Goal: Task Accomplishment & Management: Complete application form

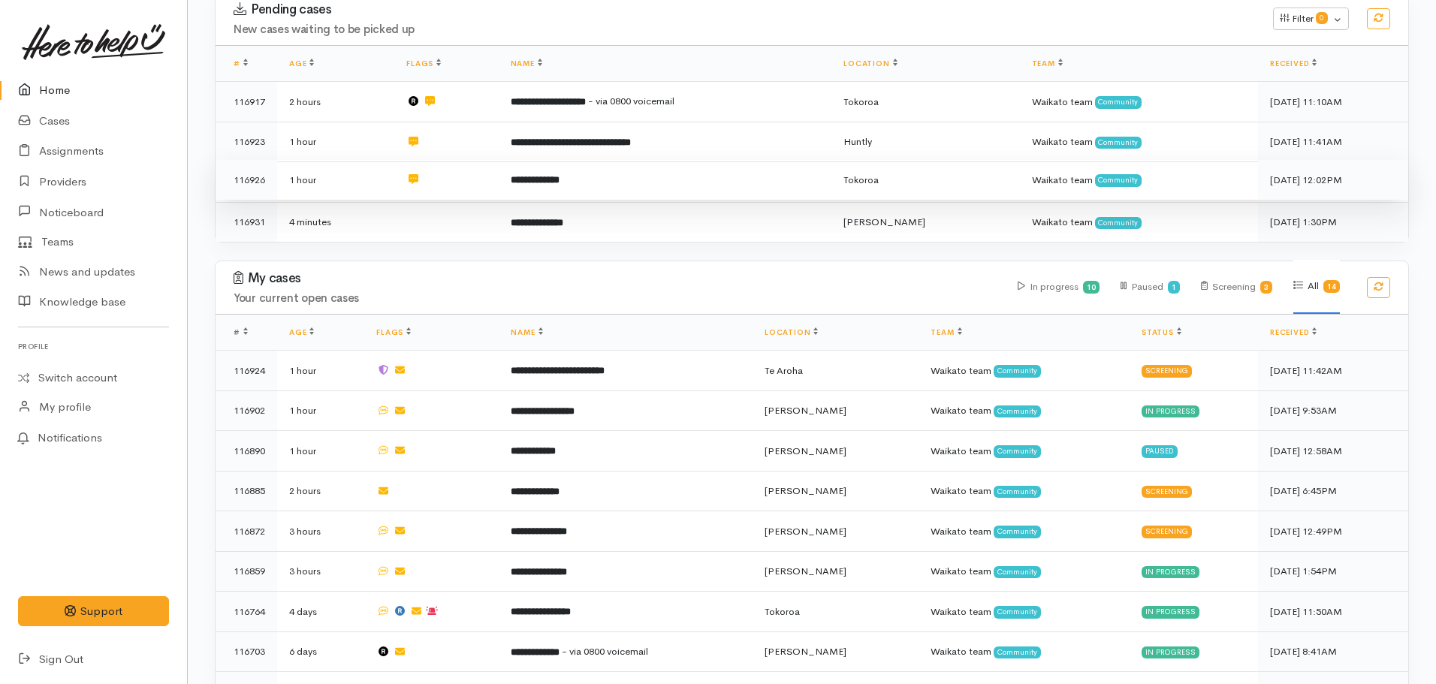
scroll to position [300, 0]
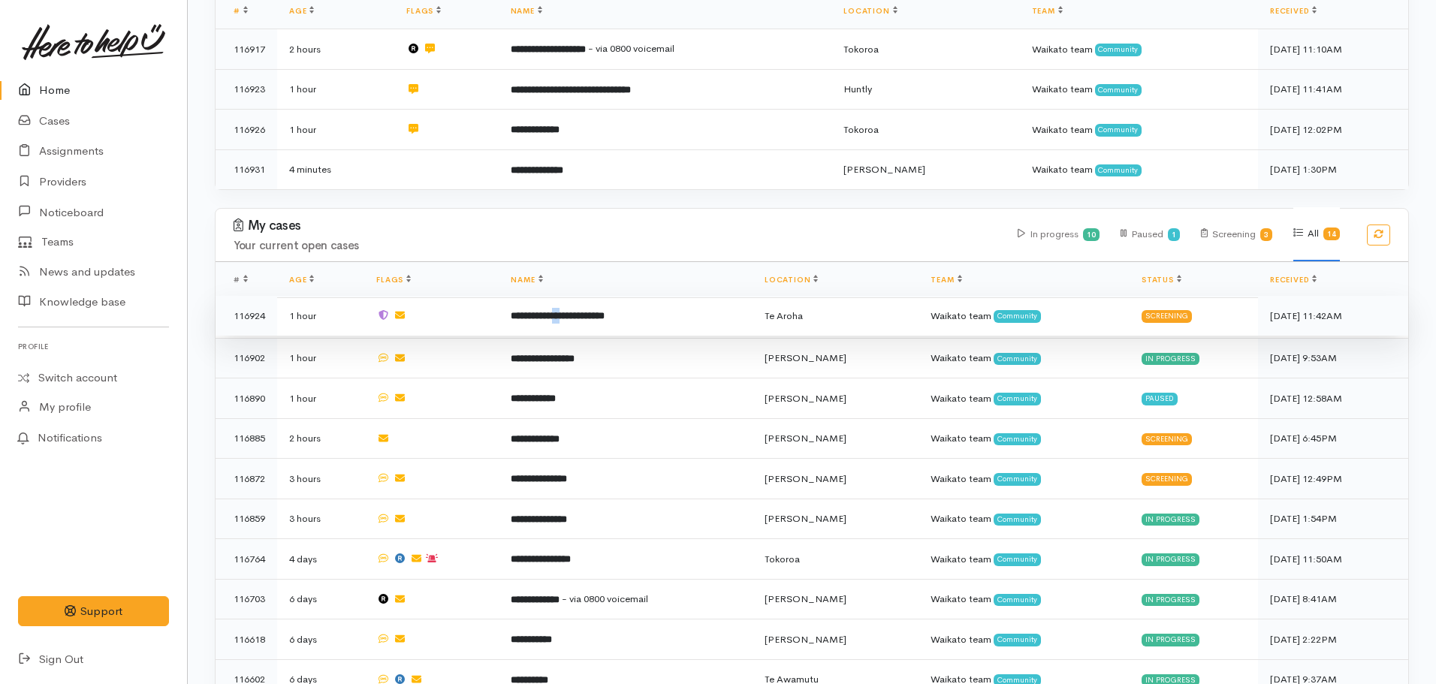
drag, startPoint x: 574, startPoint y: 311, endPoint x: 584, endPoint y: 311, distance: 9.8
click at [582, 311] on b "**********" at bounding box center [558, 316] width 94 height 10
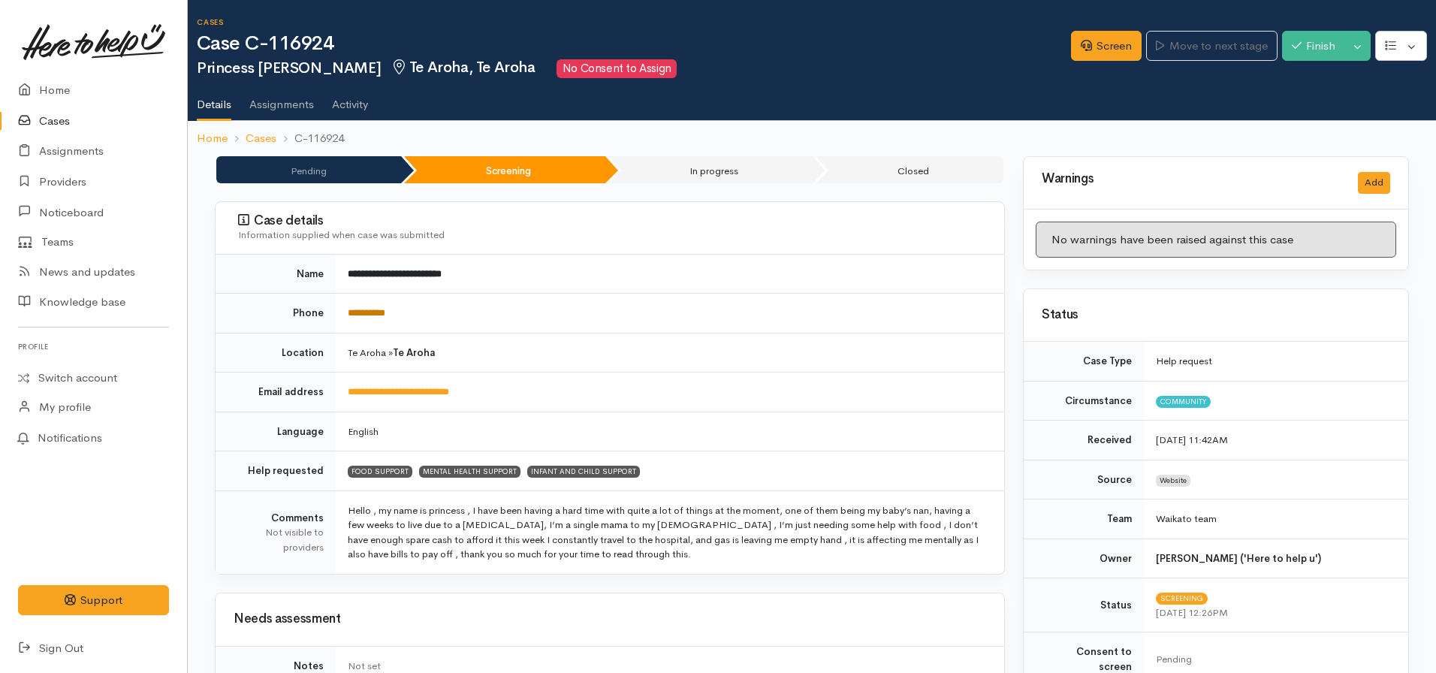
click at [378, 318] on link "**********" at bounding box center [367, 313] width 38 height 10
click at [1085, 38] on link "Screen" at bounding box center [1106, 46] width 71 height 31
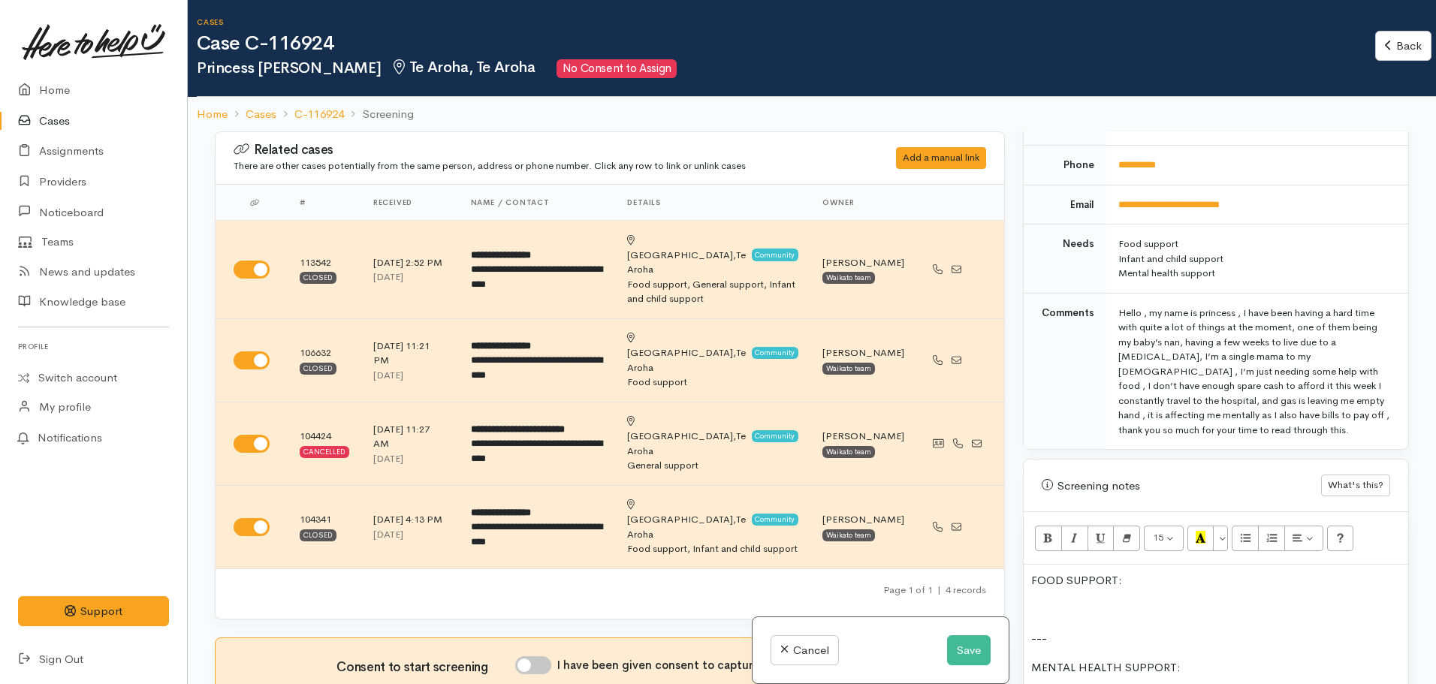
scroll to position [901, 0]
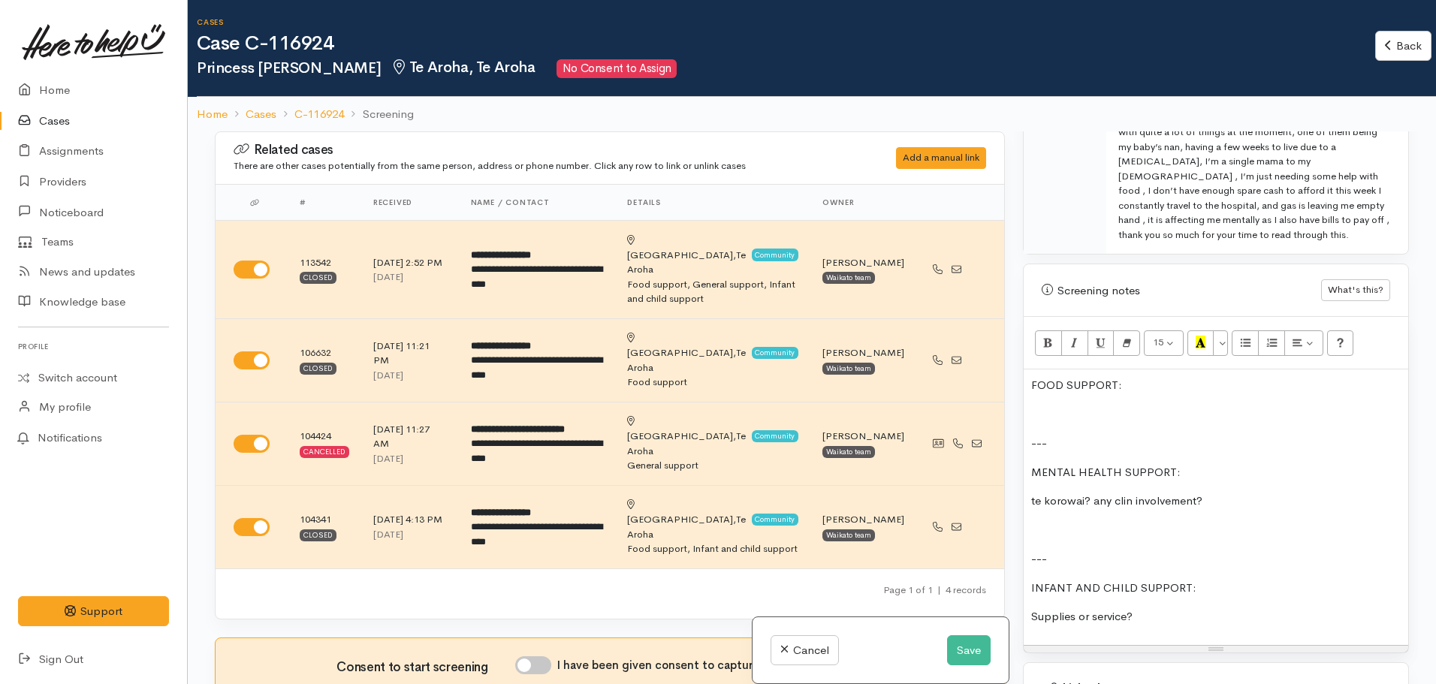
click at [1053, 383] on div "FOOD SUPPORT: --- MENTAL HEALTH SUPPORT: te korowai? any clin involvement? --- …" at bounding box center [1215, 507] width 384 height 276
paste div
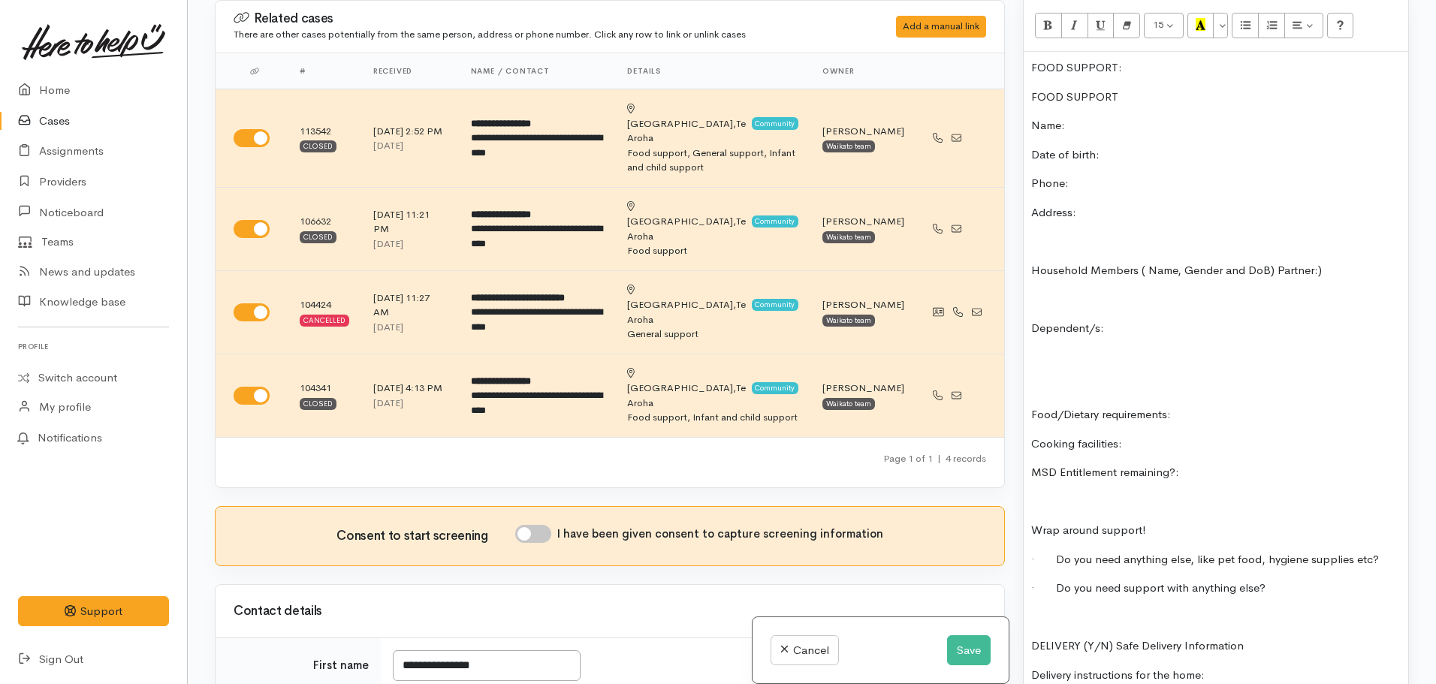
scroll to position [1007, 0]
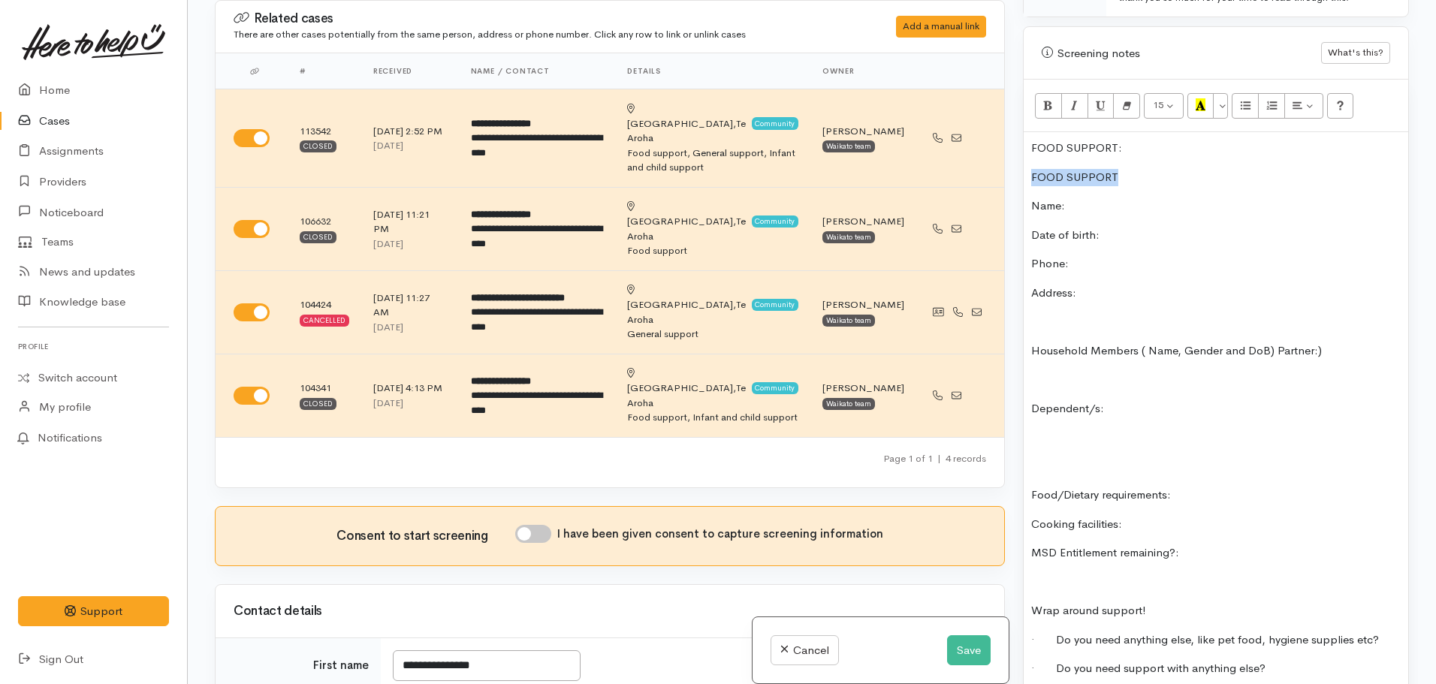
drag, startPoint x: 1129, startPoint y: 158, endPoint x: 1016, endPoint y: 165, distance: 113.6
click at [1016, 165] on div "Warnings Add No warnings have been raised against this case Add Warning Title ●…" at bounding box center [1216, 342] width 404 height 684
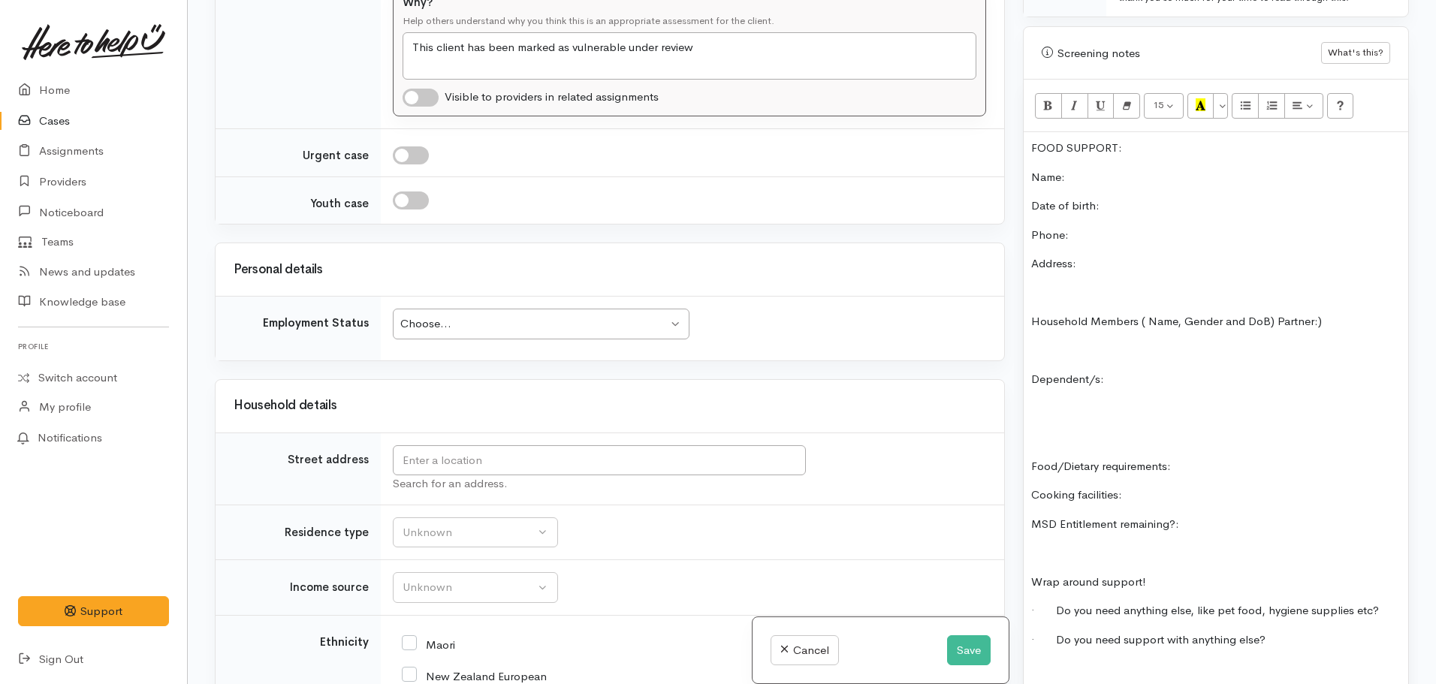
scroll to position [1802, 0]
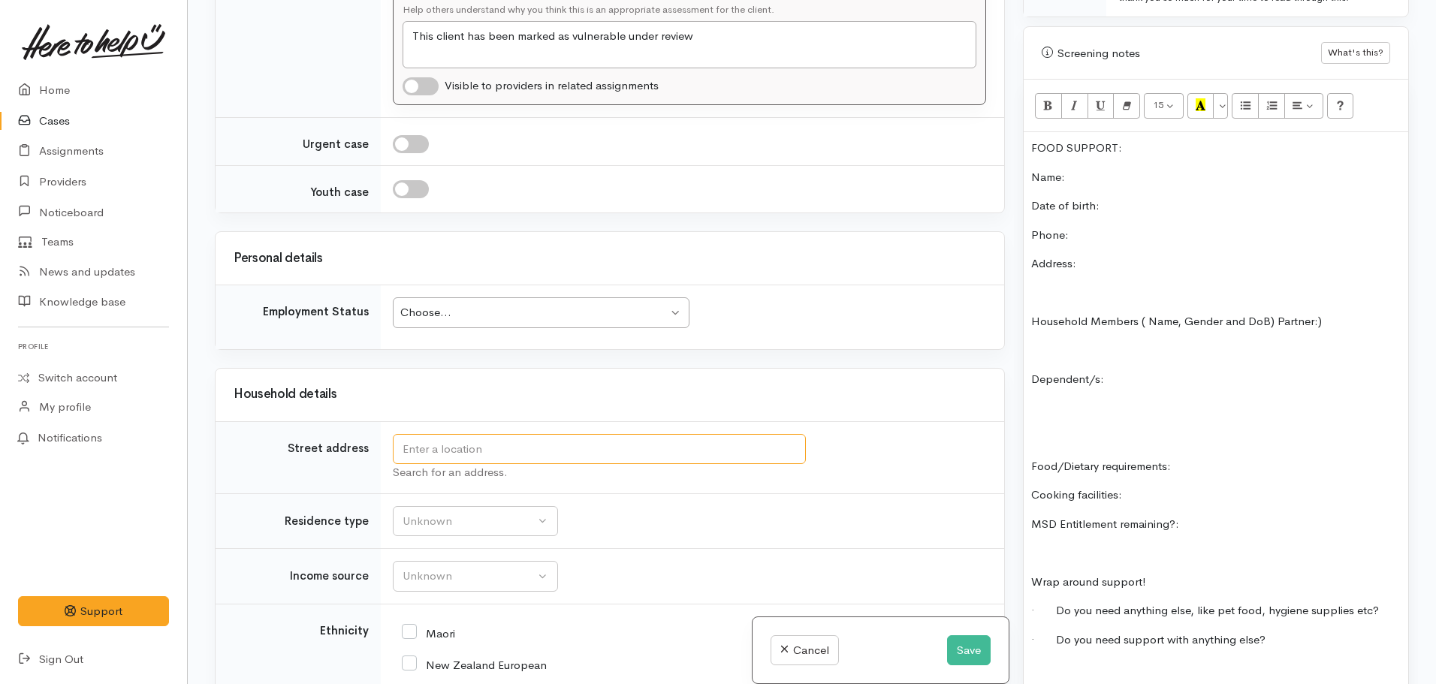
click at [444, 434] on input "text" at bounding box center [599, 449] width 413 height 31
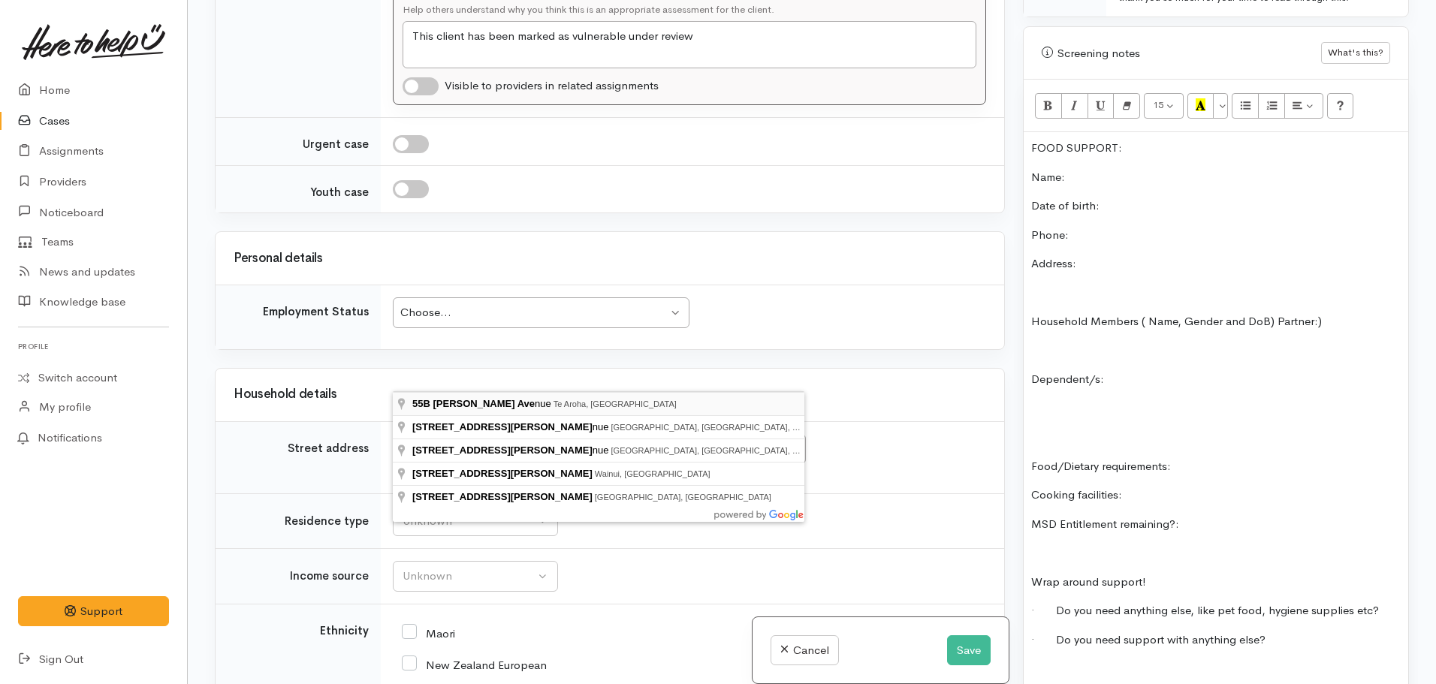
type input "55B Stanley Avenue, Te Aroha, New Zealand"
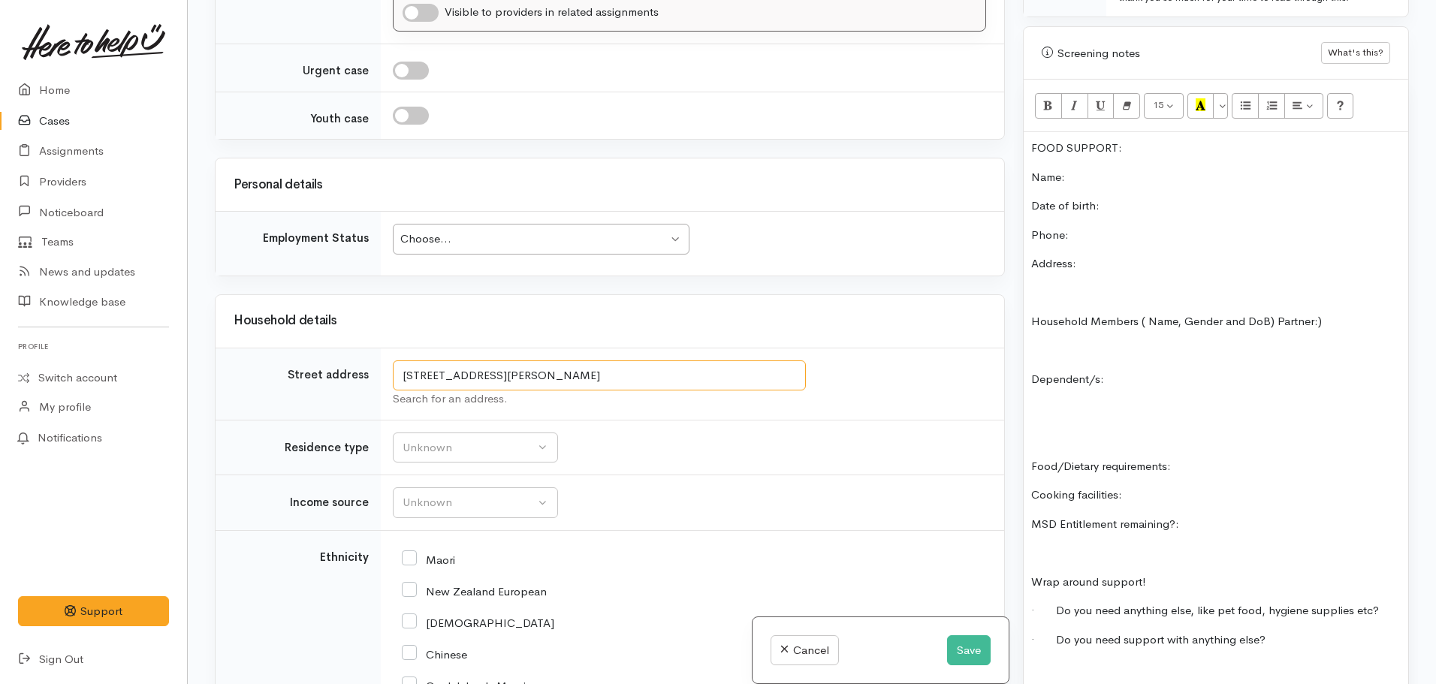
click at [659, 371] on input "55B Stanley Avenue, Te Aroha, New Zealand" at bounding box center [599, 375] width 413 height 31
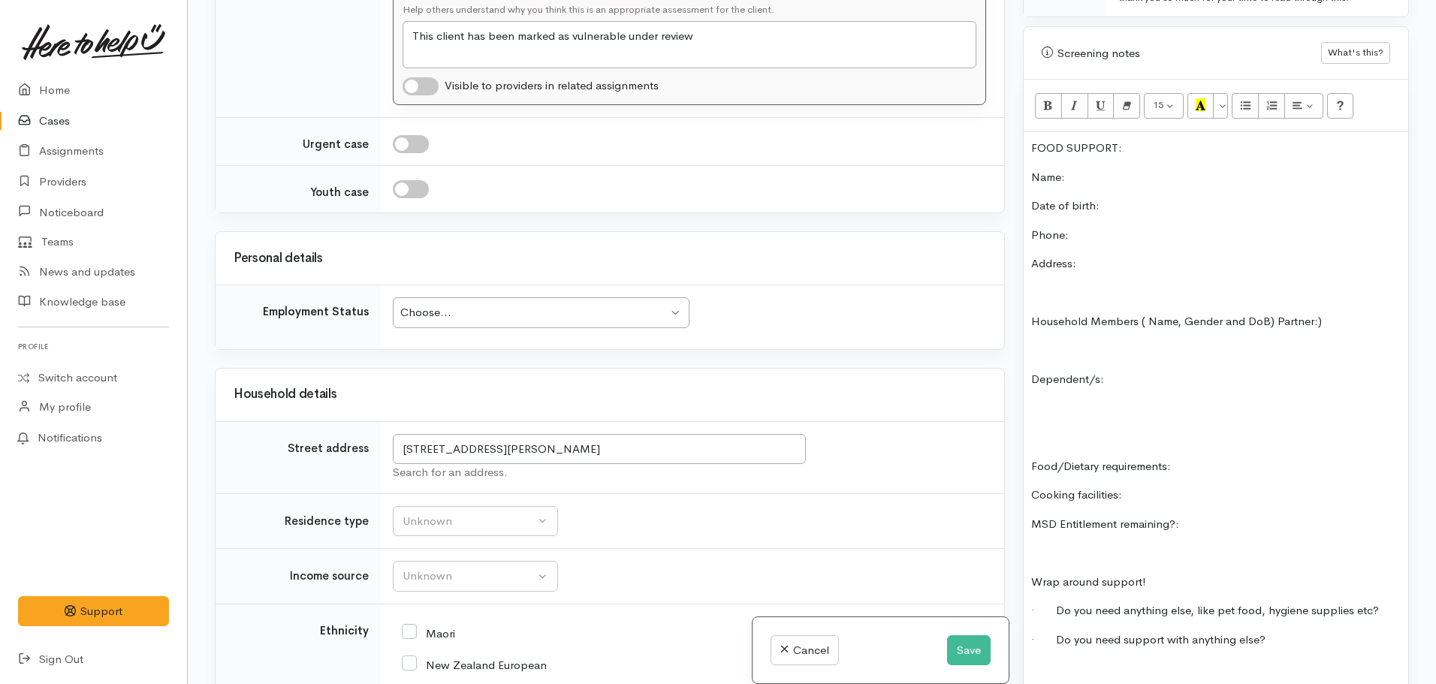
click at [1116, 255] on p "Address:" at bounding box center [1215, 263] width 369 height 17
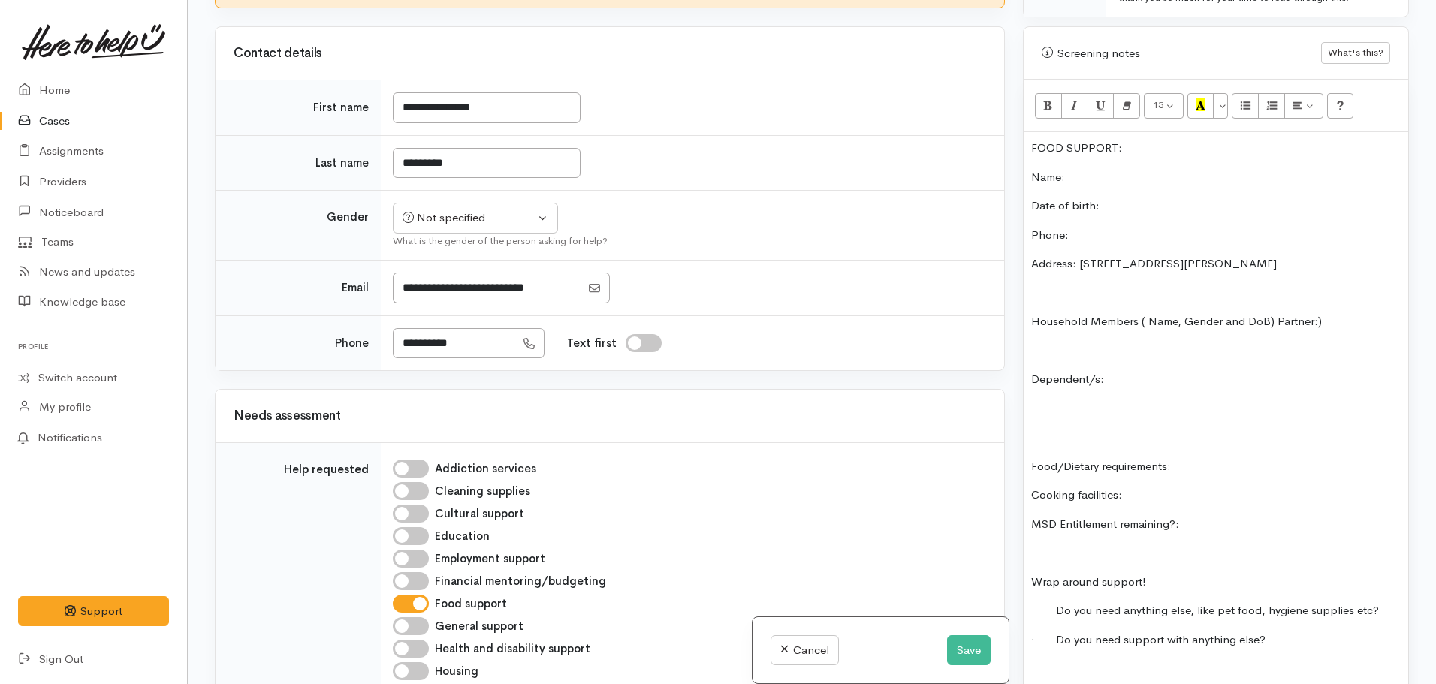
scroll to position [375, 0]
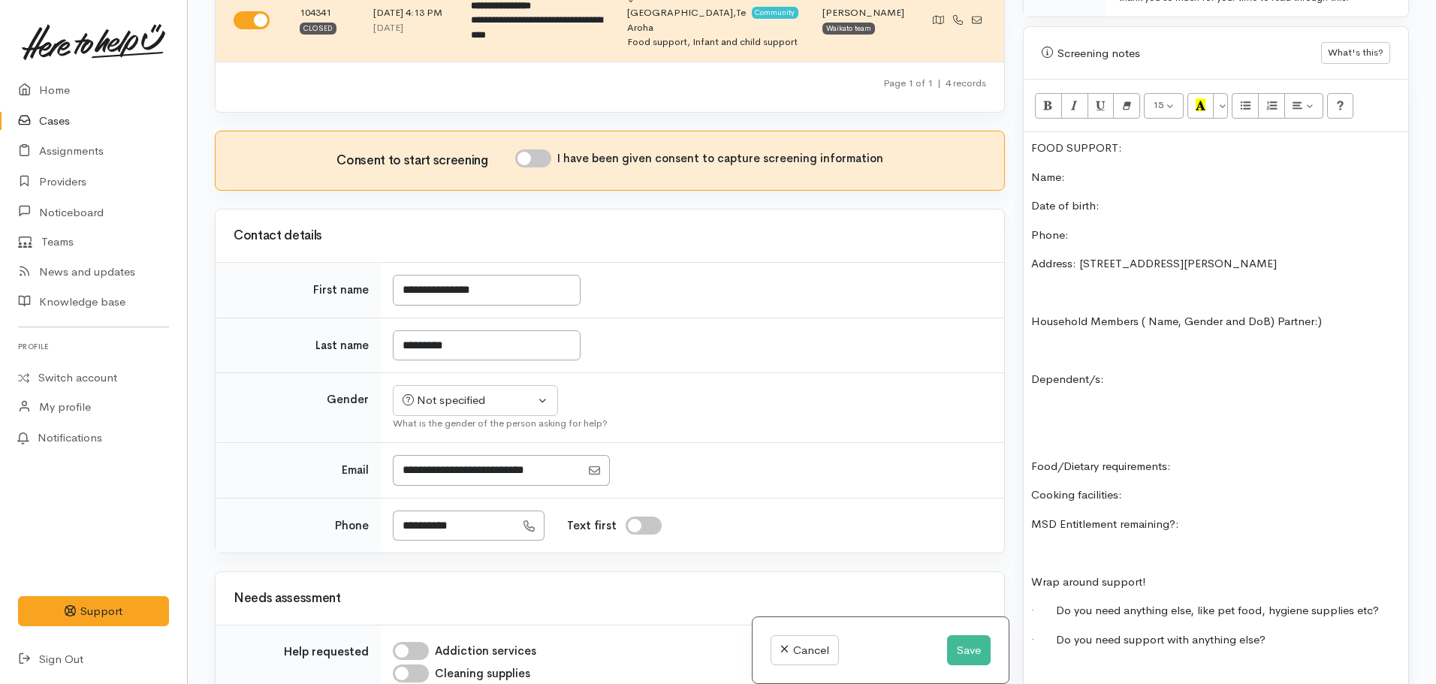
click at [1125, 197] on p "Date of birth:" at bounding box center [1215, 205] width 369 height 17
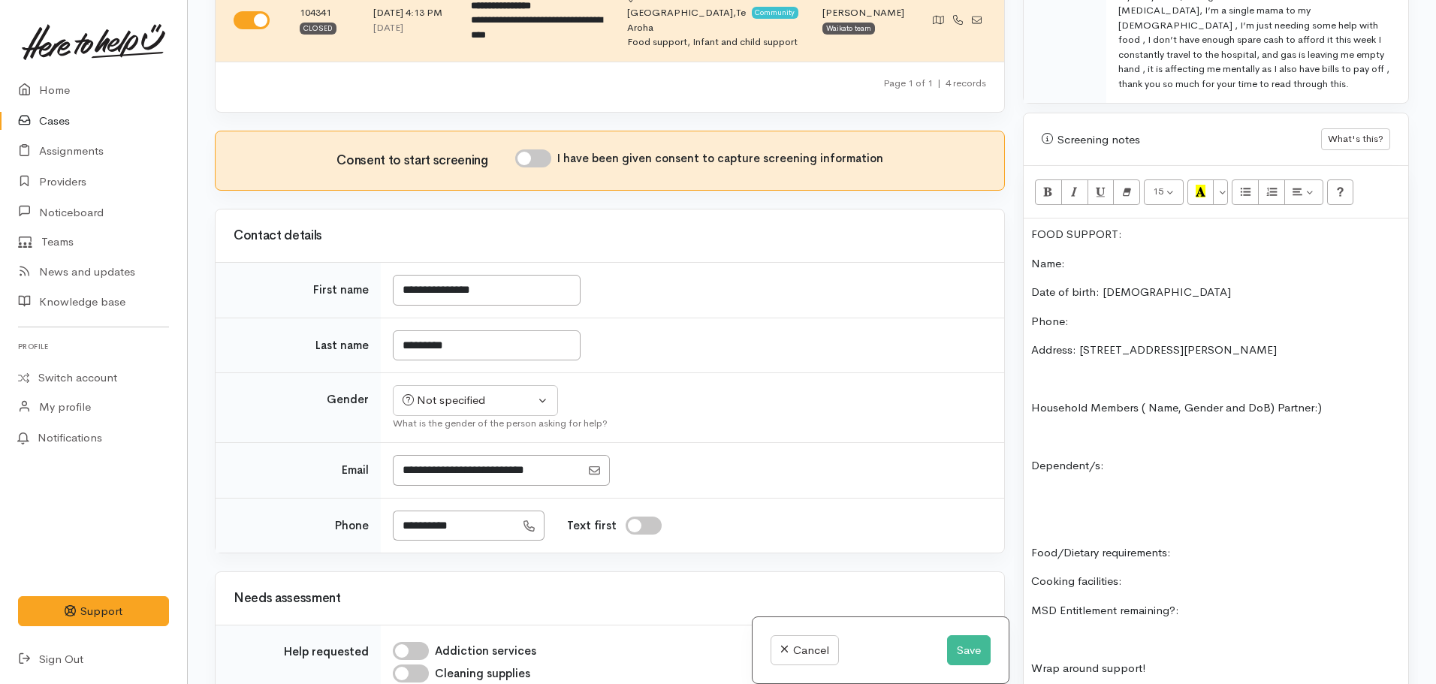
scroll to position [1007, 0]
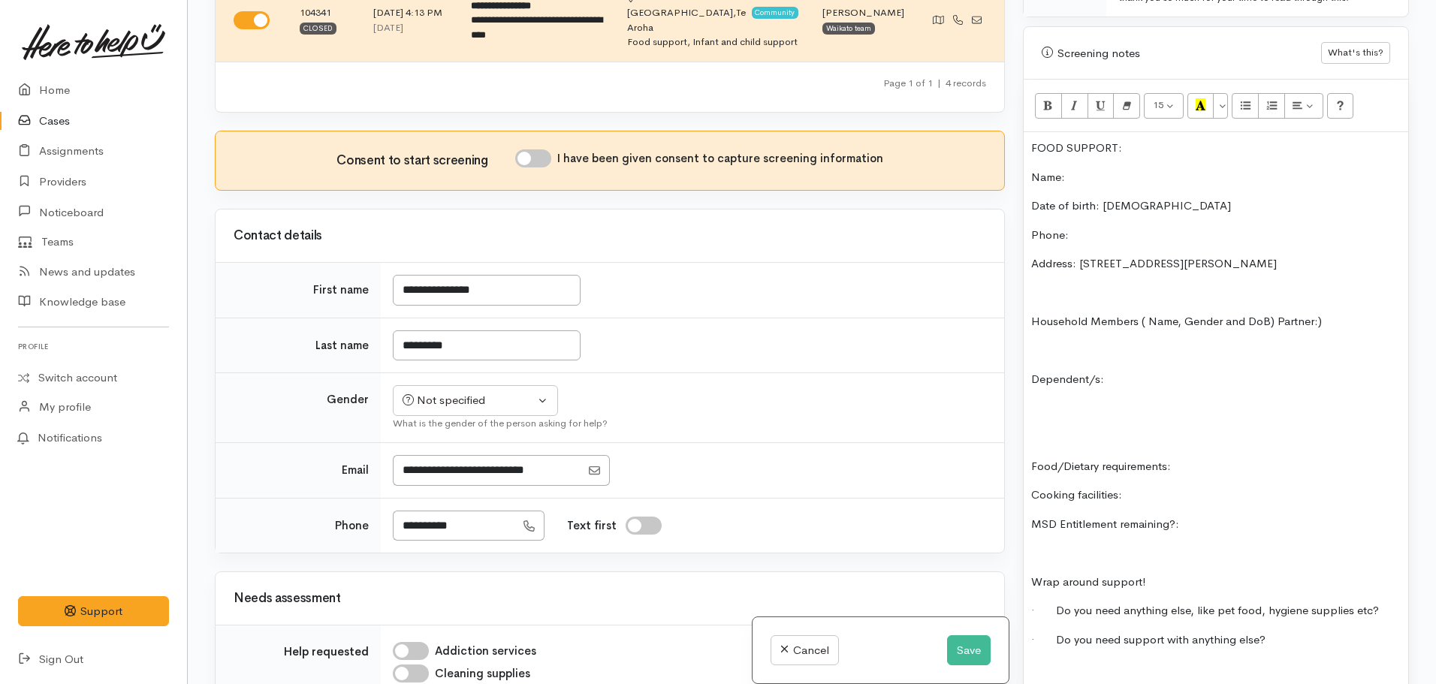
click at [1131, 348] on div "FOOD SUPPORT: Name: Date of birth: 18.09.2005 Phone: Address: 55B Stanley Avenu…" at bounding box center [1215, 587] width 384 height 911
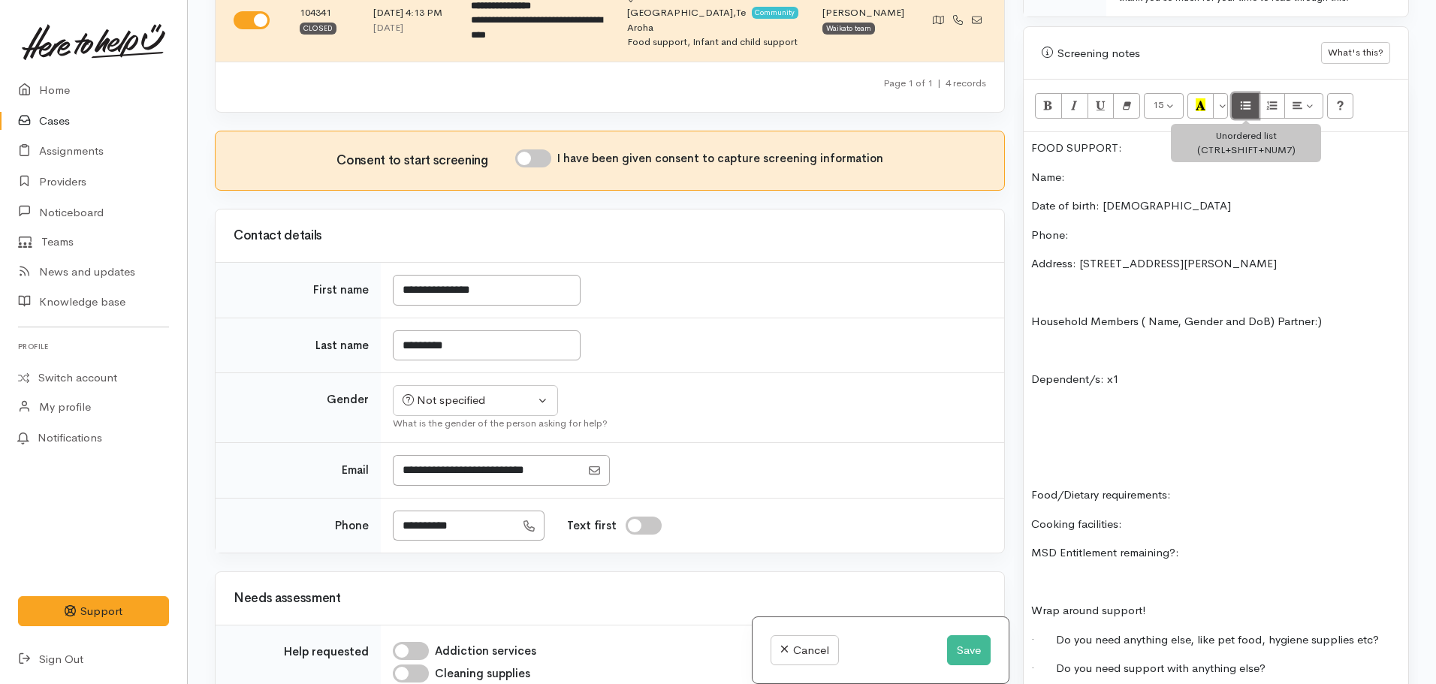
click at [1247, 98] on icon "Unordered list (CTRL+SHIFT+NUM7)" at bounding box center [1245, 104] width 10 height 13
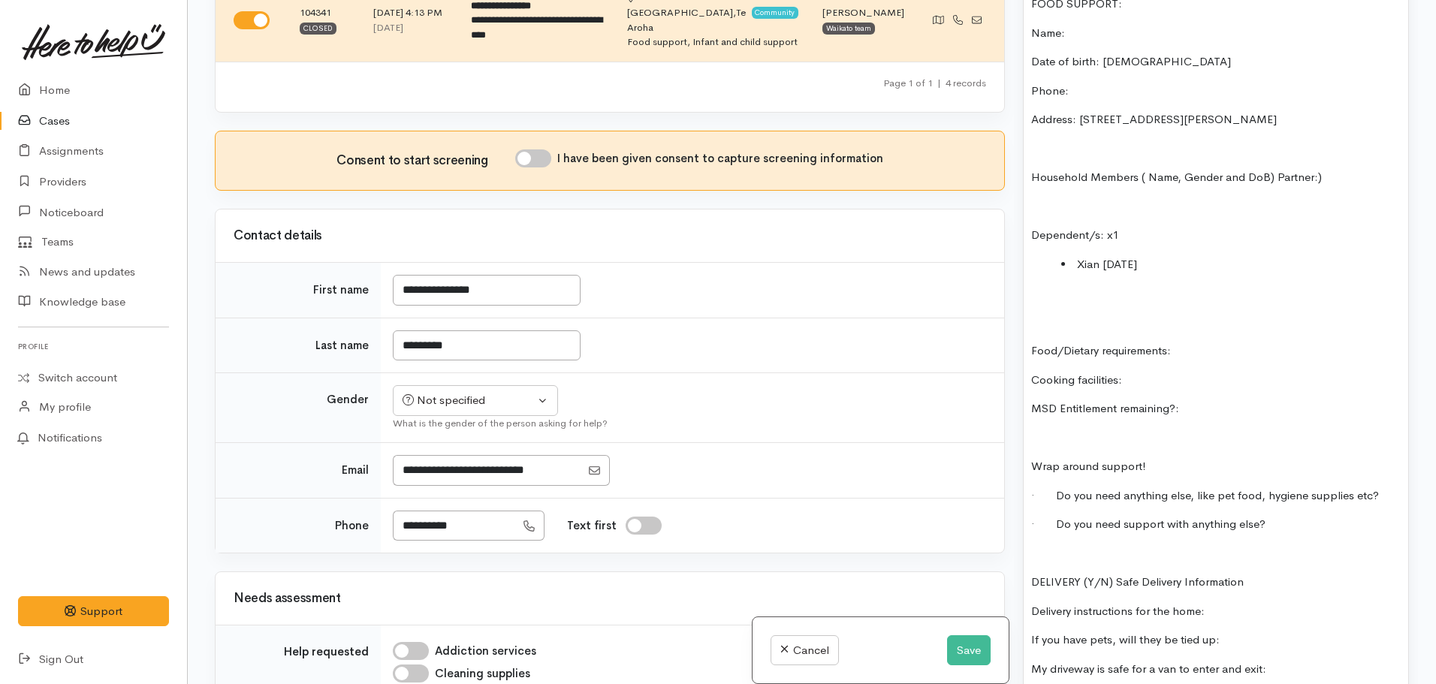
scroll to position [1157, 0]
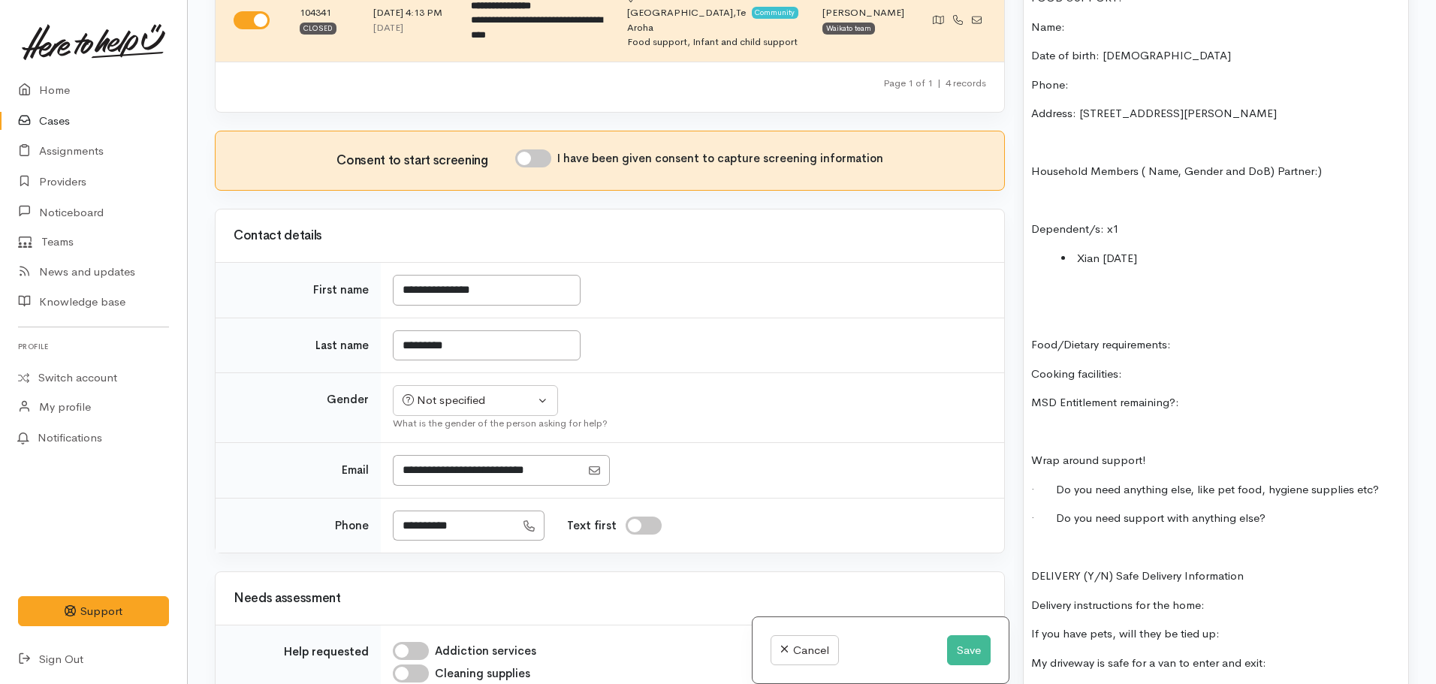
click at [1198, 336] on p "Food/Dietary requirements:" at bounding box center [1215, 344] width 369 height 17
click at [1212, 336] on p "Food/Dietary requirements:" at bounding box center [1215, 344] width 369 height 17
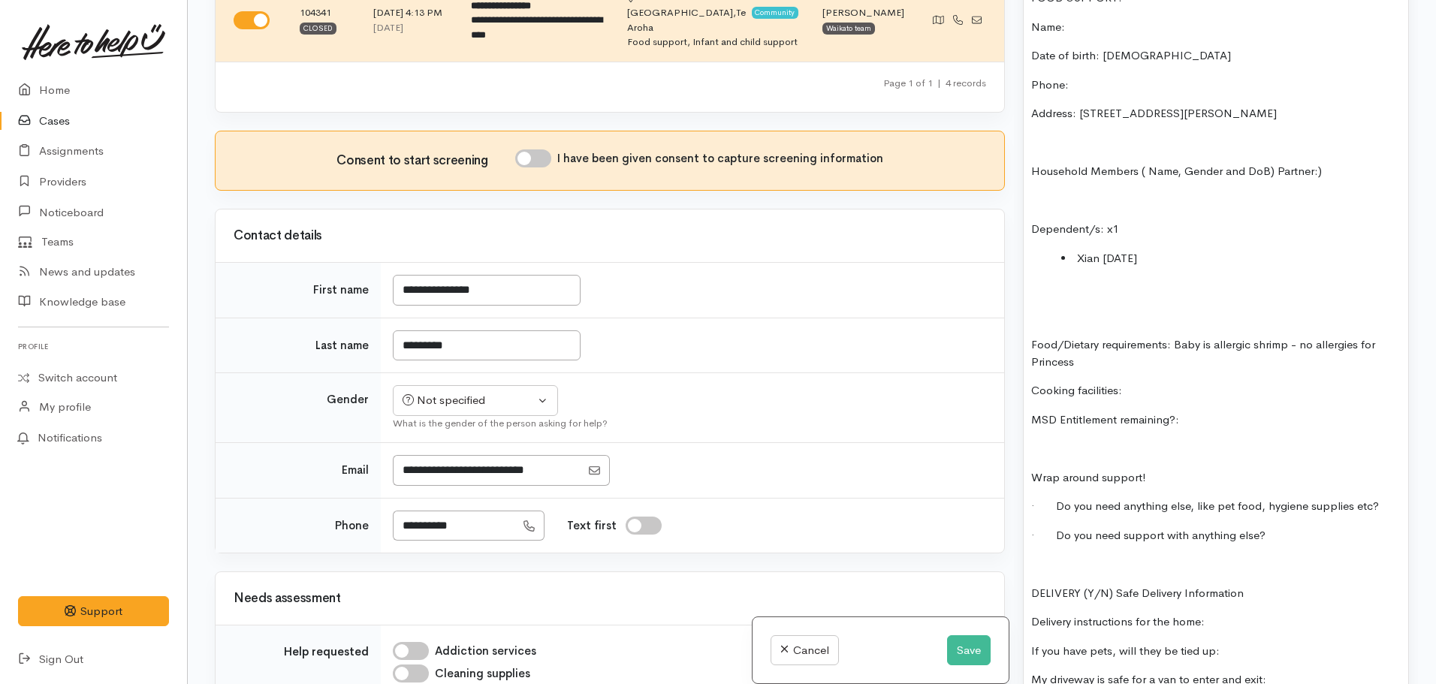
click at [1188, 382] on p "Cooking facilities:" at bounding box center [1215, 390] width 369 height 17
click at [1195, 411] on p "MSD Entitlement remaining?:" at bounding box center [1215, 419] width 369 height 17
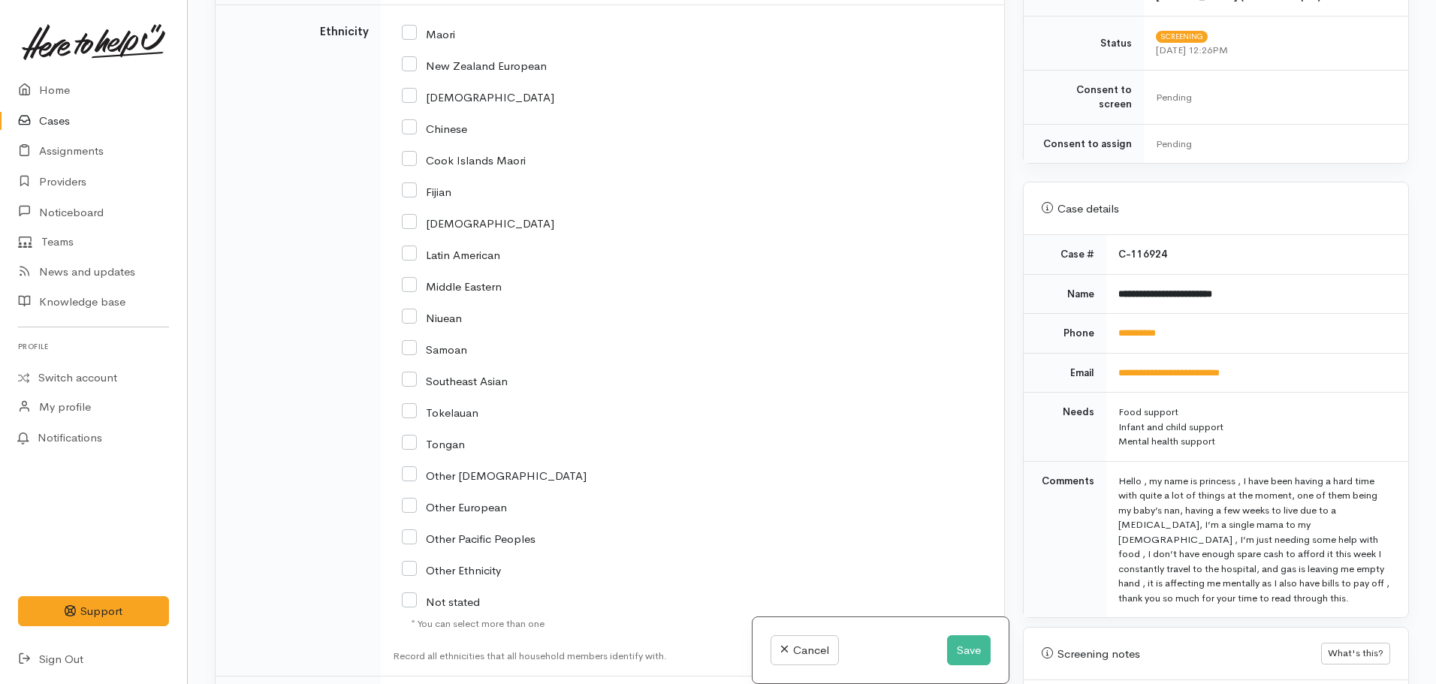
scroll to position [2026, 0]
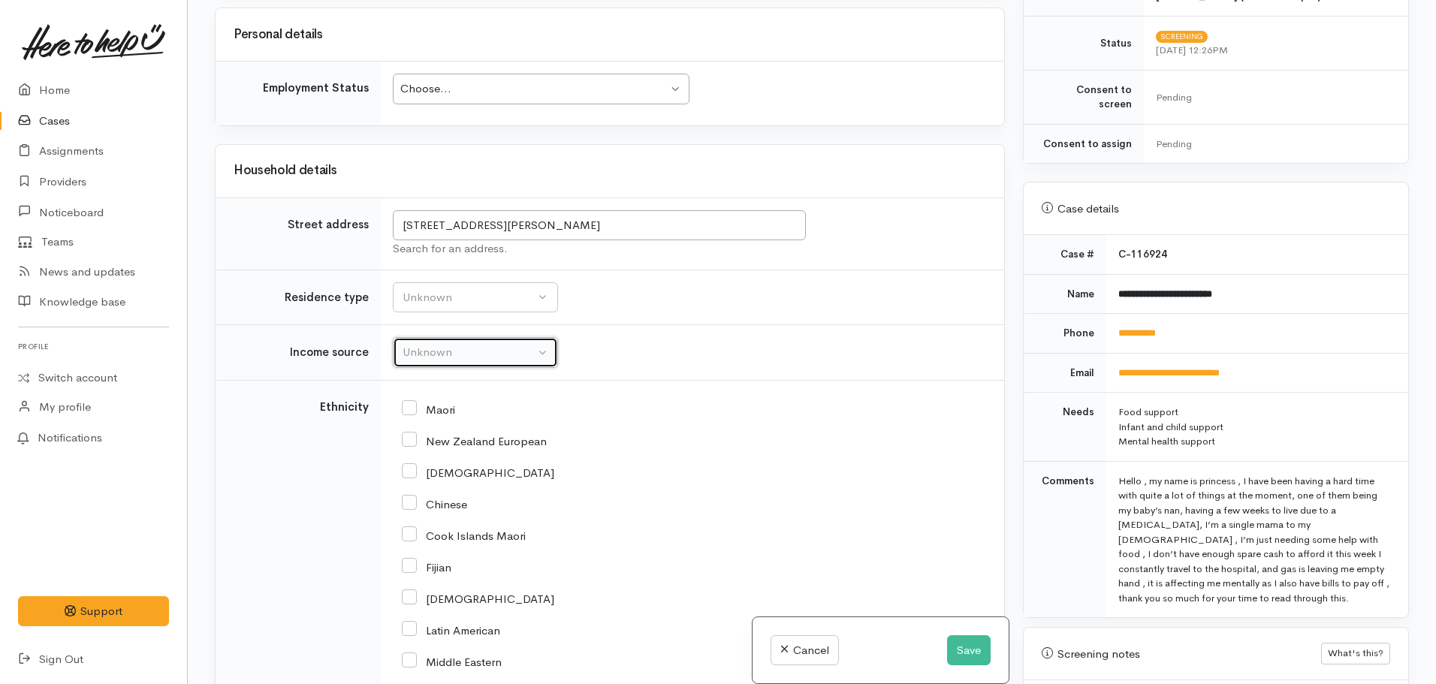
click at [508, 344] on div "Unknown" at bounding box center [468, 352] width 132 height 17
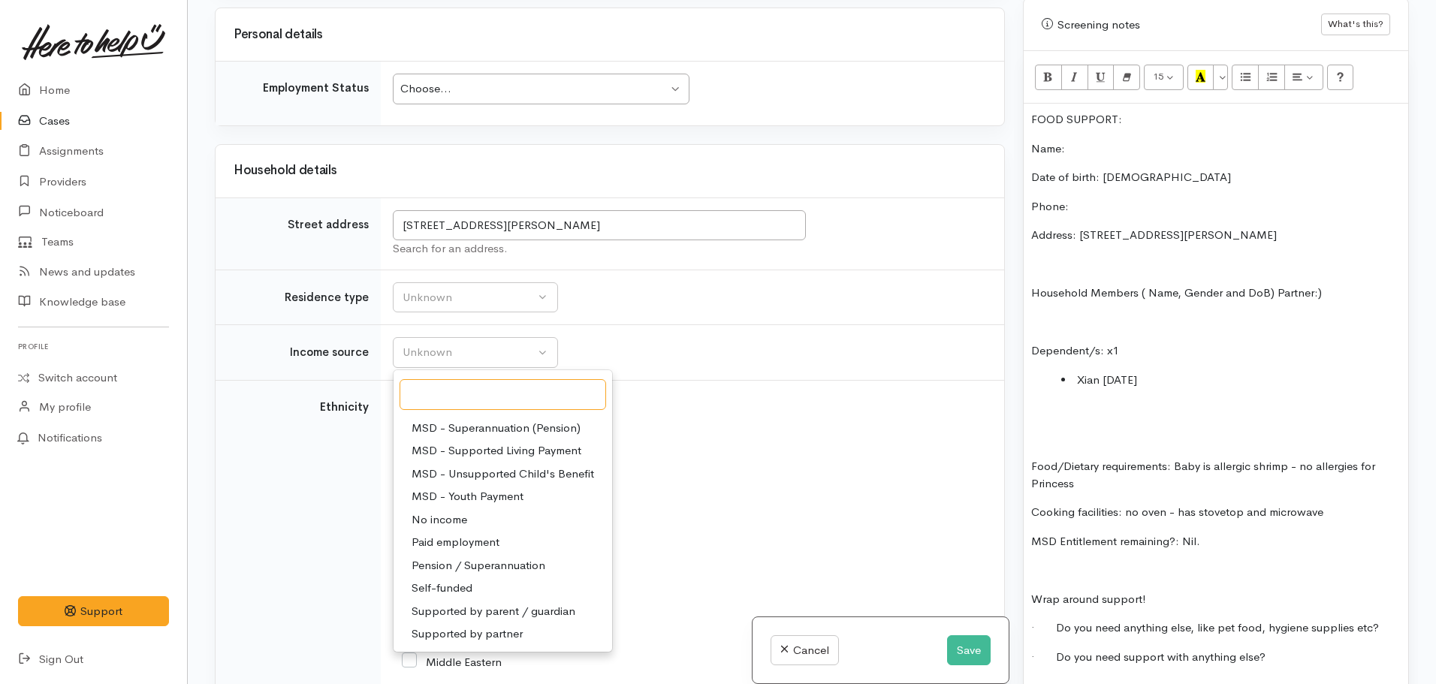
scroll to position [1232, 0]
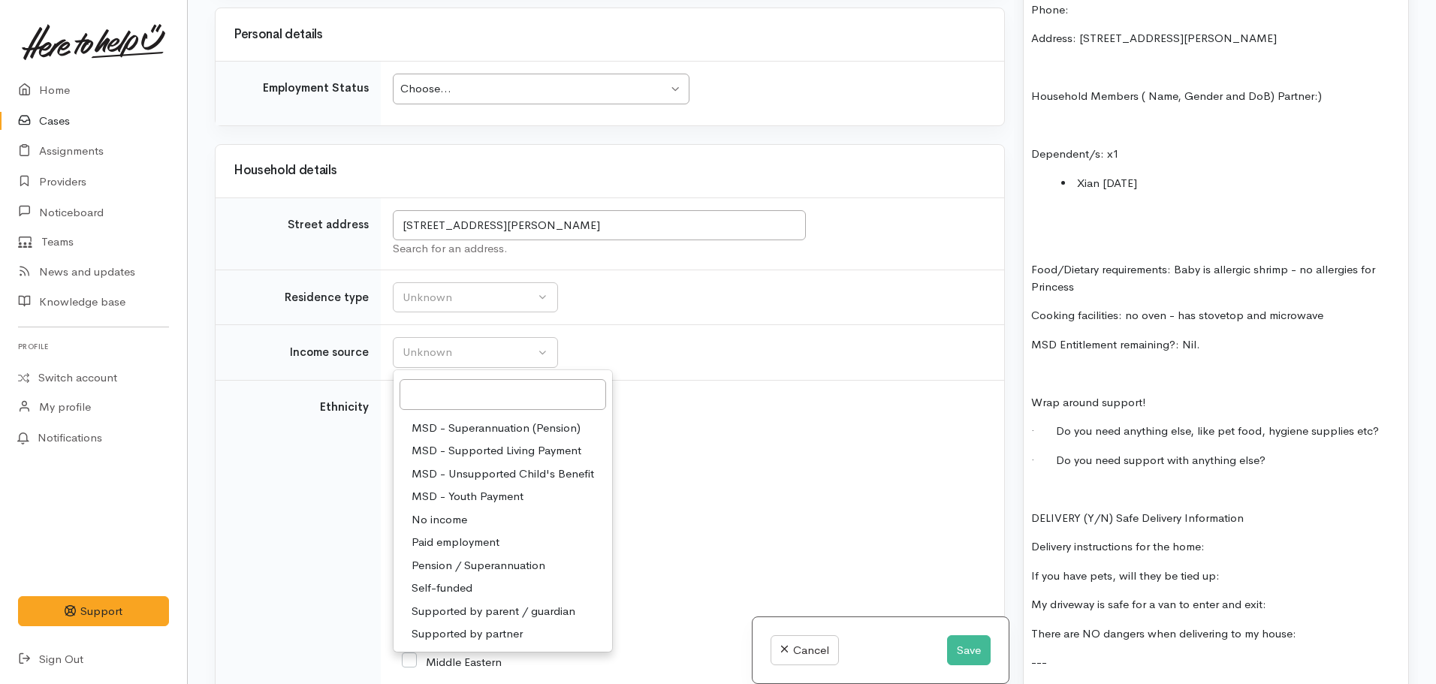
click at [1295, 458] on div "FOOD SUPPORT: Name: Date of birth: 18.09.2005 Phone: Address: 55B Stanley Avenu…" at bounding box center [1215, 385] width 384 height 957
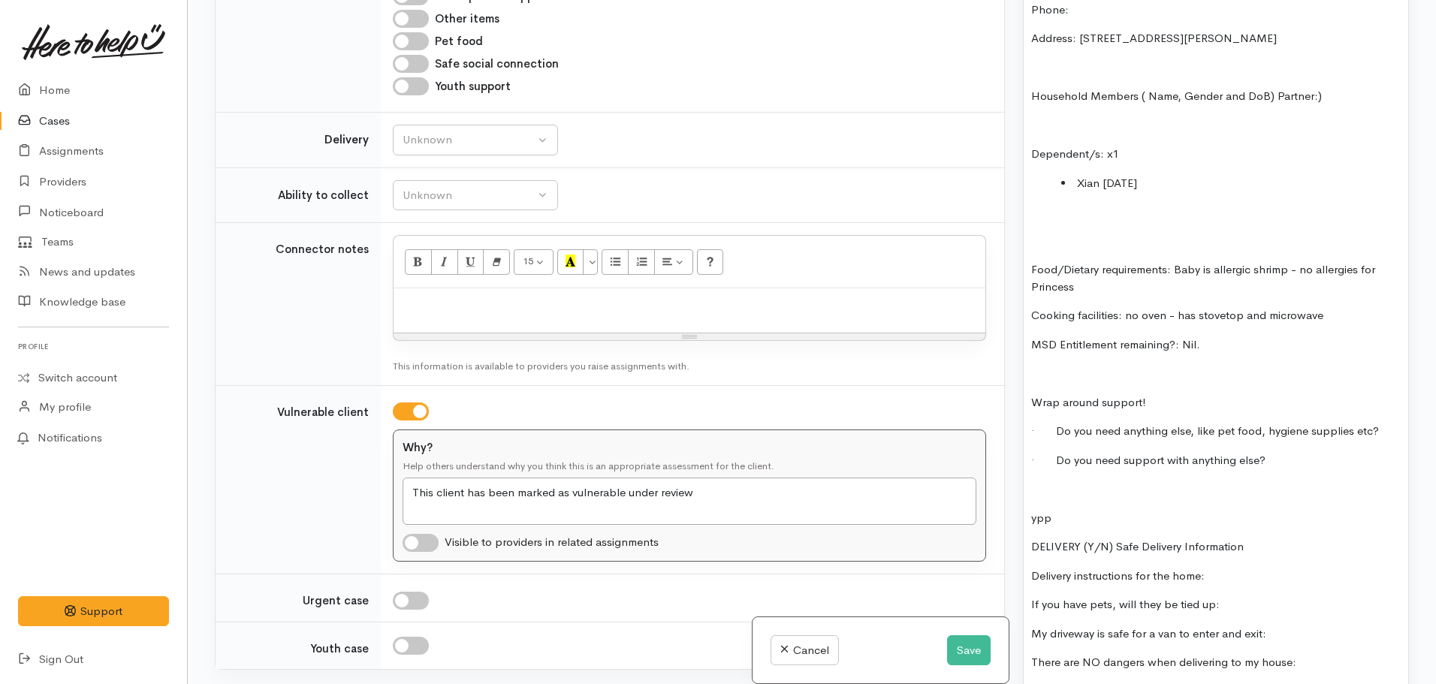
scroll to position [1350, 0]
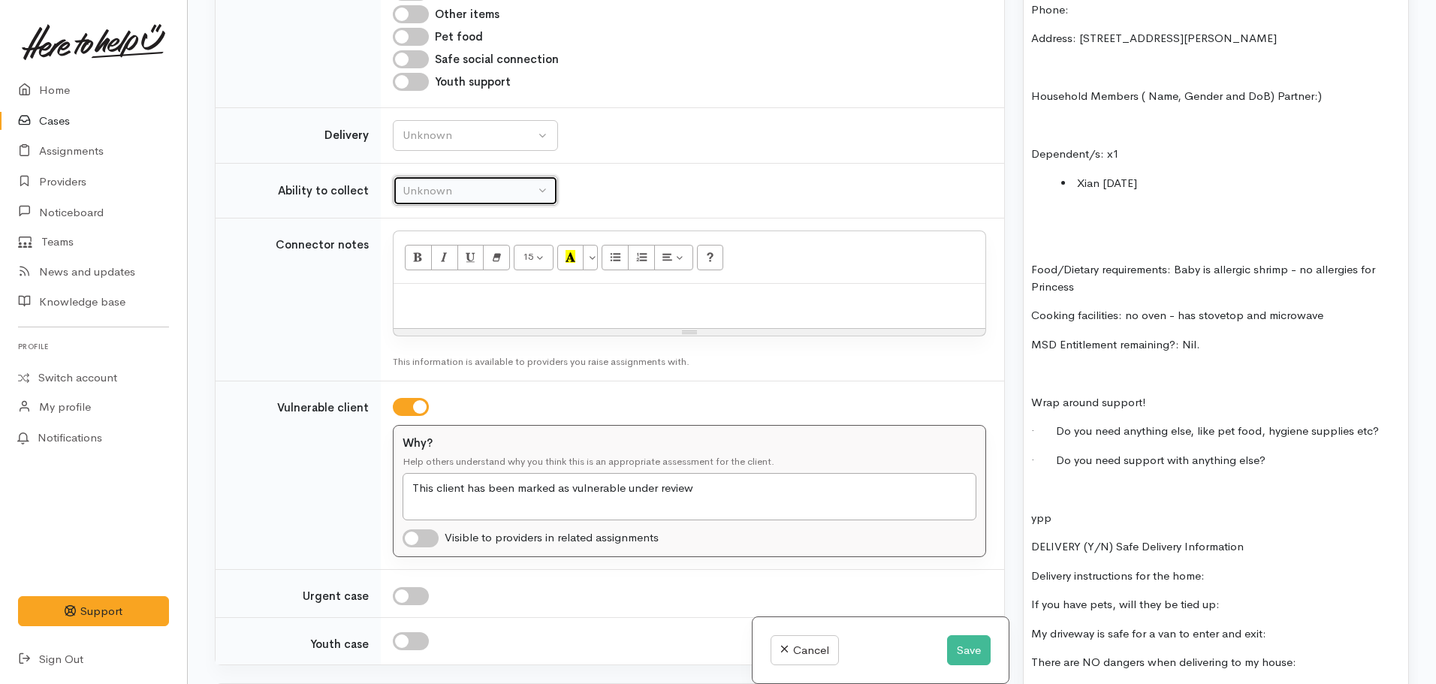
click at [496, 176] on button "Unknown" at bounding box center [475, 191] width 165 height 31
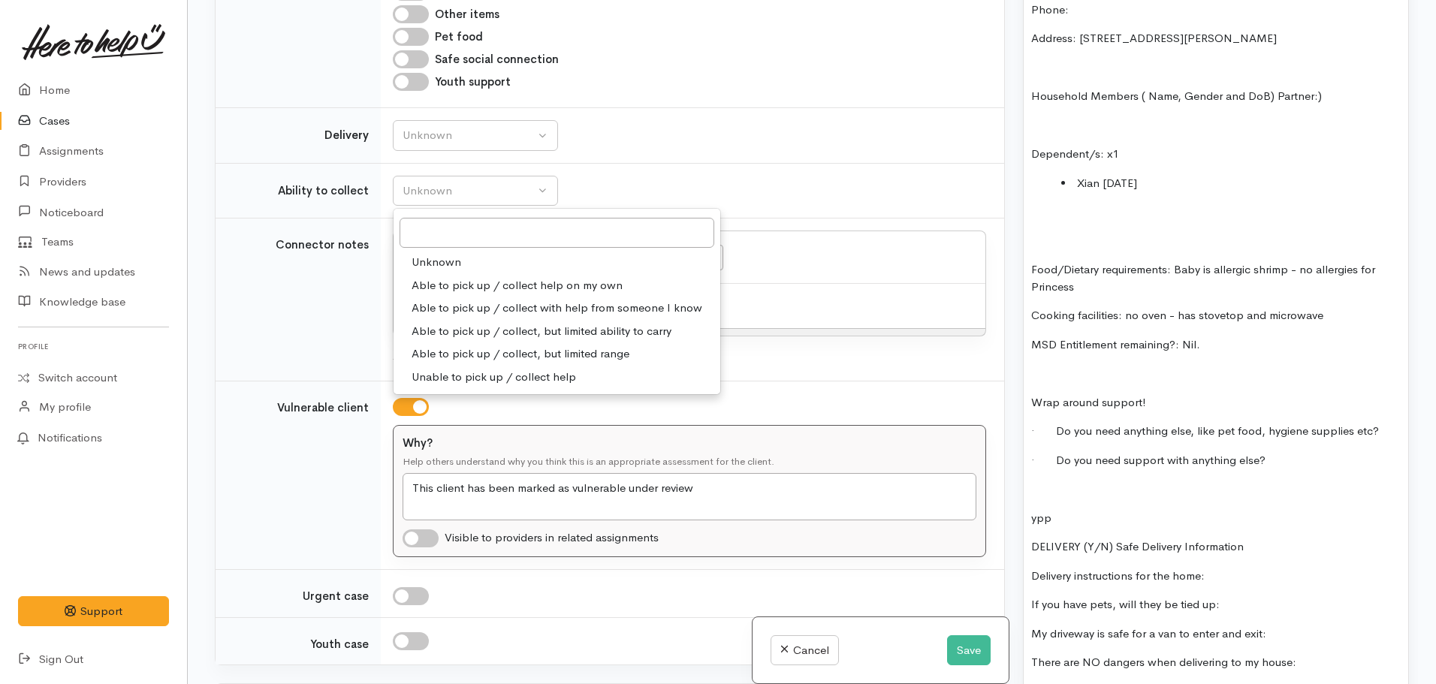
click at [498, 277] on span "Able to pick up / collect help on my own" at bounding box center [516, 285] width 211 height 17
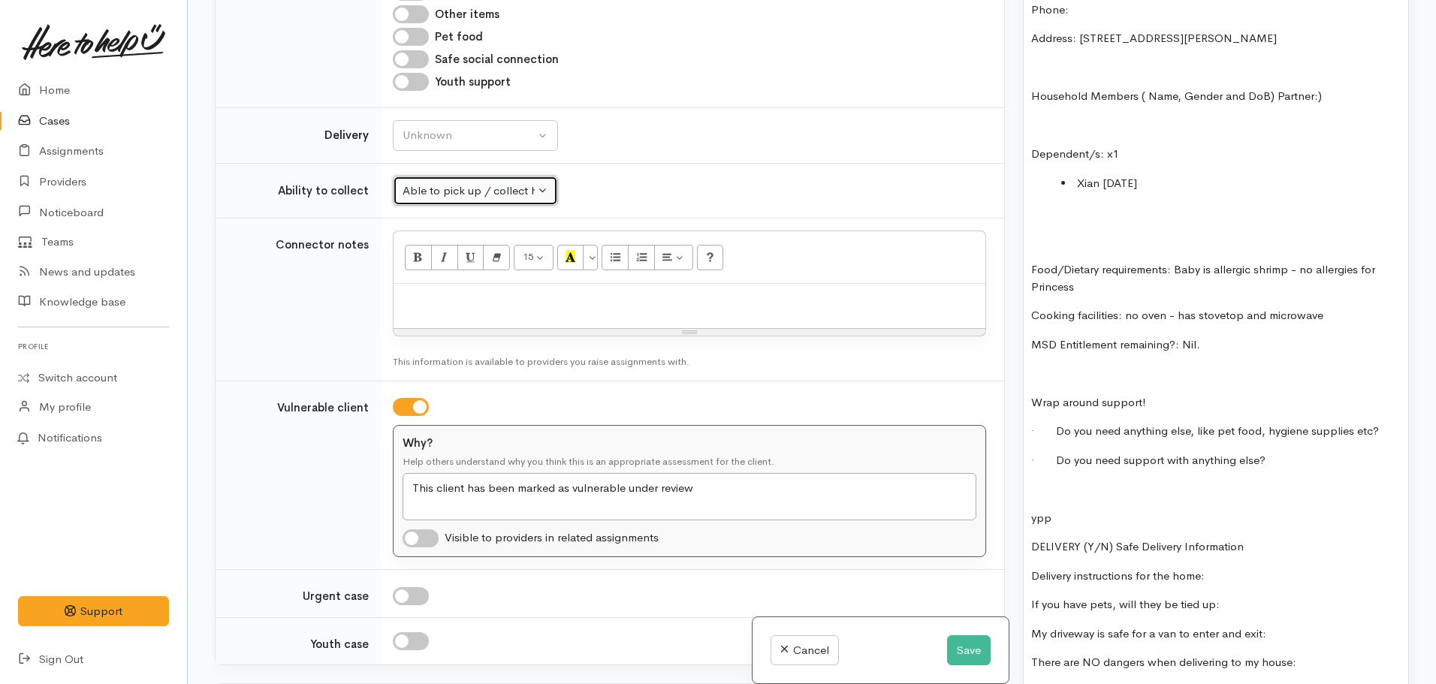
click at [491, 182] on div "Able to pick up / collect help on my own" at bounding box center [468, 190] width 132 height 17
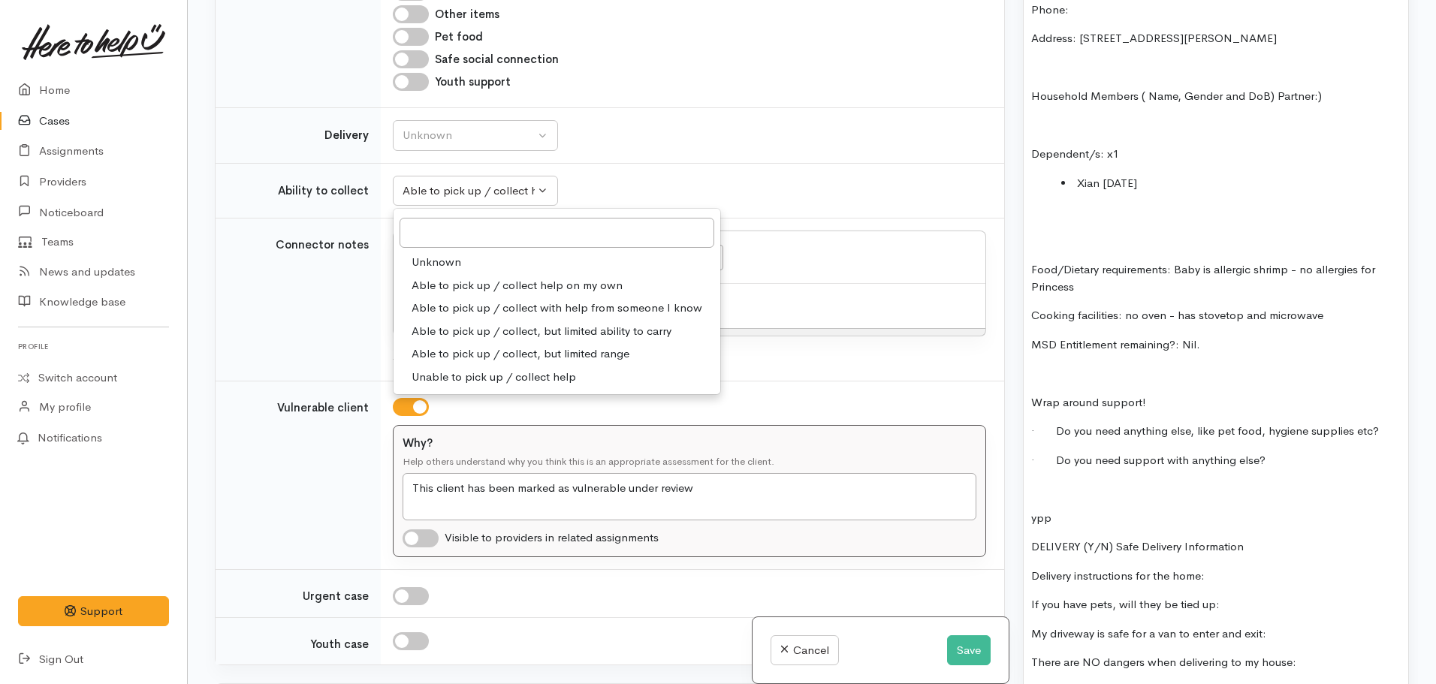
click at [517, 300] on span "Able to pick up / collect with help from someone I know" at bounding box center [556, 308] width 291 height 17
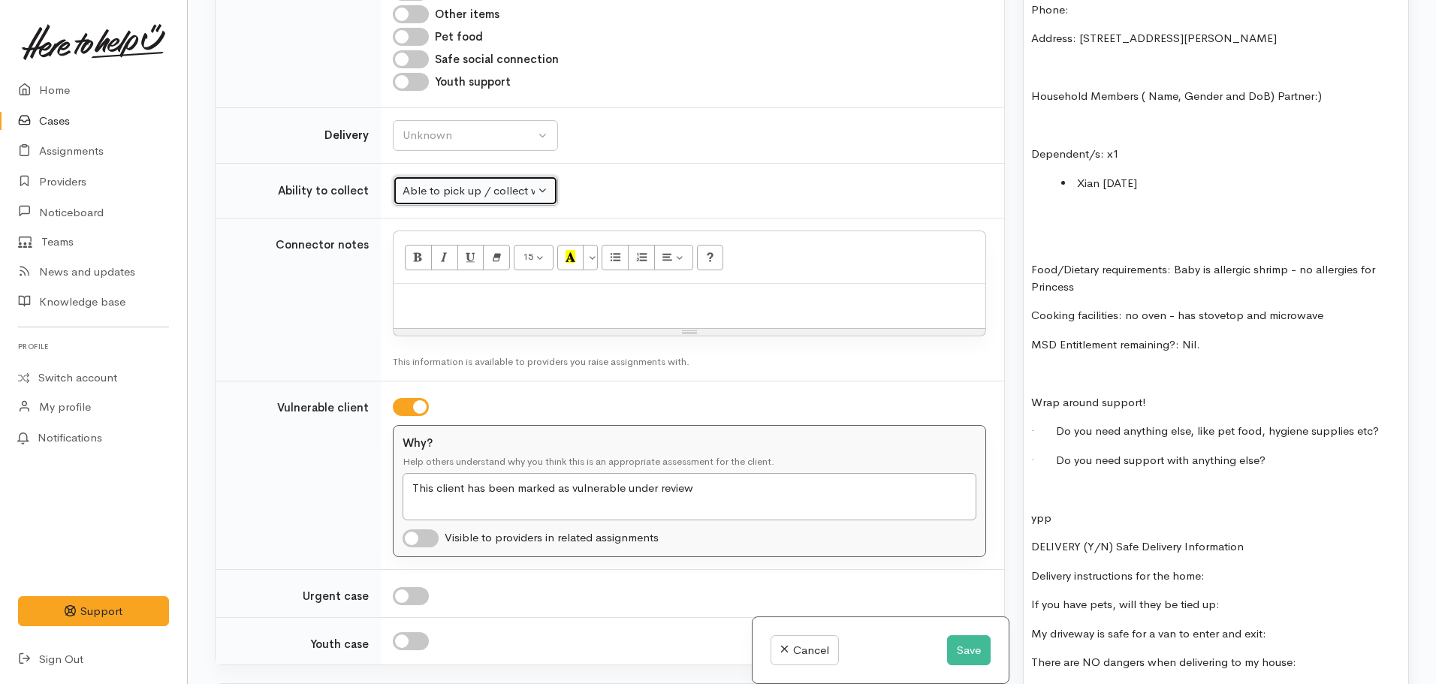
click at [447, 182] on div "Able to pick up / collect with help from someone I know" at bounding box center [468, 190] width 132 height 17
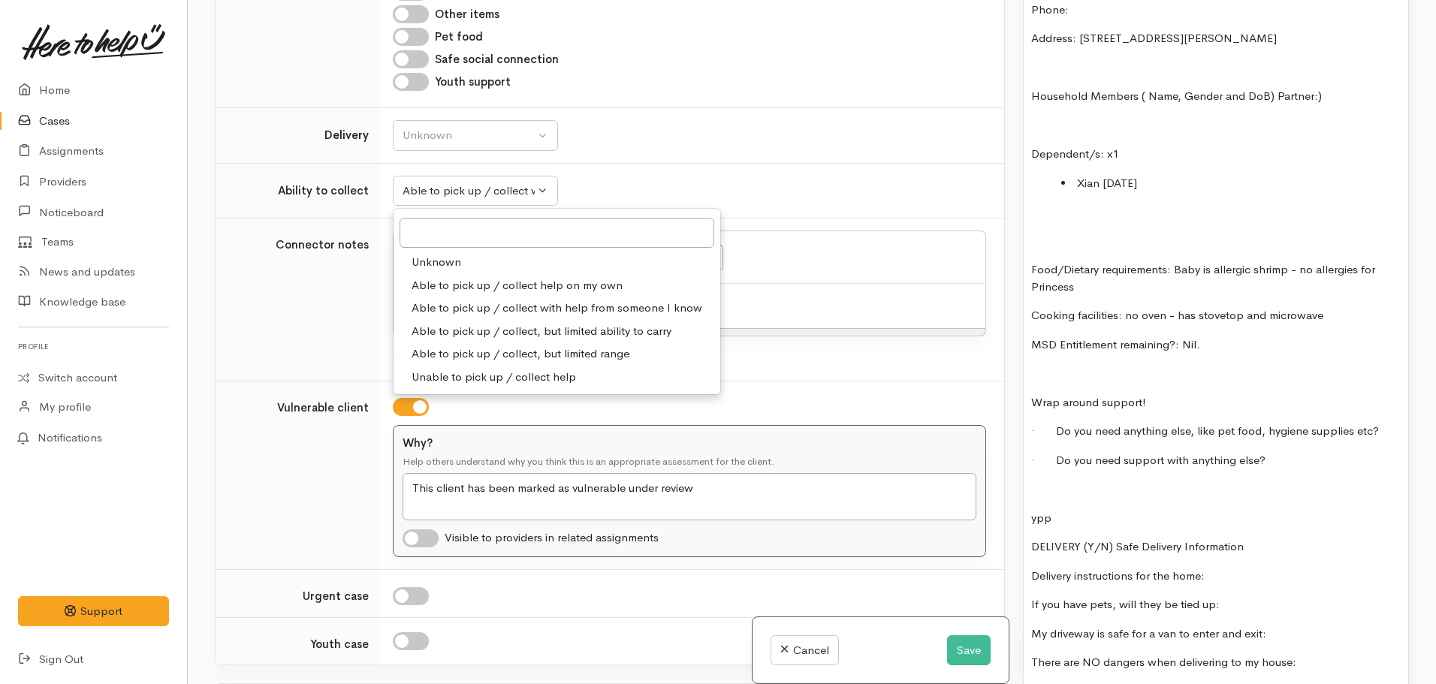
click at [566, 300] on span "Able to pick up / collect with help from someone I know" at bounding box center [556, 308] width 291 height 17
select select "5"
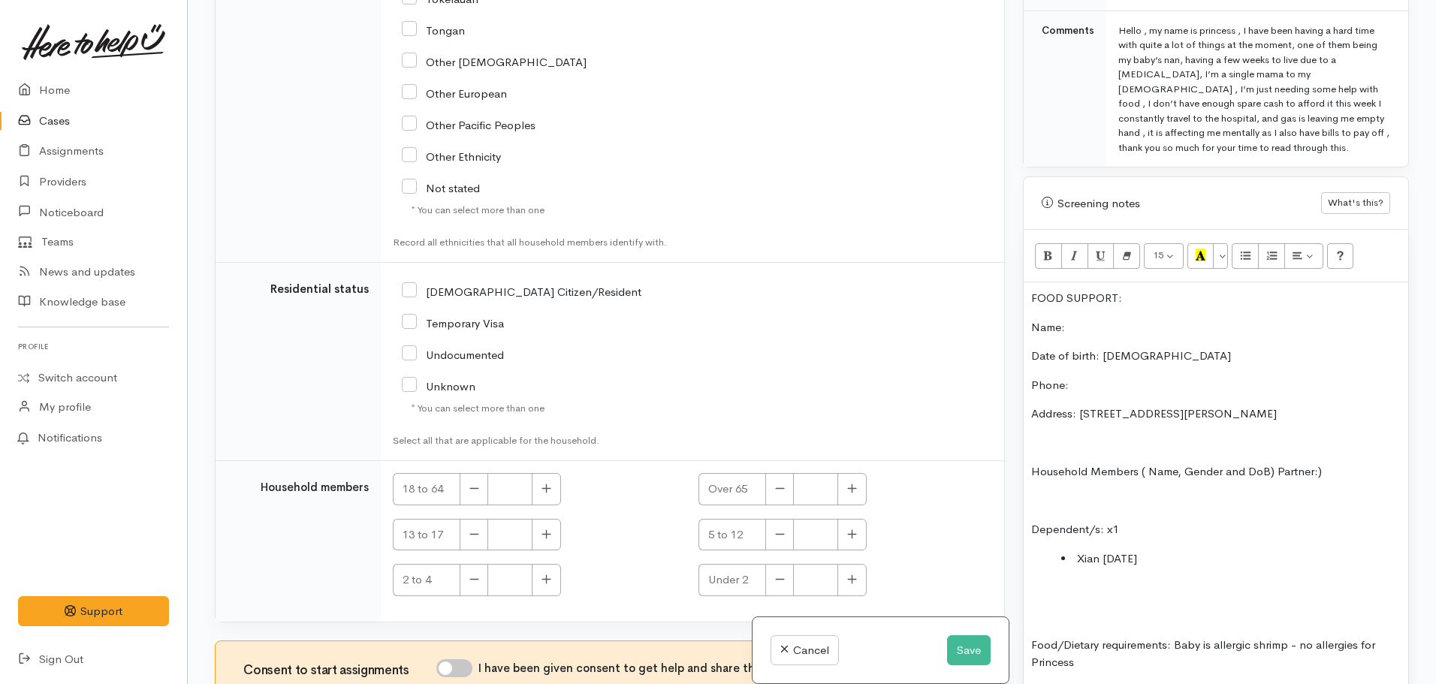
scroll to position [2851, 0]
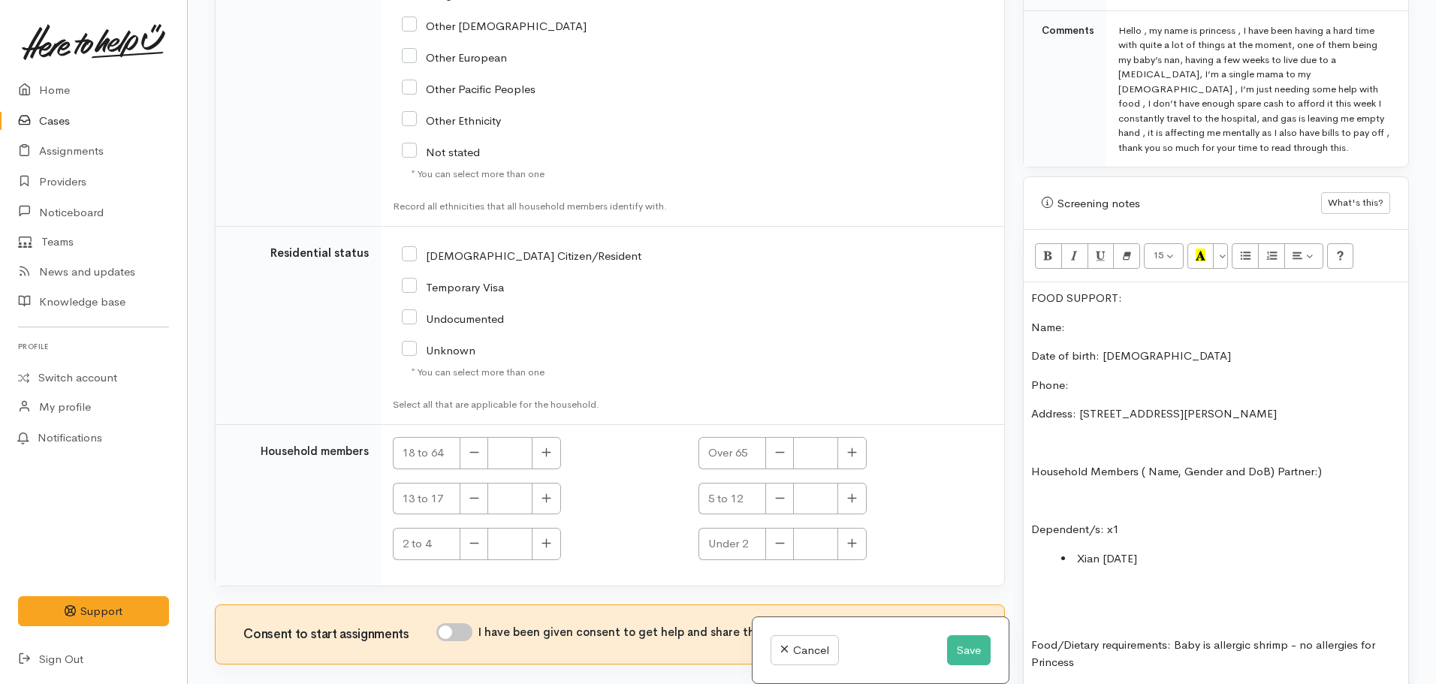
click at [411, 248] on input "NZ Citizen/Resident" at bounding box center [522, 255] width 240 height 14
checkbox input "true"
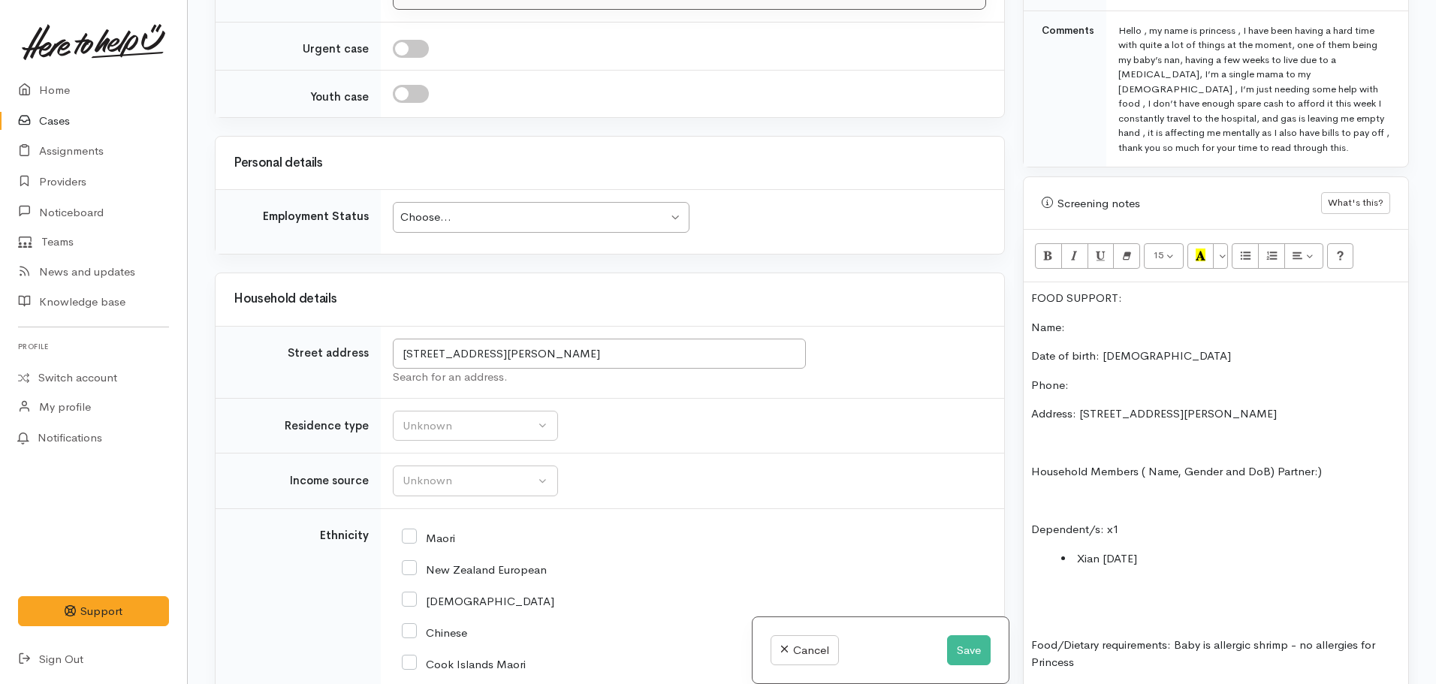
scroll to position [1950, 0]
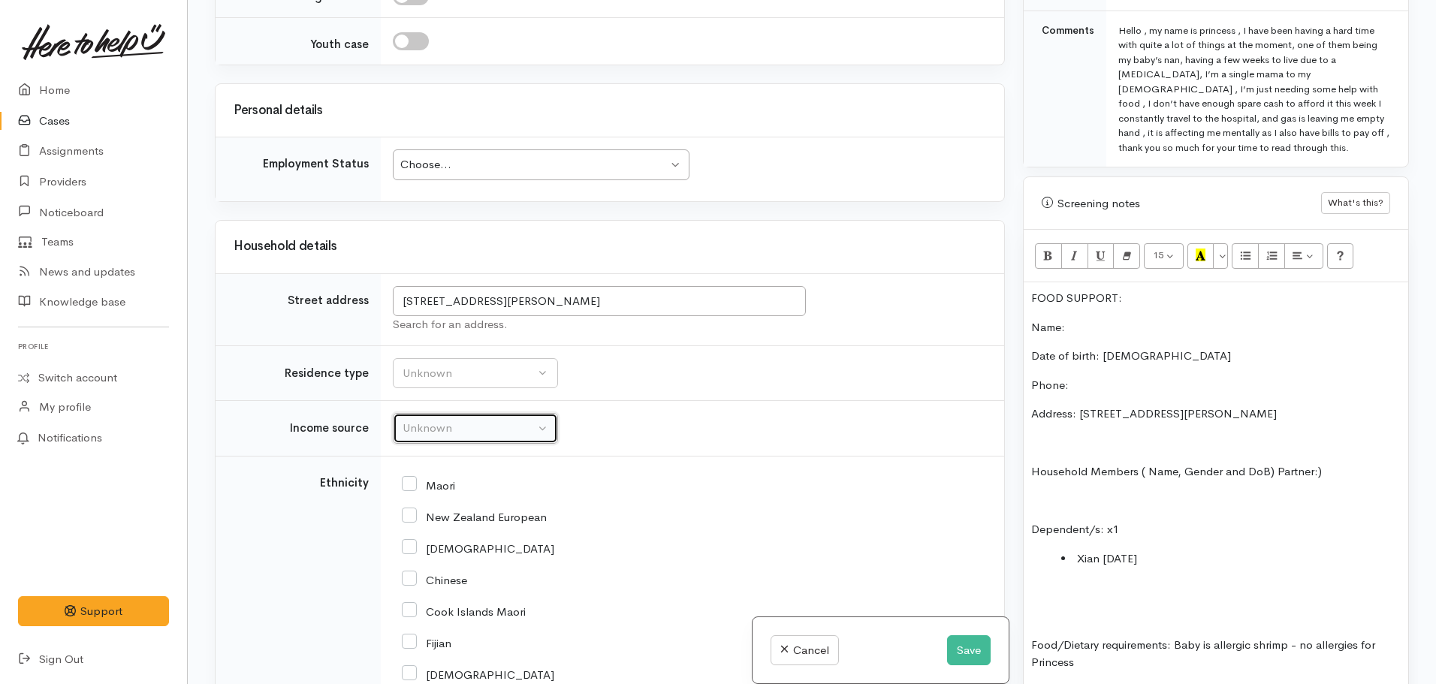
click at [499, 420] on div "Unknown" at bounding box center [468, 428] width 132 height 17
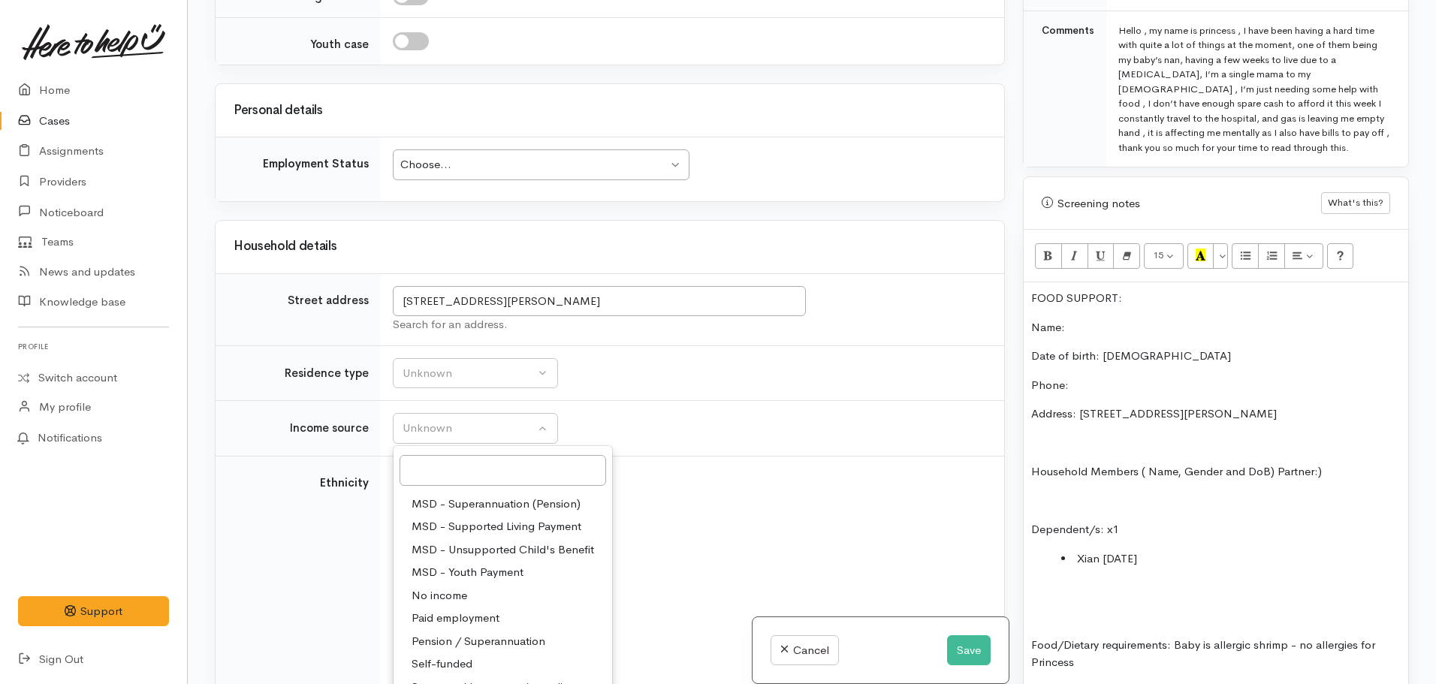
click at [637, 401] on td "Unknown ACC Maternity leave MSD - Away from Home Allowance MSD - Child Disabili…" at bounding box center [692, 429] width 623 height 56
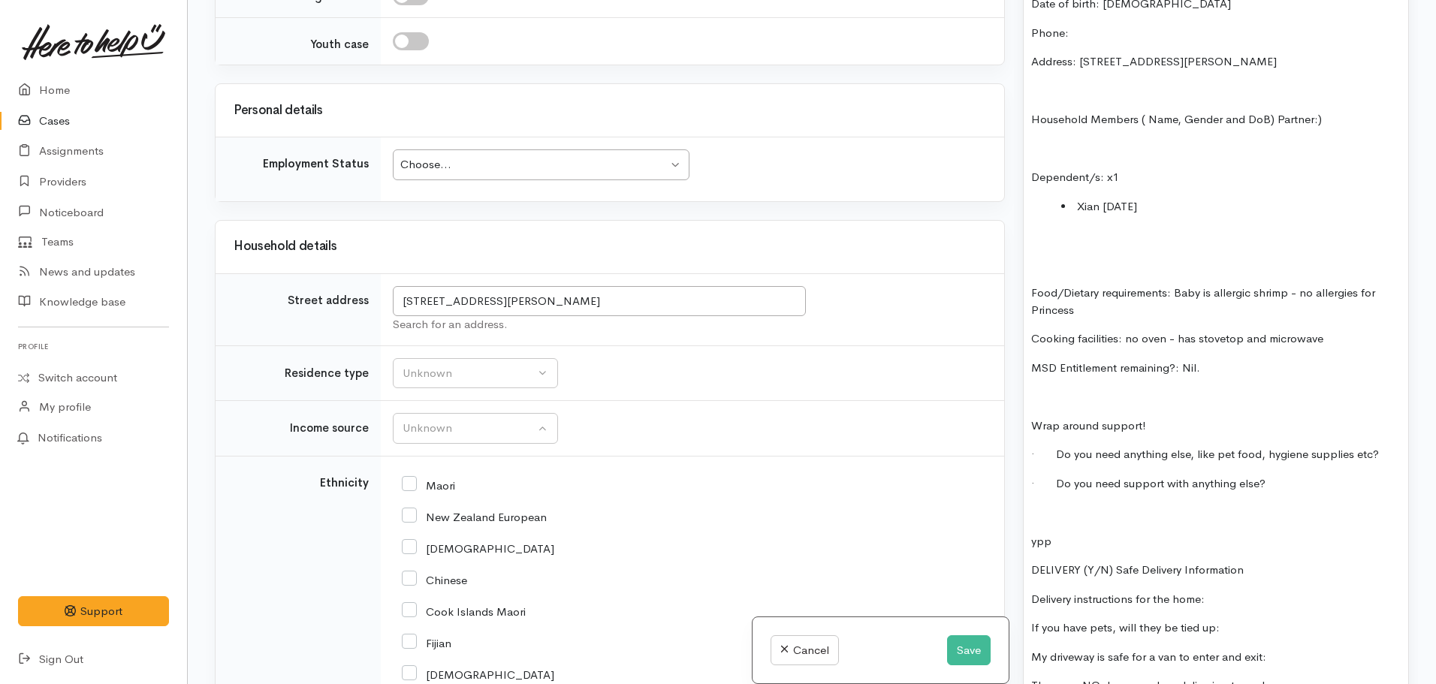
scroll to position [1232, 0]
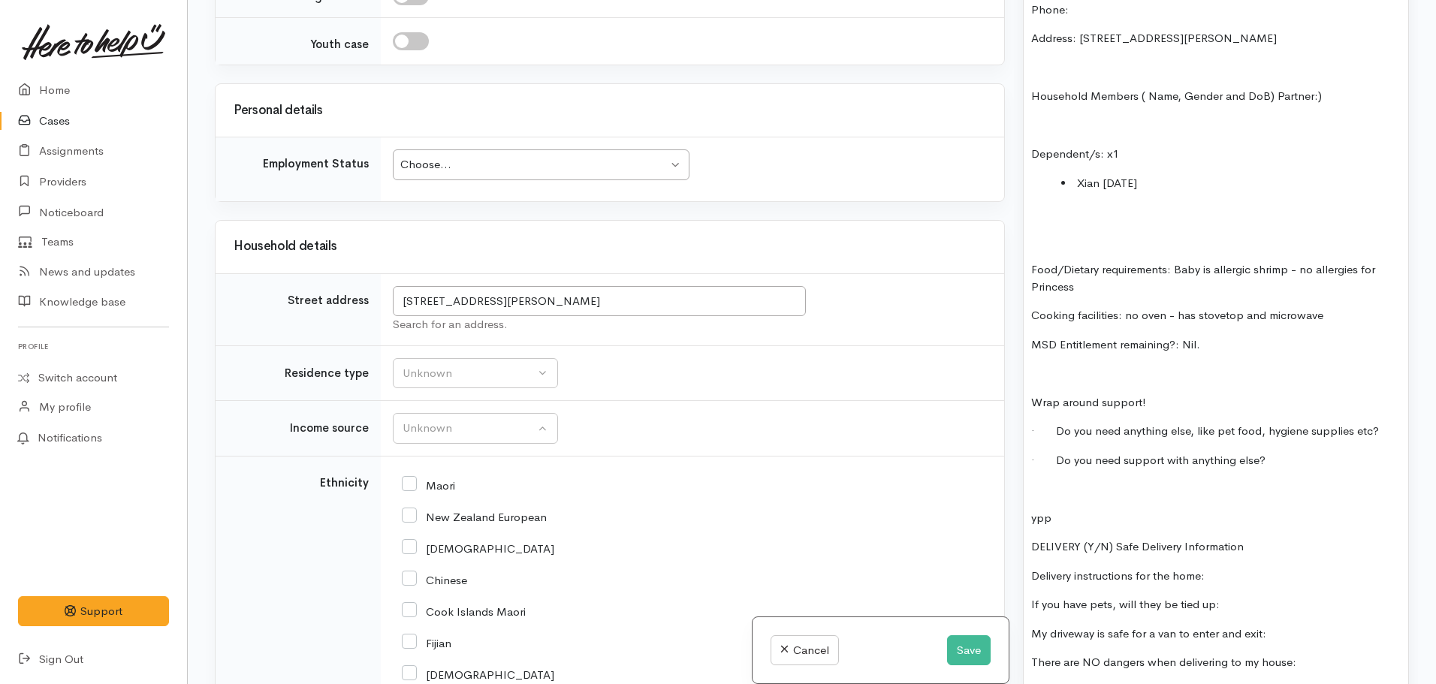
click at [1382, 423] on p "· Do you need anything else, like pet food, hygiene supplies etc?" at bounding box center [1215, 431] width 369 height 17
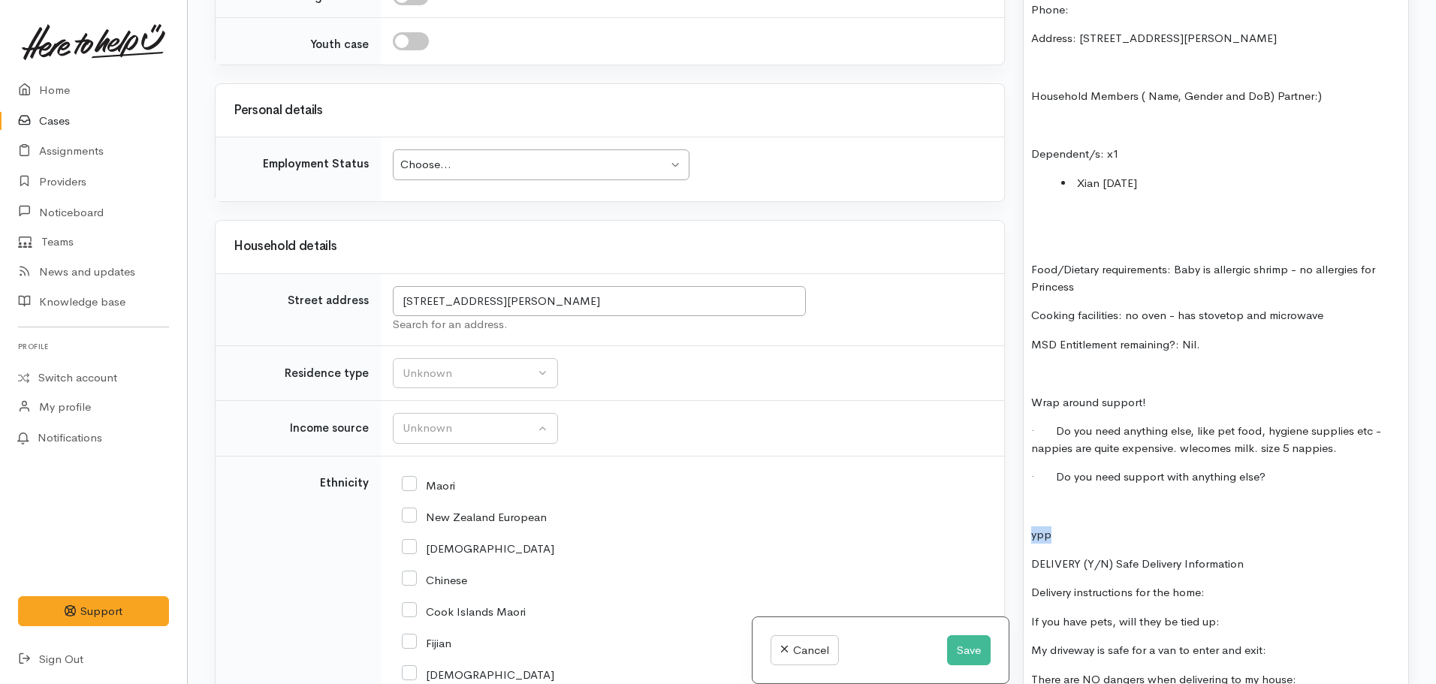
drag, startPoint x: 1052, startPoint y: 522, endPoint x: 1011, endPoint y: 503, distance: 45.4
click at [1011, 503] on div "Related cases There are other cases potentially from the same person, address o…" at bounding box center [812, 342] width 1212 height 684
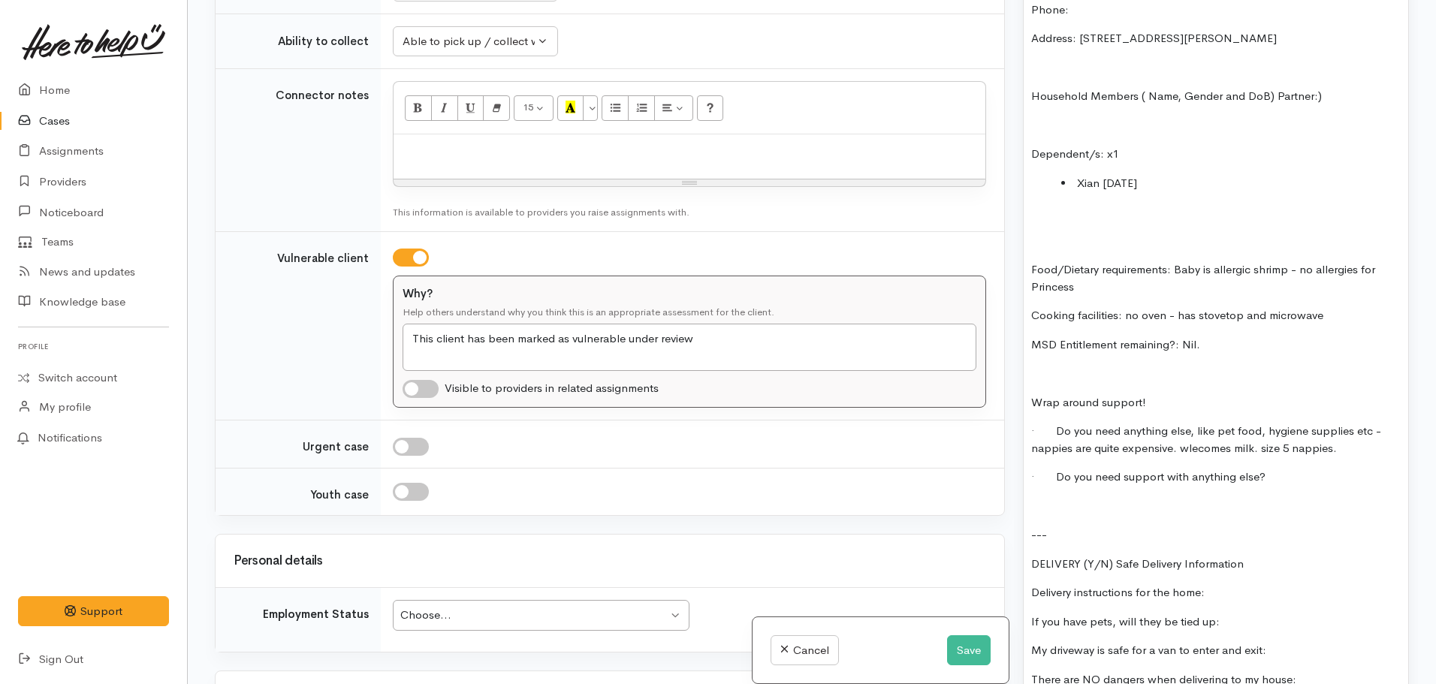
click at [1142, 438] on p "· Do you need anything else, like pet food, hygiene supplies etc - nappies are …" at bounding box center [1215, 440] width 369 height 34
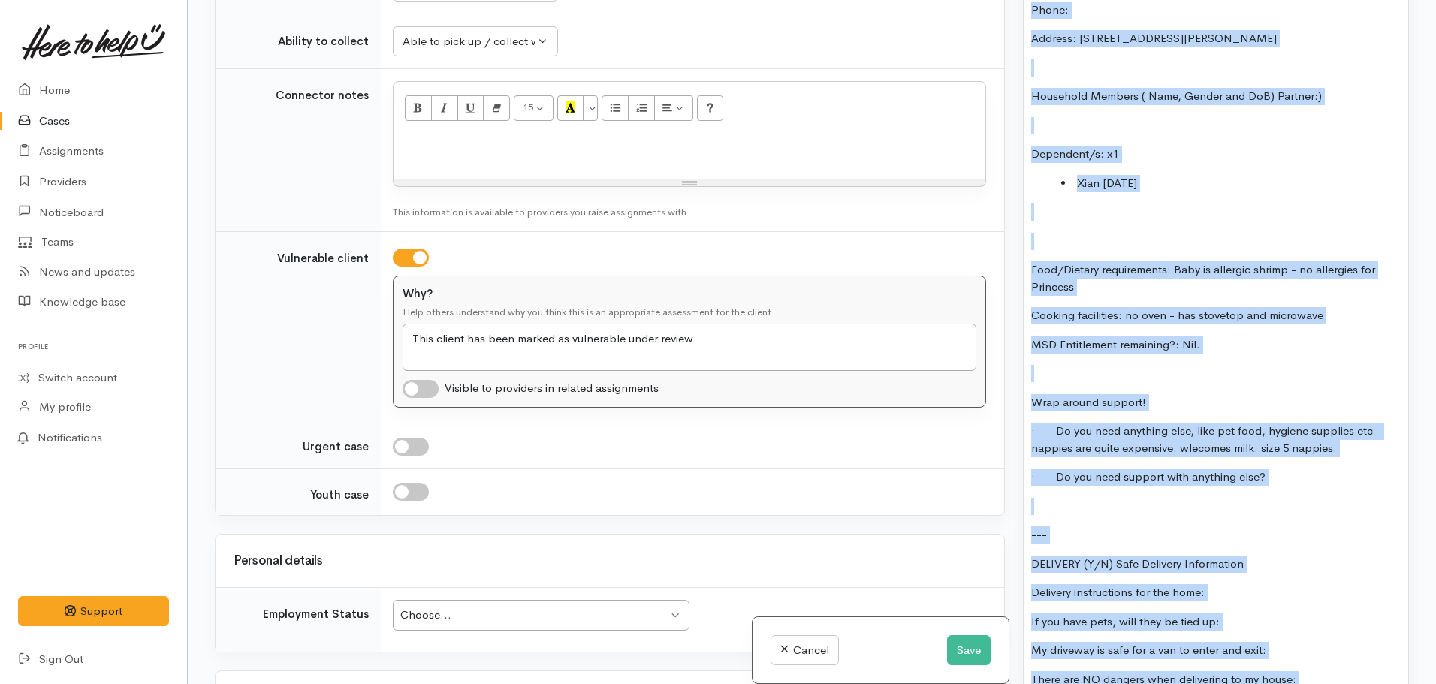
copy div "FOOD SUPPORT: Name: Date of birth: 18.09.2005 Phone: Address: 55B Stanley Avenu…"
click at [966, 649] on button "Save" at bounding box center [969, 650] width 44 height 31
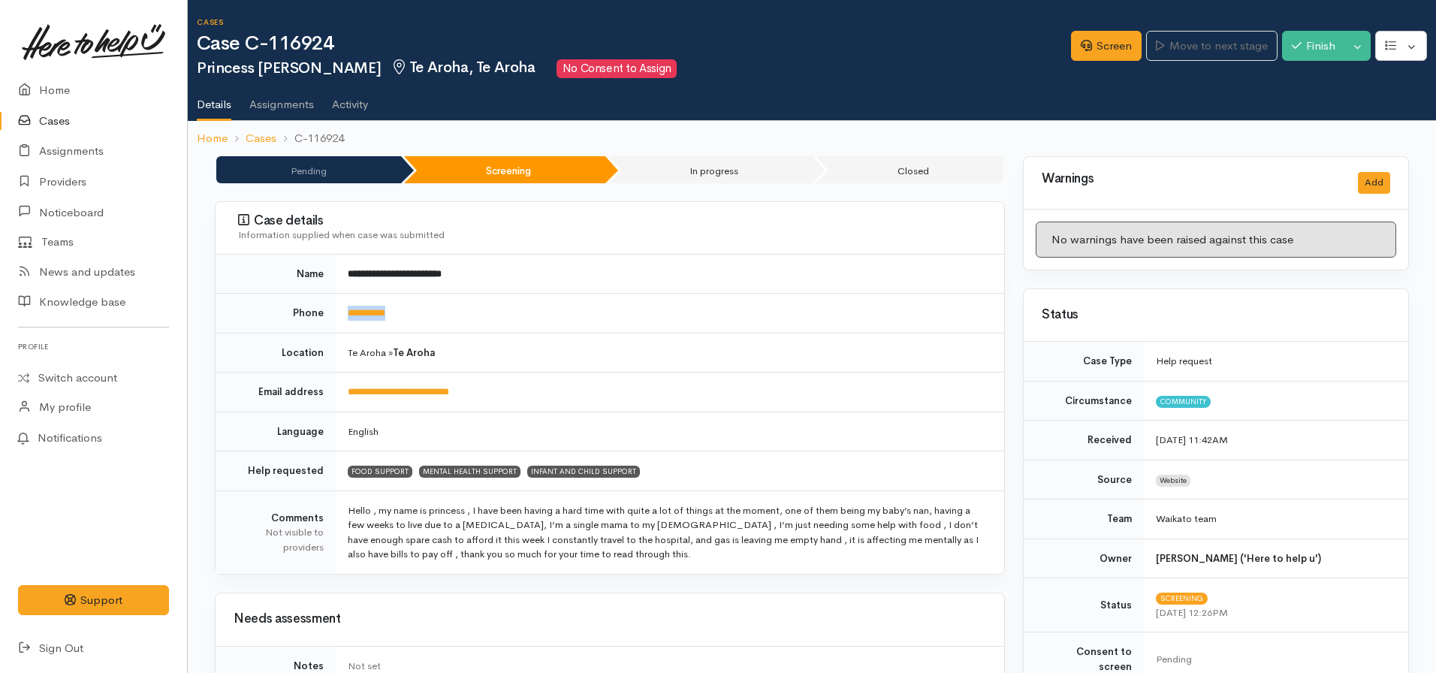
drag, startPoint x: 421, startPoint y: 311, endPoint x: 340, endPoint y: 314, distance: 81.1
click at [340, 314] on td "**********" at bounding box center [670, 314] width 668 height 40
copy link "**********"
click at [631, 373] on td "**********" at bounding box center [670, 392] width 668 height 40
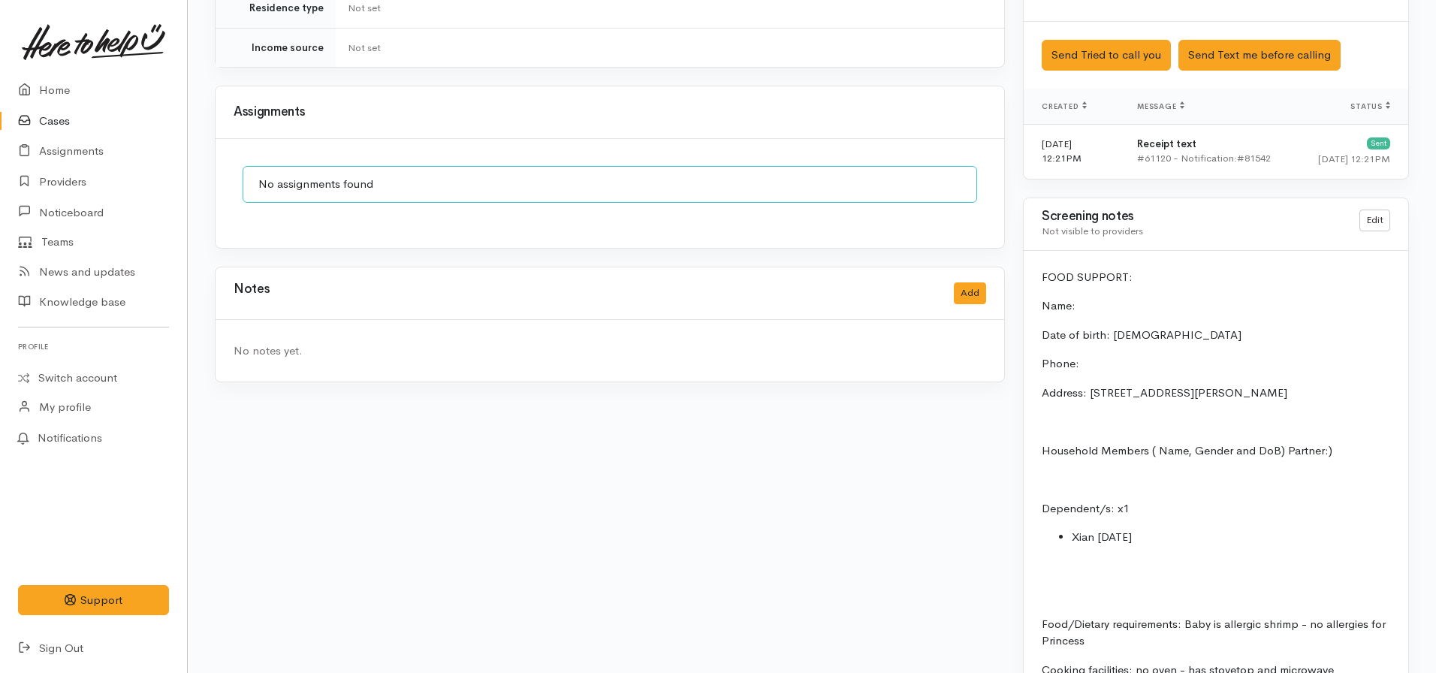
scroll to position [1126, 0]
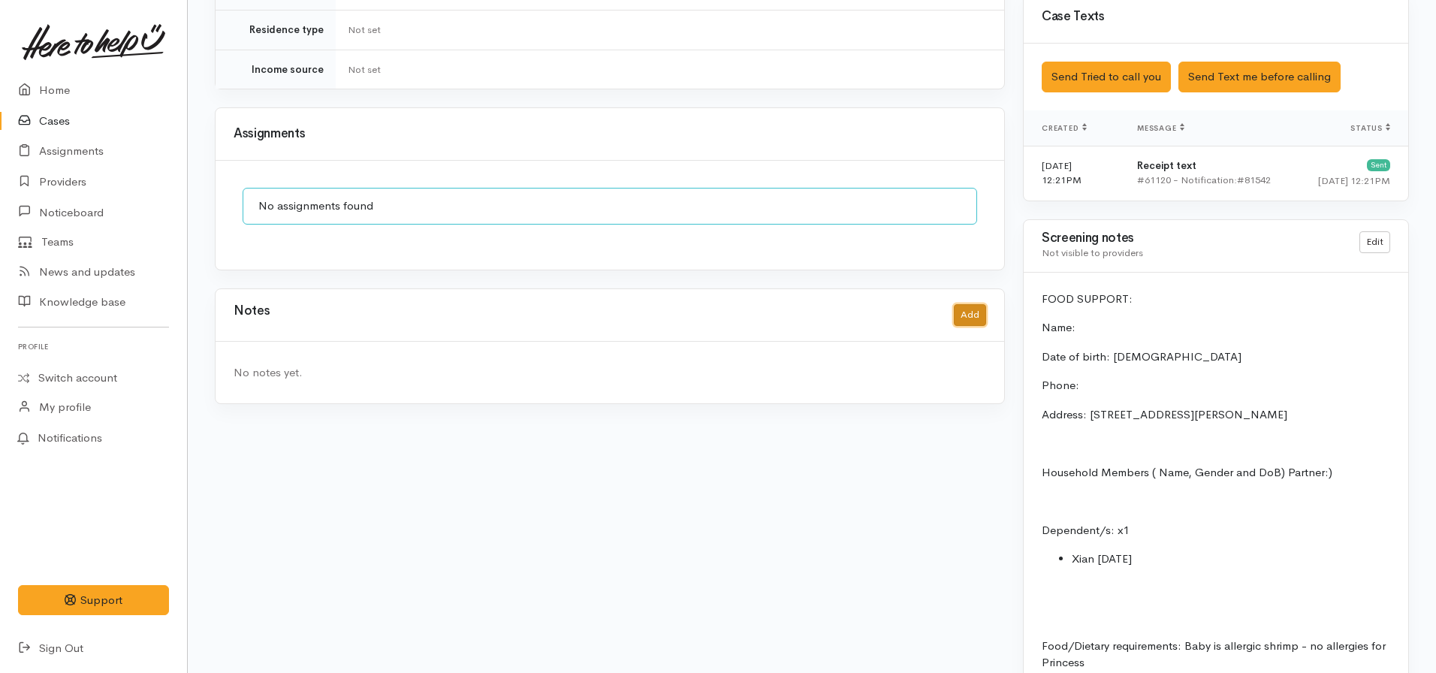
click at [979, 304] on button "Add" at bounding box center [970, 315] width 32 height 22
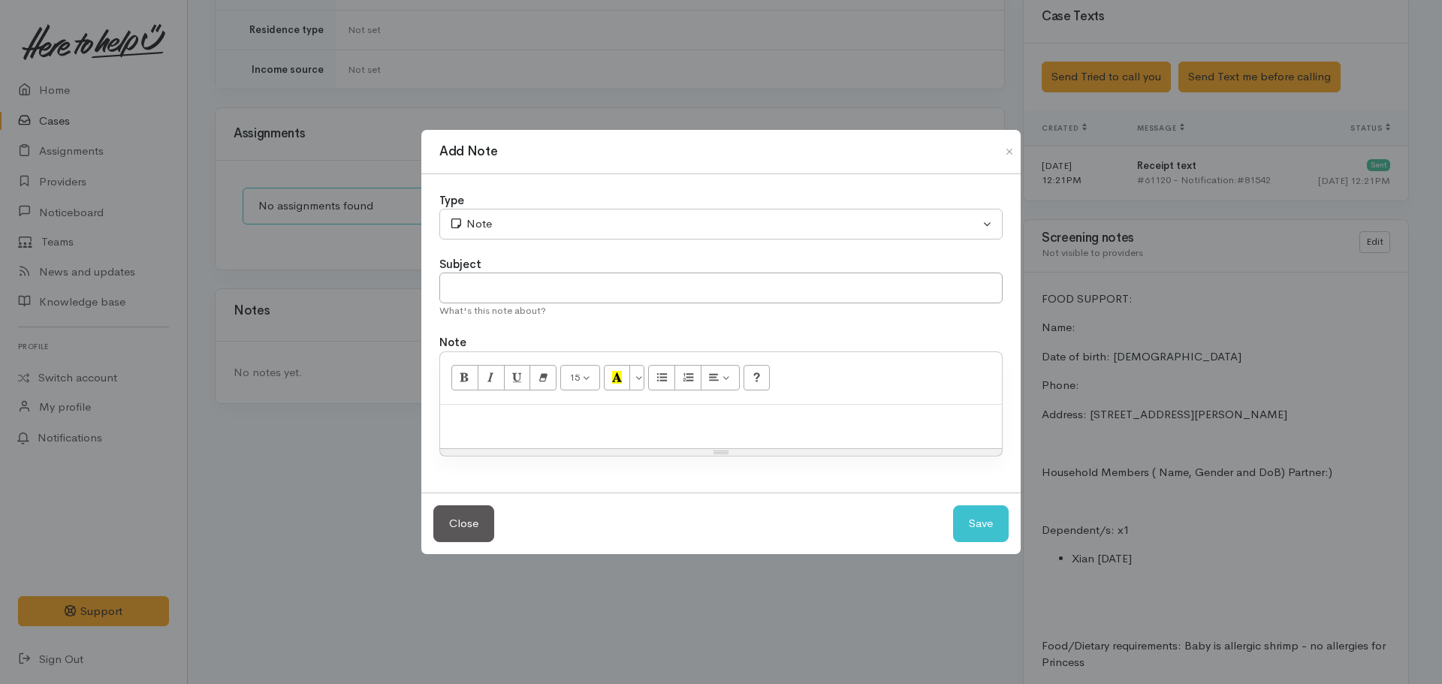
click at [602, 437] on div at bounding box center [721, 427] width 562 height 44
click at [954, 417] on p "Screening complete - case paused until Wednesday morning (Te Aroha foodbank off…" at bounding box center [720, 420] width 547 height 17
click at [685, 429] on p "Screening complete - case paused until Wednesday morning (Te Aroha foodbank clo…" at bounding box center [720, 420] width 547 height 17
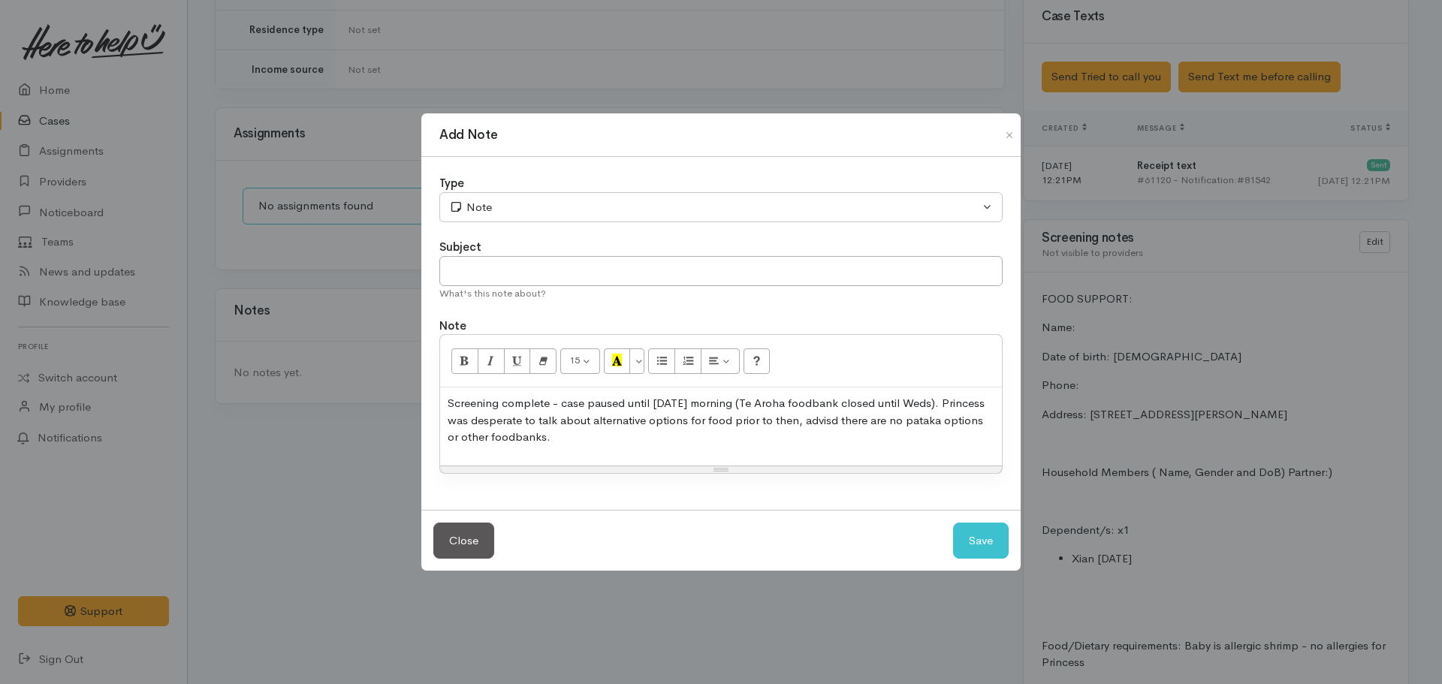
click at [870, 421] on p "Screening complete - case paused until Wednesday morning (Te Aroha foodbank clo…" at bounding box center [720, 420] width 547 height 51
click at [776, 437] on p "Screening complete - case paused until Wednesday morning (Te Aroha foodbank clo…" at bounding box center [720, 420] width 547 height 51
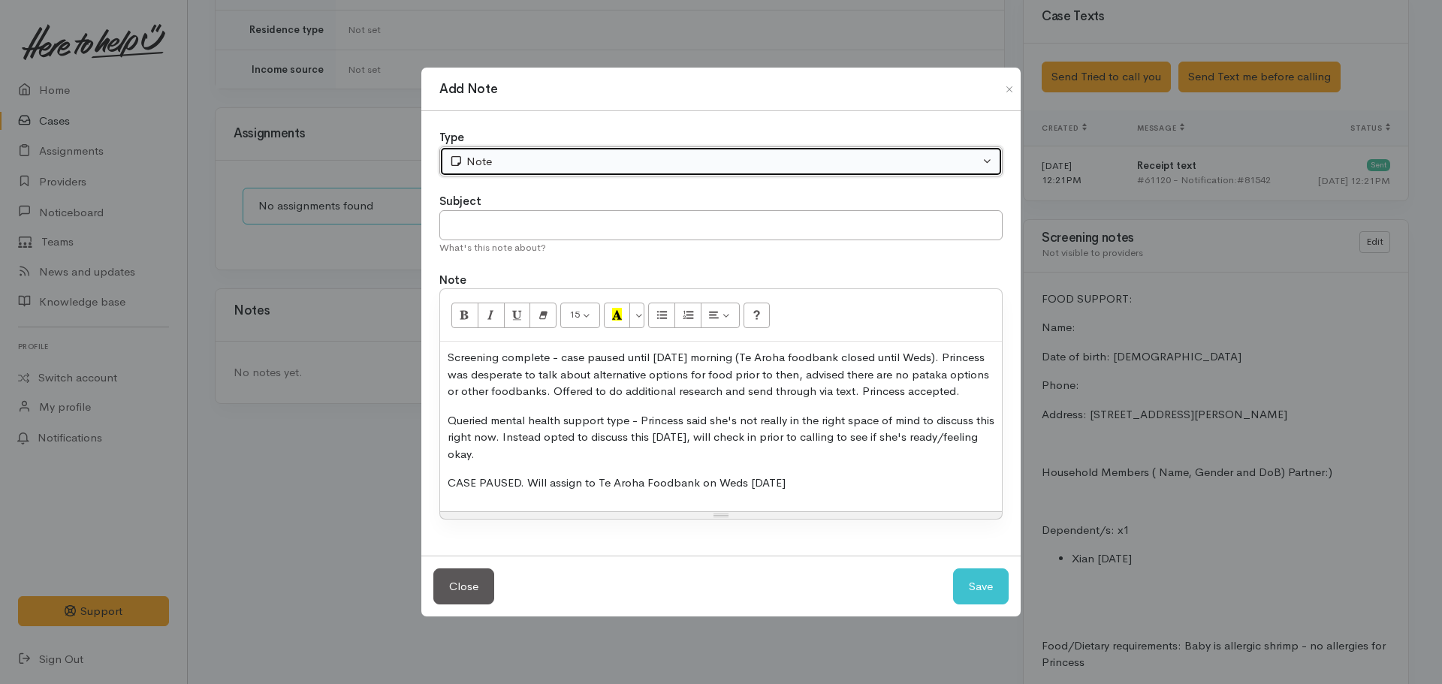
click at [594, 161] on button "Note" at bounding box center [720, 161] width 563 height 31
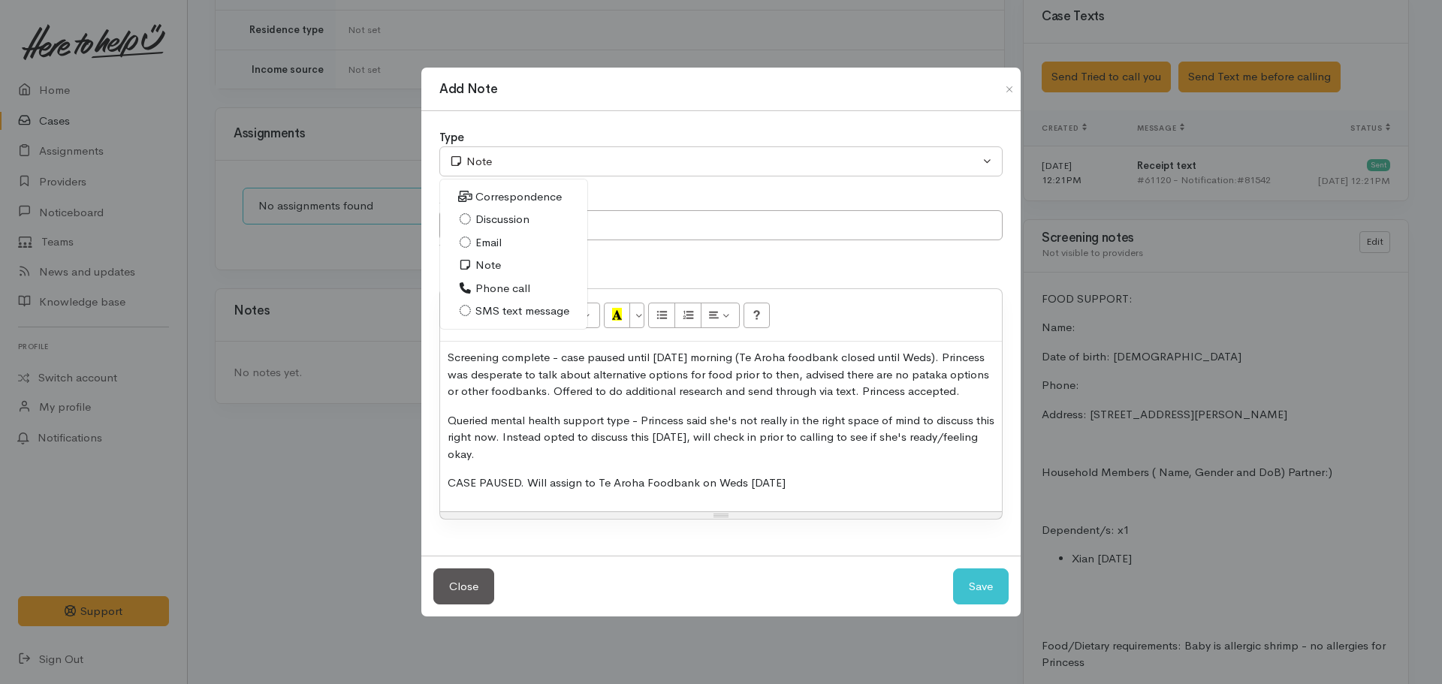
click at [496, 280] on span "Phone call" at bounding box center [502, 288] width 55 height 17
click at [544, 219] on input "text" at bounding box center [720, 225] width 563 height 31
click at [981, 586] on button "Save" at bounding box center [981, 586] width 56 height 37
select select "1"
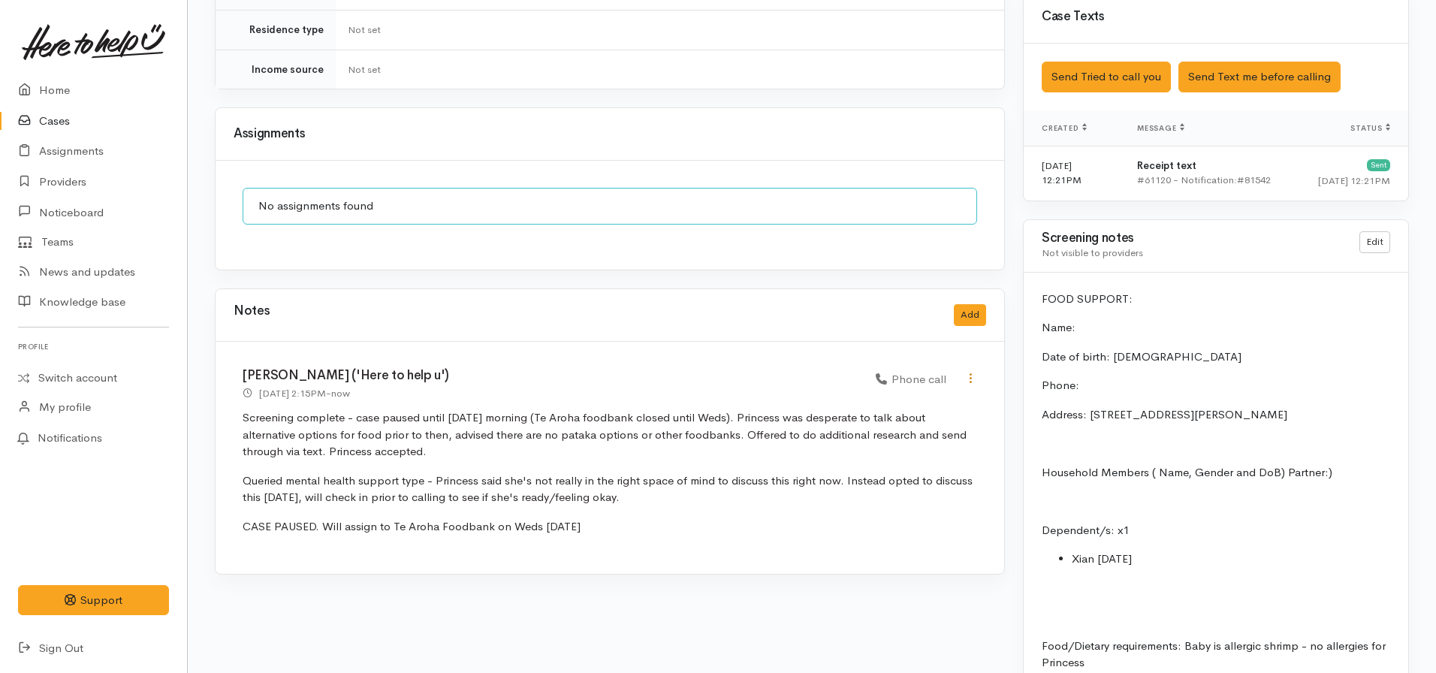
click at [969, 372] on icon at bounding box center [970, 378] width 13 height 13
click at [903, 396] on link "Edit" at bounding box center [916, 407] width 119 height 23
select select "3"
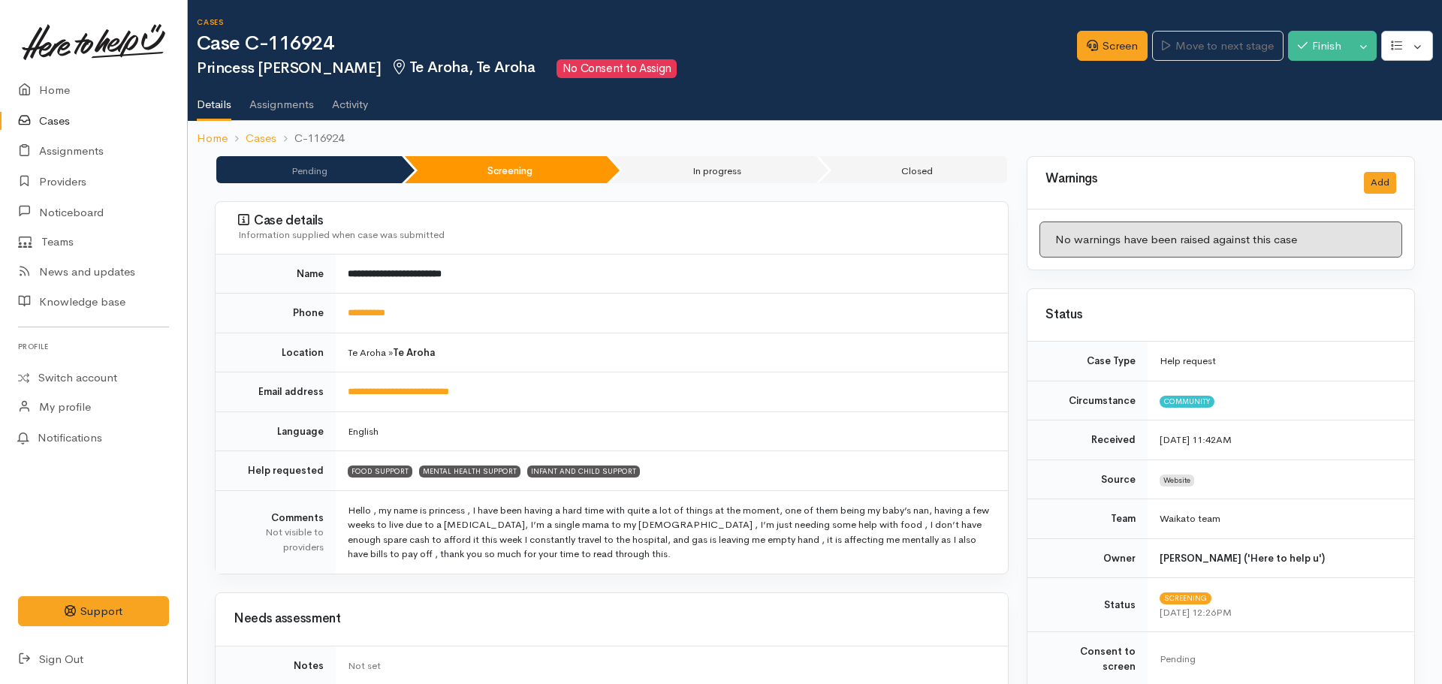
select select "3"
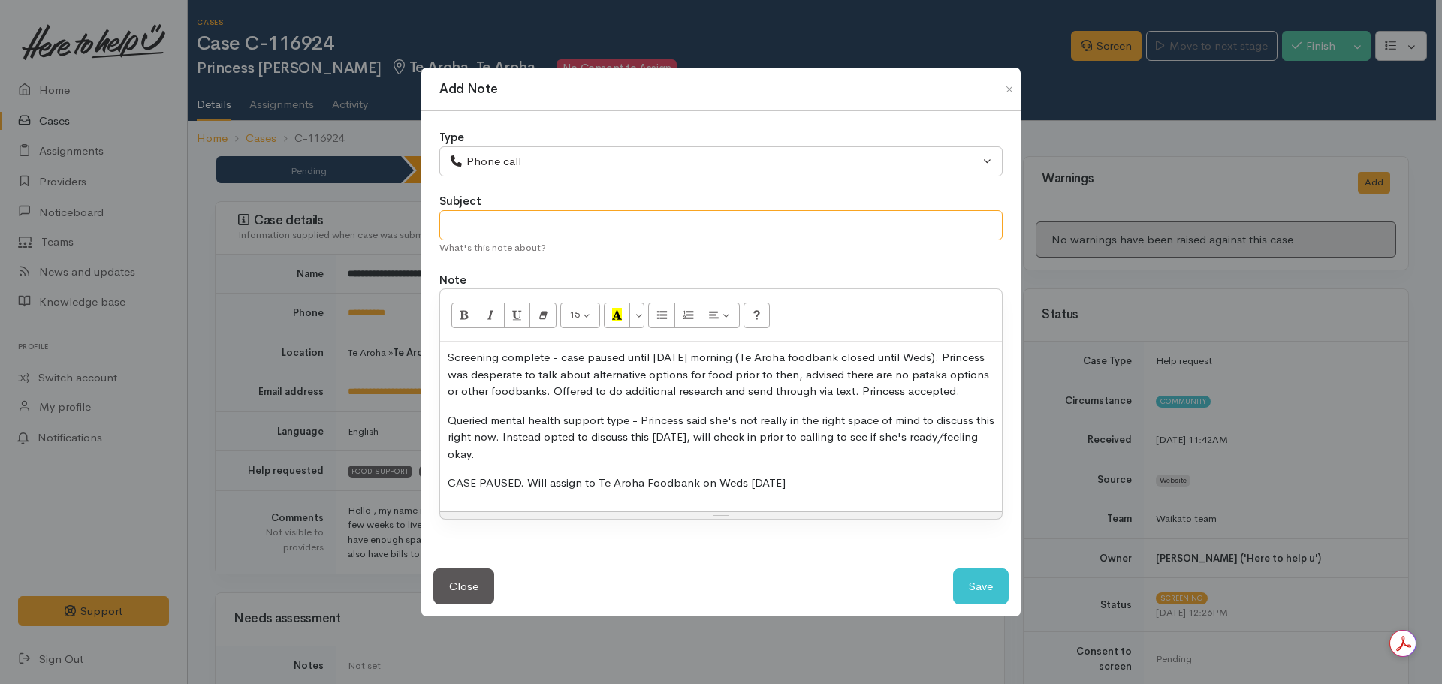
click at [554, 221] on input "text" at bounding box center [720, 225] width 563 height 31
drag, startPoint x: 824, startPoint y: 488, endPoint x: 597, endPoint y: 493, distance: 227.5
click at [597, 492] on p "CASE PAUSED. Will assign to Te Aroha Foodbank on Weds 27.08.2025" at bounding box center [720, 483] width 547 height 17
copy p "Te Aroha Foodbank on Weds 27.08.2025"
click at [610, 218] on input "CASE PAUSED - Assign to" at bounding box center [720, 225] width 563 height 31
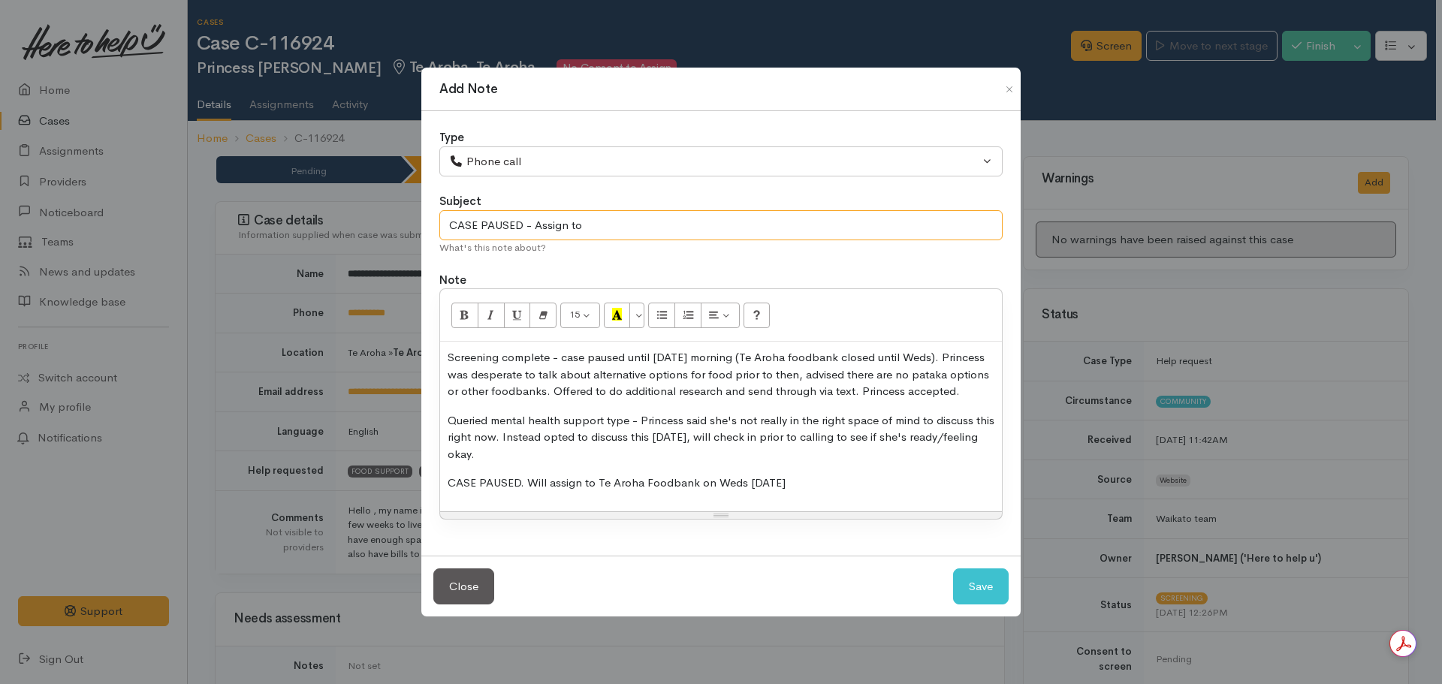
paste input "Te Aroha Foodbank on Weds 27.08.2025"
type input "CASE PAUSED - Assign to Te Aroha Foodbank on Weds 27.08.2025"
click at [981, 600] on button "Save" at bounding box center [981, 586] width 56 height 37
select select "1"
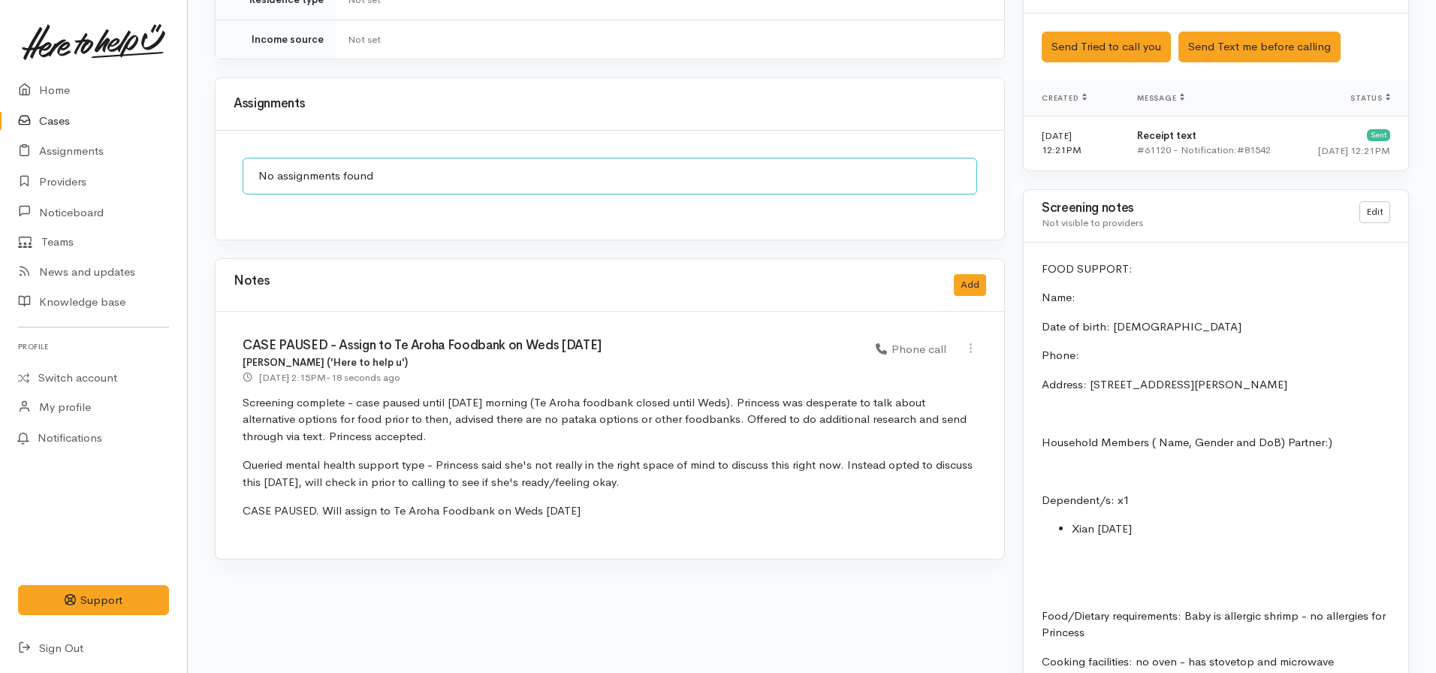
scroll to position [1051, 0]
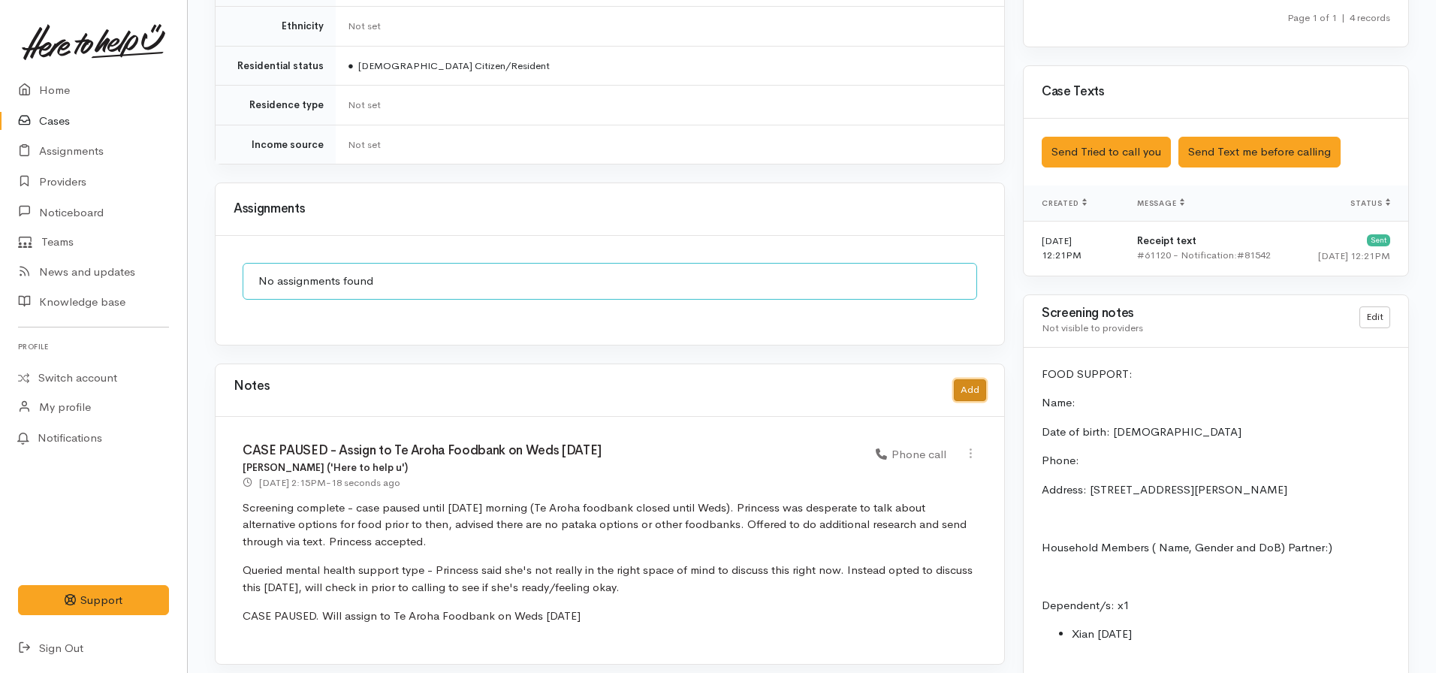
click at [972, 379] on button "Add" at bounding box center [970, 390] width 32 height 22
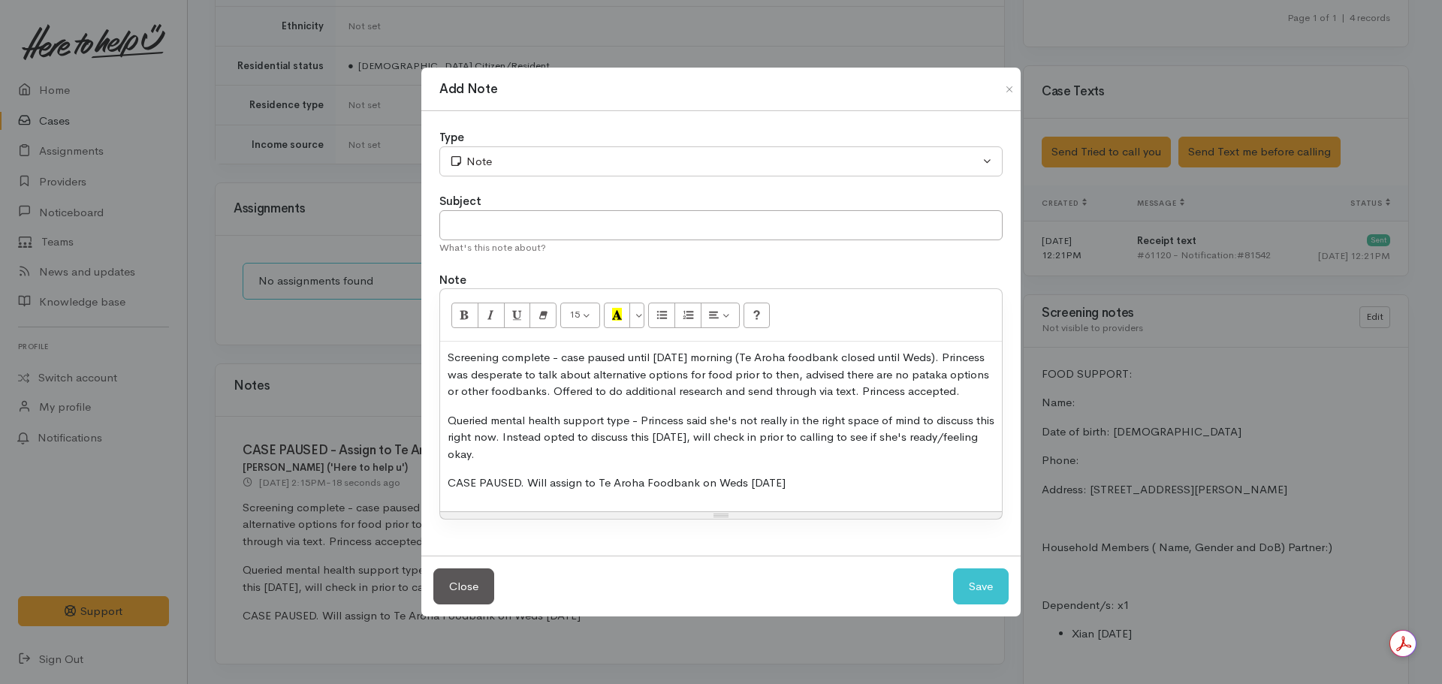
click at [581, 492] on p "CASE PAUSED. Will assign to Te Aroha Foodbank on Weds [DATE]" at bounding box center [720, 483] width 547 height 17
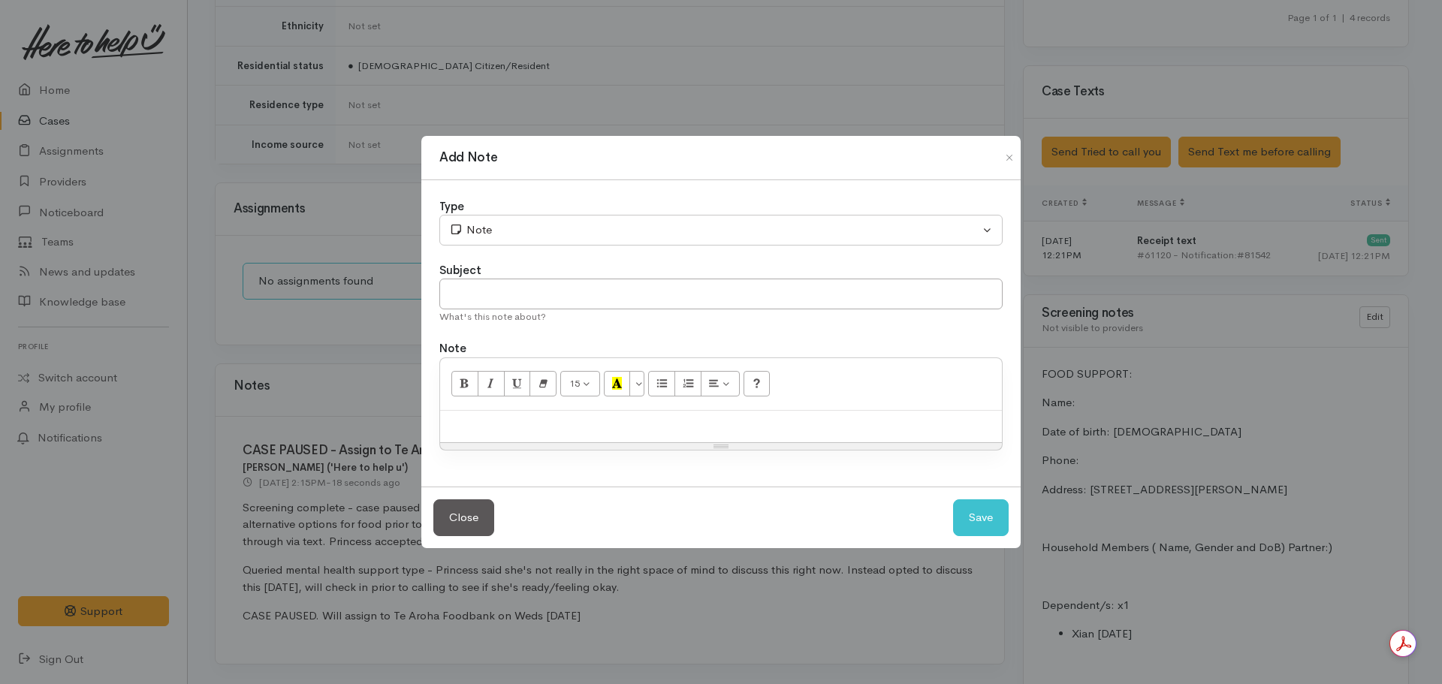
click at [467, 430] on div at bounding box center [721, 427] width 562 height 32
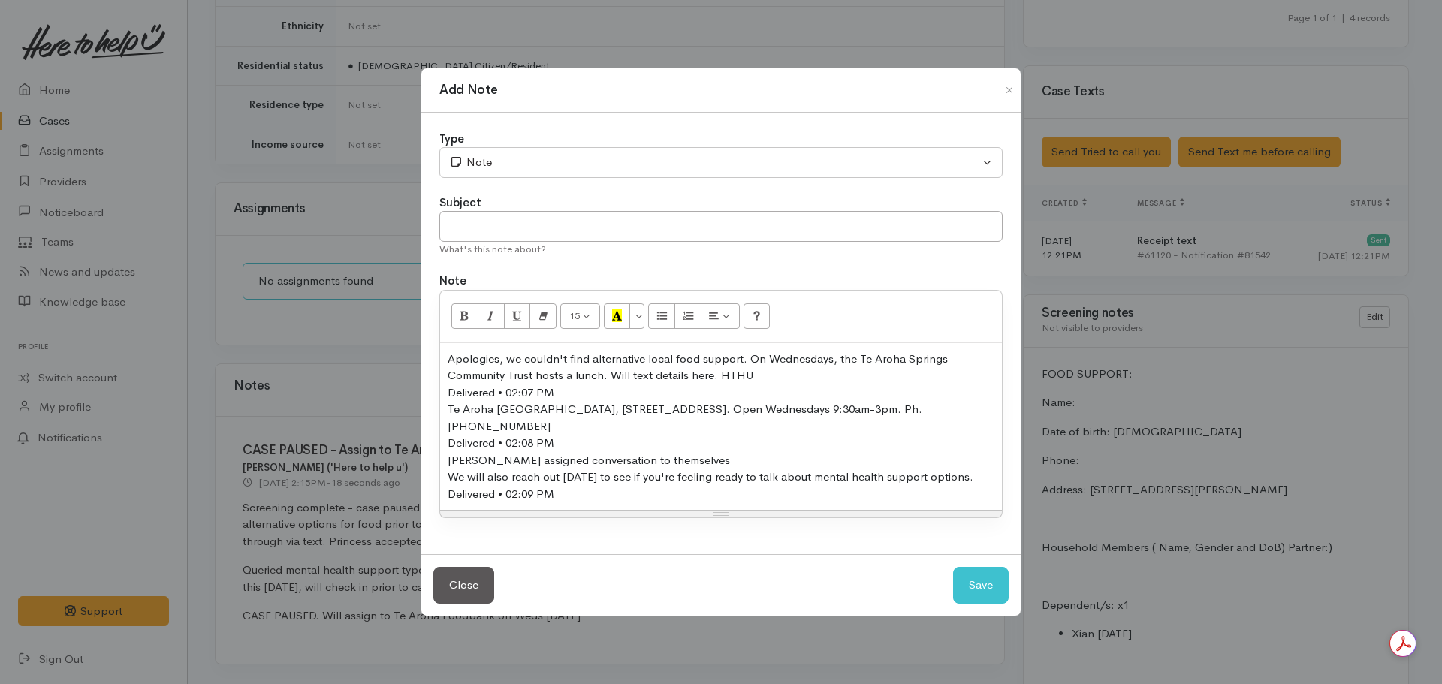
click at [590, 385] on div "Delivered • 02:07 PM" at bounding box center [720, 392] width 547 height 17
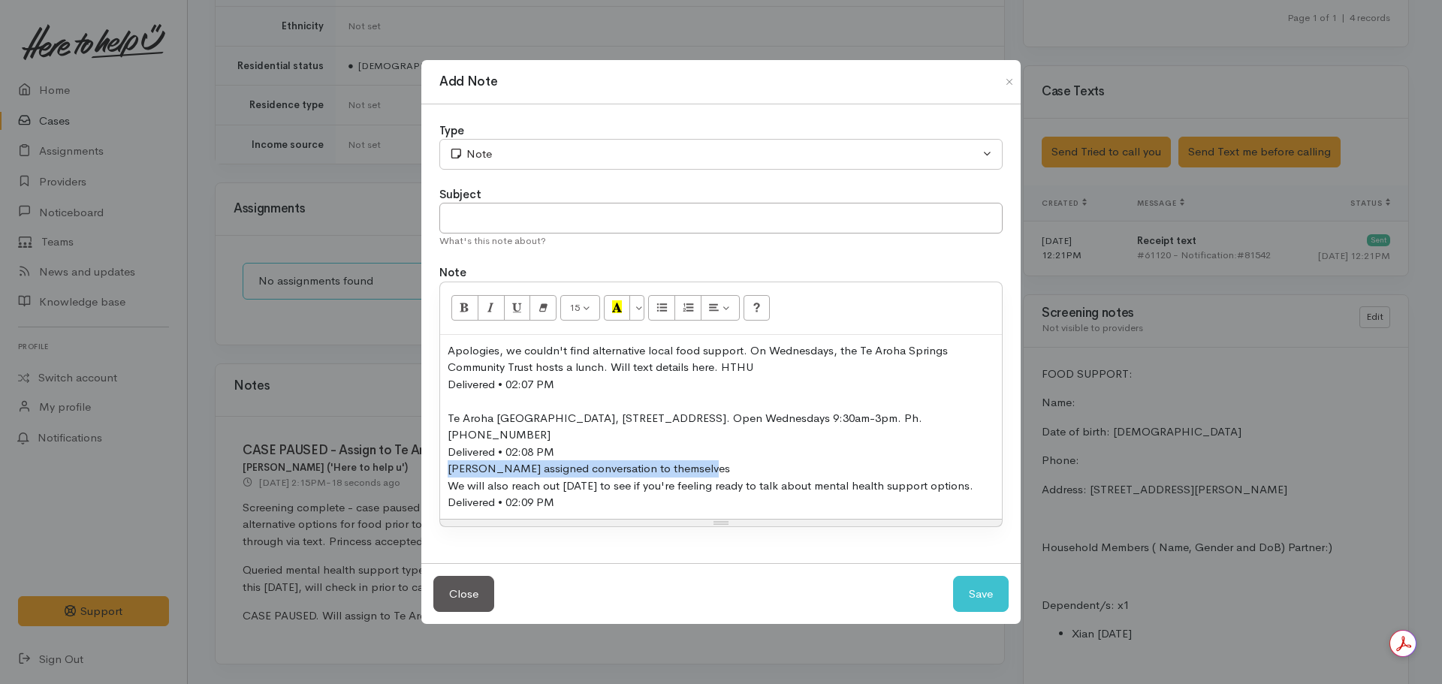
drag, startPoint x: 719, startPoint y: 452, endPoint x: 411, endPoint y: 457, distance: 307.9
click at [411, 457] on div "Add Note Type Correspondence Discussion Email Note Phone call SMS text message …" at bounding box center [721, 342] width 1442 height 684
click at [527, 124] on div "Type" at bounding box center [720, 130] width 563 height 17
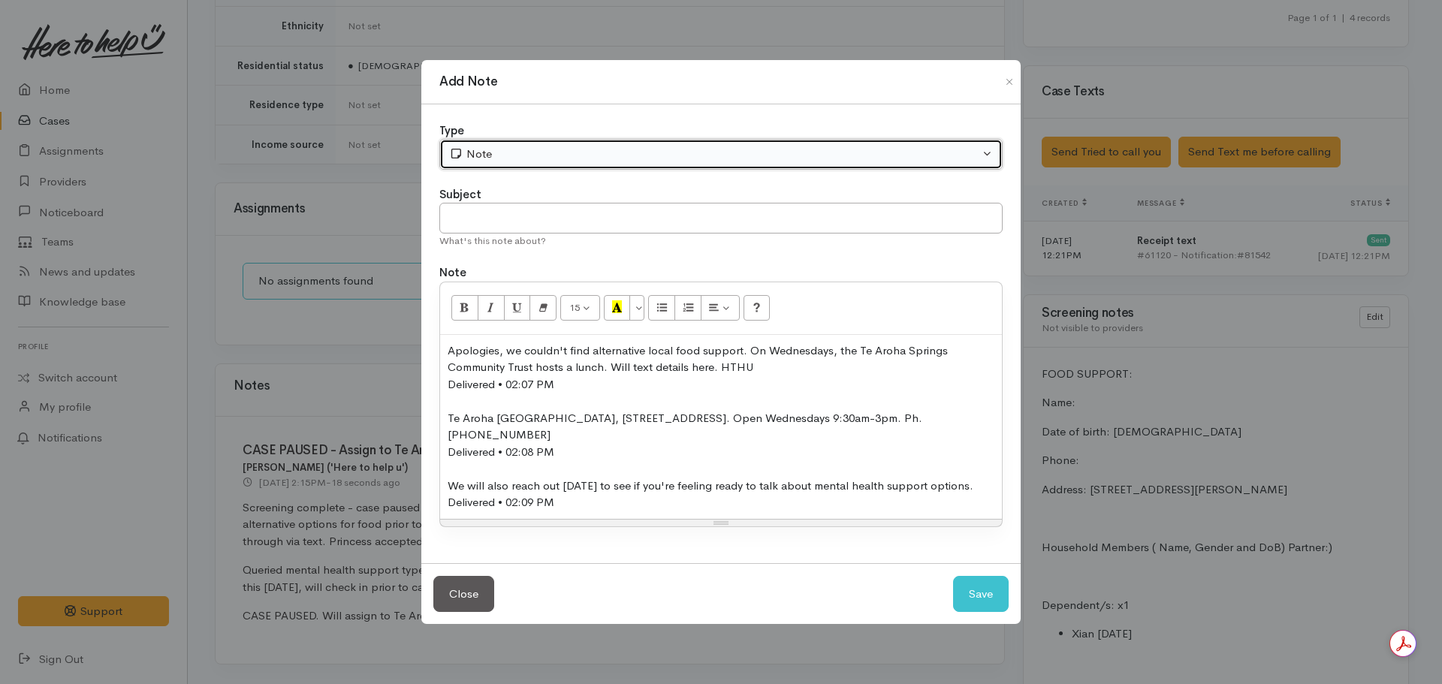
click at [521, 150] on div "Note" at bounding box center [714, 154] width 530 height 17
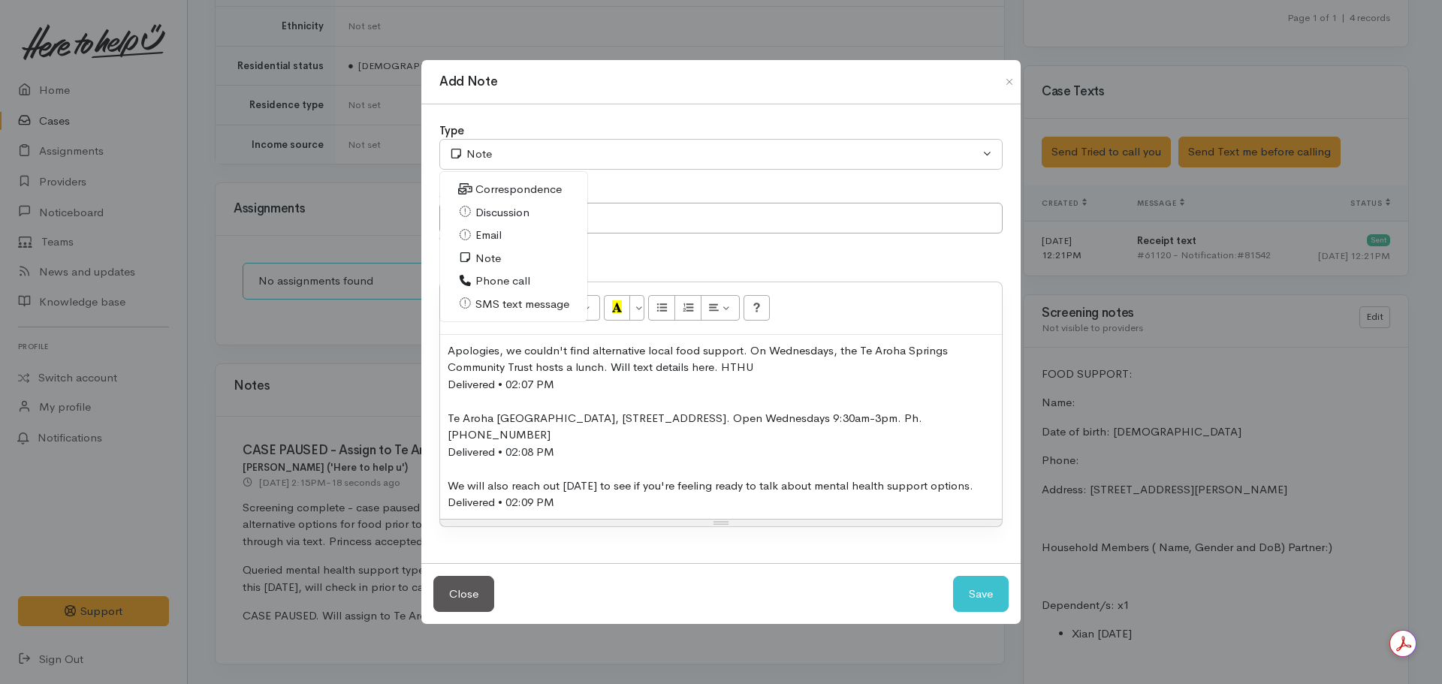
click at [504, 296] on span "SMS text message" at bounding box center [522, 304] width 94 height 17
click at [976, 601] on button "Save" at bounding box center [981, 594] width 56 height 37
select select "1"
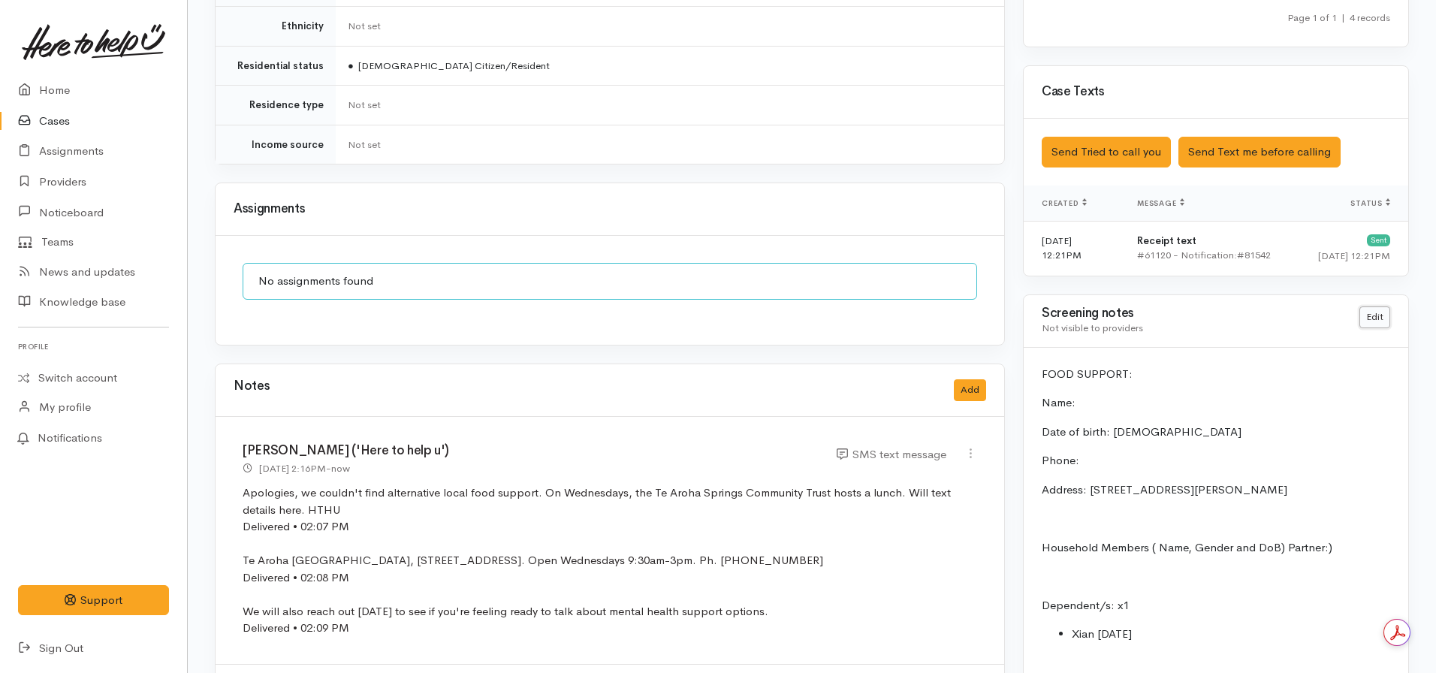
click at [1369, 306] on link "Edit" at bounding box center [1374, 317] width 31 height 22
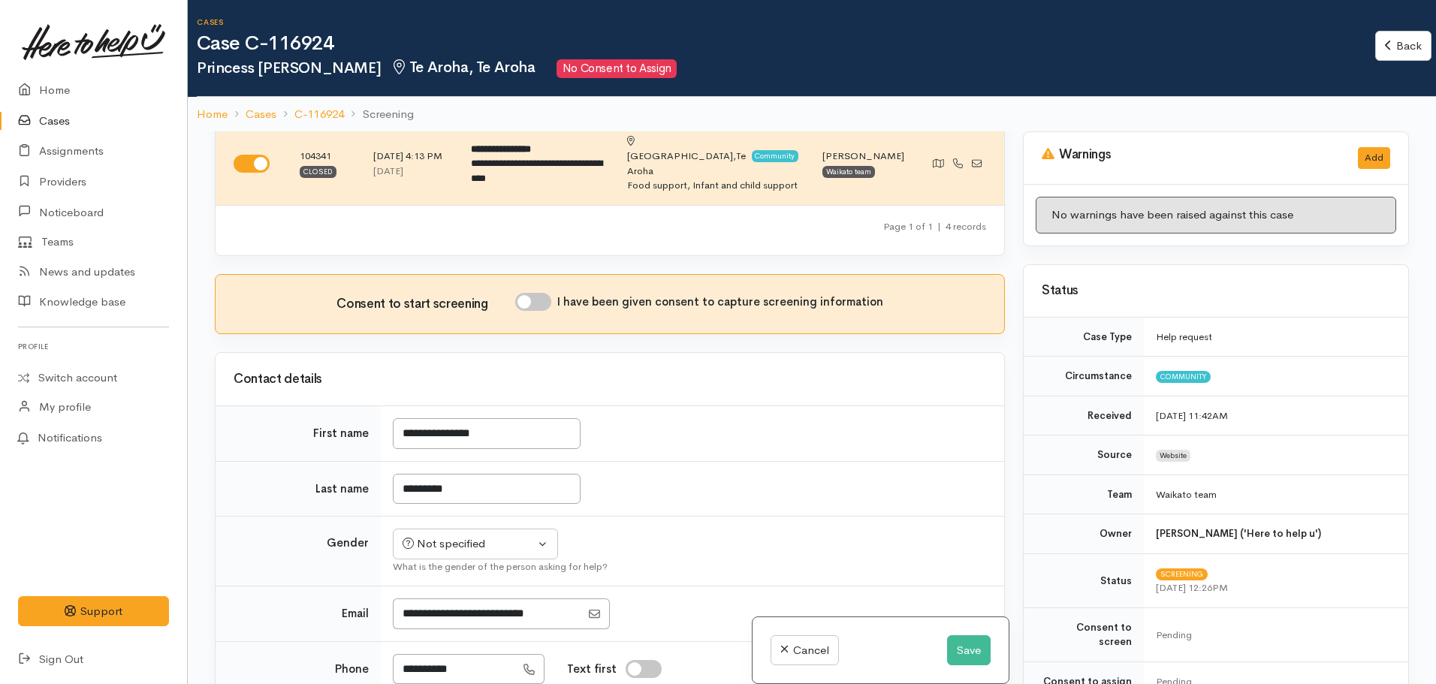
scroll to position [375, 0]
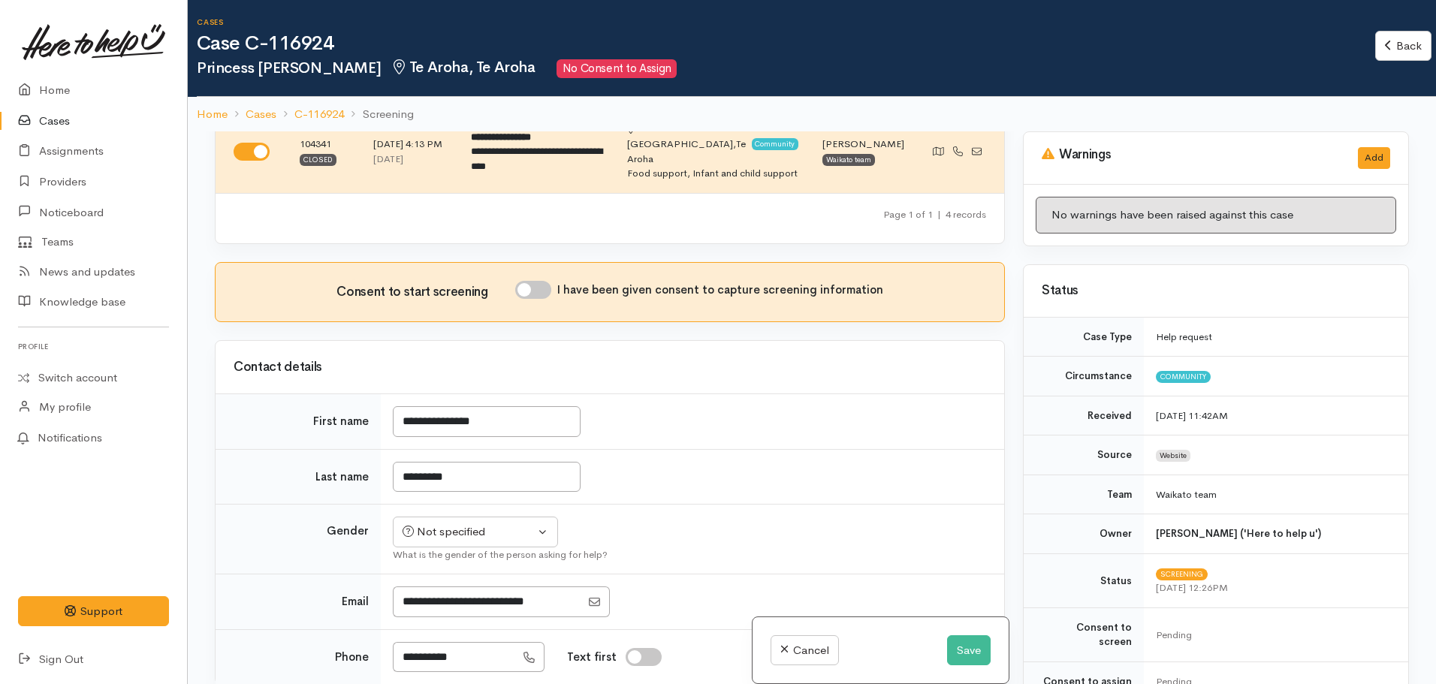
click at [546, 281] on input "I have been given consent to capture screening information" at bounding box center [533, 290] width 36 height 18
checkbox input "true"
click at [482, 523] on div "Not specified" at bounding box center [468, 531] width 132 height 17
click at [465, 579] on link "Male" at bounding box center [481, 590] width 177 height 23
click at [466, 523] on div "Male" at bounding box center [468, 531] width 132 height 17
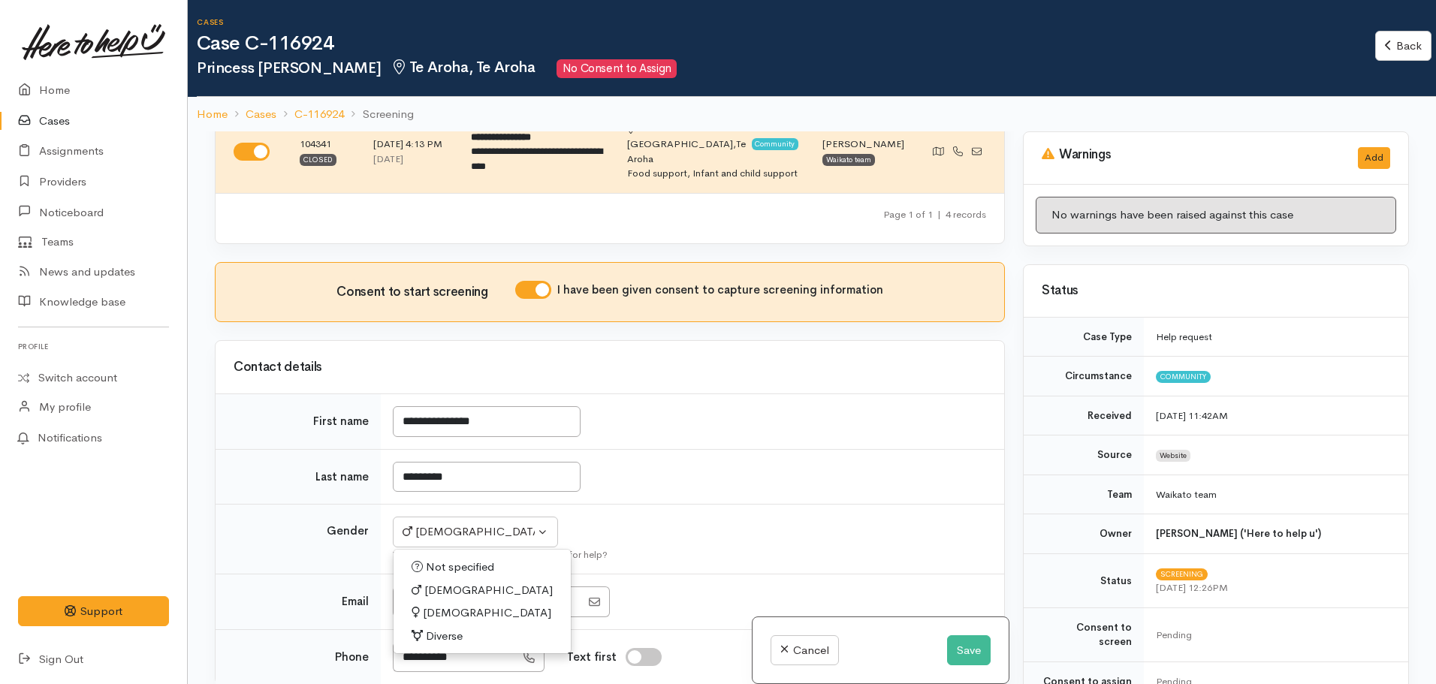
click at [451, 604] on span "[DEMOGRAPHIC_DATA]" at bounding box center [487, 612] width 128 height 17
select select "[DEMOGRAPHIC_DATA]"
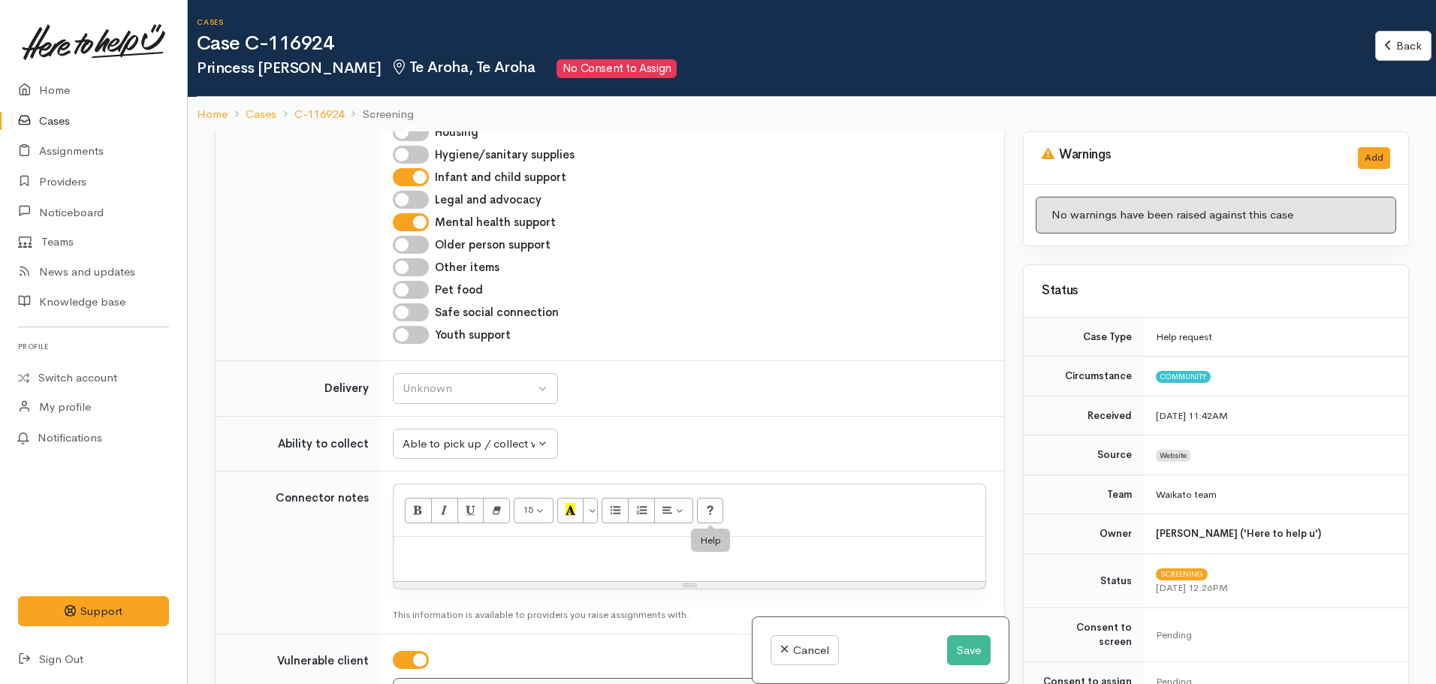
scroll to position [1201, 0]
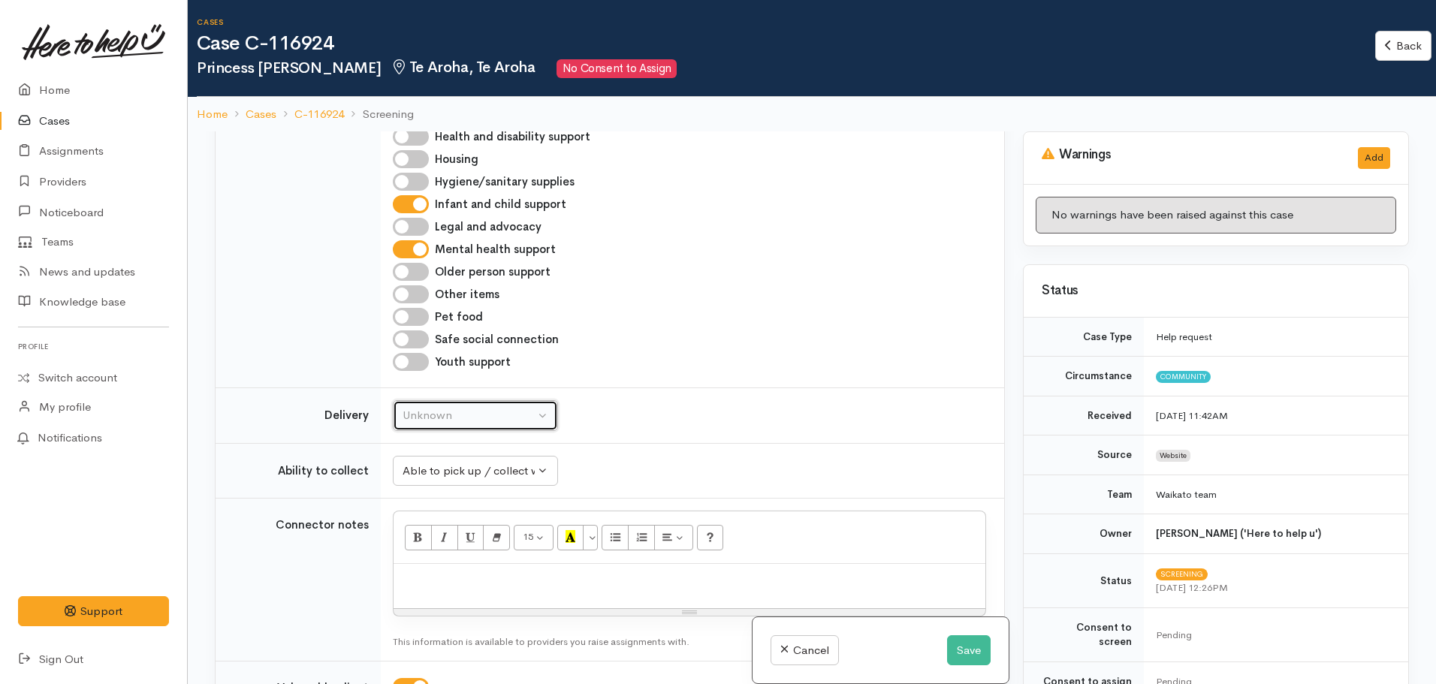
click at [493, 407] on div "Unknown" at bounding box center [468, 415] width 132 height 17
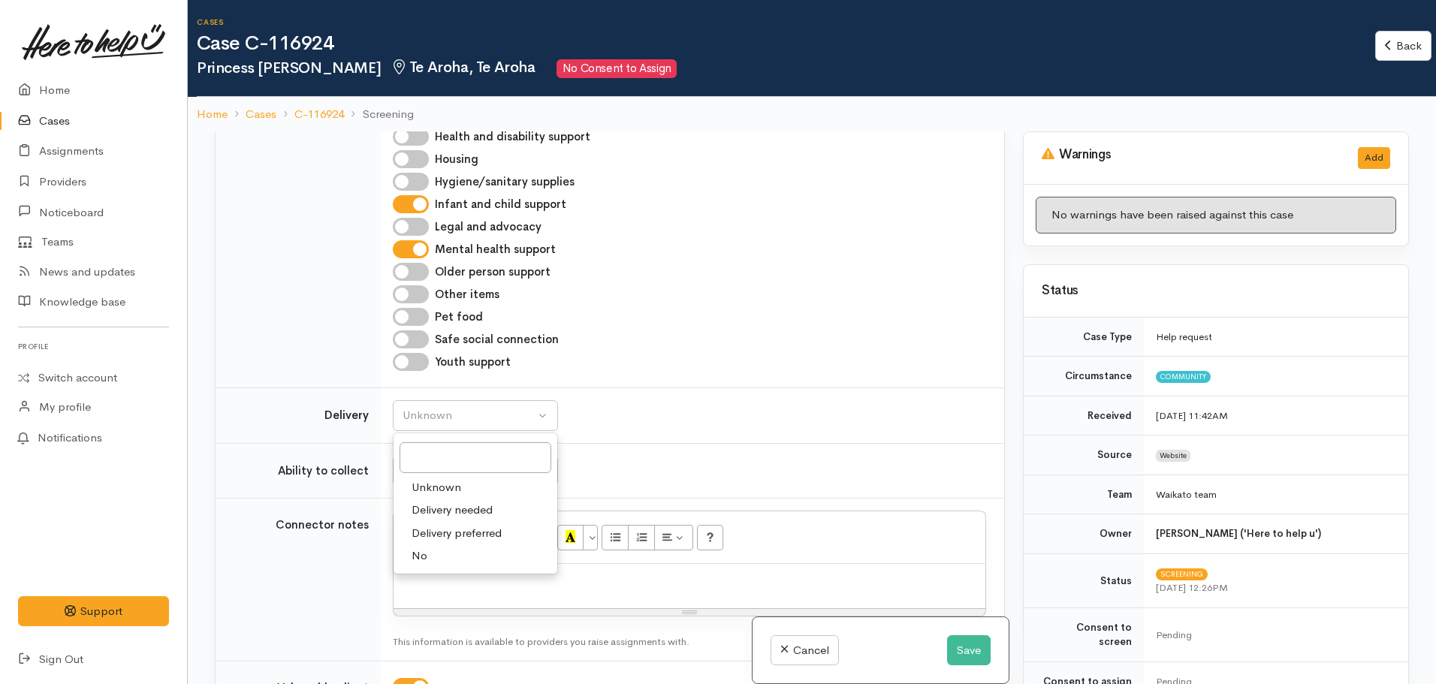
click at [447, 544] on link "No" at bounding box center [475, 555] width 164 height 23
select select "1"
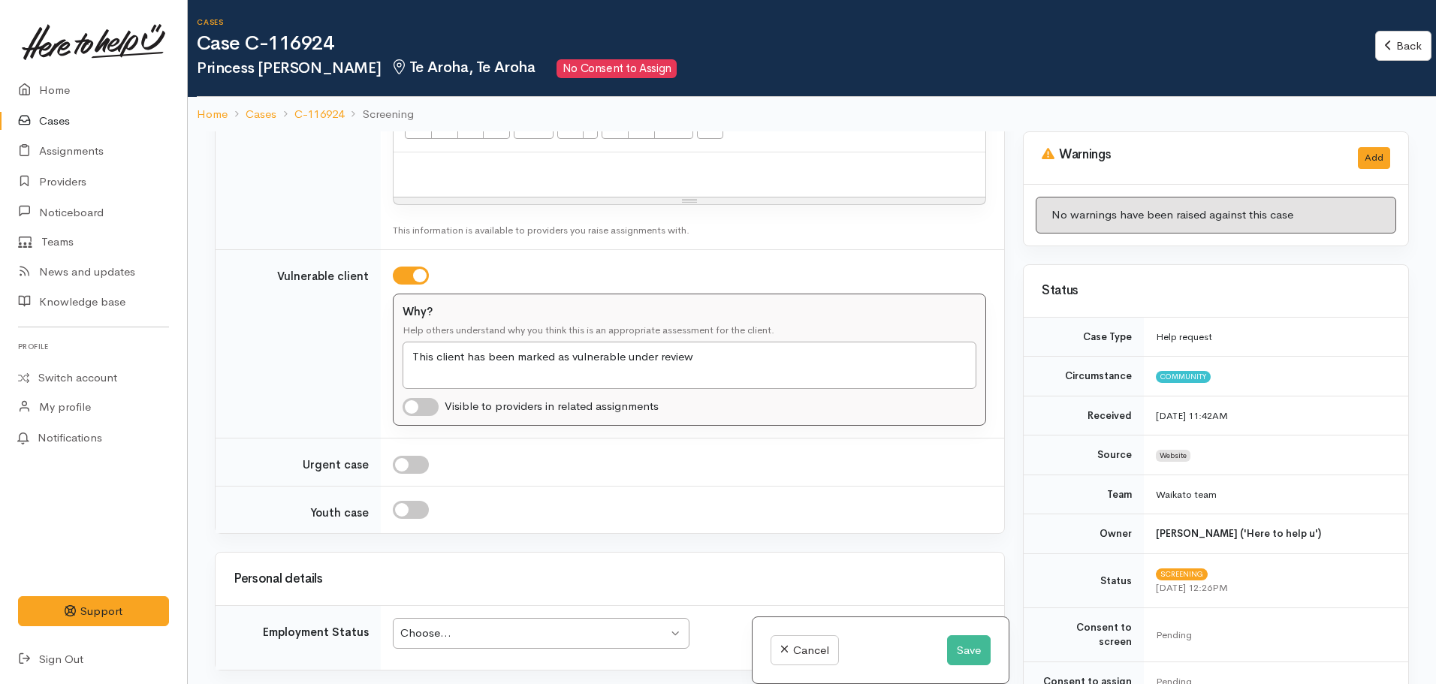
scroll to position [1802, 0]
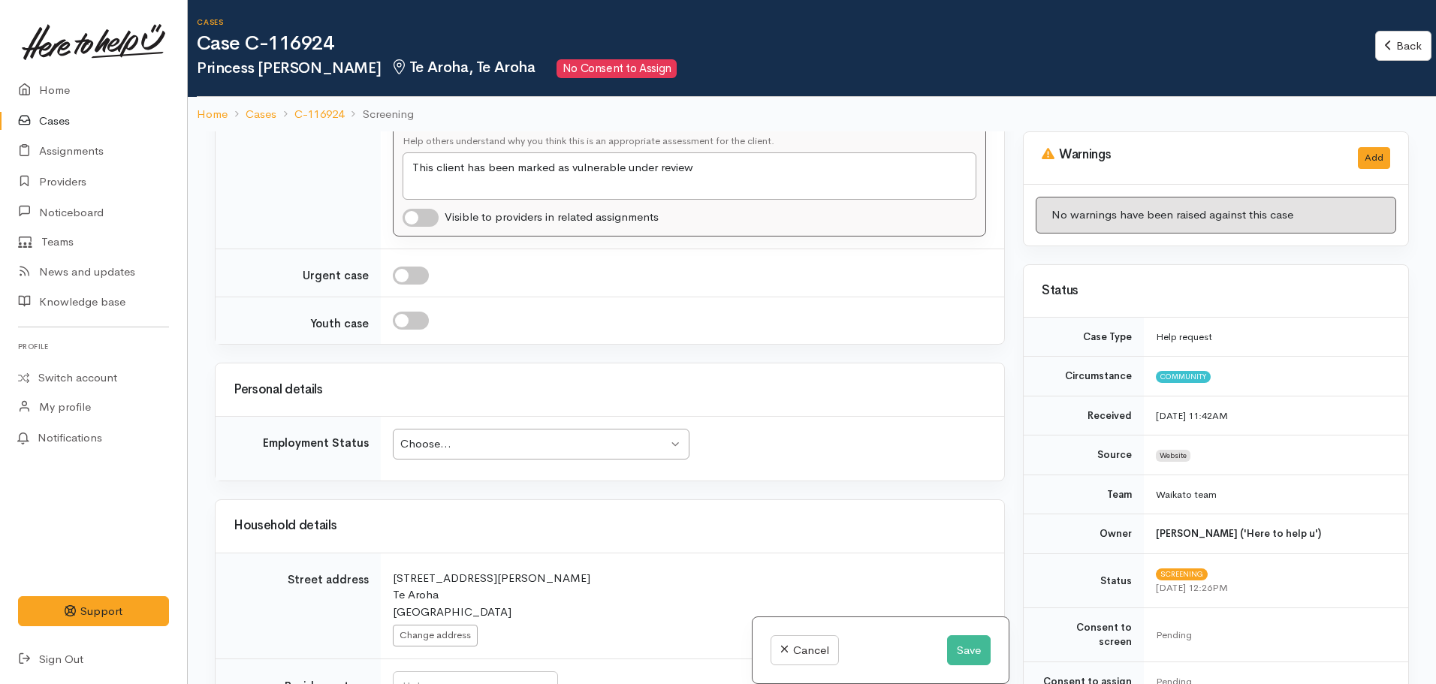
click at [533, 435] on div "Choose..." at bounding box center [533, 443] width 267 height 17
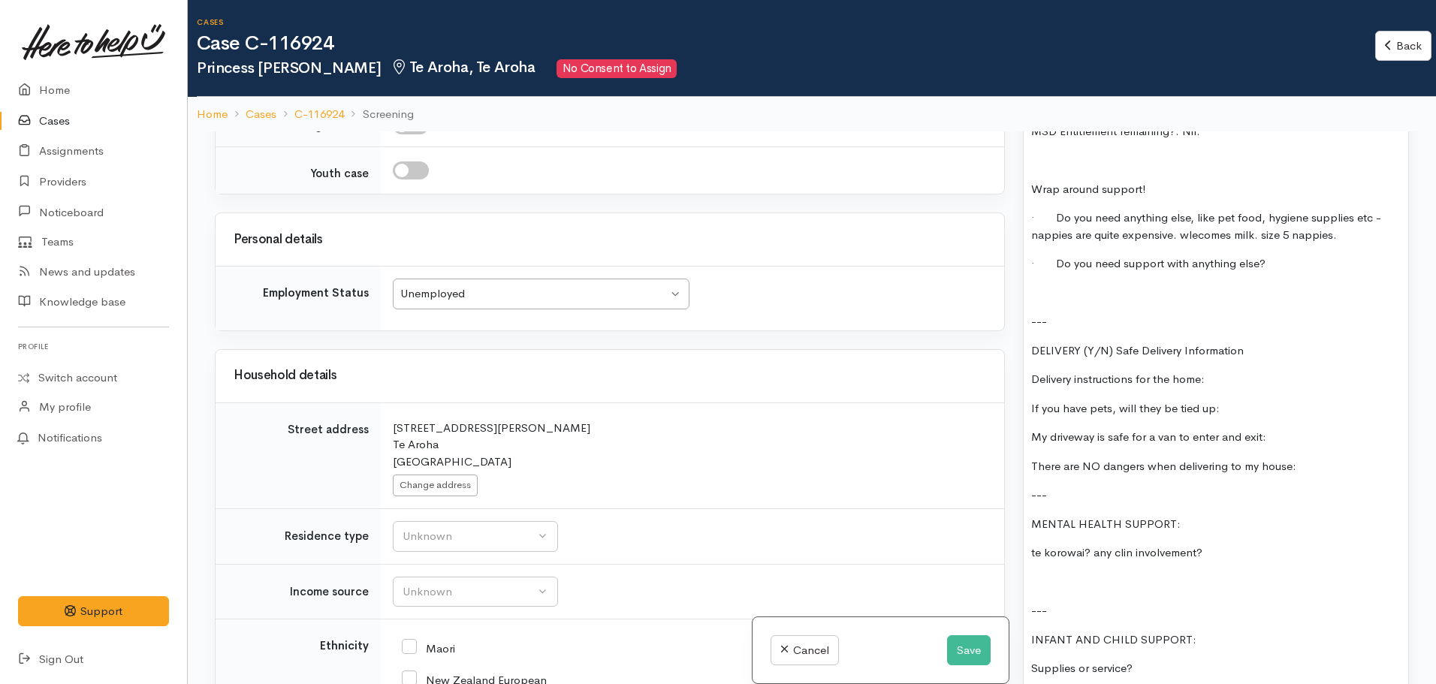
scroll to position [1952, 0]
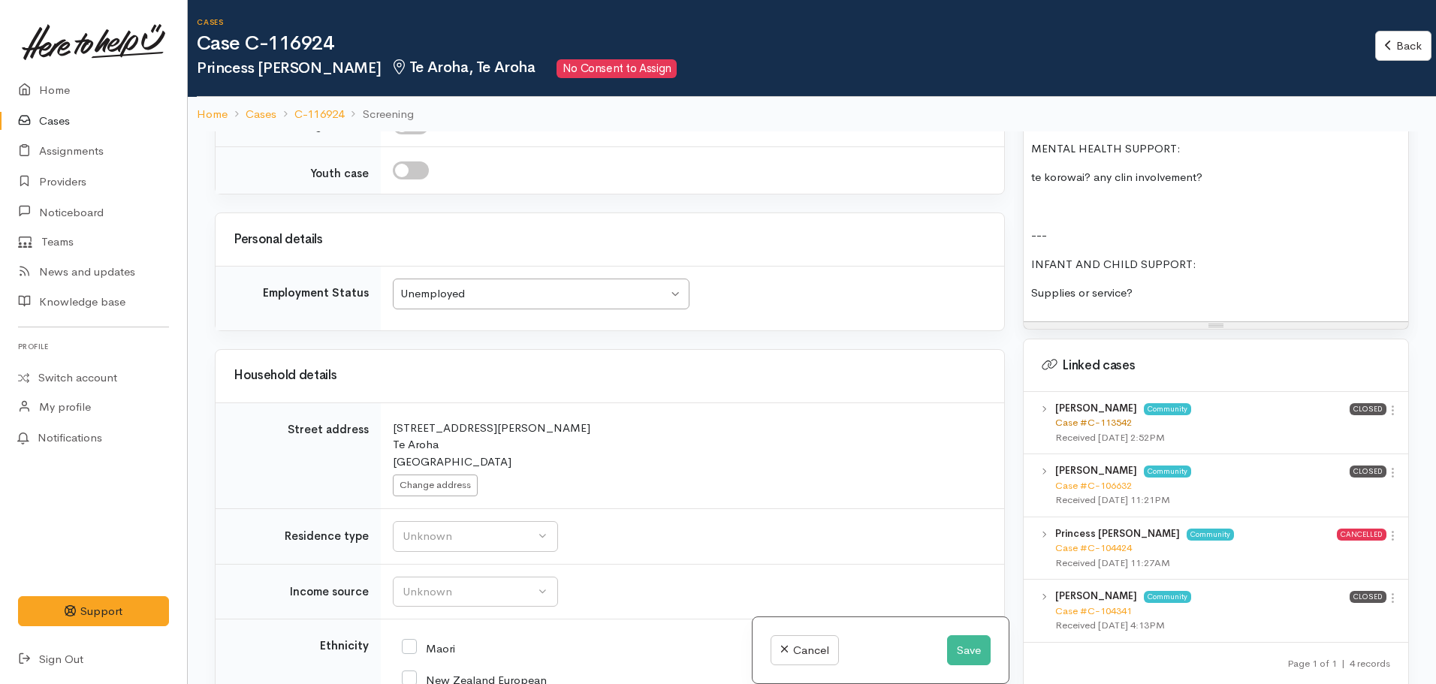
click at [1095, 416] on link "Case #C-113542" at bounding box center [1093, 422] width 77 height 13
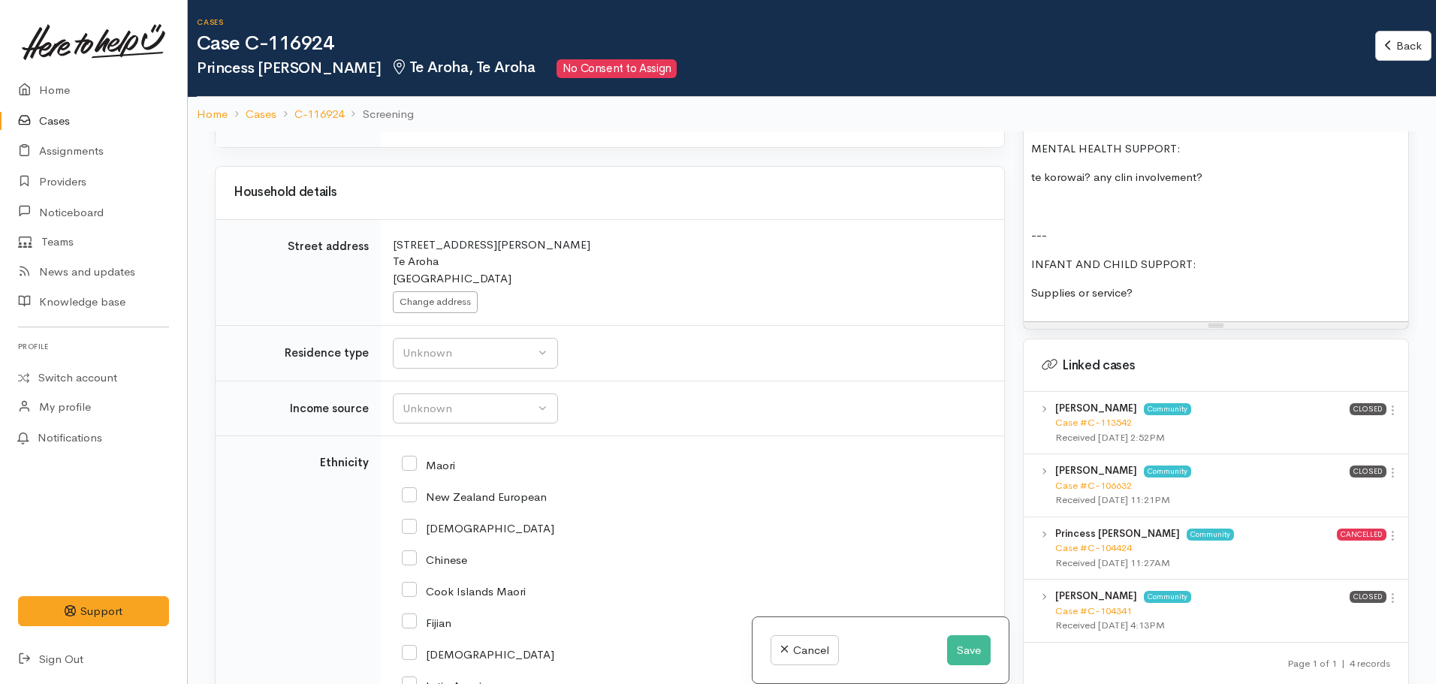
scroll to position [2177, 0]
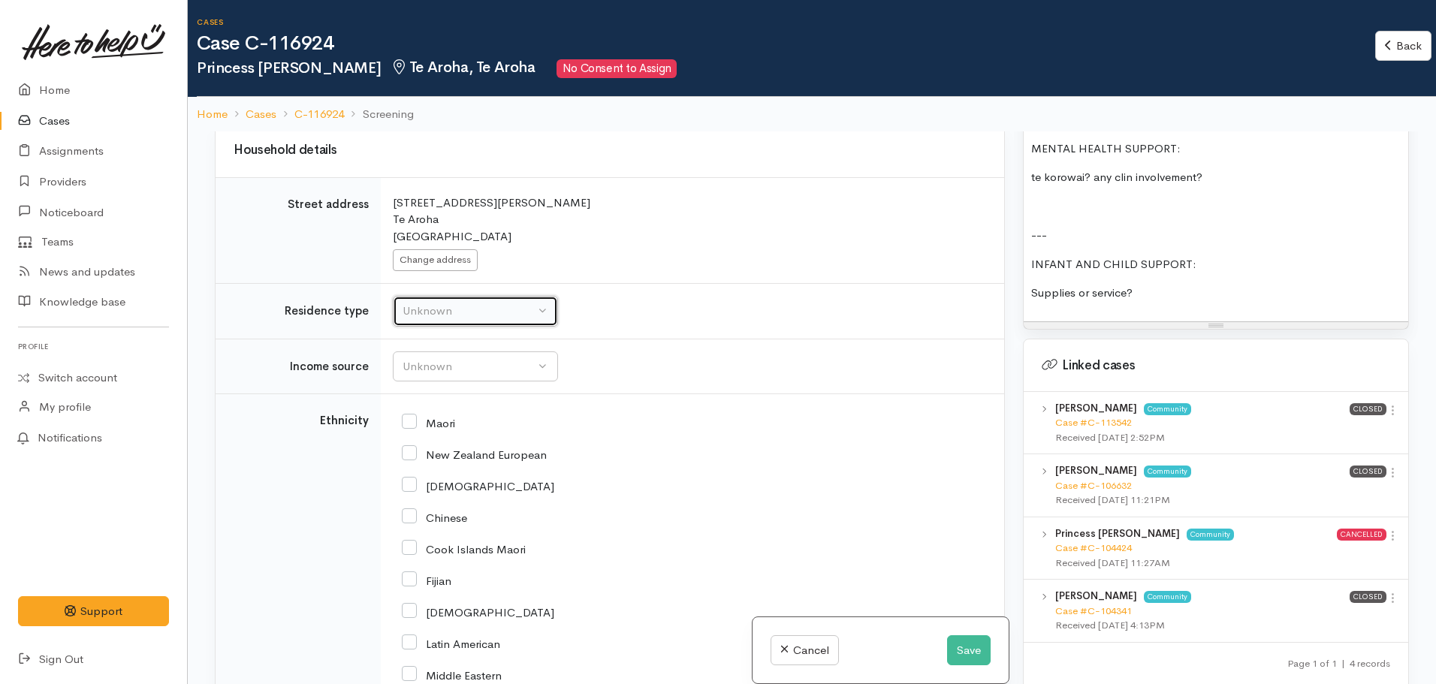
click at [417, 303] on div "Unknown" at bounding box center [468, 311] width 132 height 17
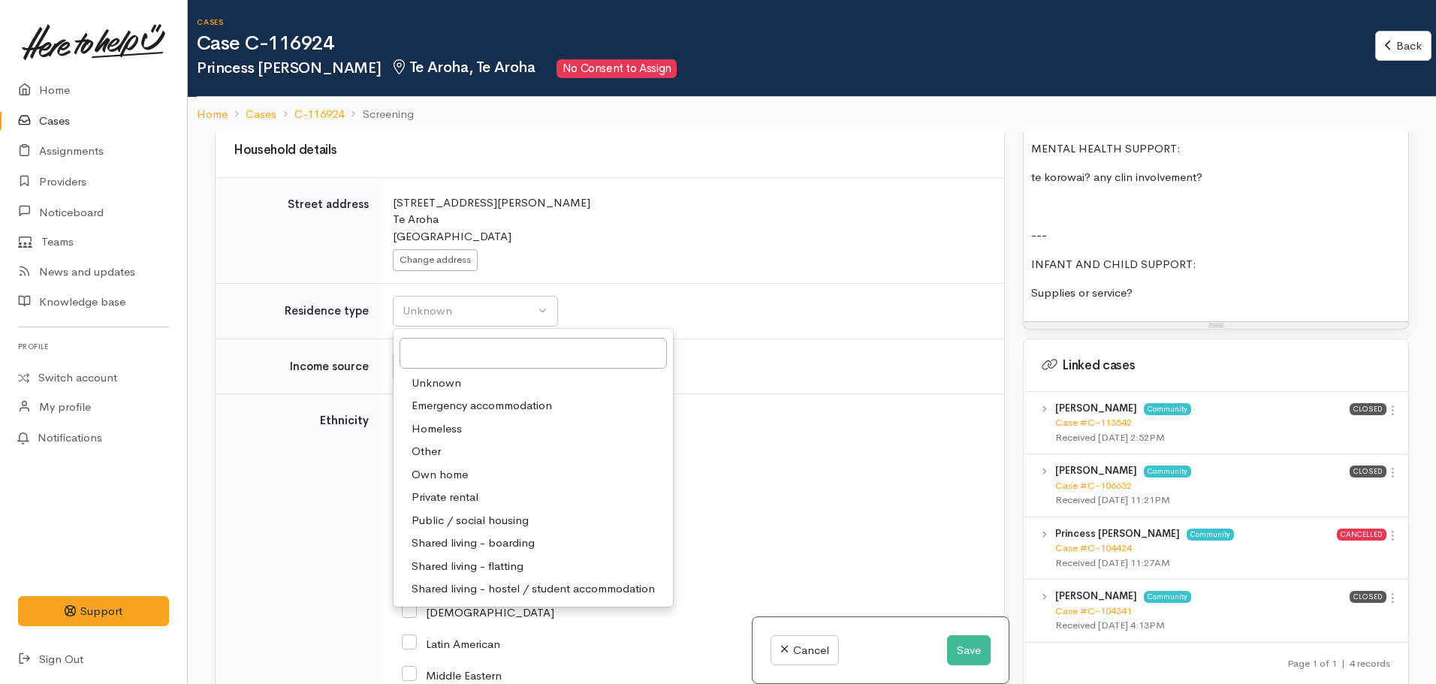
click at [479, 486] on link "Private rental" at bounding box center [532, 497] width 279 height 23
select select "2"
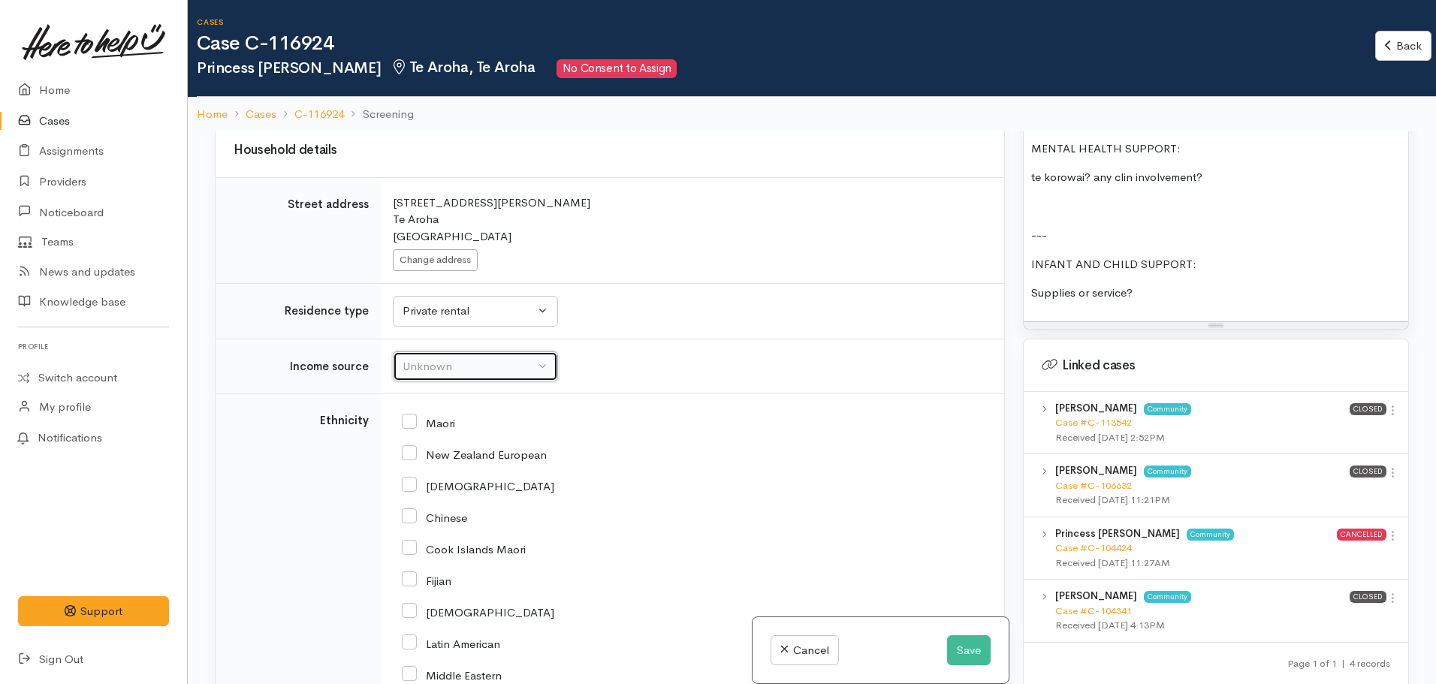
click at [446, 351] on button "Unknown" at bounding box center [475, 366] width 165 height 31
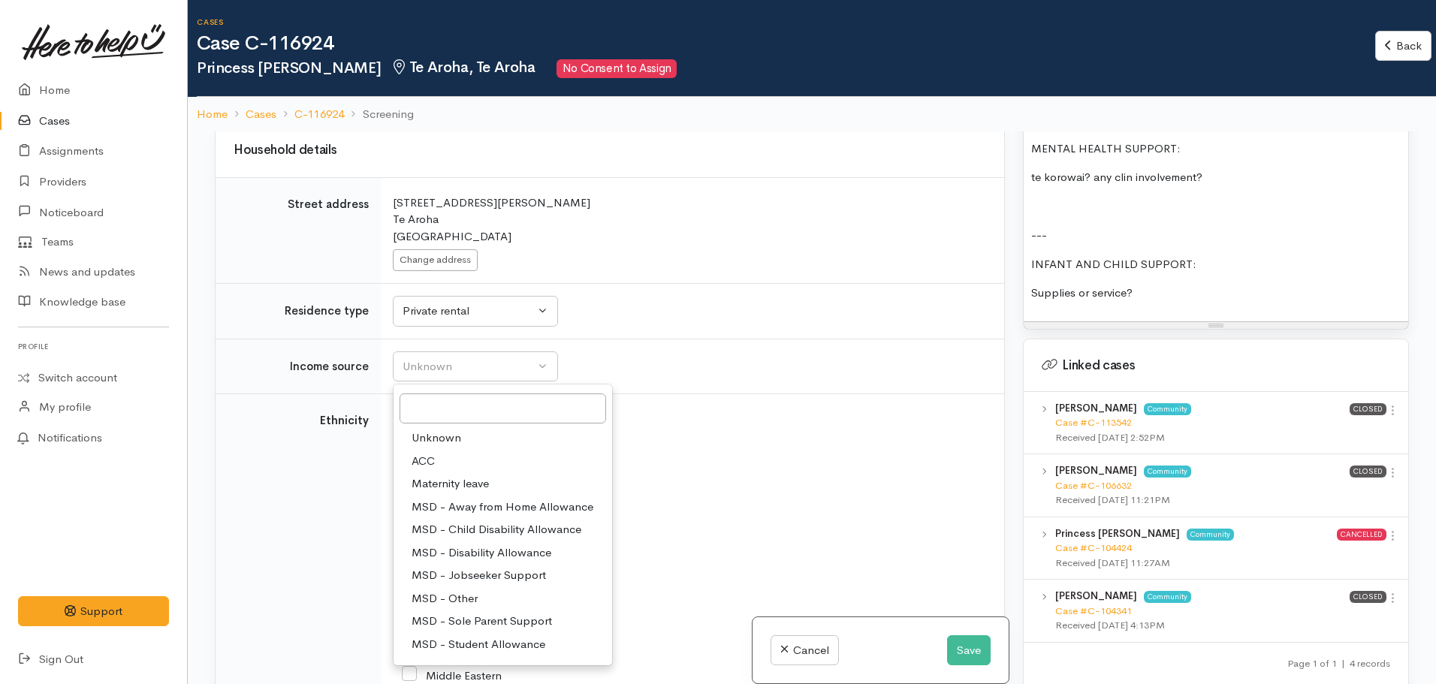
click at [493, 587] on link "MSD - Other" at bounding box center [502, 598] width 218 height 23
select select "6"
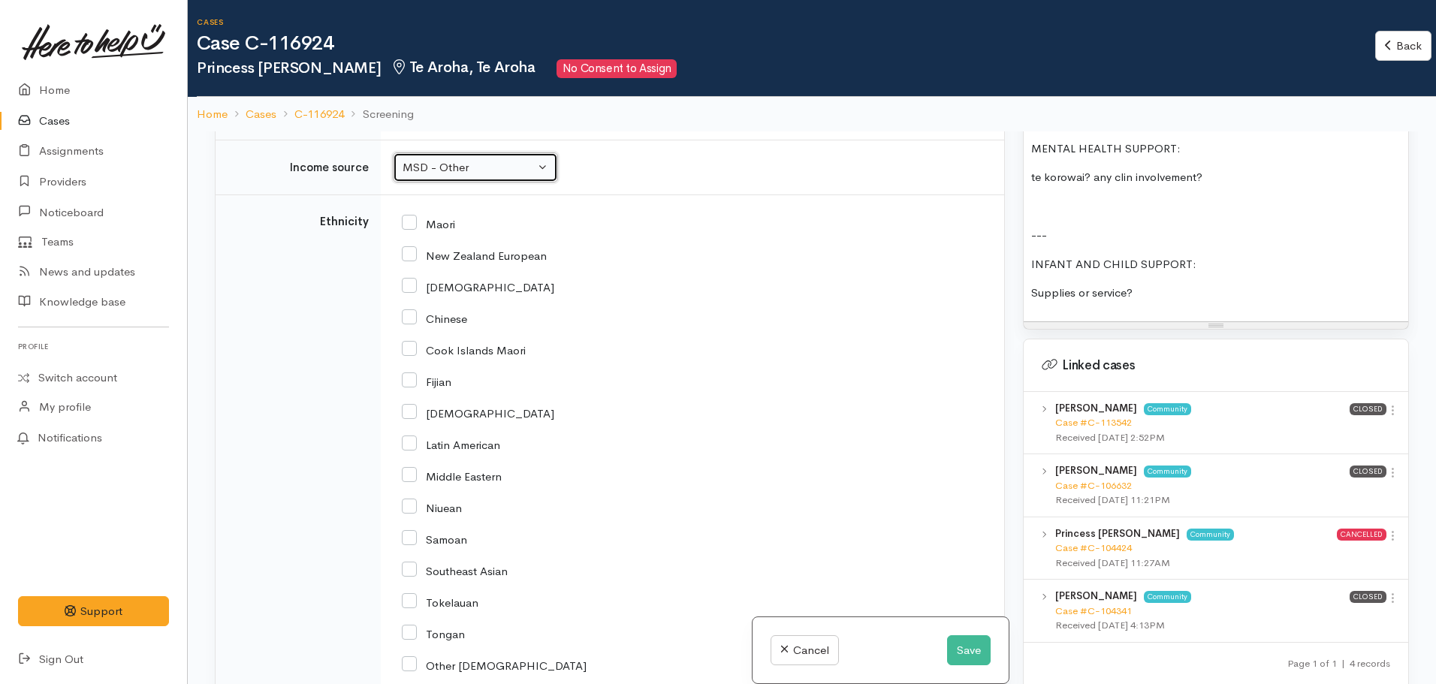
scroll to position [2403, 0]
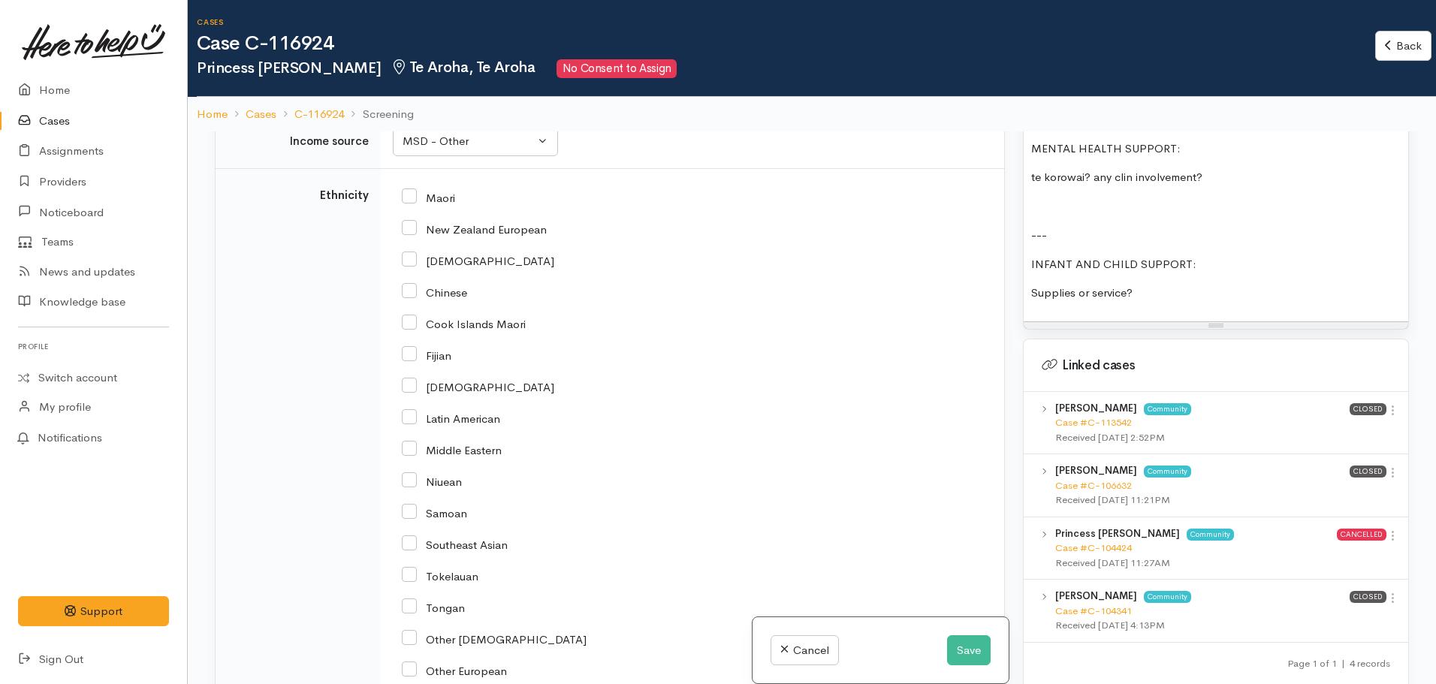
click at [411, 631] on input "Other Asian" at bounding box center [494, 638] width 185 height 14
checkbox input "true"
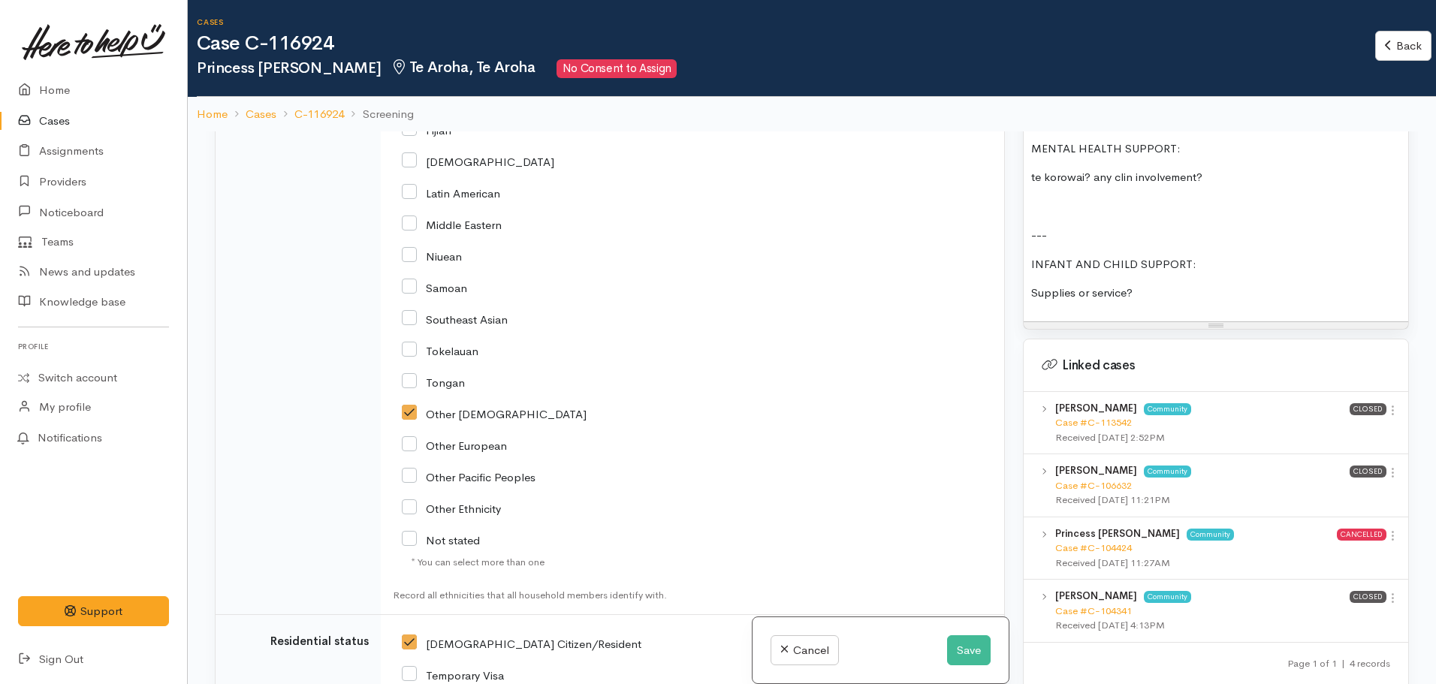
scroll to position [2703, 0]
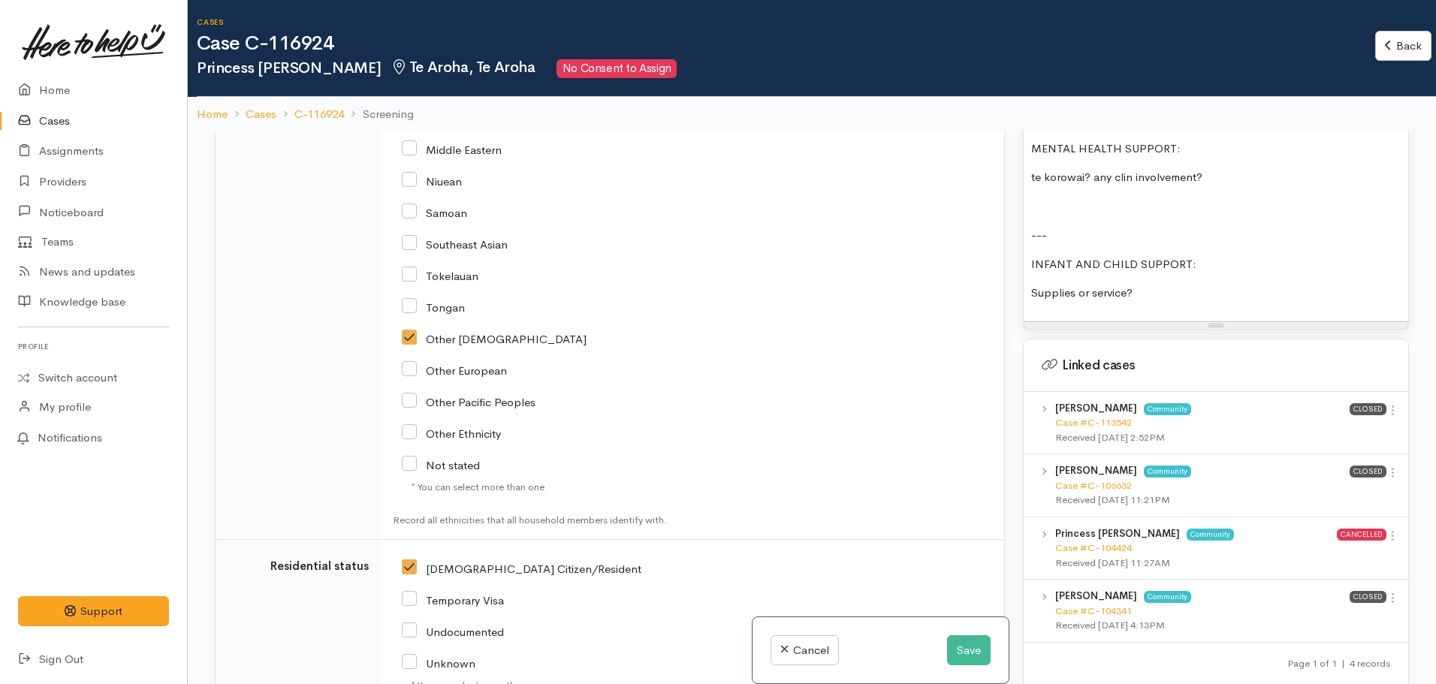
click at [413, 426] on input "Other Ethnicity" at bounding box center [451, 433] width 99 height 14
checkbox input "false"
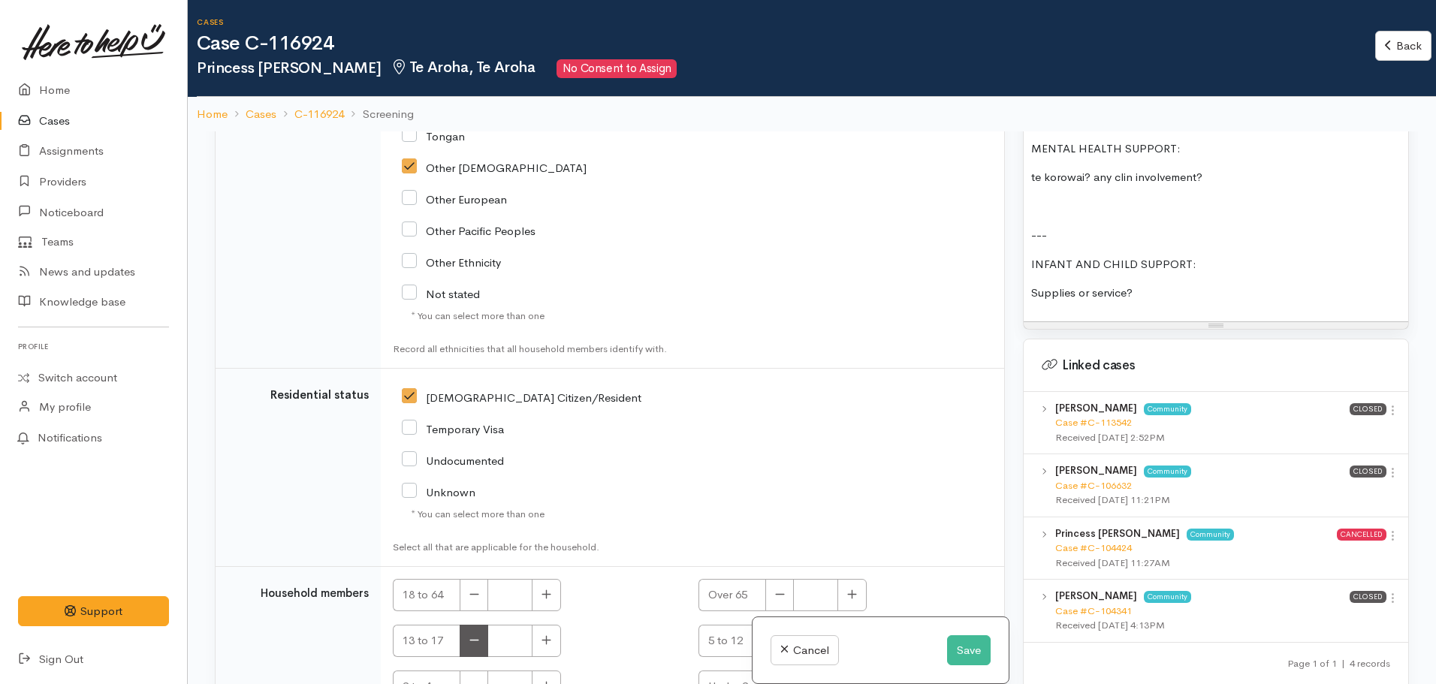
scroll to position [2885, 0]
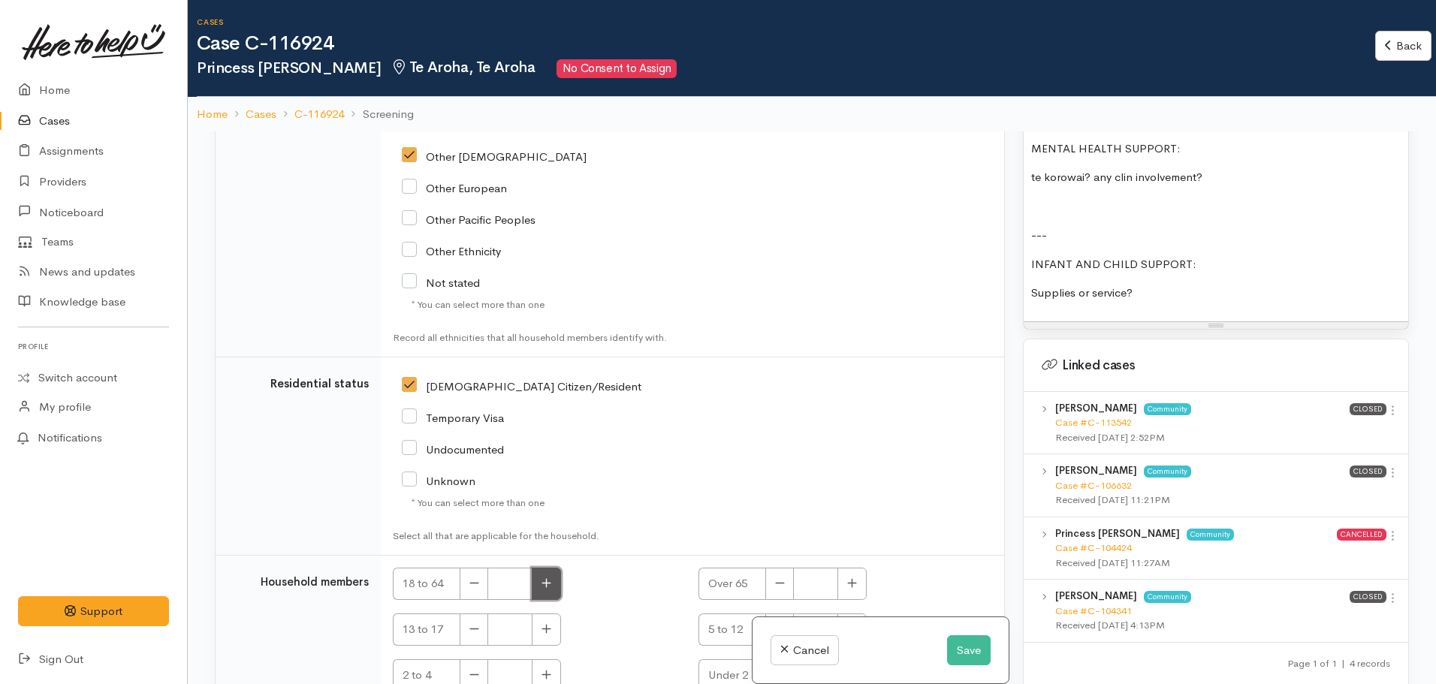
click at [541, 577] on icon "button" at bounding box center [546, 582] width 10 height 11
type input "1"
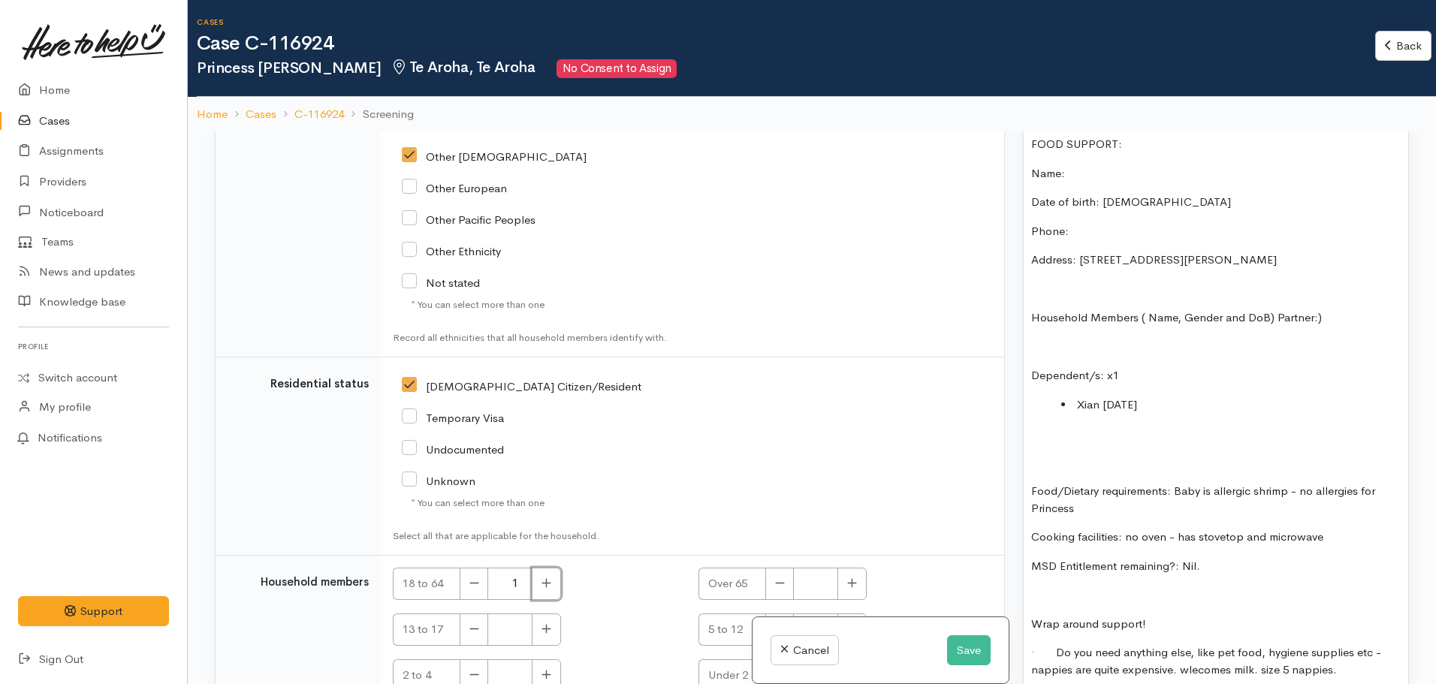
scroll to position [1126, 0]
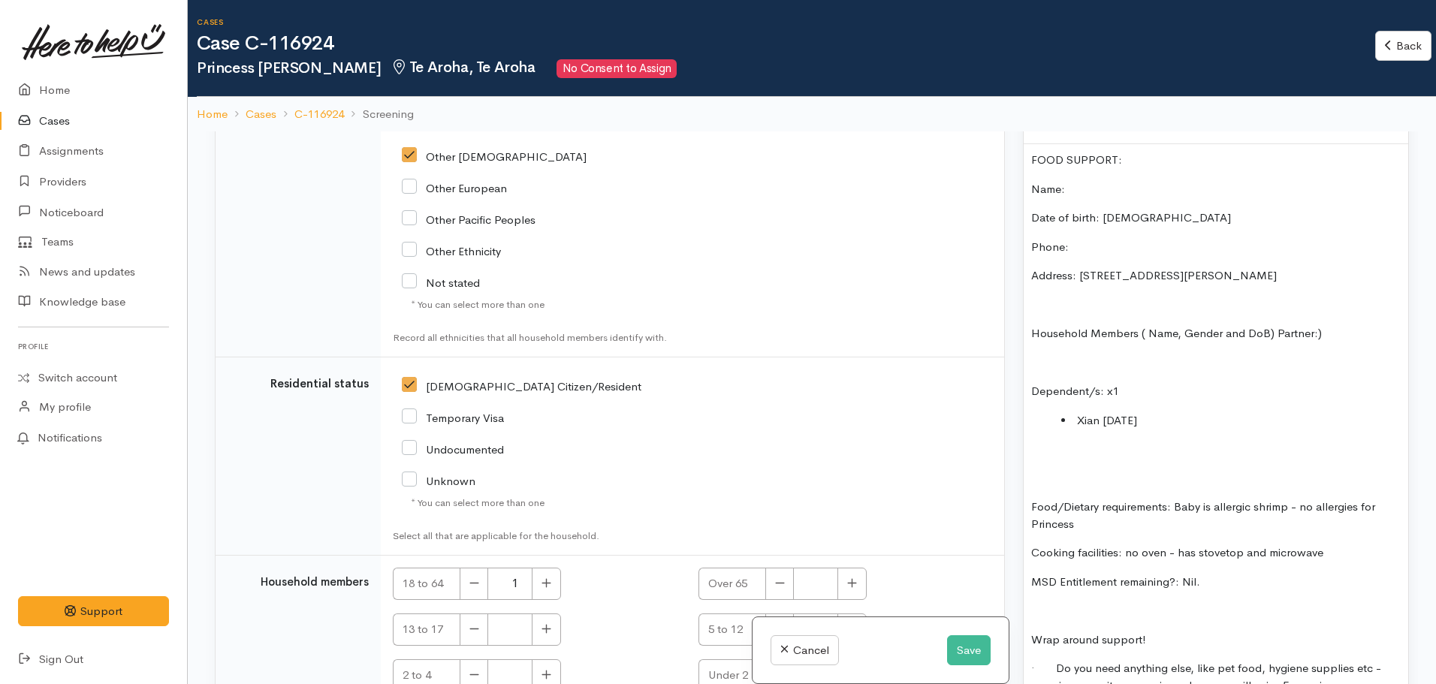
drag, startPoint x: 1189, startPoint y: 408, endPoint x: 1074, endPoint y: 412, distance: 114.9
click at [1074, 412] on li "Xian 05.07.2024" at bounding box center [1230, 420] width 339 height 17
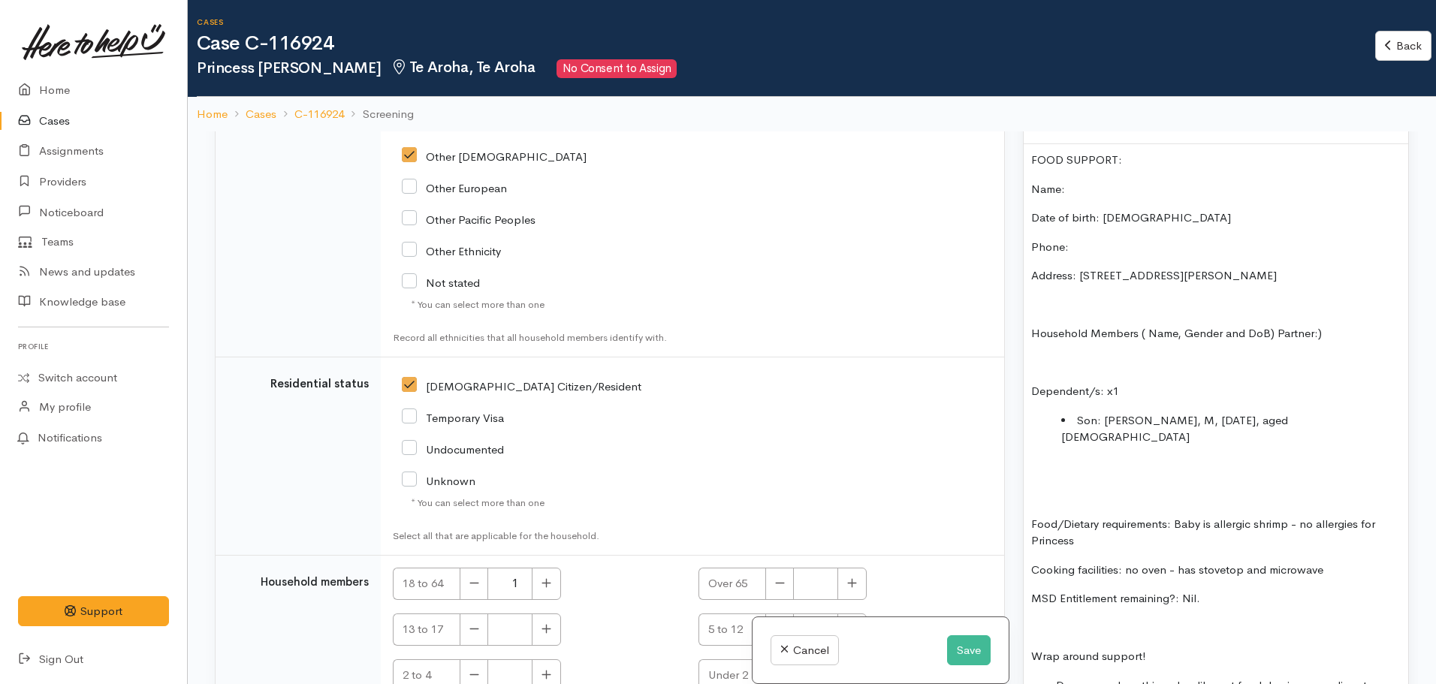
click at [1219, 590] on p "MSD Entitlement remaining?: Nil." at bounding box center [1215, 598] width 369 height 17
click at [1083, 487] on p at bounding box center [1215, 495] width 369 height 17
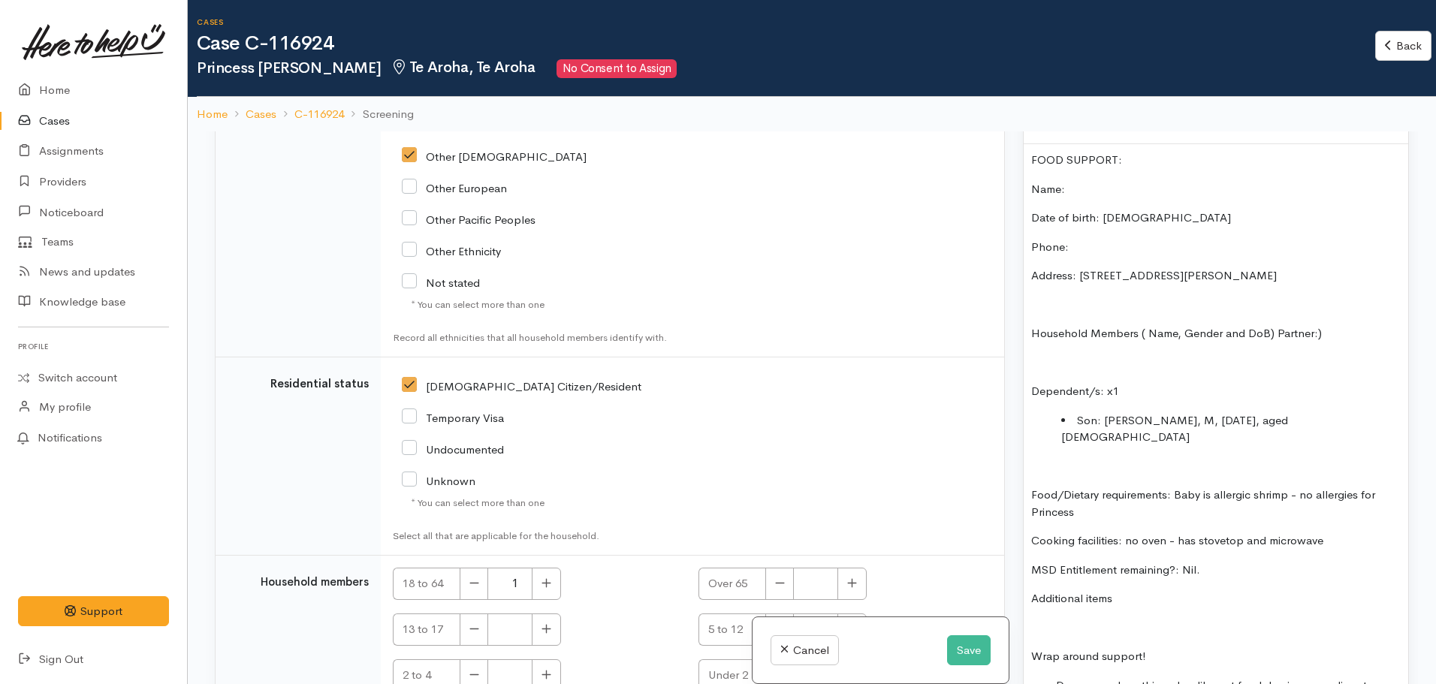
scroll to position [976, 0]
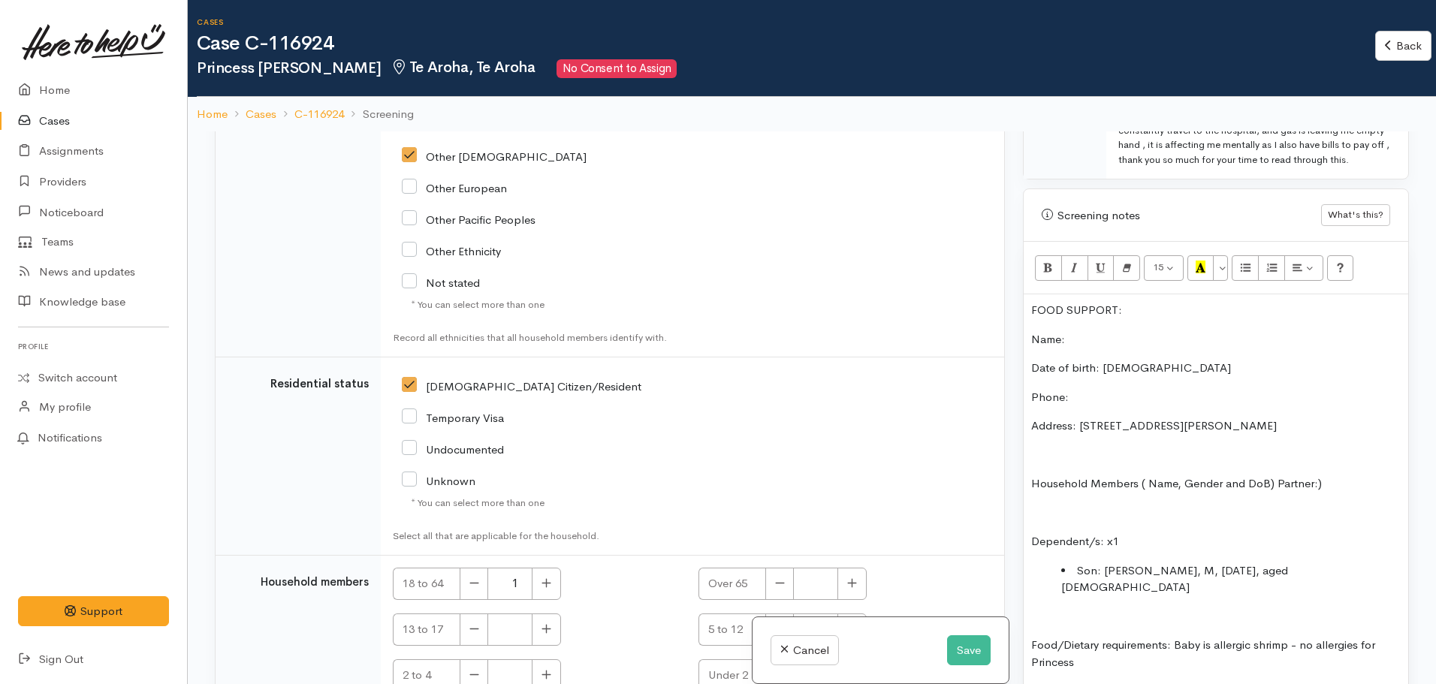
click at [1193, 360] on p "Date of birth: 18.09.2005" at bounding box center [1215, 368] width 369 height 17
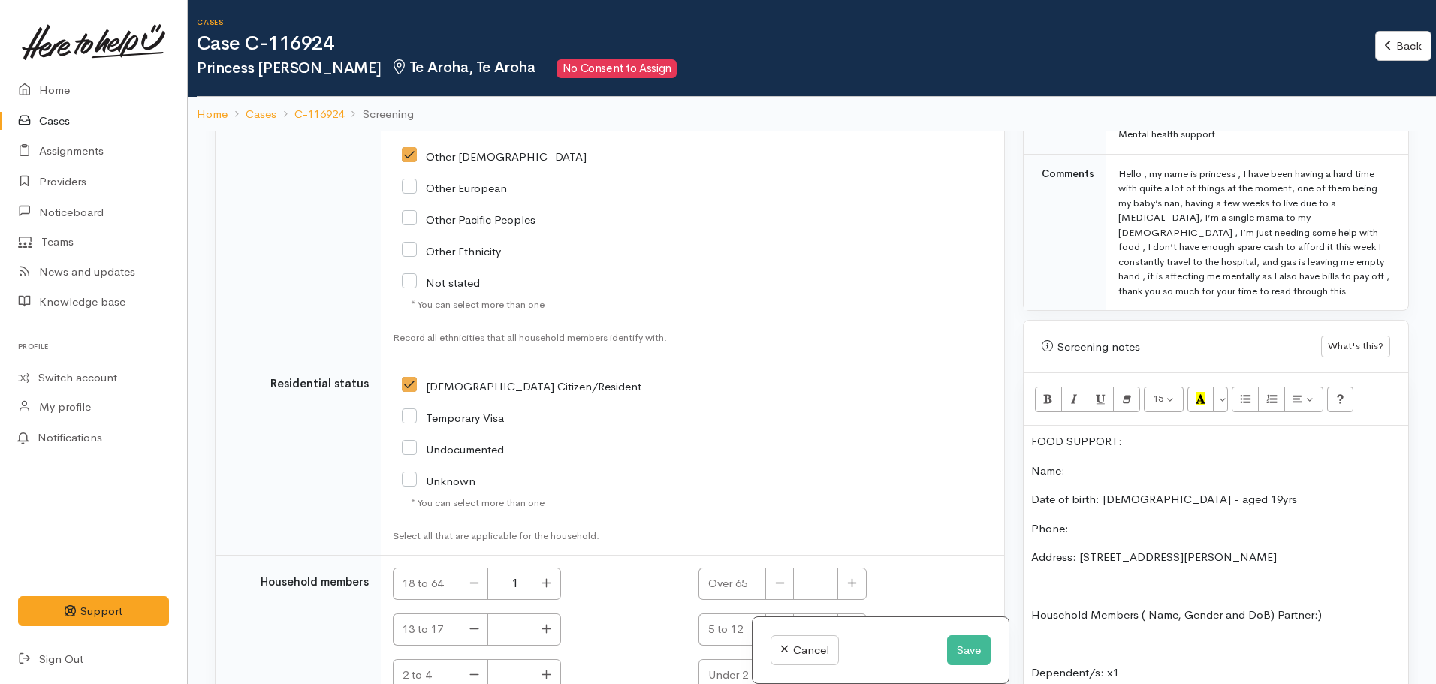
scroll to position [676, 0]
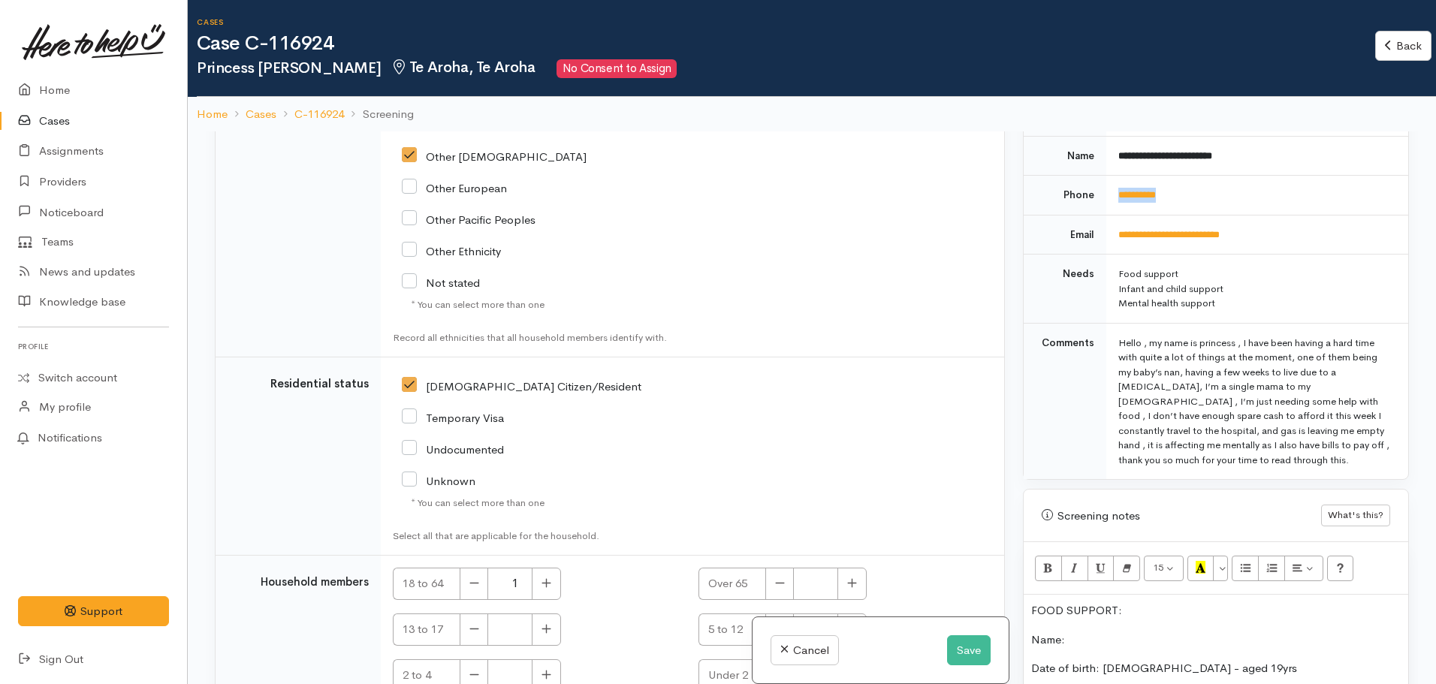
drag, startPoint x: 1191, startPoint y: 180, endPoint x: 1110, endPoint y: 185, distance: 80.5
click at [1110, 185] on td "**********" at bounding box center [1257, 196] width 302 height 40
copy link "**********"
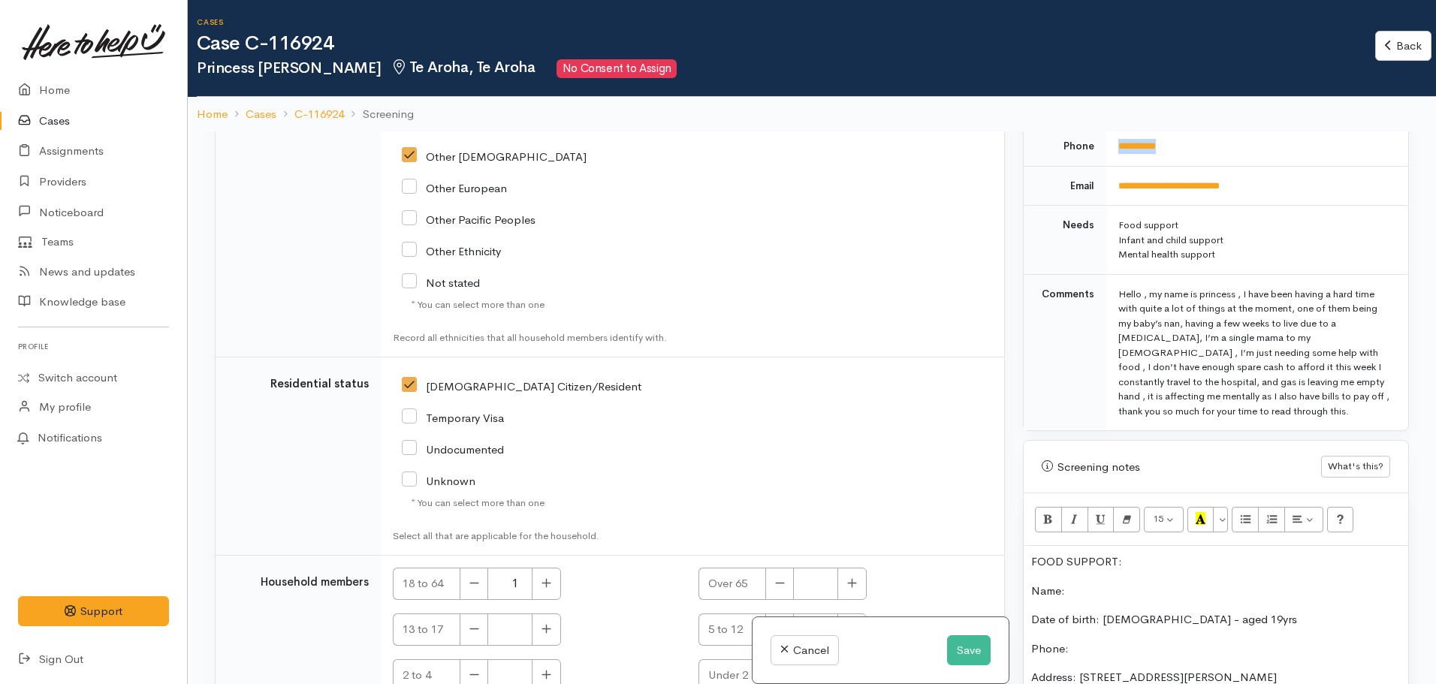
scroll to position [751, 0]
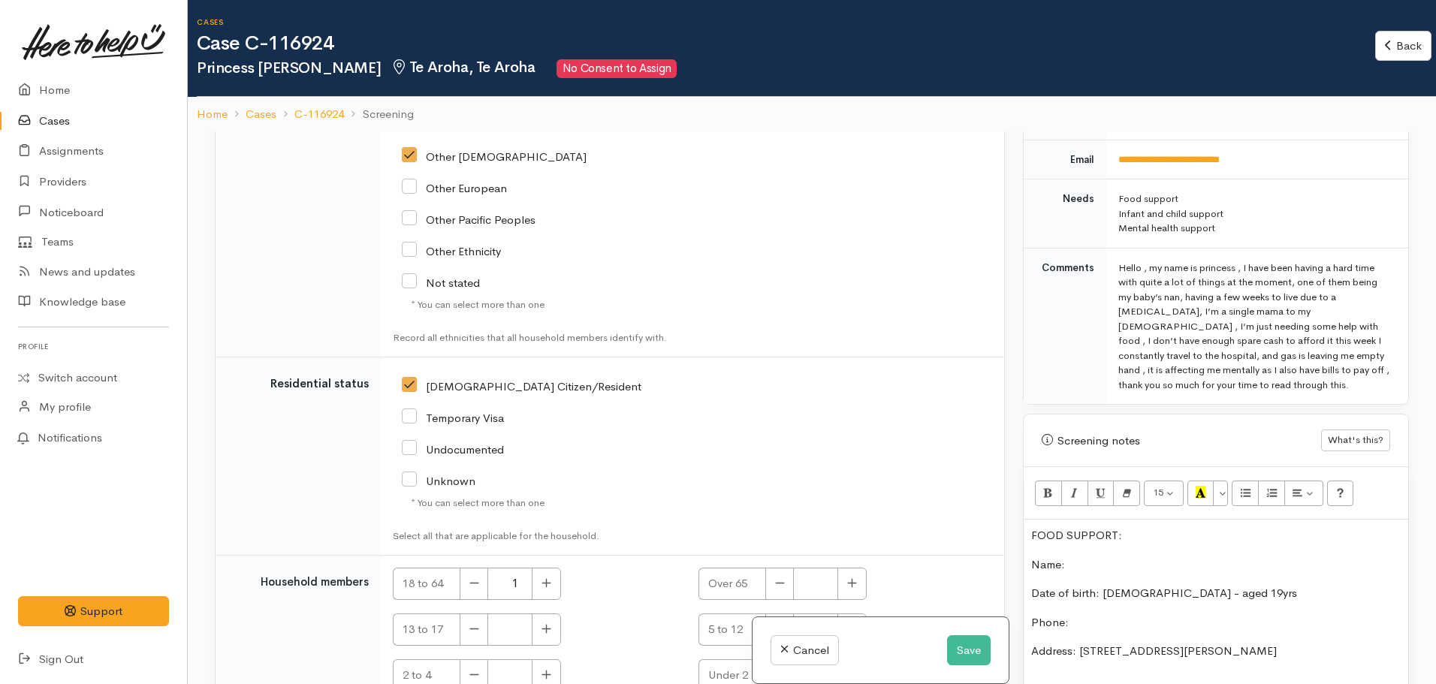
click at [1074, 614] on p "Phone:" at bounding box center [1215, 622] width 369 height 17
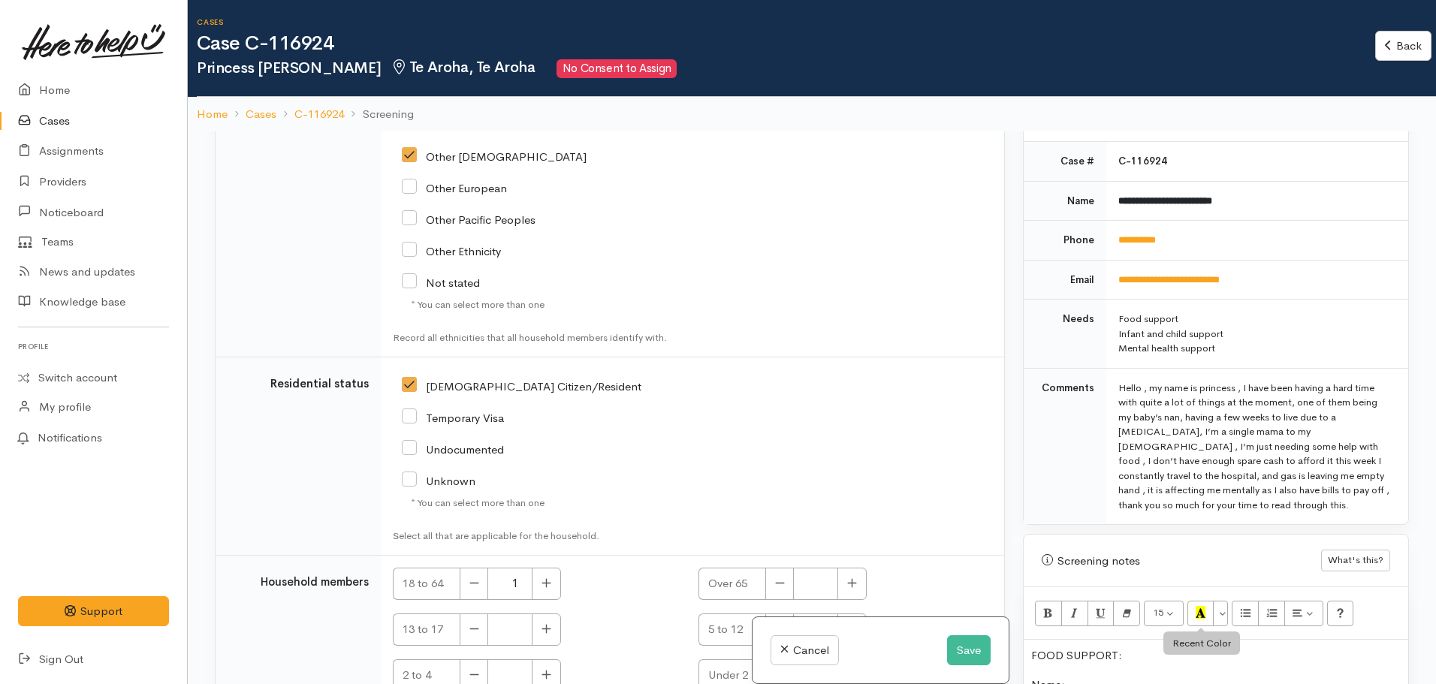
scroll to position [450, 0]
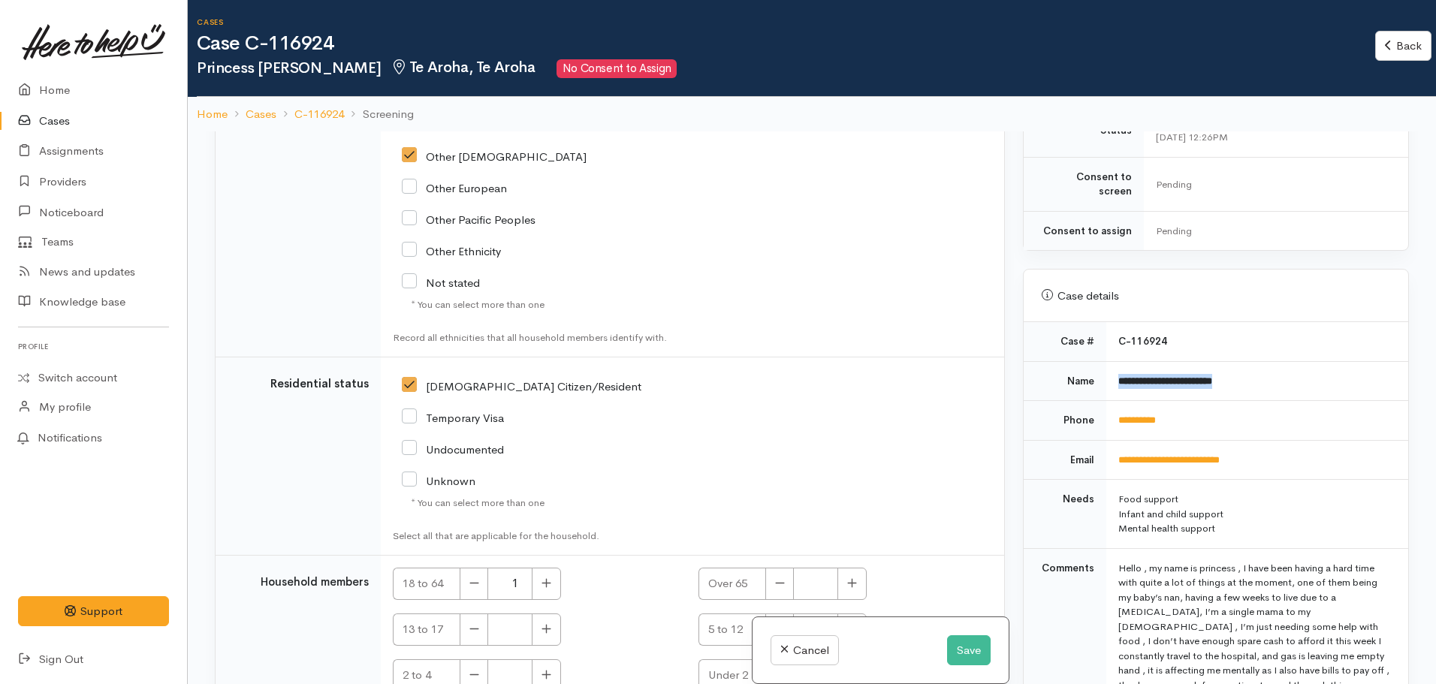
drag, startPoint x: 1254, startPoint y: 367, endPoint x: 1101, endPoint y: 362, distance: 153.3
click at [1101, 362] on tr "**********" at bounding box center [1215, 381] width 384 height 40
copy tr "**********"
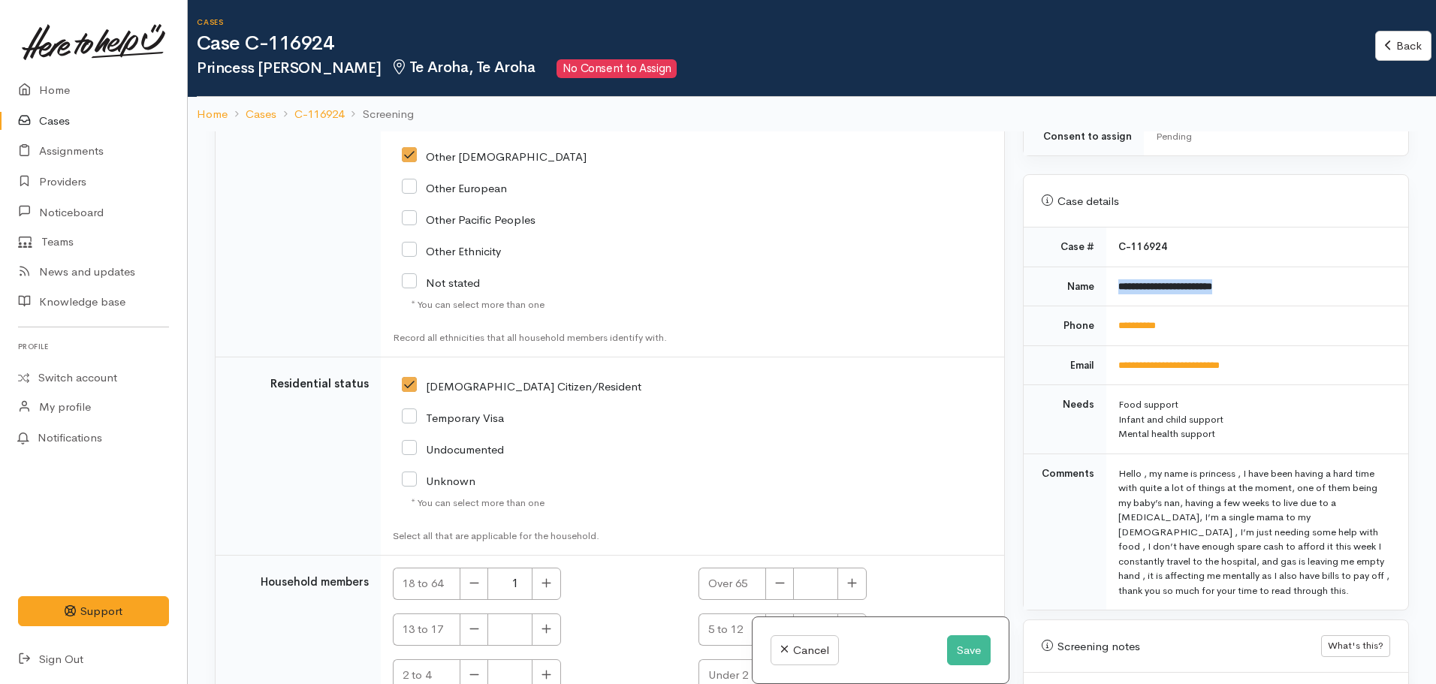
scroll to position [751, 0]
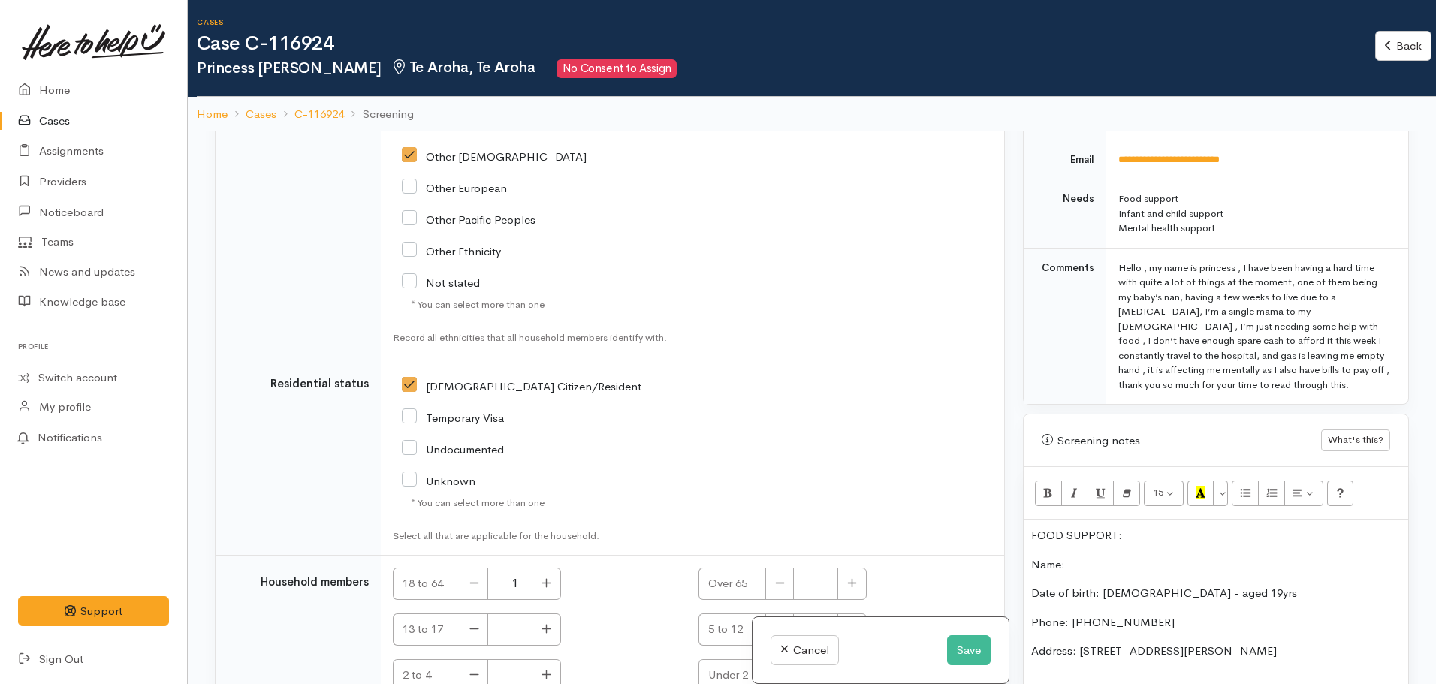
click at [1071, 558] on p "Name:" at bounding box center [1215, 564] width 369 height 17
drag, startPoint x: 1125, startPoint y: 518, endPoint x: 1017, endPoint y: 501, distance: 109.5
click at [1017, 510] on div "Warnings Add No warnings have been raised against this case Add Warning Title ●…" at bounding box center [1216, 473] width 404 height 684
click at [1198, 486] on icon "Recent Color" at bounding box center [1200, 492] width 10 height 13
click at [1218, 585] on p "Date of birth: 18.09.2005 - aged 19yrs" at bounding box center [1215, 593] width 369 height 17
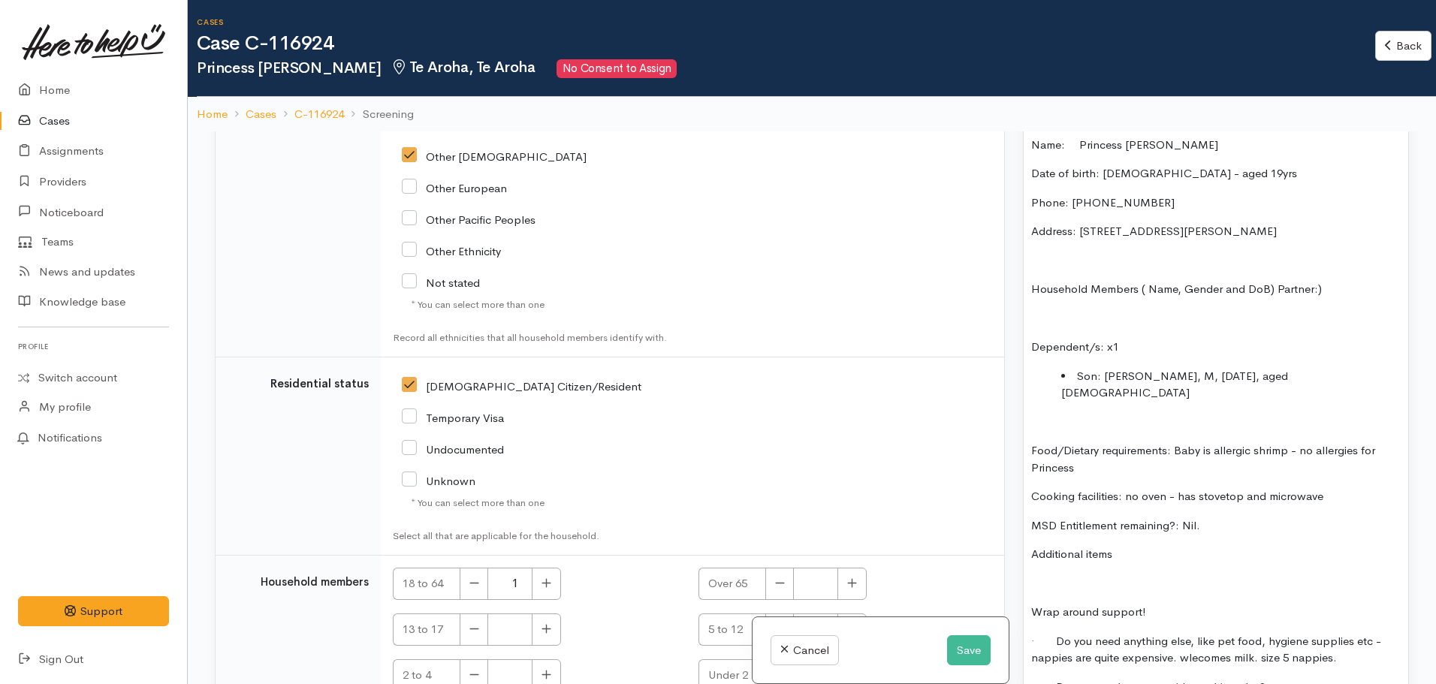
scroll to position [1201, 0]
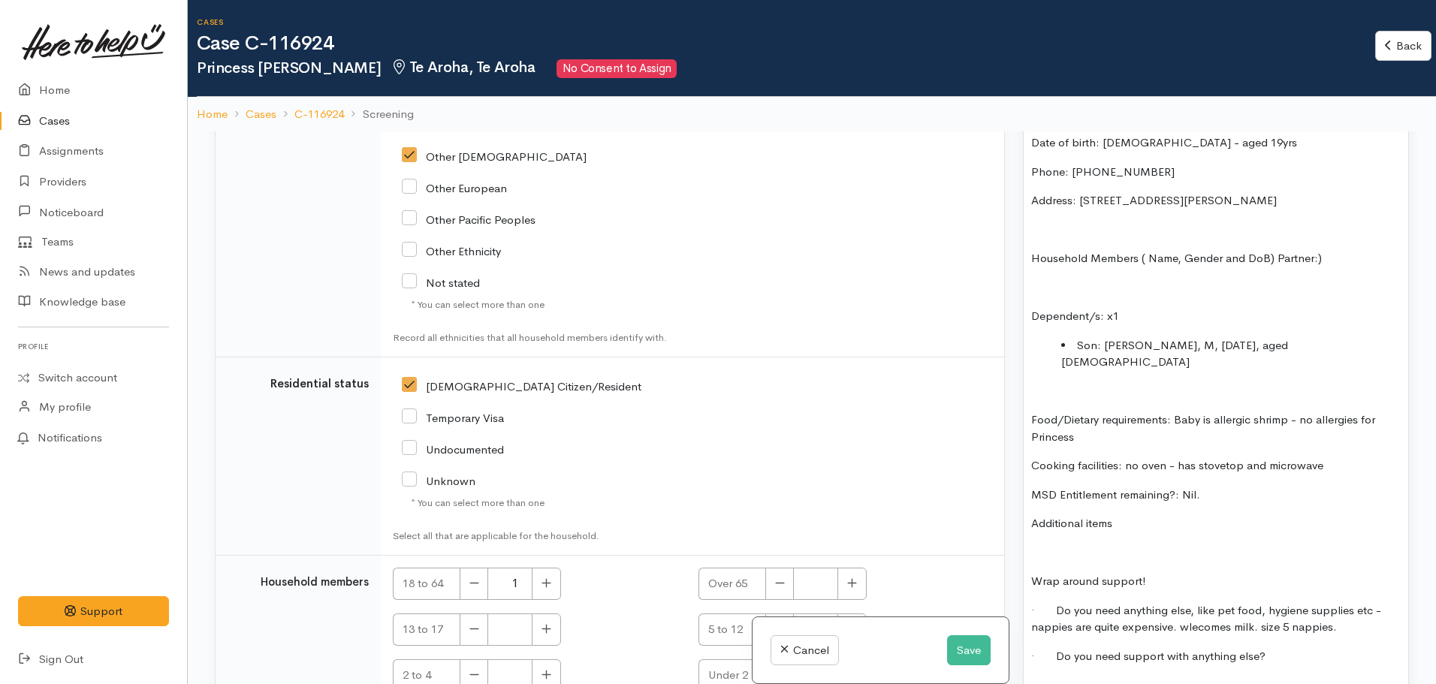
click at [1168, 515] on p "Additional items" at bounding box center [1215, 523] width 369 height 17
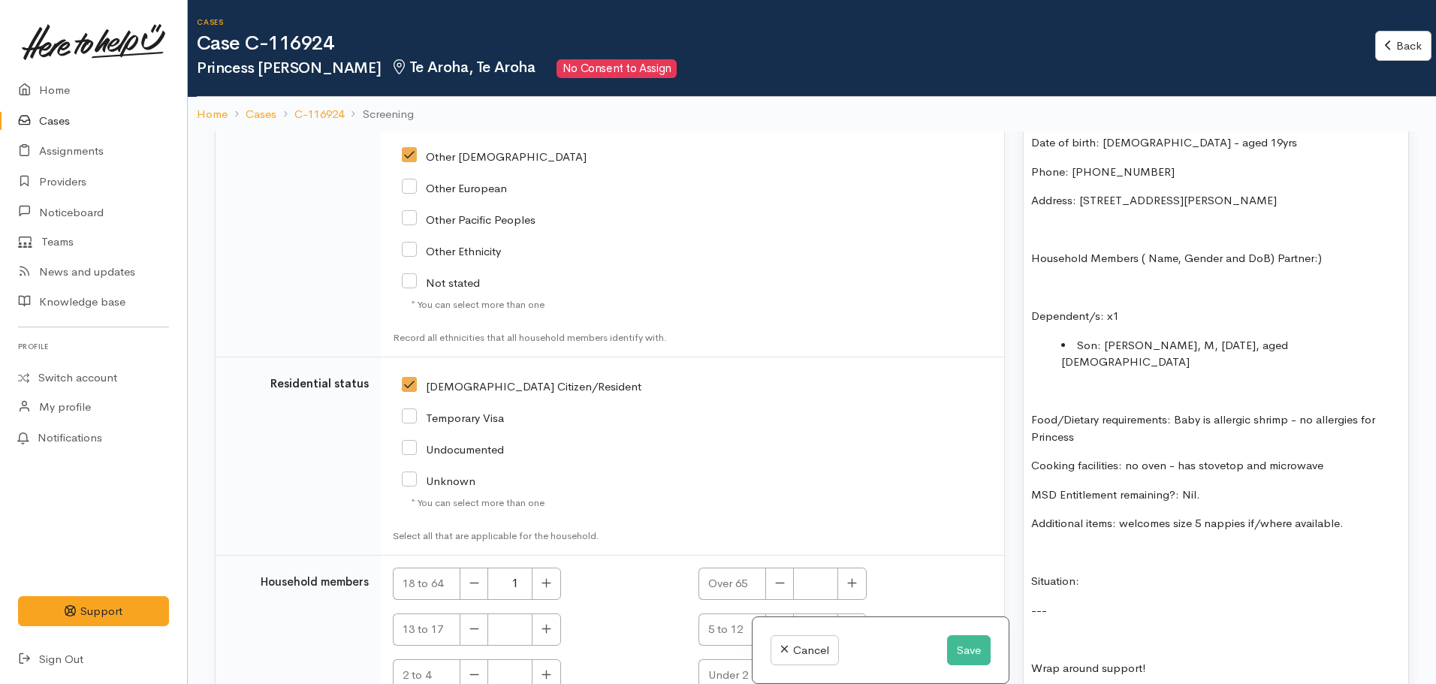
click at [1034, 660] on p "Wrap around support!" at bounding box center [1215, 668] width 369 height 17
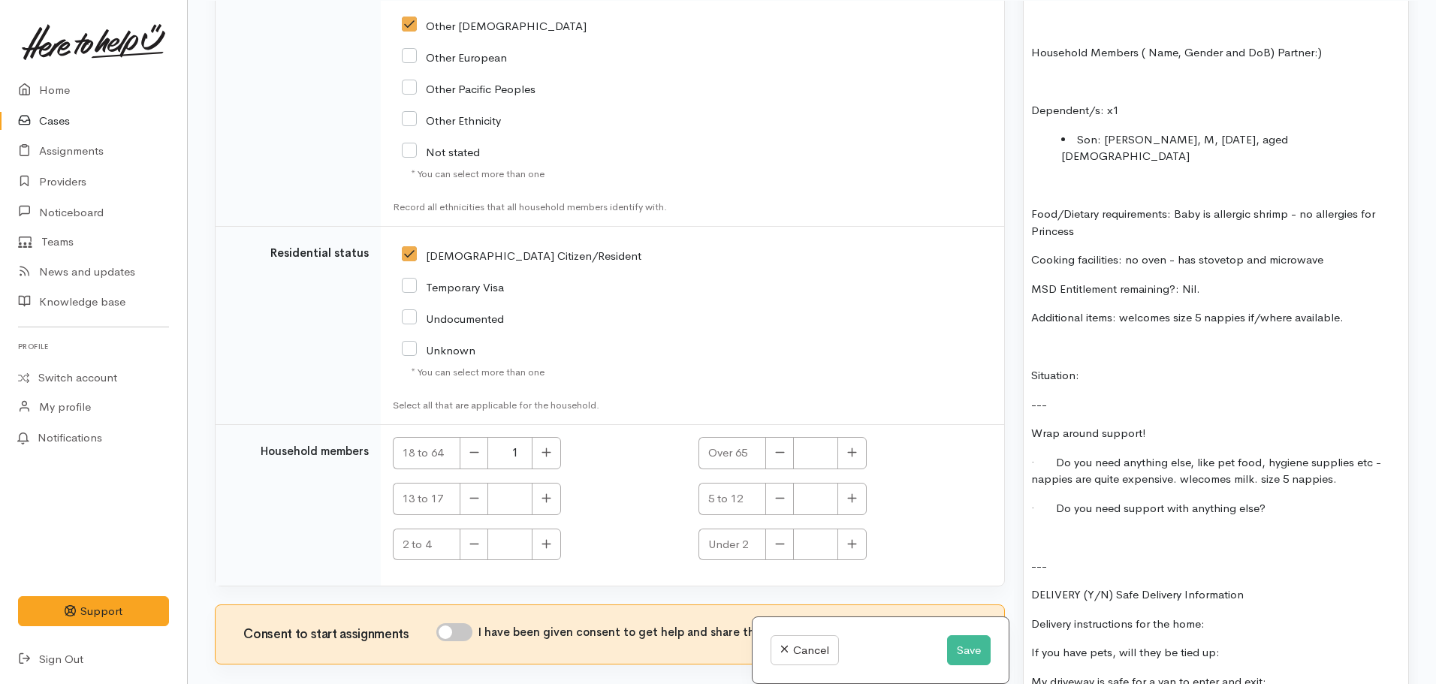
scroll to position [131, 0]
click at [1121, 366] on p "Situation:" at bounding box center [1215, 374] width 369 height 17
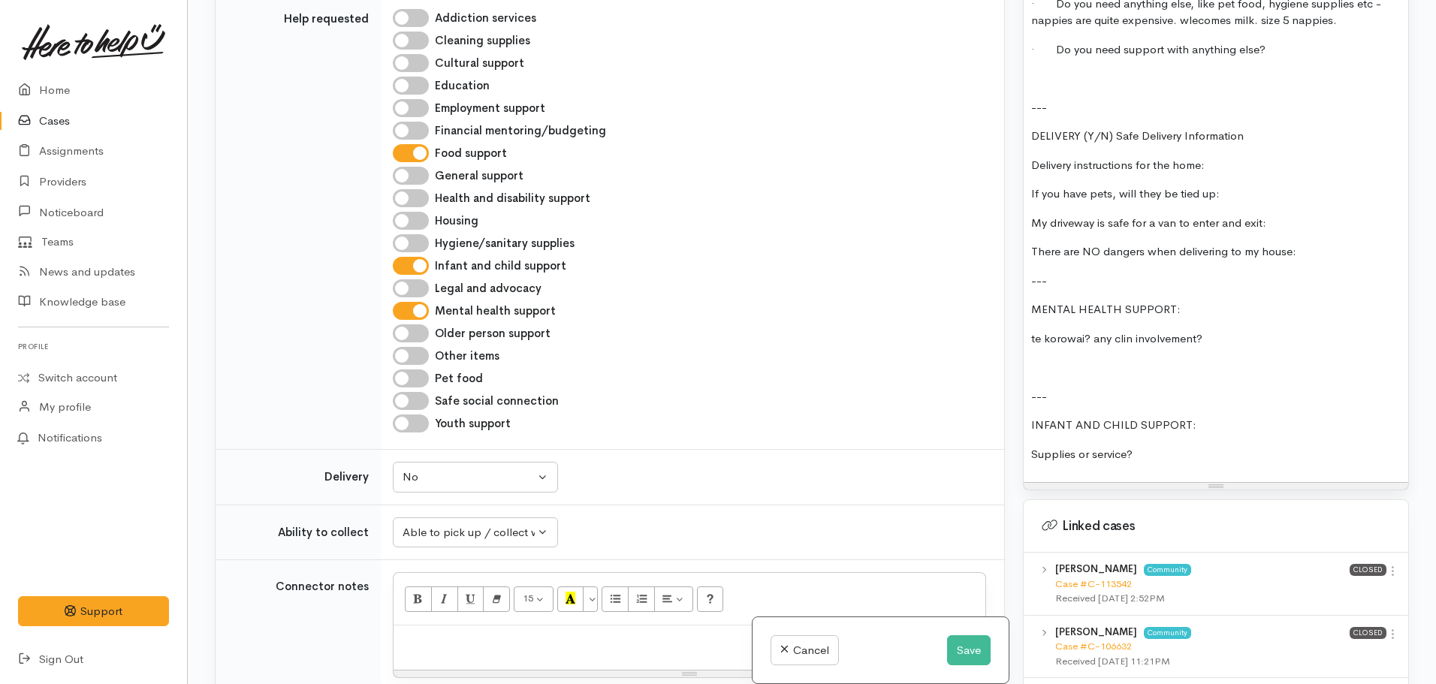
scroll to position [1877, 0]
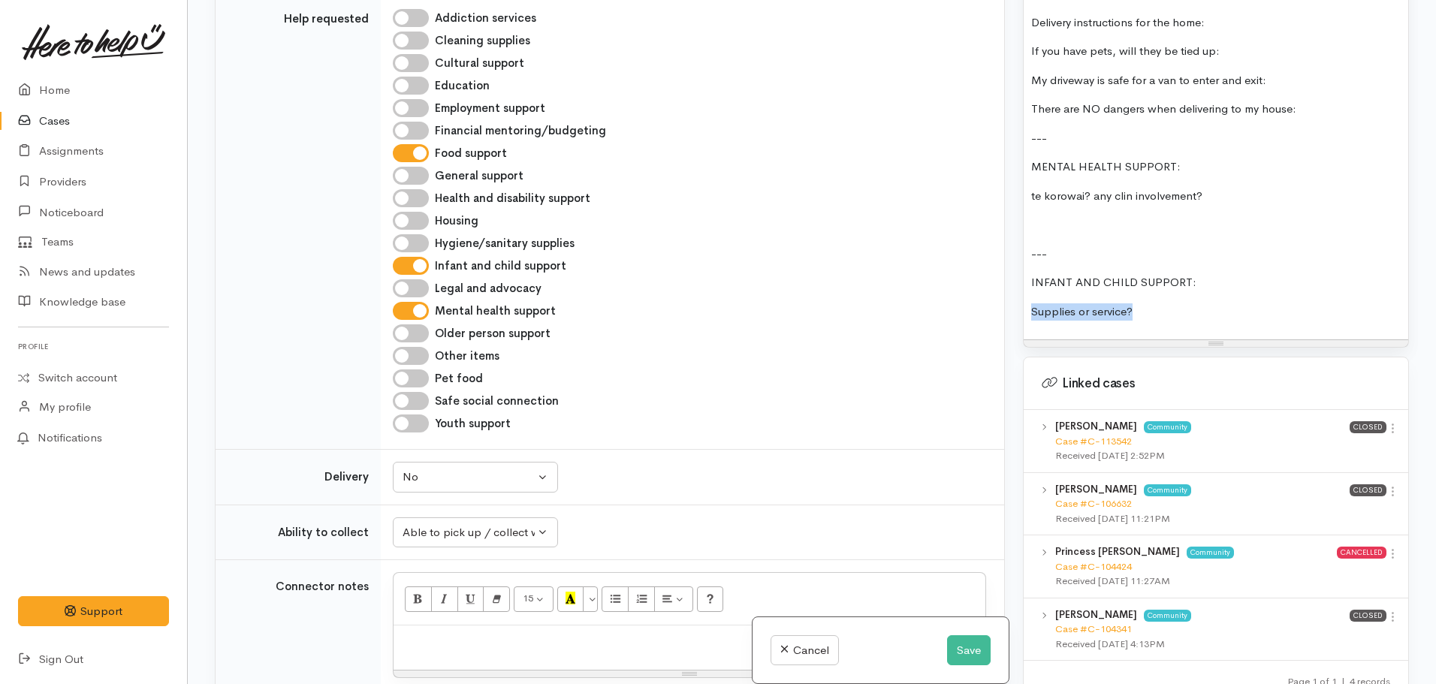
drag, startPoint x: 1161, startPoint y: 272, endPoint x: 979, endPoint y: 275, distance: 181.7
click at [979, 275] on div "Related cases There are other cases potentially from the same person, address o…" at bounding box center [812, 342] width 1212 height 684
drag, startPoint x: 1198, startPoint y: 253, endPoint x: 1002, endPoint y: 232, distance: 197.8
click at [1002, 232] on div "Related cases There are other cases potentially from the same person, address o…" at bounding box center [812, 342] width 1212 height 684
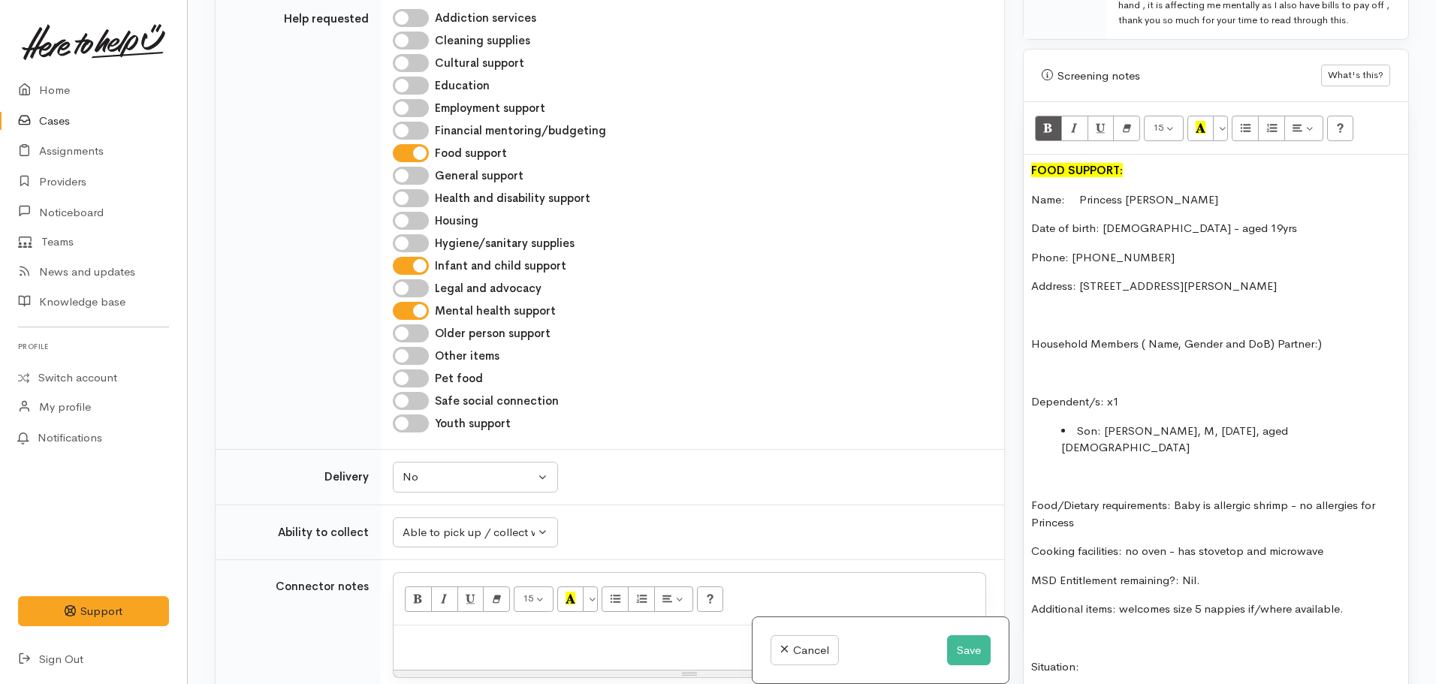
scroll to position [826, 0]
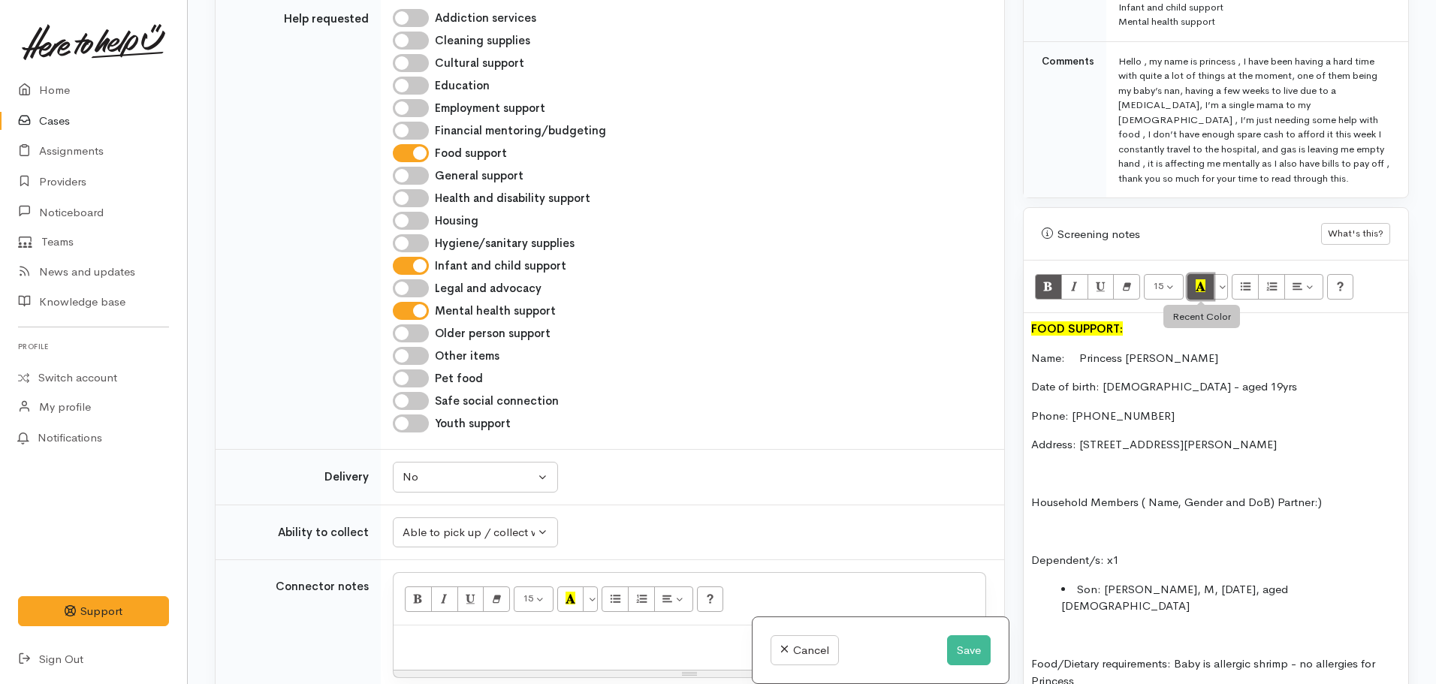
click at [1199, 279] on icon "Recent Color" at bounding box center [1200, 285] width 10 height 13
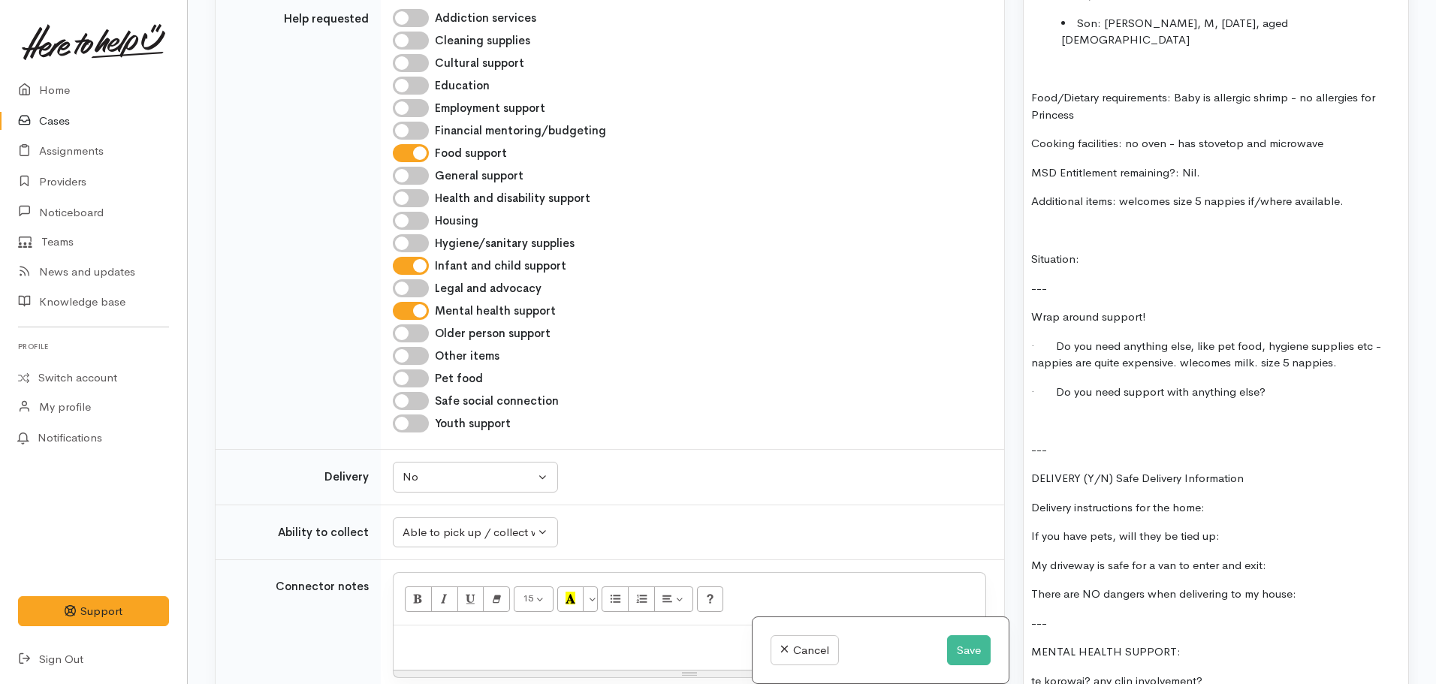
scroll to position [1577, 0]
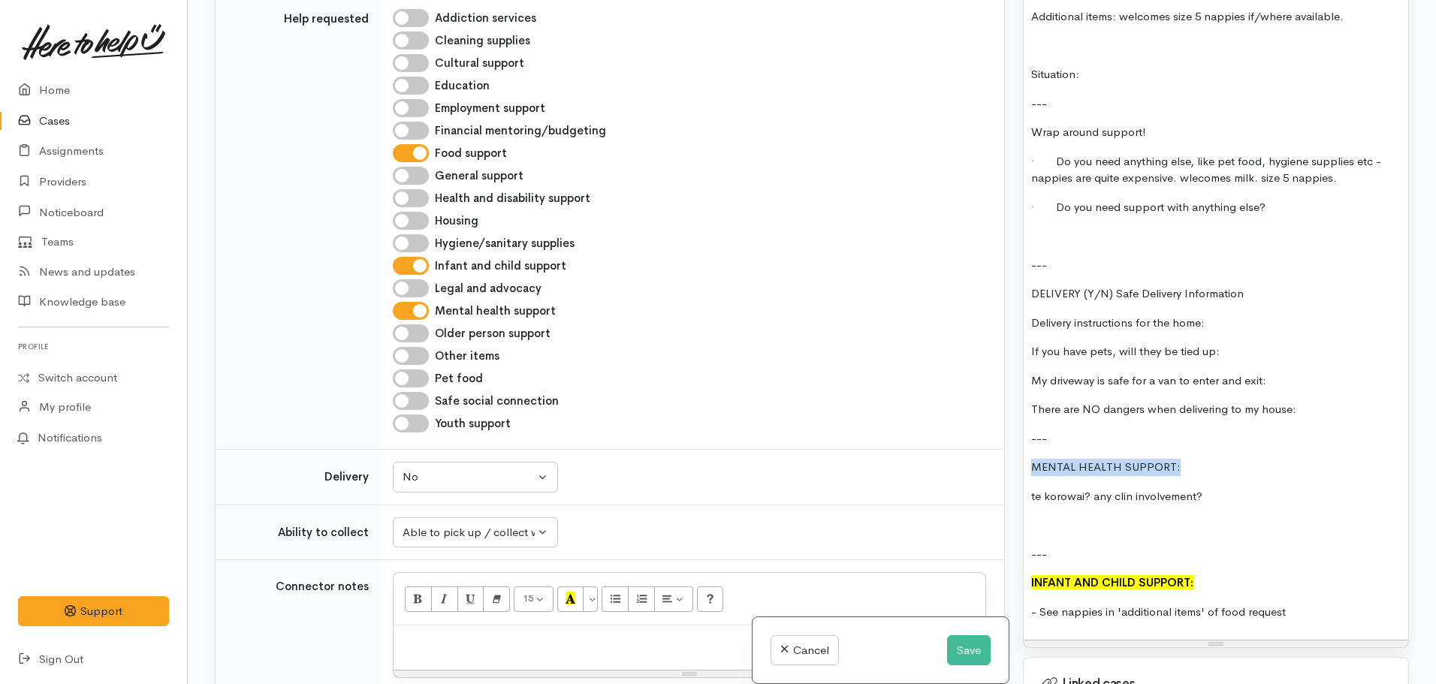
drag, startPoint x: 1205, startPoint y: 430, endPoint x: 982, endPoint y: 430, distance: 223.0
click at [982, 430] on div "Related cases There are other cases potentially from the same person, address o…" at bounding box center [812, 342] width 1212 height 684
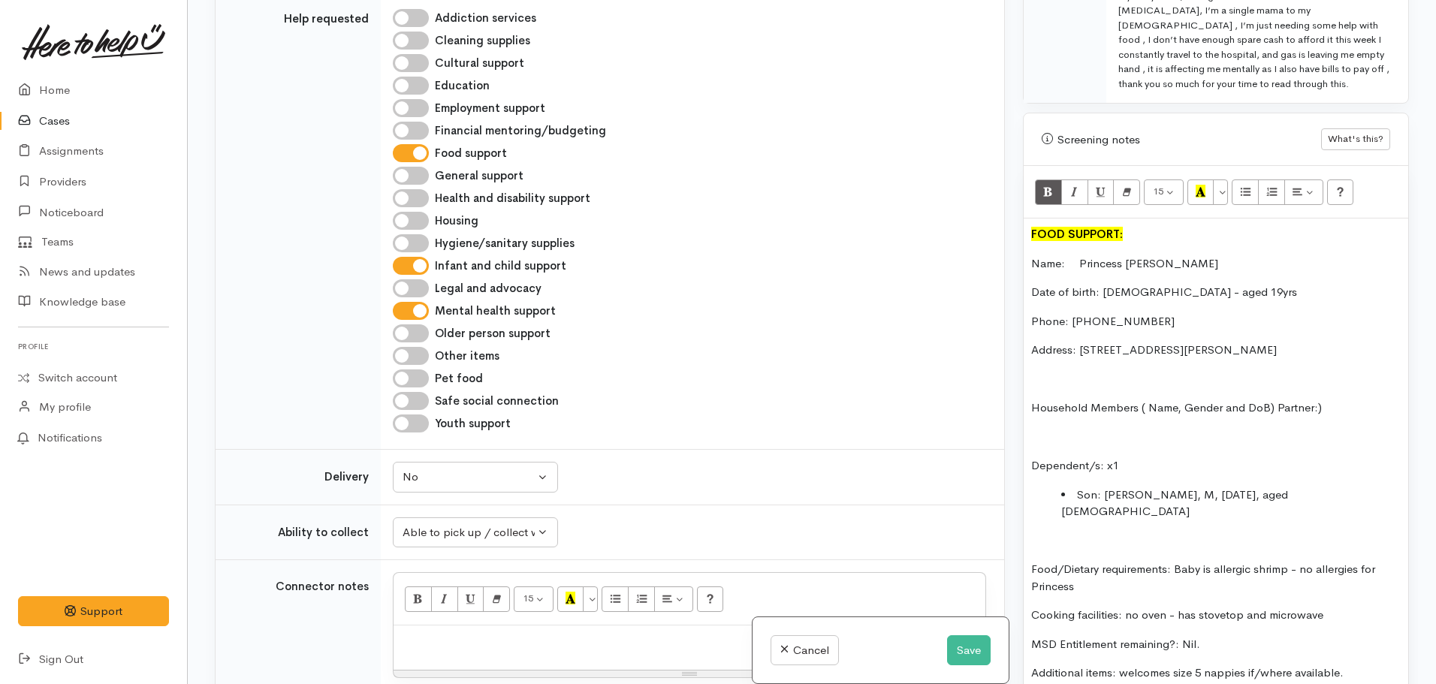
scroll to position [901, 0]
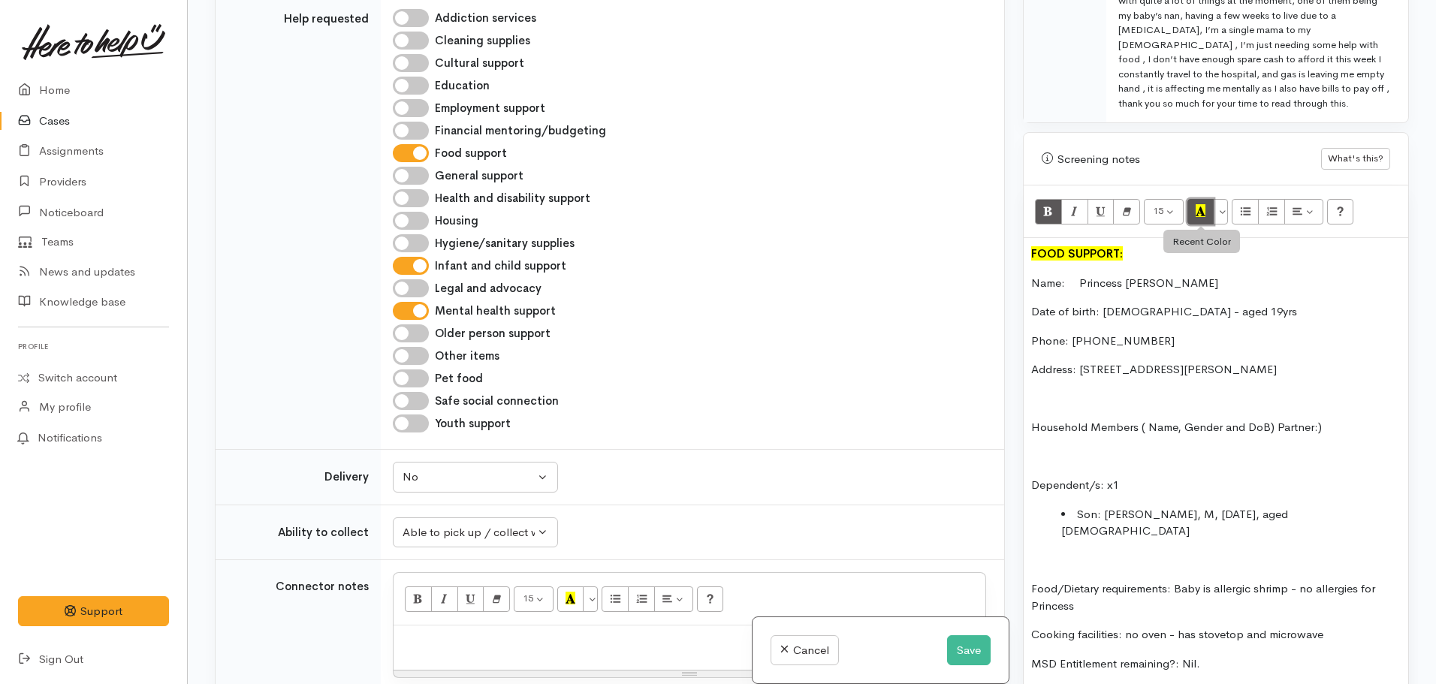
click at [1195, 199] on button "Recent Color" at bounding box center [1200, 212] width 27 height 26
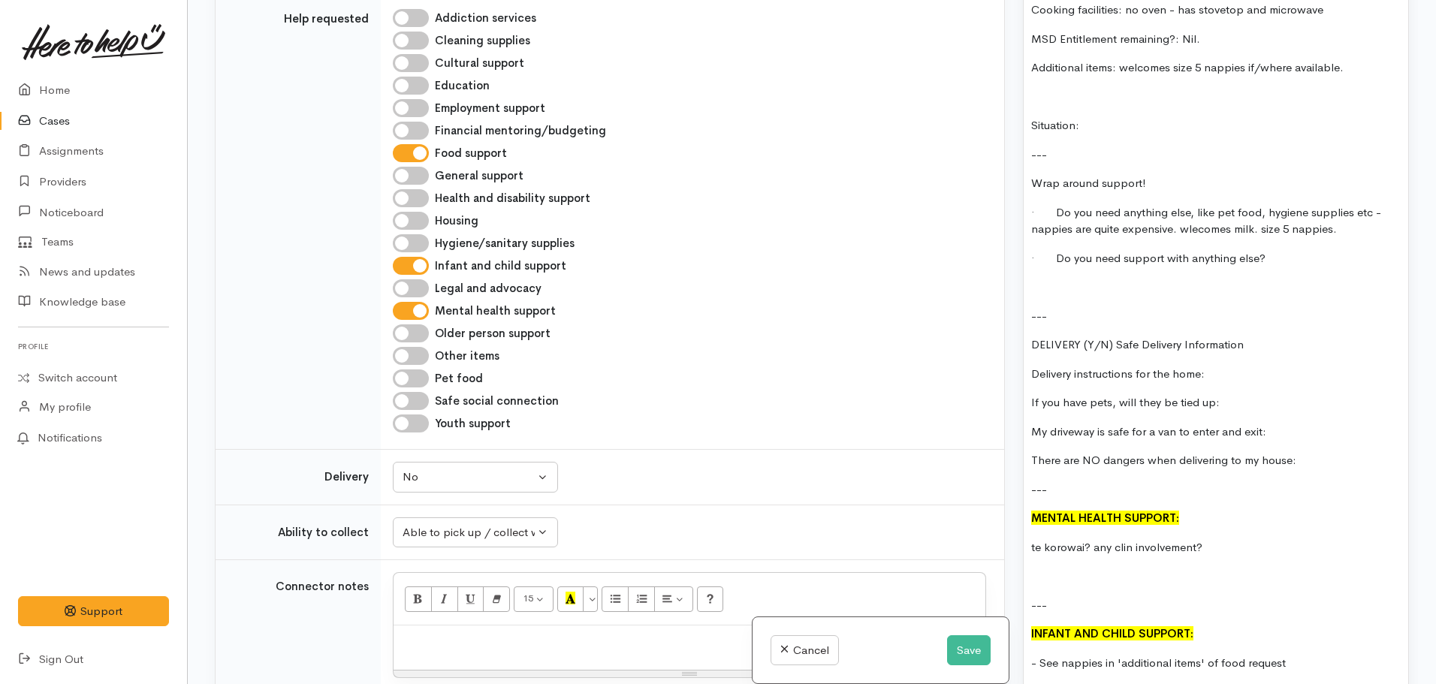
scroll to position [1652, 0]
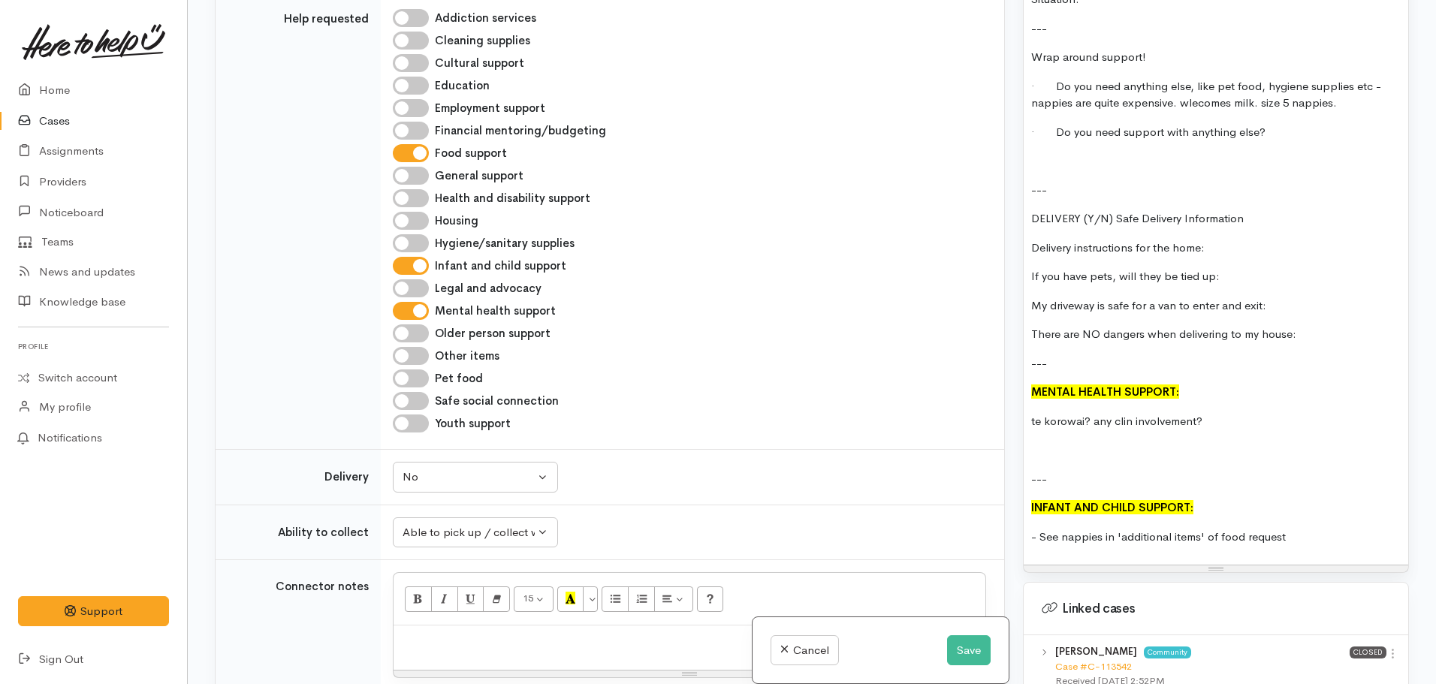
click at [1103, 396] on div "FOOD SUPPORT: Name: Princess Ashley Francisco Date of birth: 18.09.2005 - aged …" at bounding box center [1215, 25] width 384 height 1077
click at [1195, 405] on div "FOOD SUPPORT: Name: Princess Ashley Francisco Date of birth: 18.09.2005 - aged …" at bounding box center [1215, 25] width 384 height 1077
drag, startPoint x: 1093, startPoint y: 413, endPoint x: 1085, endPoint y: 414, distance: 8.3
click at [1091, 441] on p at bounding box center [1215, 449] width 369 height 17
click at [1059, 441] on p at bounding box center [1215, 449] width 369 height 17
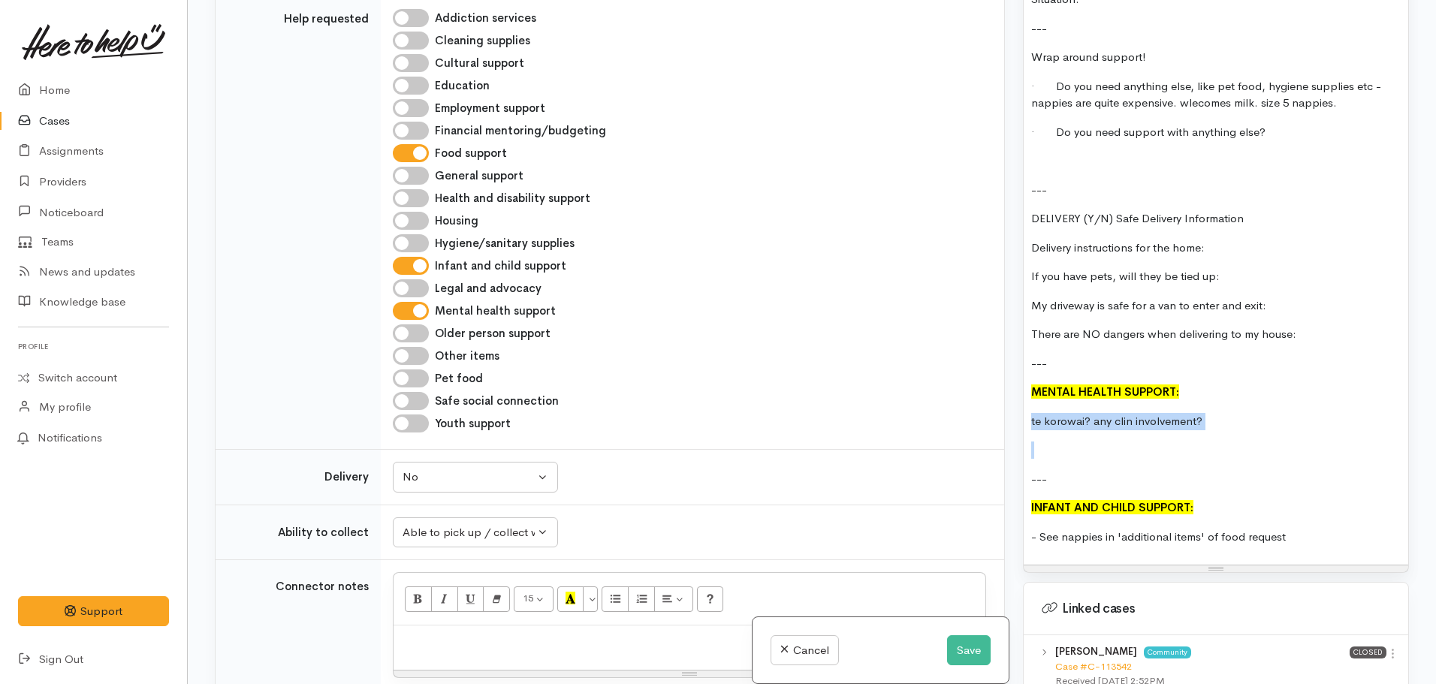
drag, startPoint x: 1047, startPoint y: 417, endPoint x: 1007, endPoint y: 384, distance: 52.3
click at [1007, 384] on div "Related cases There are other cases potentially from the same person, address o…" at bounding box center [812, 342] width 1212 height 684
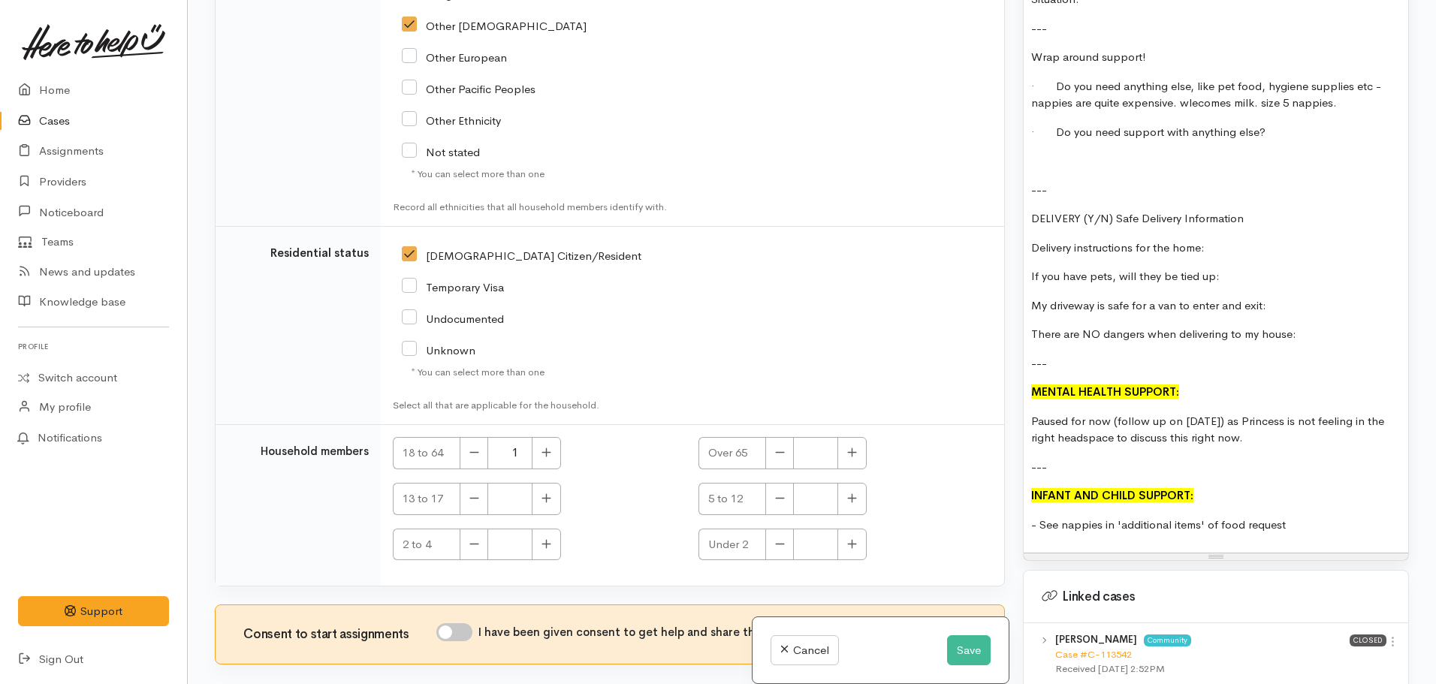
scroll to position [2885, 0]
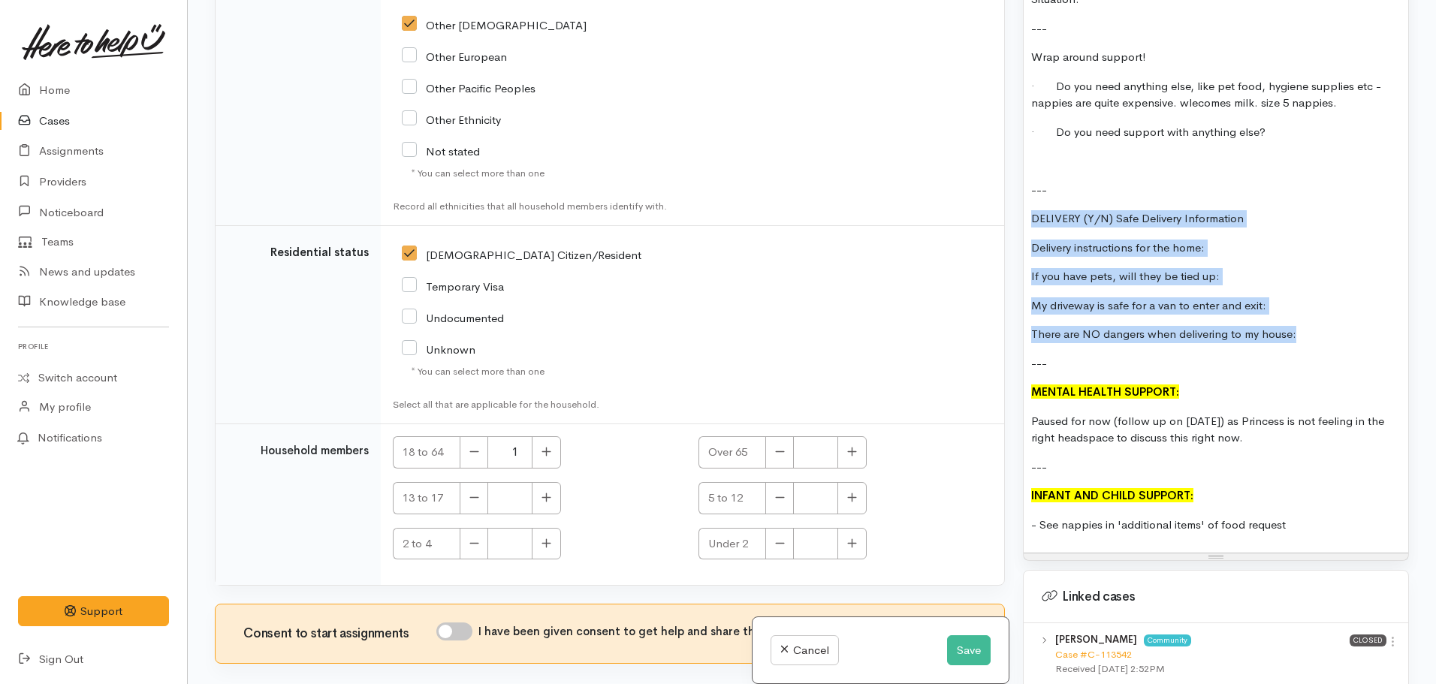
drag, startPoint x: 1316, startPoint y: 307, endPoint x: 1032, endPoint y: 177, distance: 312.1
click at [1032, 177] on div "FOOD SUPPORT: Name: Princess Ashley Francisco Date of birth: 18.09.2005 - aged …" at bounding box center [1215, 19] width 384 height 1065
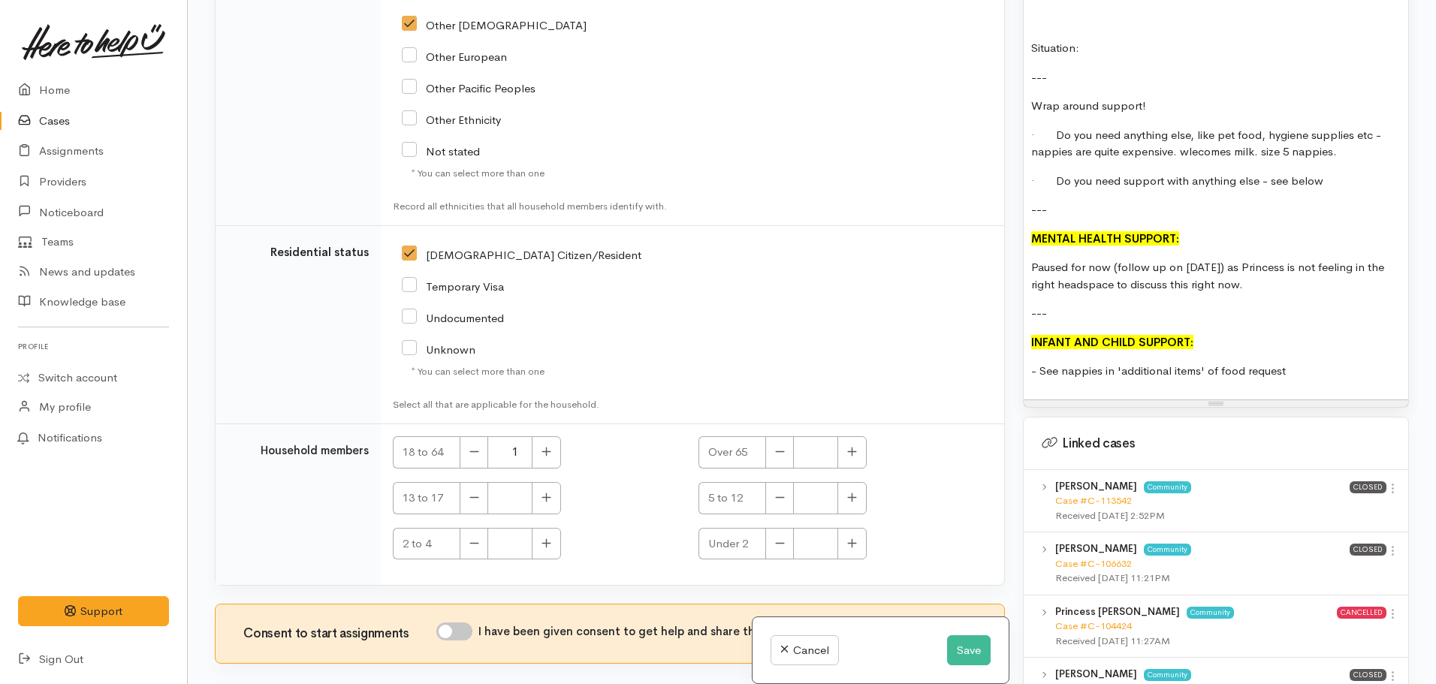
scroll to position [1577, 0]
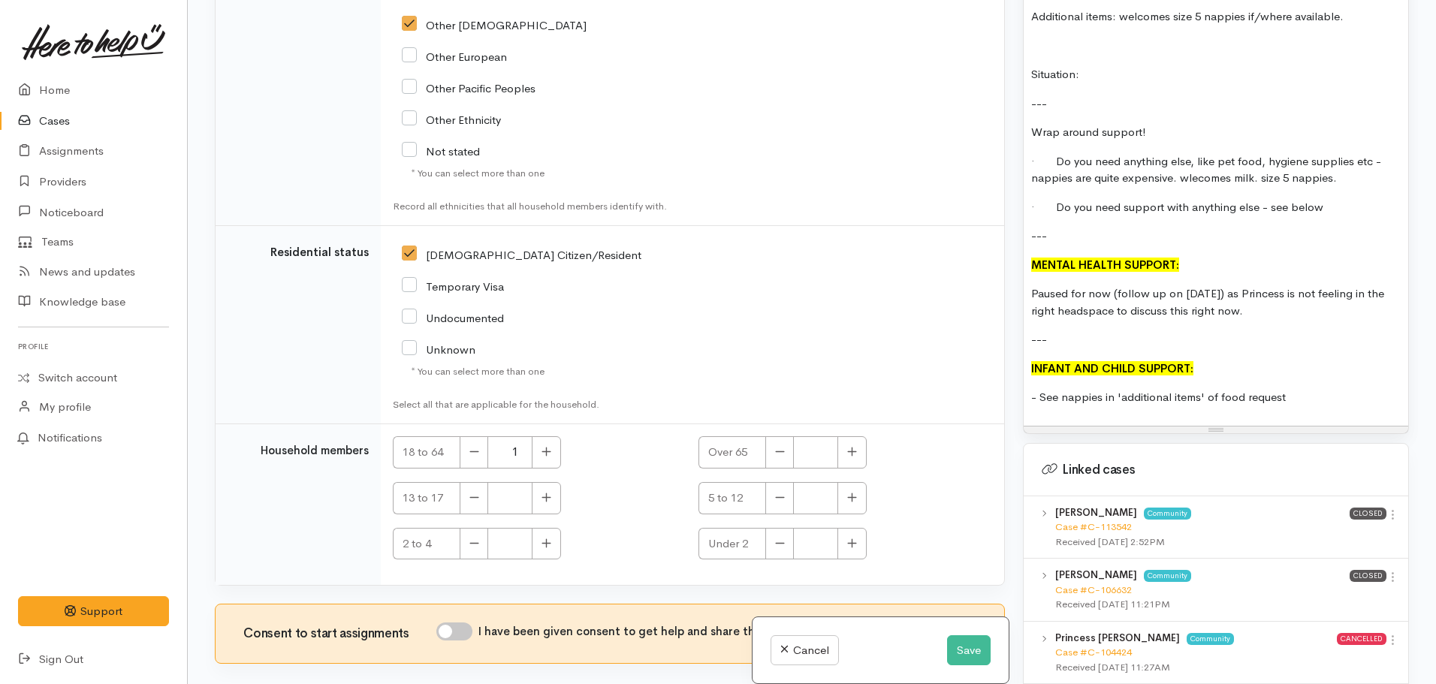
drag, startPoint x: 1340, startPoint y: 148, endPoint x: 1189, endPoint y: 133, distance: 152.4
click at [1189, 153] on p "· Do you need anything else, like pet food, hygiene supplies etc - nappies are …" at bounding box center [1215, 170] width 369 height 34
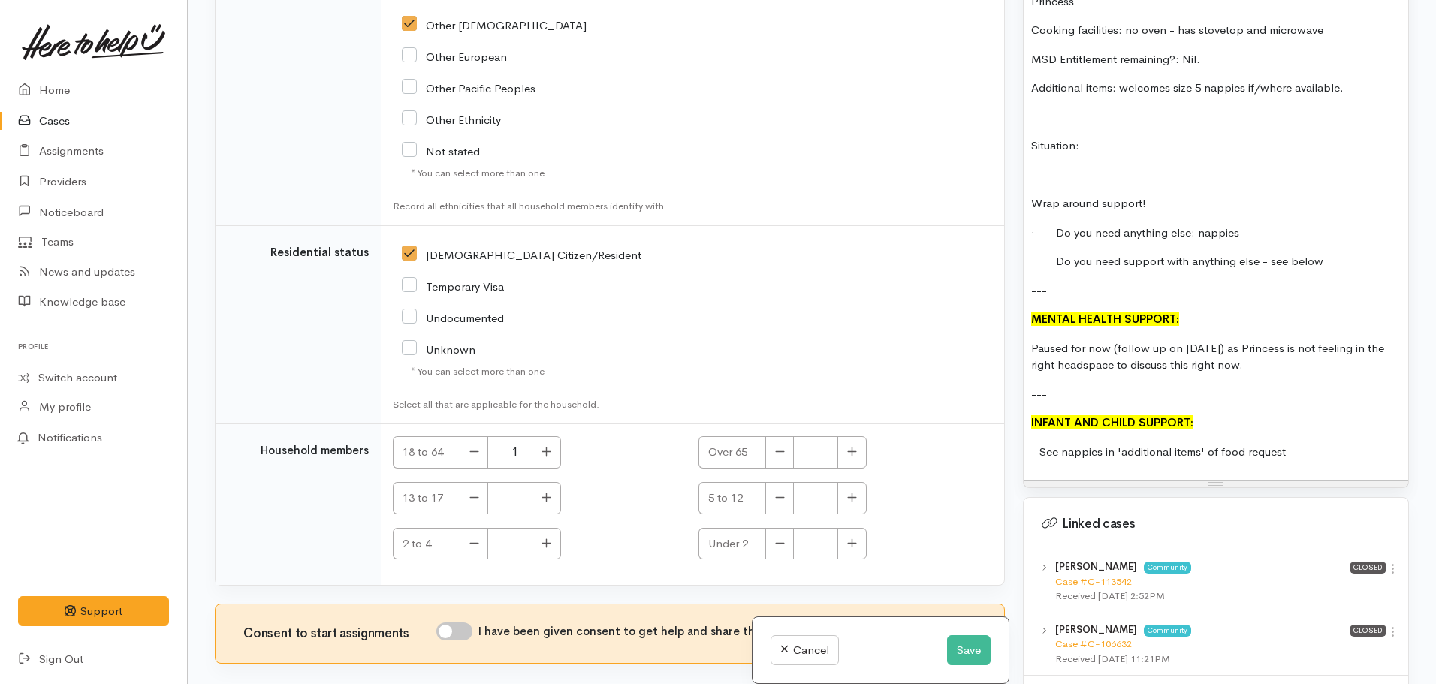
scroll to position [1427, 0]
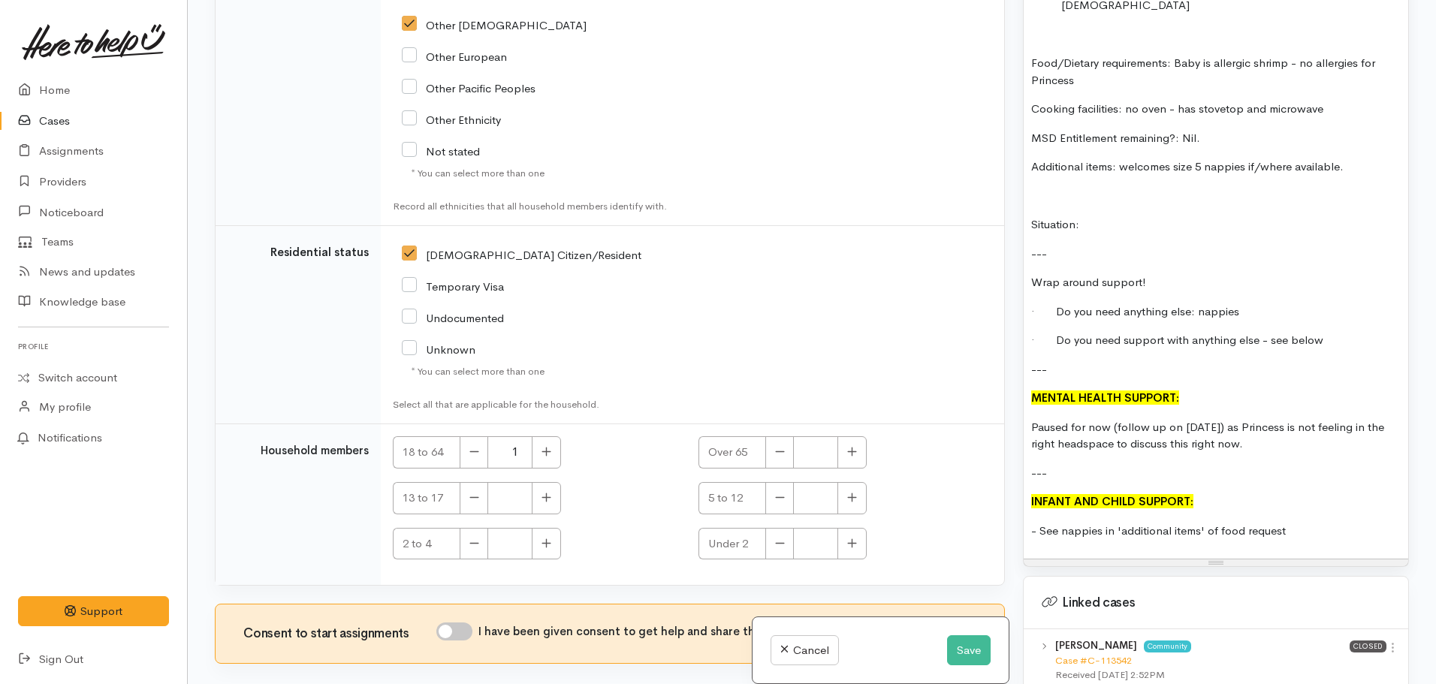
click at [1110, 216] on p "Situation:" at bounding box center [1215, 224] width 369 height 17
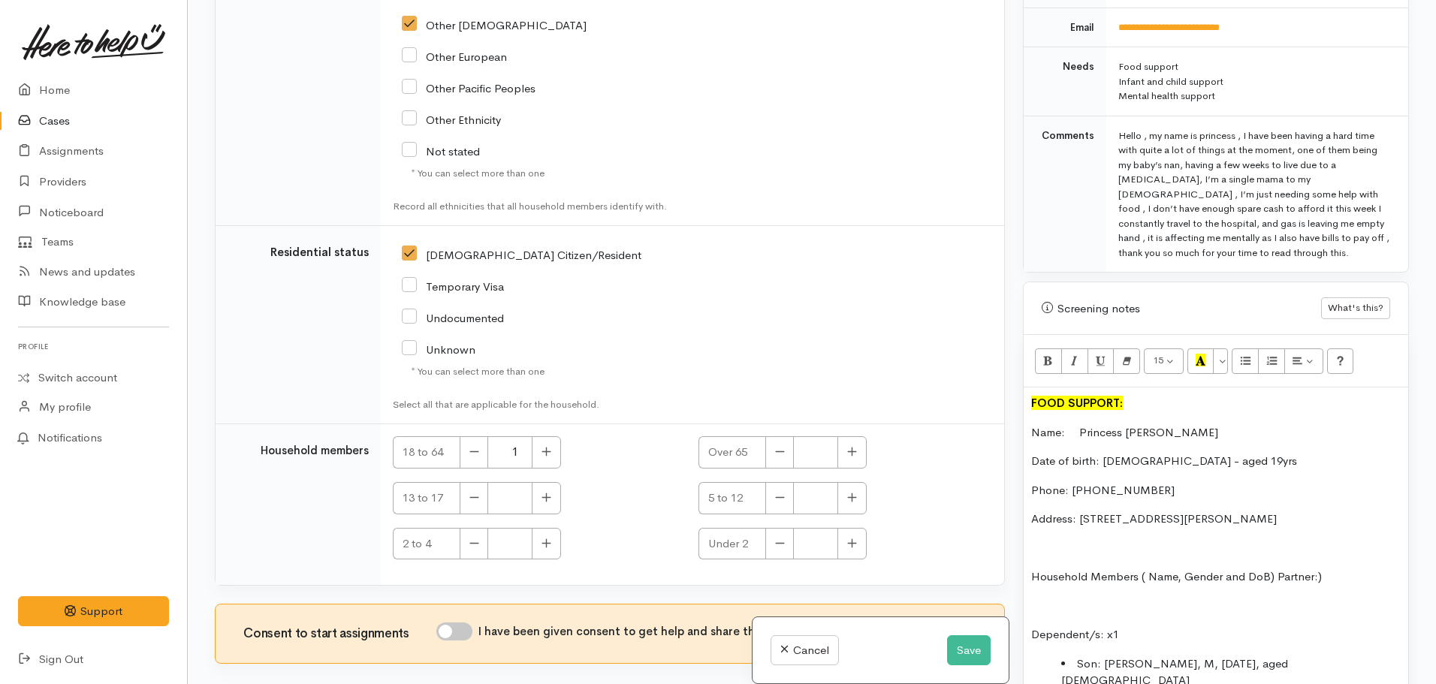
scroll to position [751, 0]
drag, startPoint x: 1256, startPoint y: 244, endPoint x: 1281, endPoint y: 130, distance: 116.8
click at [1271, 129] on div "Hello , my name is princess , I have been having a hard time with quite a lot o…" at bounding box center [1254, 195] width 272 height 132
copy div "been having a hard time with quite a lot of things at the moment, one of them b…"
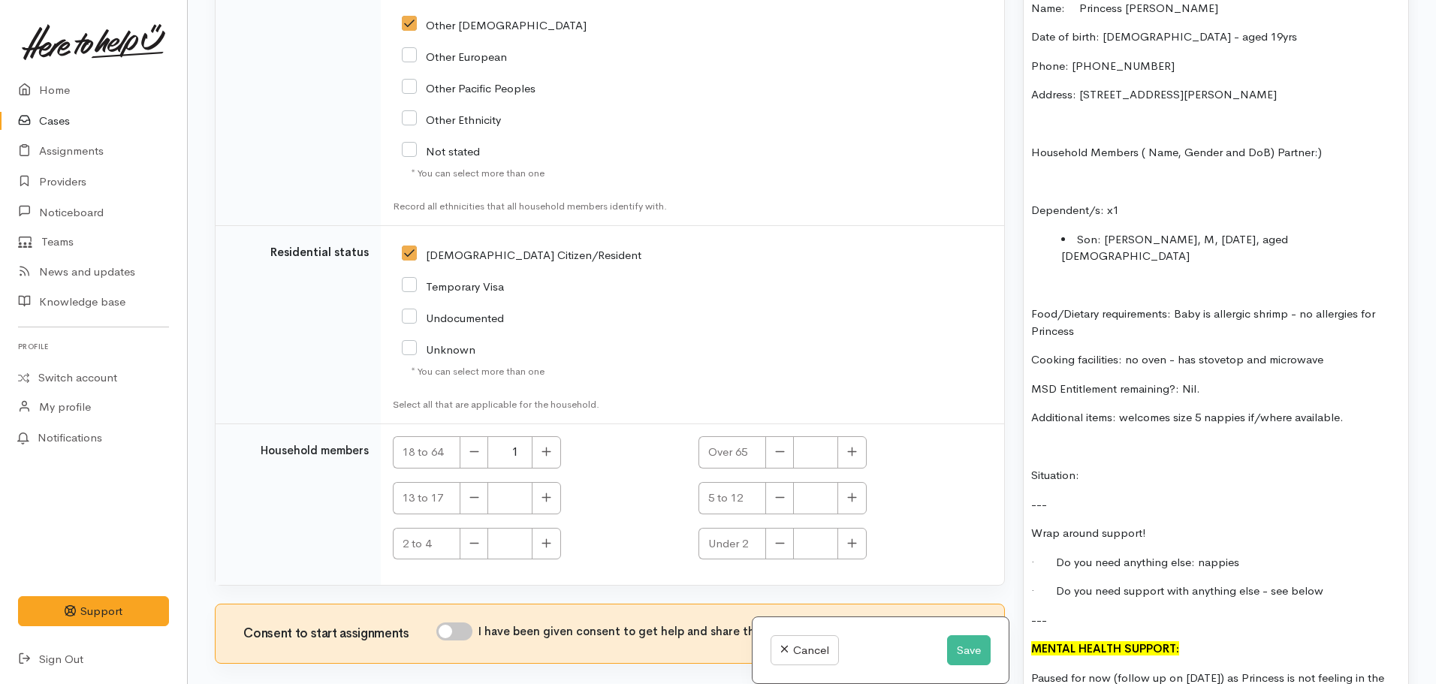
scroll to position [1201, 0]
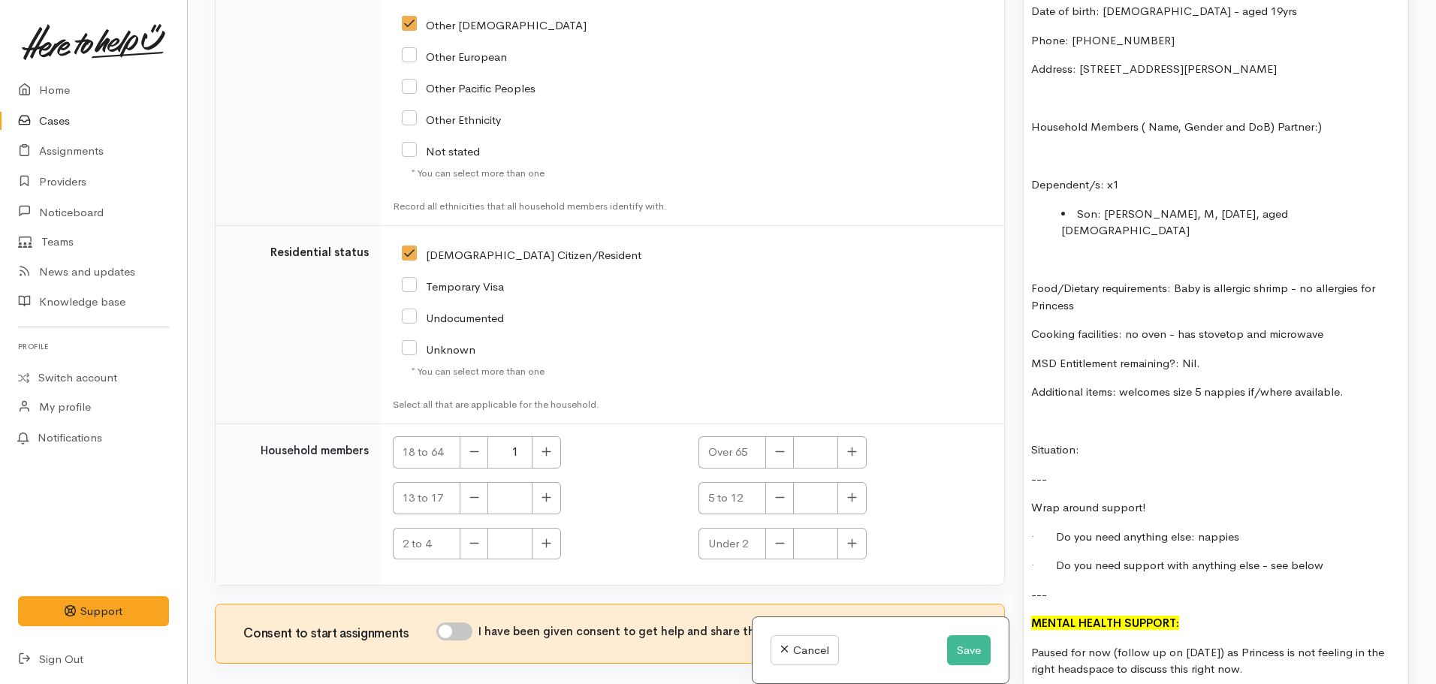
drag, startPoint x: 1095, startPoint y: 423, endPoint x: 1097, endPoint y: 416, distance: 7.7
click at [1097, 441] on p "Situation:" at bounding box center [1215, 449] width 369 height 17
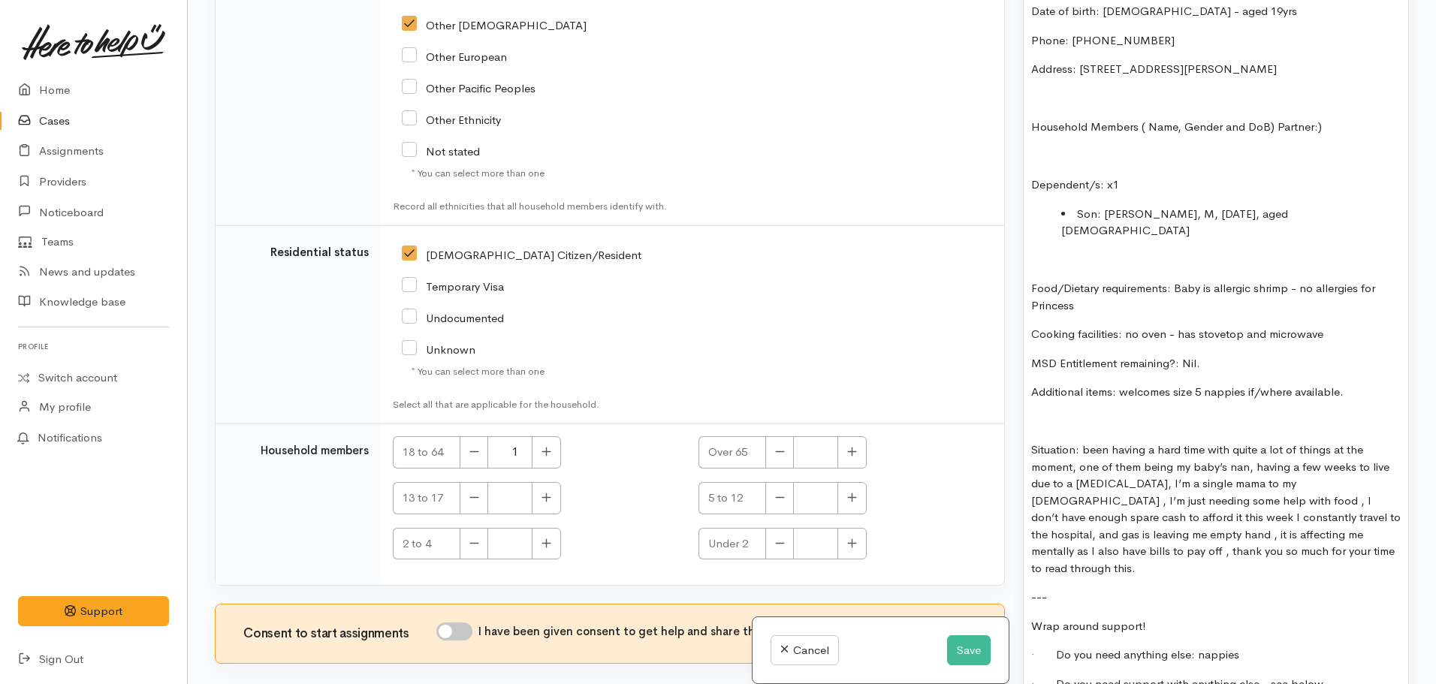
click at [1082, 441] on p "Situation: been having a hard time with quite a lot of things at the moment, on…" at bounding box center [1215, 508] width 369 height 135
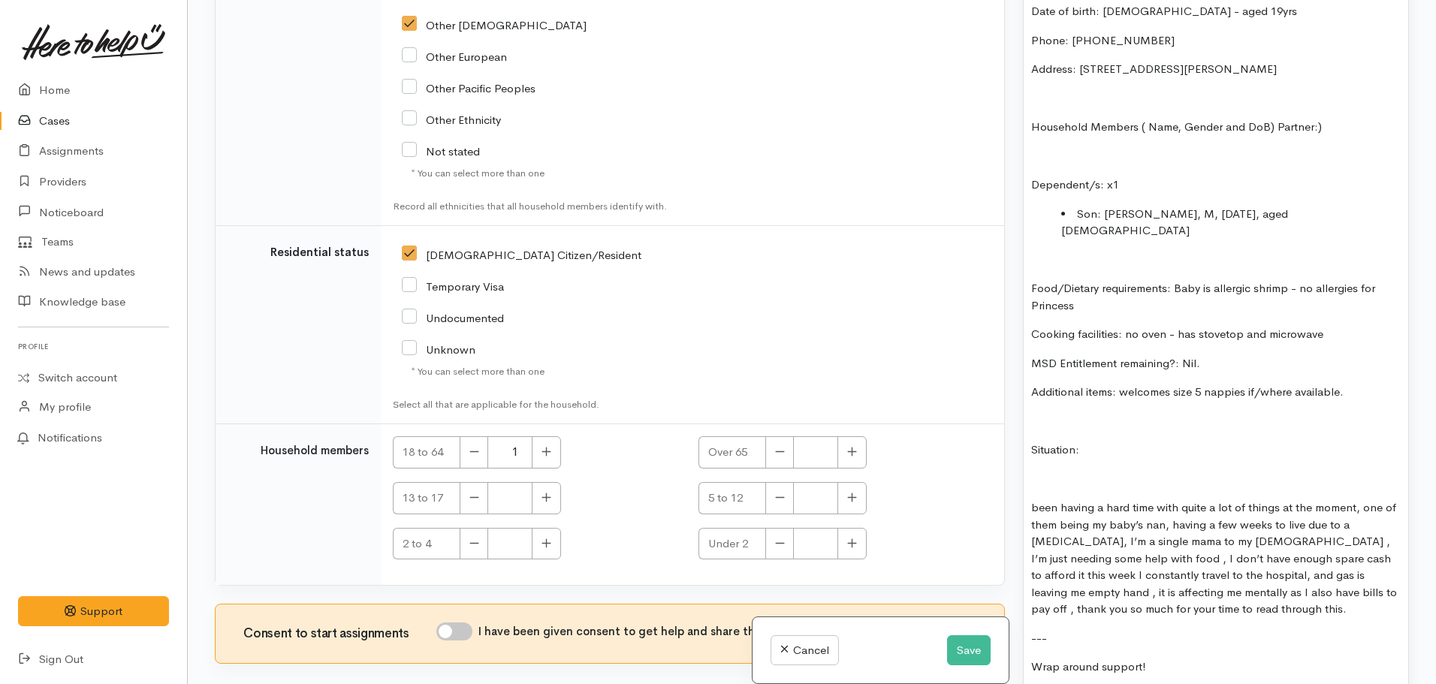
click at [1087, 402] on div "FOOD SUPPORT: Name: Princess Ashley Francisco Date of birth: 18.09.2005 - aged …" at bounding box center [1215, 440] width 384 height 1005
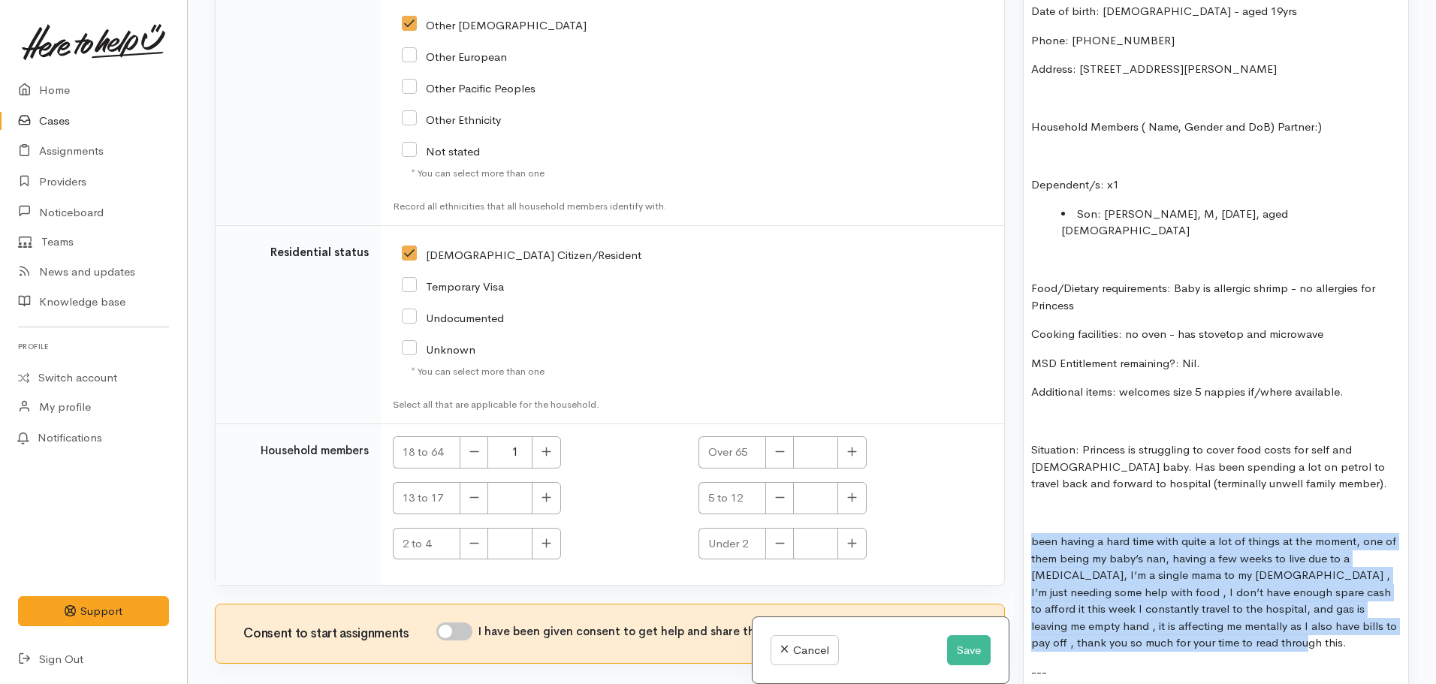
drag, startPoint x: 1257, startPoint y: 614, endPoint x: 1007, endPoint y: 501, distance: 274.5
click at [1007, 501] on div "Related cases There are other cases potentially from the same person, address o…" at bounding box center [812, 342] width 1212 height 684
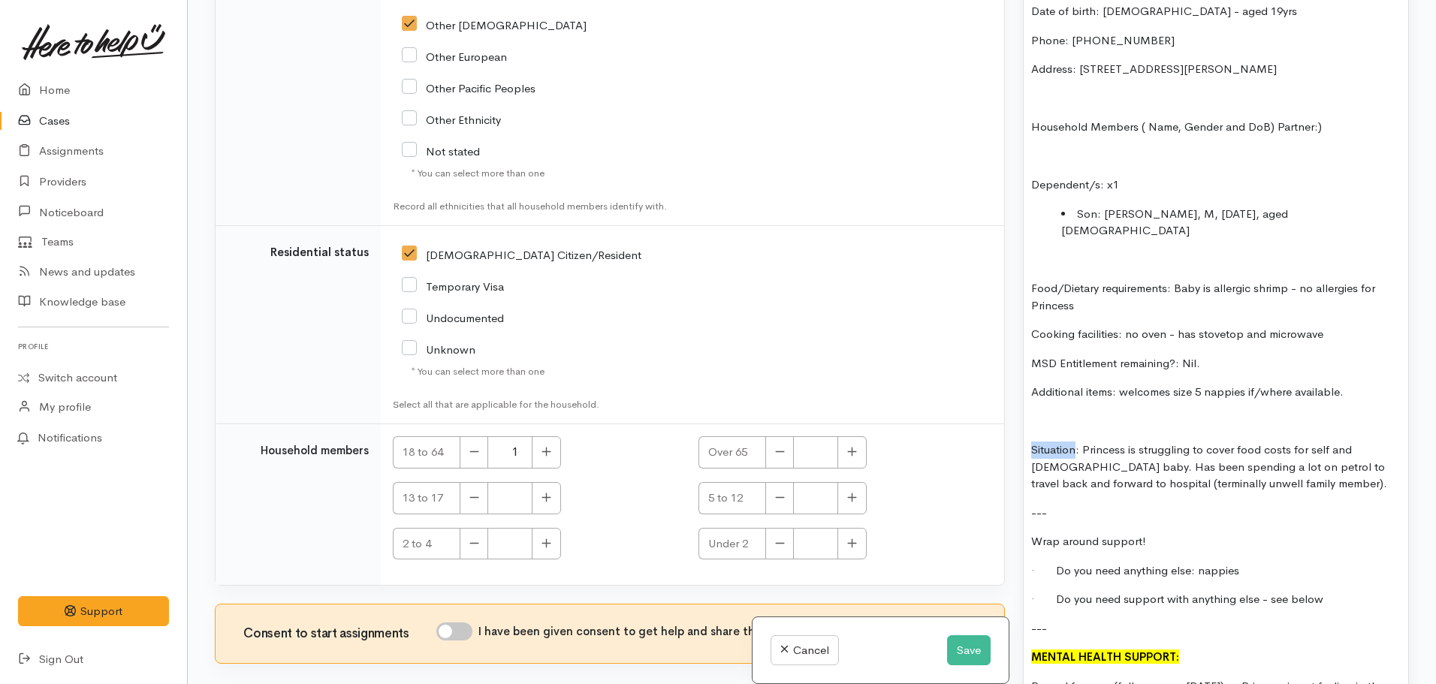
drag, startPoint x: 1077, startPoint y: 415, endPoint x: 1015, endPoint y: 418, distance: 61.6
click at [1015, 418] on div "Warnings Add No warnings have been raised against this case Add Warning Title ●…" at bounding box center [1216, 342] width 404 height 684
click at [455, 622] on input "I have been given consent to get help and share this information with appropria…" at bounding box center [454, 631] width 36 height 18
checkbox input "true"
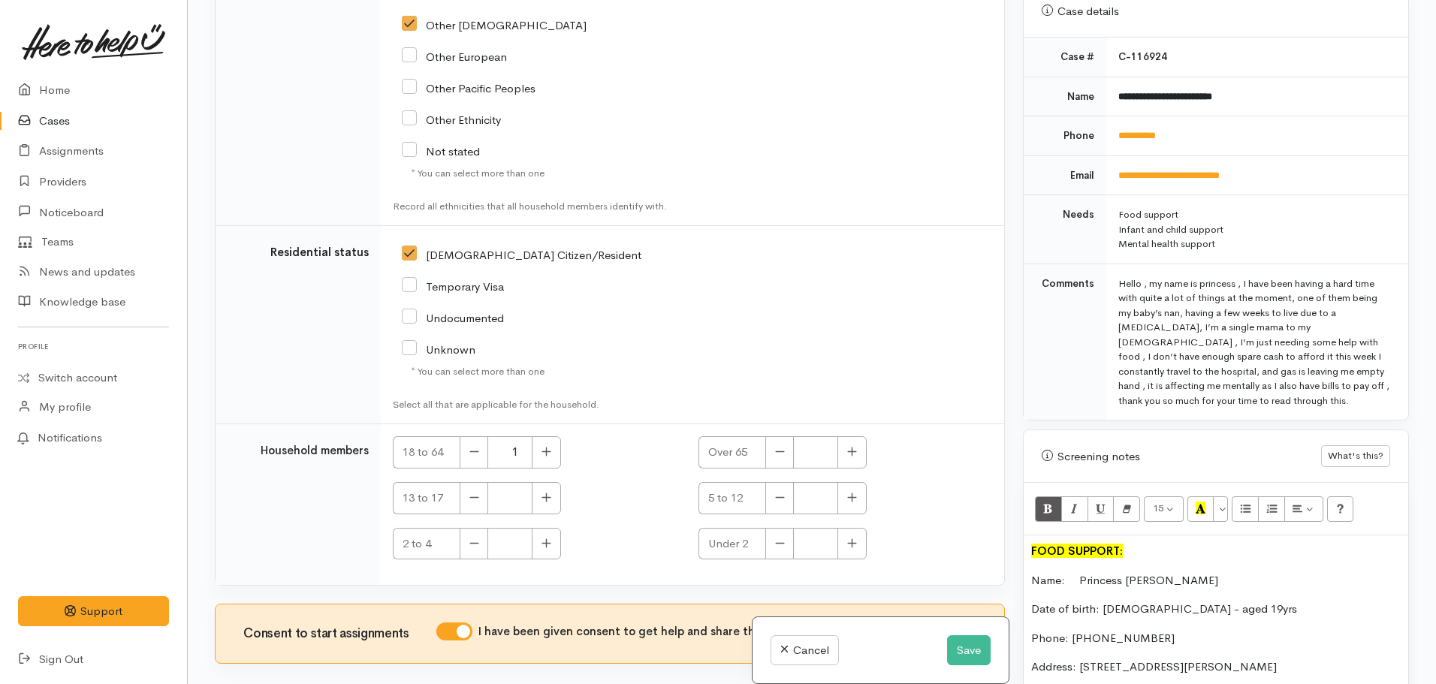
scroll to position [676, 0]
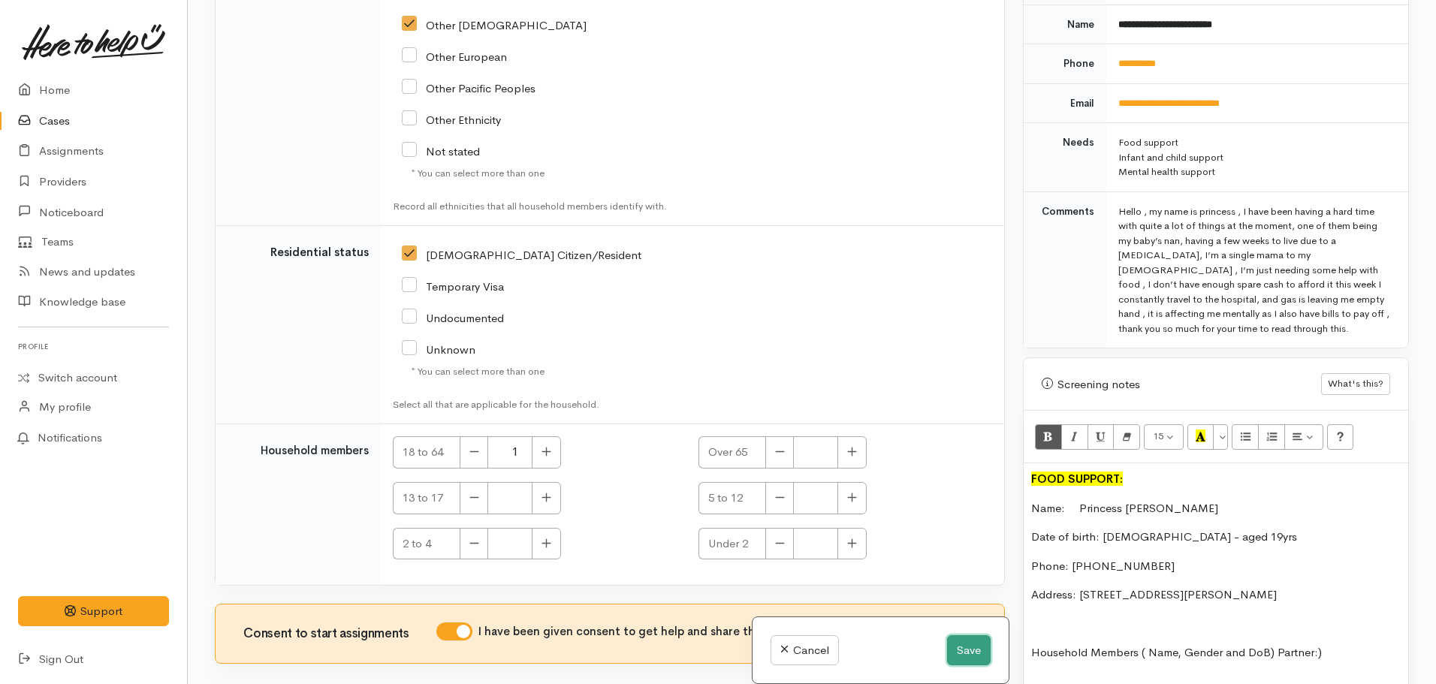
click at [957, 646] on button "Save" at bounding box center [969, 650] width 44 height 31
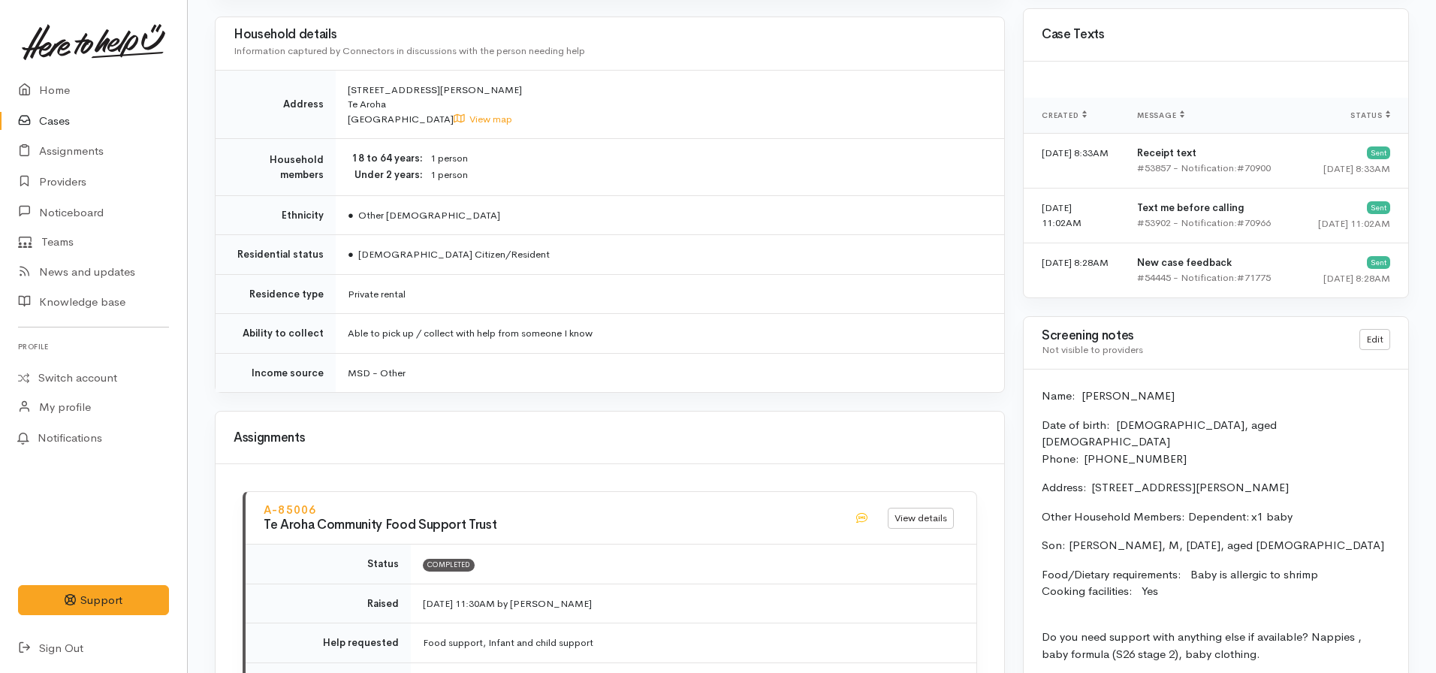
scroll to position [1126, 0]
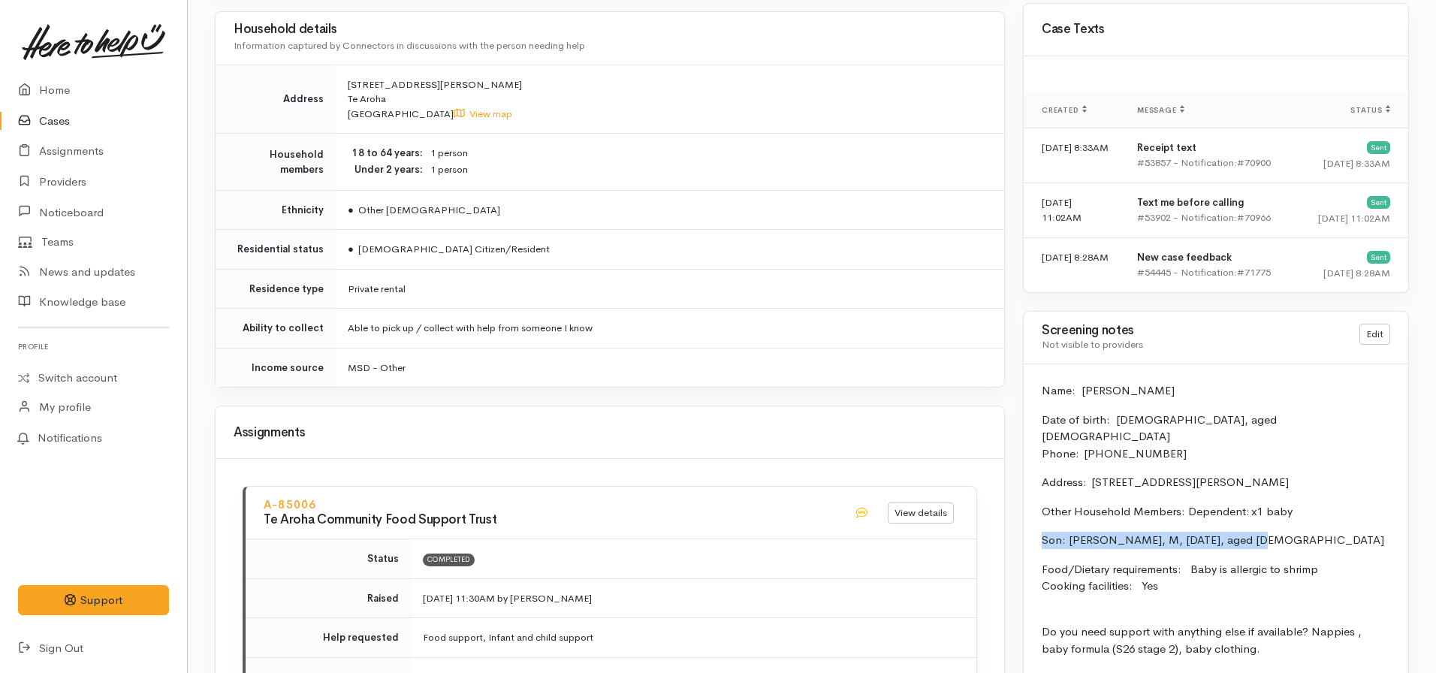
drag, startPoint x: 1256, startPoint y: 520, endPoint x: 1041, endPoint y: 529, distance: 214.9
click at [1041, 532] on p "Son: [PERSON_NAME], M, [DATE], aged [DEMOGRAPHIC_DATA]" at bounding box center [1215, 540] width 348 height 17
copy p "Son: [PERSON_NAME], M, [DATE], aged [DEMOGRAPHIC_DATA]"
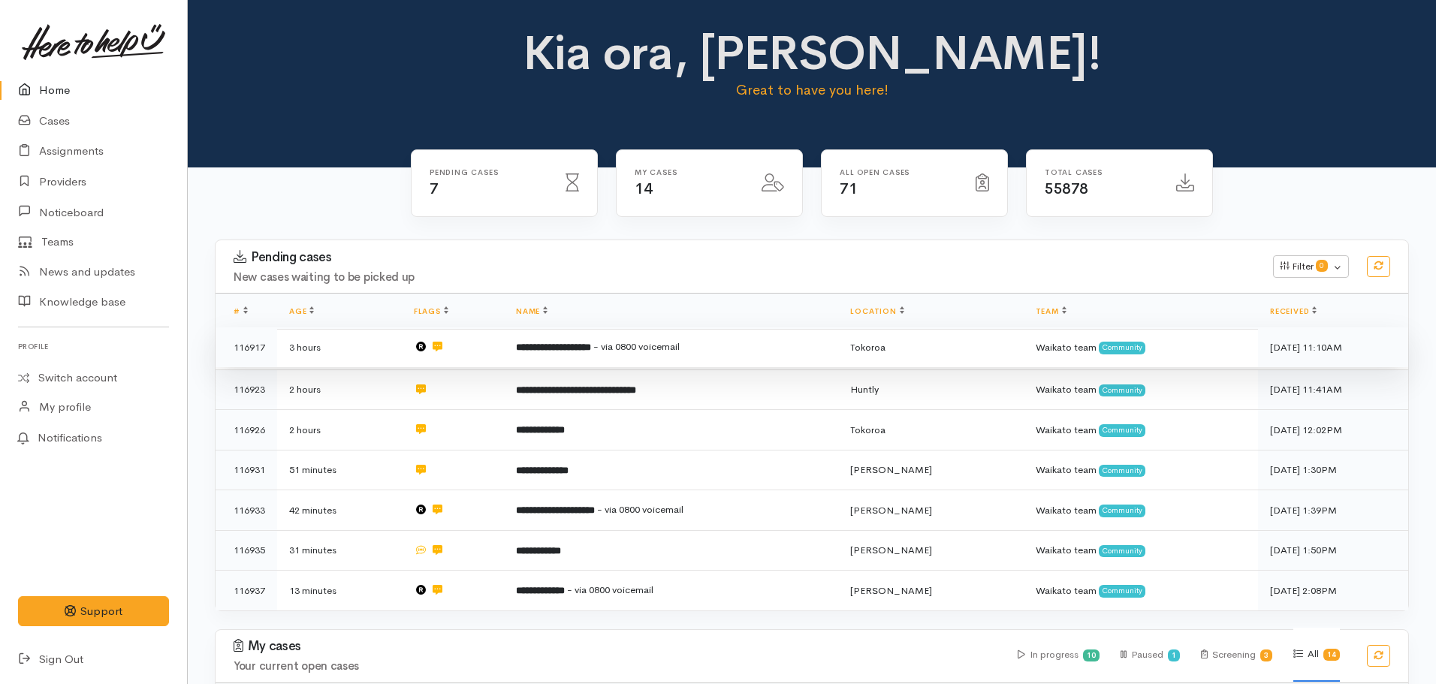
click at [651, 357] on td "**********" at bounding box center [671, 347] width 334 height 41
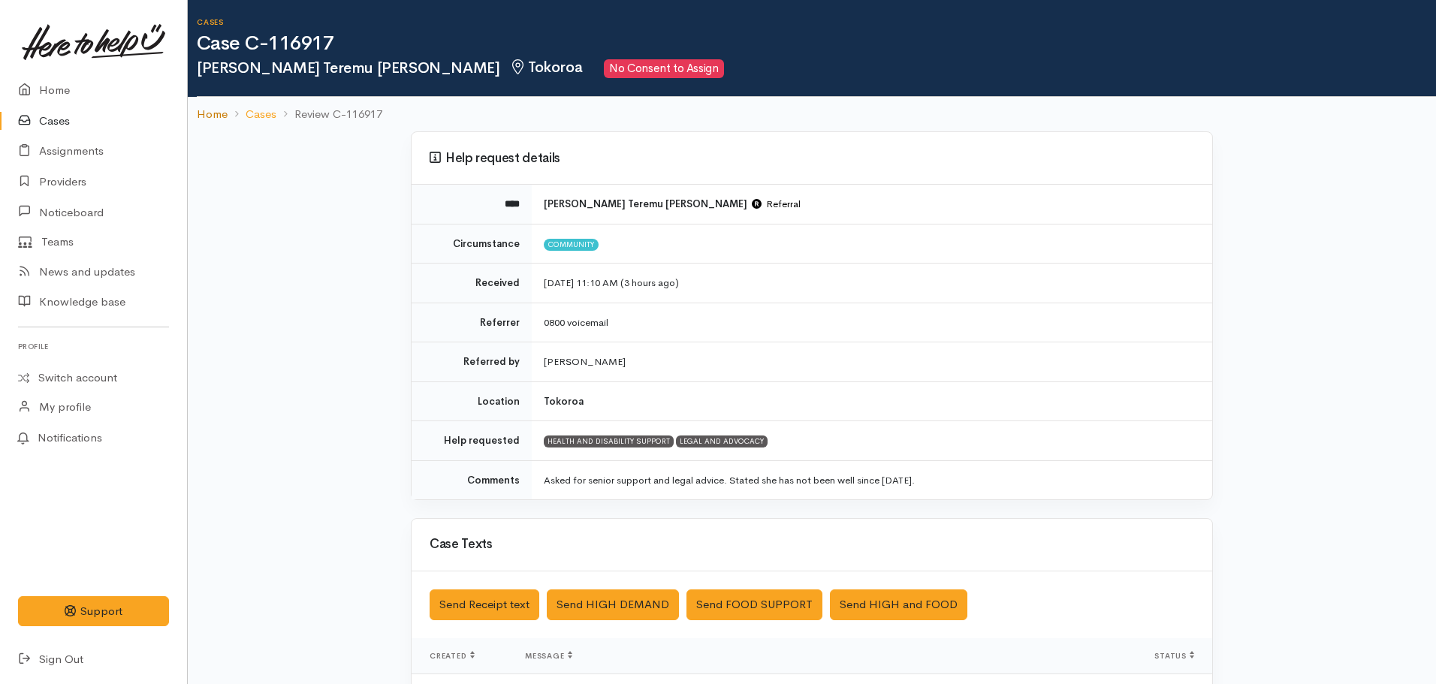
click at [215, 117] on link "Home" at bounding box center [212, 114] width 31 height 17
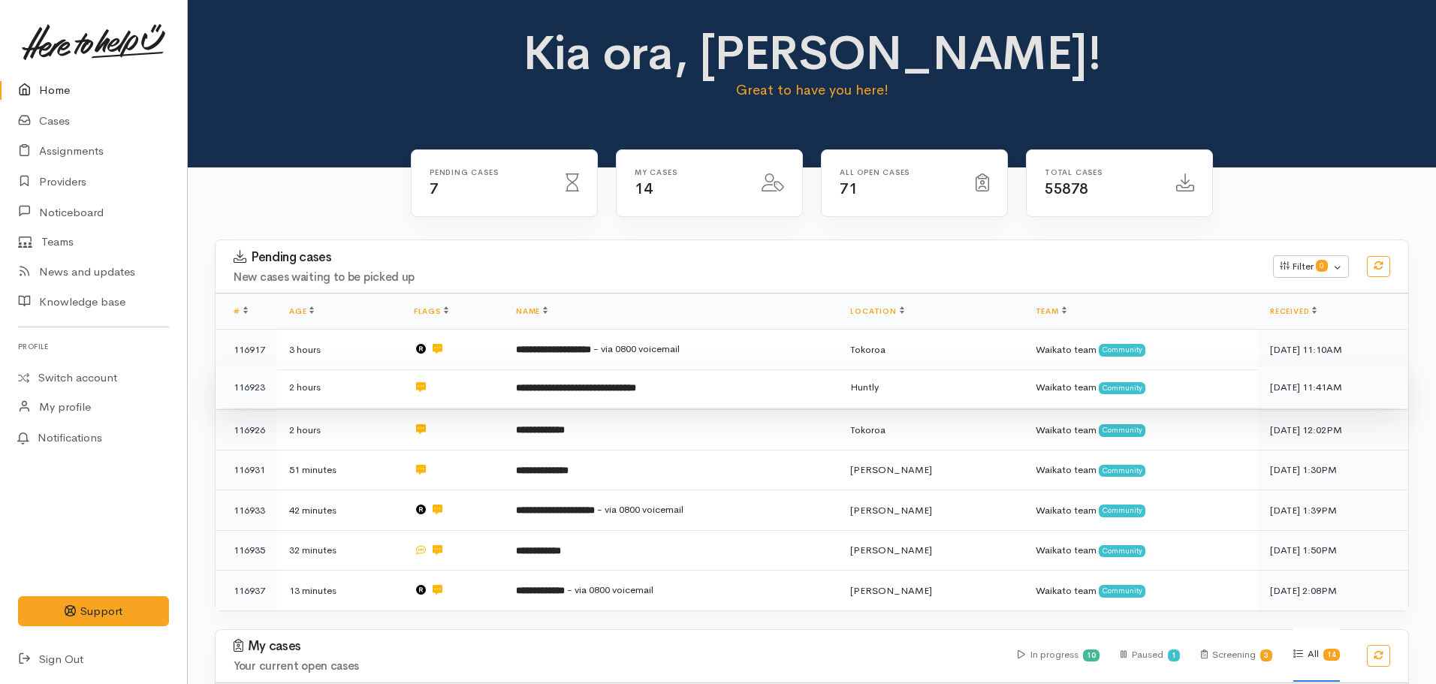
click at [598, 383] on b "**********" at bounding box center [576, 388] width 120 height 10
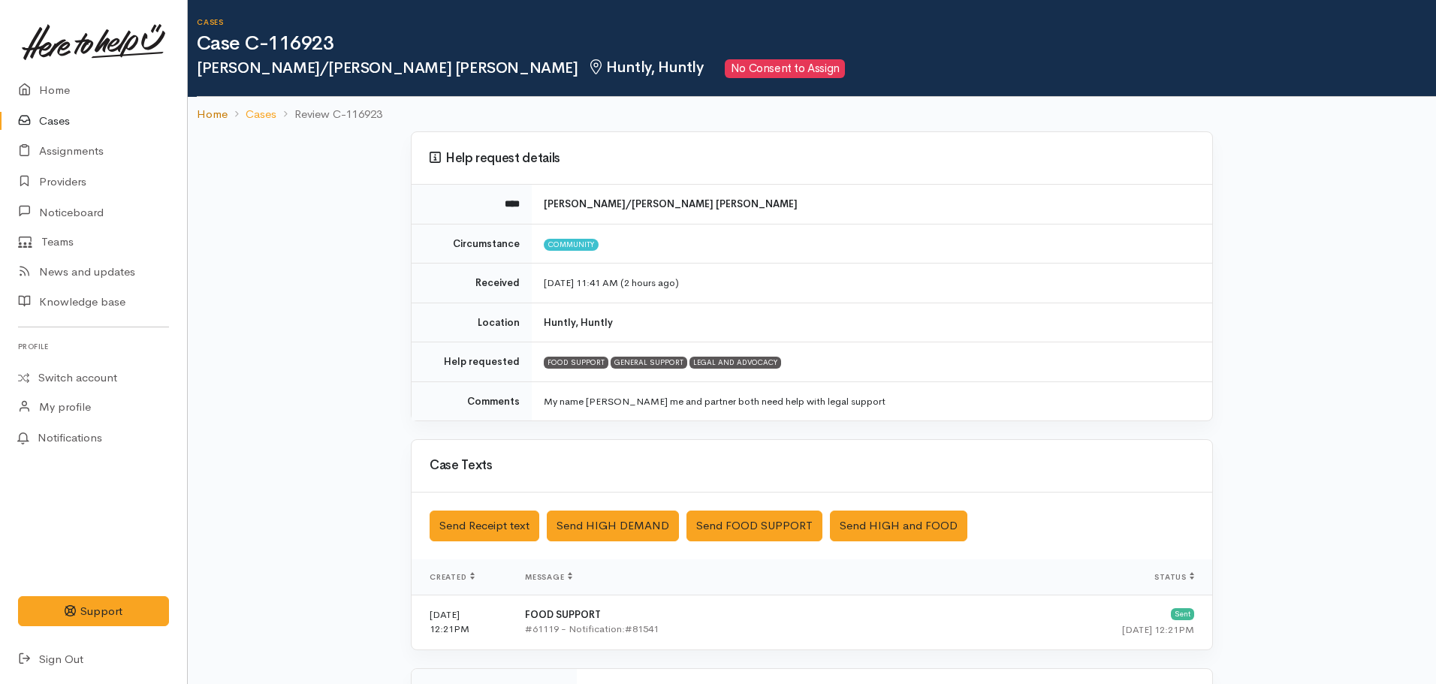
click at [200, 108] on link "Home" at bounding box center [212, 114] width 31 height 17
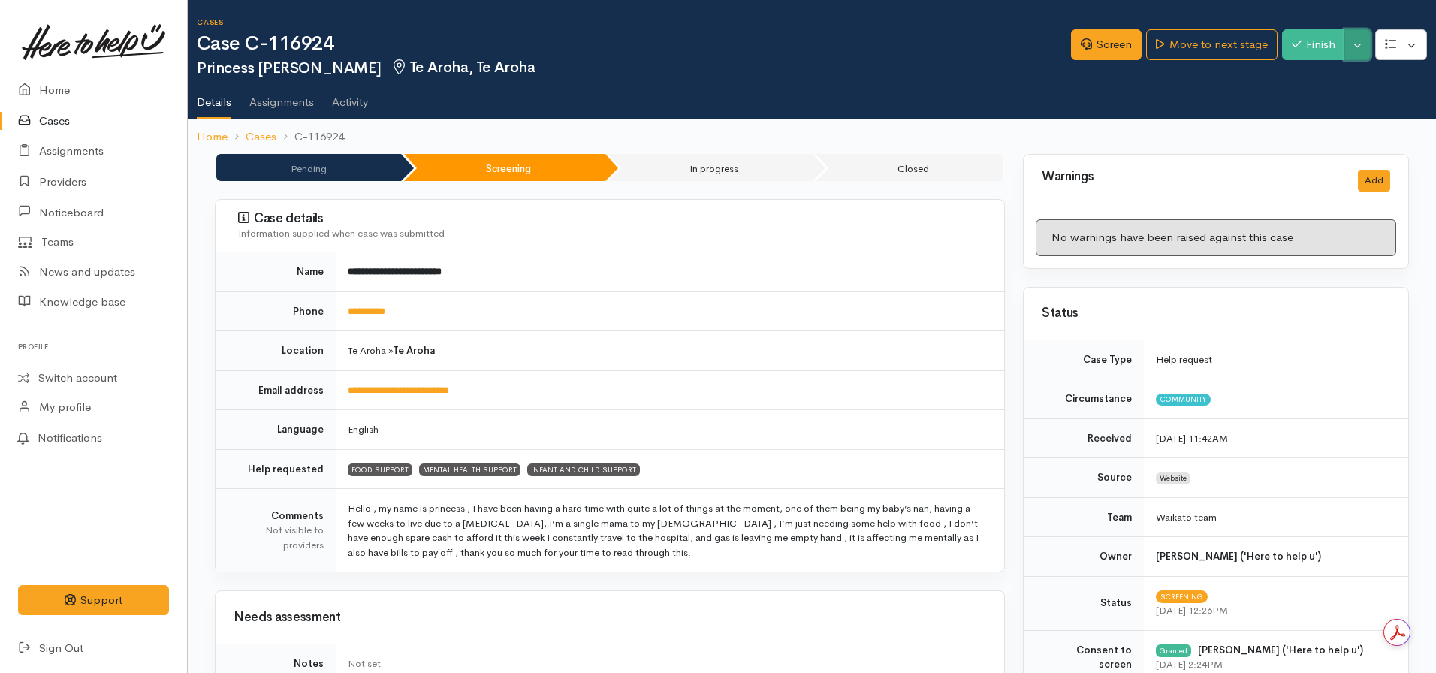
click at [1354, 51] on button "Toggle Dropdown" at bounding box center [1357, 44] width 26 height 31
click at [1312, 81] on link "Pause" at bounding box center [1310, 79] width 119 height 23
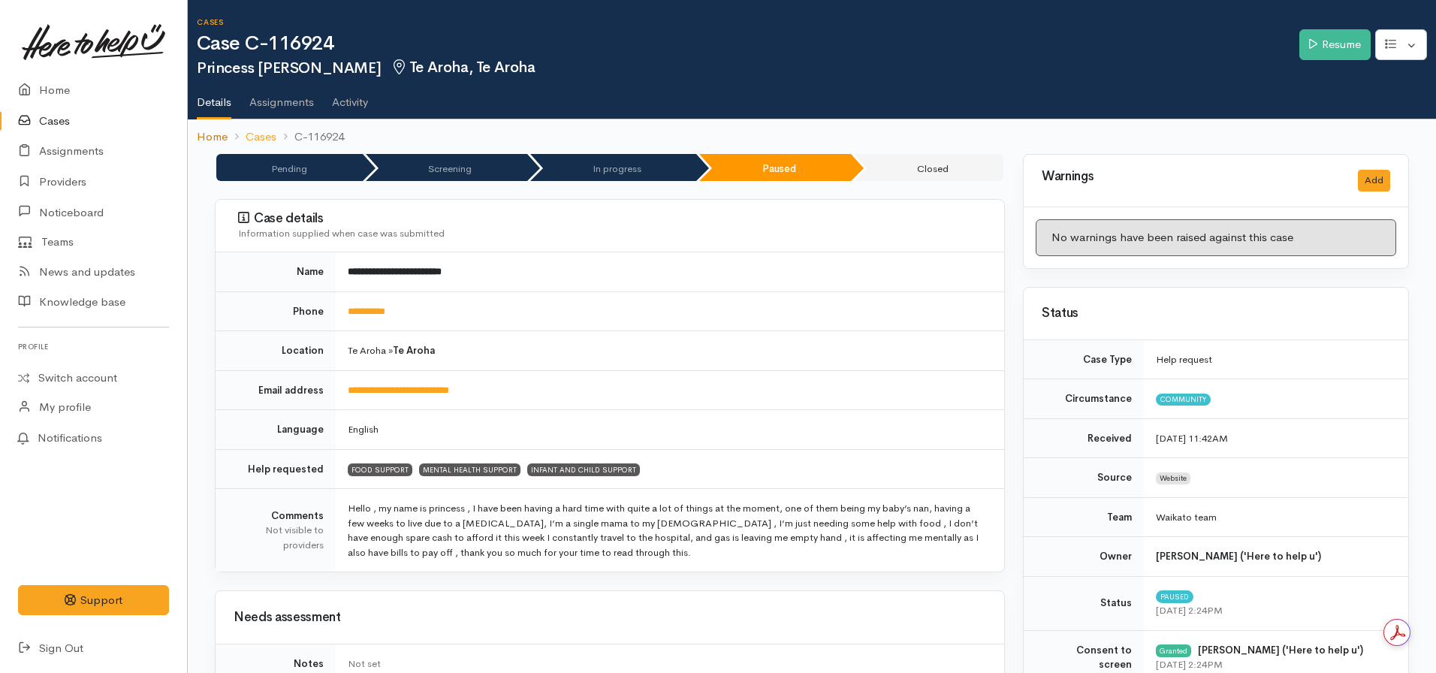
click at [203, 134] on link "Home" at bounding box center [212, 136] width 31 height 17
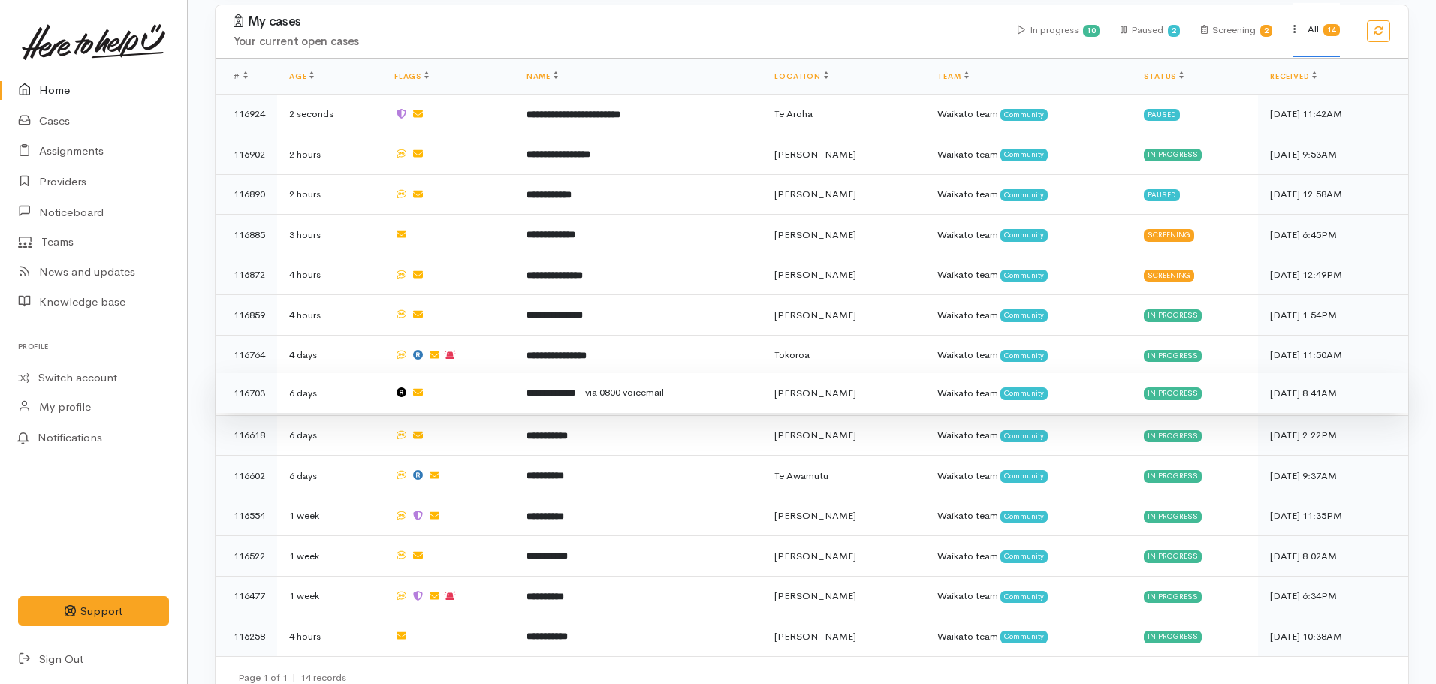
scroll to position [638, 0]
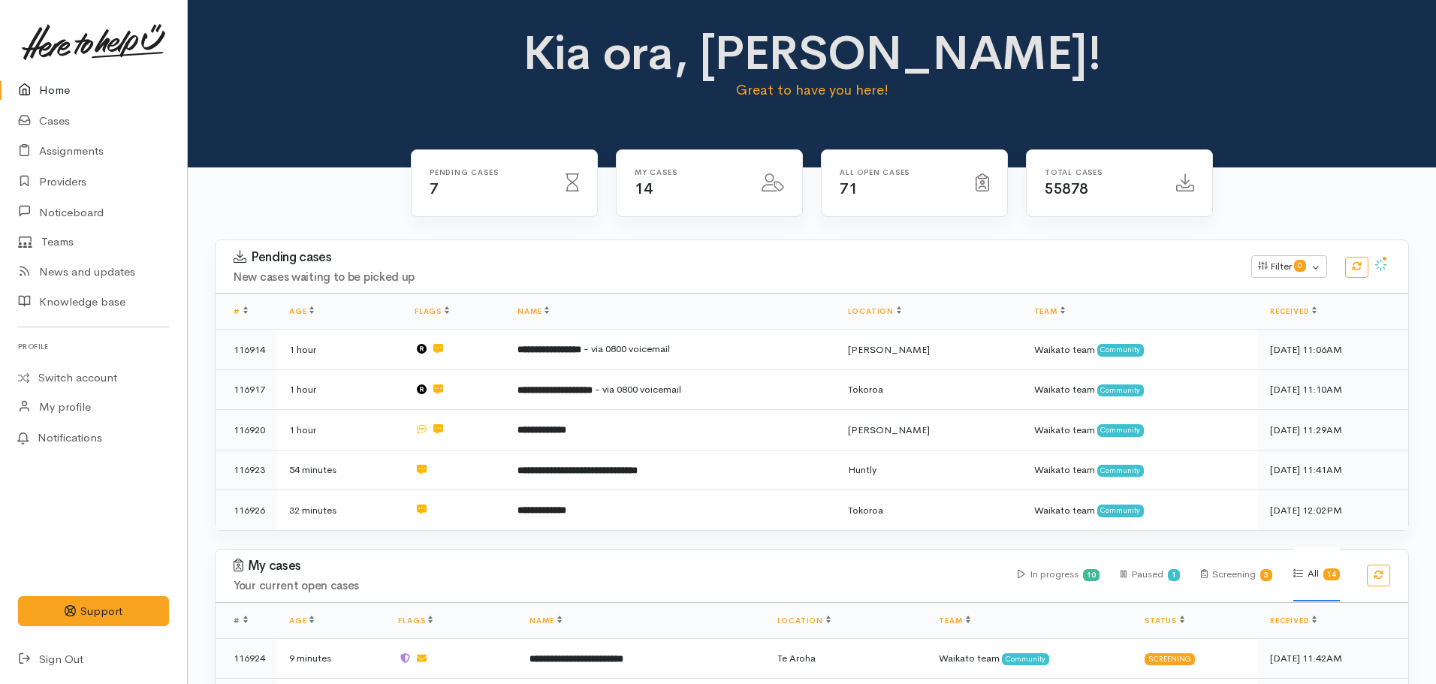
scroll to position [375, 0]
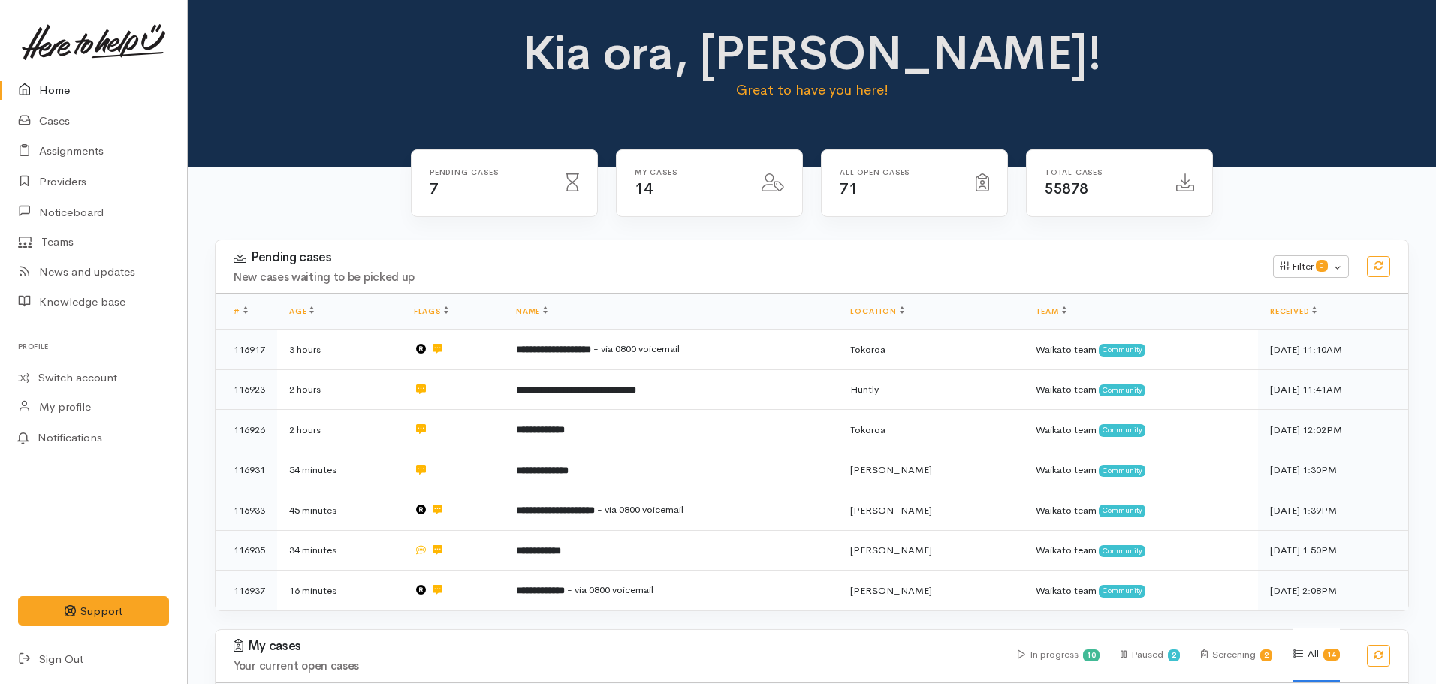
scroll to position [375, 0]
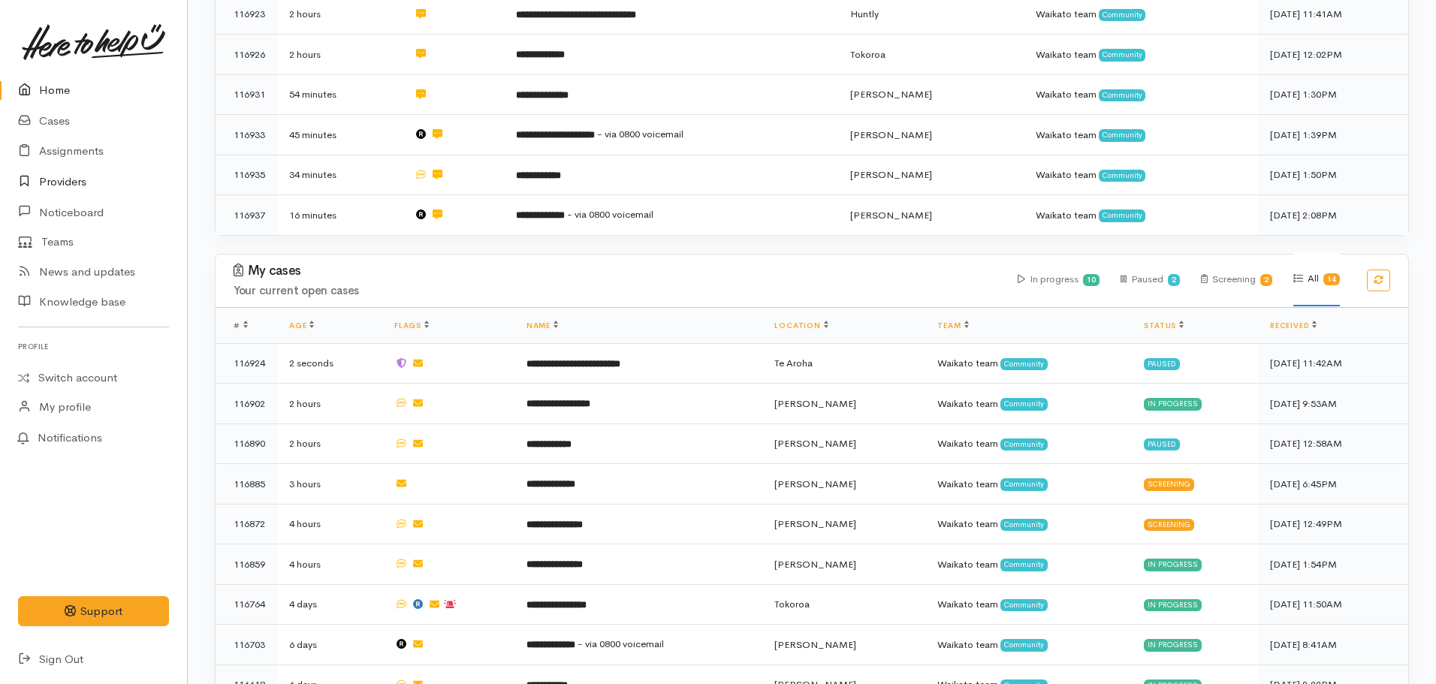
click at [85, 187] on link "Providers" at bounding box center [93, 182] width 187 height 31
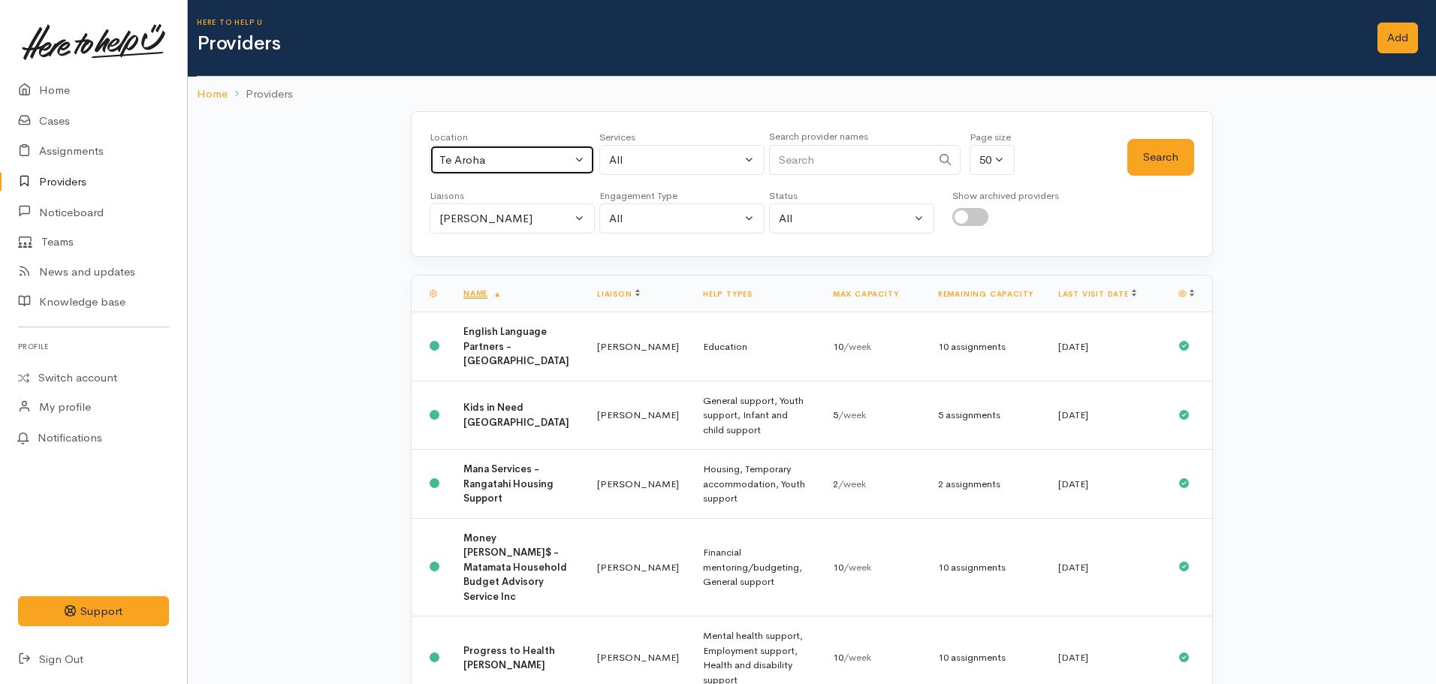
click at [516, 162] on div "Te Aroha" at bounding box center [505, 160] width 132 height 17
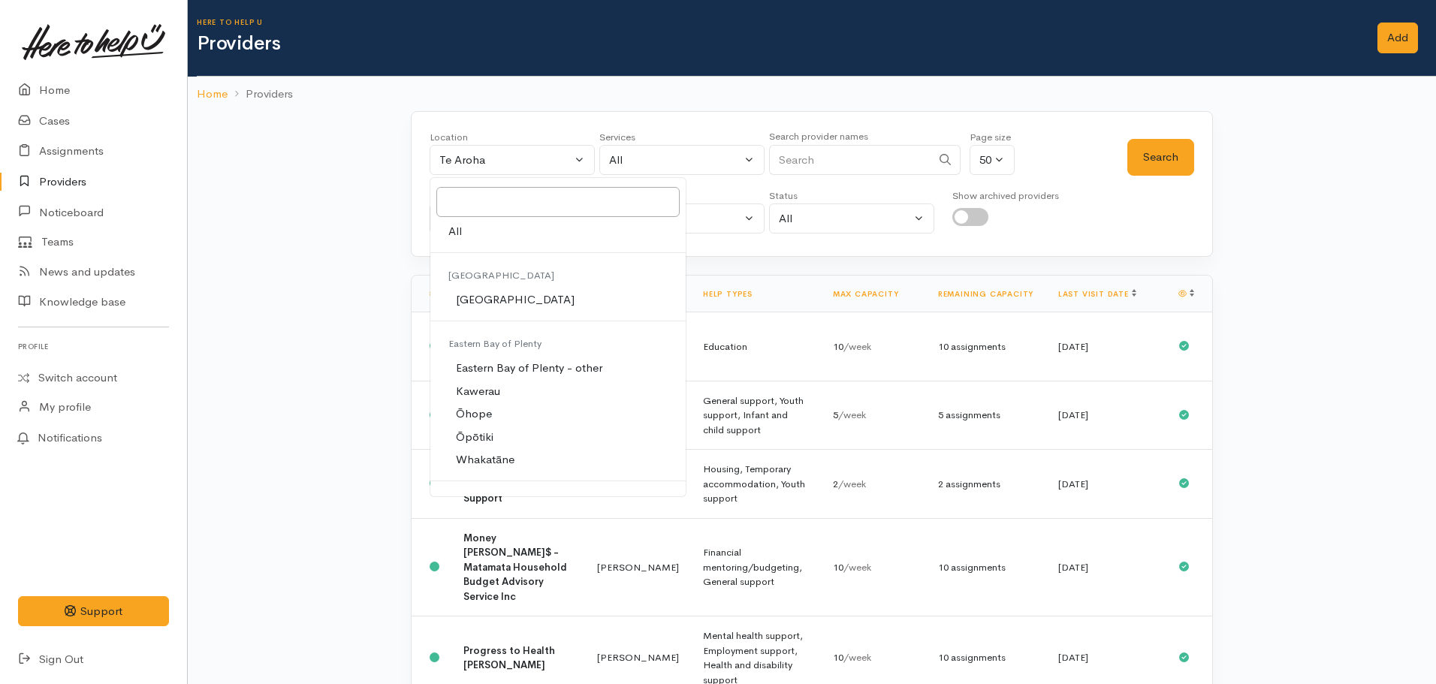
drag, startPoint x: 499, startPoint y: 226, endPoint x: 556, endPoint y: 230, distance: 57.9
click at [500, 227] on link "All" at bounding box center [557, 231] width 255 height 23
select select "-1"
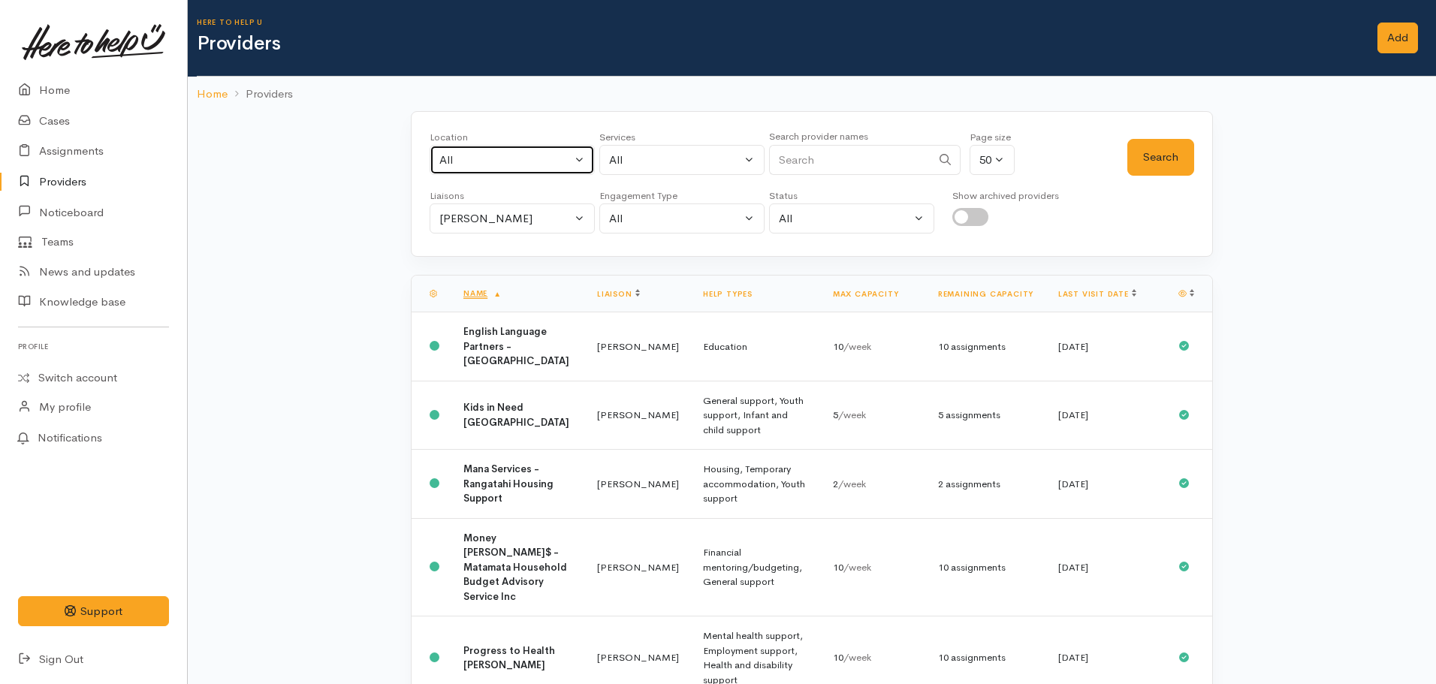
click at [429, 145] on button "All" at bounding box center [511, 160] width 165 height 31
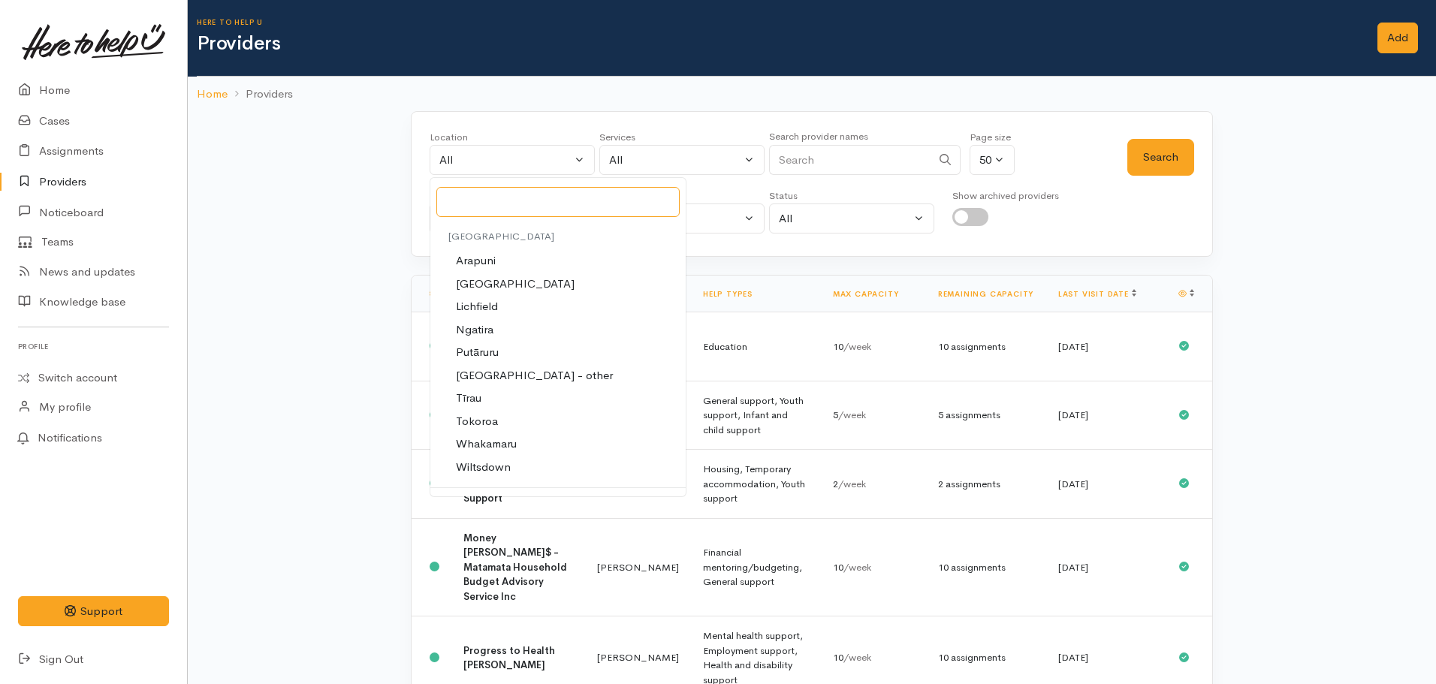
scroll to position [4306, 0]
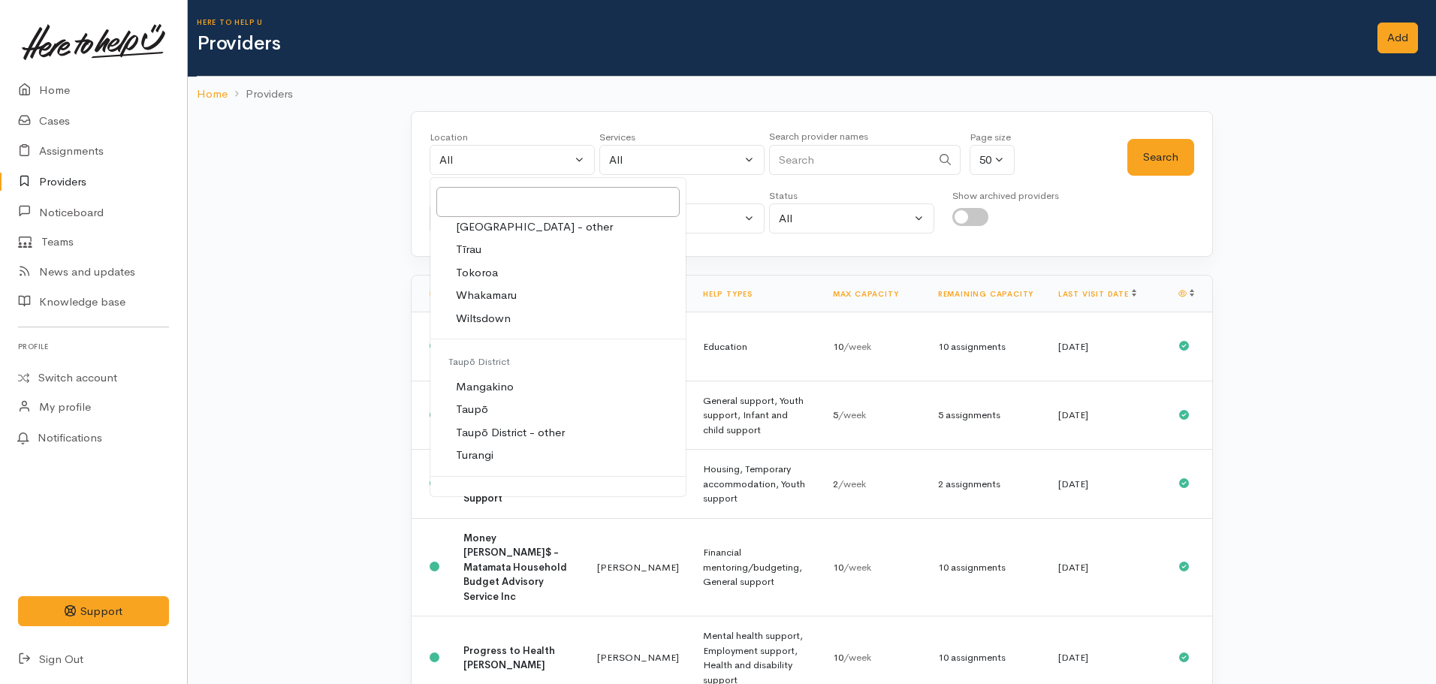
click at [333, 220] on div "Location All Tauranga Eastern Bay of Plenty - other Kawerau Ōhope Ōpōtiki Whaka…" at bounding box center [812, 601] width 1248 height 981
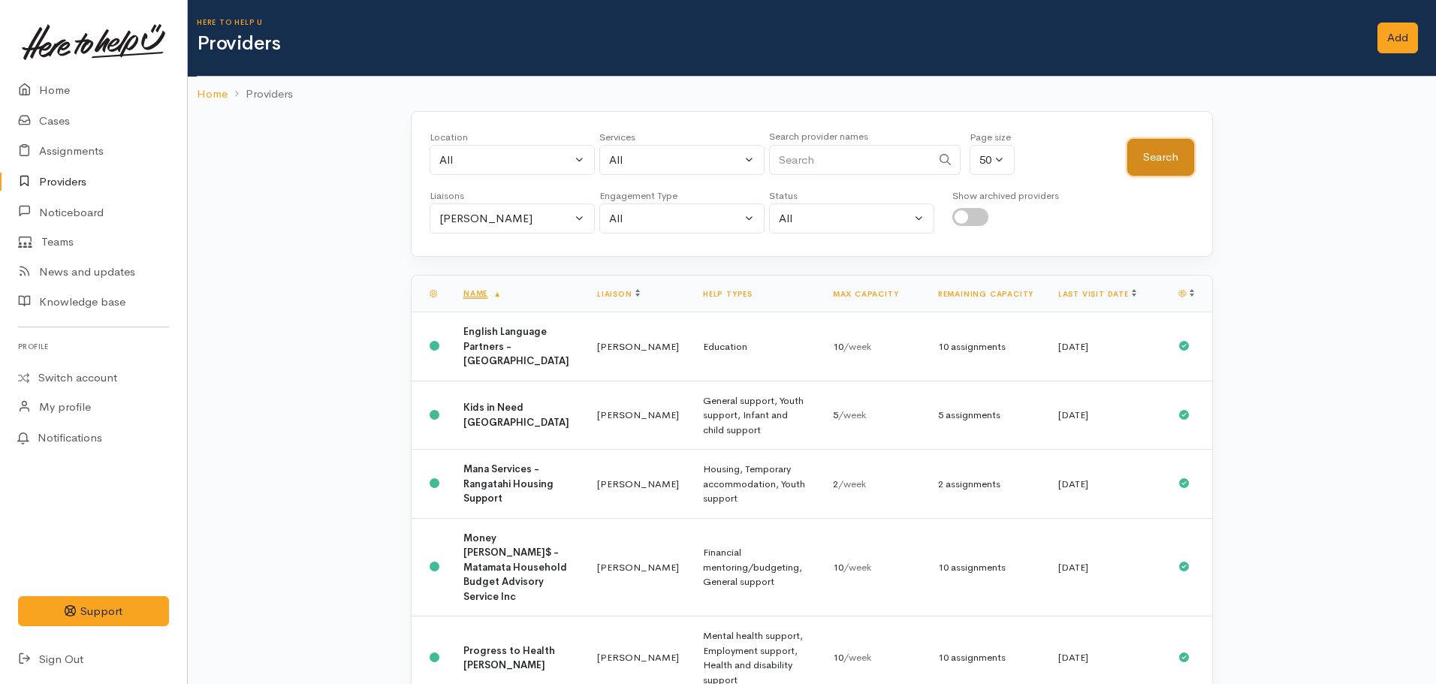
click at [1152, 159] on button "Search" at bounding box center [1160, 157] width 67 height 37
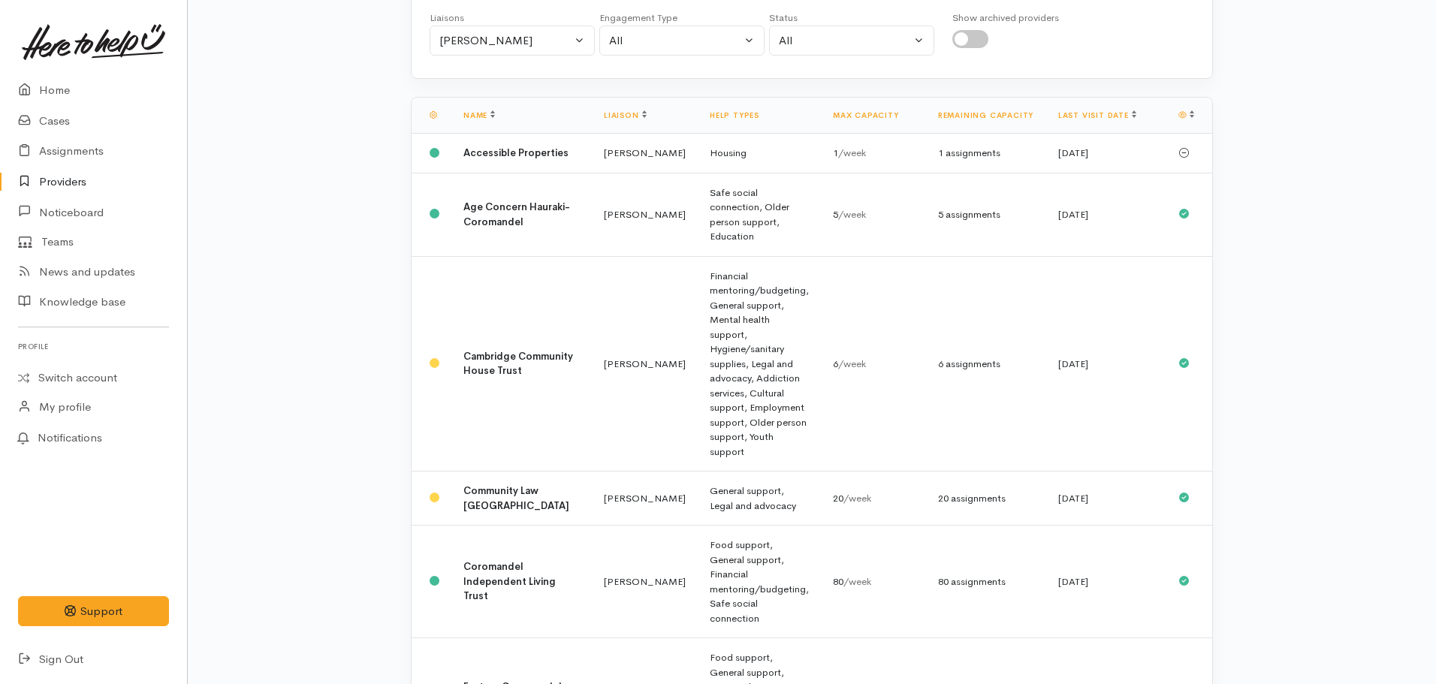
scroll to position [300, 0]
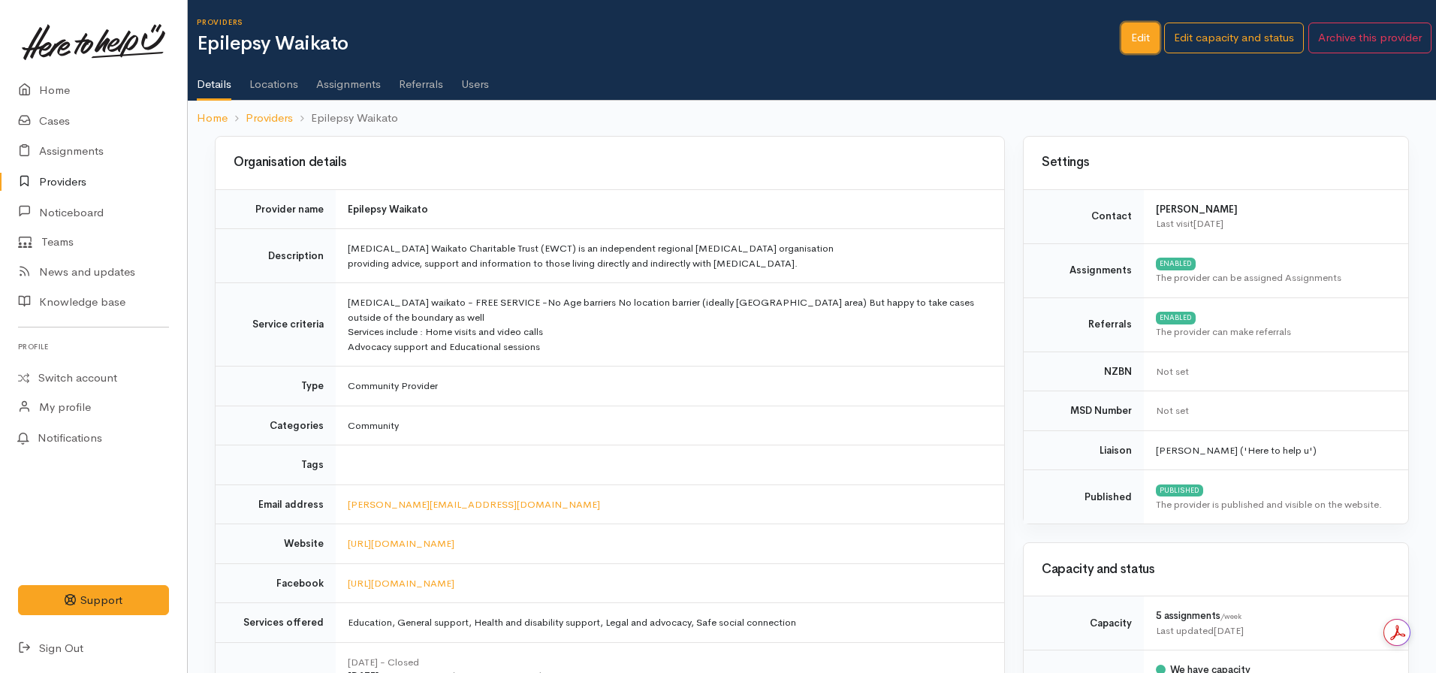
click at [1134, 35] on link "Edit" at bounding box center [1140, 38] width 38 height 31
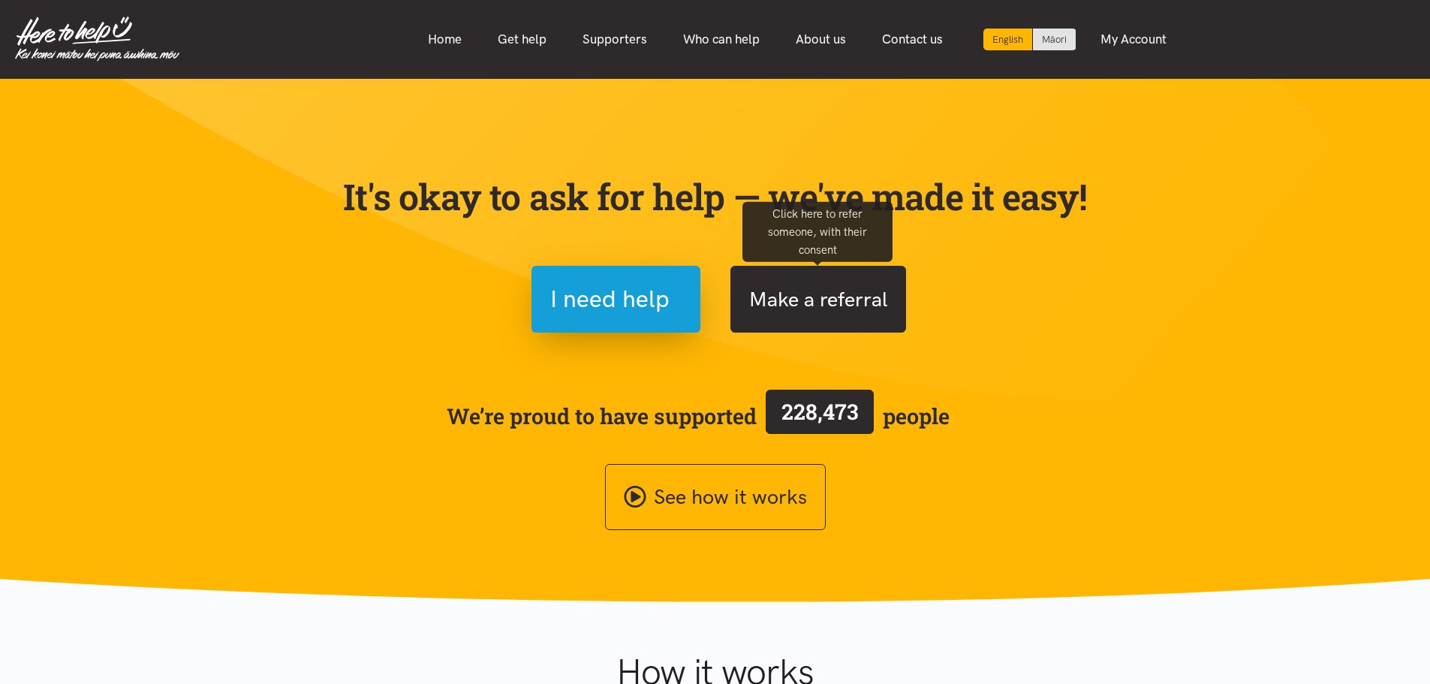
click at [876, 303] on button "Make a referral" at bounding box center [819, 299] width 176 height 67
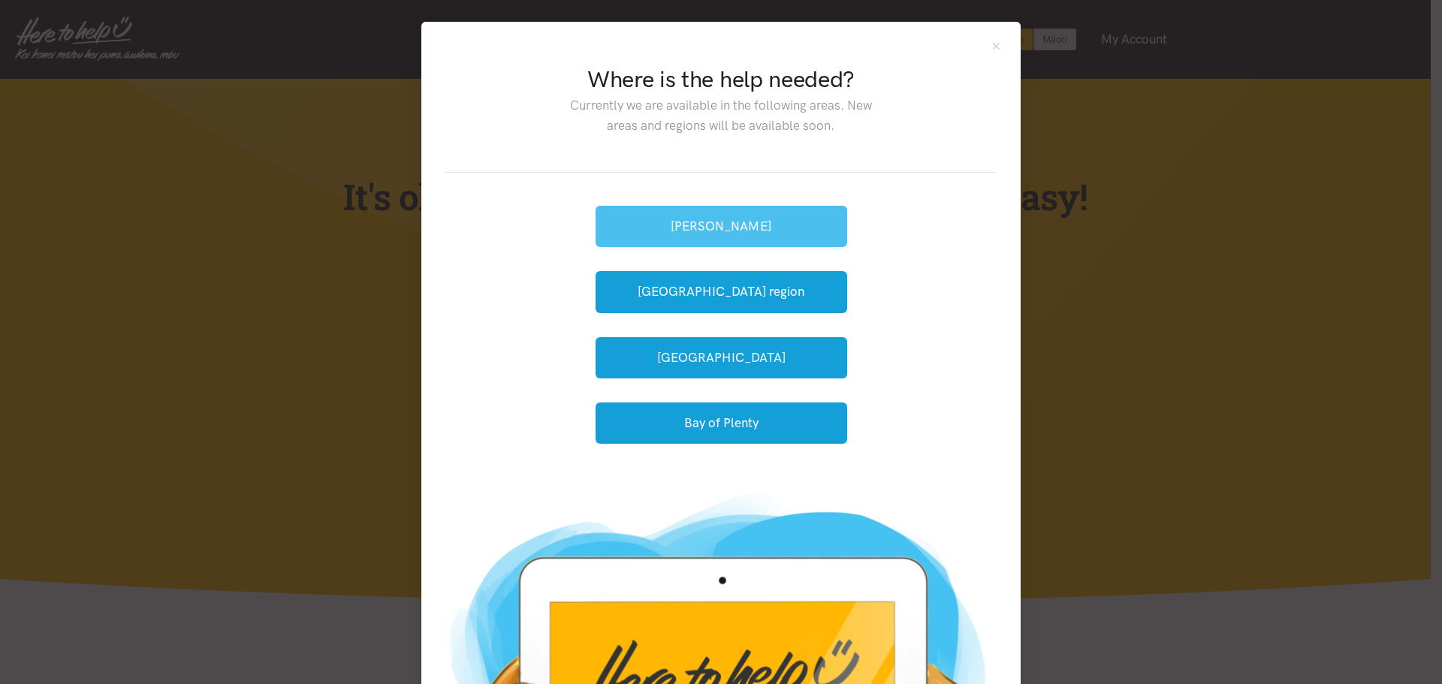
click at [722, 238] on button "[PERSON_NAME]" at bounding box center [721, 226] width 252 height 41
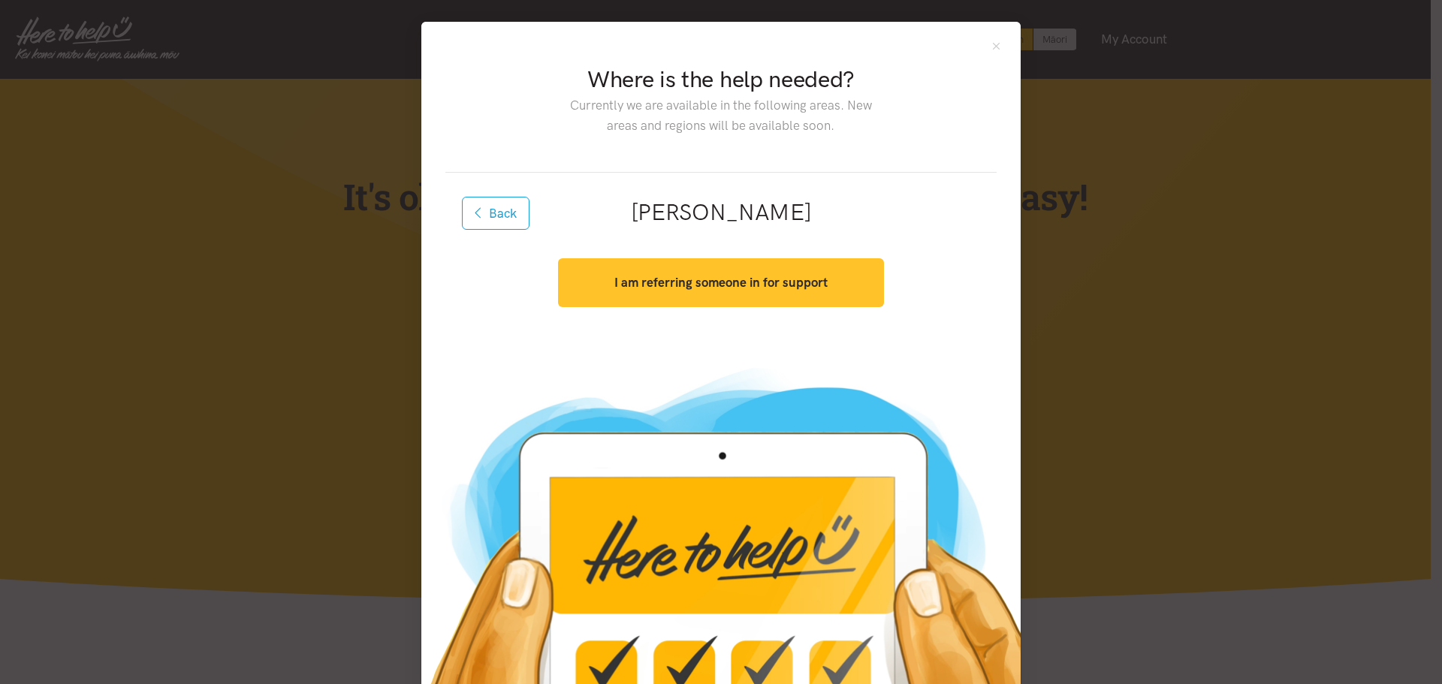
click at [681, 300] on button "I am referring someone in for support" at bounding box center [720, 282] width 325 height 49
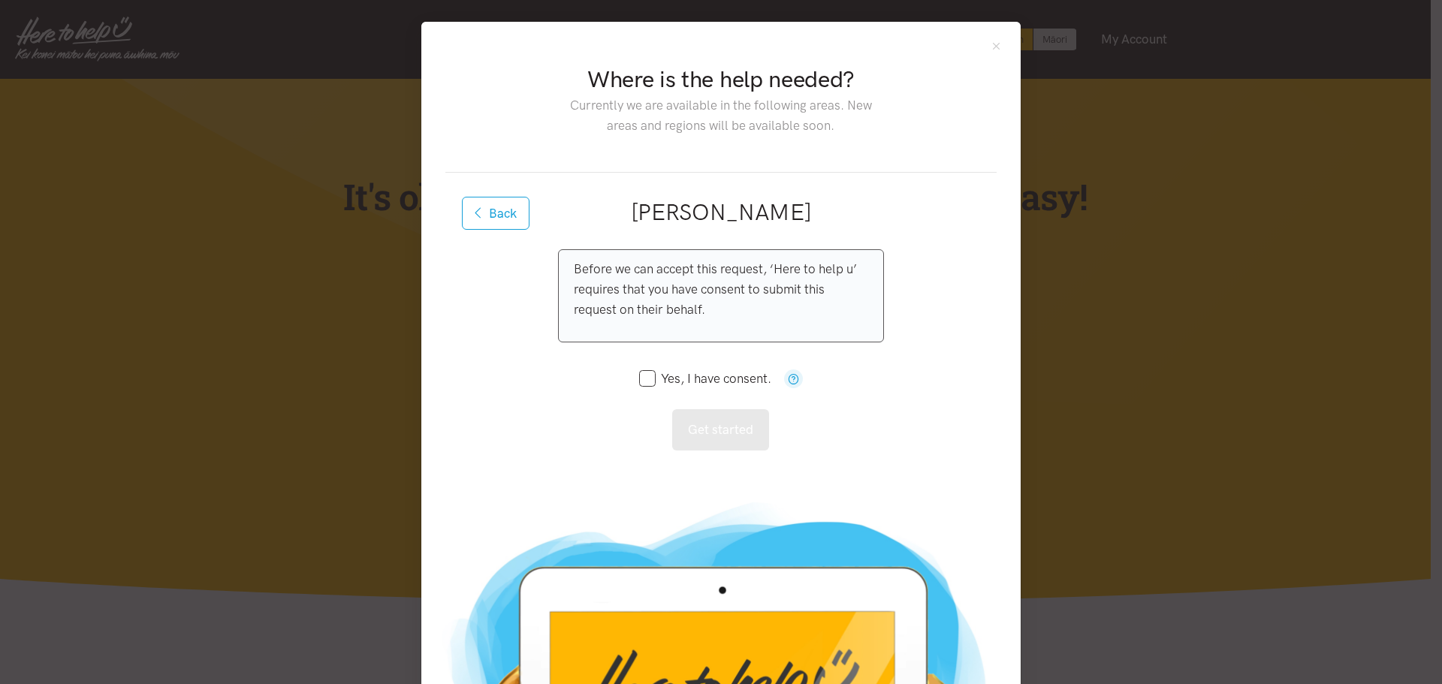
click at [640, 375] on input "Yes, I have consent." at bounding box center [705, 378] width 132 height 13
checkbox input "true"
click at [726, 438] on button "Get started" at bounding box center [720, 429] width 97 height 41
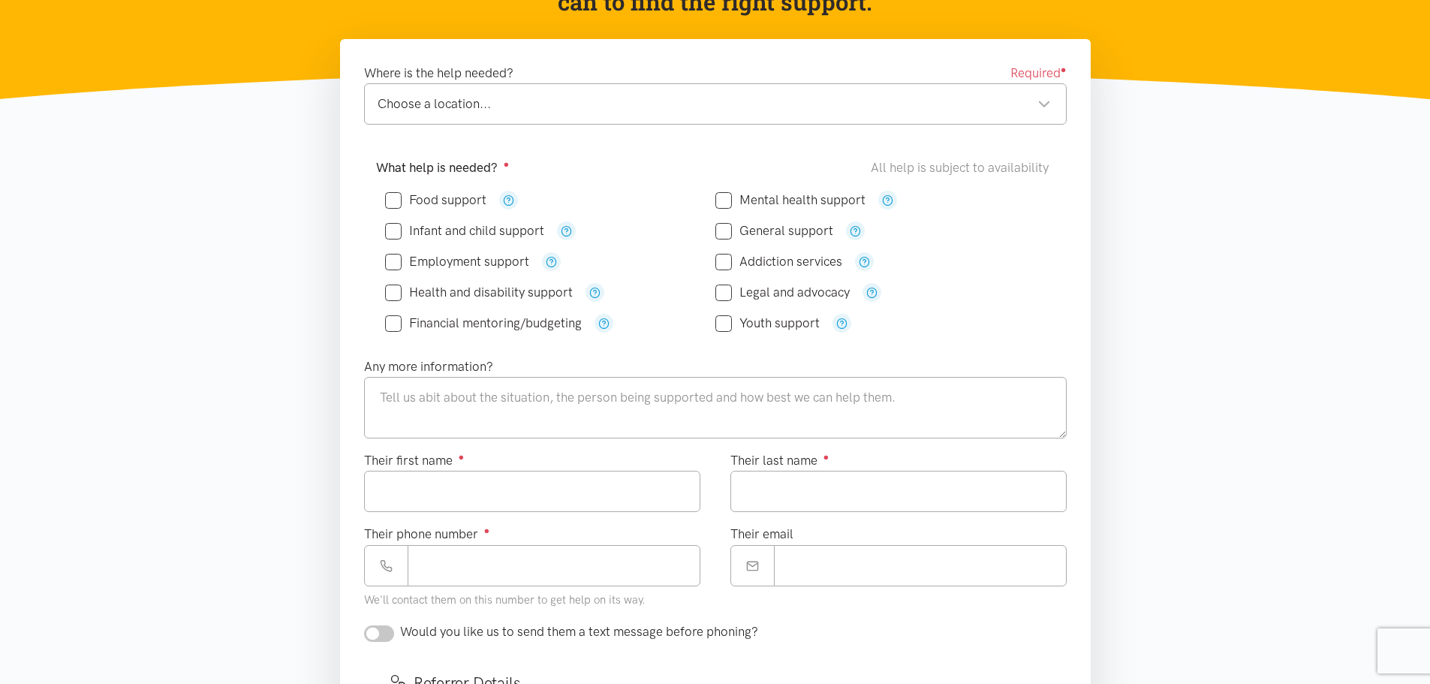
scroll to position [225, 0]
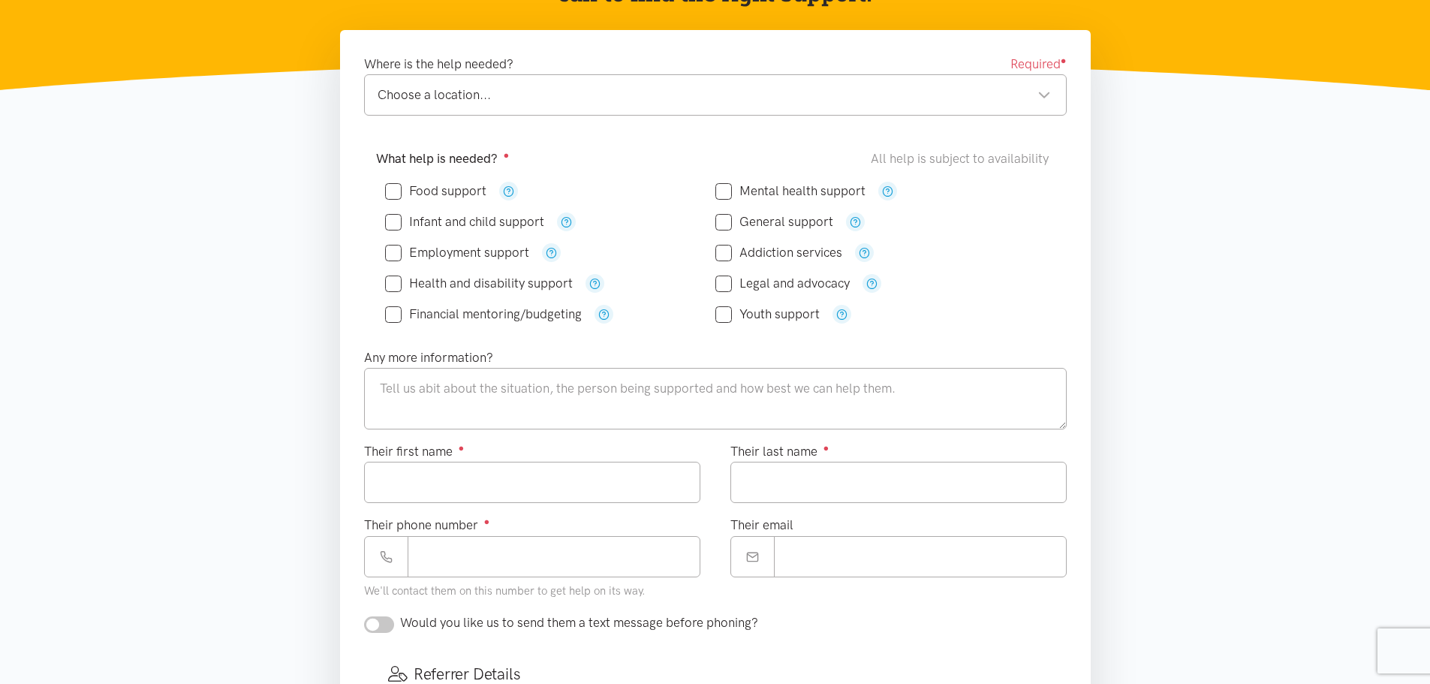
click at [963, 95] on div "Choose a location..." at bounding box center [714, 95] width 673 height 20
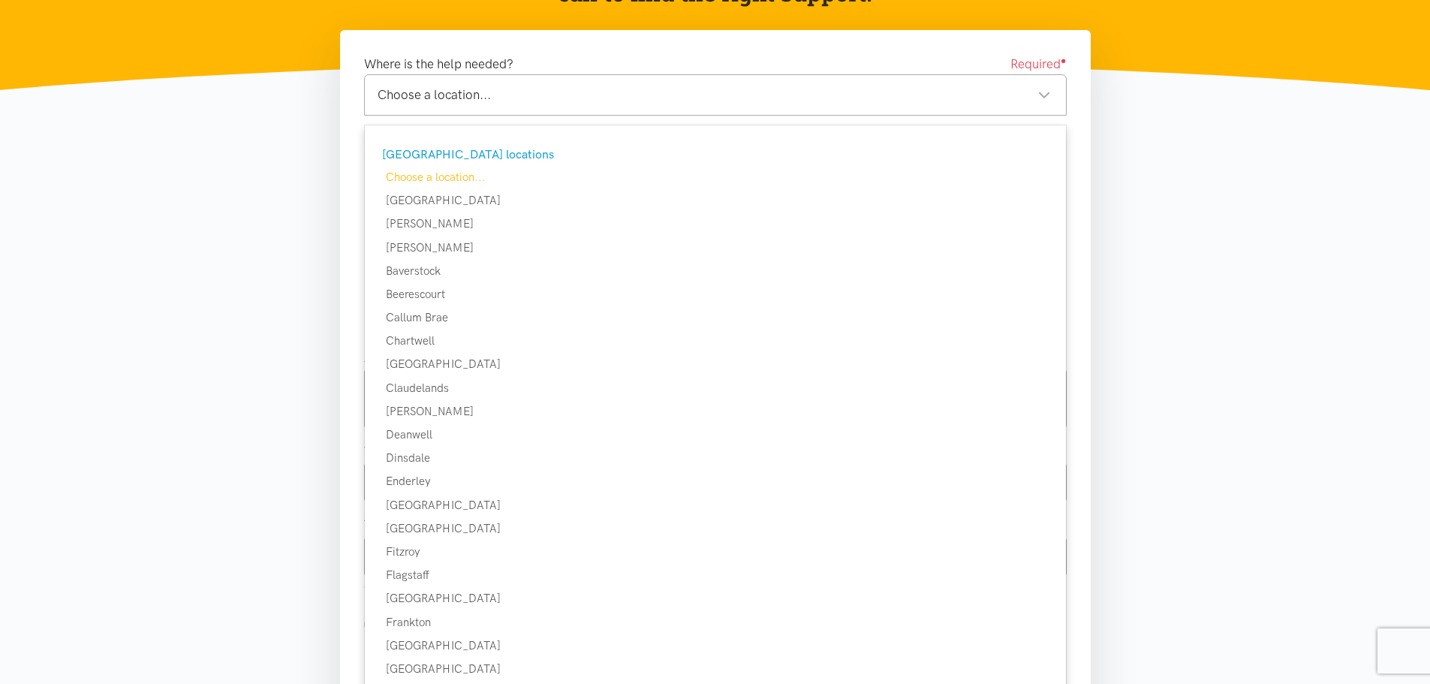
click at [1111, 169] on section "Where is the help needed? Required ● Choose a location... Choose a location... …" at bounding box center [715, 592] width 1430 height 1124
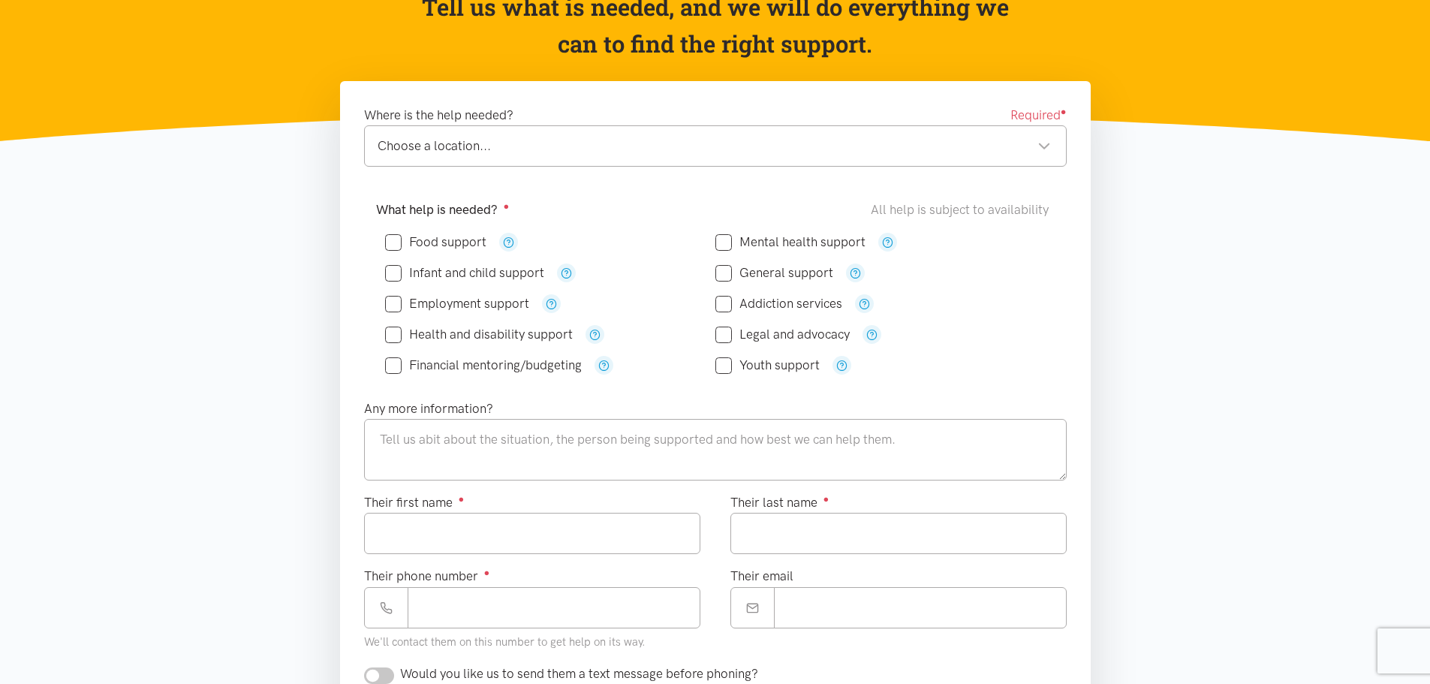
scroll to position [0, 0]
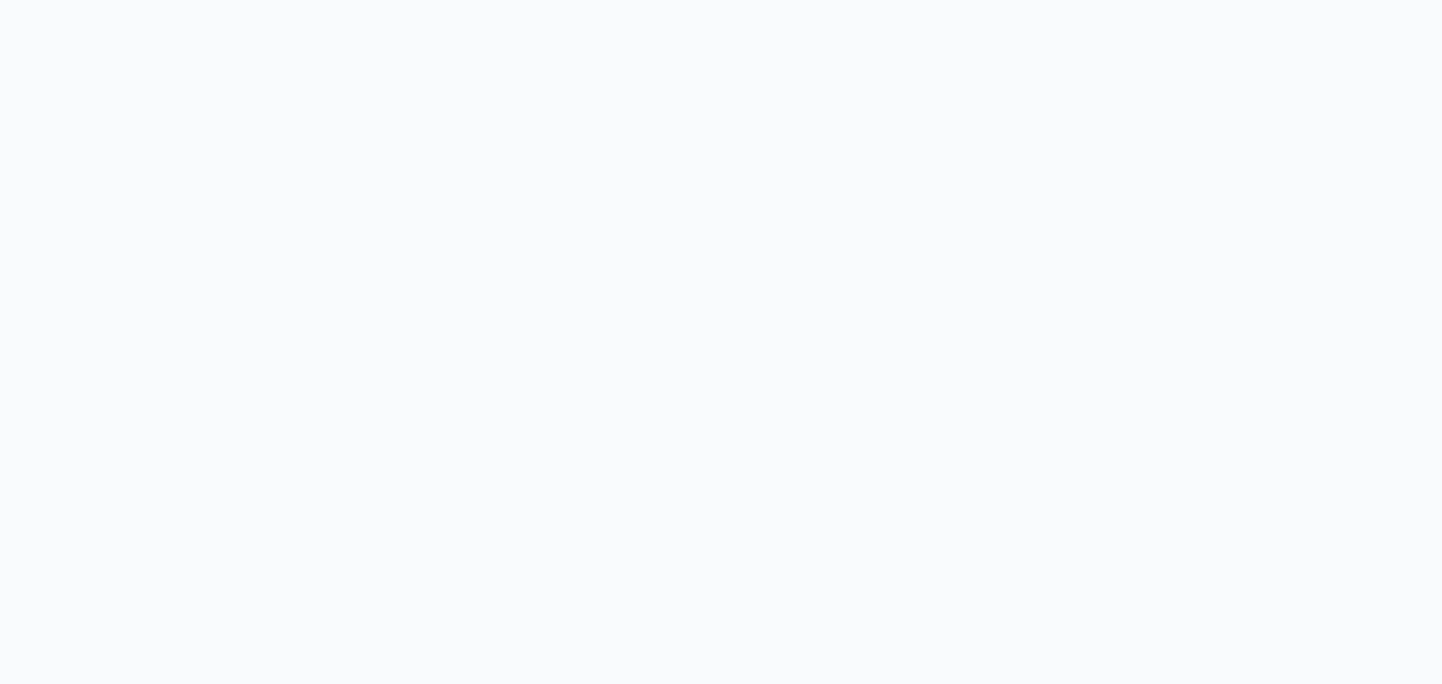
select select
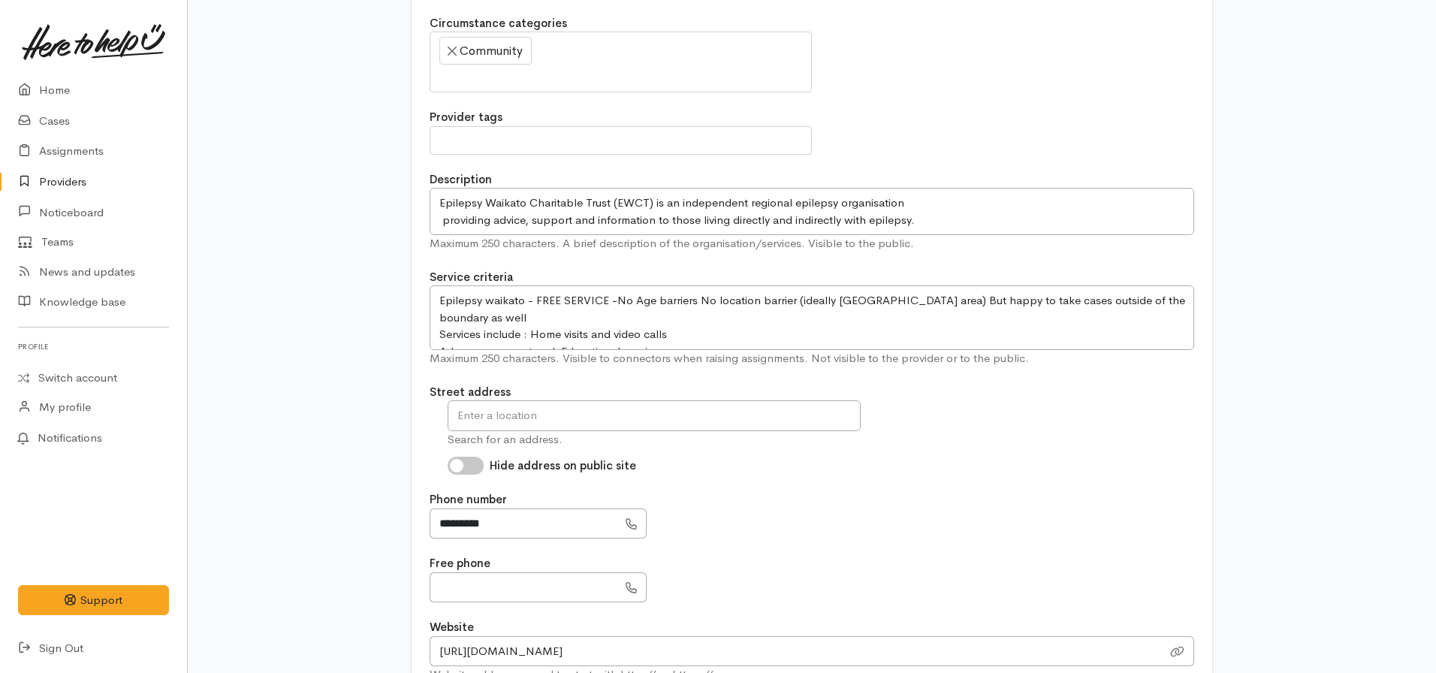
scroll to position [375, 0]
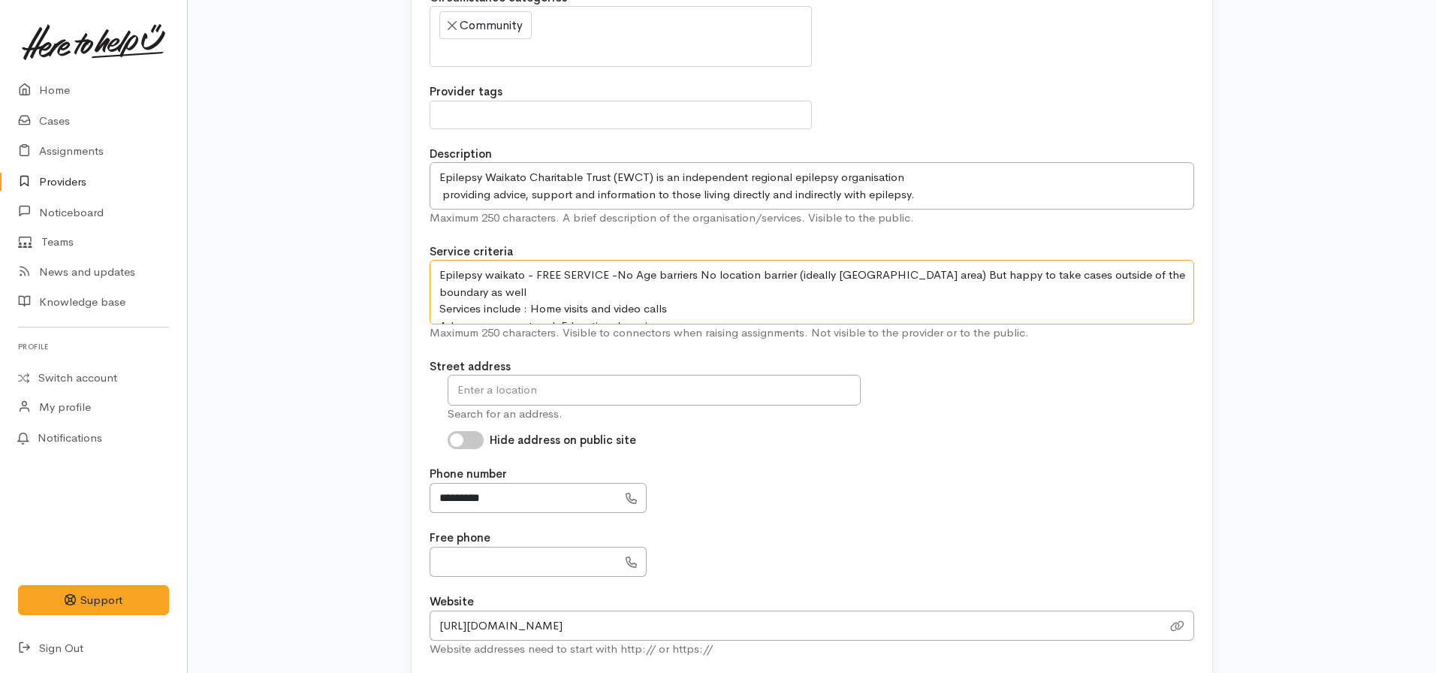
click at [678, 313] on textarea "Epilepsy waikato - FREE SERVICE -No Age barriers No location barrier (ideally […" at bounding box center [811, 292] width 764 height 65
click at [556, 309] on textarea "Epilepsy waikato - FREE SERVICE -No Age barriers No location barrier (ideally […" at bounding box center [811, 292] width 764 height 65
click at [692, 305] on textarea "Epilepsy waikato - FREE SERVICE -No Age barriers No location barrier (ideally […" at bounding box center [811, 292] width 764 height 65
click at [559, 309] on textarea "Epilepsy waikato - FREE SERVICE -No Age barriers No location barrier (ideally […" at bounding box center [811, 292] width 764 height 65
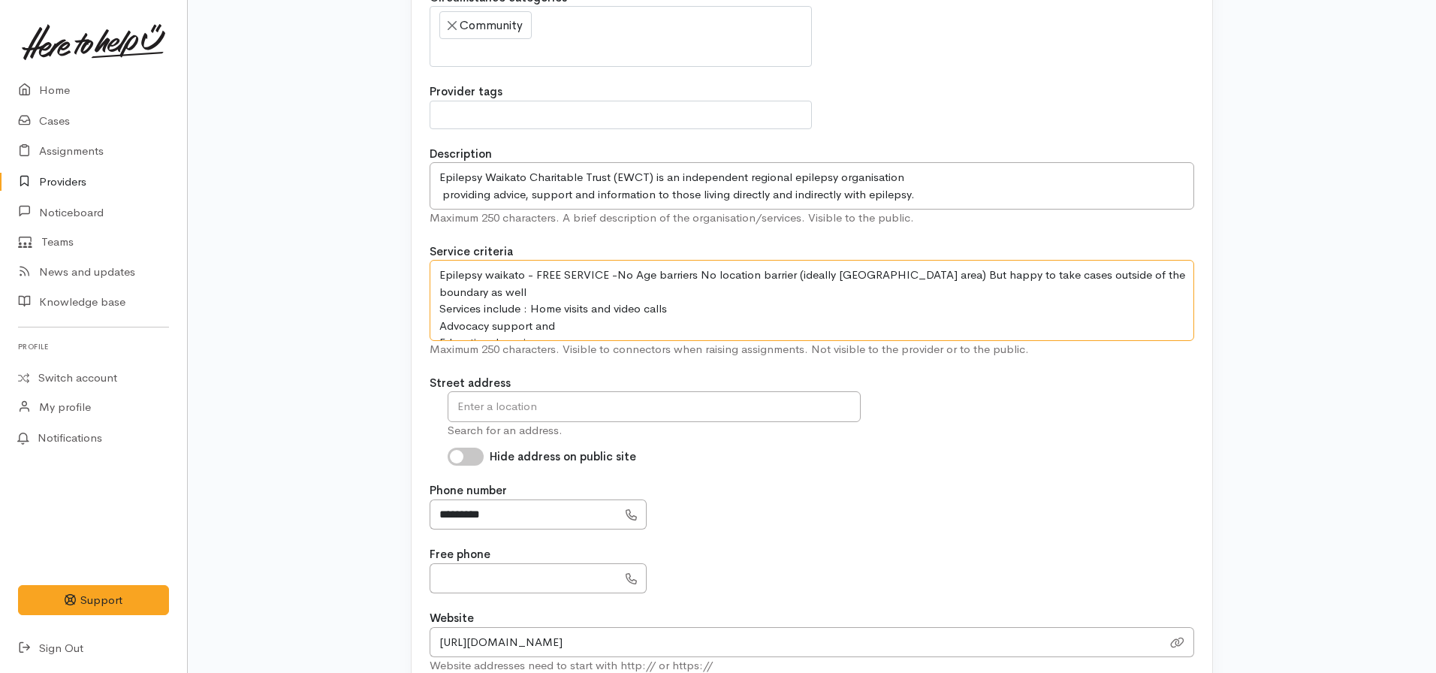
click at [571, 308] on textarea "Epilepsy waikato - FREE SERVICE -No Age barriers No location barrier (ideally […" at bounding box center [811, 300] width 764 height 81
click at [553, 325] on textarea "Epilepsy waikato - FREE SERVICE -No Age barriers No location barrier (ideally W…" at bounding box center [811, 300] width 764 height 81
drag, startPoint x: 669, startPoint y: 329, endPoint x: 553, endPoint y: 325, distance: 115.7
click at [553, 325] on textarea "Epilepsy waikato - FREE SERVICE -No Age barriers No location barrier (ideally W…" at bounding box center [811, 300] width 764 height 81
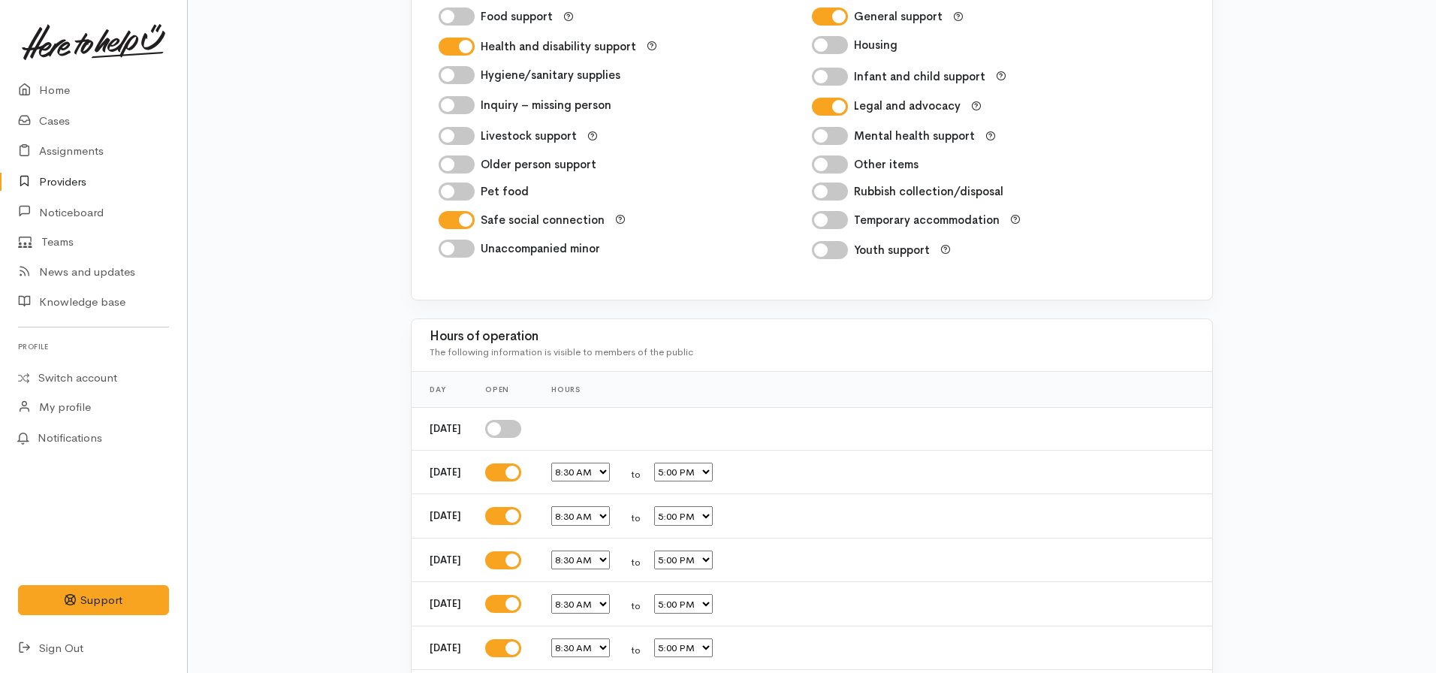
scroll to position [2524, 0]
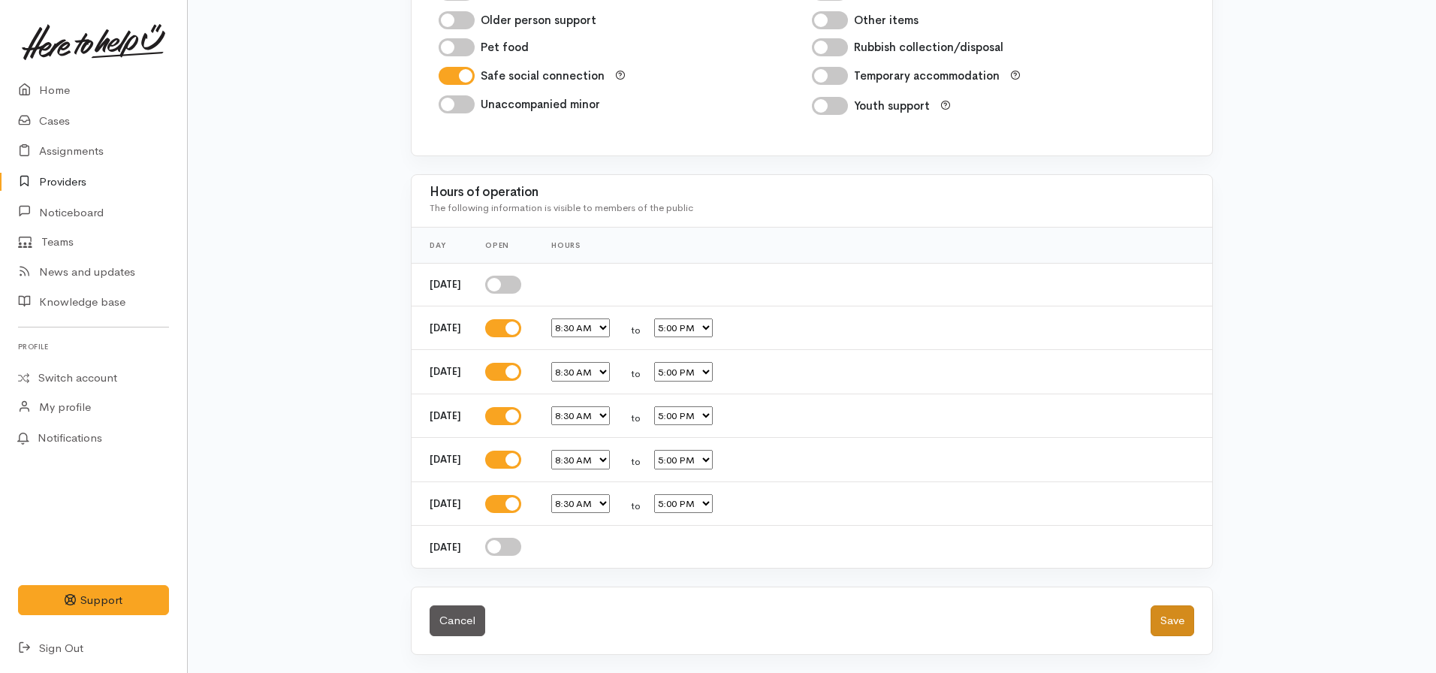
type textarea "Epilepsy waikato - FREE SERVICE -No Age barriers No location barrier (ideally […"
click at [1174, 615] on button "Save" at bounding box center [1172, 620] width 44 height 31
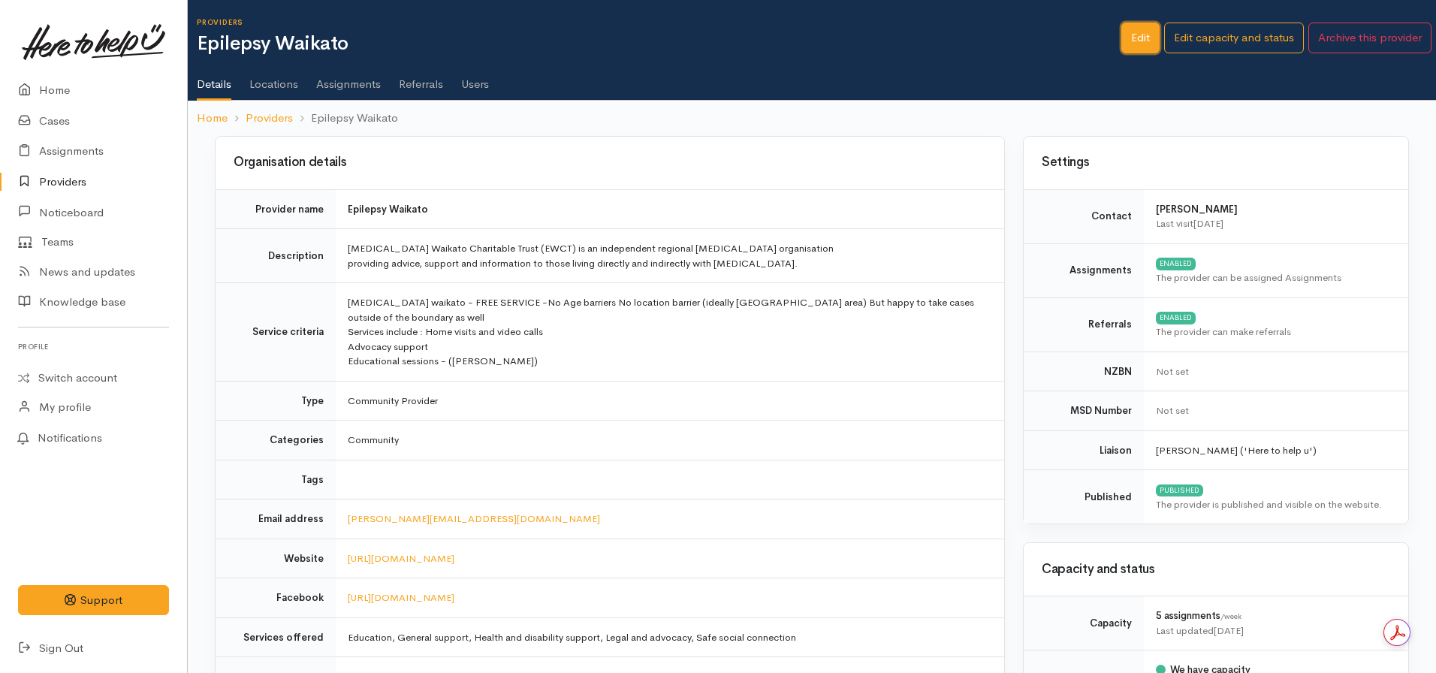
drag, startPoint x: 1139, startPoint y: 26, endPoint x: 1139, endPoint y: 37, distance: 10.5
click at [1139, 26] on link "Edit" at bounding box center [1140, 38] width 38 height 31
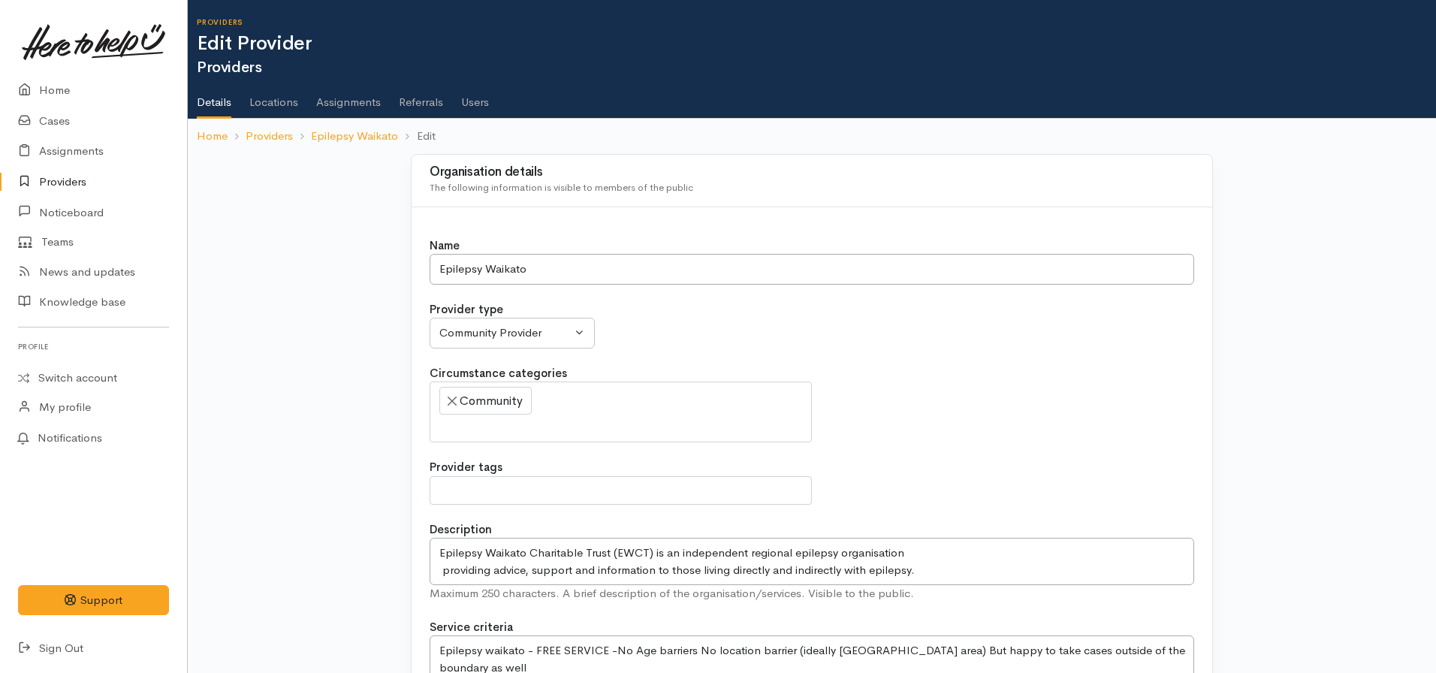
select select
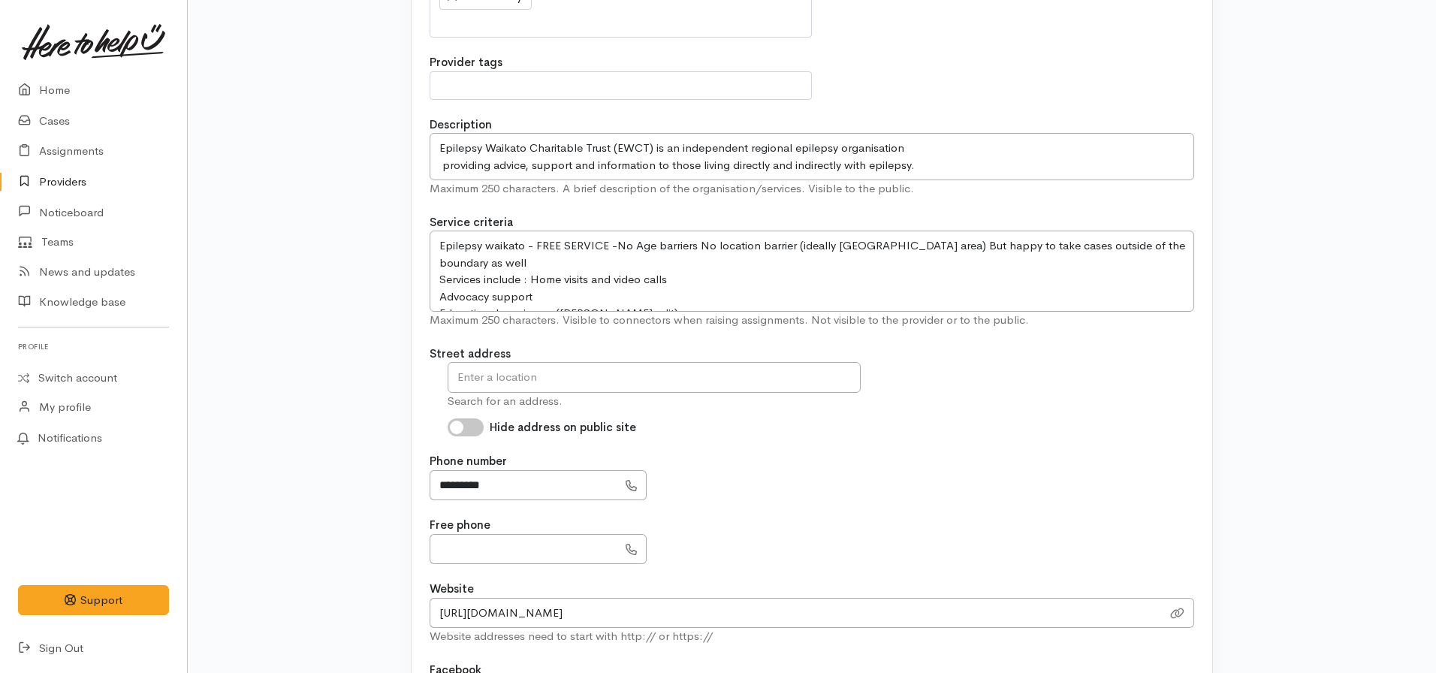
scroll to position [450, 0]
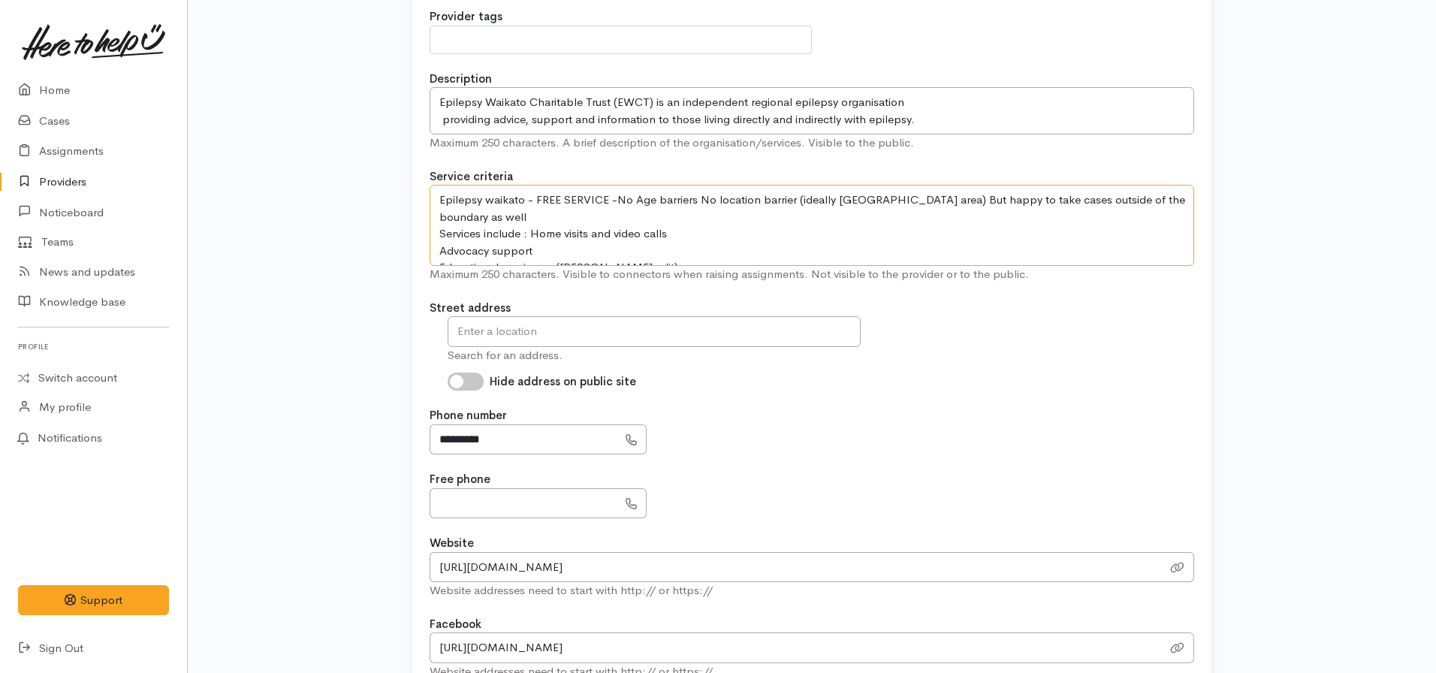
click at [562, 229] on textarea "Epilepsy waikato - FREE SERVICE -No Age barriers No location barrier (ideally […" at bounding box center [811, 225] width 764 height 81
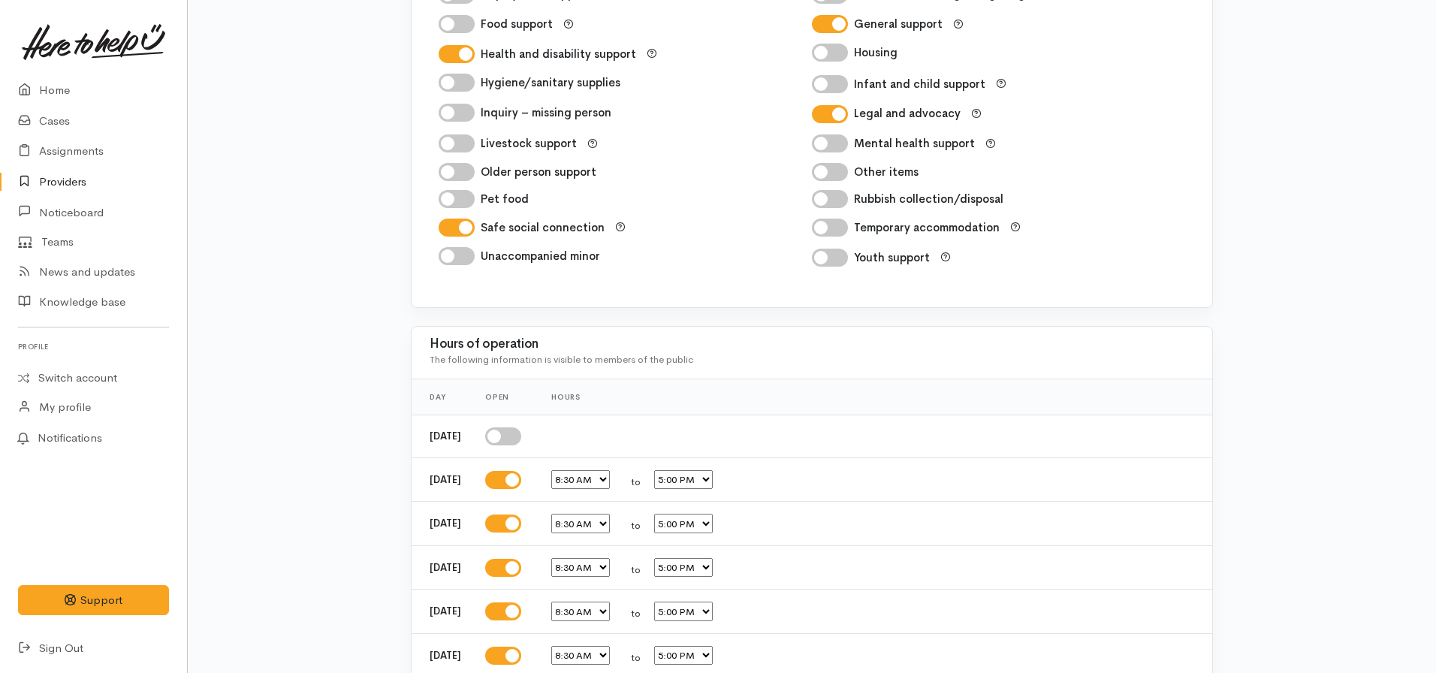
scroll to position [2524, 0]
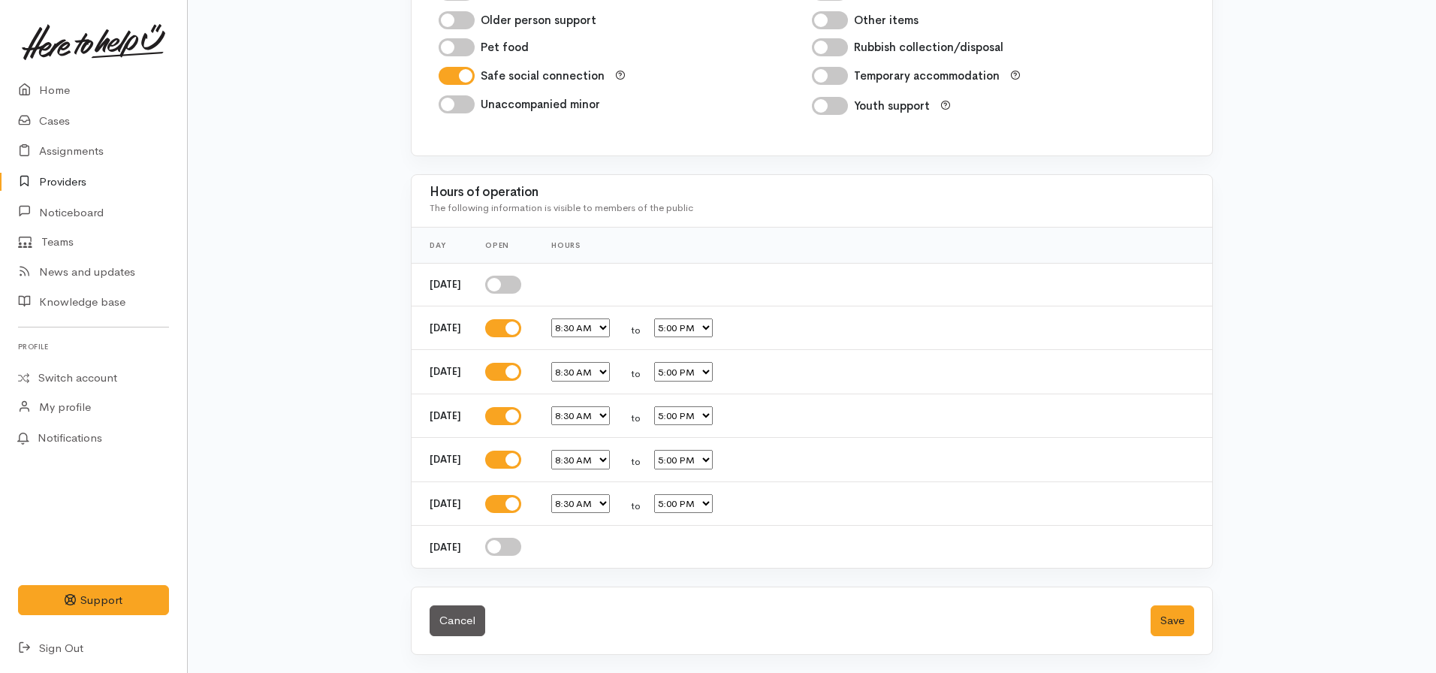
type textarea "Epilepsy waikato - FREE SERVICE -No Age barriers No location barrier (ideally […"
click at [1176, 640] on div "Cancel Save" at bounding box center [811, 620] width 800 height 67
click at [1171, 624] on button "Save" at bounding box center [1172, 620] width 44 height 31
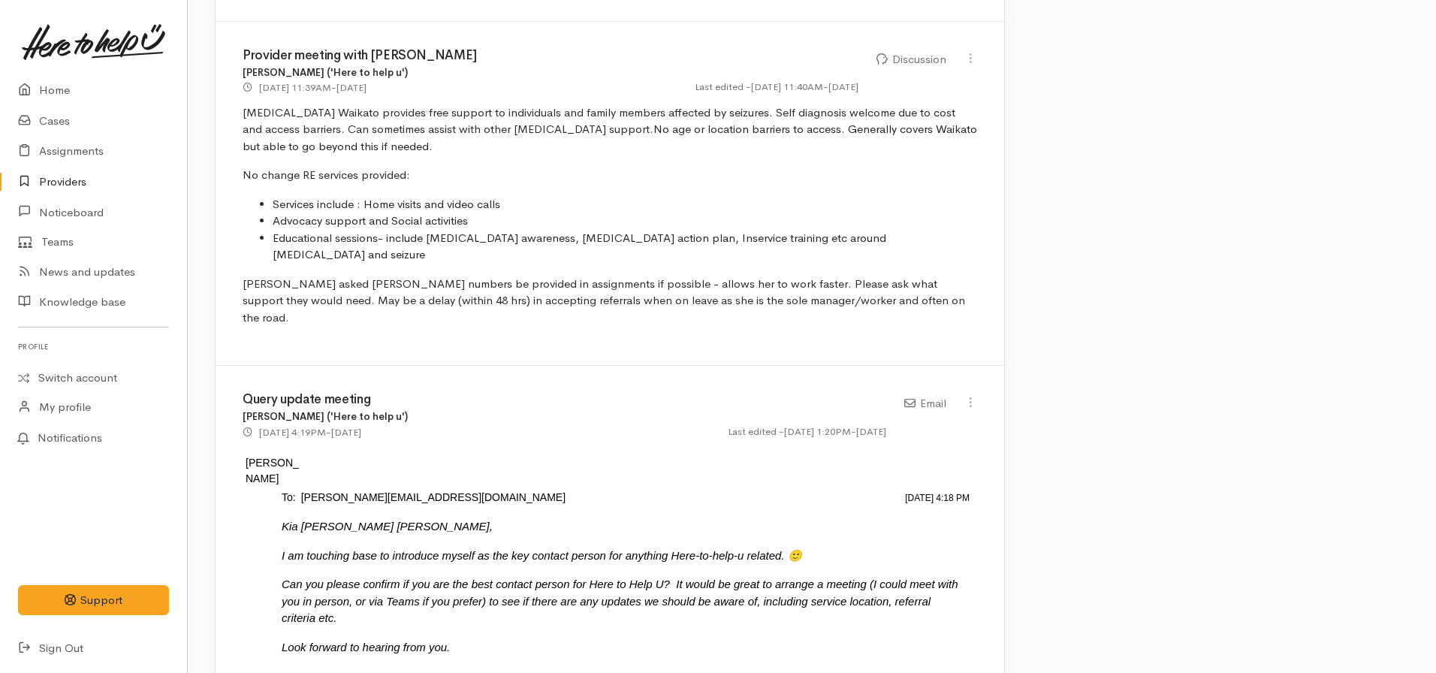
scroll to position [1502, 0]
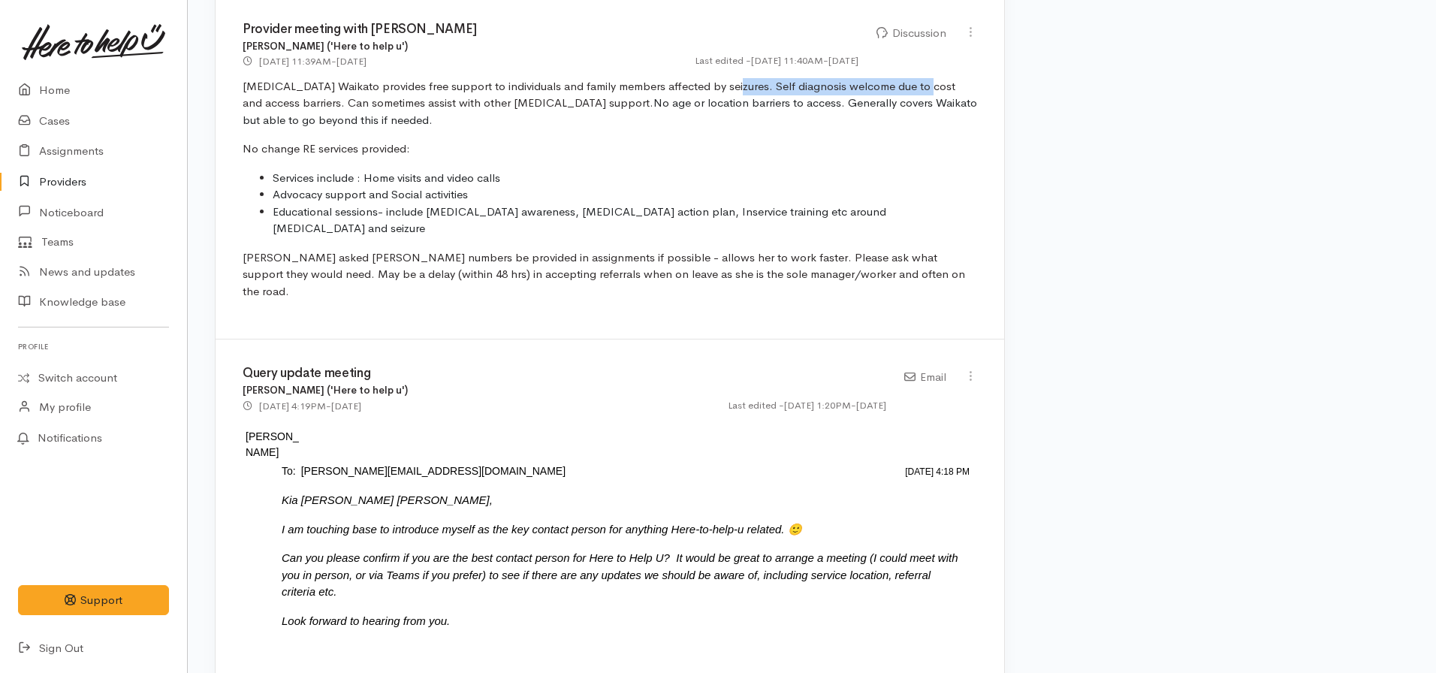
drag, startPoint x: 723, startPoint y: 85, endPoint x: 913, endPoint y: 95, distance: 190.2
click at [913, 95] on p "Epilepsy Waikato provides free support to individuals and family members affect…" at bounding box center [610, 103] width 734 height 51
click at [897, 134] on div "Provider meeting with Esther Nicole Rusk ('Here to help u') 22 Jan 2025 11:39AM…" at bounding box center [609, 167] width 788 height 344
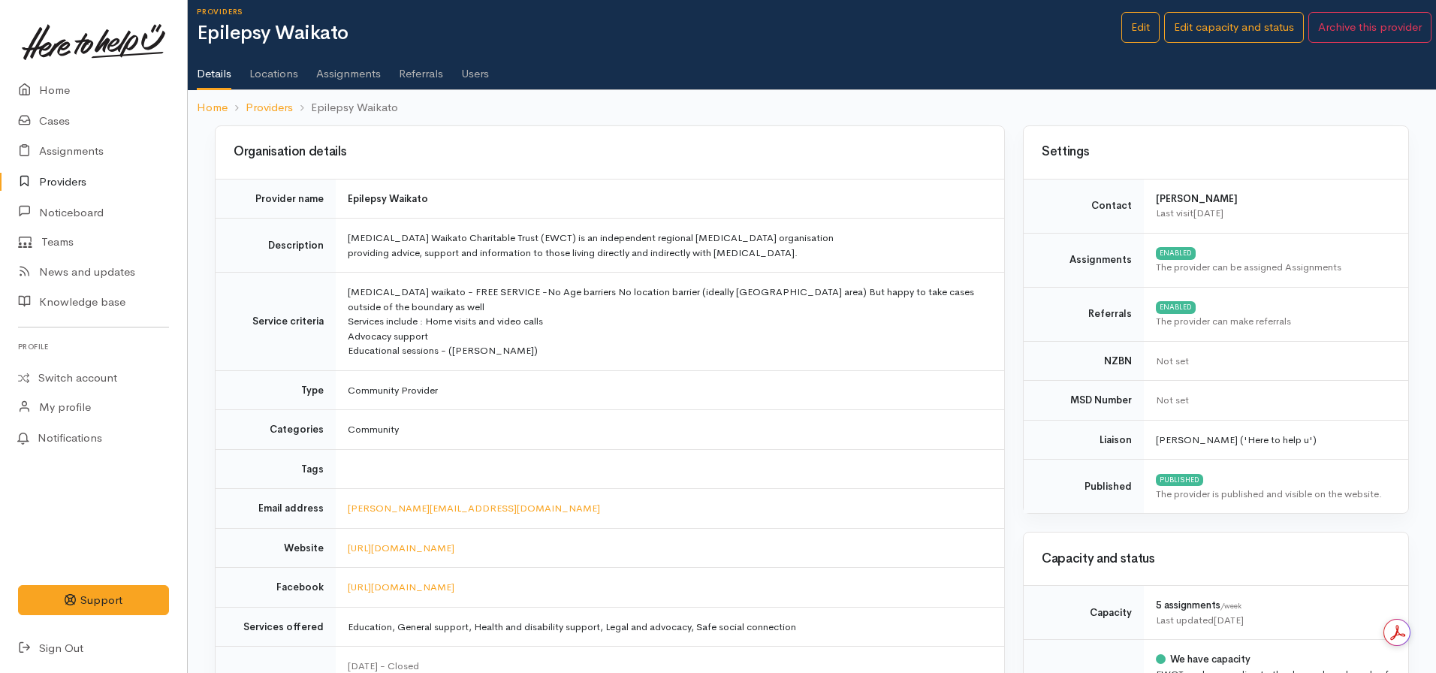
scroll to position [0, 0]
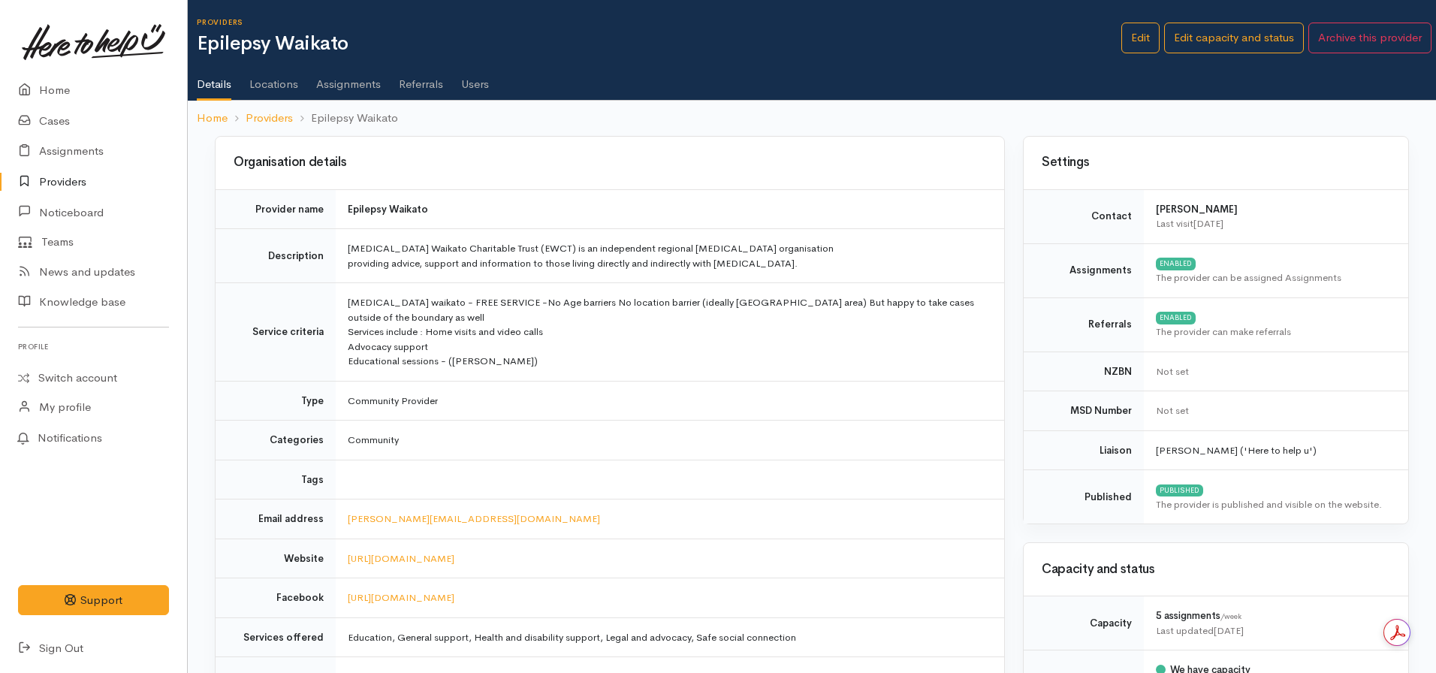
drag, startPoint x: 524, startPoint y: 363, endPoint x: 326, endPoint y: 292, distance: 210.4
click at [326, 292] on tr "Service criteria Epilepsy waikato - FREE SERVICE -No Age barriers No location b…" at bounding box center [609, 332] width 788 height 98
click at [513, 369] on td "Epilepsy waikato - FREE SERVICE -No Age barriers No location barrier (ideally W…" at bounding box center [670, 332] width 668 height 98
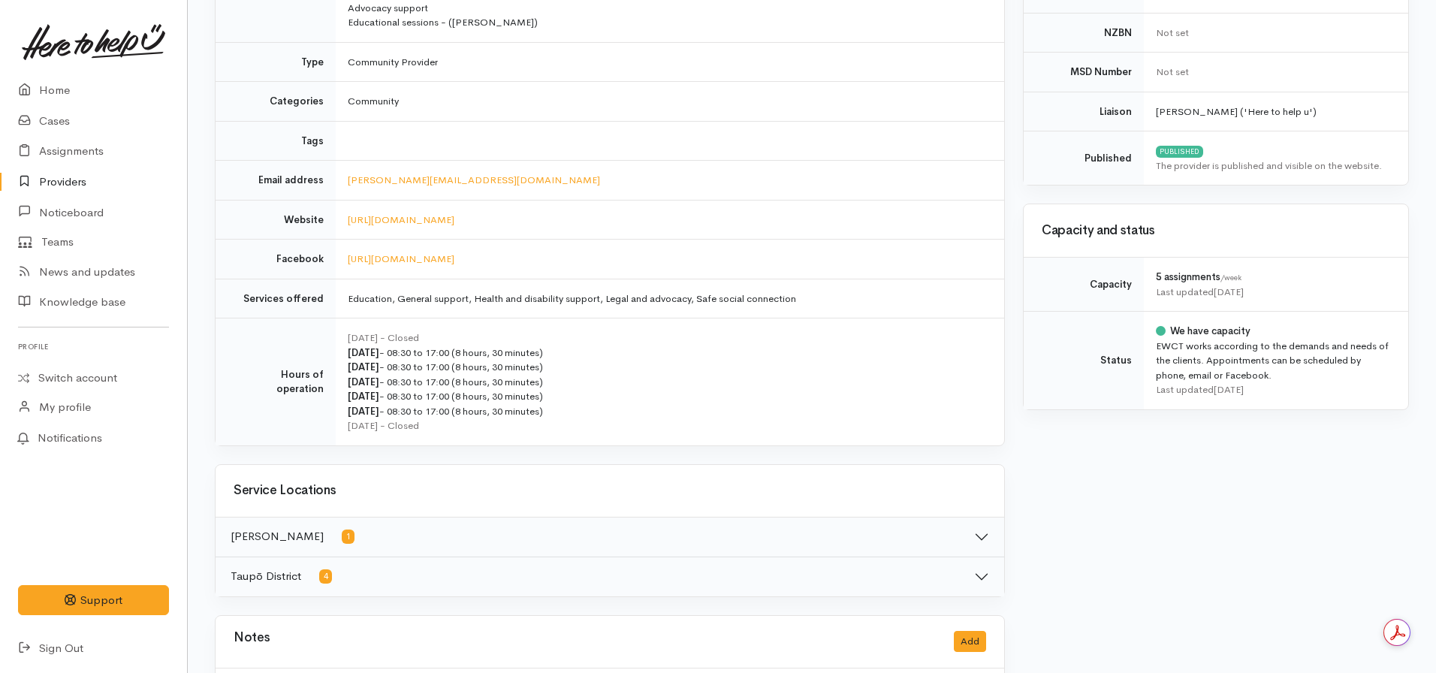
scroll to position [375, 0]
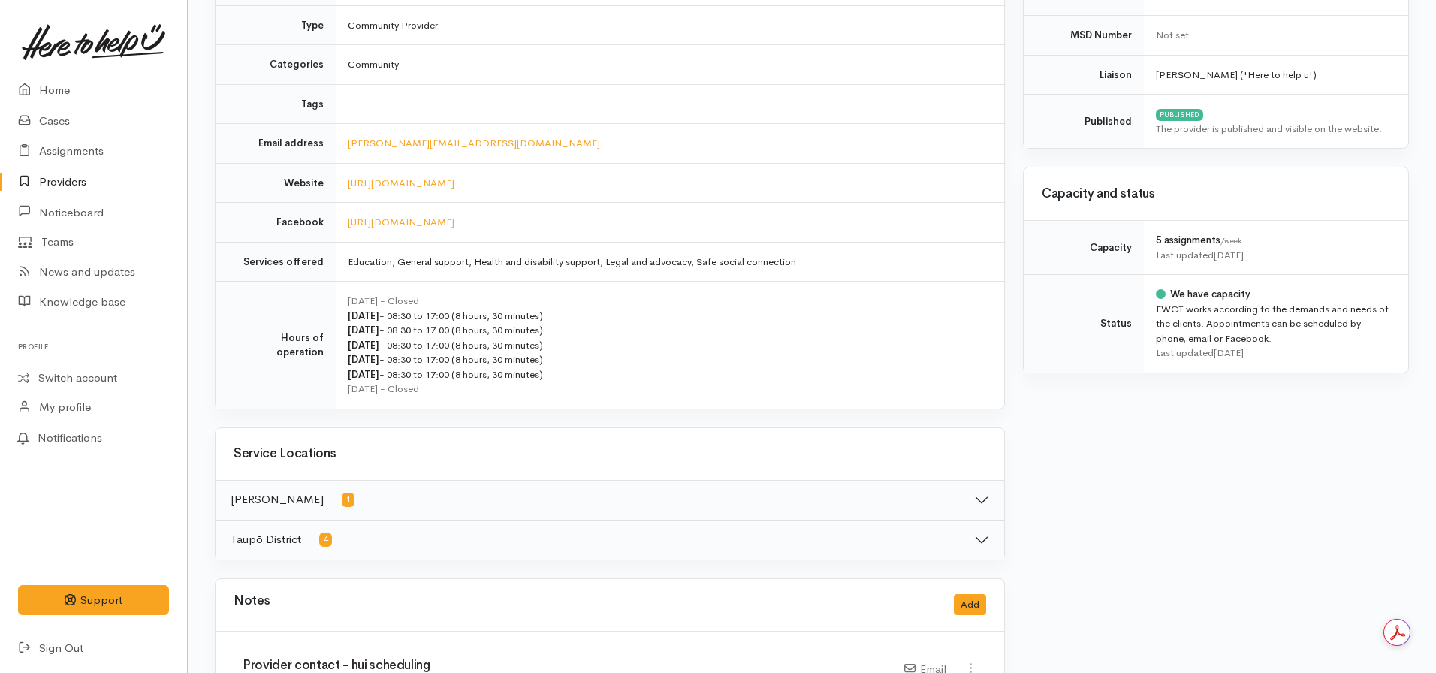
click at [974, 490] on button "Hamilton 1" at bounding box center [609, 500] width 788 height 39
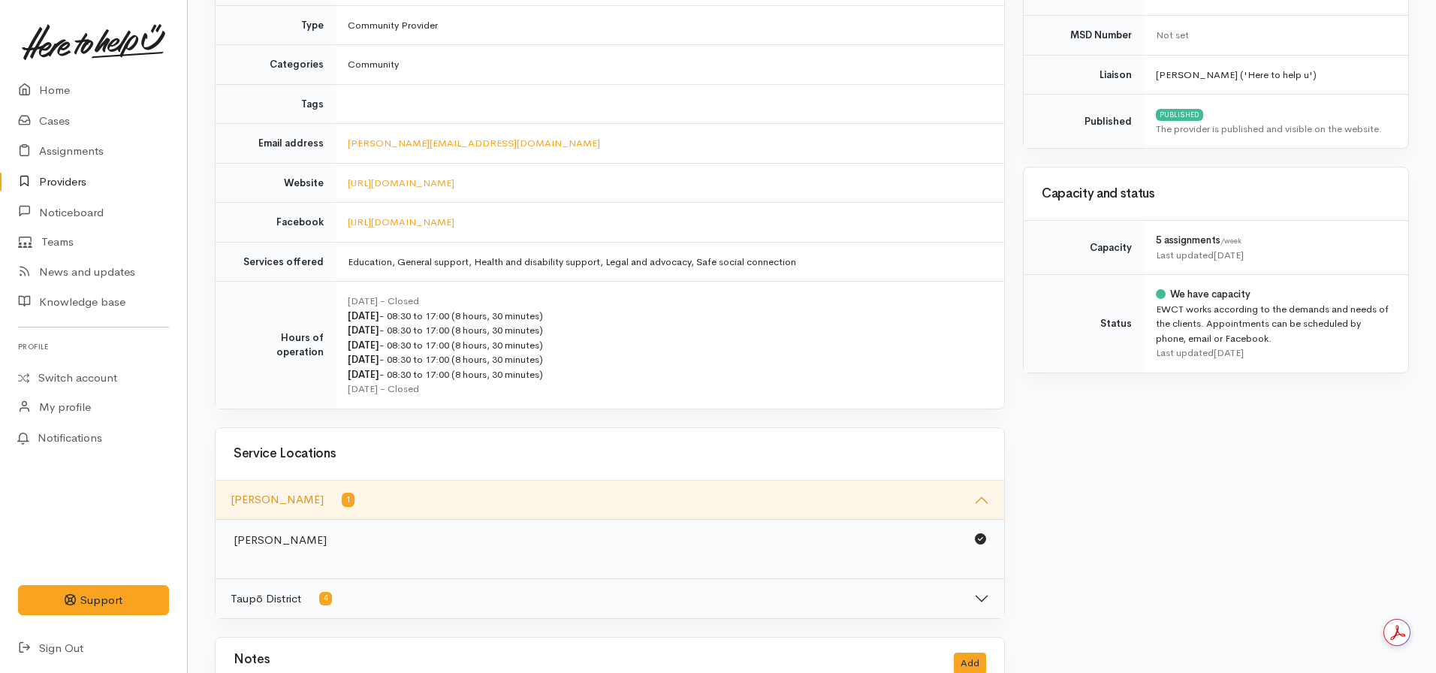
click at [949, 599] on button "Taupō District 4" at bounding box center [609, 598] width 788 height 39
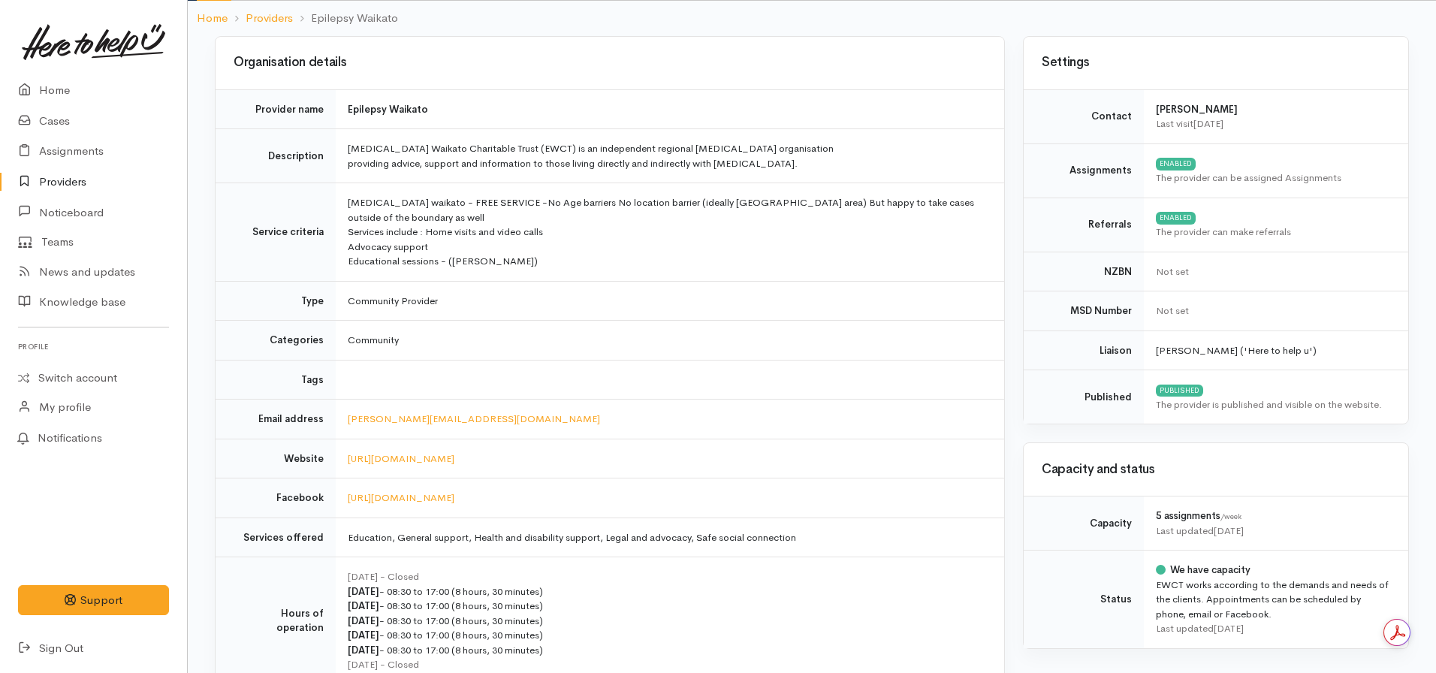
scroll to position [0, 0]
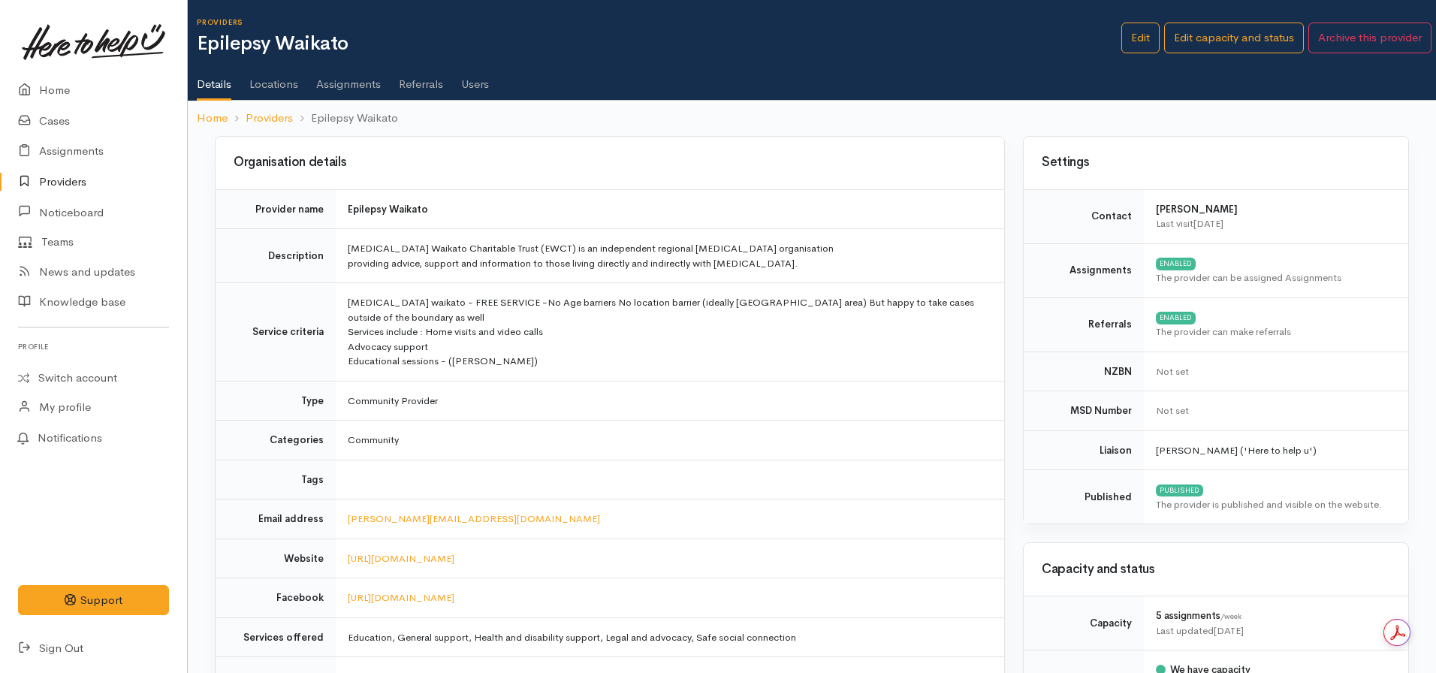
click at [267, 84] on link "Locations" at bounding box center [273, 79] width 49 height 42
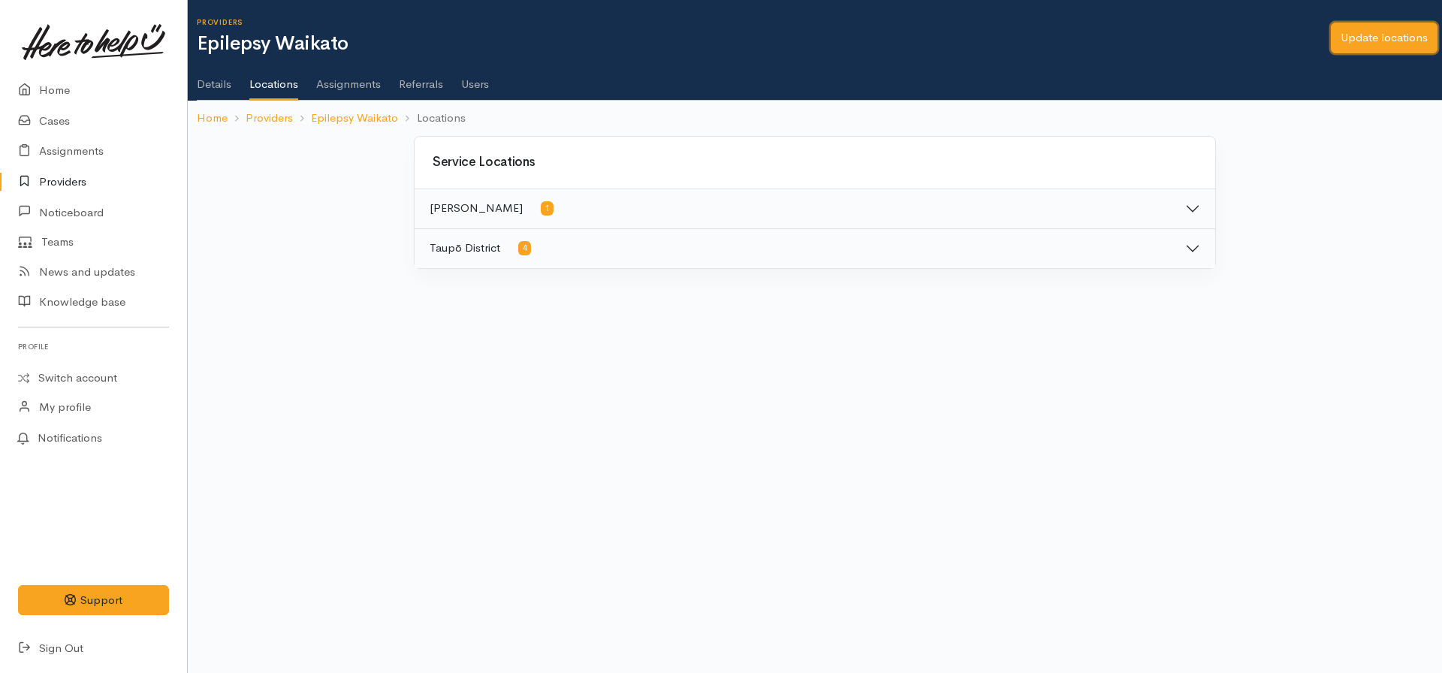
click at [1394, 35] on link "Update locations" at bounding box center [1383, 38] width 107 height 31
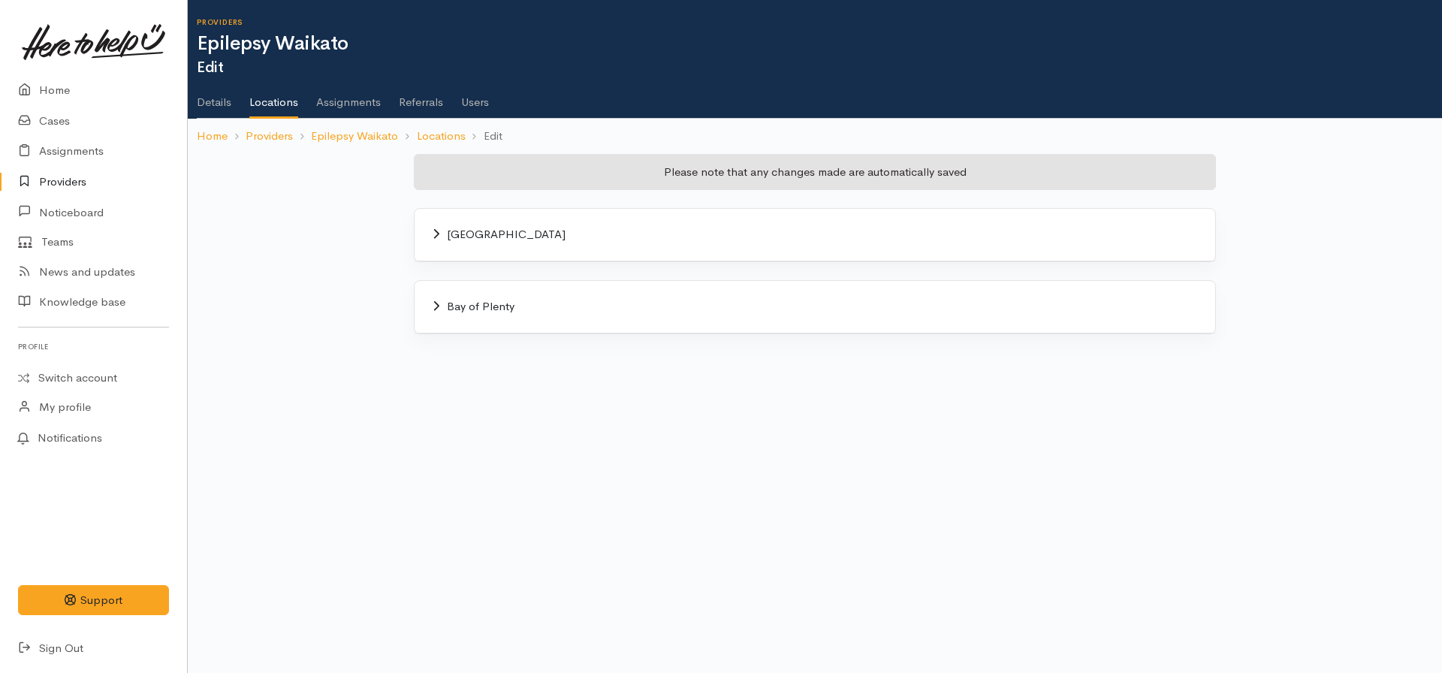
click at [462, 237] on span "Waikato" at bounding box center [506, 234] width 119 height 14
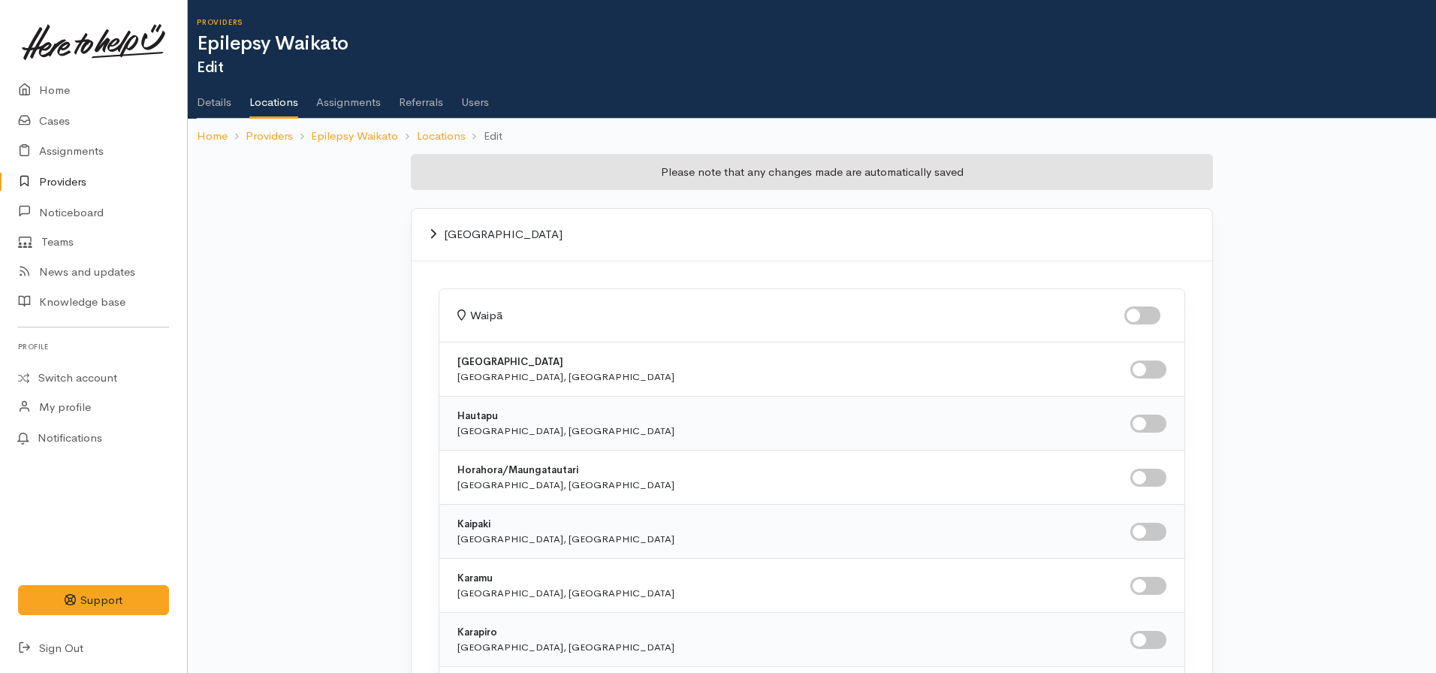
click at [1147, 311] on input "checkbox" at bounding box center [1142, 315] width 36 height 18
checkbox input "true"
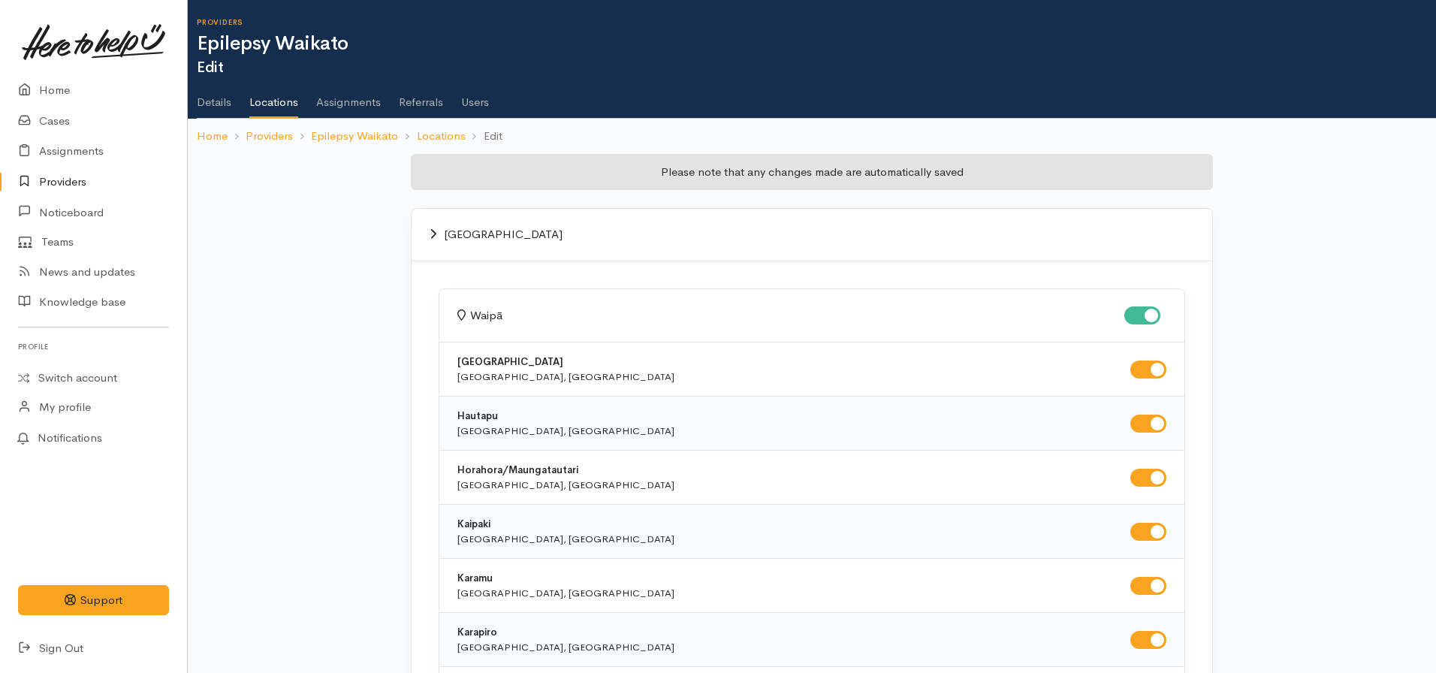
checkbox input "true"
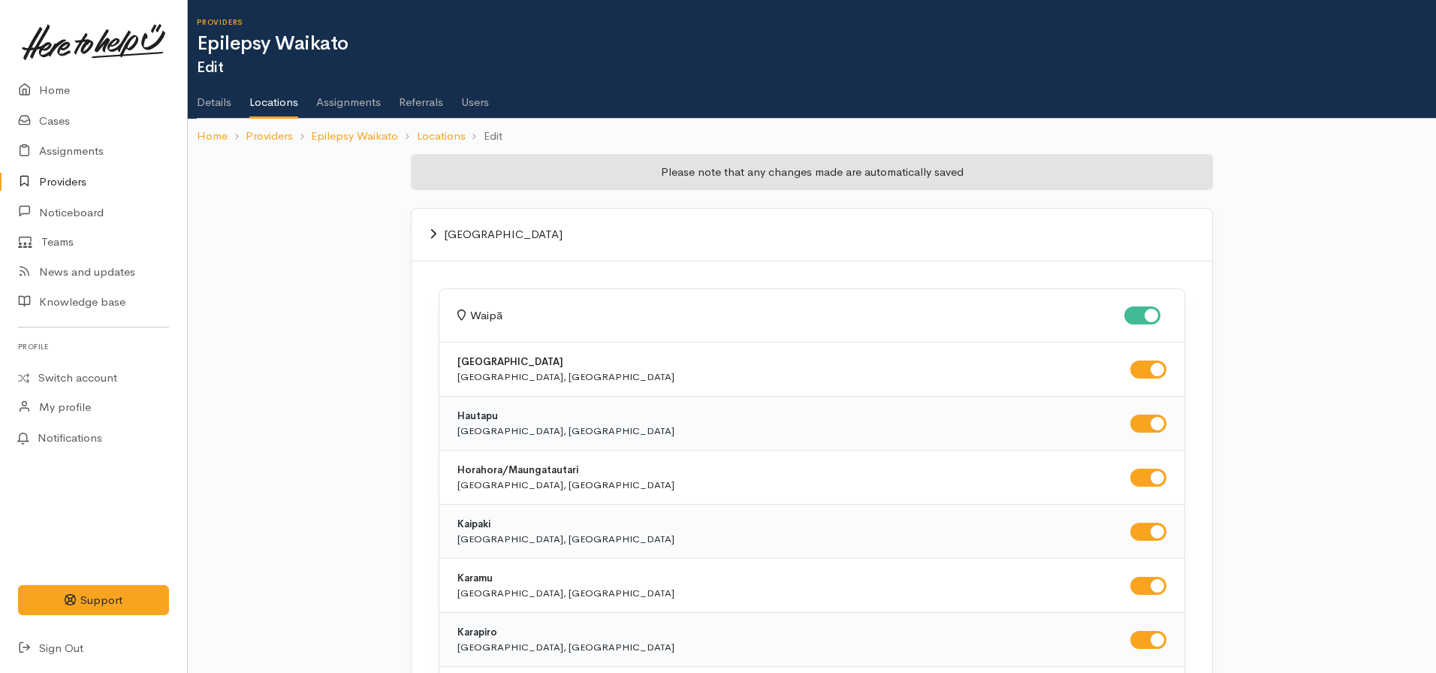
checkbox input "true"
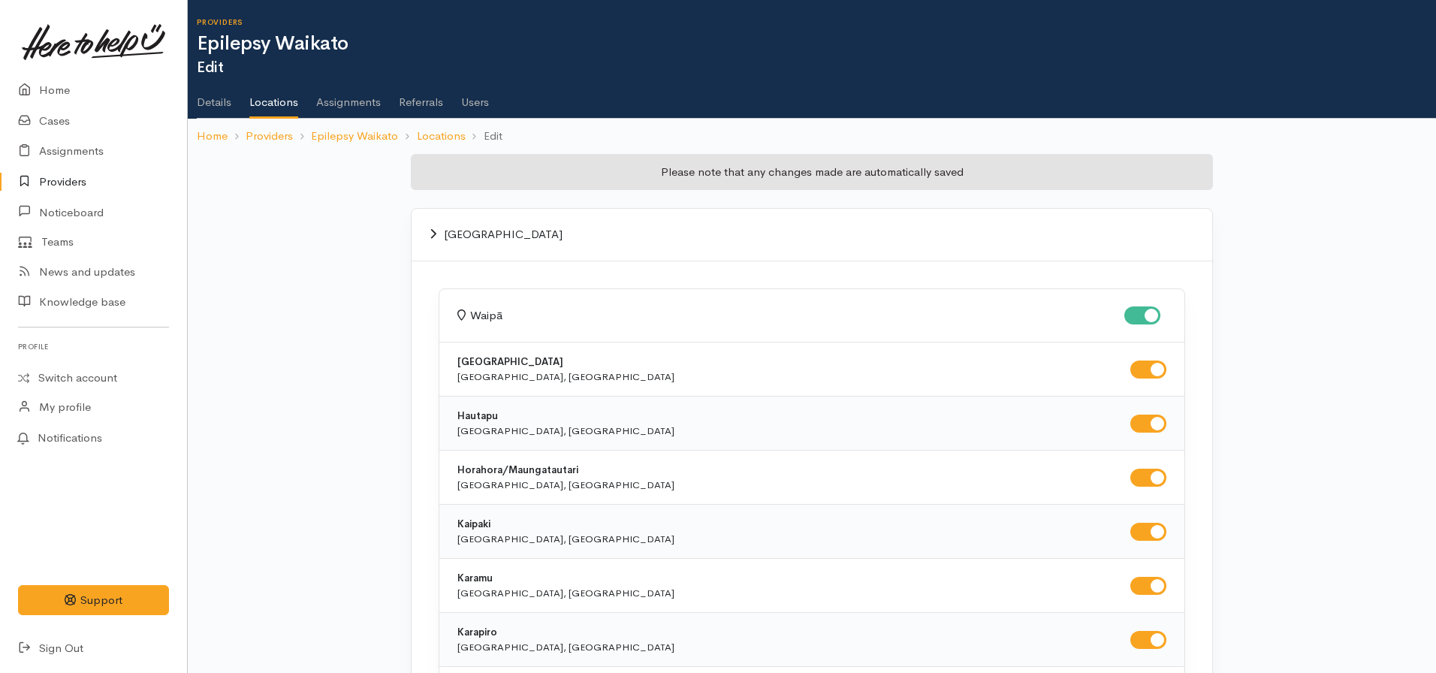
checkbox input "true"
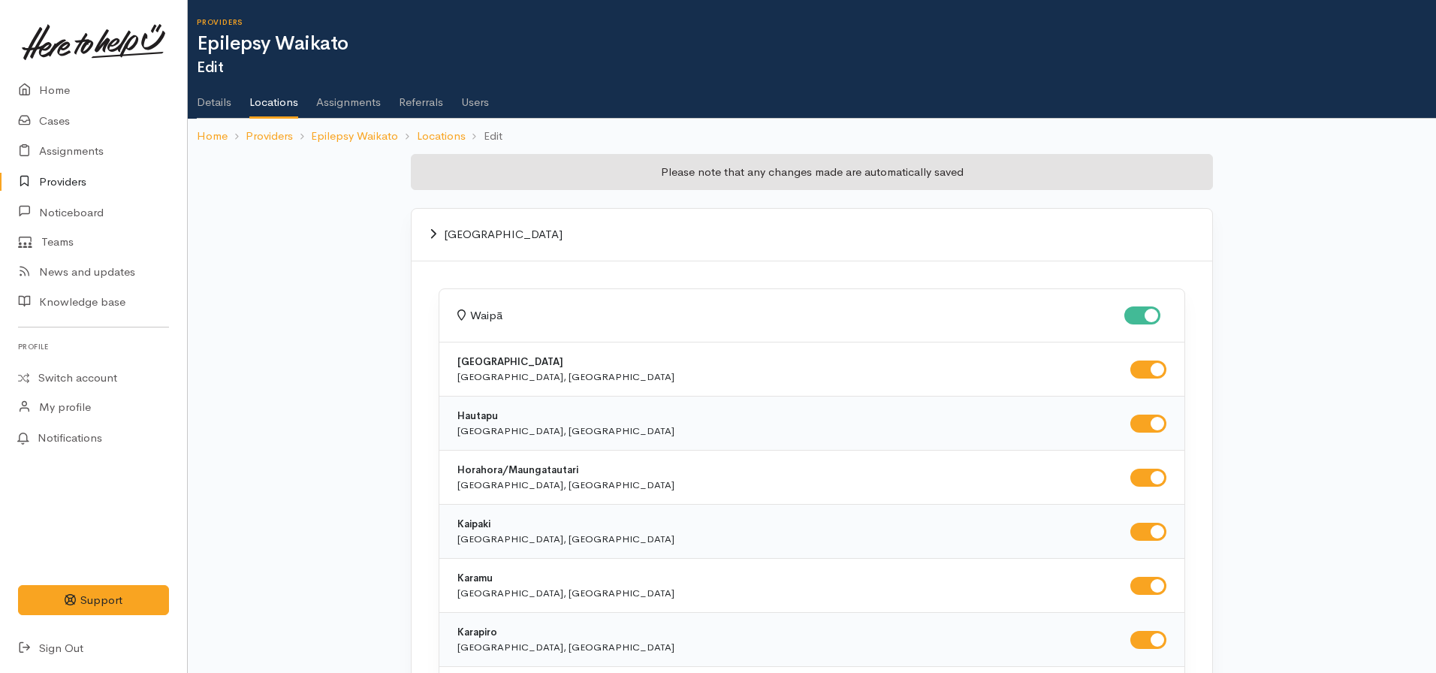
checkbox input "true"
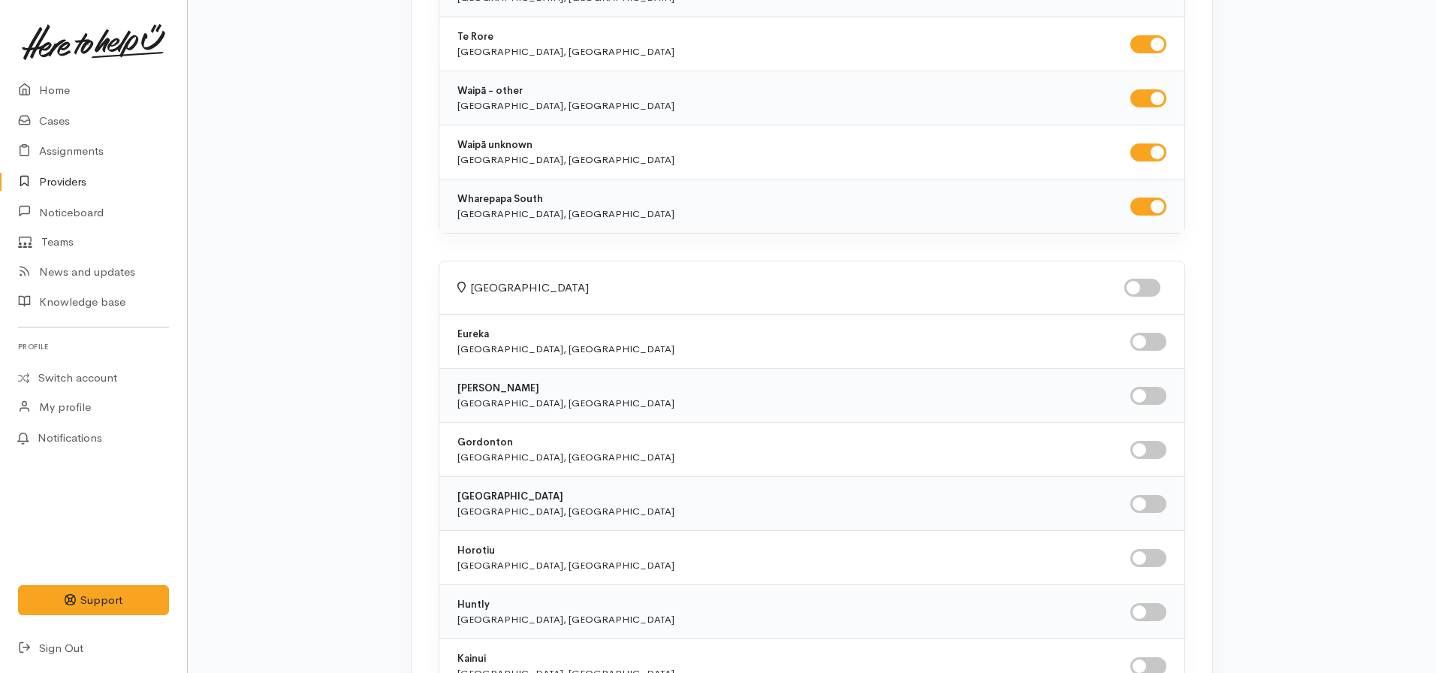
scroll to position [1351, 0]
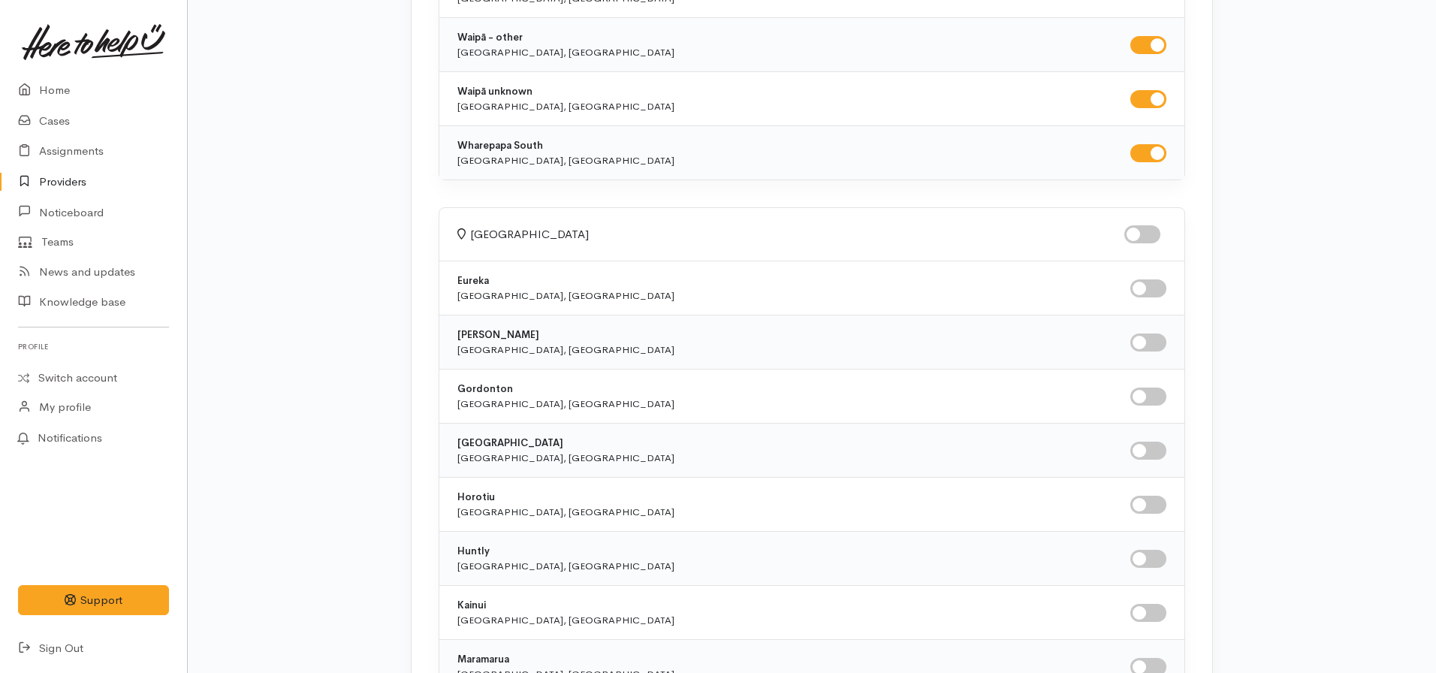
click at [1149, 231] on input "checkbox" at bounding box center [1142, 234] width 36 height 18
checkbox input "true"
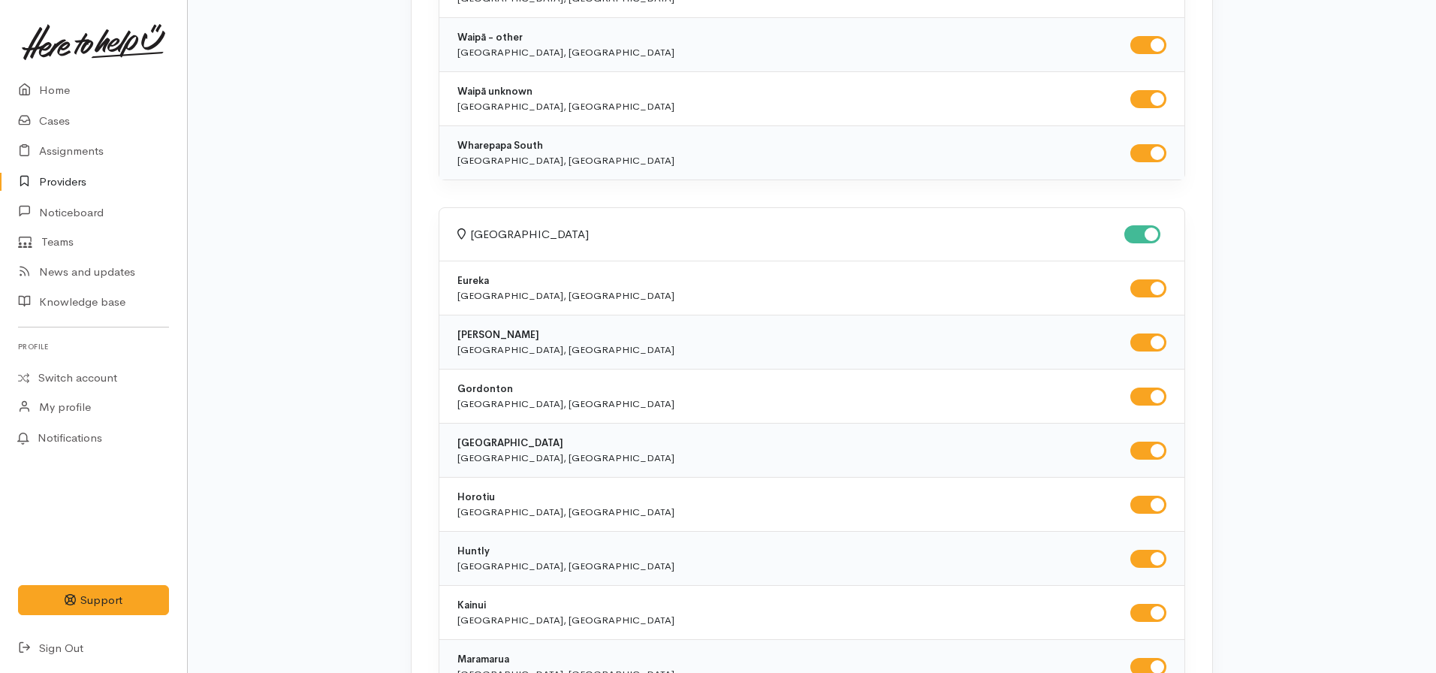
checkbox input "true"
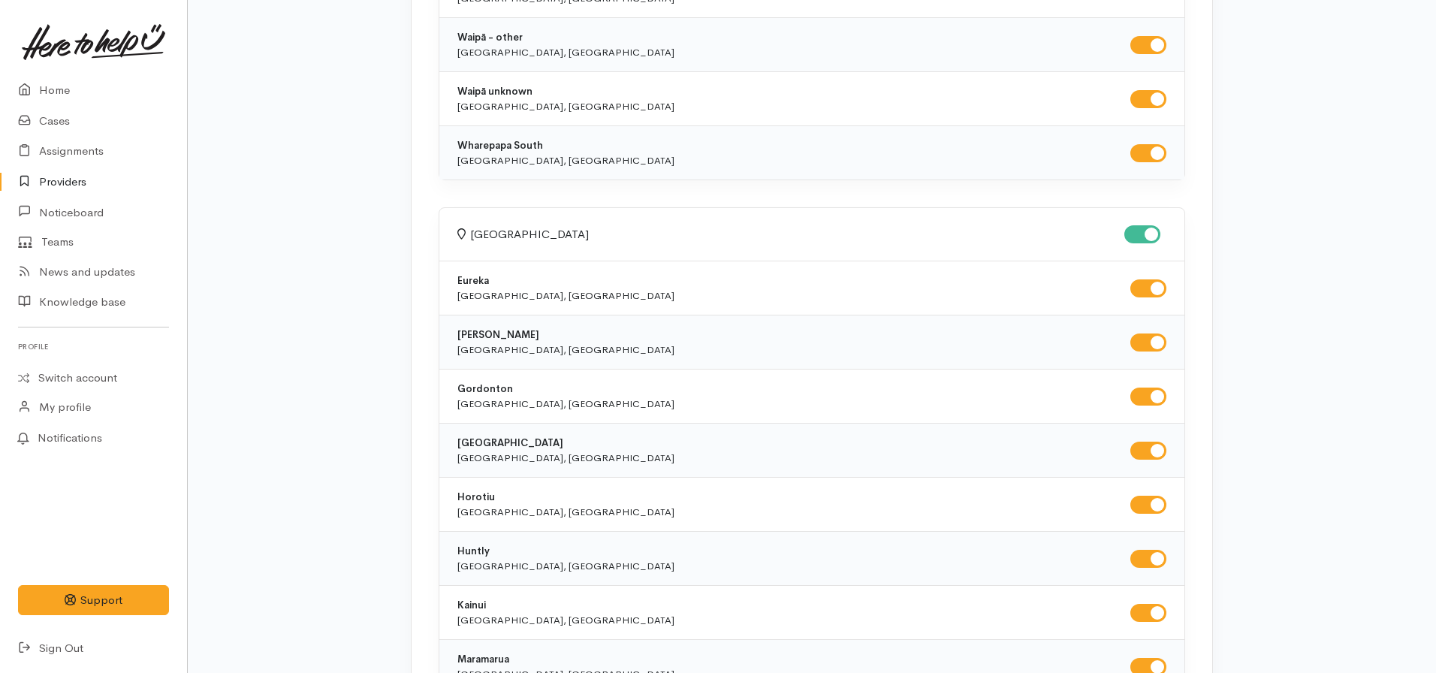
checkbox input "true"
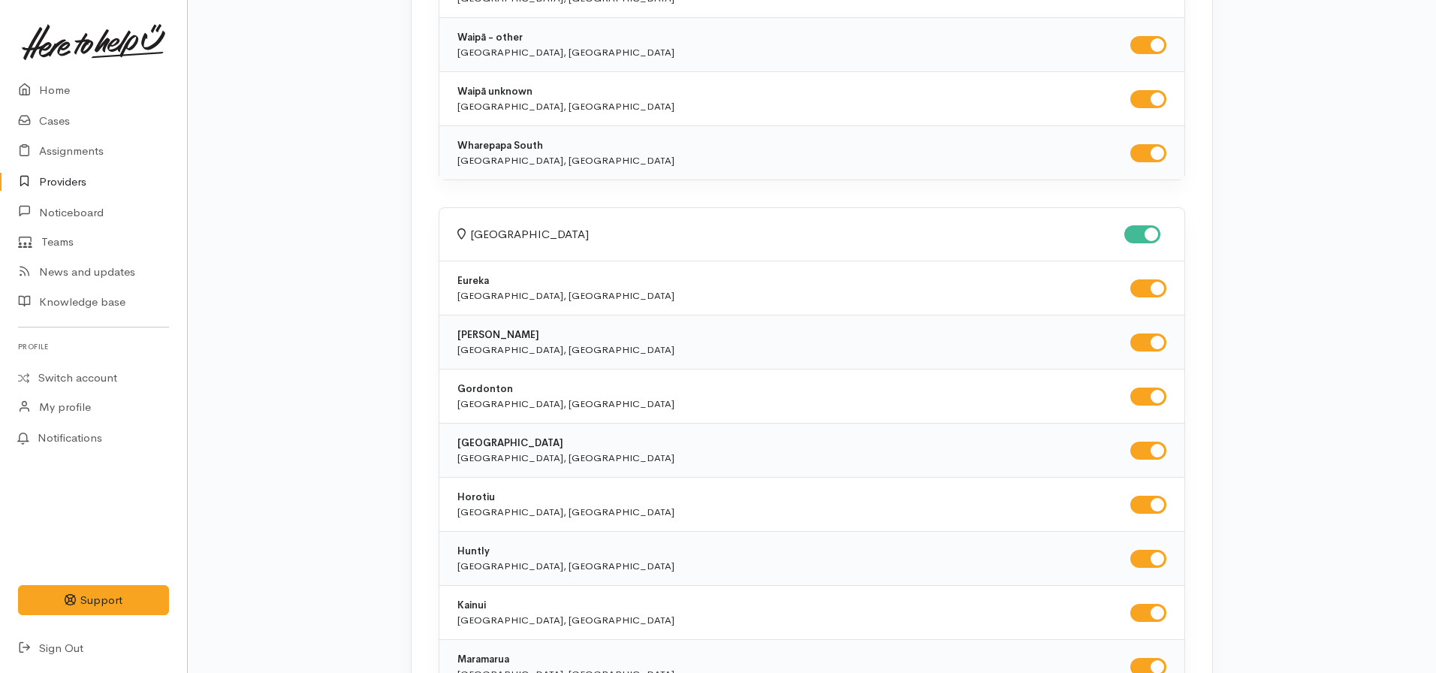
checkbox input "true"
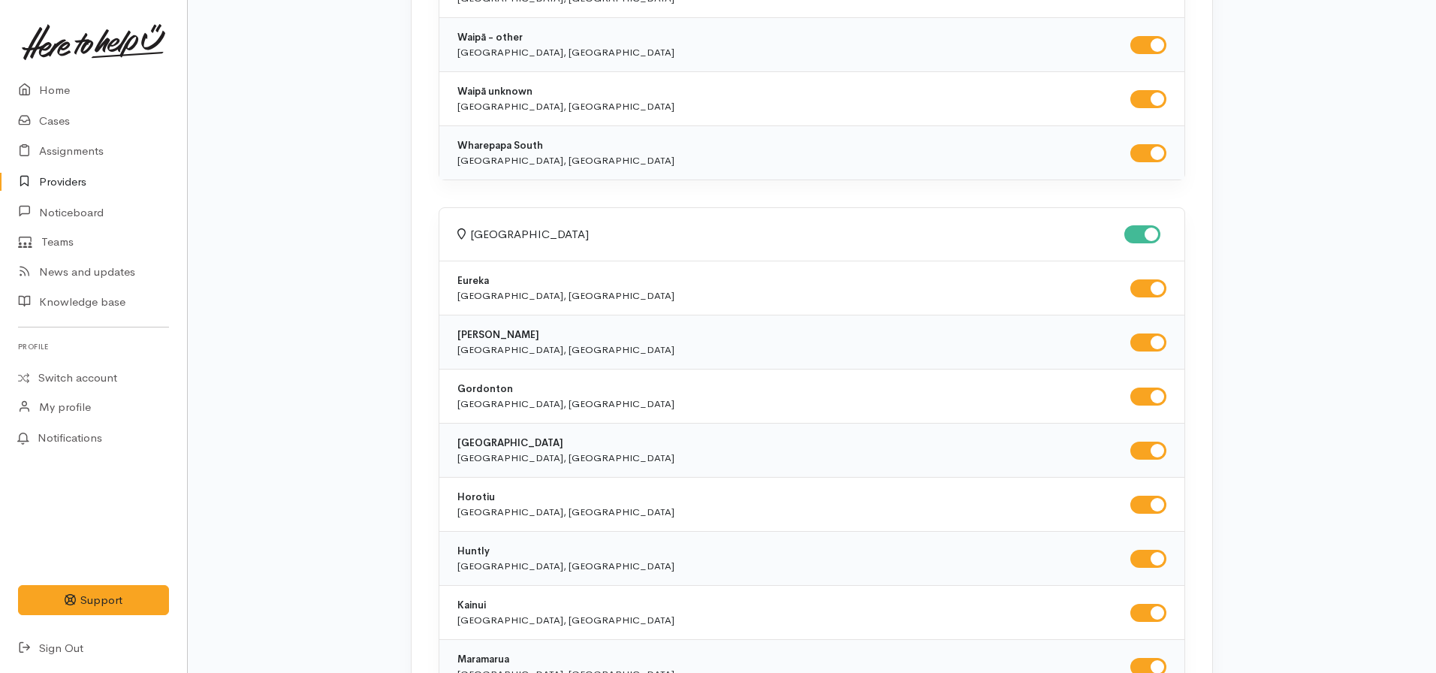
checkbox input "true"
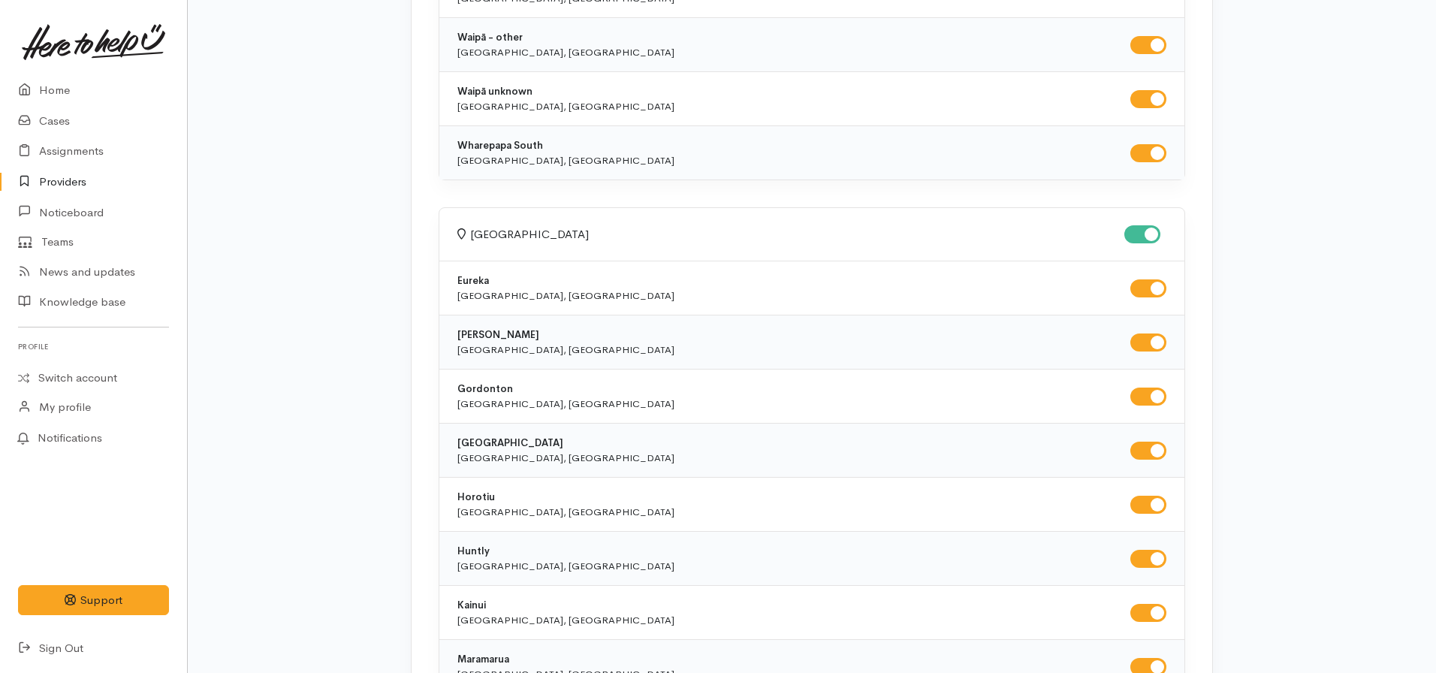
checkbox input "true"
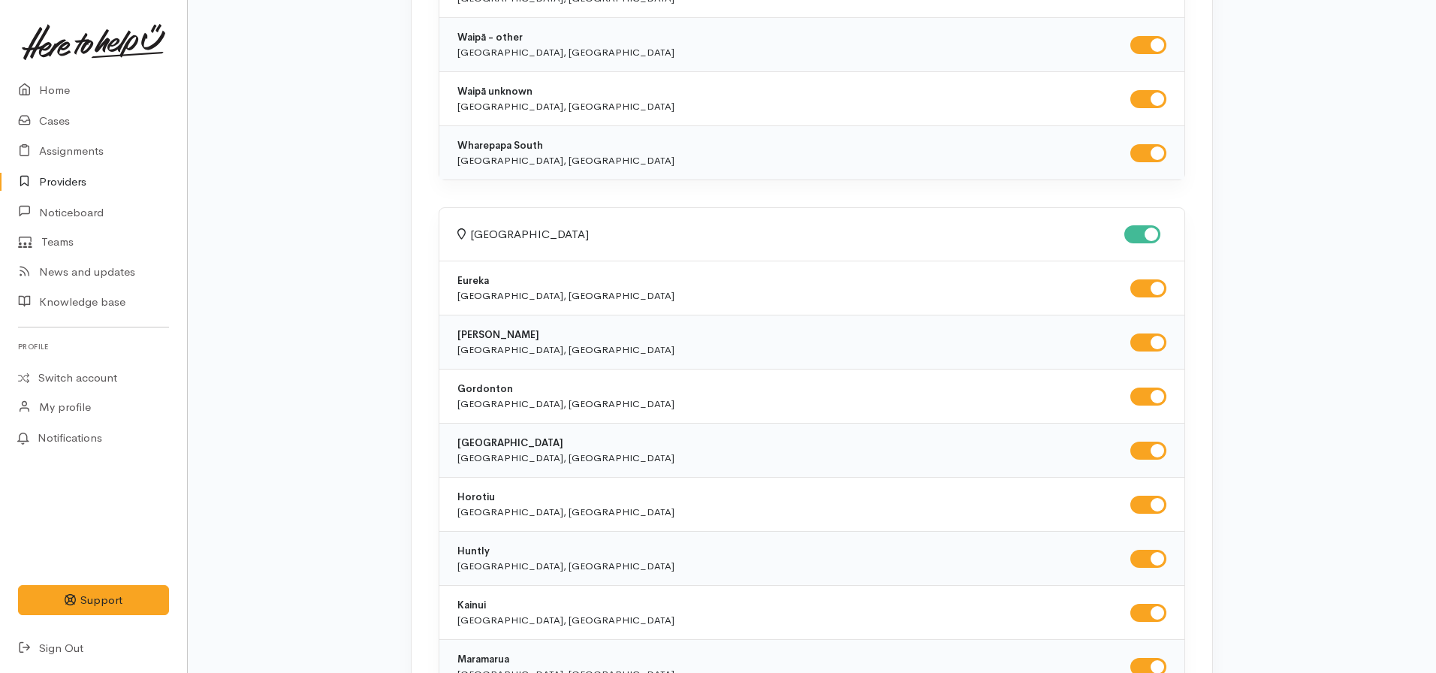
checkbox input "true"
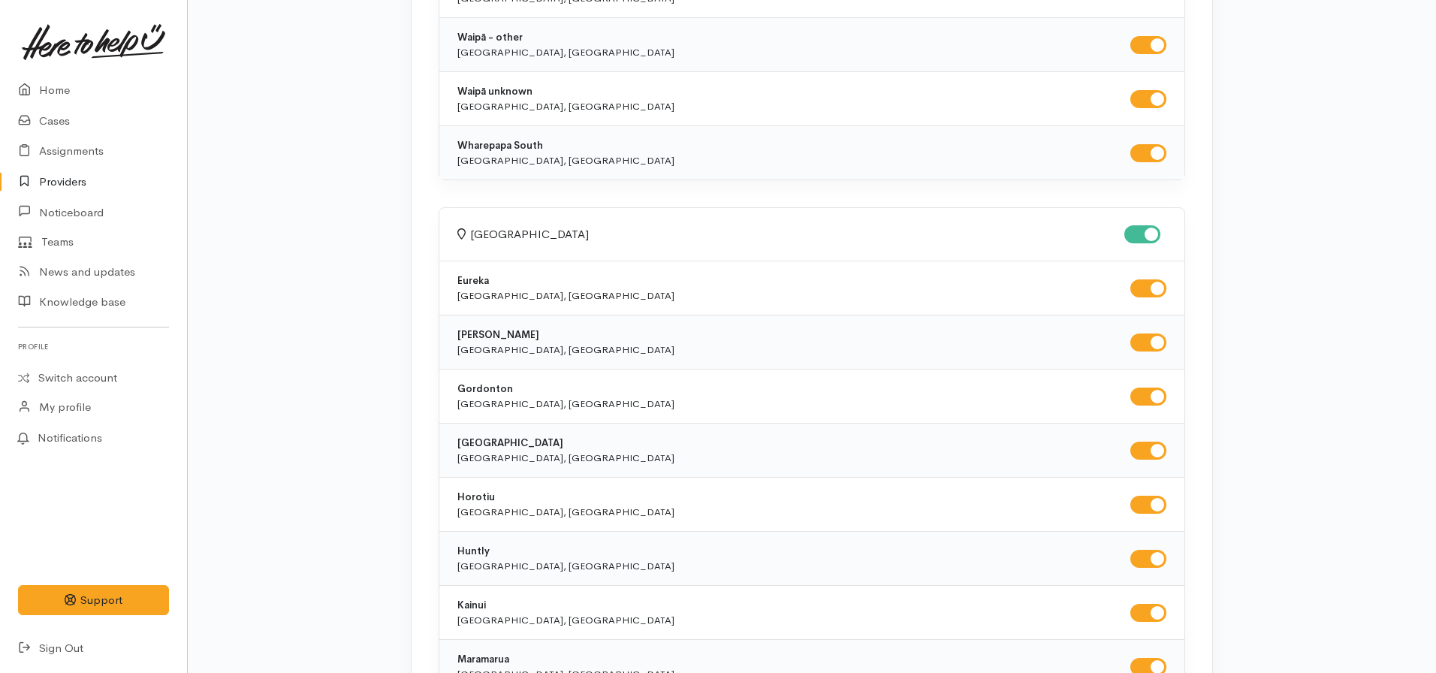
checkbox input "true"
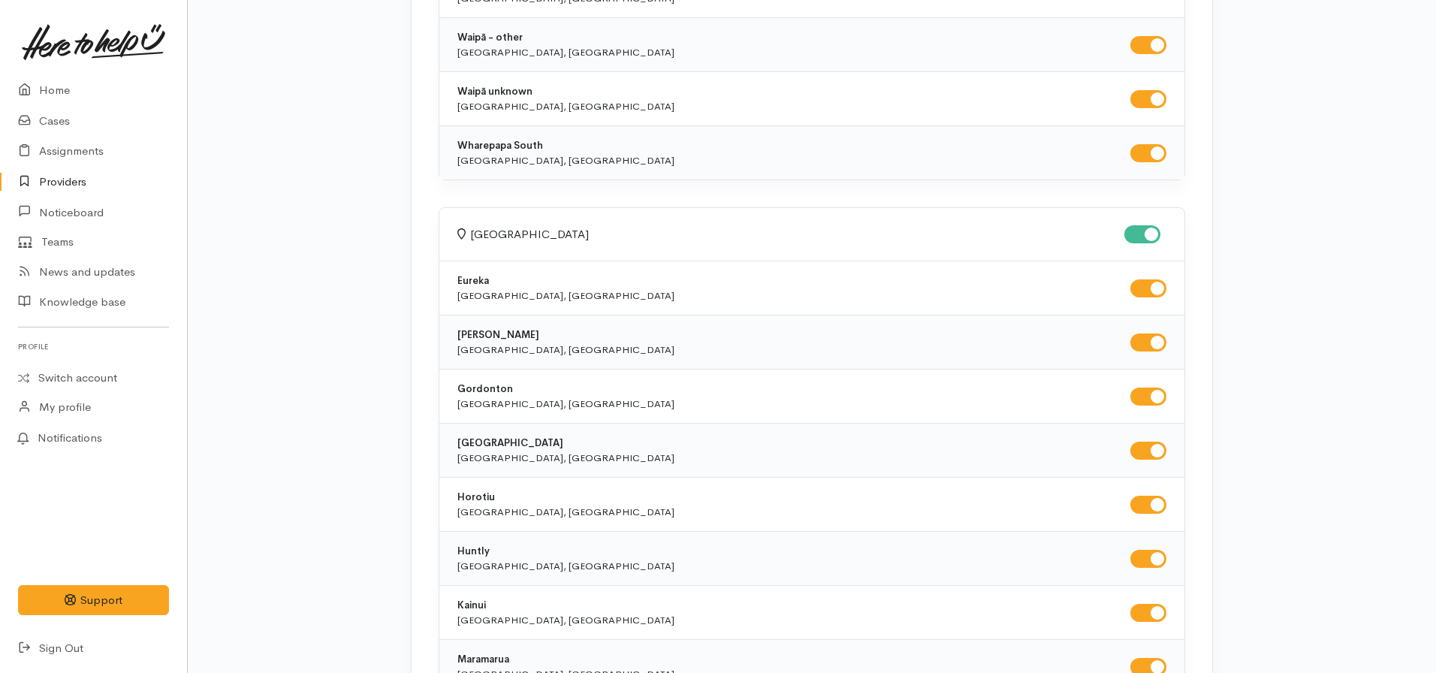
checkbox input "true"
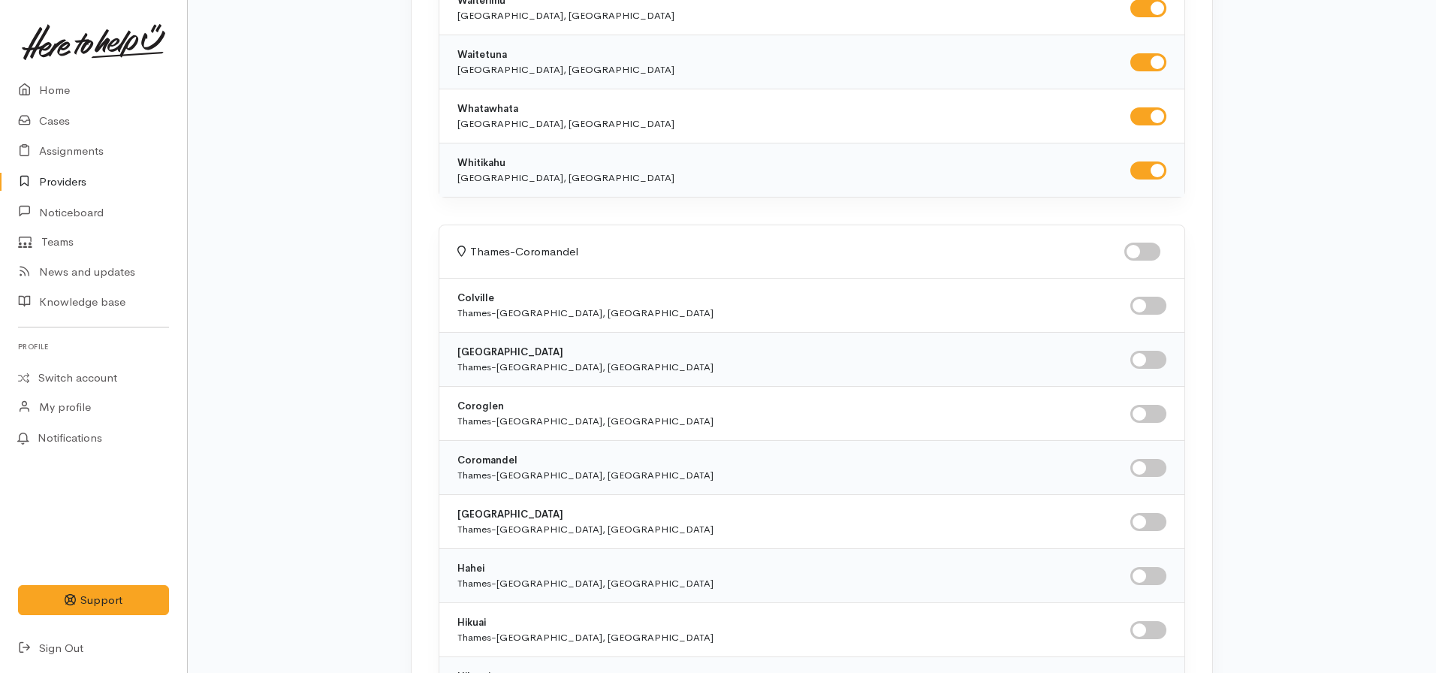
scroll to position [3604, 0]
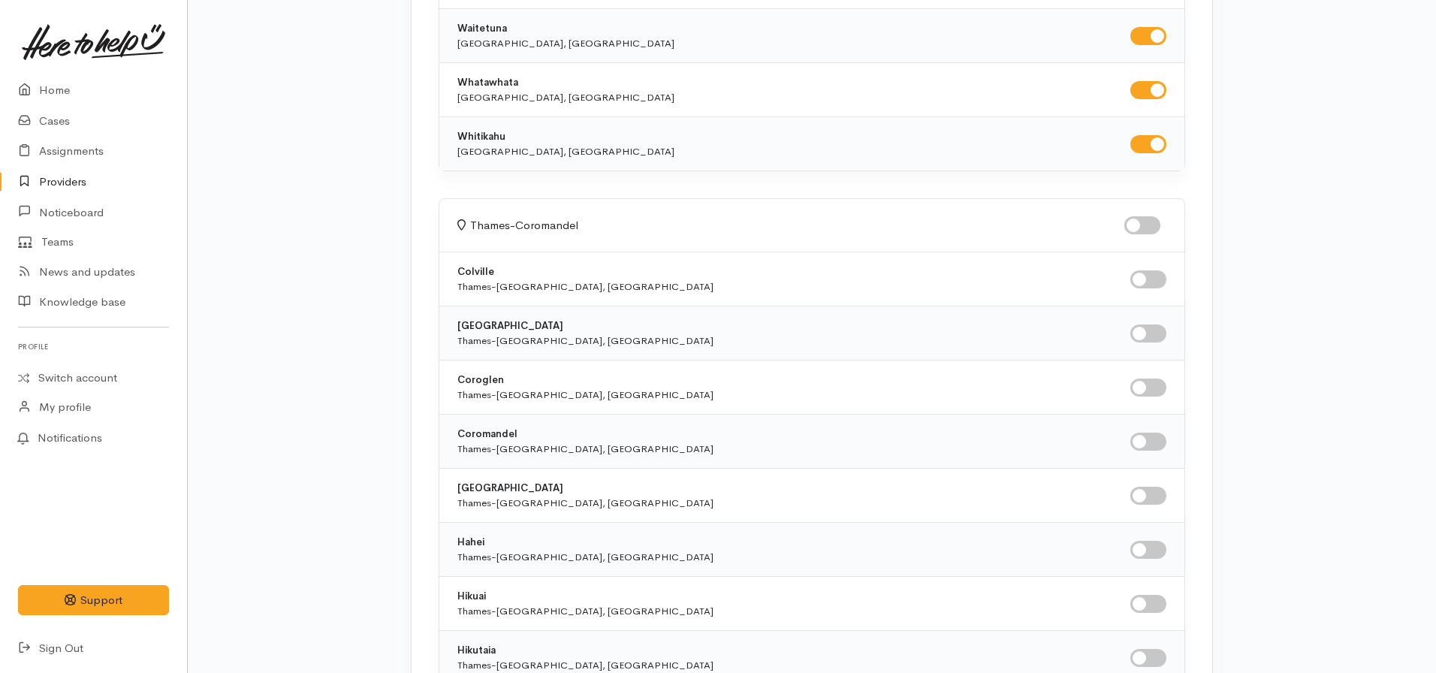
click at [1140, 224] on input "checkbox" at bounding box center [1142, 225] width 36 height 18
checkbox input "true"
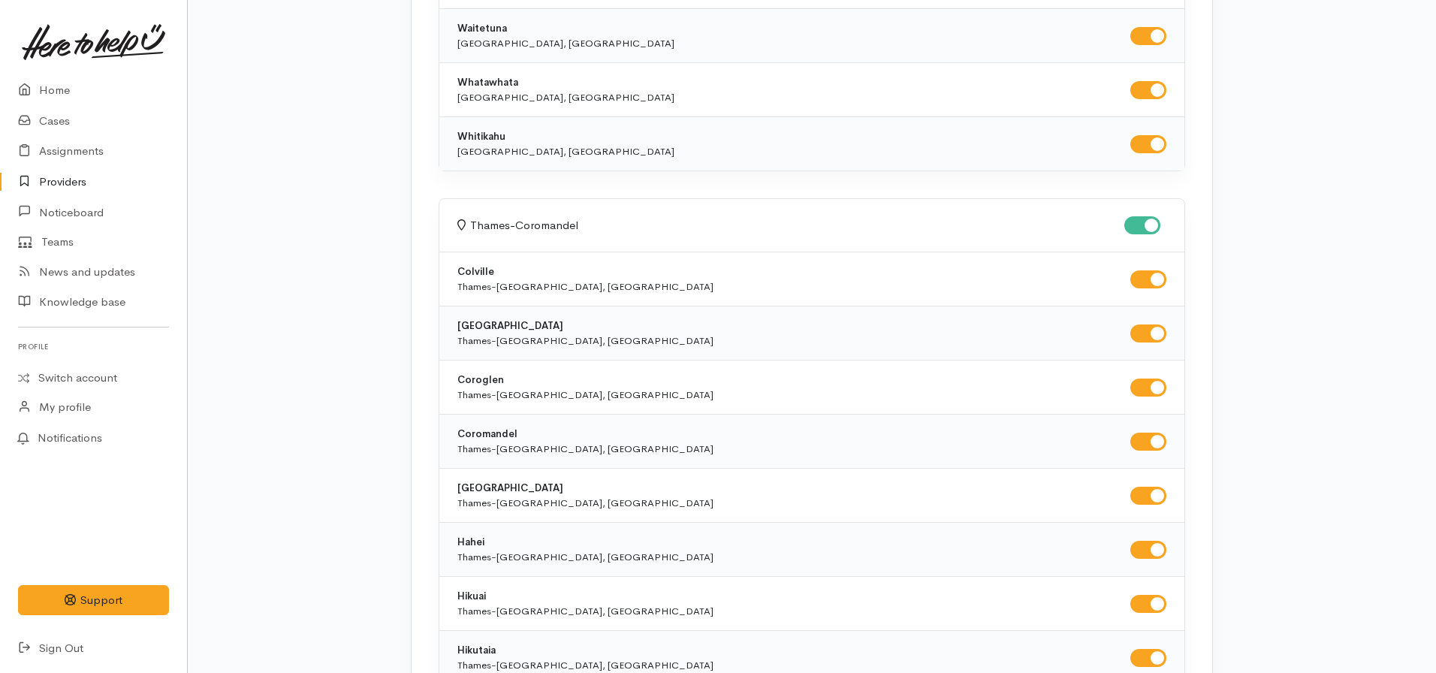
checkbox input "true"
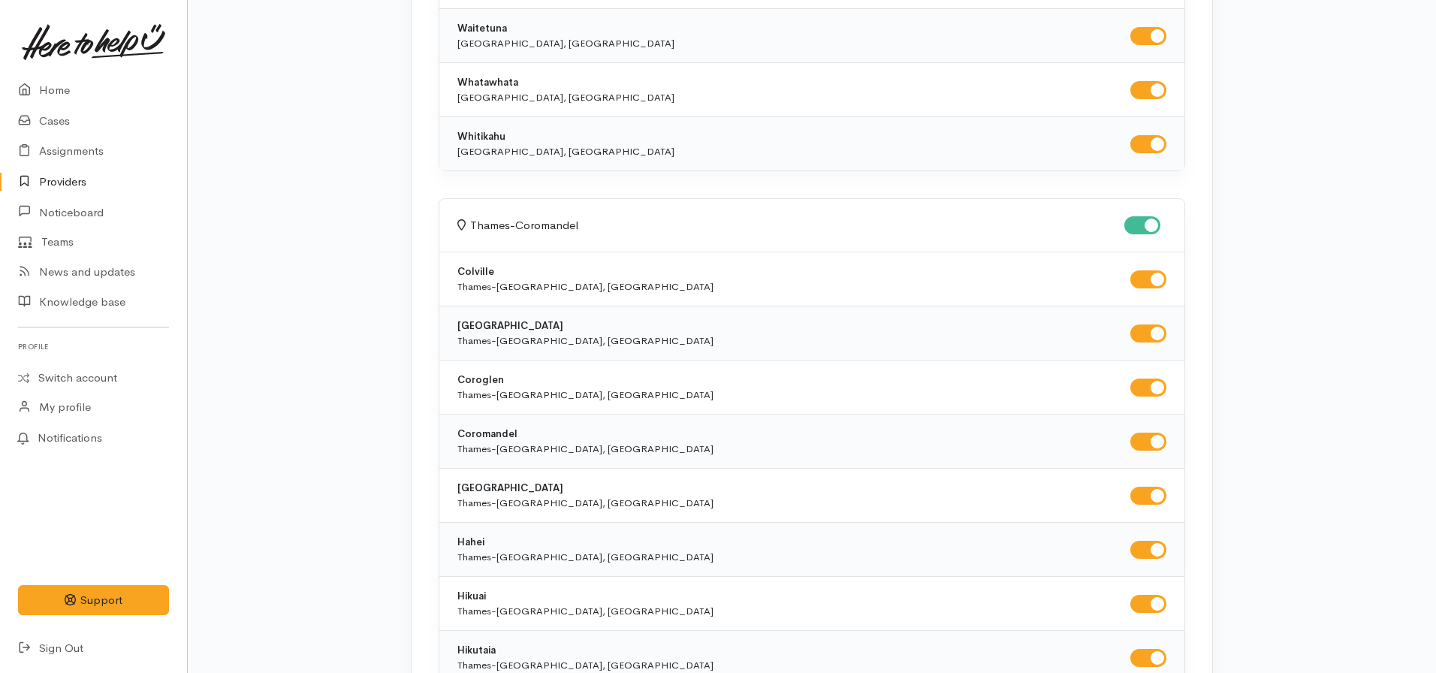
checkbox input "true"
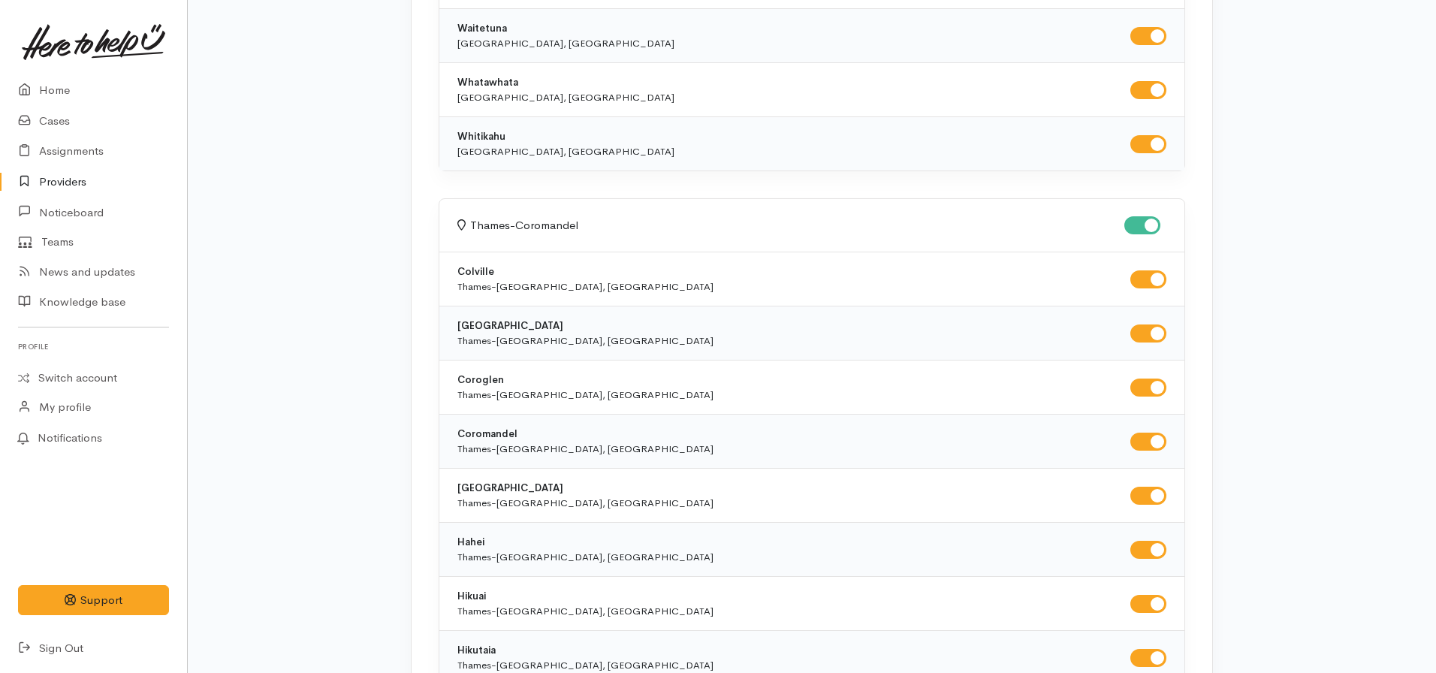
checkbox input "true"
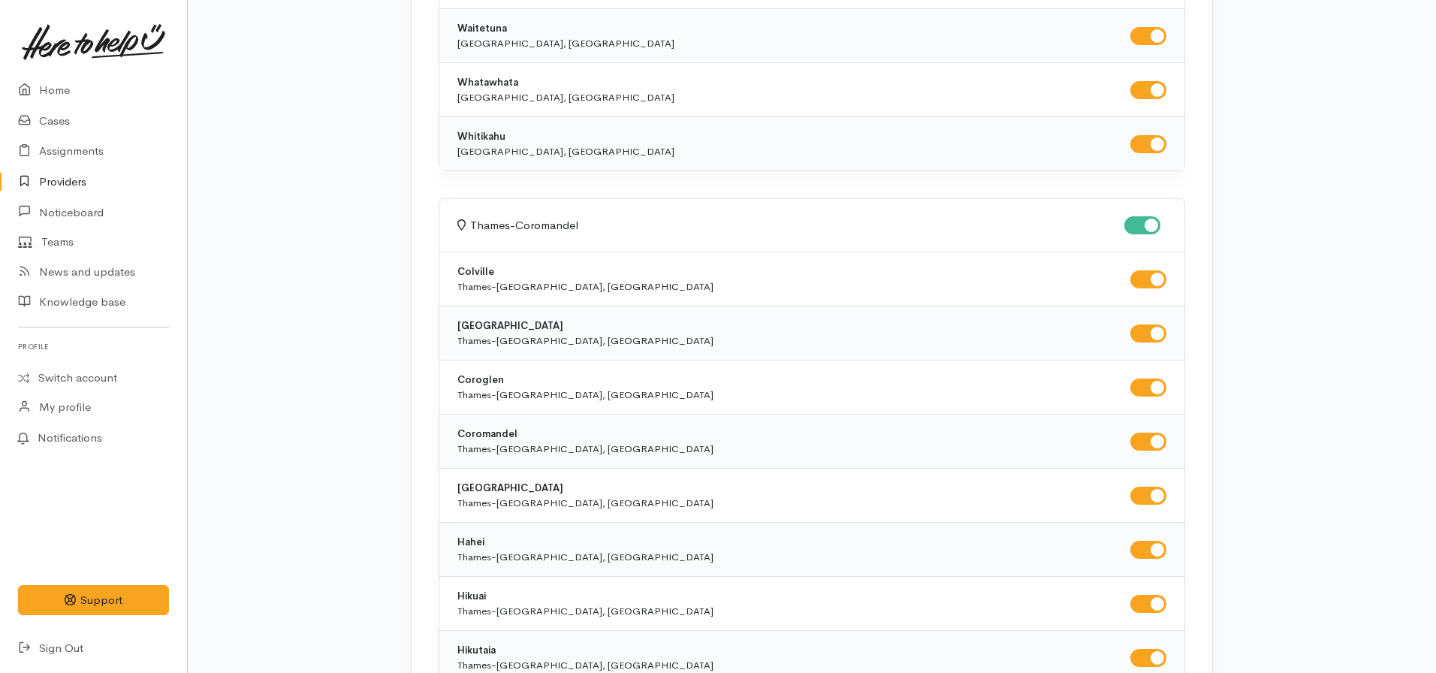
checkbox input "true"
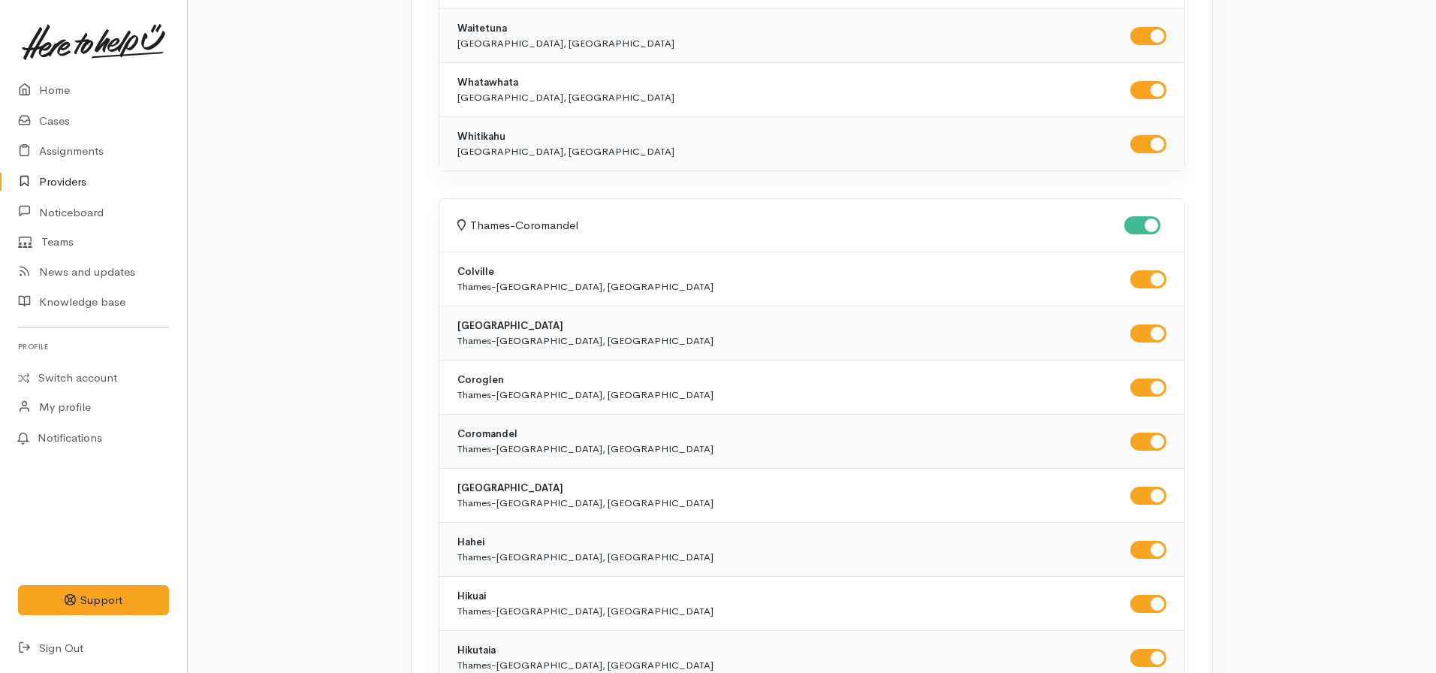
checkbox input "true"
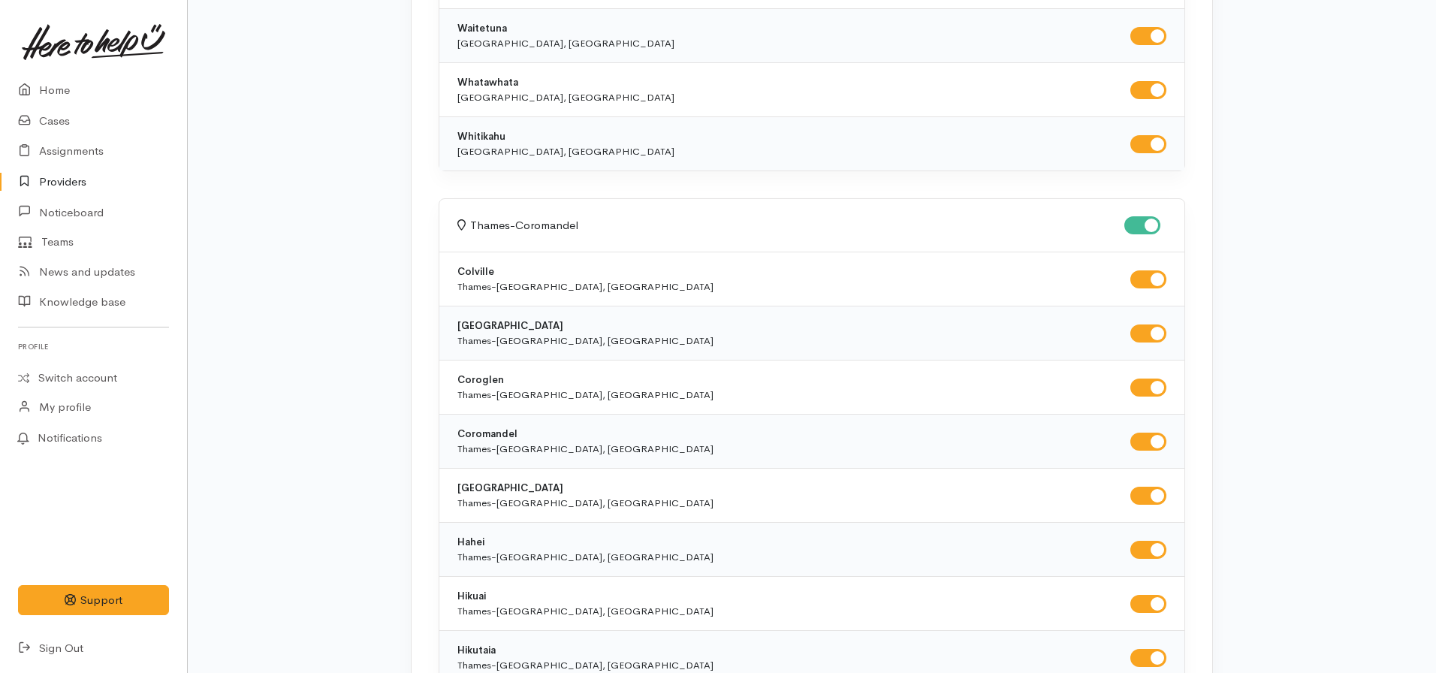
checkbox input "true"
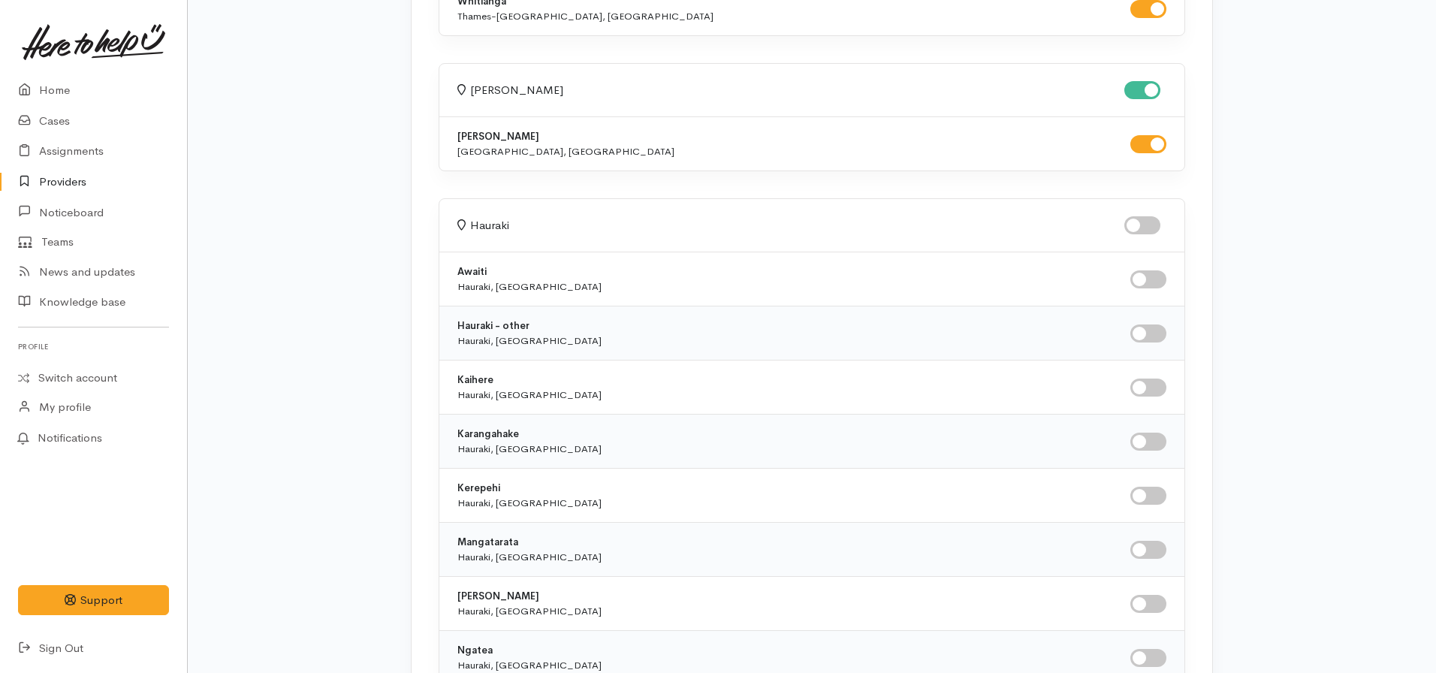
scroll to position [5631, 0]
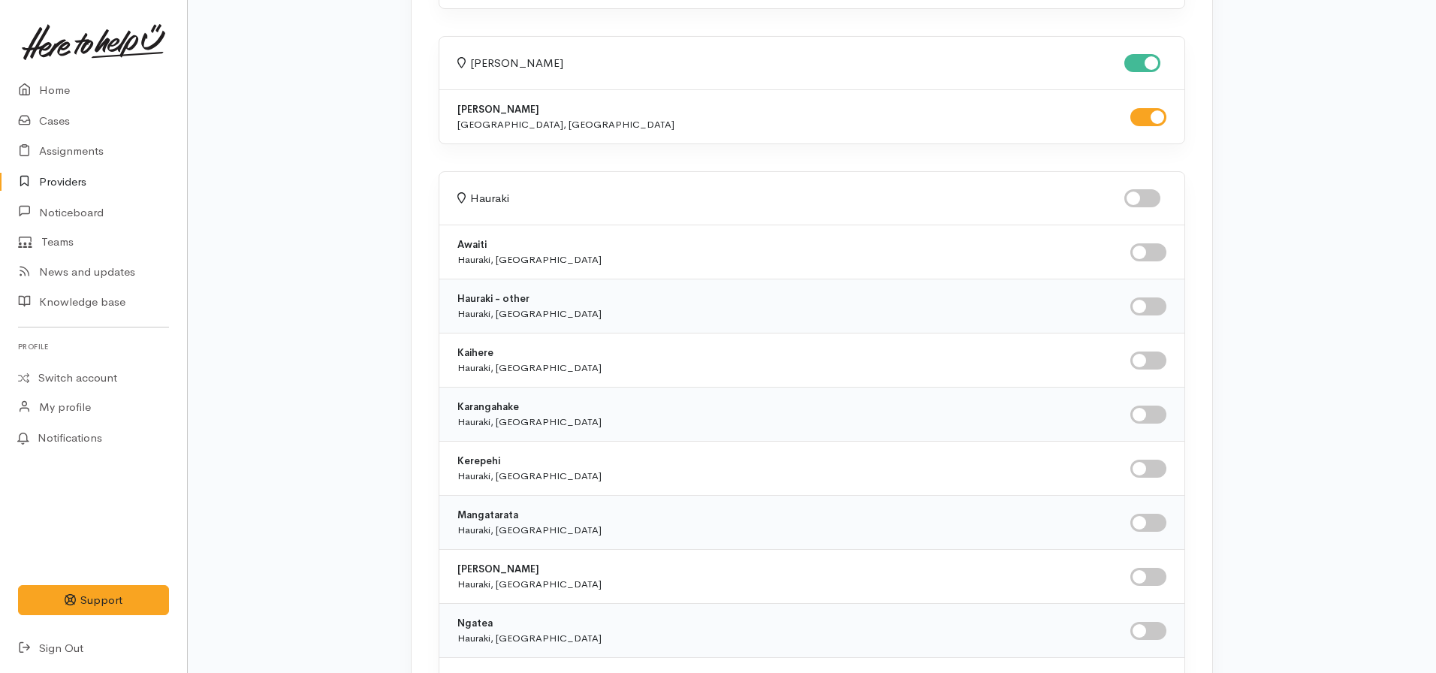
click at [1145, 196] on input "checkbox" at bounding box center [1142, 198] width 36 height 18
checkbox input "true"
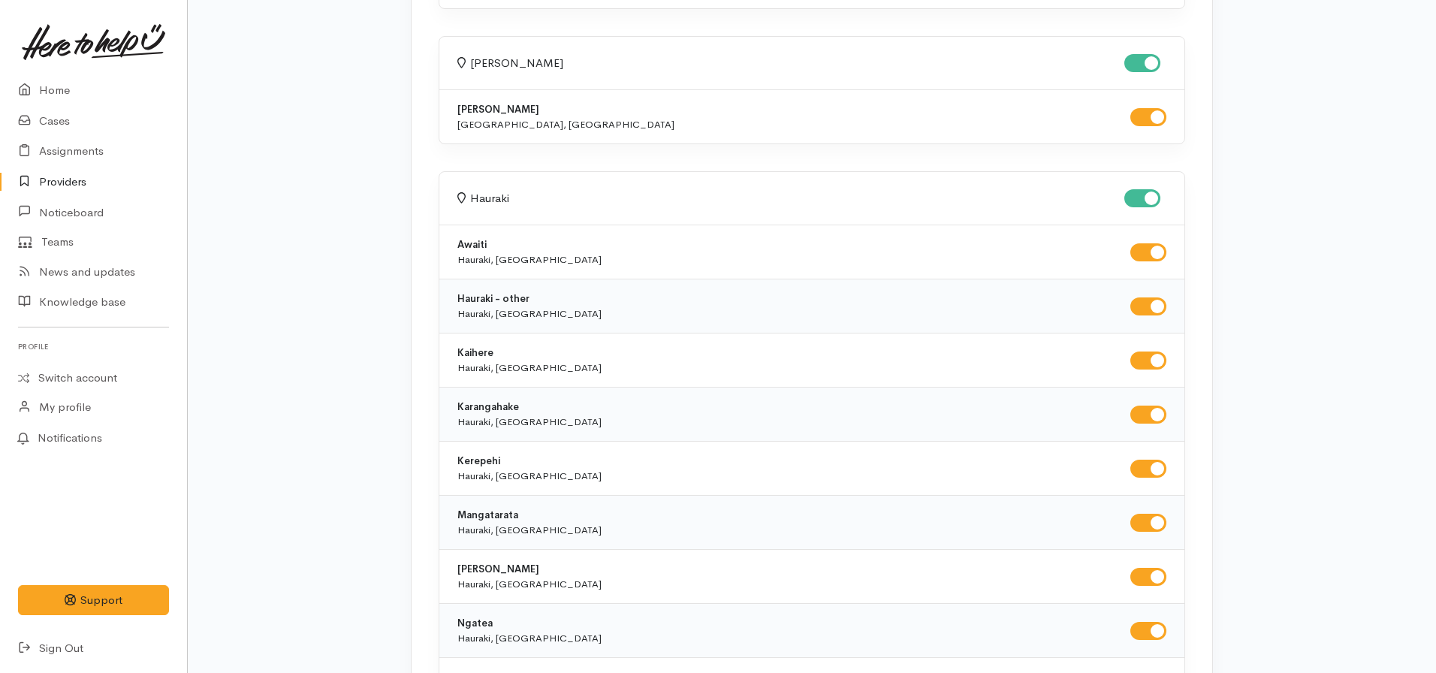
checkbox input "true"
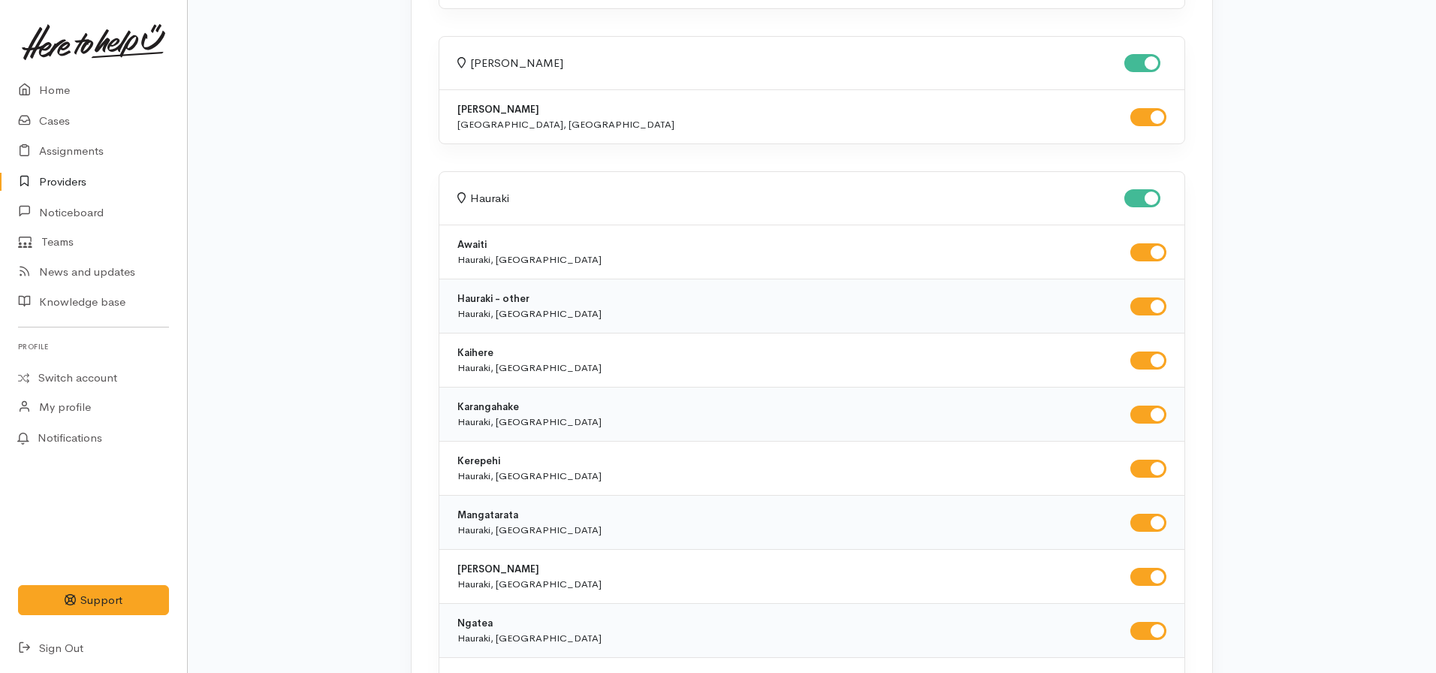
checkbox input "true"
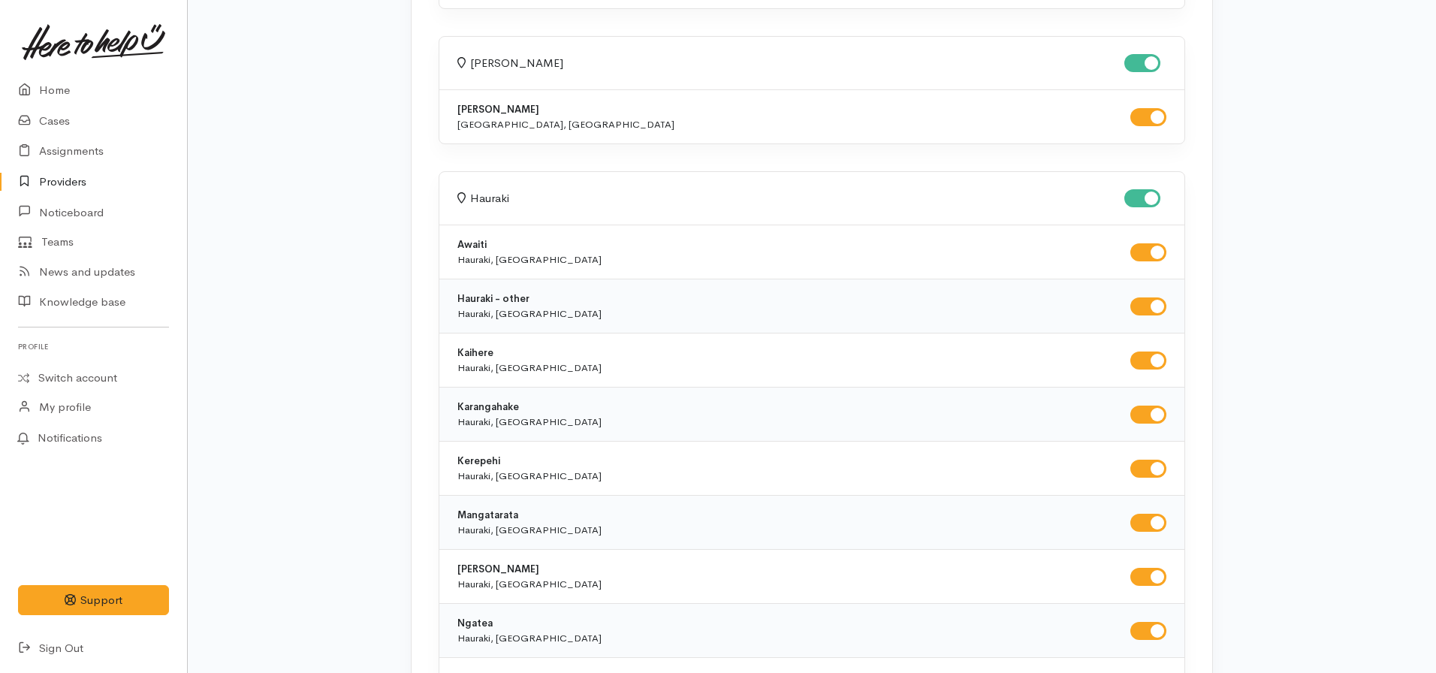
checkbox input "true"
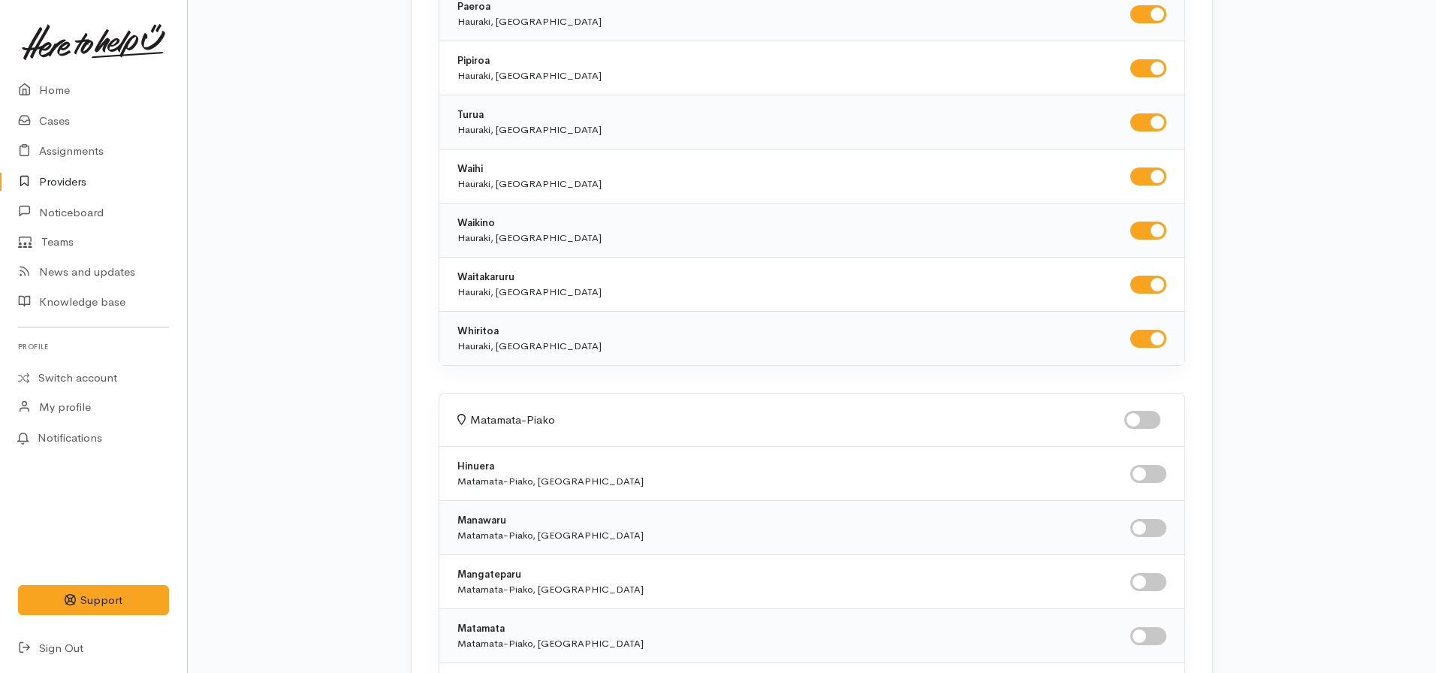
scroll to position [6607, 0]
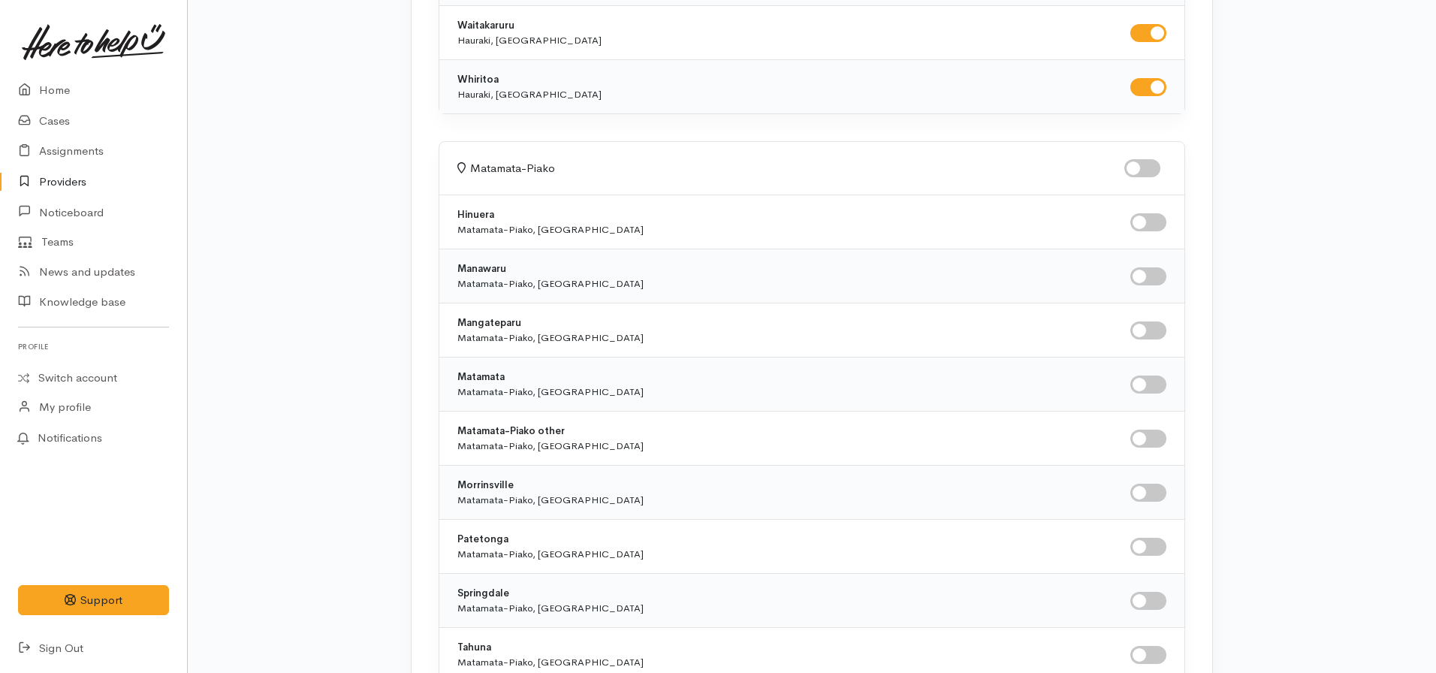
click at [1145, 171] on input "checkbox" at bounding box center [1142, 168] width 36 height 18
checkbox input "true"
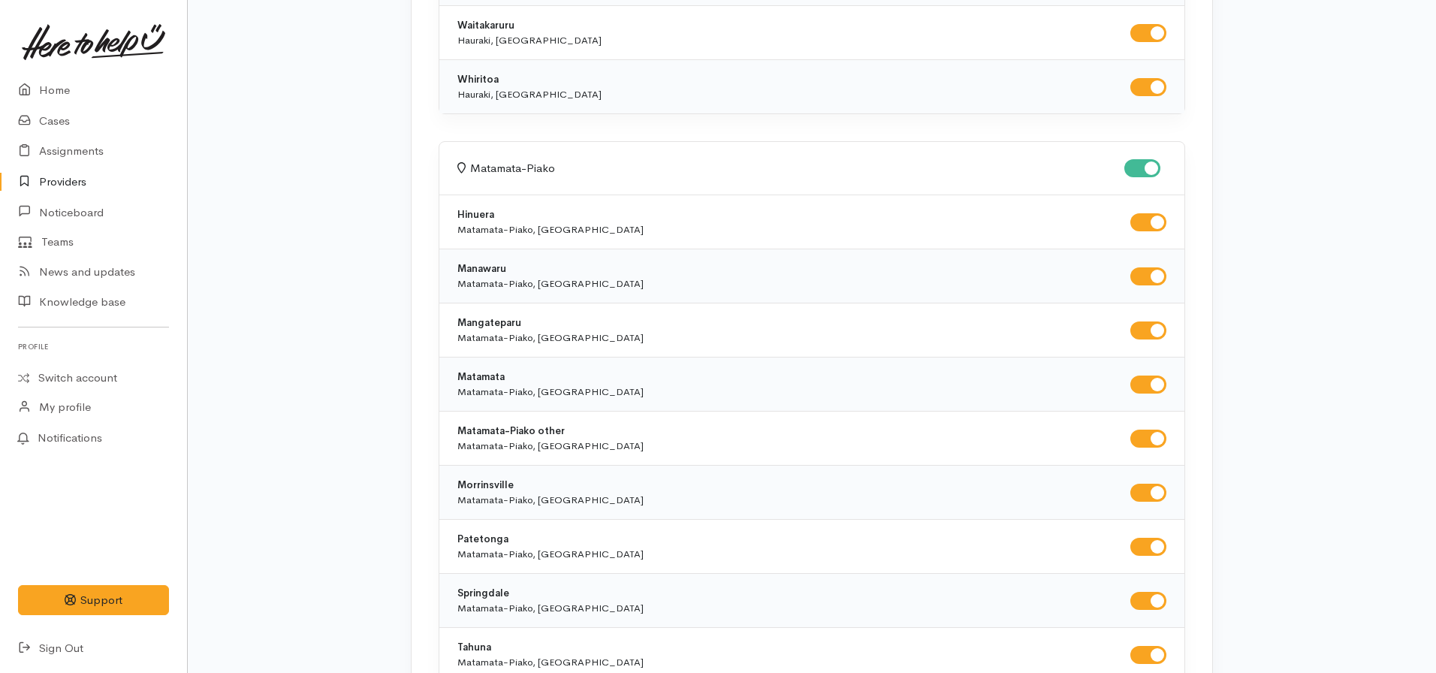
checkbox input "true"
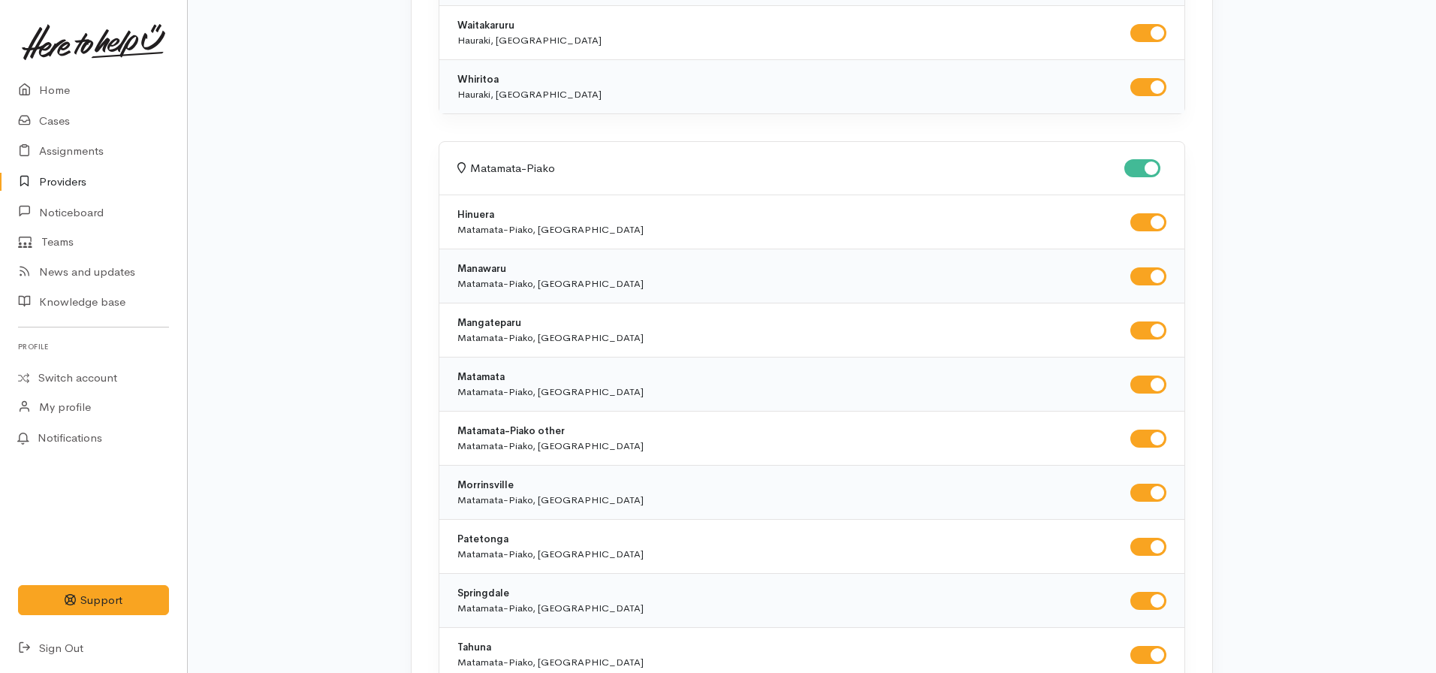
checkbox input "true"
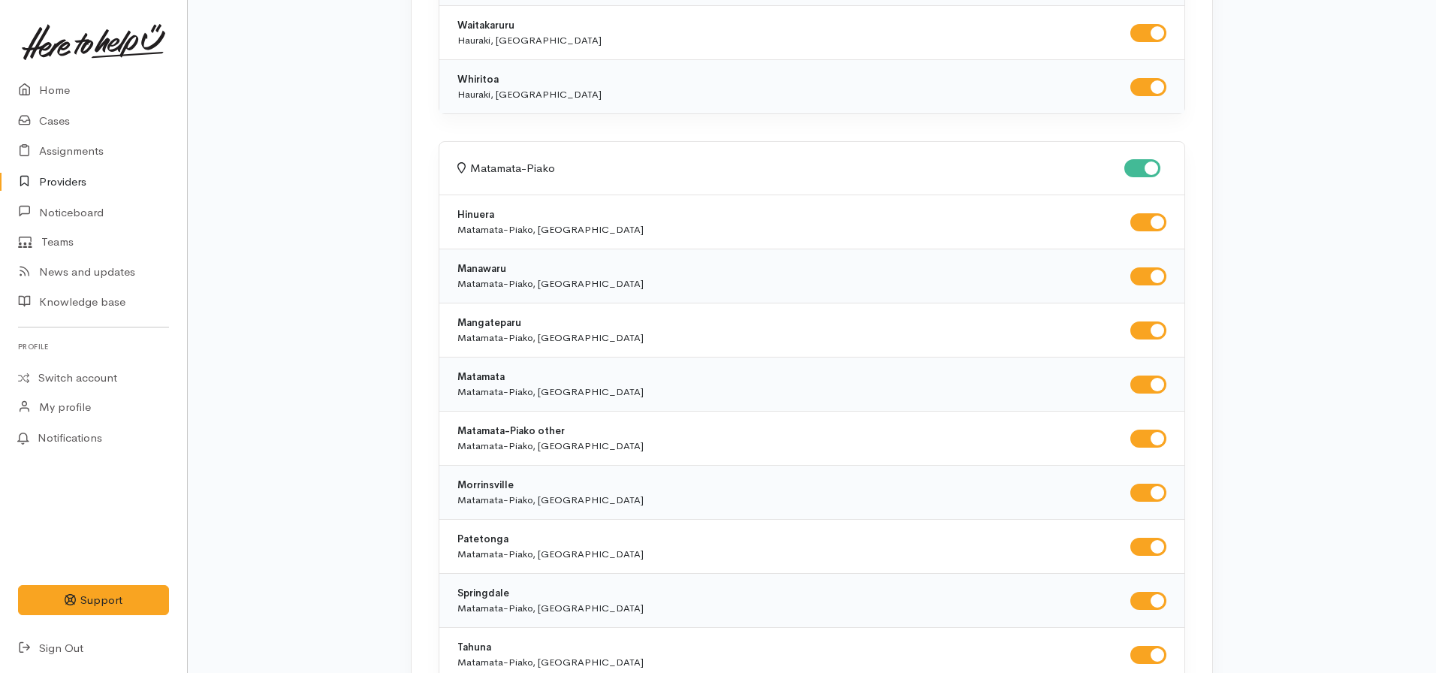
checkbox input "true"
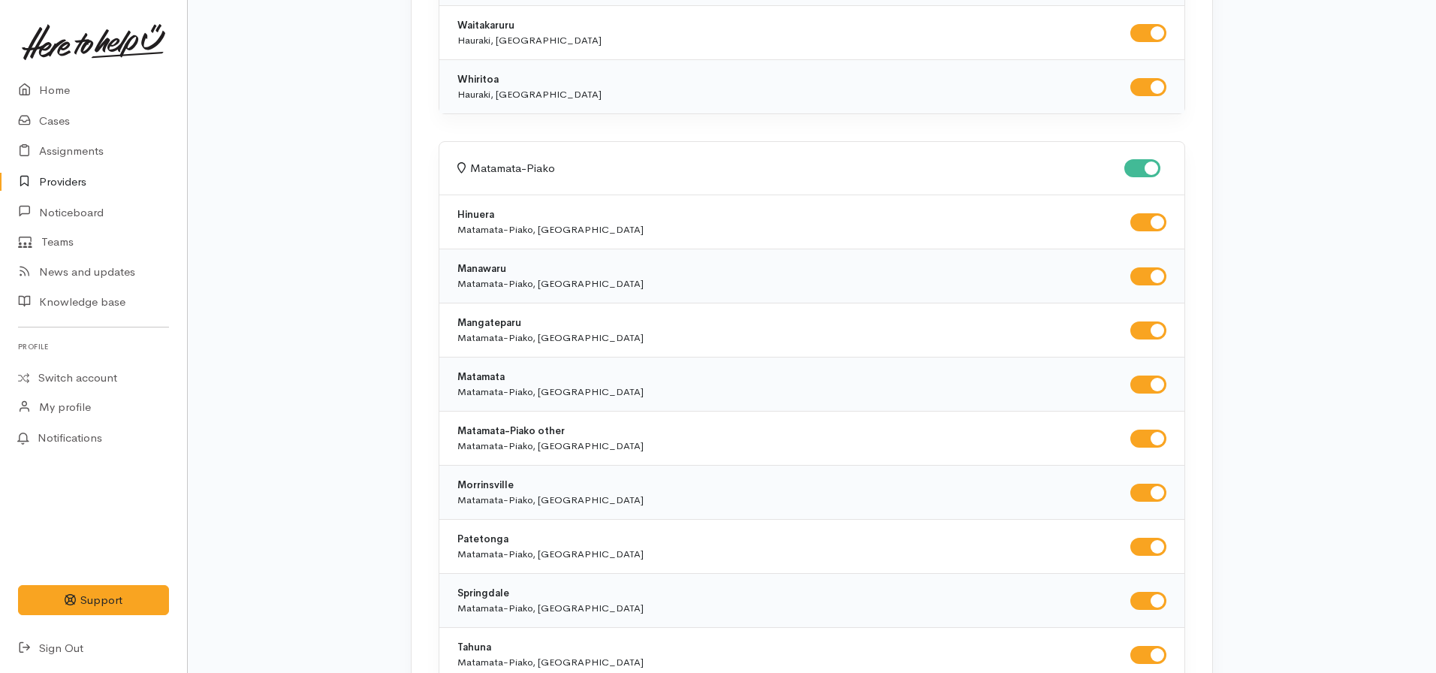
checkbox input "true"
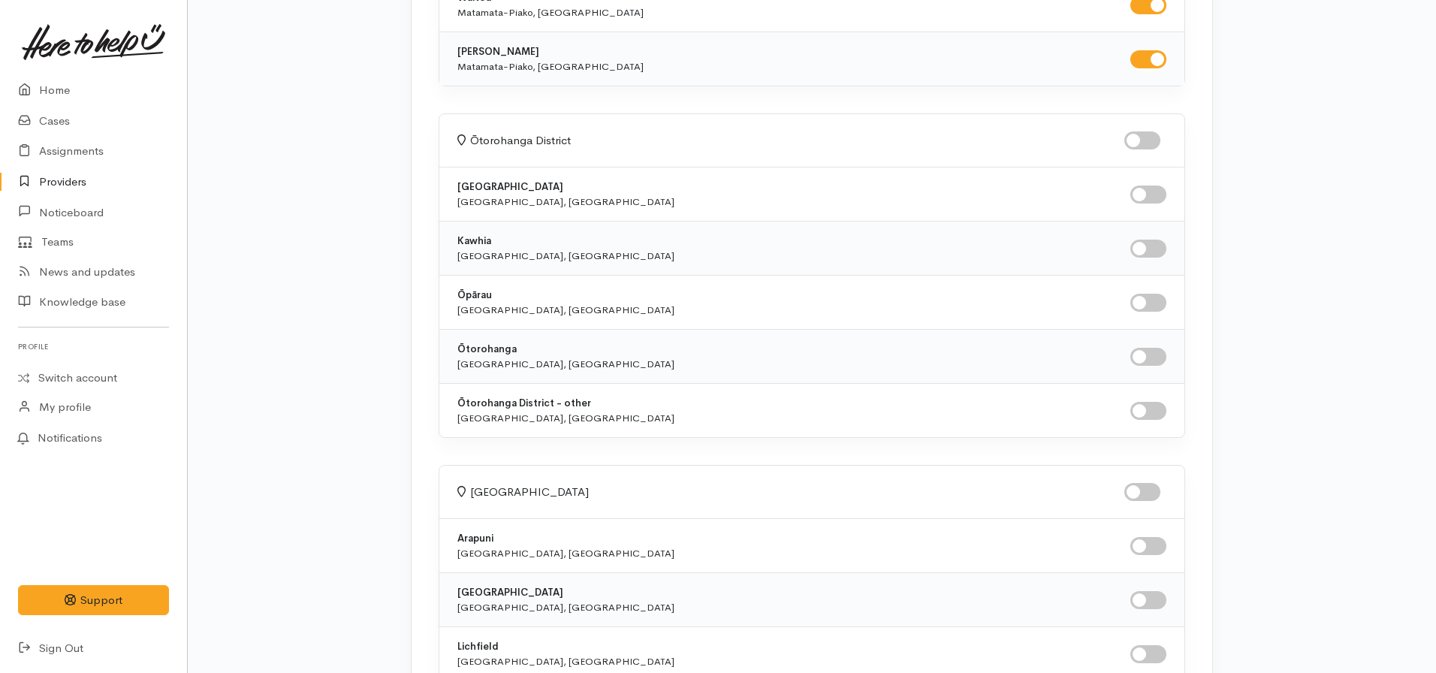
scroll to position [7583, 0]
click at [1135, 140] on input "checkbox" at bounding box center [1142, 138] width 36 height 18
checkbox input "true"
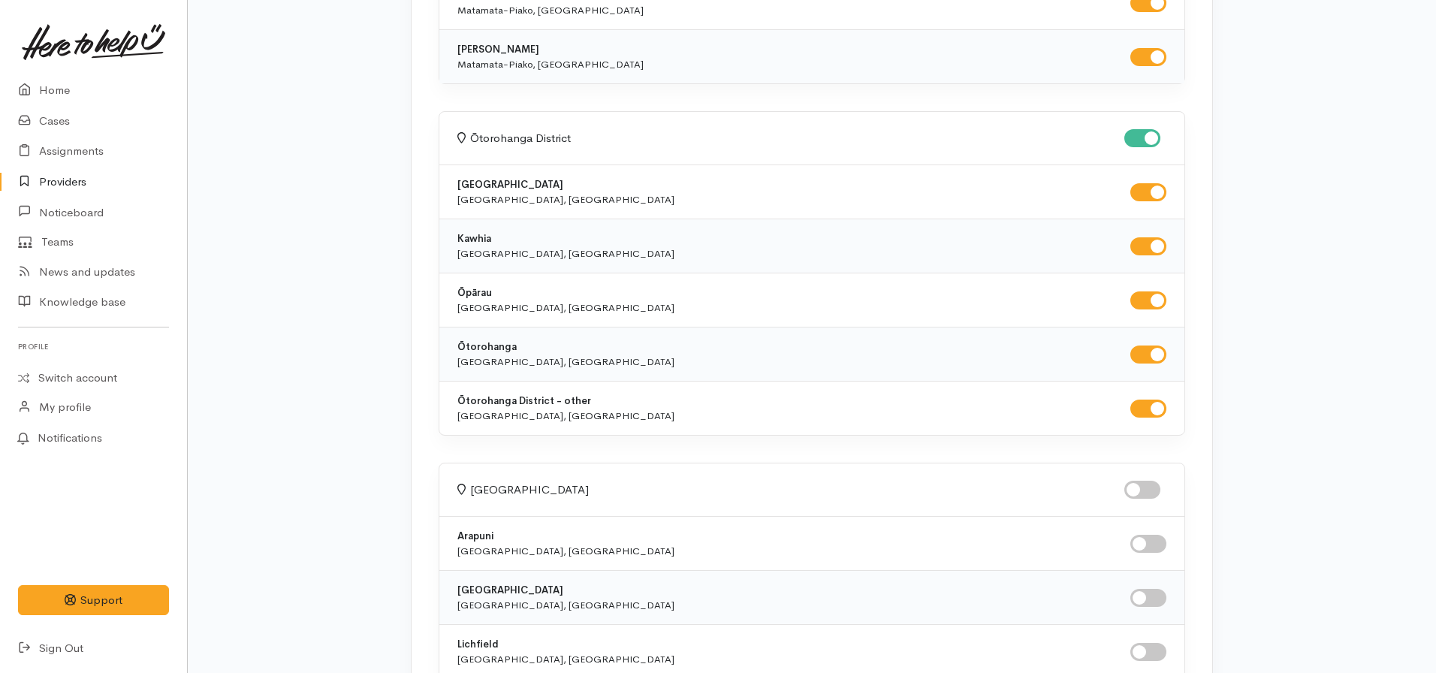
checkbox input "true"
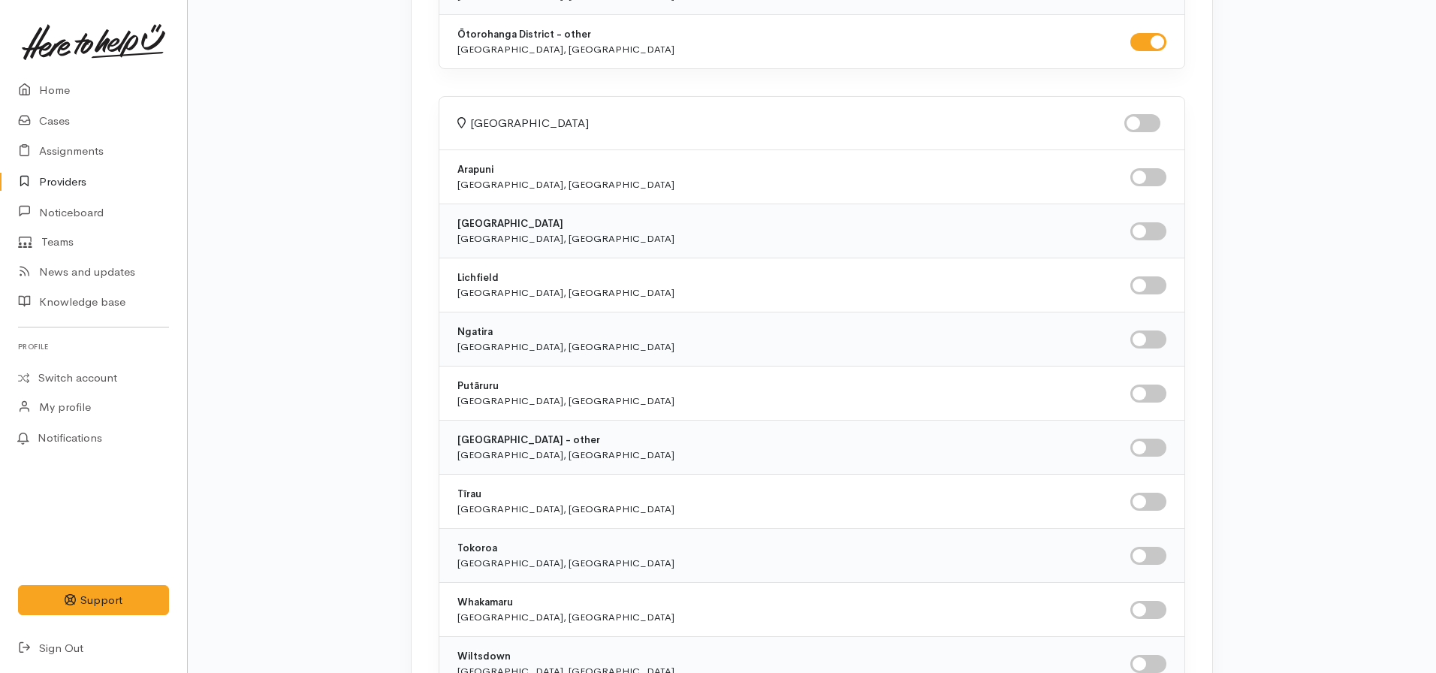
scroll to position [7959, 0]
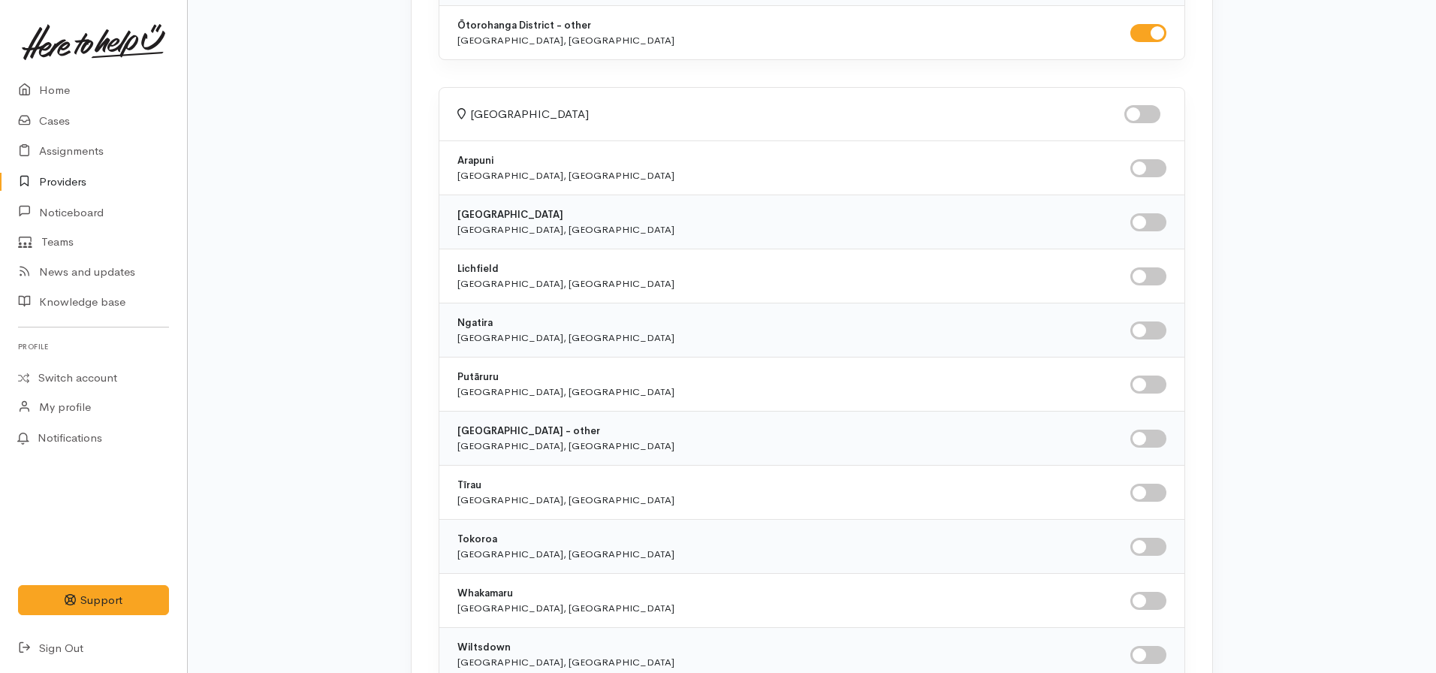
click at [1137, 113] on input "checkbox" at bounding box center [1142, 114] width 36 height 18
checkbox input "true"
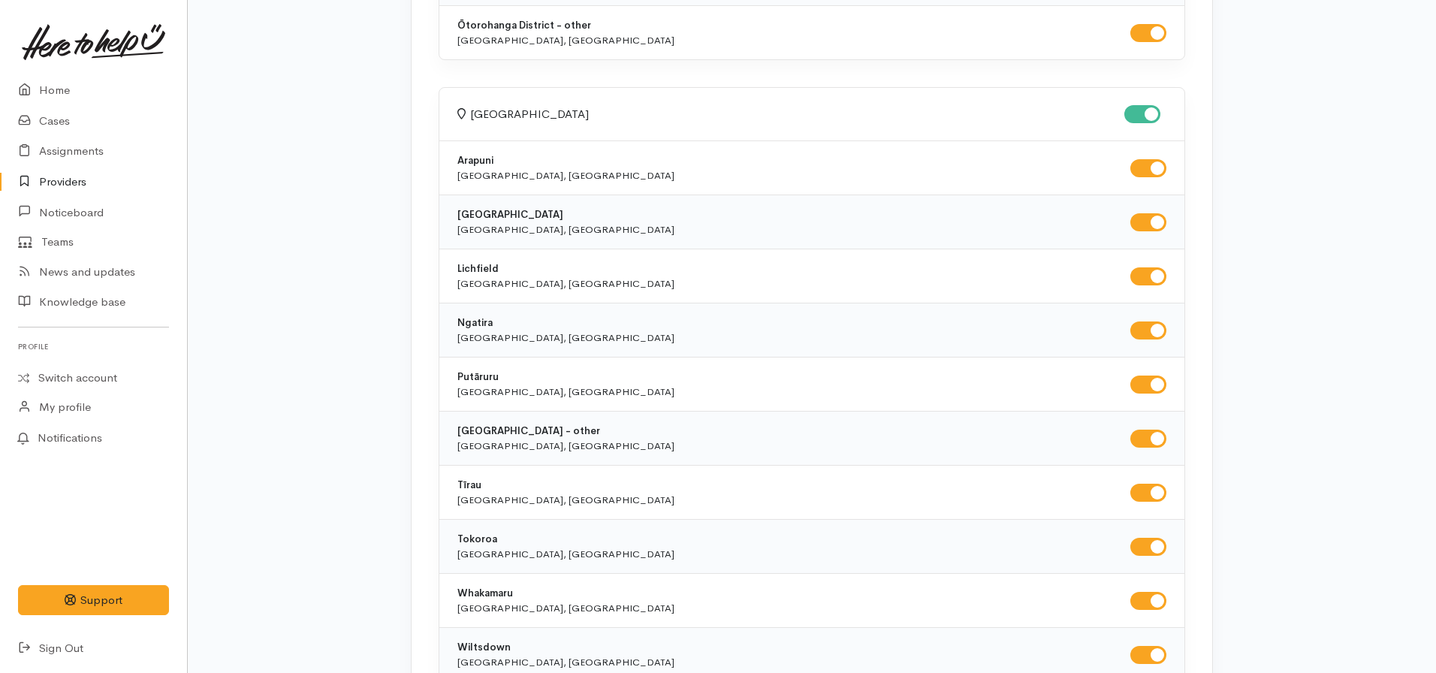
checkbox input "true"
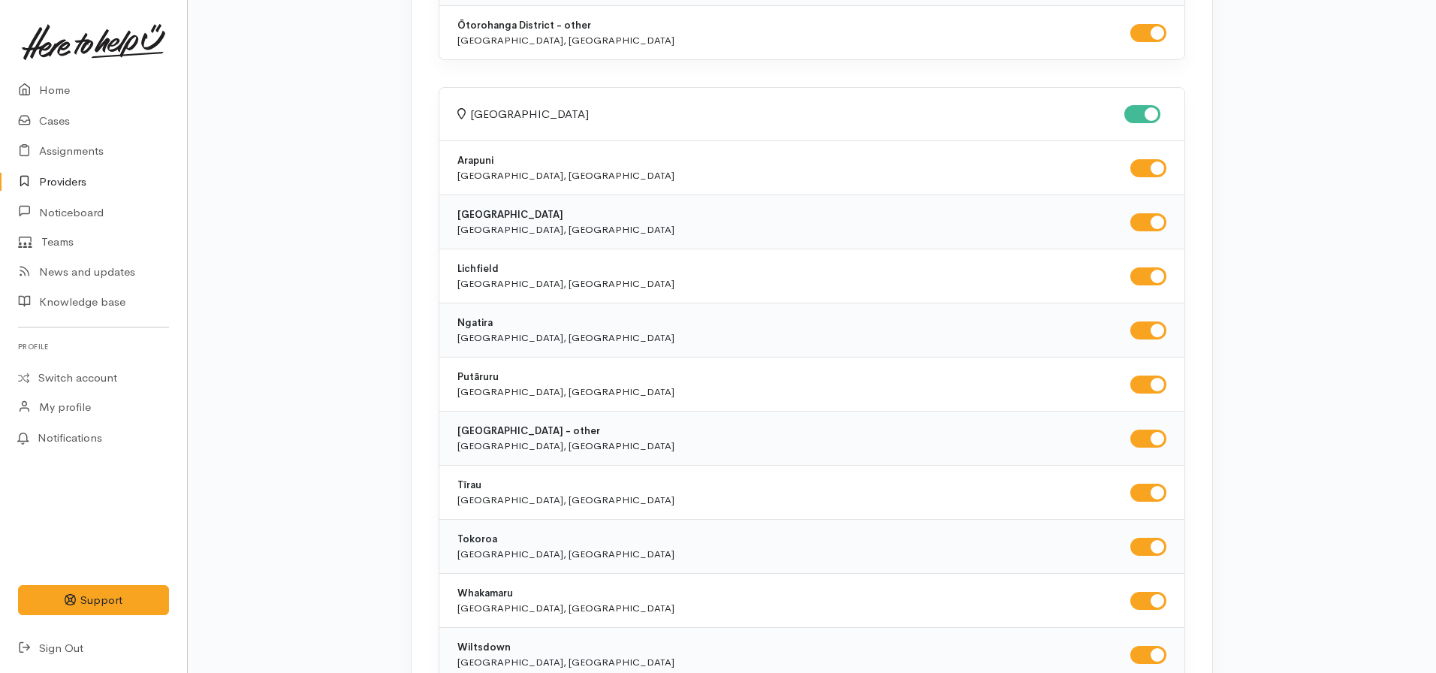
checkbox input "true"
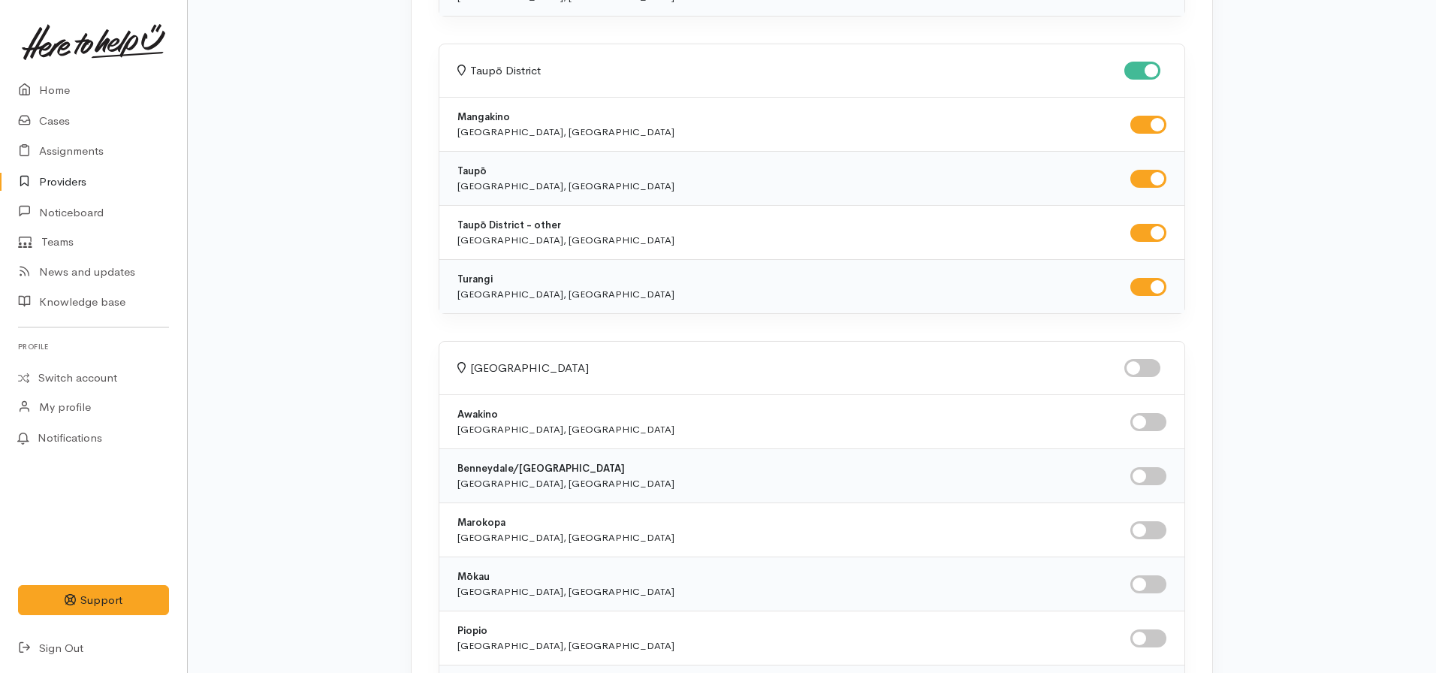
scroll to position [8634, 0]
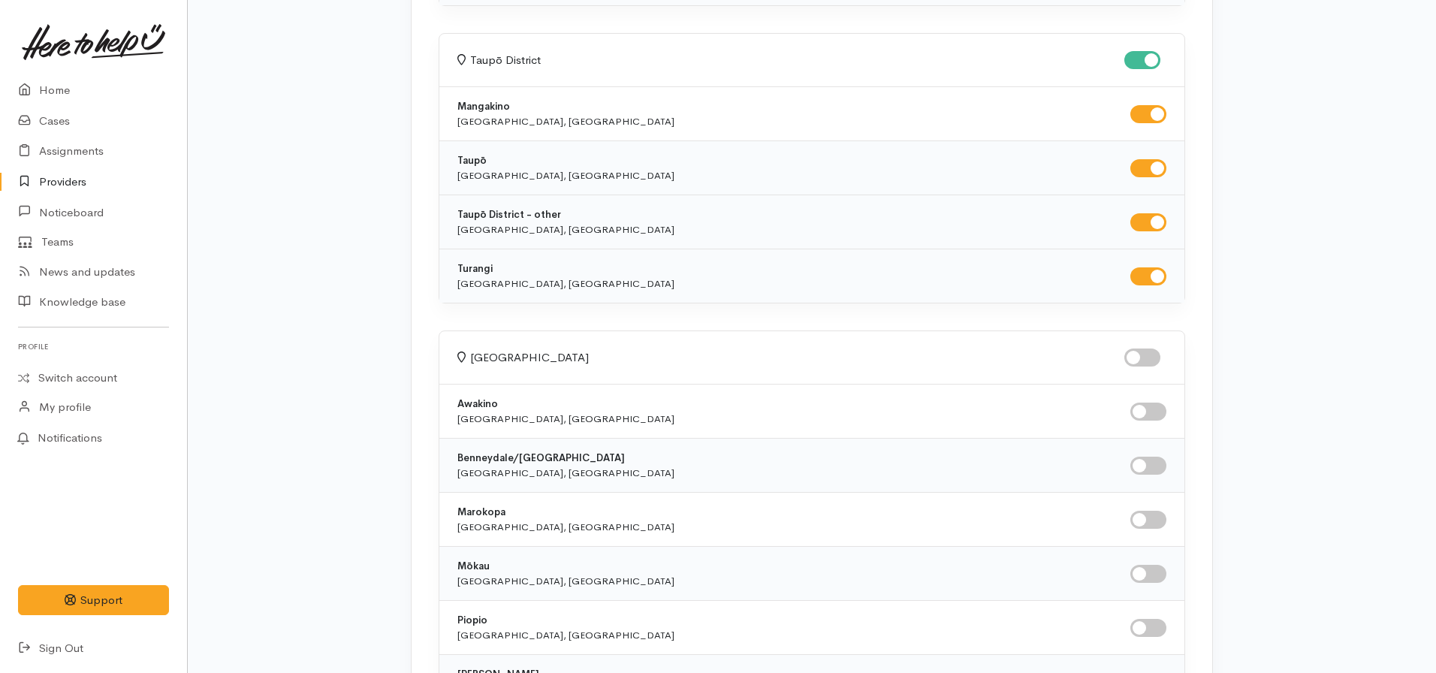
click at [1150, 217] on input "checkbox" at bounding box center [1148, 222] width 36 height 18
checkbox input "false"
click at [1153, 169] on input "checkbox" at bounding box center [1148, 168] width 36 height 18
checkbox input "false"
click at [1153, 272] on input "checkbox" at bounding box center [1148, 276] width 36 height 18
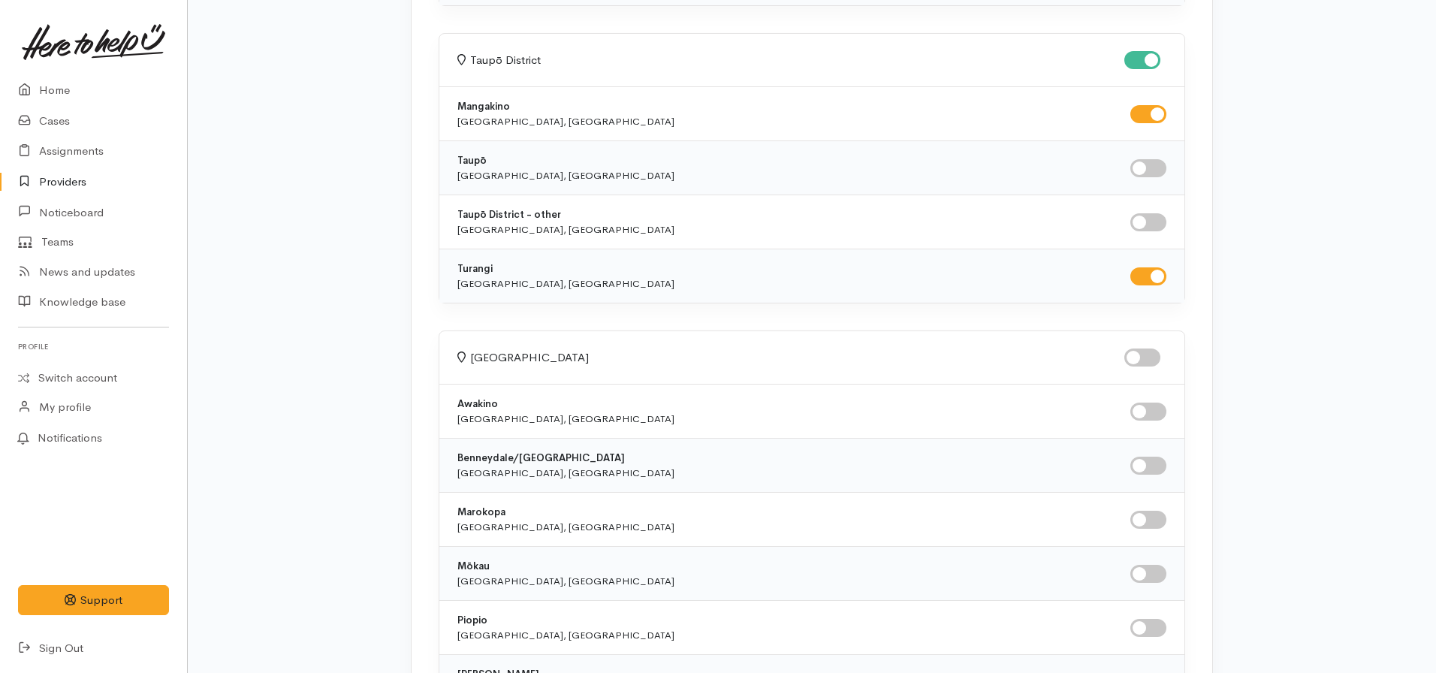
checkbox input "false"
click at [1140, 354] on input "checkbox" at bounding box center [1142, 357] width 36 height 18
checkbox input "true"
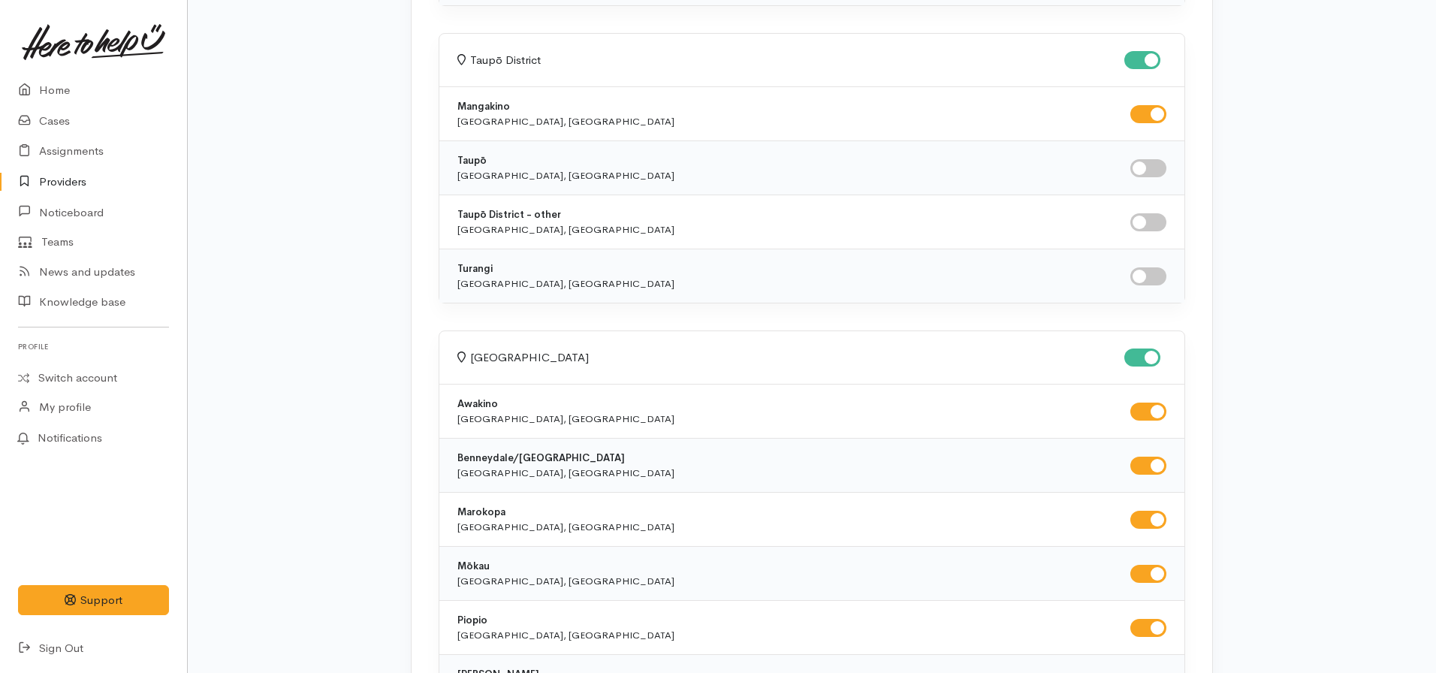
checkbox input "true"
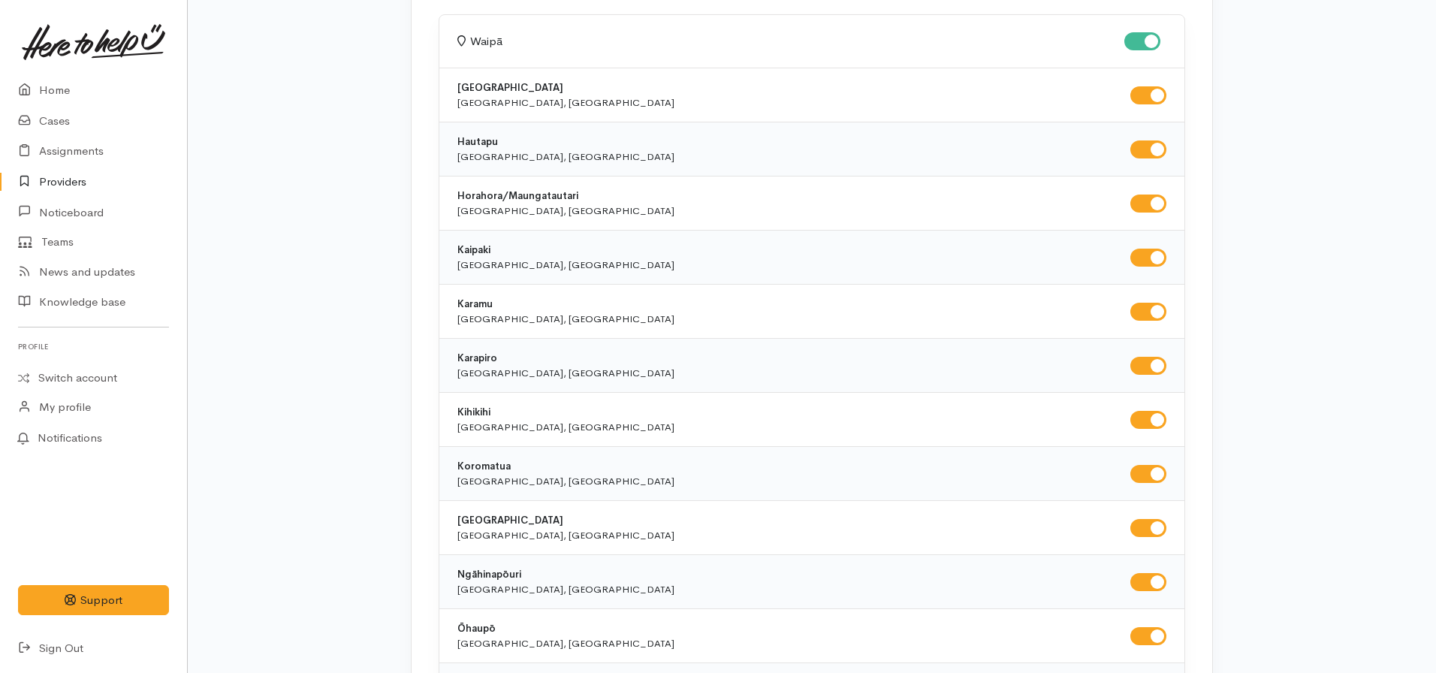
scroll to position [0, 0]
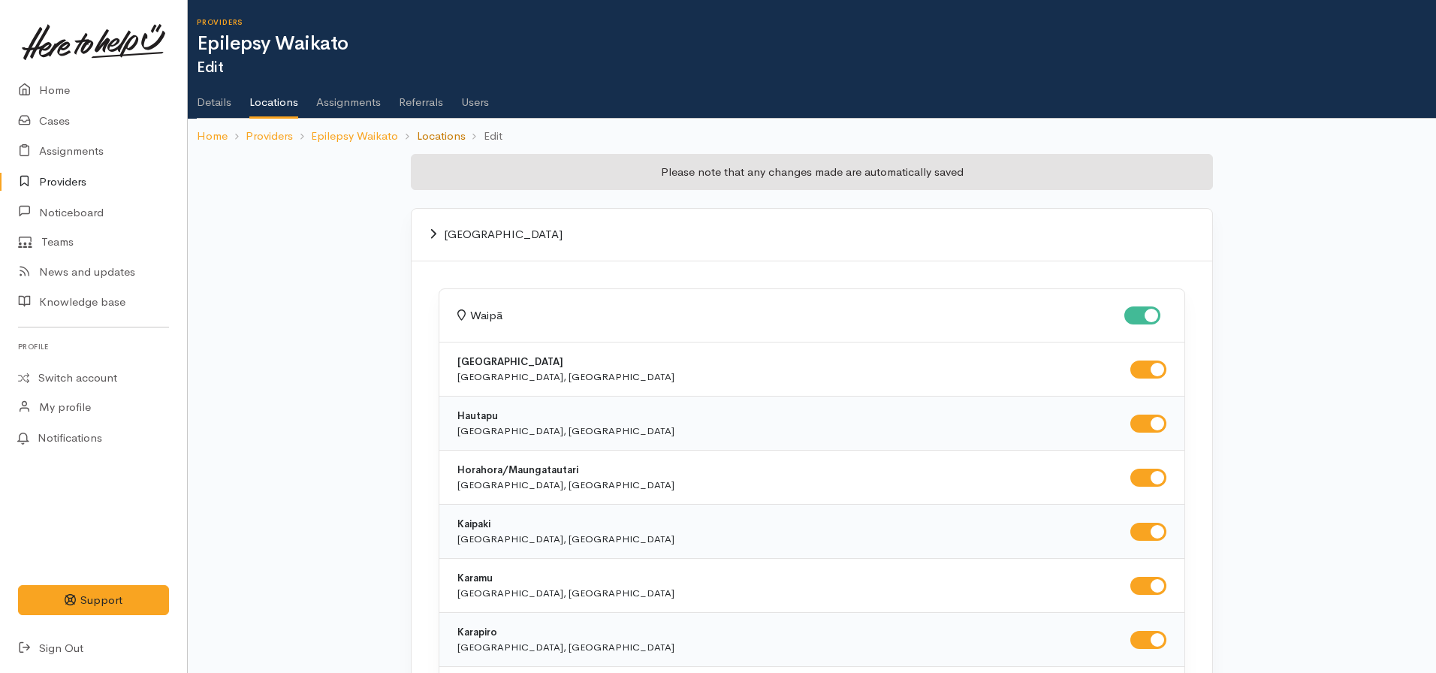
click at [438, 134] on link "Locations" at bounding box center [441, 136] width 49 height 17
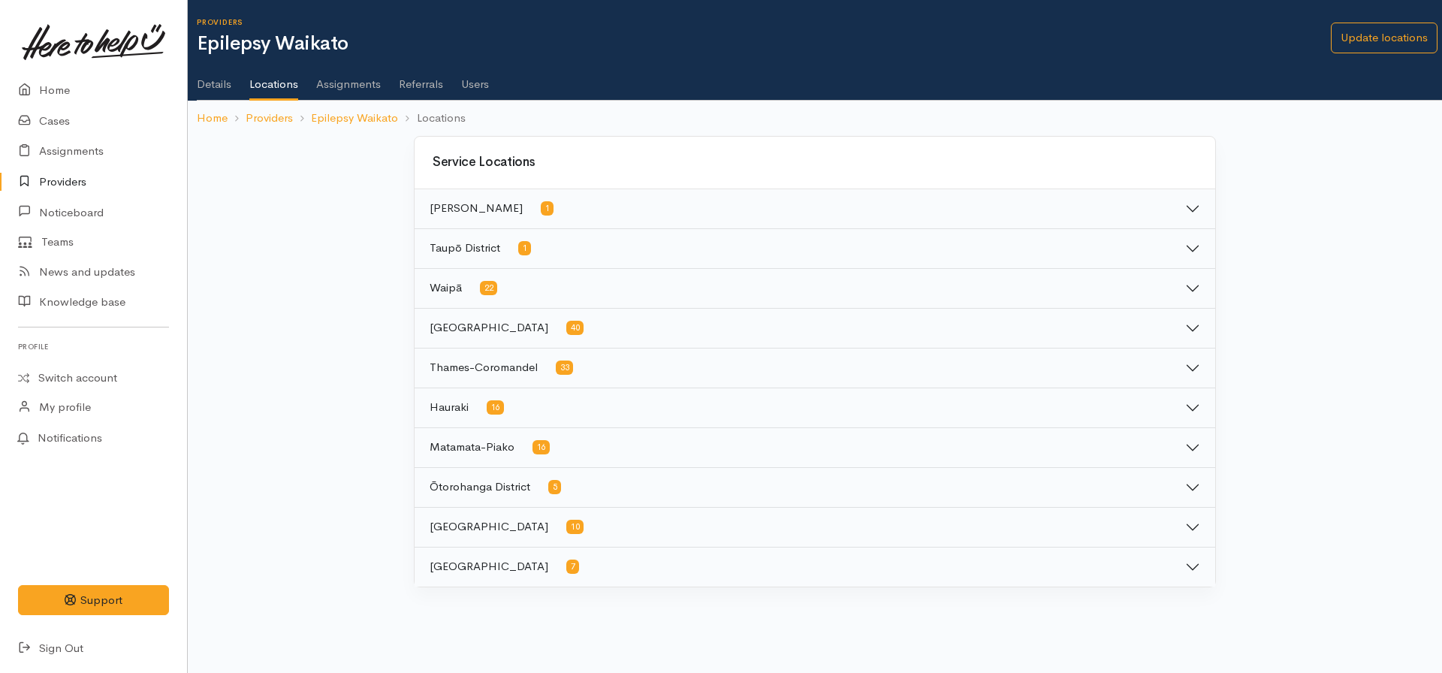
click at [215, 80] on link "Details" at bounding box center [214, 79] width 35 height 42
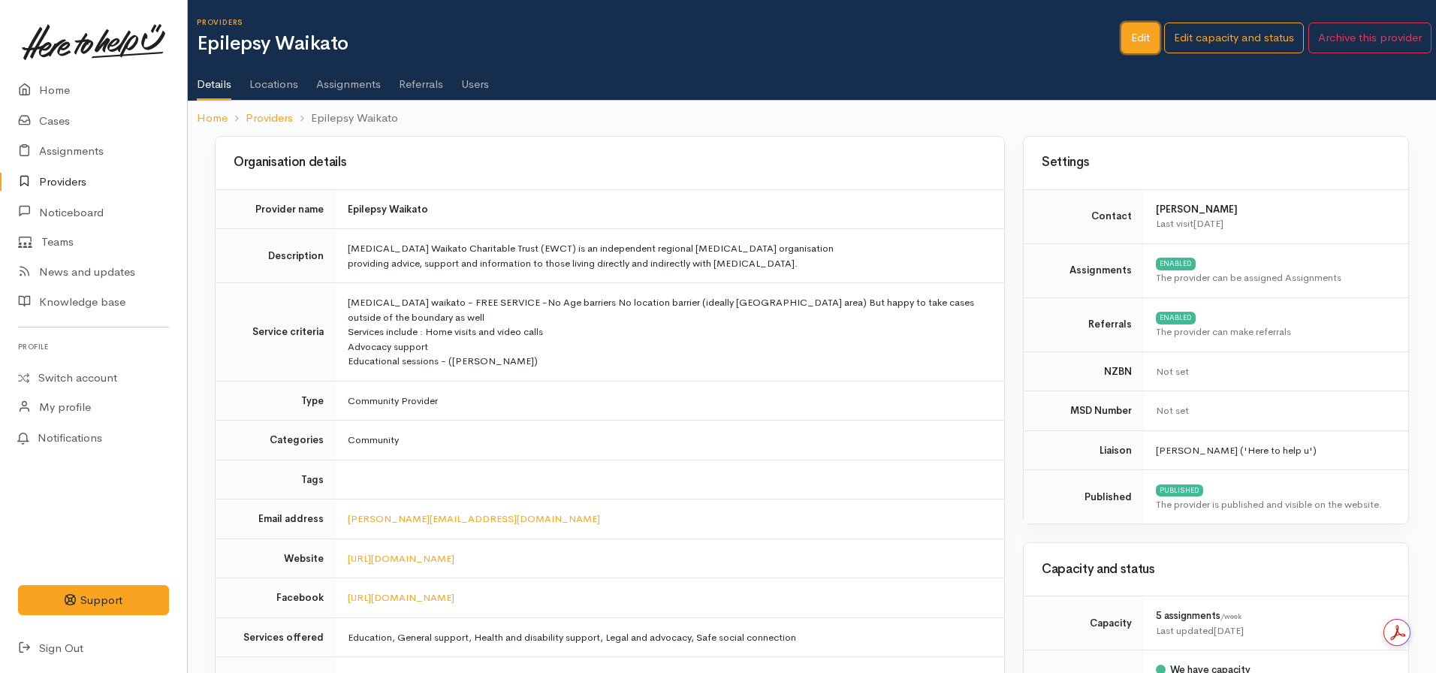
click at [1121, 38] on link "Edit" at bounding box center [1140, 38] width 38 height 31
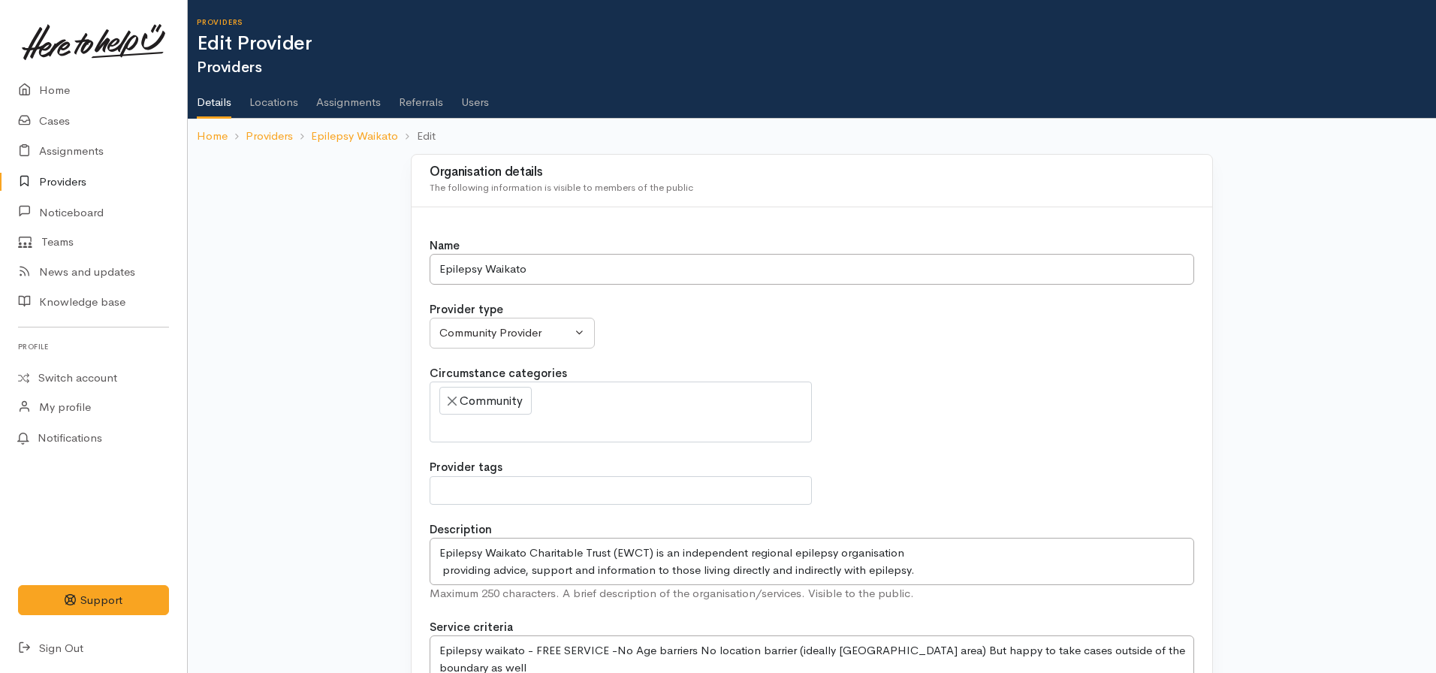
select select
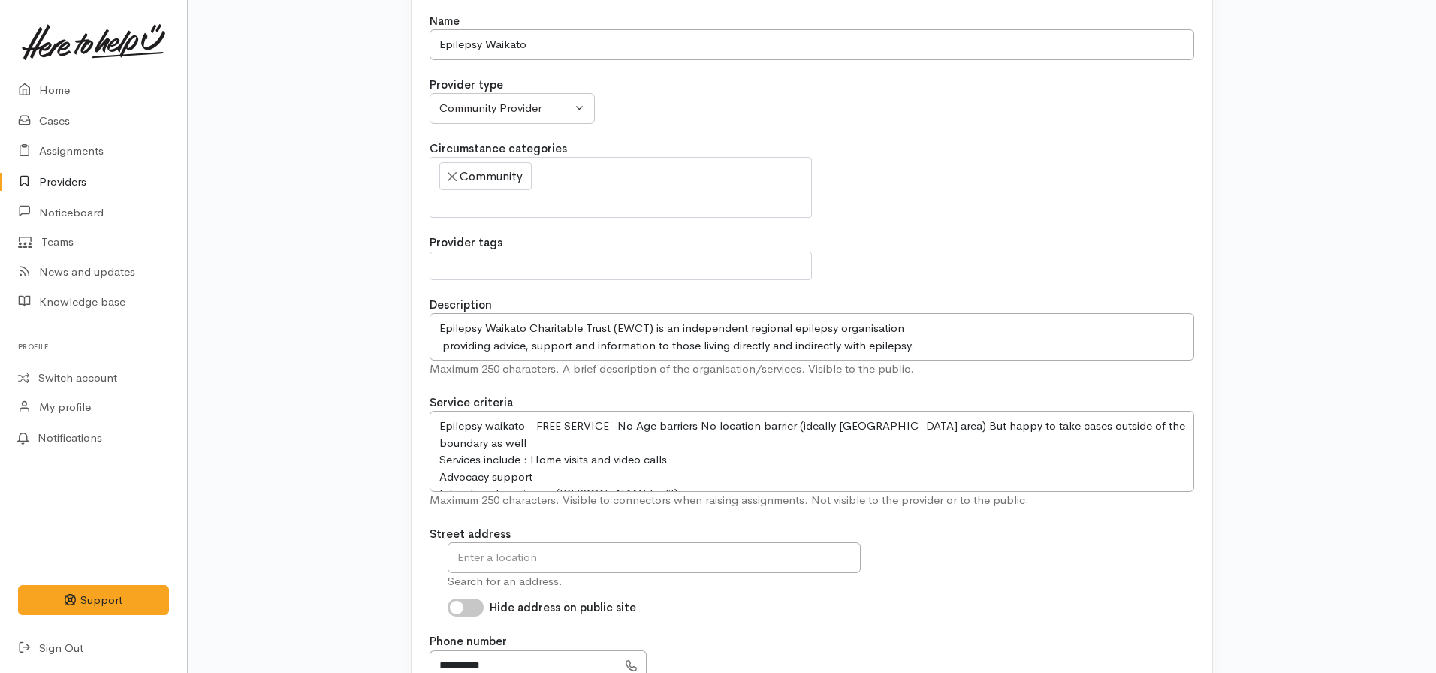
scroll to position [225, 0]
drag, startPoint x: 698, startPoint y: 424, endPoint x: 660, endPoint y: 428, distance: 38.5
click at [660, 428] on textarea "Epilepsy waikato - FREE SERVICE -No Age barriers No location barrier (ideally […" at bounding box center [811, 450] width 764 height 81
click at [714, 424] on textarea "Epilepsy waikato - FREE SERVICE -No Age barriers No location barrier (ideally […" at bounding box center [811, 450] width 764 height 81
drag, startPoint x: 714, startPoint y: 424, endPoint x: 663, endPoint y: 417, distance: 51.5
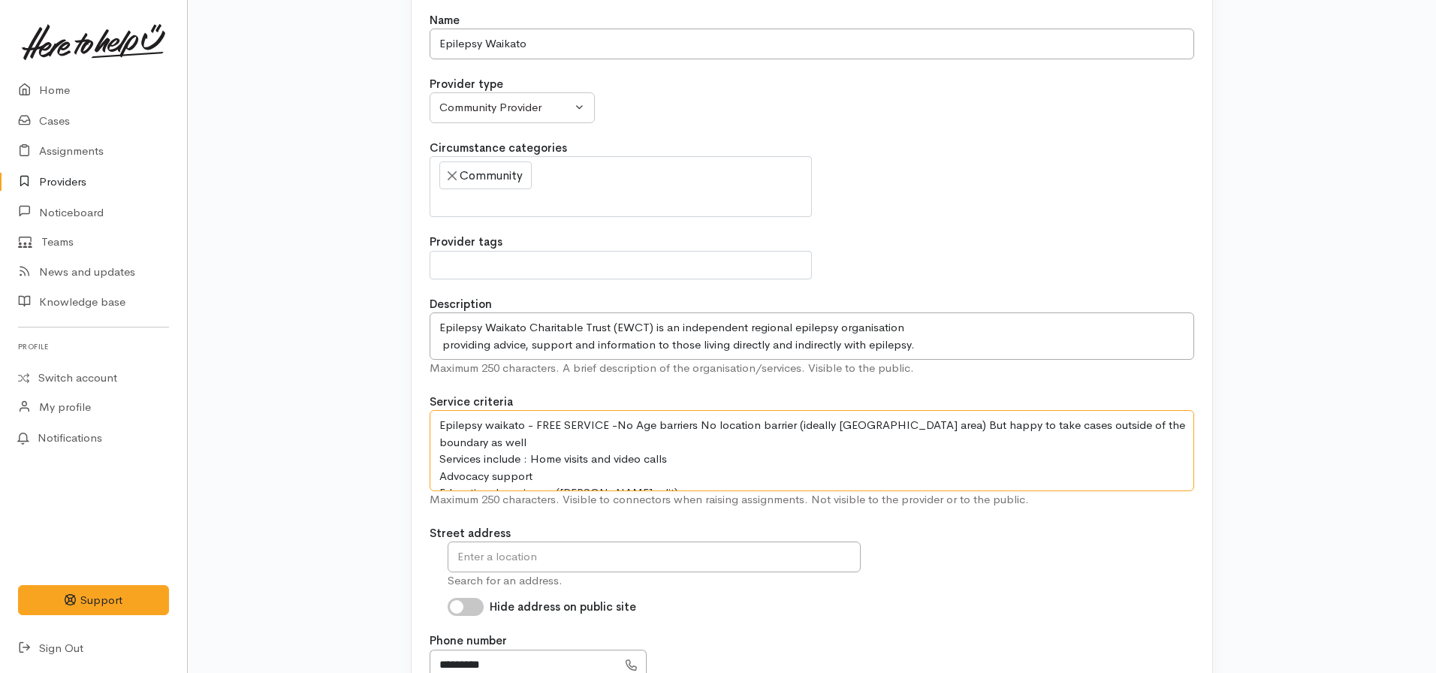
click at [663, 417] on textarea "Epilepsy waikato - FREE SERVICE -No Age barriers No location barrier (ideally […" at bounding box center [811, 450] width 764 height 81
drag, startPoint x: 861, startPoint y: 427, endPoint x: 984, endPoint y: 423, distance: 122.4
click at [984, 423] on textarea "Epilepsy waikato - FREE SERVICE -No Age barriers No location barrier (ideally […" at bounding box center [811, 450] width 764 height 81
drag, startPoint x: 646, startPoint y: 472, endPoint x: 554, endPoint y: 469, distance: 91.7
click at [554, 469] on textarea "Epilepsy waikato - FREE SERVICE -No Age barriers No location barrier (ideally […" at bounding box center [811, 450] width 764 height 81
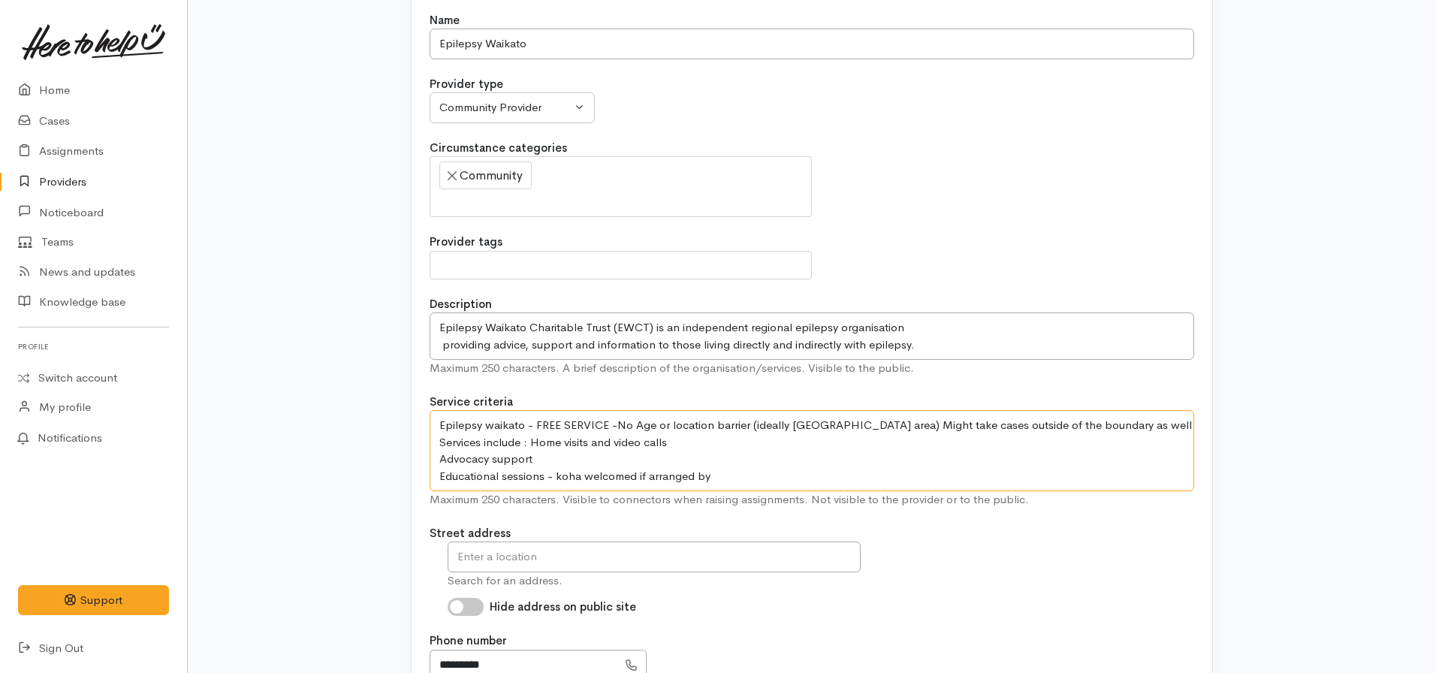
drag, startPoint x: 712, startPoint y: 471, endPoint x: 585, endPoint y: 474, distance: 126.9
click at [585, 474] on textarea "Epilepsy waikato - FREE SERVICE -No Age barriers No location barrier (ideally […" at bounding box center [811, 450] width 764 height 81
drag, startPoint x: 856, startPoint y: 428, endPoint x: 755, endPoint y: 423, distance: 101.5
click at [755, 423] on textarea "Epilepsy waikato - FREE SERVICE -No Age barriers No location barrier (ideally […" at bounding box center [811, 450] width 764 height 81
click at [436, 456] on textarea "Epilepsy waikato - FREE SERVICE -No Age barriers No location barrier (ideally […" at bounding box center [811, 450] width 764 height 81
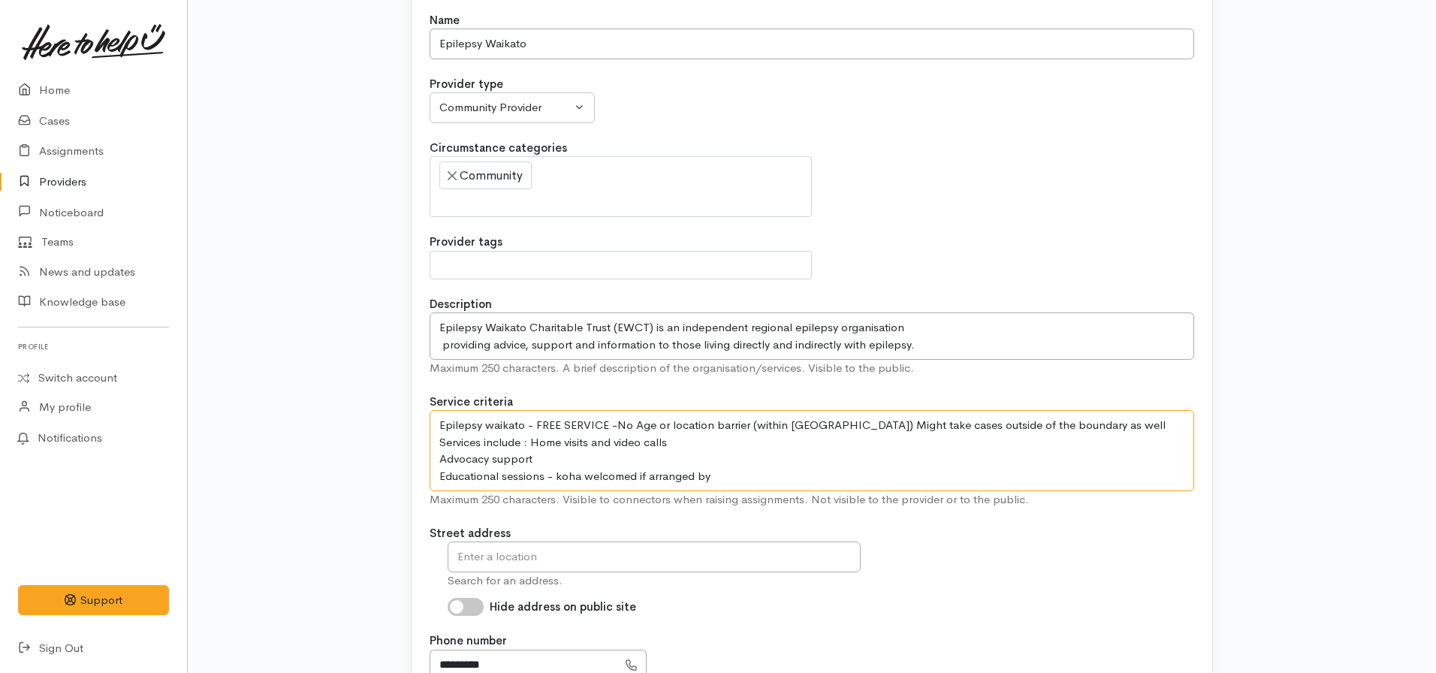
click at [716, 470] on textarea "Epilepsy waikato - FREE SERVICE -No Age barriers No location barrier (ideally […" at bounding box center [811, 450] width 764 height 81
drag, startPoint x: 731, startPoint y: 475, endPoint x: 585, endPoint y: 472, distance: 146.4
click at [585, 472] on textarea "Epilepsy waikato - FREE SERVICE -No Age barriers No location barrier (ideally […" at bounding box center [811, 450] width 764 height 81
drag, startPoint x: 635, startPoint y: 476, endPoint x: 584, endPoint y: 475, distance: 51.1
click at [584, 475] on textarea "Epilepsy waikato - FREE SERVICE -No Age barriers No location barrier (ideally […" at bounding box center [811, 450] width 764 height 81
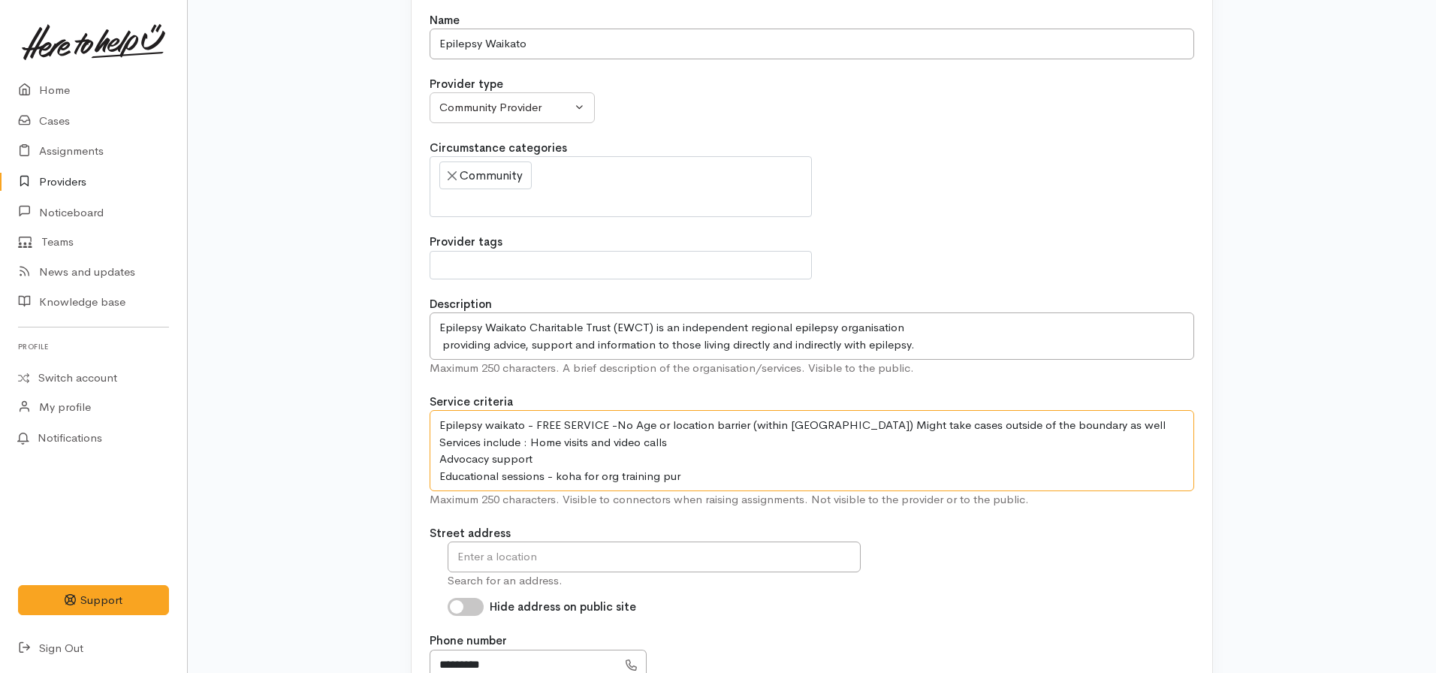
click at [690, 475] on textarea "Epilepsy waikato - FREE SERVICE -No Age barriers No location barrier (ideally […" at bounding box center [811, 450] width 764 height 81
click at [580, 482] on textarea "Epilepsy waikato - FREE SERVICE -No Age barriers No location barrier (ideally […" at bounding box center [811, 450] width 764 height 81
click at [538, 428] on textarea "Epilepsy waikato - FREE SERVICE -No Age barriers No location barrier (ideally […" at bounding box center [811, 450] width 764 height 81
click at [679, 446] on textarea "Epilepsy waikato - FREE SERVICE -No Age barriers No location barrier (ideally […" at bounding box center [811, 450] width 764 height 81
click at [591, 460] on textarea "Epilepsy waikato - FREE SERVICE -No Age barriers No location barrier (ideally […" at bounding box center [811, 450] width 764 height 81
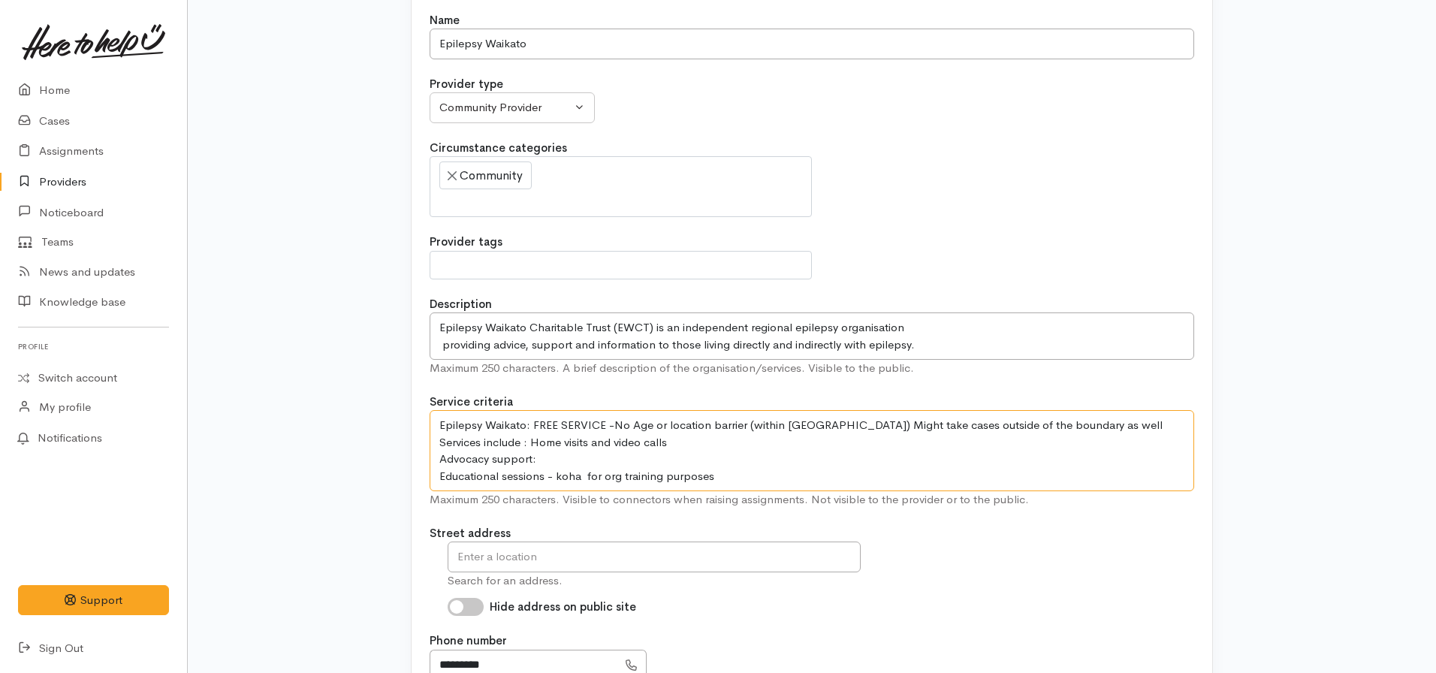
drag, startPoint x: 499, startPoint y: 475, endPoint x: 460, endPoint y: 480, distance: 40.0
click at [460, 480] on textarea "Epilepsy waikato - FREE SERVICE -No Age barriers No location barrier (ideally […" at bounding box center [811, 450] width 764 height 81
click at [687, 478] on textarea "Epilepsy waikato - FREE SERVICE -No Age barriers No location barrier (ideally […" at bounding box center [811, 450] width 764 height 81
click at [546, 477] on textarea "Epilepsy waikato - FREE SERVICE -No Age barriers No location barrier (ideally […" at bounding box center [811, 450] width 764 height 81
click at [568, 462] on textarea "Epilepsy waikato - FREE SERVICE -No Age barriers No location barrier (ideally […" at bounding box center [811, 450] width 764 height 81
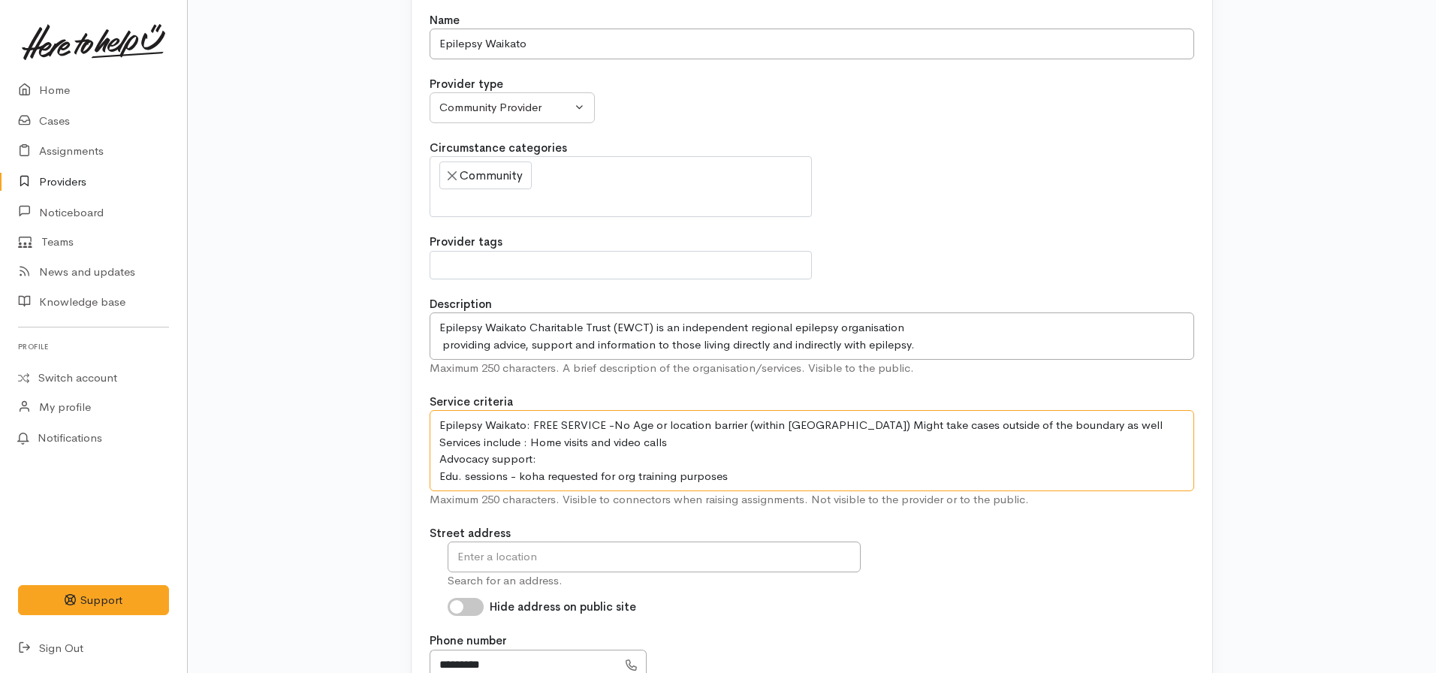
click at [442, 460] on textarea "Epilepsy waikato - FREE SERVICE -No Age barriers No location barrier (ideally […" at bounding box center [811, 450] width 764 height 81
click at [440, 460] on textarea "Epilepsy waikato - FREE SERVICE -No Age barriers No location barrier (ideally […" at bounding box center [811, 450] width 764 height 81
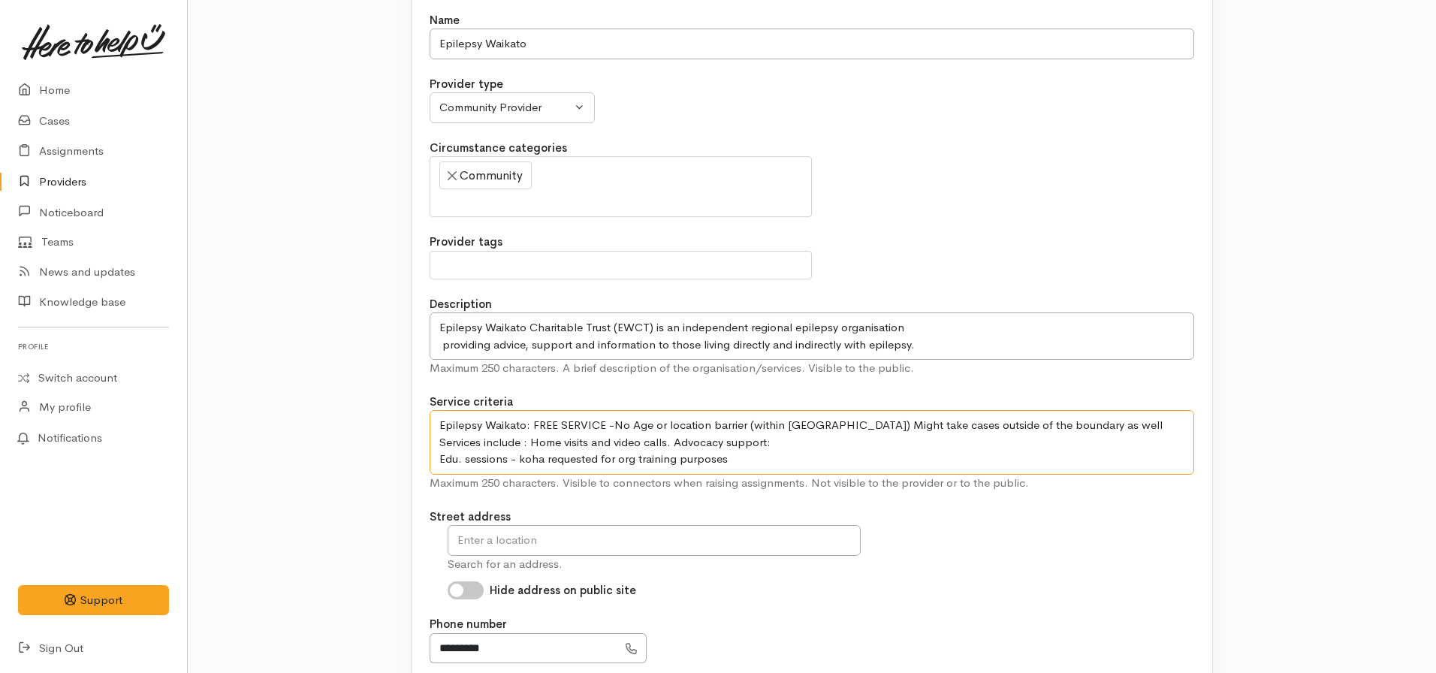
click at [810, 447] on textarea "Epilepsy waikato - FREE SERVICE -No Age barriers No location barrier (ideally […" at bounding box center [811, 442] width 764 height 65
click at [676, 442] on textarea "Epilepsy waikato - FREE SERVICE -No Age barriers No location barrier (ideally […" at bounding box center [811, 442] width 764 height 65
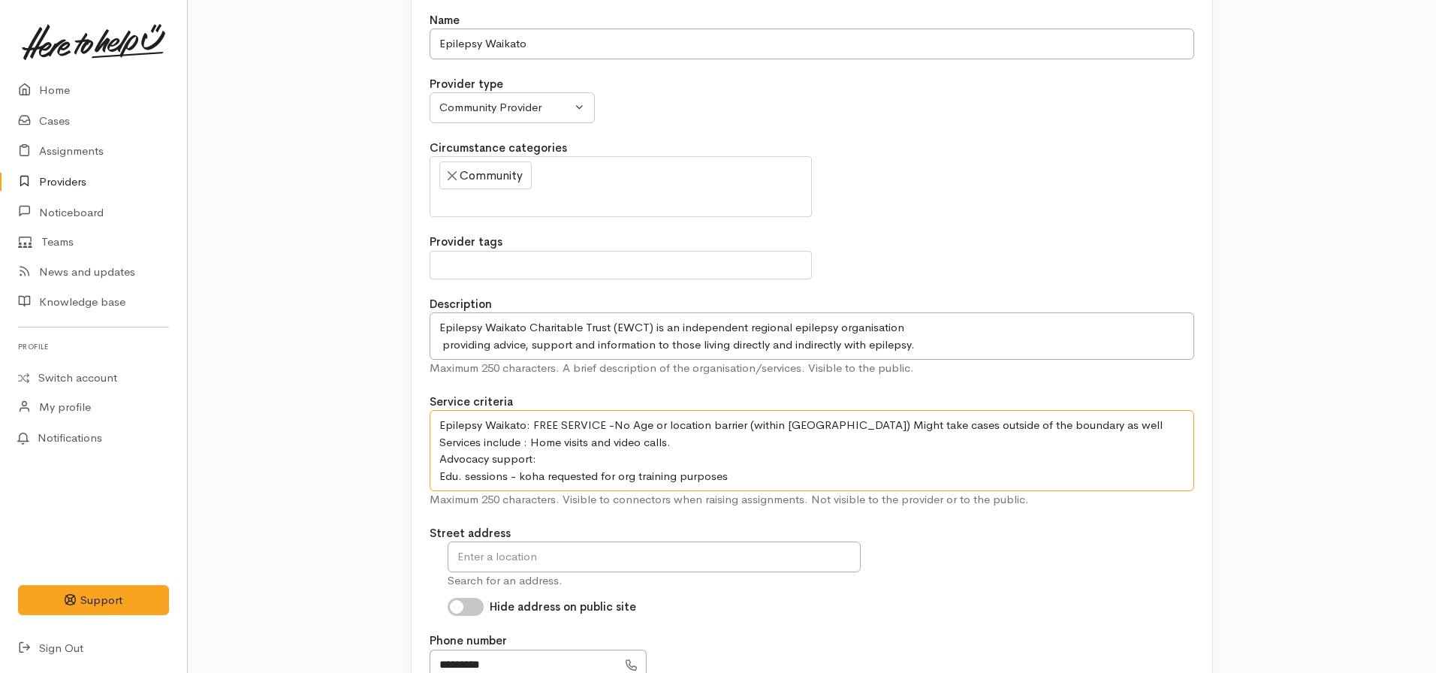
click at [624, 453] on textarea "Epilepsy waikato - FREE SERVICE -No Age barriers No location barrier (ideally […" at bounding box center [811, 450] width 764 height 81
drag, startPoint x: 552, startPoint y: 465, endPoint x: 424, endPoint y: 461, distance: 127.7
click at [424, 461] on div "Name Epilepsy Waikato Provider type Community Provider MSD Community Connector …" at bounding box center [811, 510] width 800 height 1056
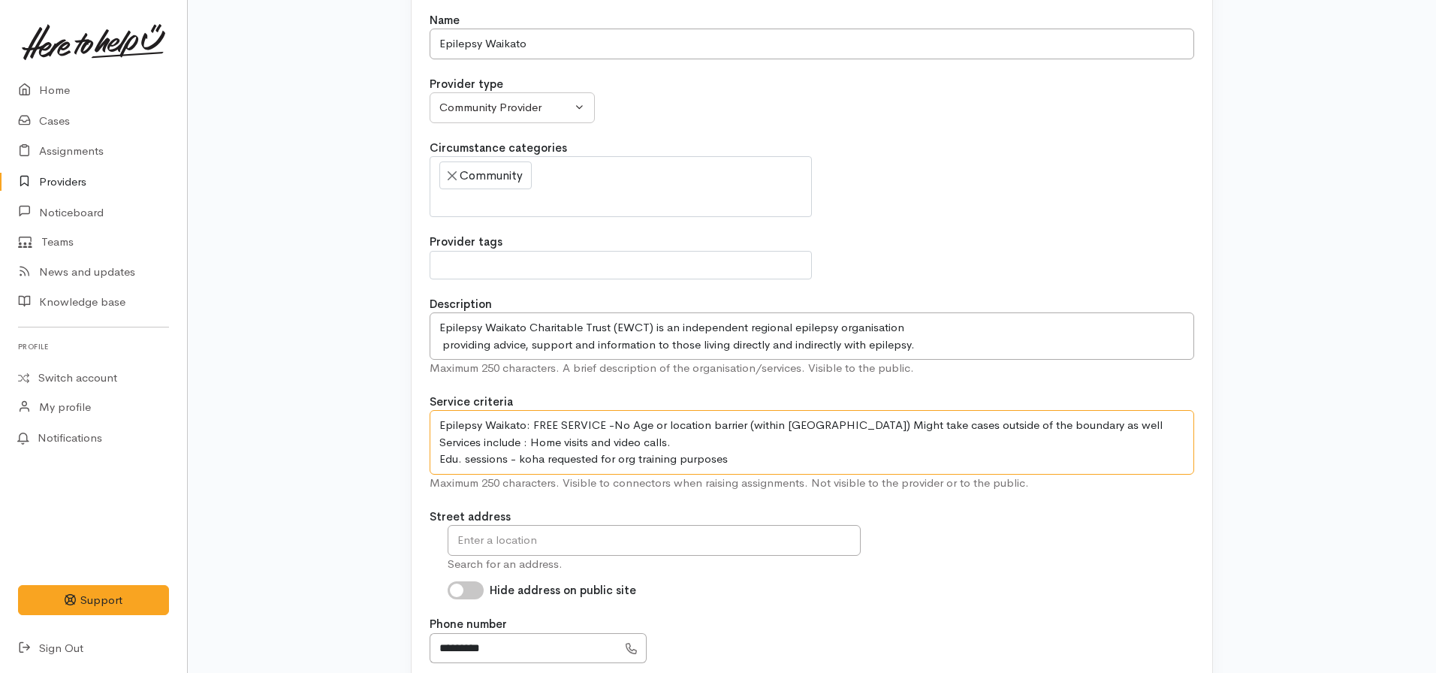
click at [749, 456] on textarea "Epilepsy waikato - FREE SERVICE -No Age barriers No location barrier (ideally […" at bounding box center [811, 442] width 764 height 65
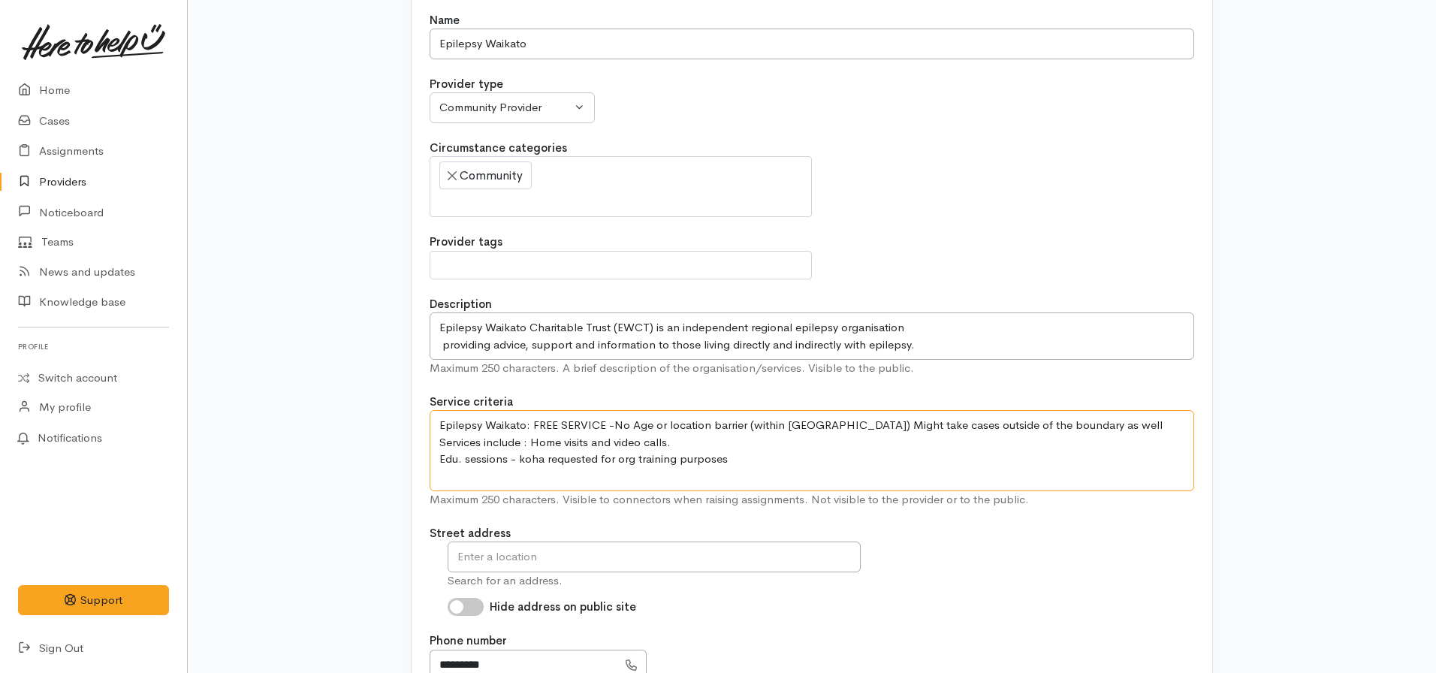
paste textarea "Advocacy support"
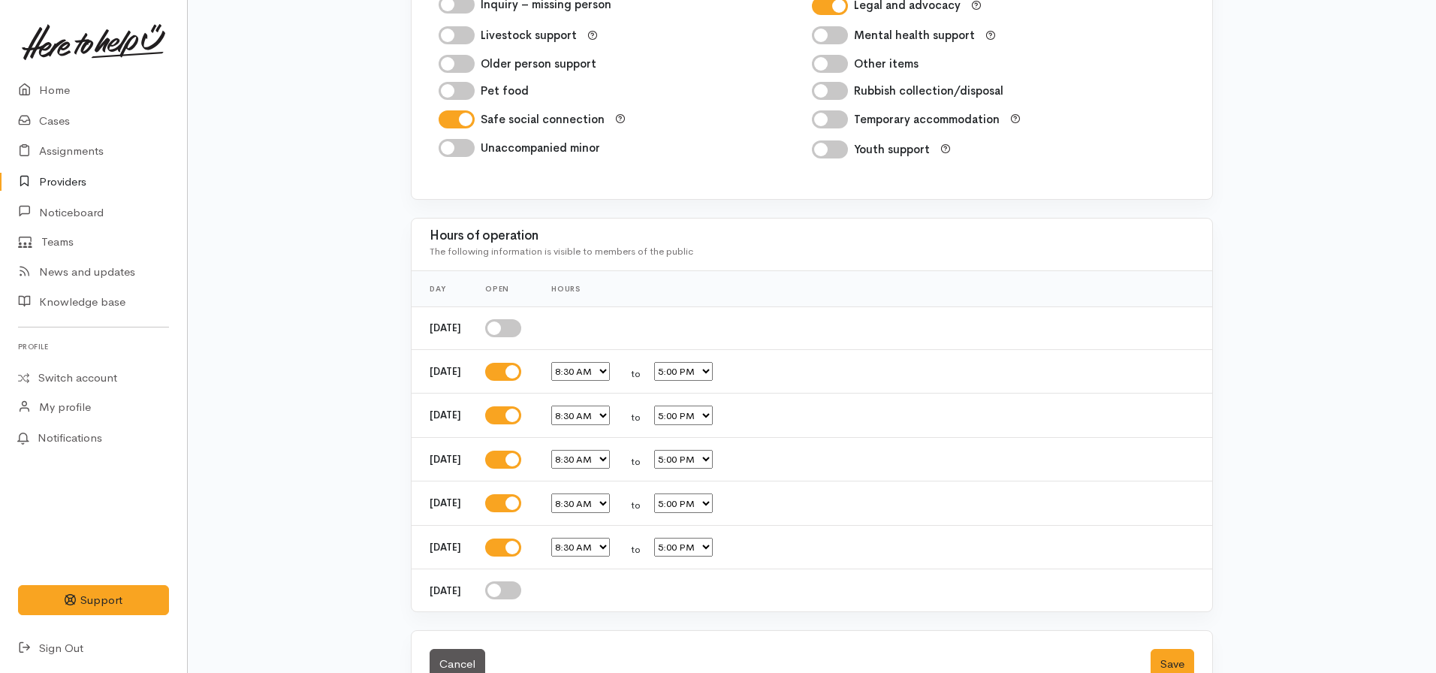
scroll to position [2524, 0]
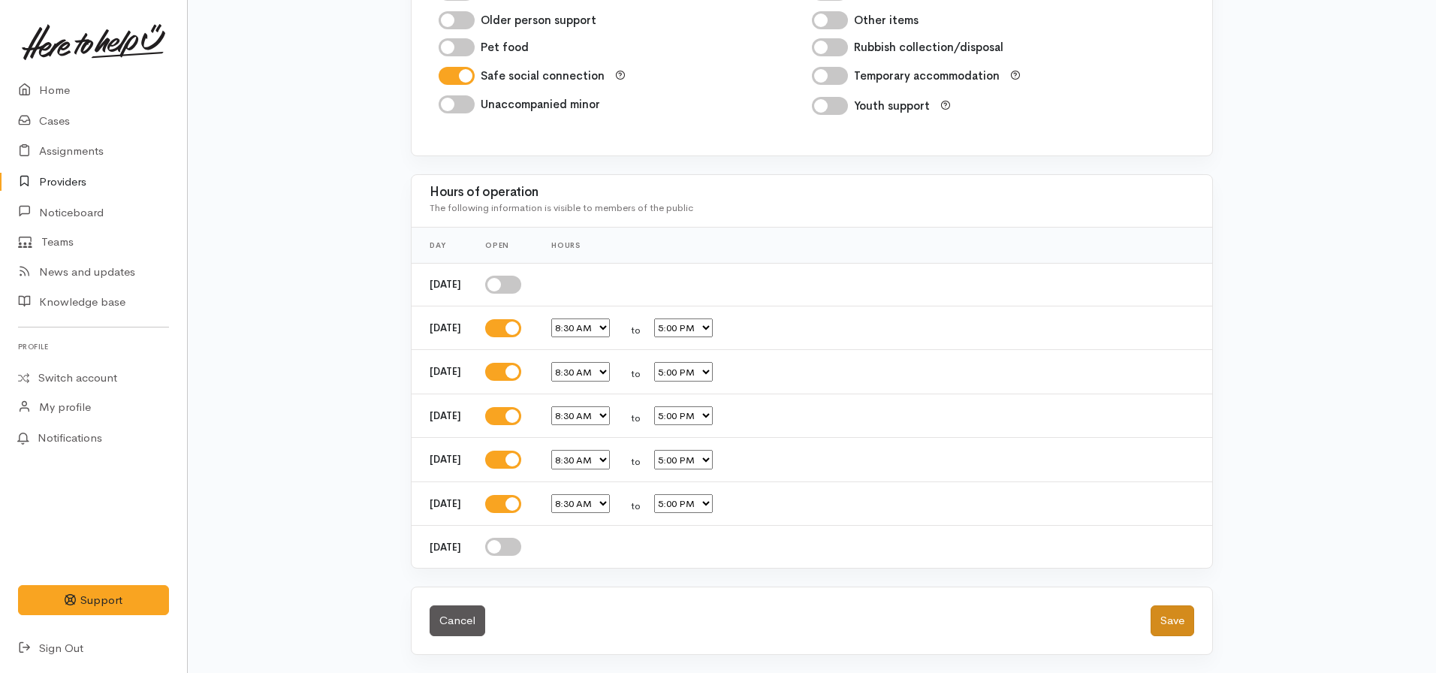
type textarea "Epilepsy Waikato: FREE SERVICE -No Age or location barrier (within [GEOGRAPHIC_…"
click at [1177, 627] on button "Save" at bounding box center [1172, 620] width 44 height 31
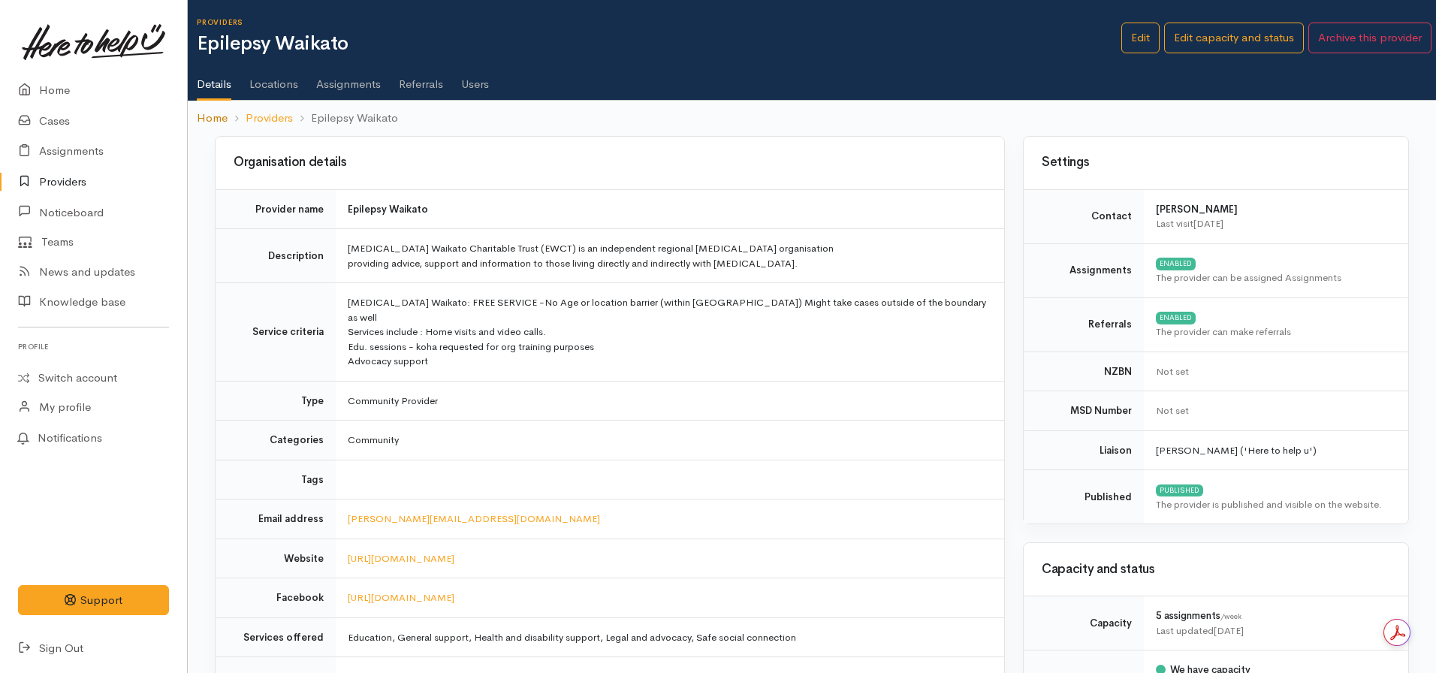
click at [212, 113] on link "Home" at bounding box center [212, 118] width 31 height 17
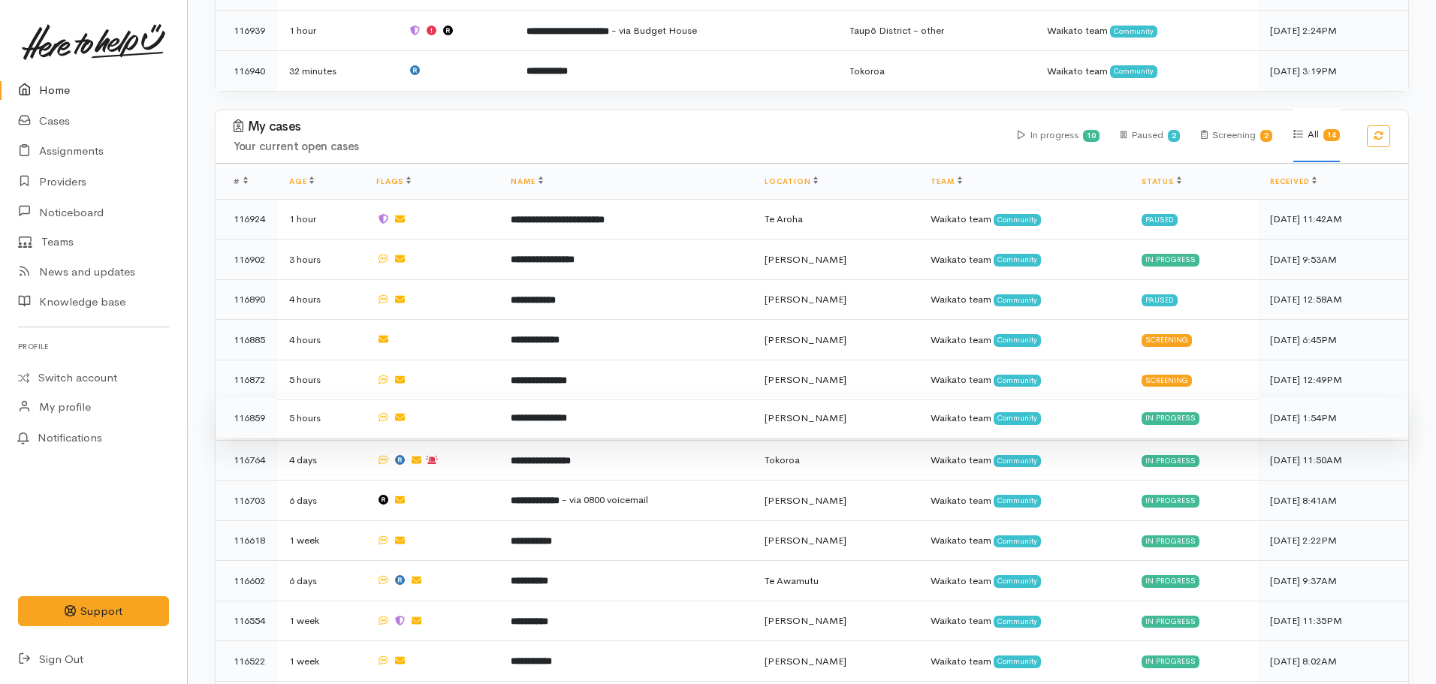
scroll to position [601, 0]
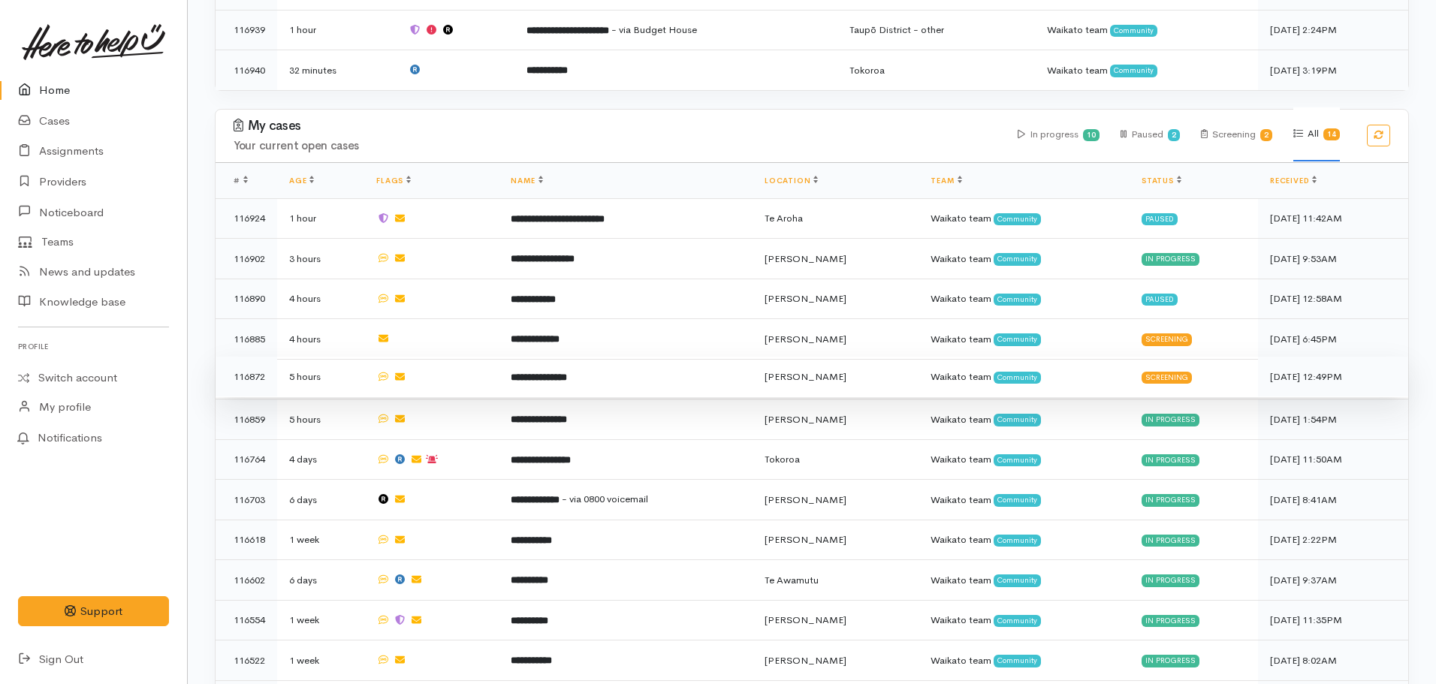
click at [567, 372] on b "**********" at bounding box center [539, 377] width 56 height 10
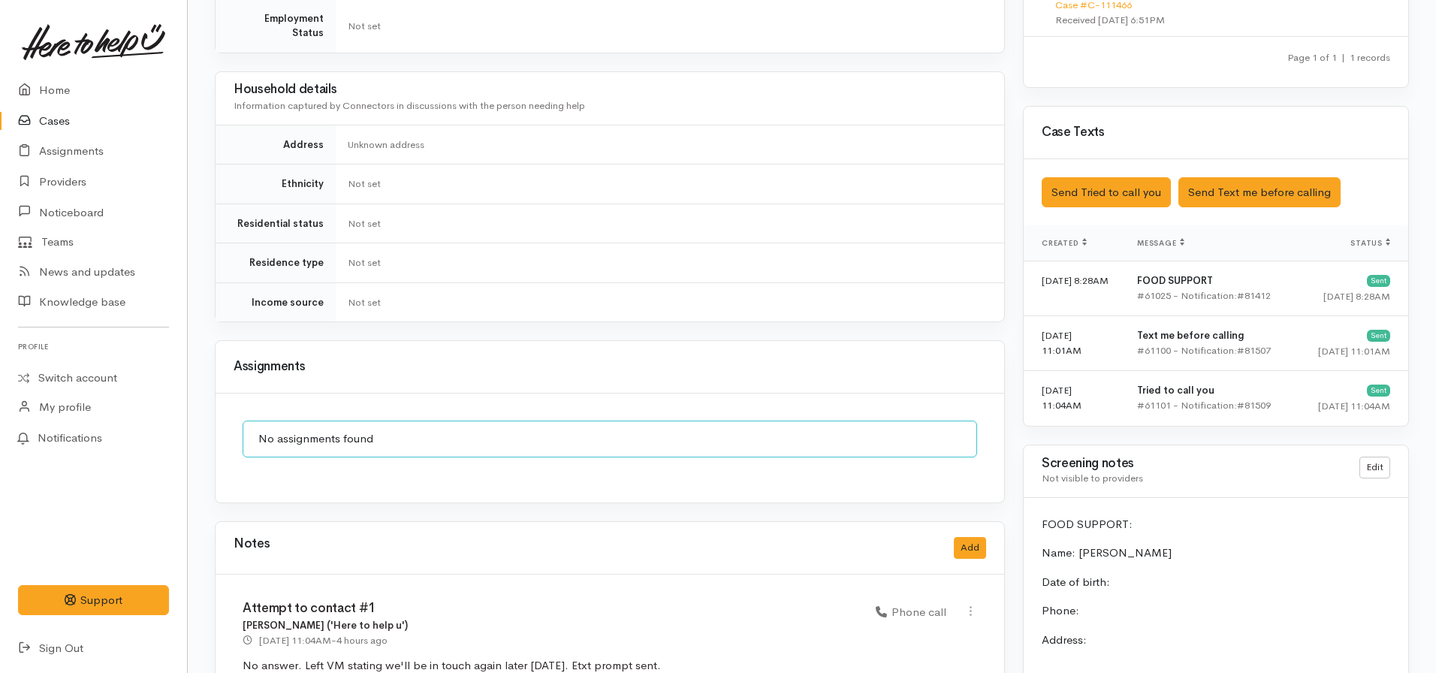
scroll to position [826, 0]
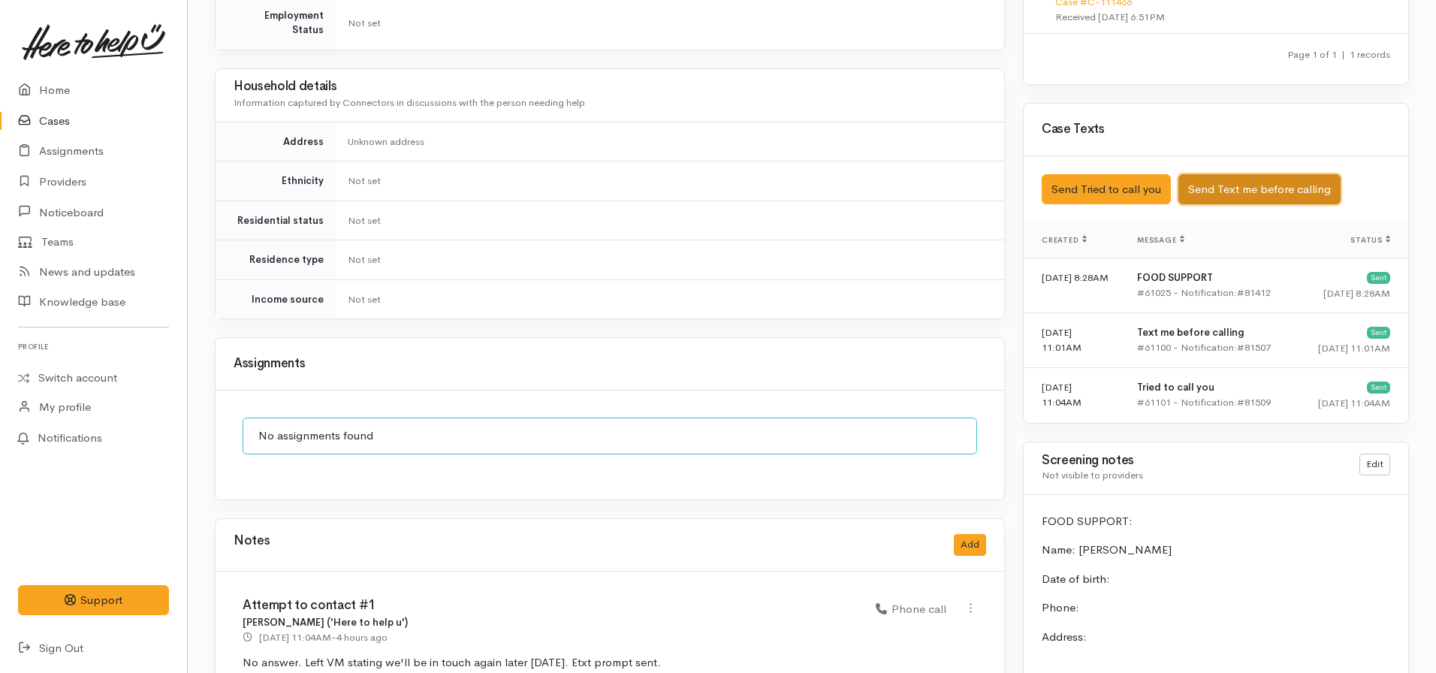
click at [1245, 174] on button "Send Text me before calling" at bounding box center [1259, 189] width 162 height 31
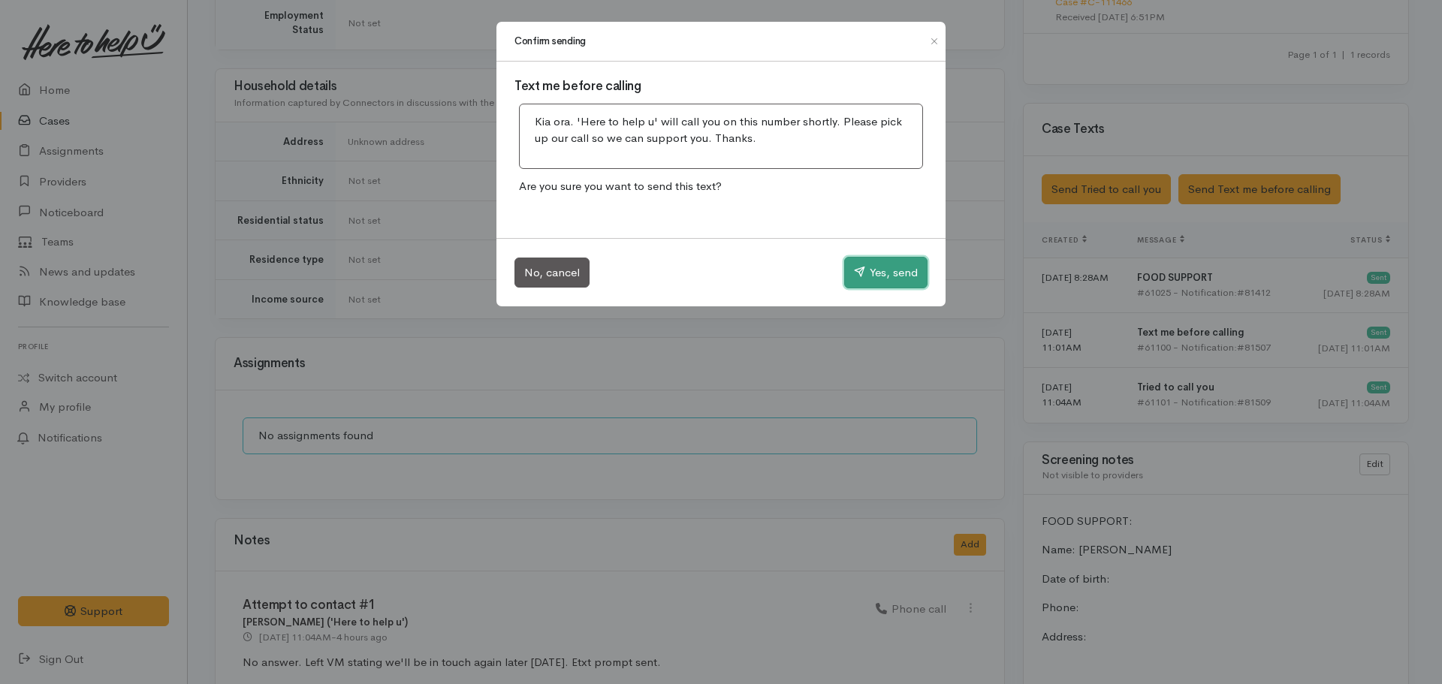
click at [899, 266] on button "Yes, send" at bounding box center [885, 273] width 83 height 32
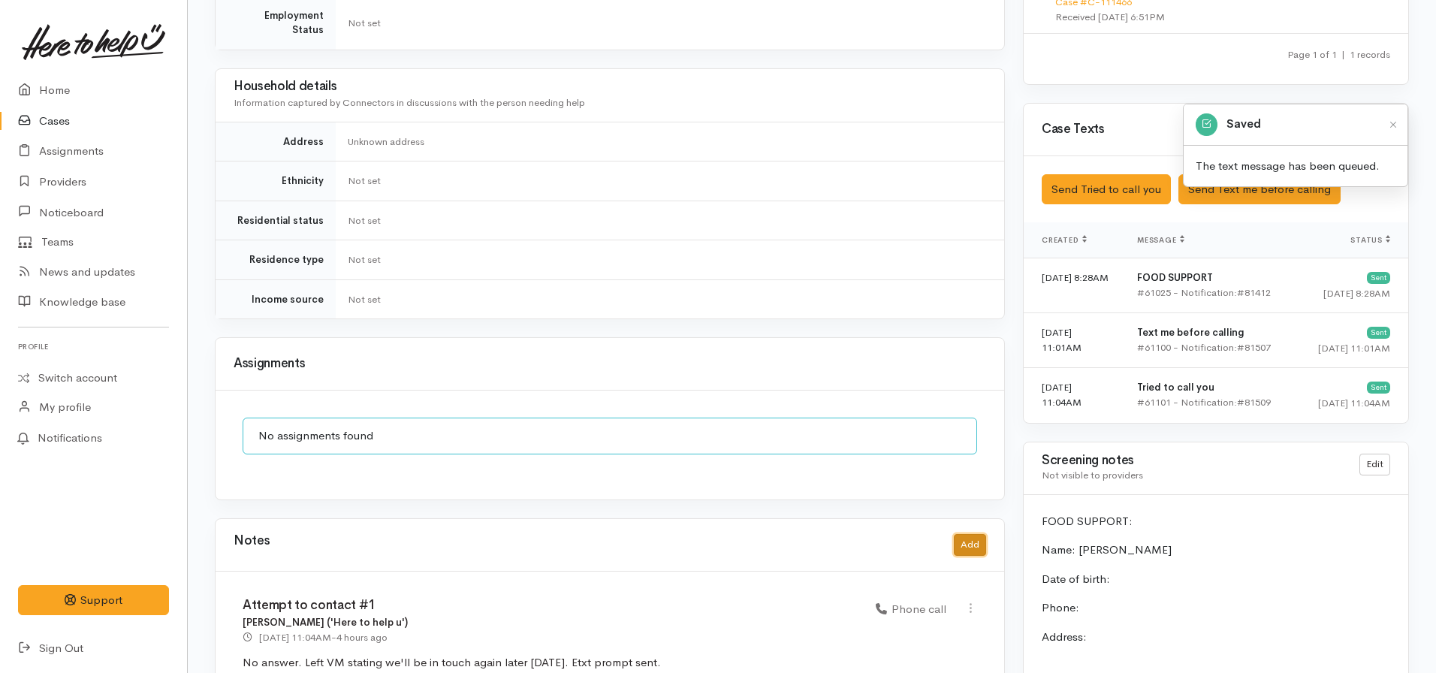
click at [972, 538] on button "Add" at bounding box center [970, 545] width 32 height 22
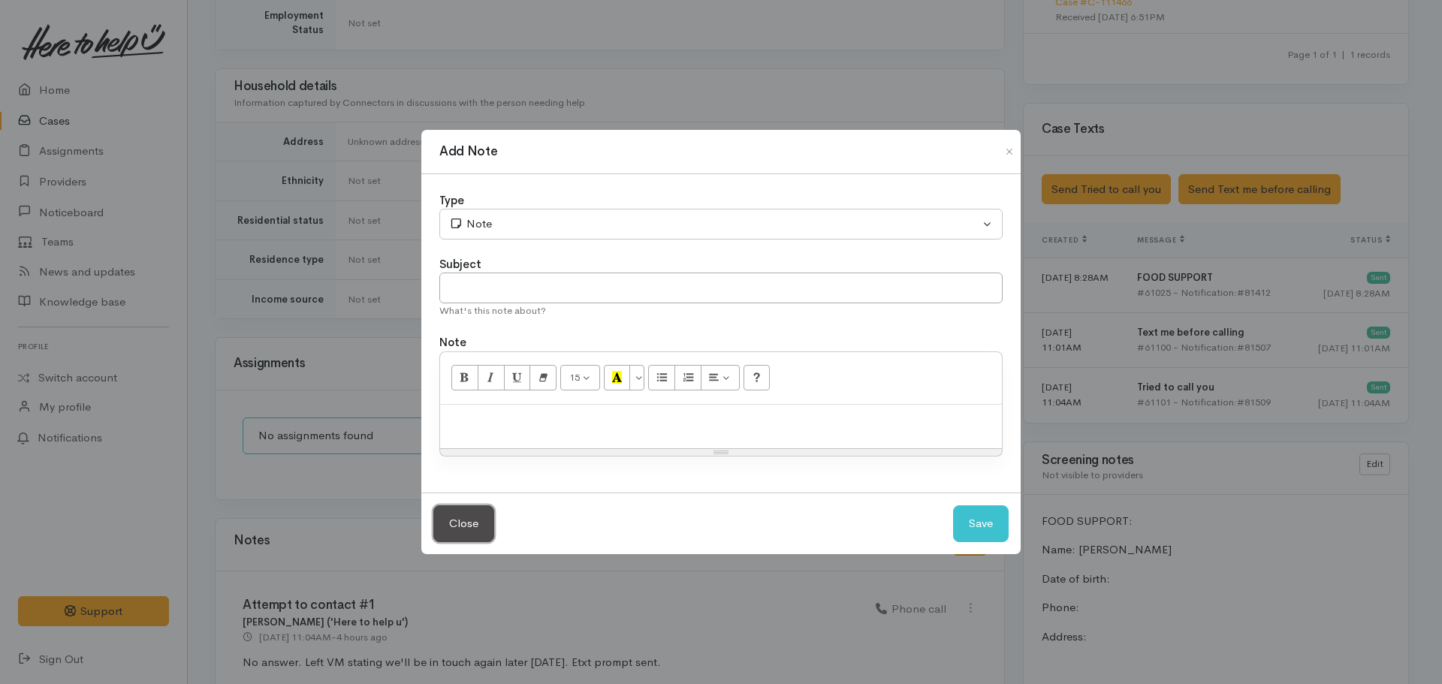
click at [447, 527] on button "Close" at bounding box center [463, 523] width 61 height 37
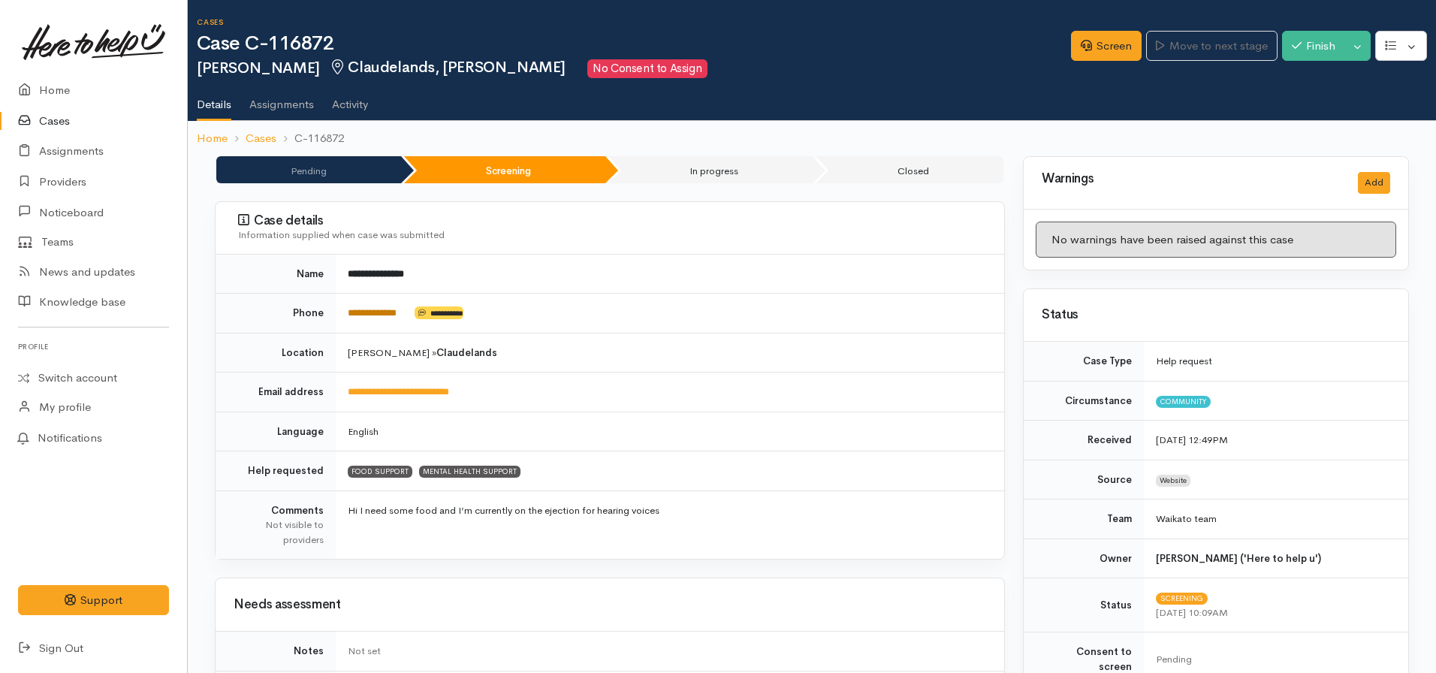
click at [384, 310] on link "**********" at bounding box center [372, 313] width 49 height 10
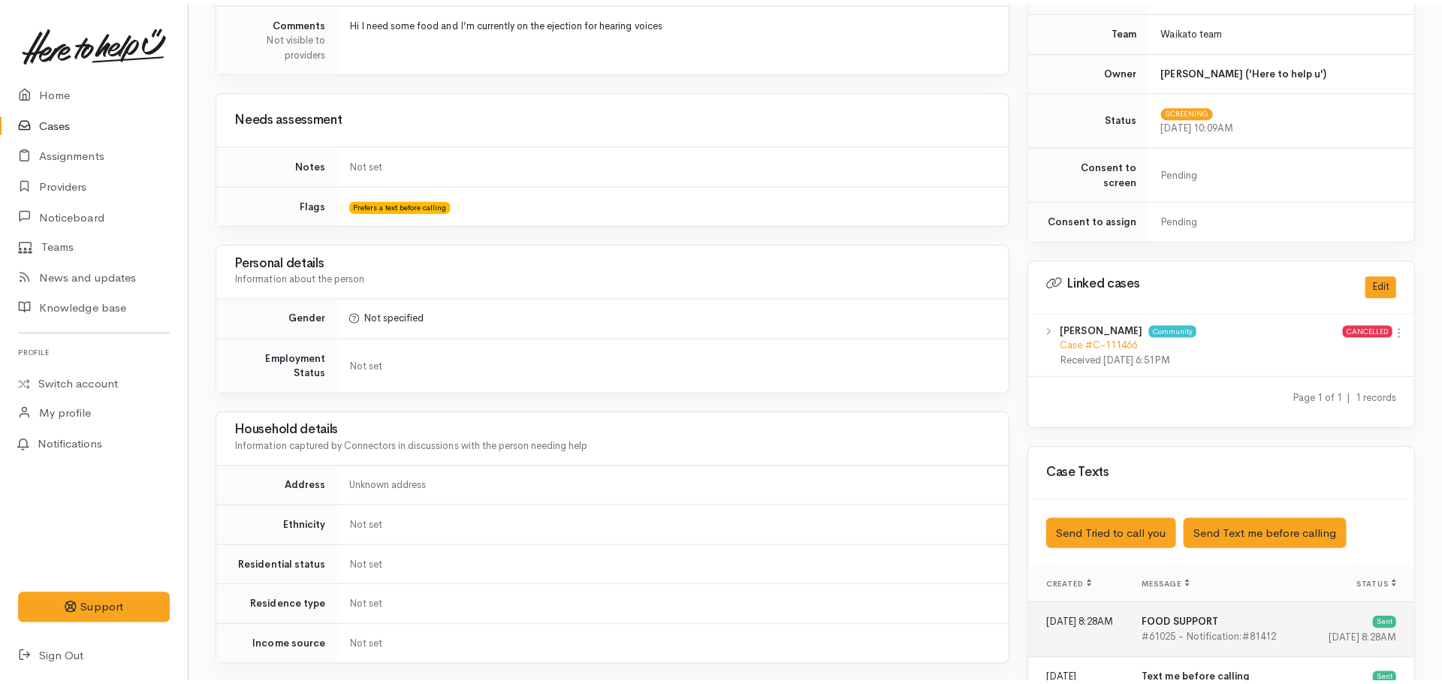
scroll to position [526, 0]
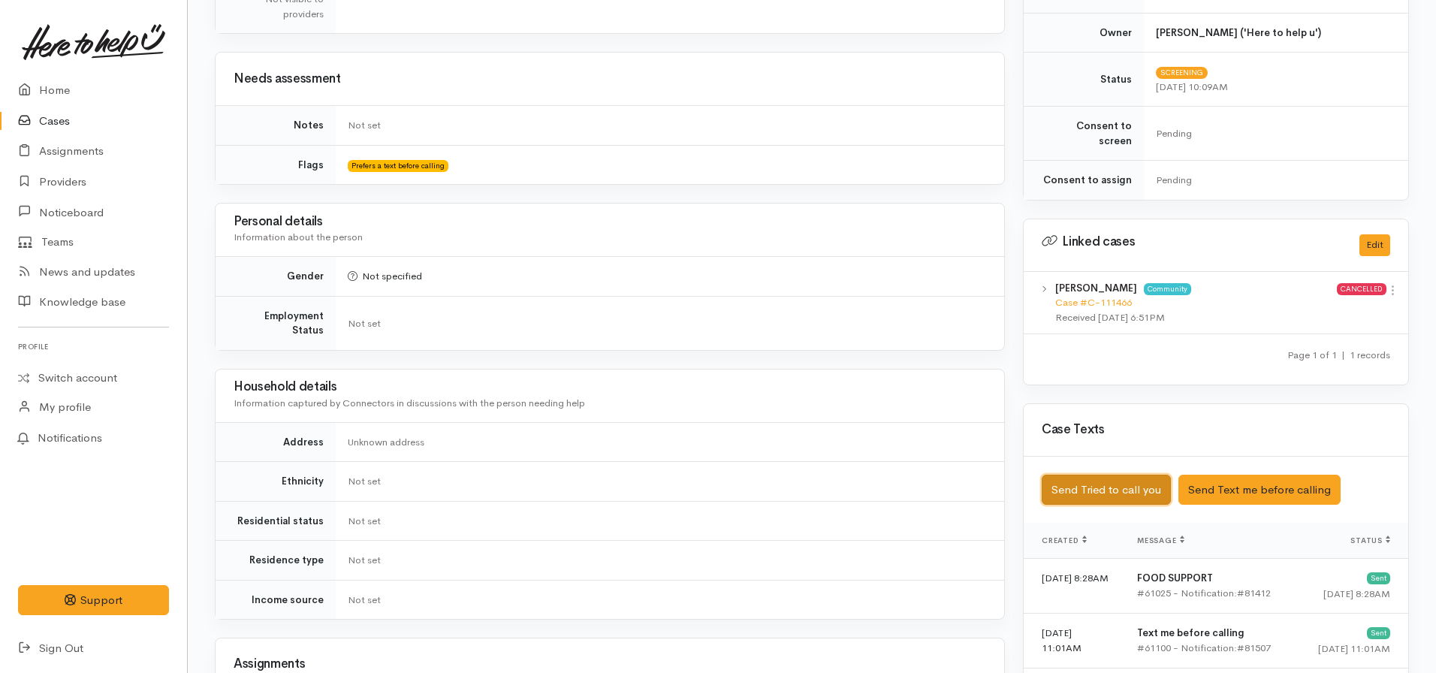
click at [1134, 475] on button "Send Tried to call you" at bounding box center [1105, 490] width 129 height 31
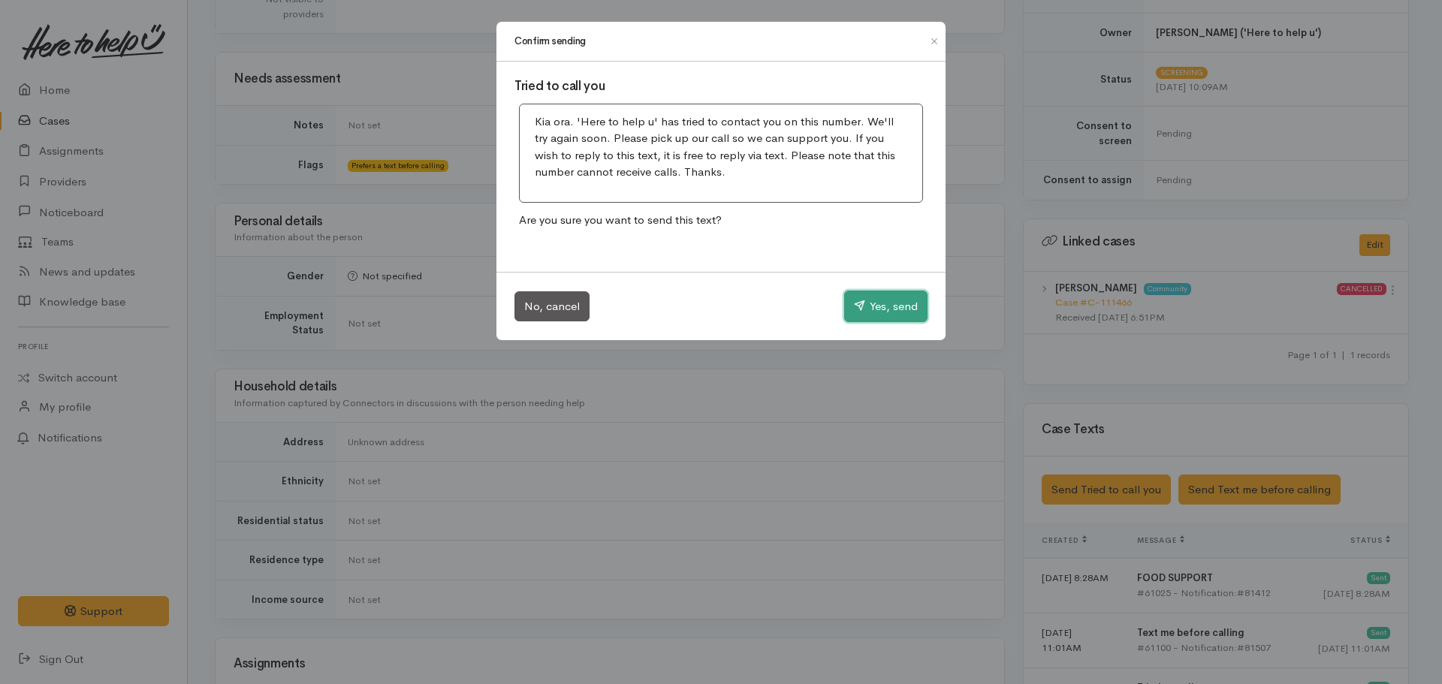
click at [901, 310] on button "Yes, send" at bounding box center [885, 307] width 83 height 32
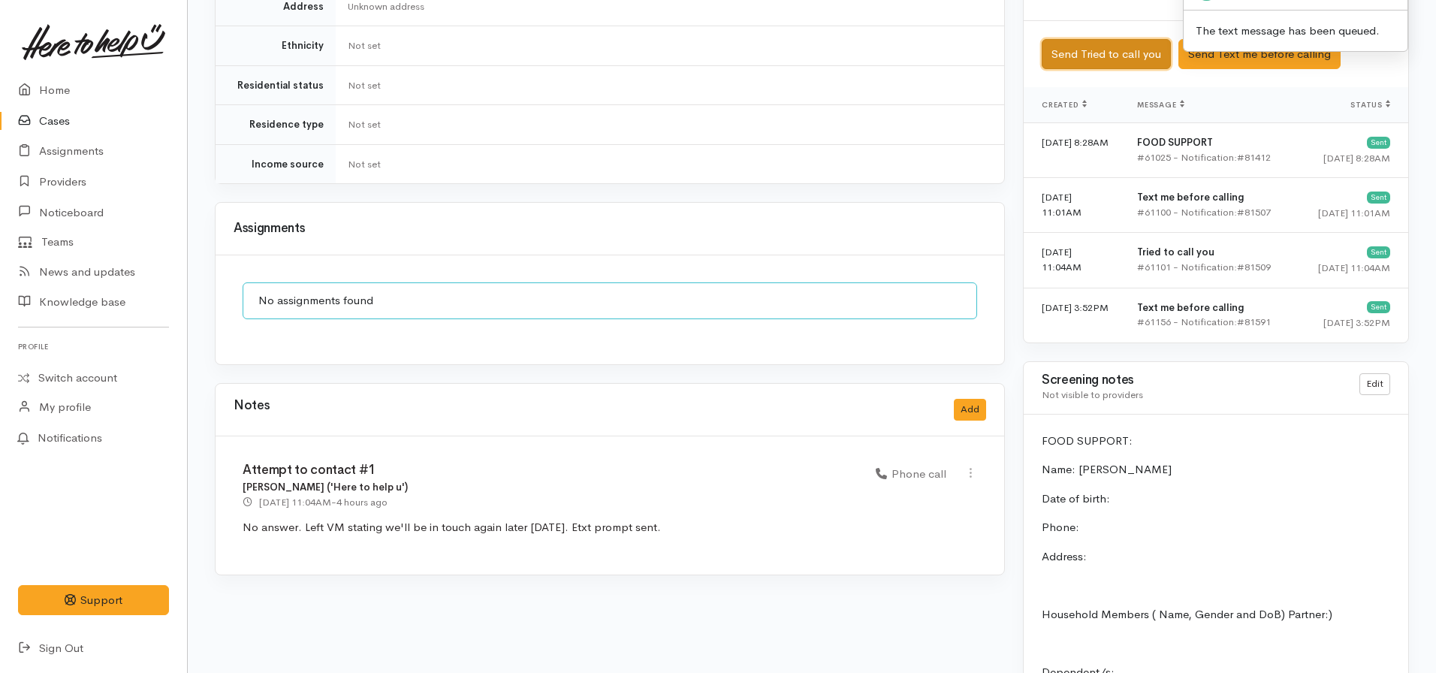
scroll to position [976, 0]
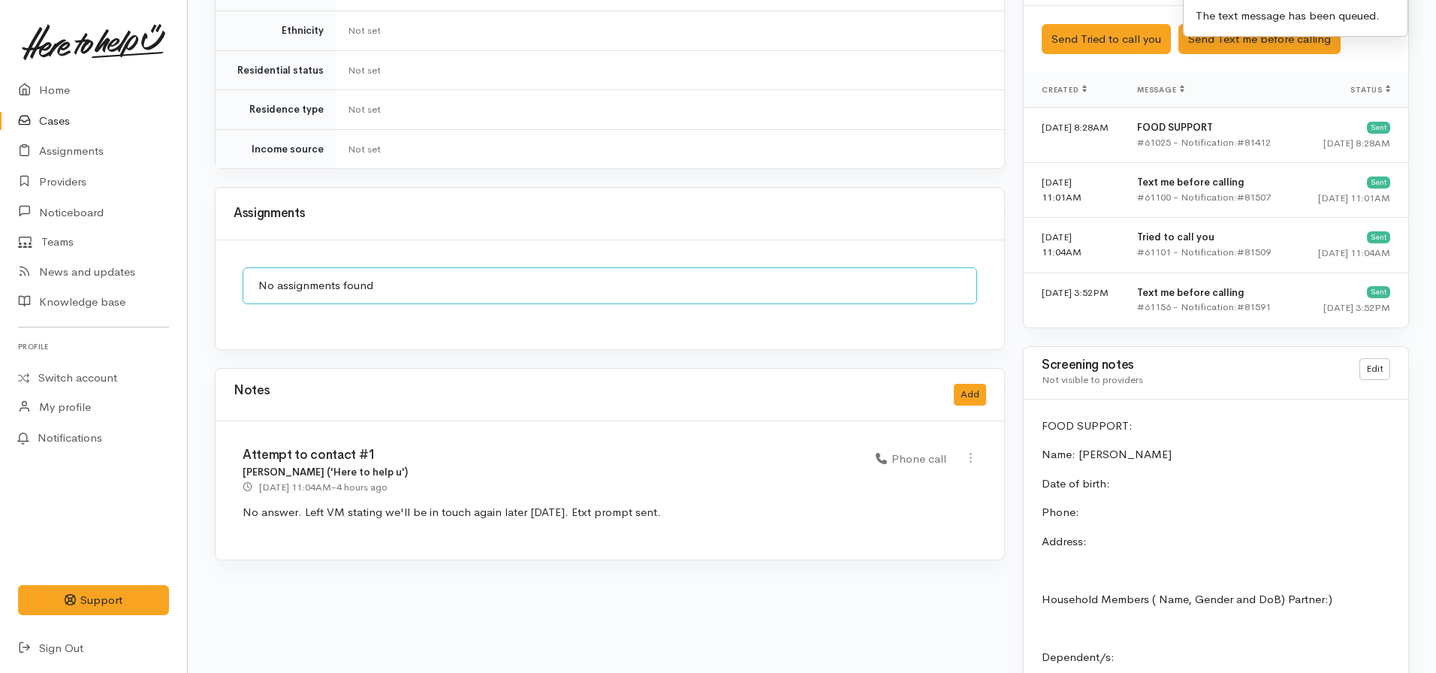
click at [987, 378] on div "Notes Add" at bounding box center [609, 395] width 788 height 53
click at [958, 384] on button "Add" at bounding box center [970, 395] width 32 height 22
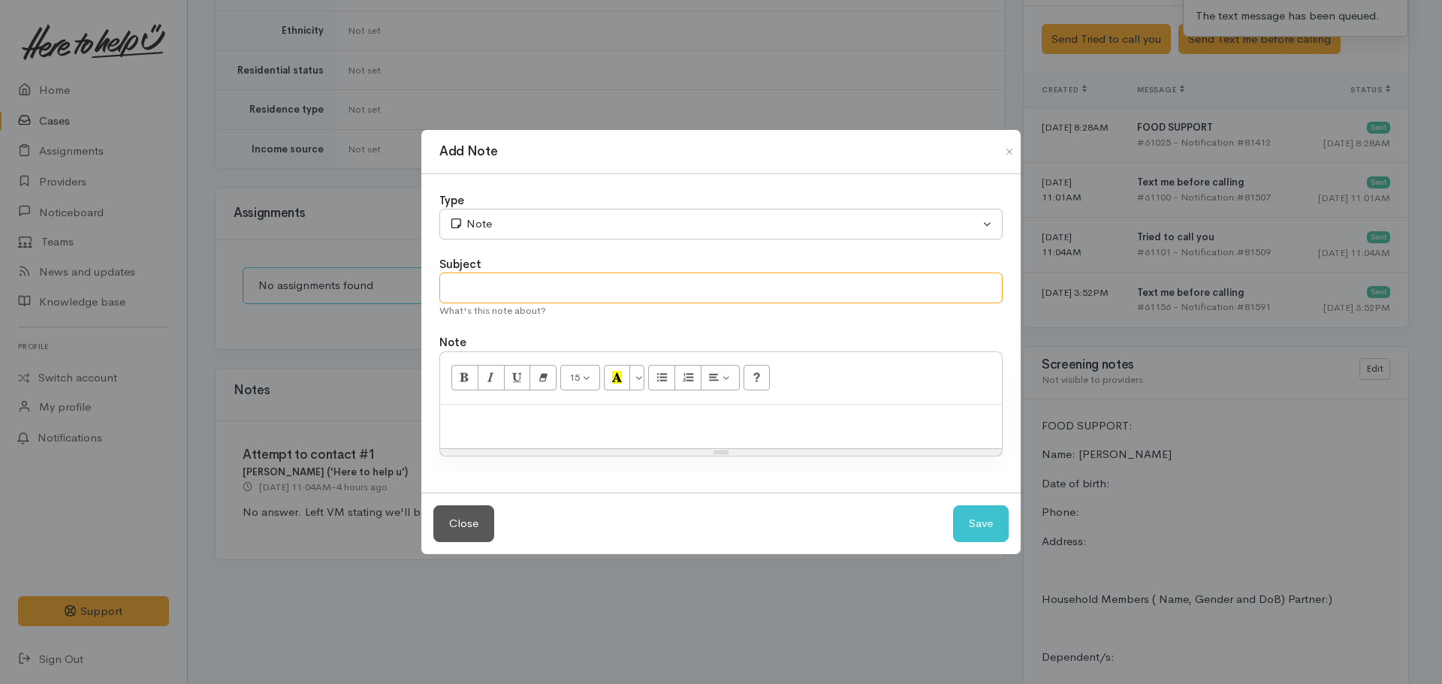
click at [507, 293] on input "text" at bounding box center [720, 288] width 563 height 31
type input "Attempt to contact #2"
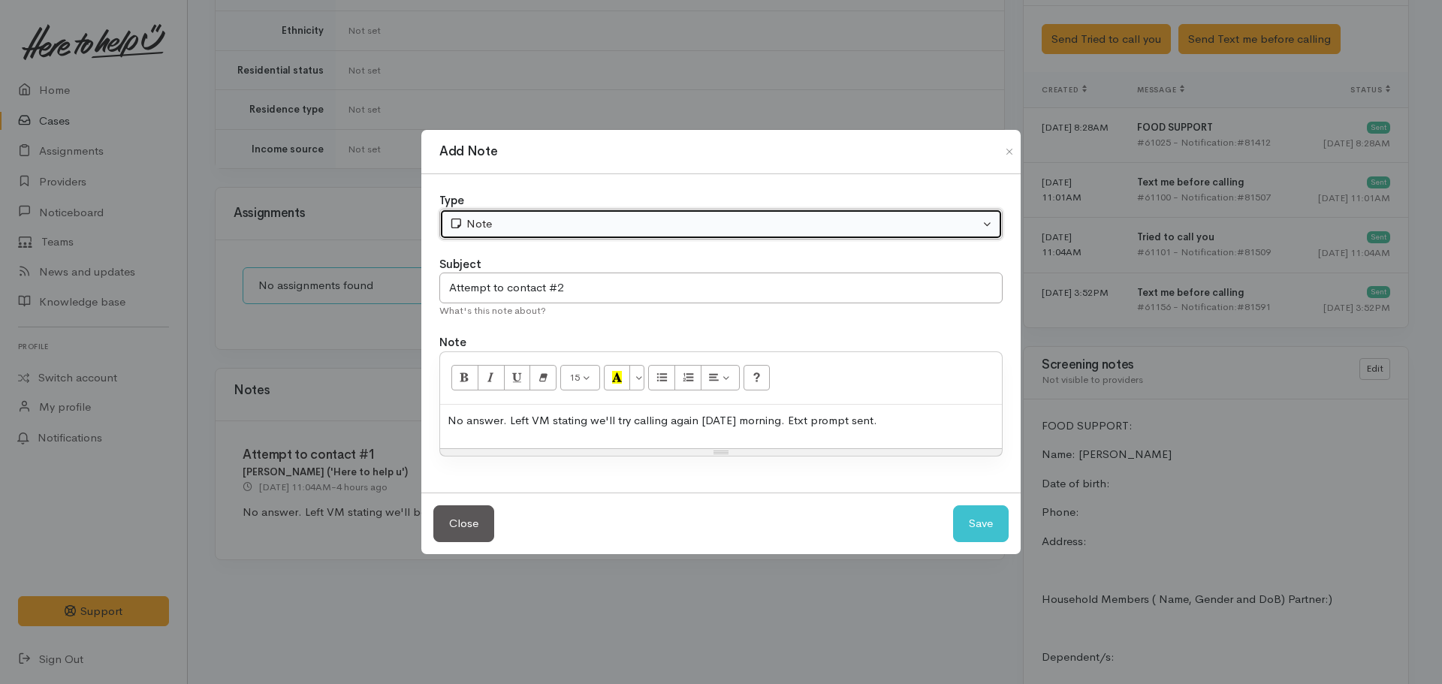
drag, startPoint x: 559, startPoint y: 238, endPoint x: 553, endPoint y: 224, distance: 15.2
click at [558, 238] on button "Note" at bounding box center [720, 224] width 563 height 31
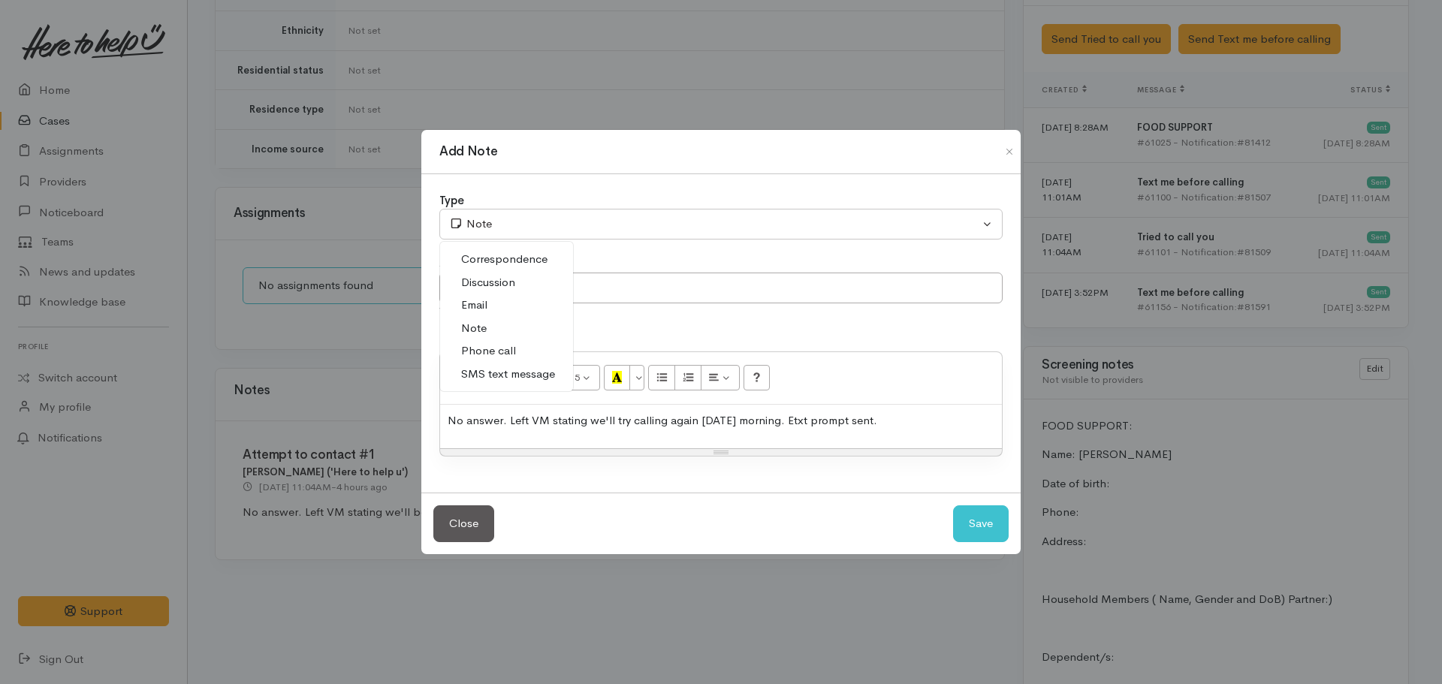
click at [507, 354] on span "Phone call" at bounding box center [488, 350] width 55 height 17
select select "3"
click at [972, 518] on button "Save" at bounding box center [981, 523] width 56 height 37
select select "1"
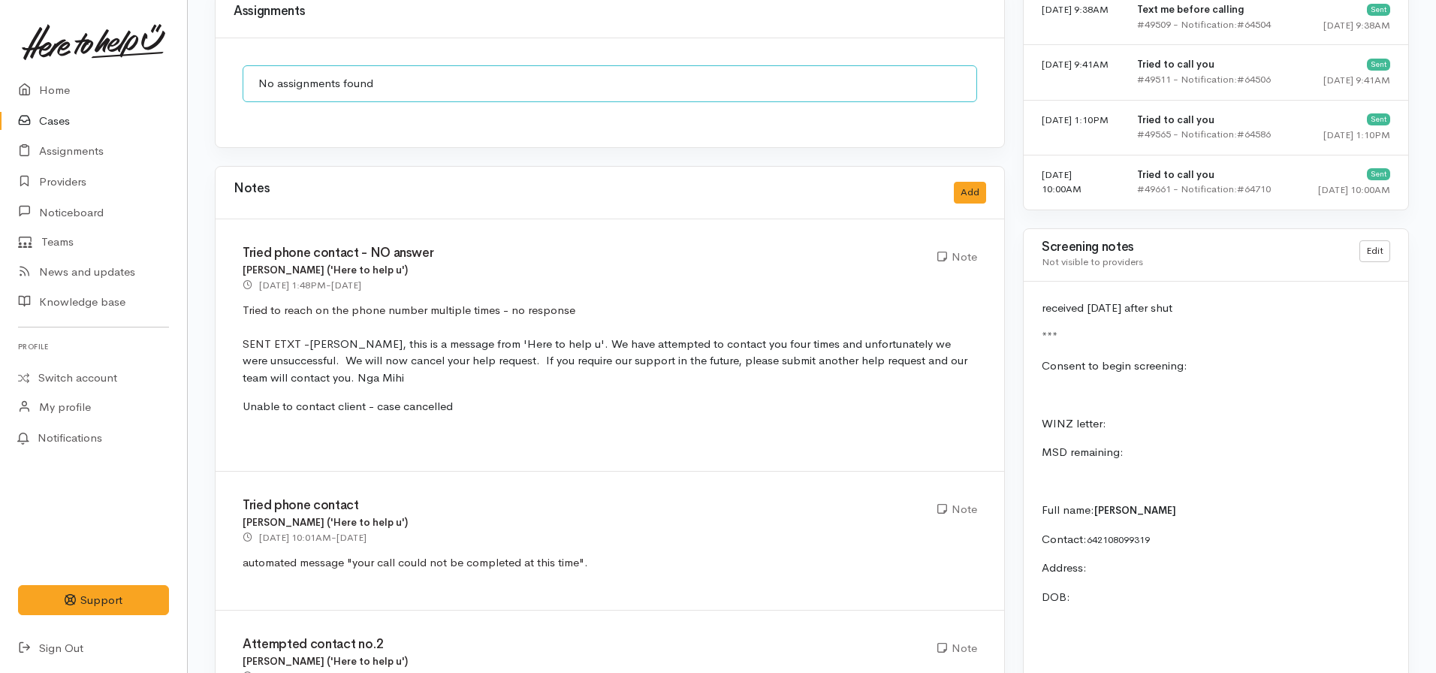
scroll to position [1126, 0]
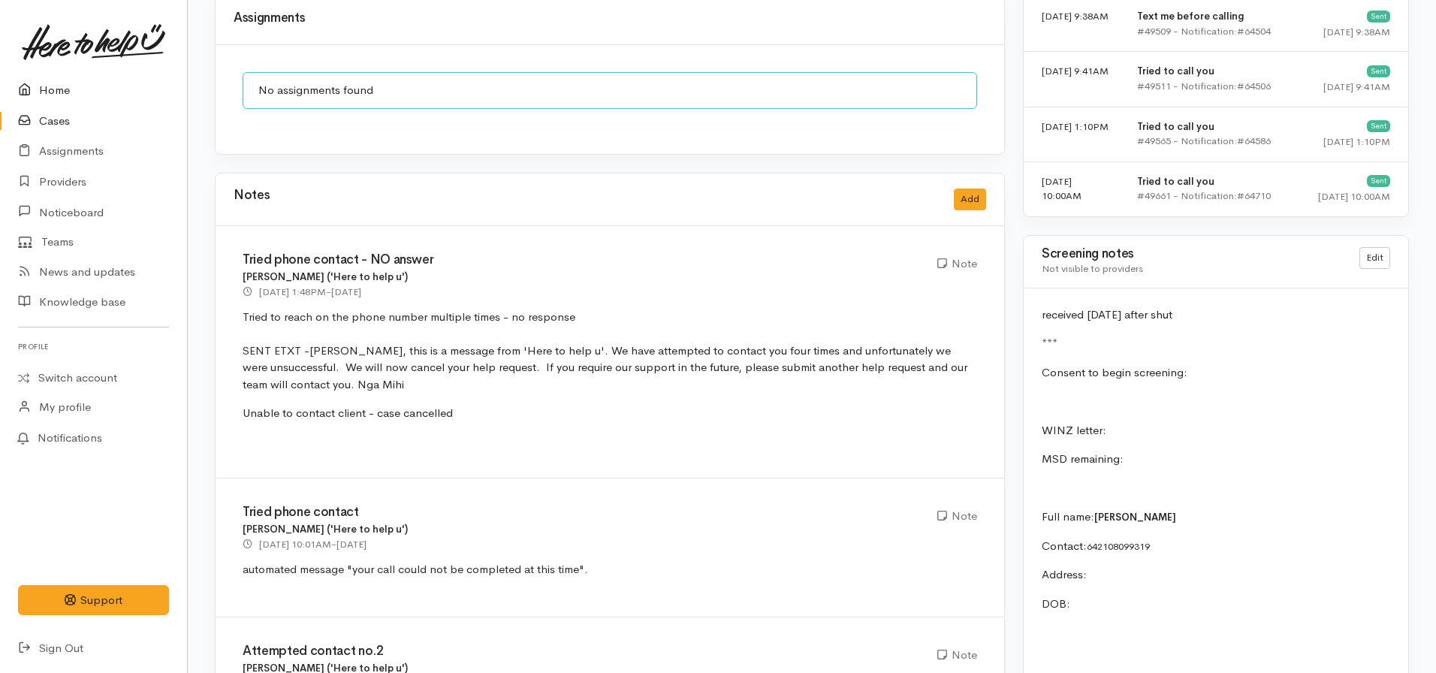
click at [71, 77] on link "Home" at bounding box center [93, 90] width 187 height 31
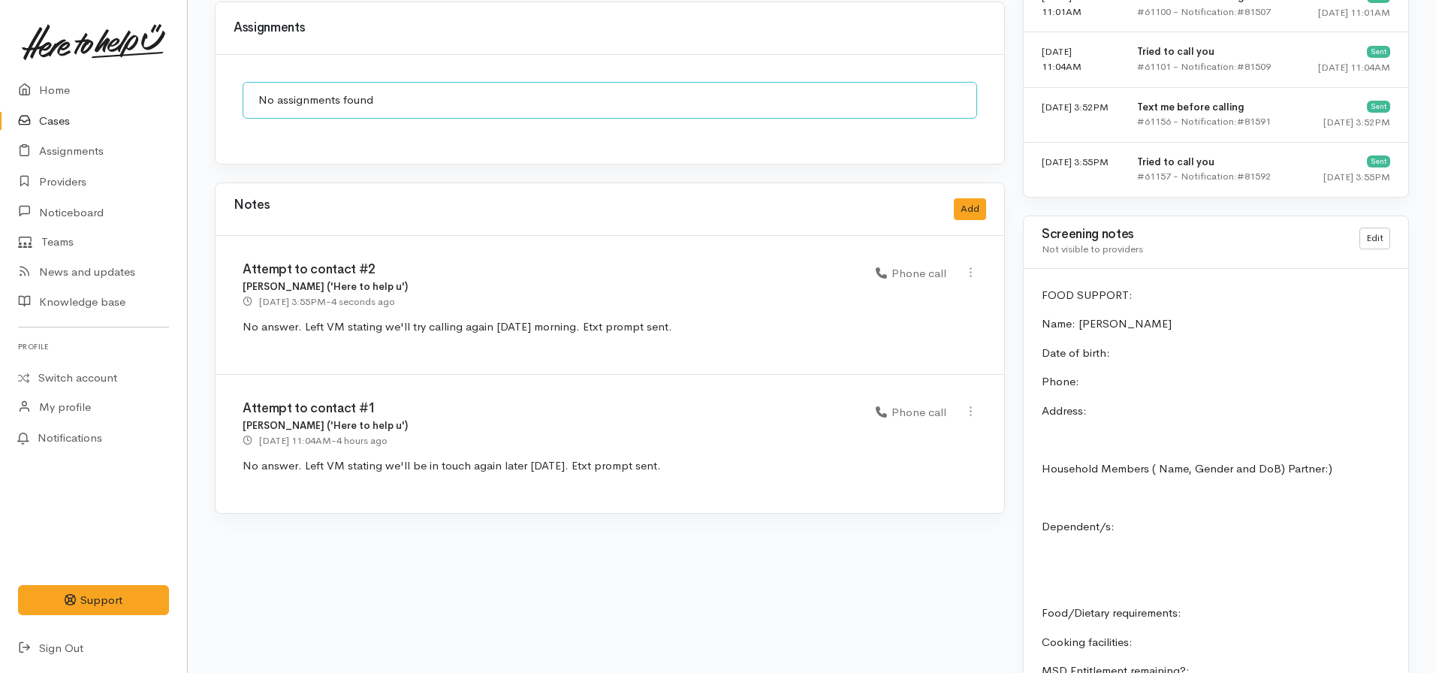
scroll to position [1201, 0]
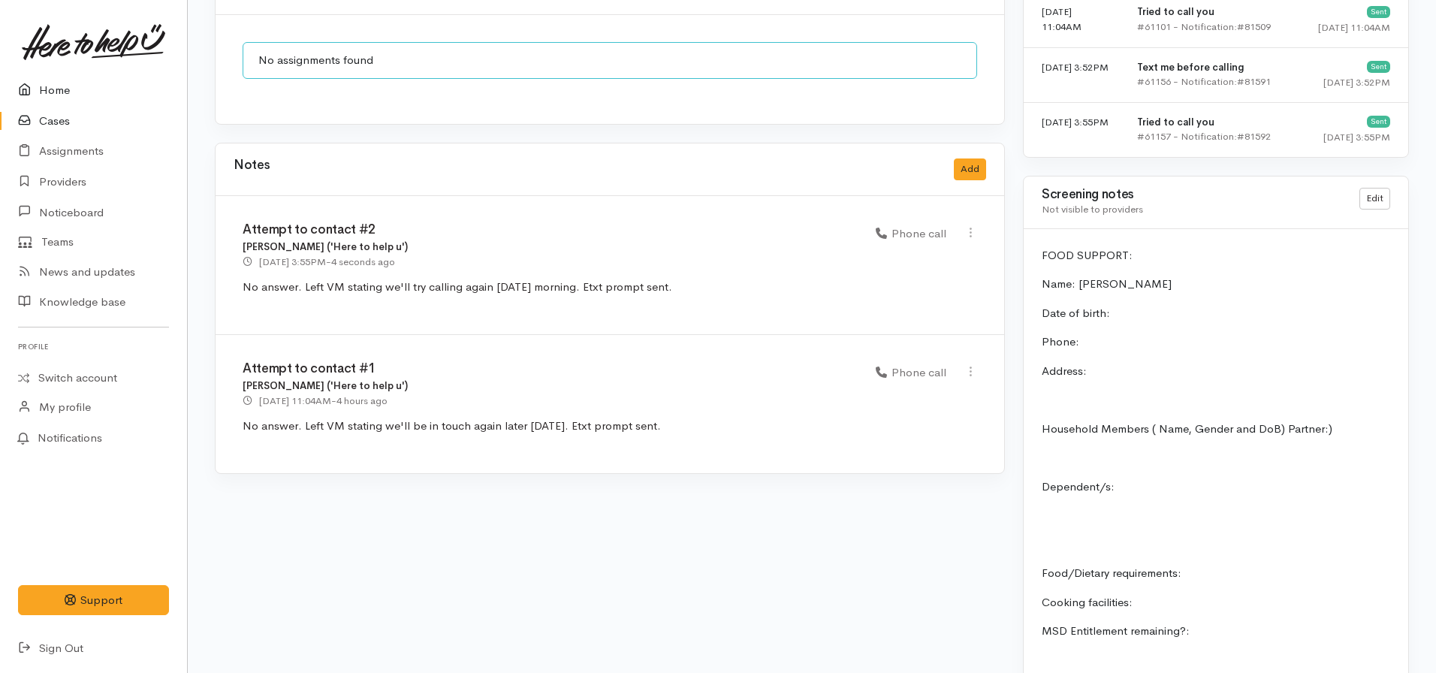
click at [65, 85] on link "Home" at bounding box center [93, 90] width 187 height 31
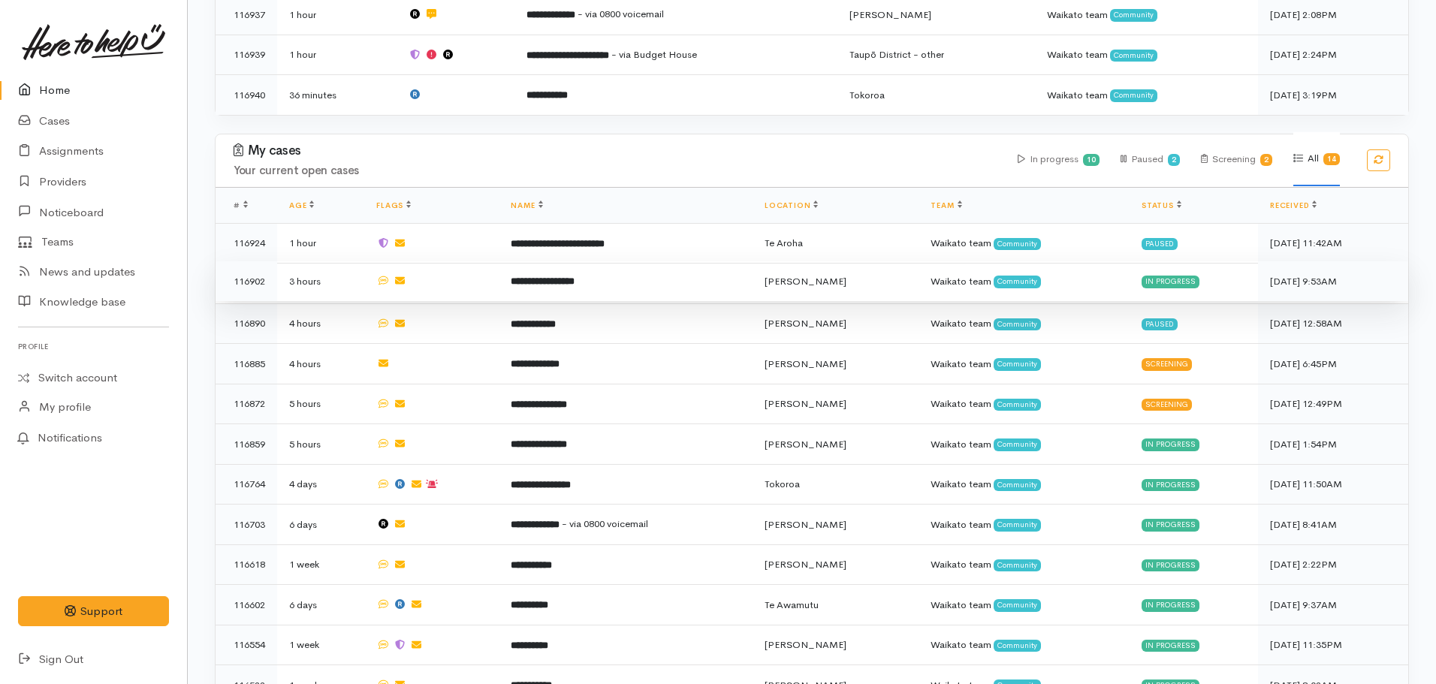
scroll to position [601, 0]
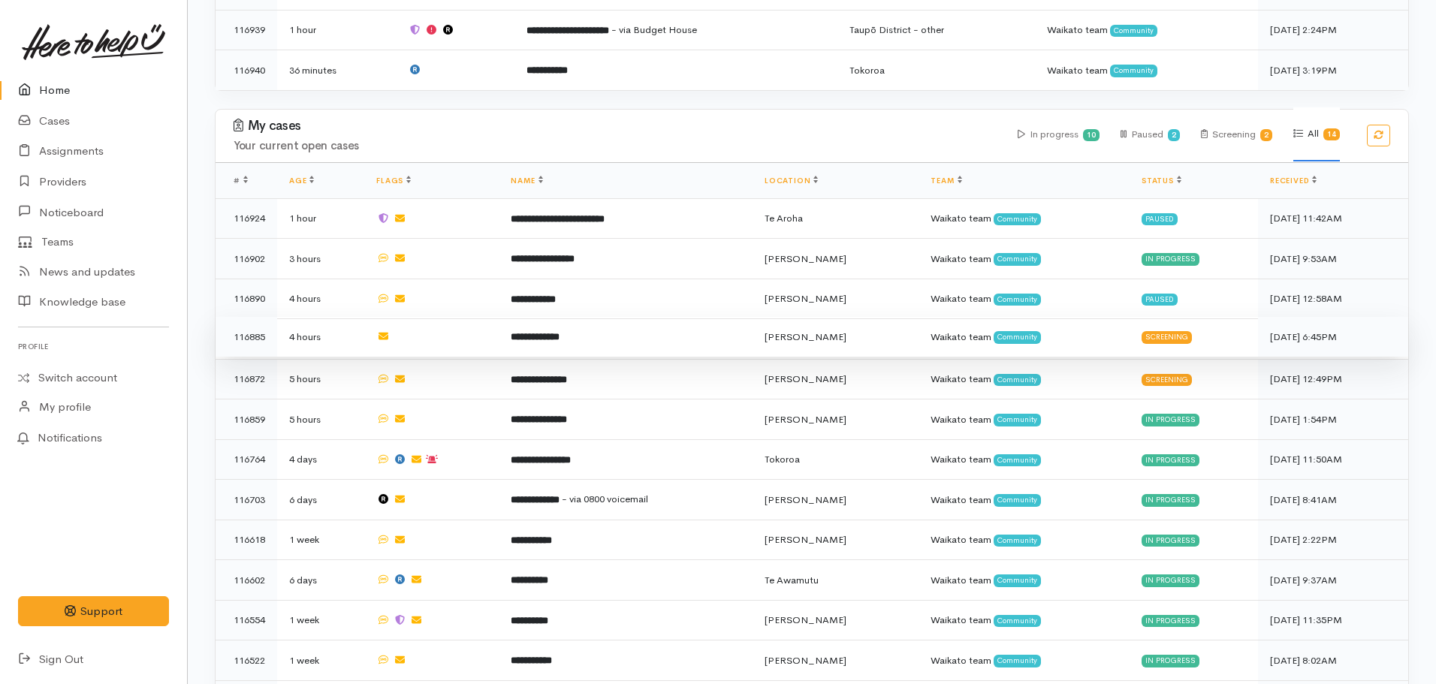
click at [559, 332] on b "**********" at bounding box center [535, 337] width 49 height 10
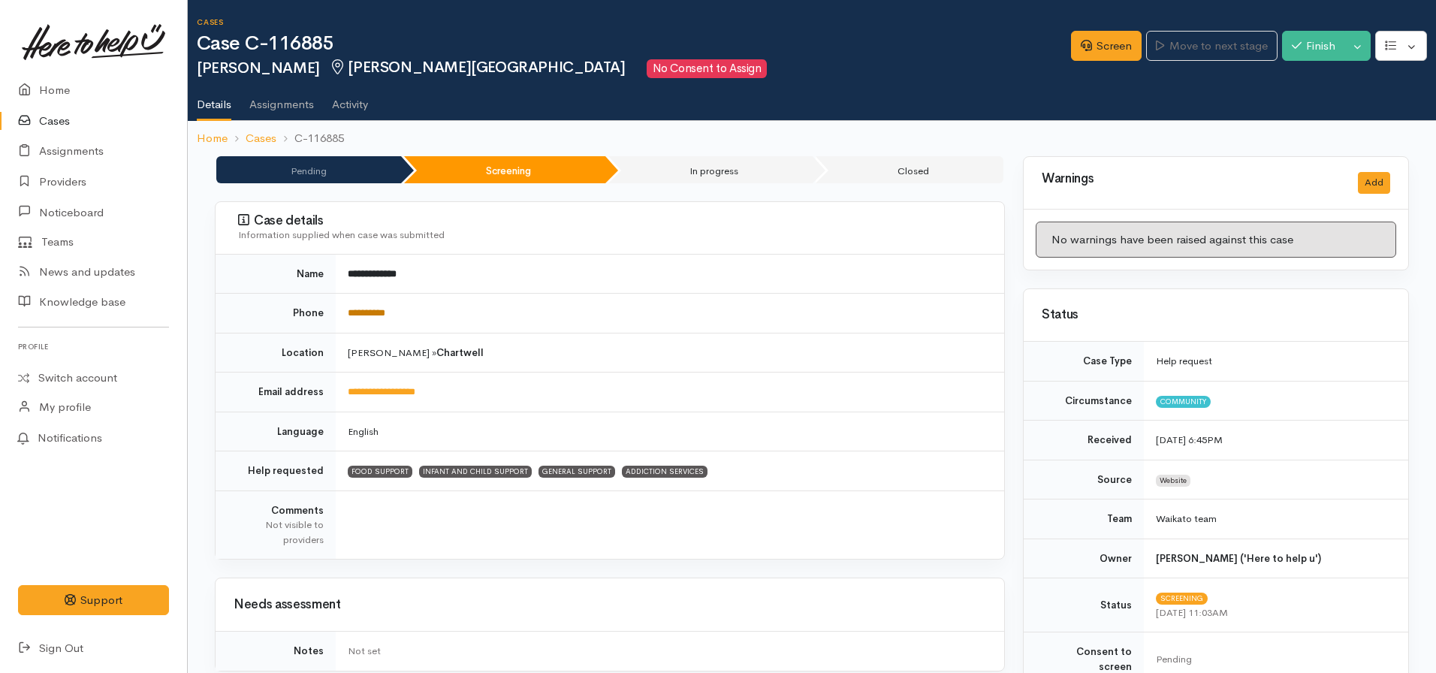
click at [385, 308] on link "**********" at bounding box center [367, 313] width 38 height 10
click at [1098, 56] on link "Screen" at bounding box center [1106, 46] width 71 height 31
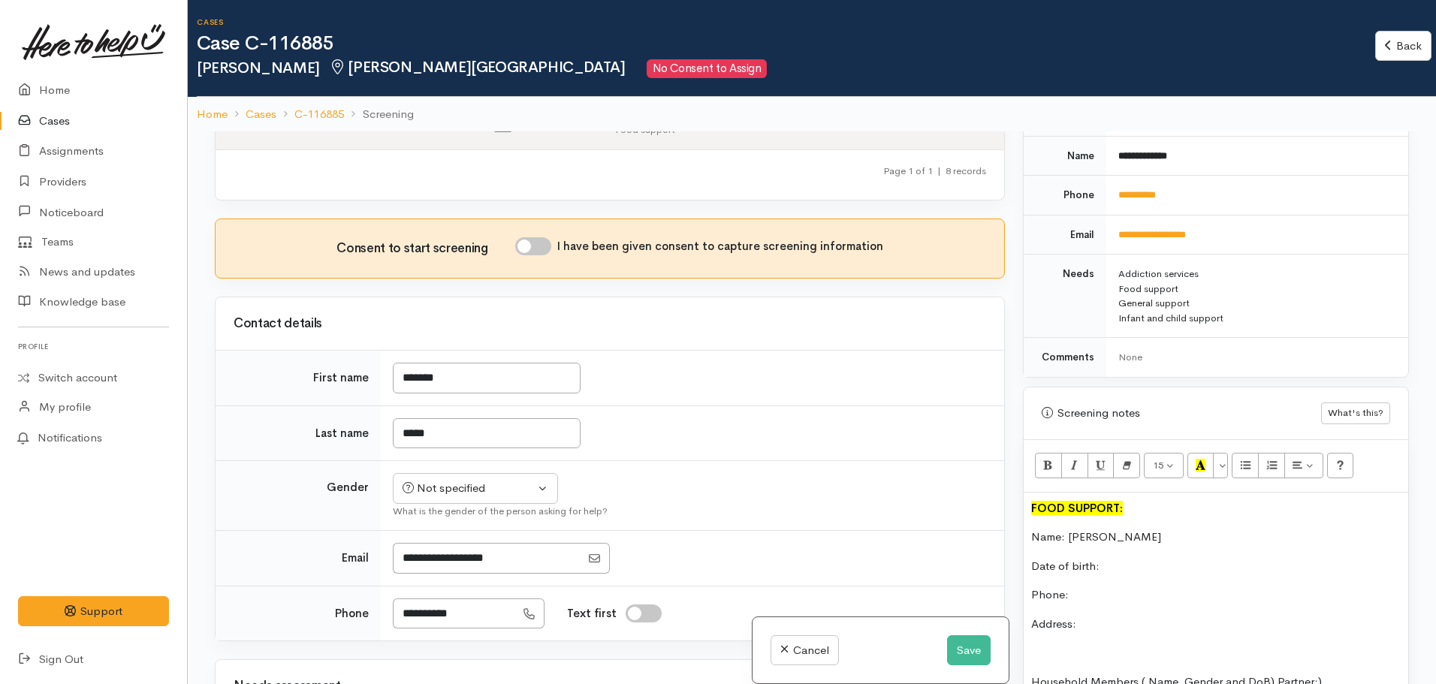
scroll to position [751, 0]
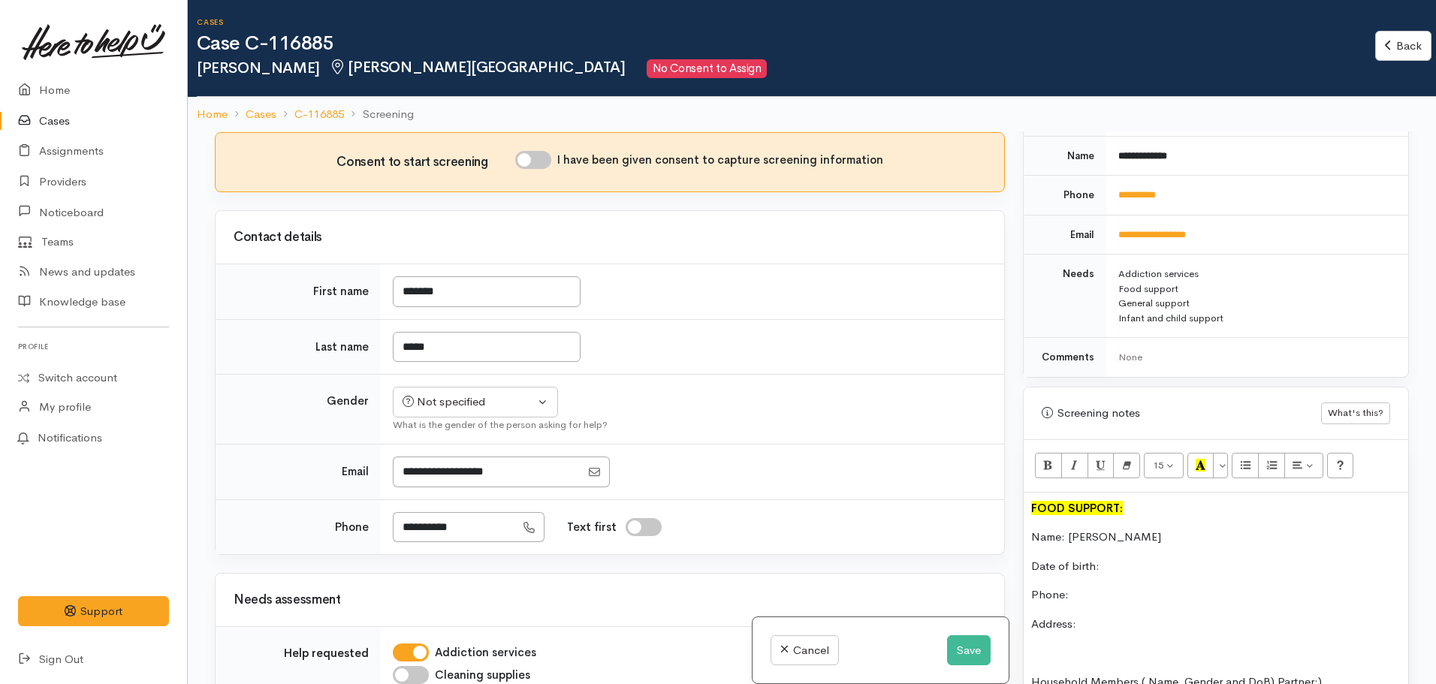
click at [537, 163] on input "I have been given consent to capture screening information" at bounding box center [533, 160] width 36 height 18
checkbox input "true"
click at [1104, 586] on p "Phone:" at bounding box center [1215, 594] width 369 height 17
click at [486, 408] on div "Not specified" at bounding box center [468, 401] width 132 height 17
click at [450, 491] on span "[DEMOGRAPHIC_DATA]" at bounding box center [487, 483] width 128 height 17
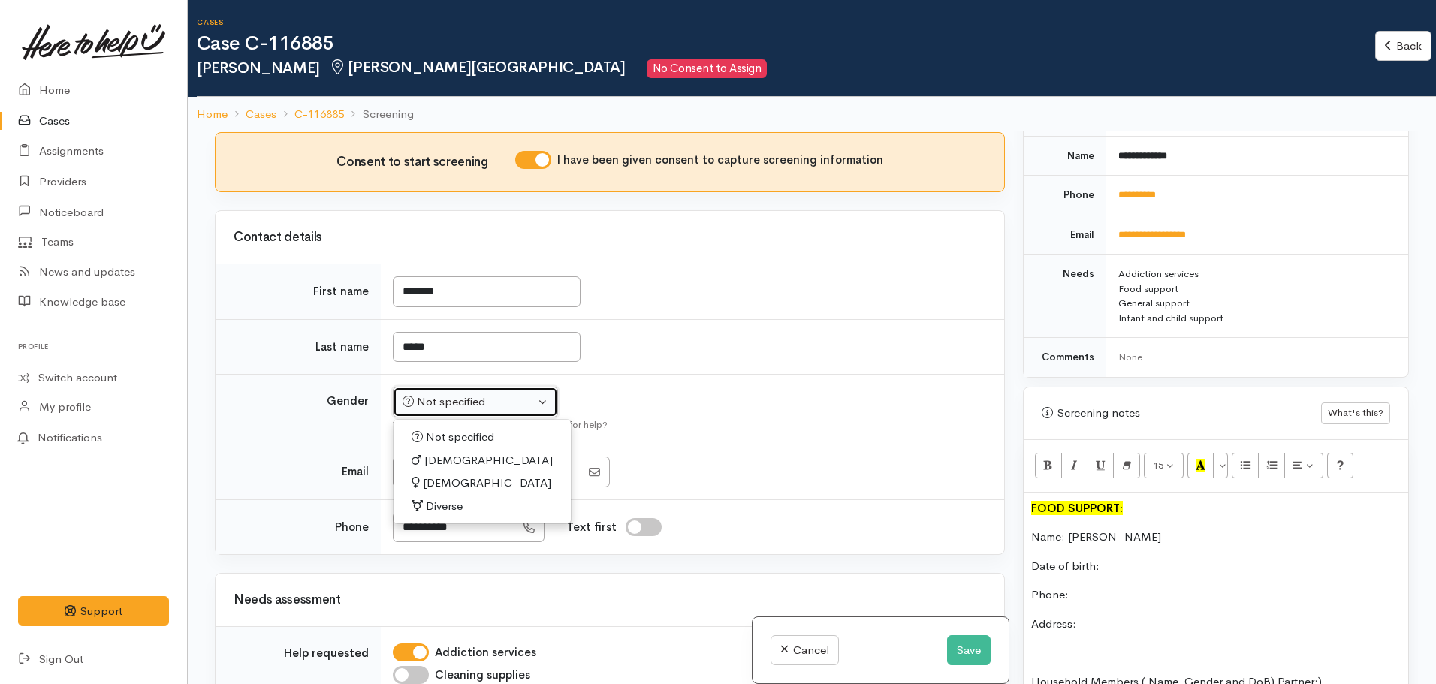
select select "Female"
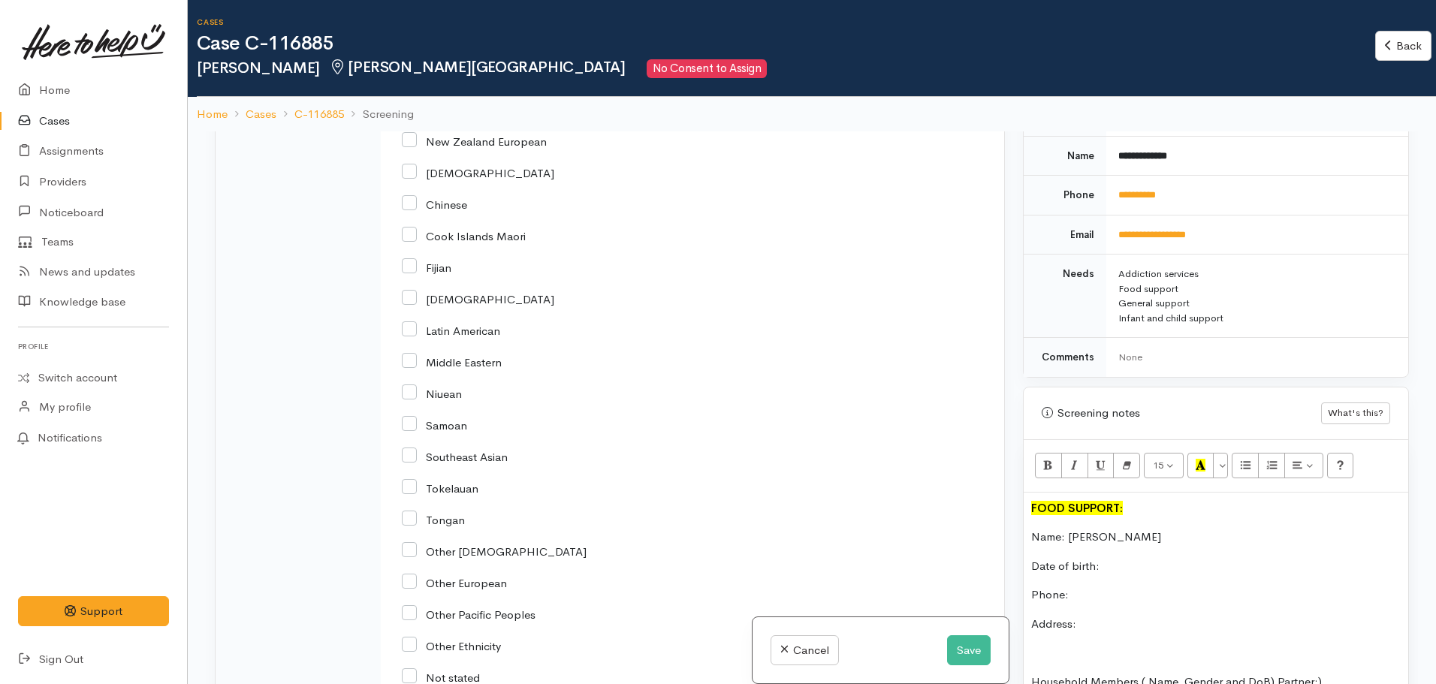
scroll to position [2354, 0]
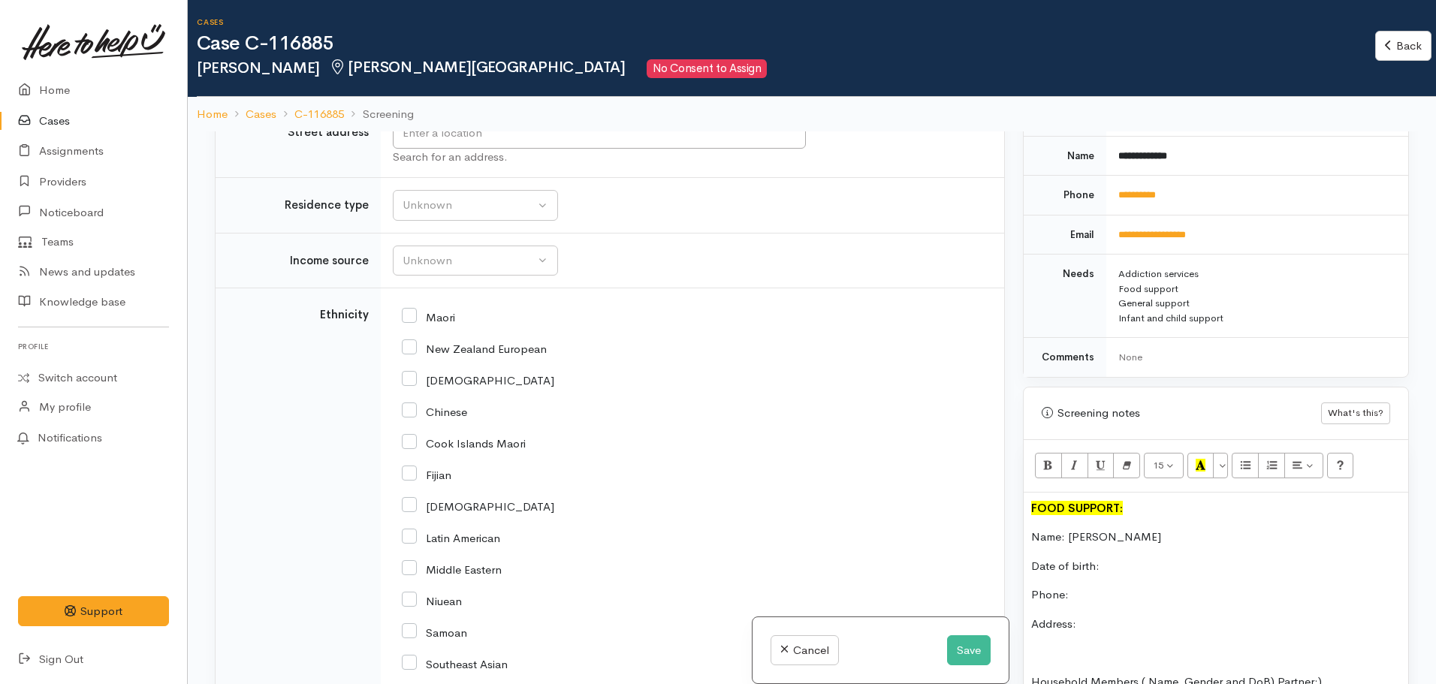
click at [449, 278] on td "Unknown ACC Maternity leave MSD - Away from Home Allowance MSD - Child Disabili…" at bounding box center [692, 261] width 623 height 56
click at [451, 270] on button "Unknown" at bounding box center [475, 261] width 165 height 31
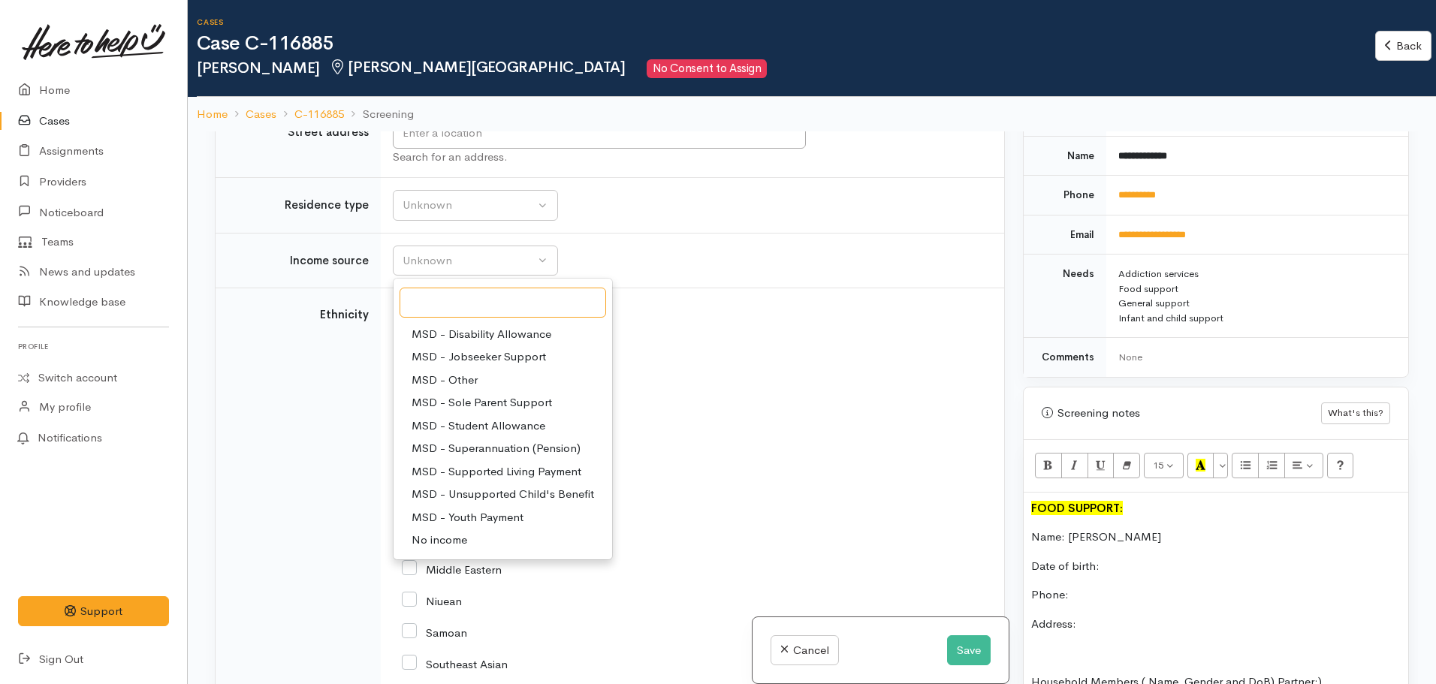
scroll to position [150, 0]
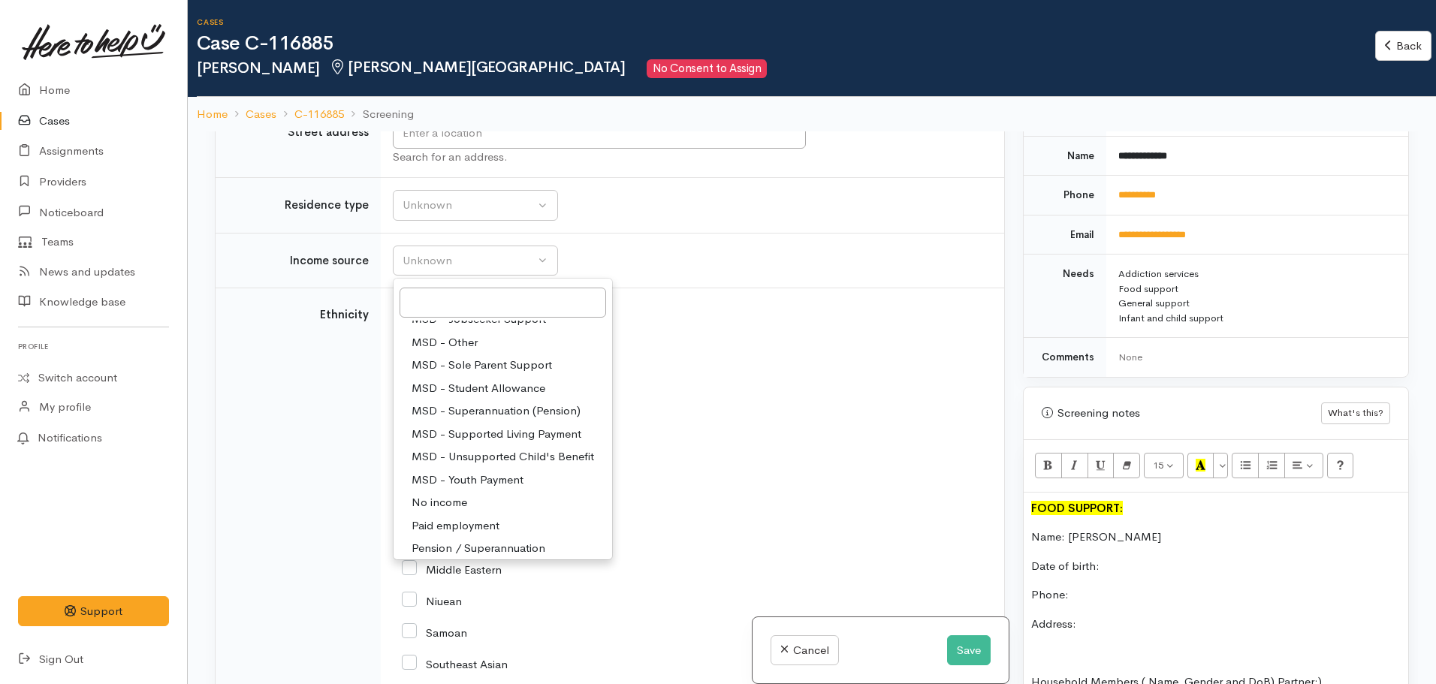
click at [484, 434] on span "MSD - Supported Living Payment" at bounding box center [496, 434] width 170 height 17
select select "3"
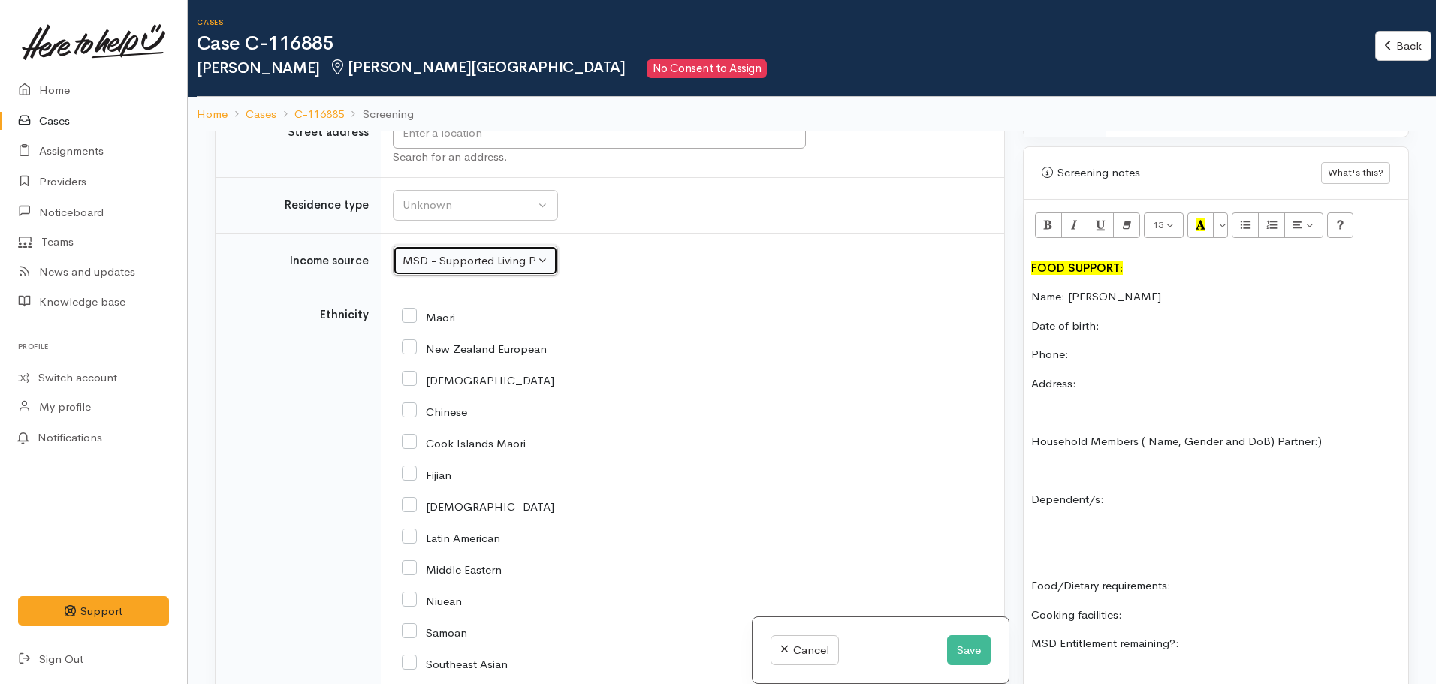
scroll to position [1051, 0]
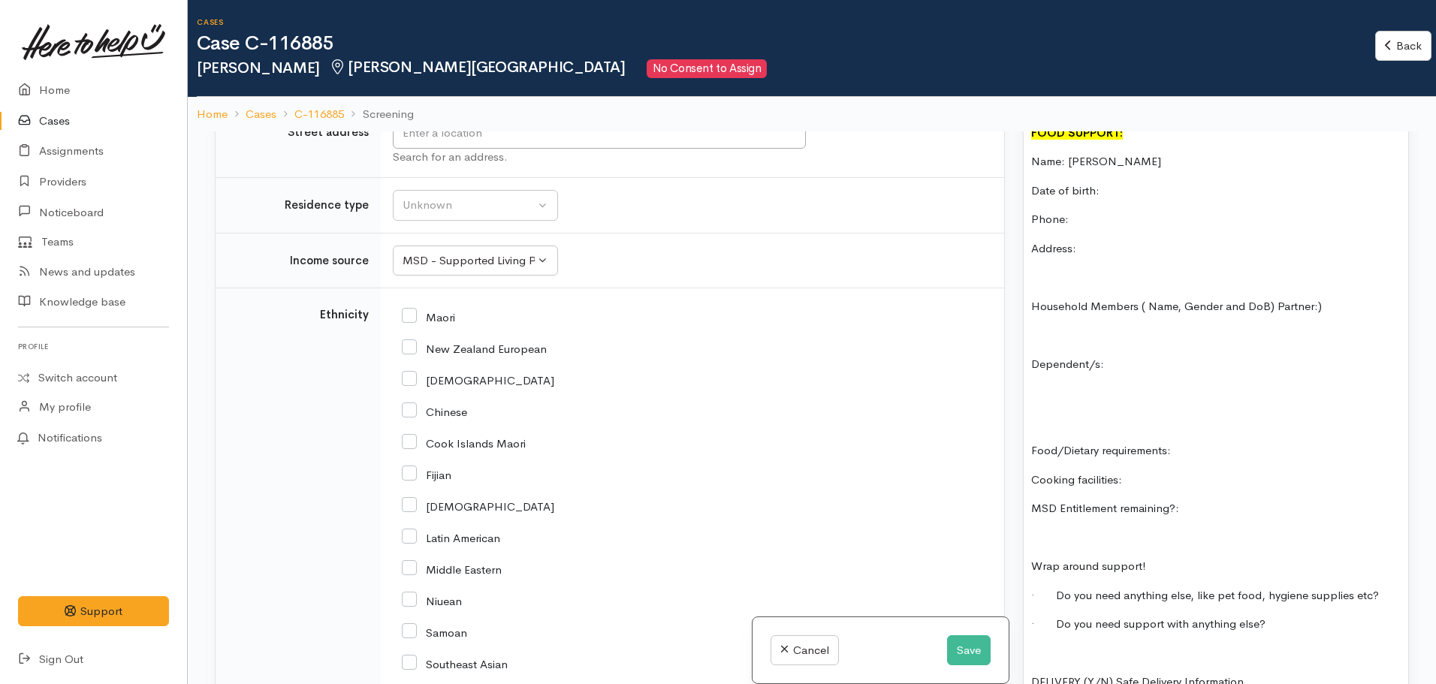
click at [1203, 500] on p "MSD Entitlement remaining?:" at bounding box center [1215, 508] width 369 height 17
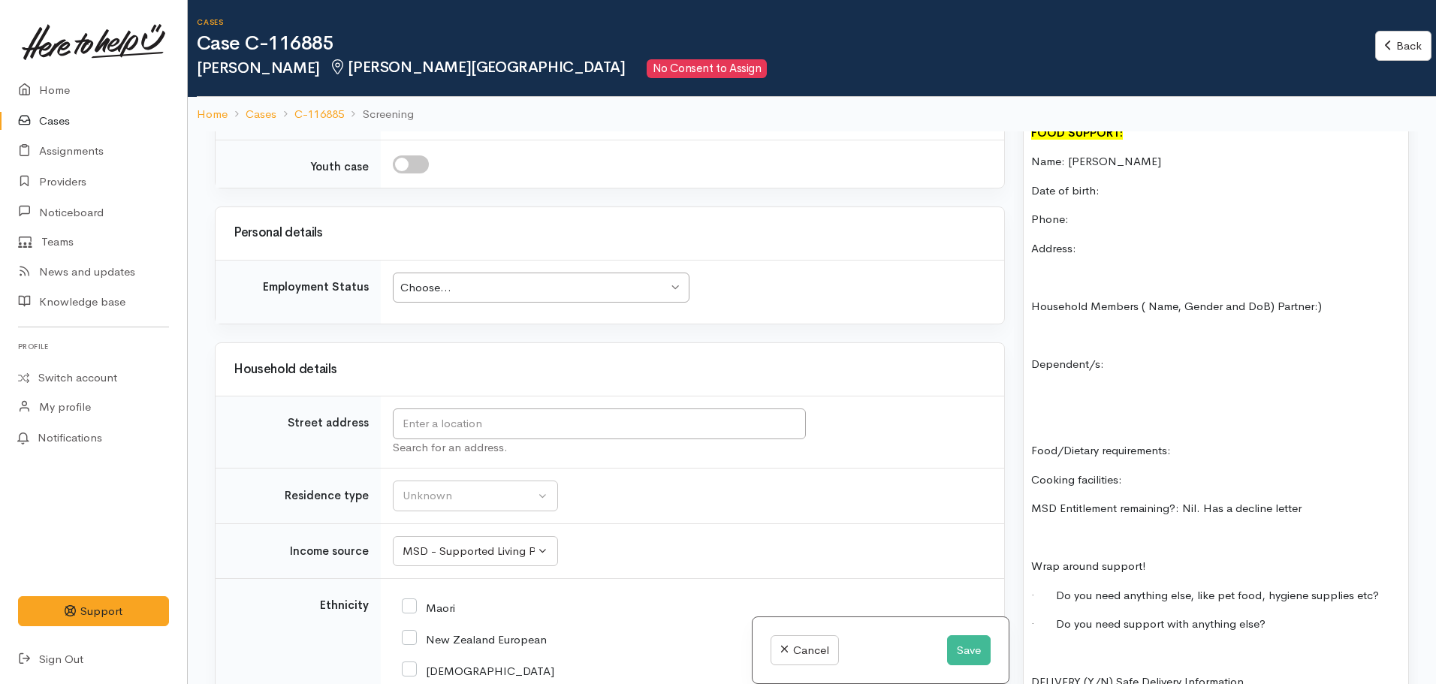
scroll to position [2053, 0]
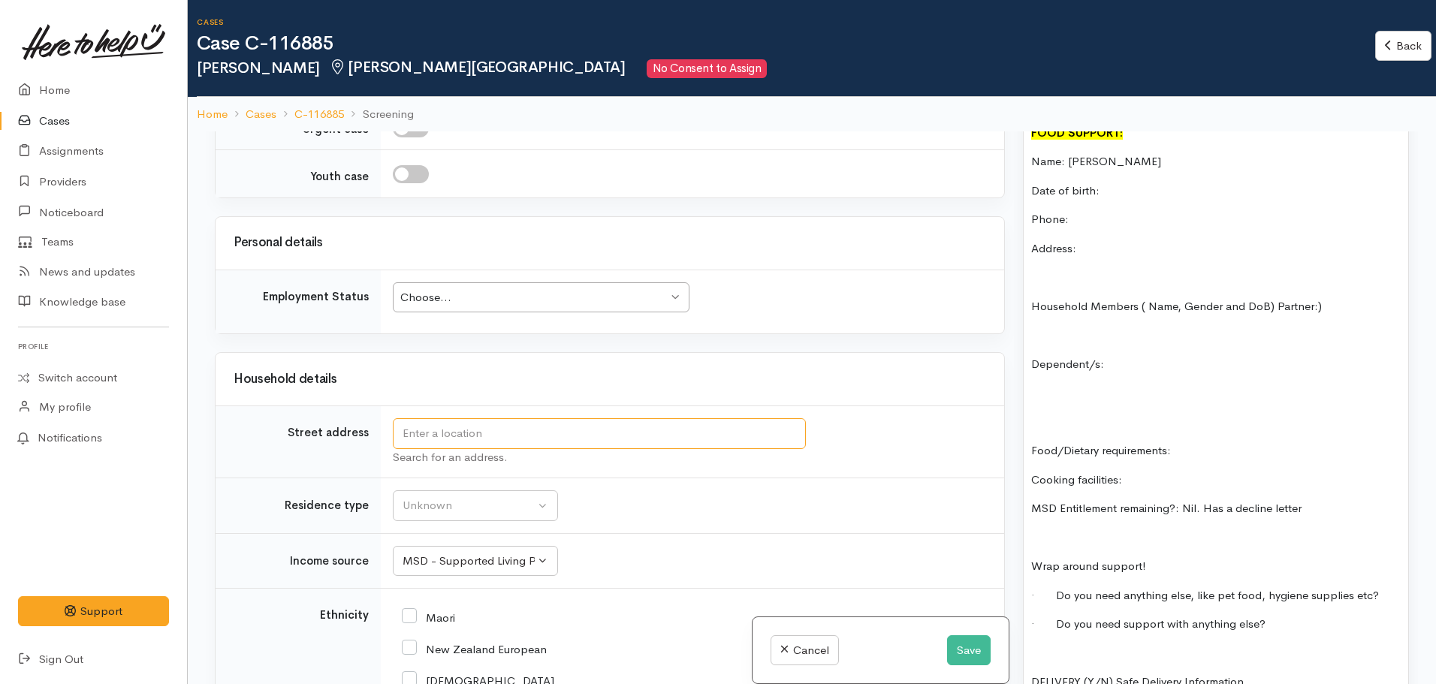
click at [492, 425] on input "text" at bounding box center [599, 433] width 413 height 31
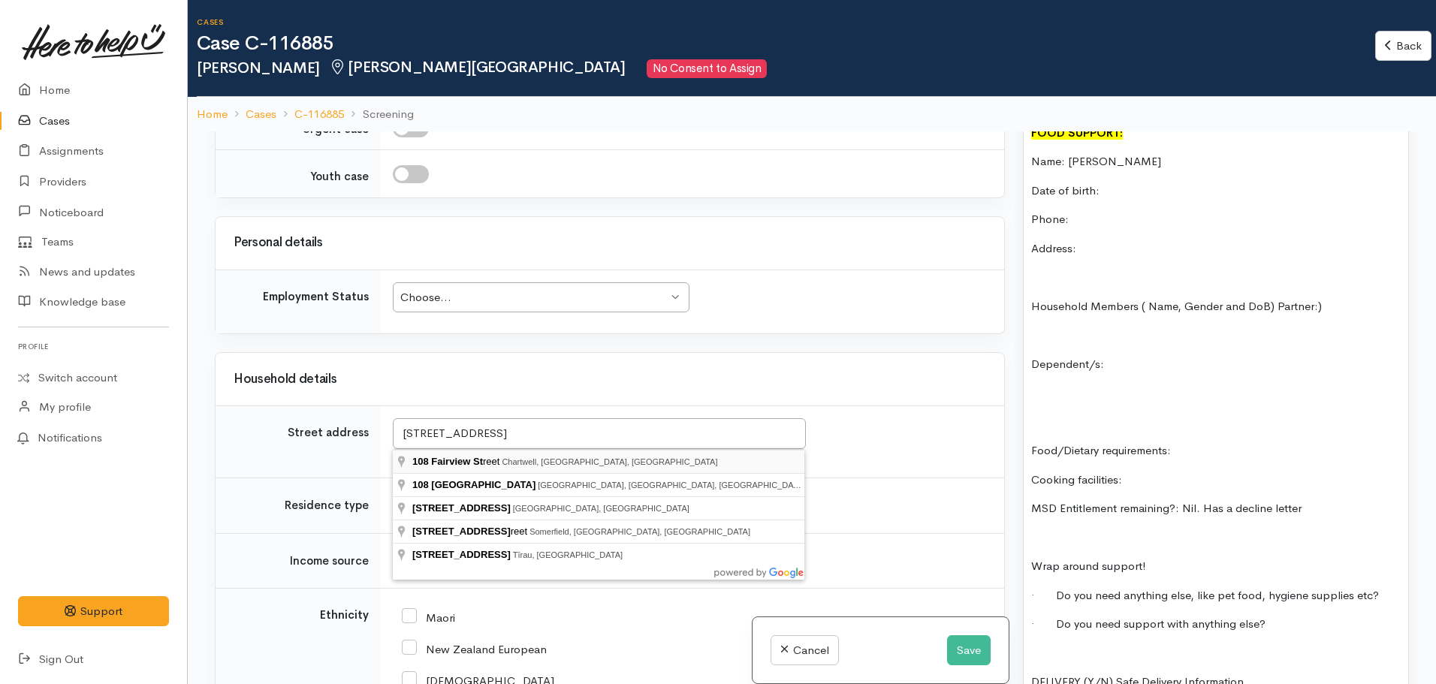
type input "108 Fairview Street, Chartwell, Hamilton, New Zealand"
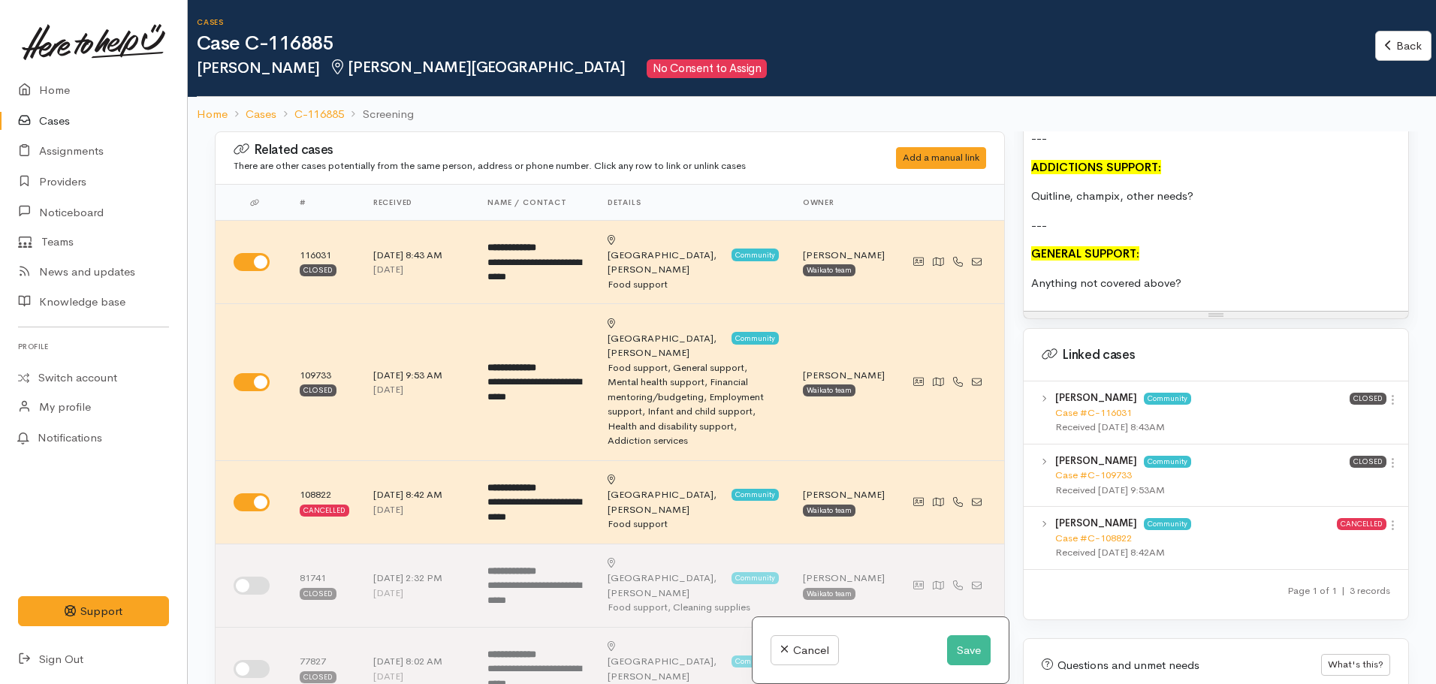
scroll to position [1913, 0]
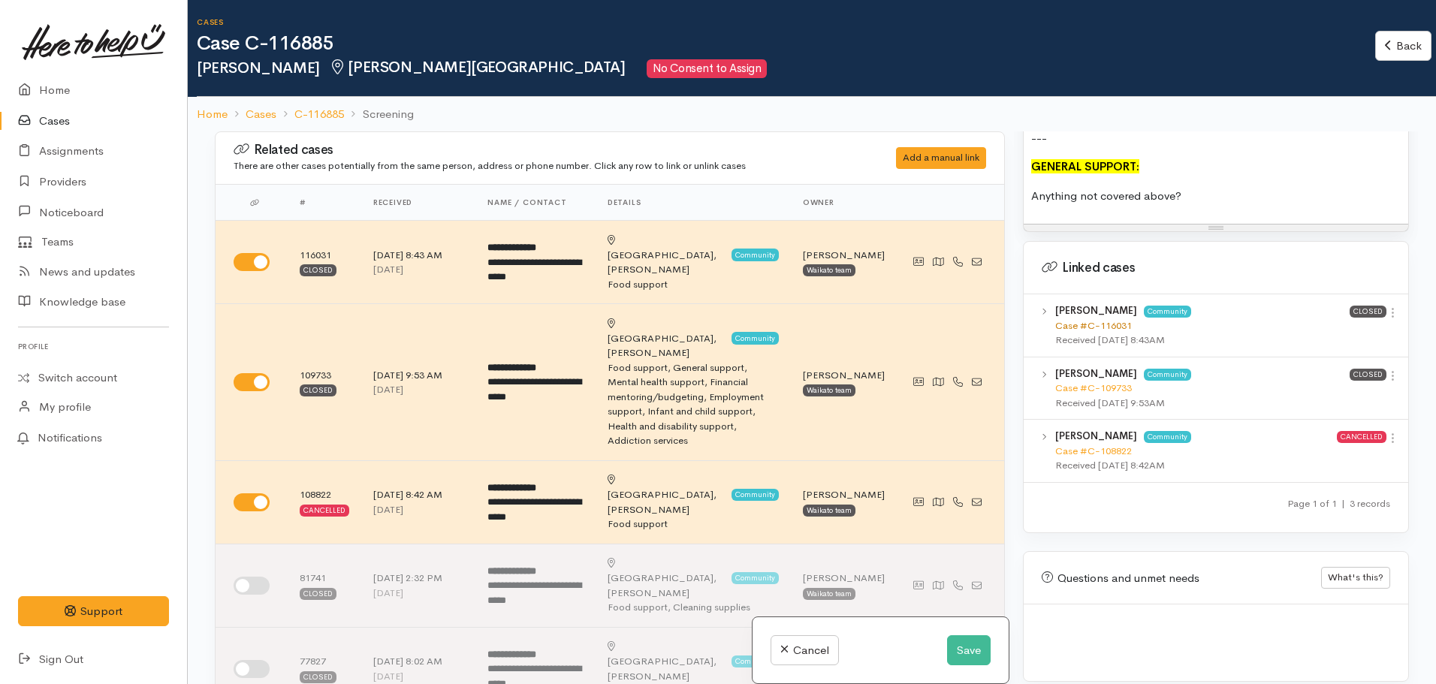
click at [1090, 319] on link "Case #C-116031" at bounding box center [1093, 325] width 77 height 13
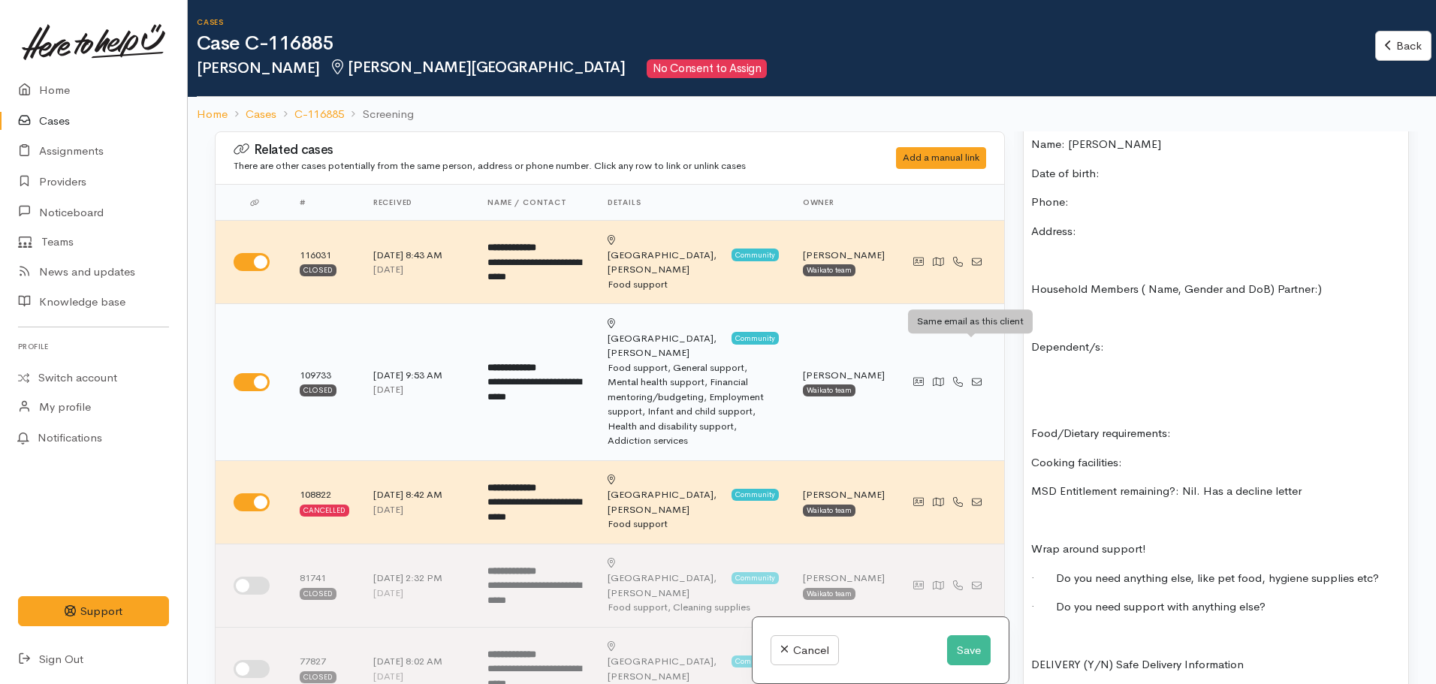
scroll to position [1012, 0]
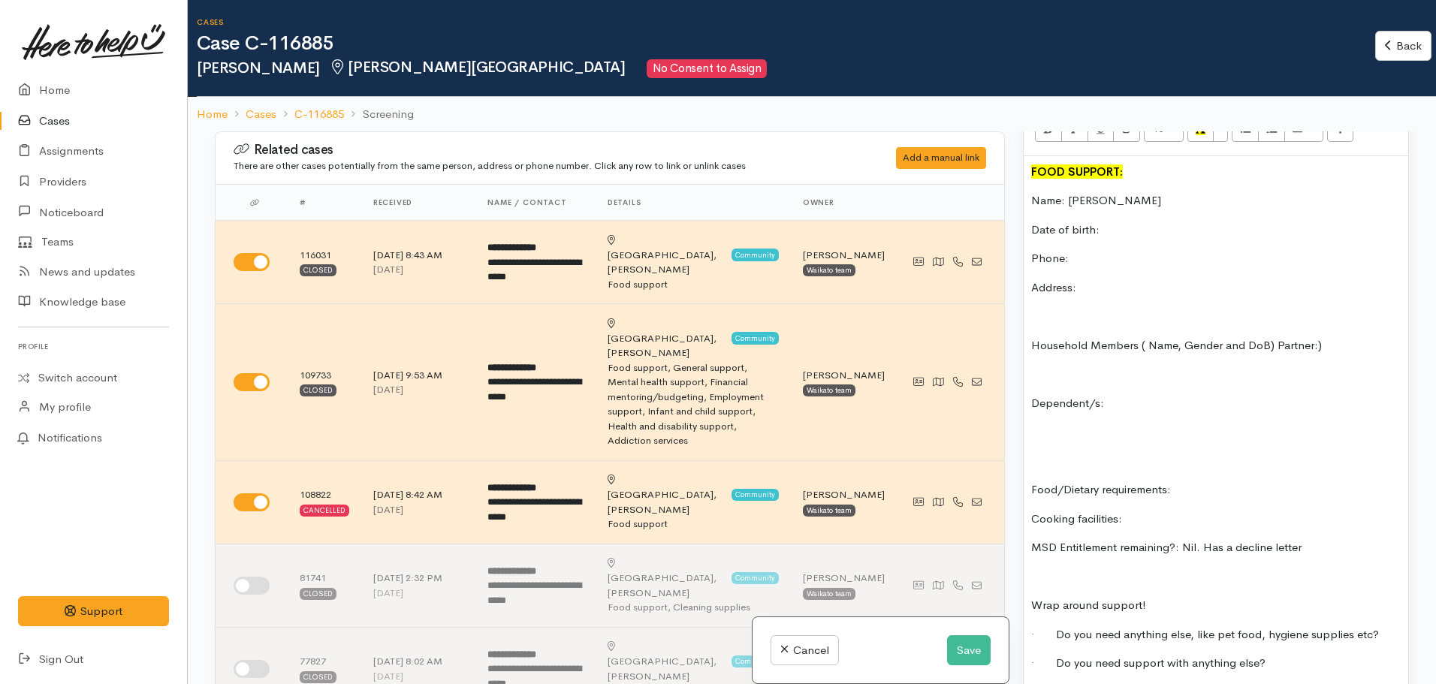
click at [1147, 395] on p "Dependent/s:" at bounding box center [1215, 403] width 369 height 17
click at [1236, 511] on p "Cooking facilities:" at bounding box center [1215, 519] width 369 height 17
drag, startPoint x: 1213, startPoint y: 502, endPoint x: 1127, endPoint y: 510, distance: 86.7
click at [1127, 511] on p "Cooking facilities: can pickup." at bounding box center [1215, 519] width 369 height 17
copy p "can pickup."
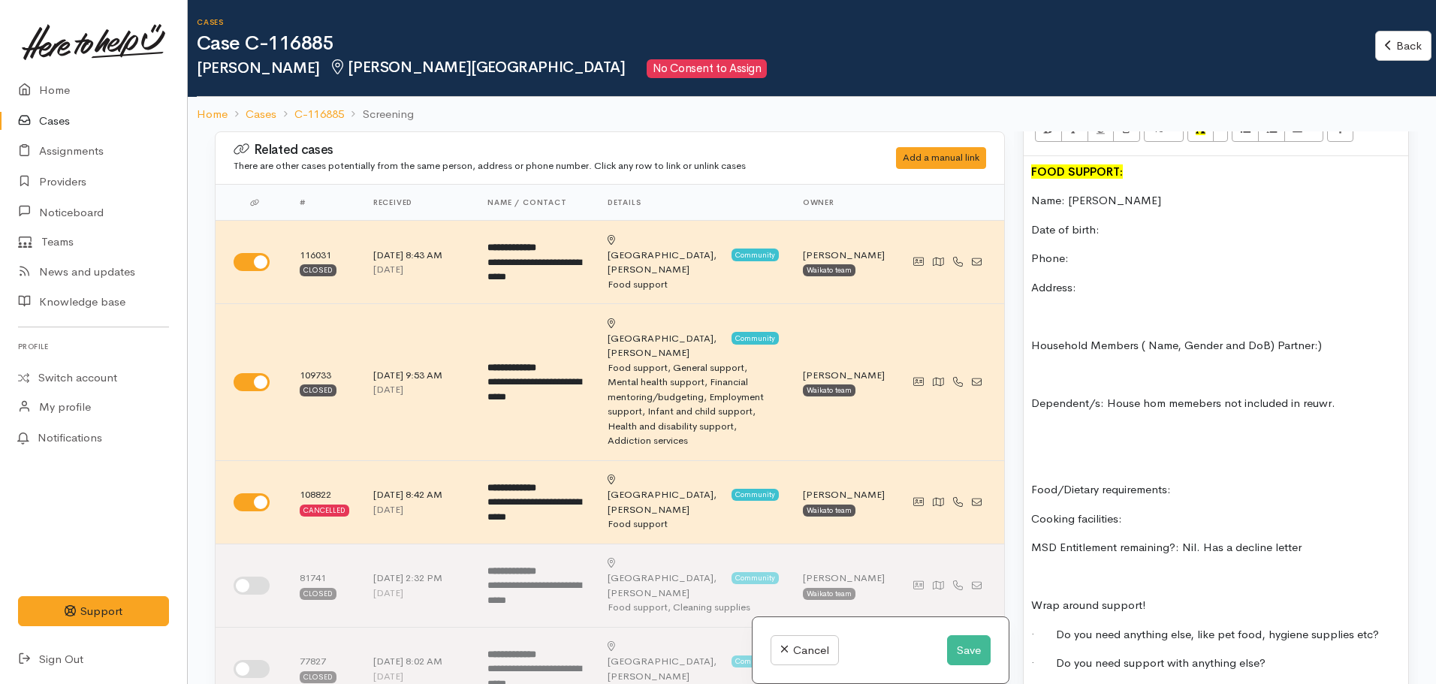
click at [1339, 539] on p "MSD Entitlement remaining?: Nil. Has a decline letter" at bounding box center [1215, 547] width 369 height 17
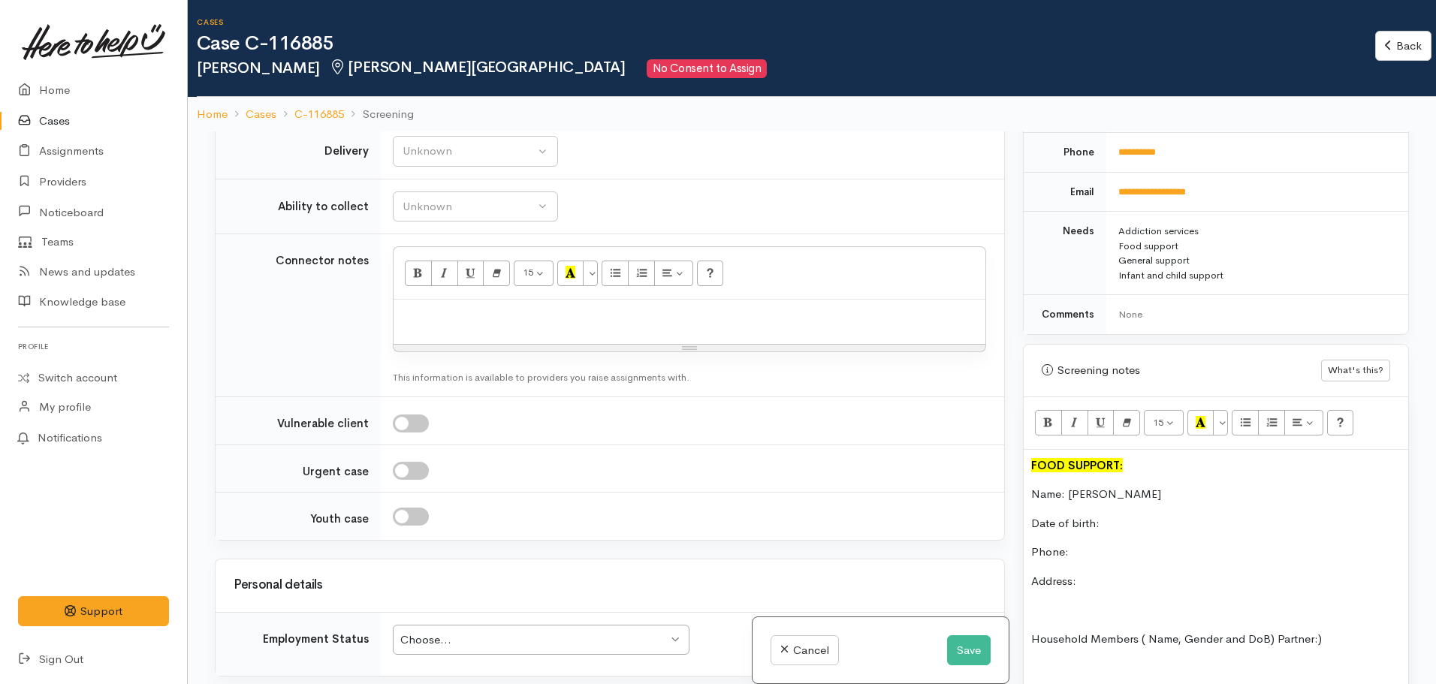
scroll to position [712, 0]
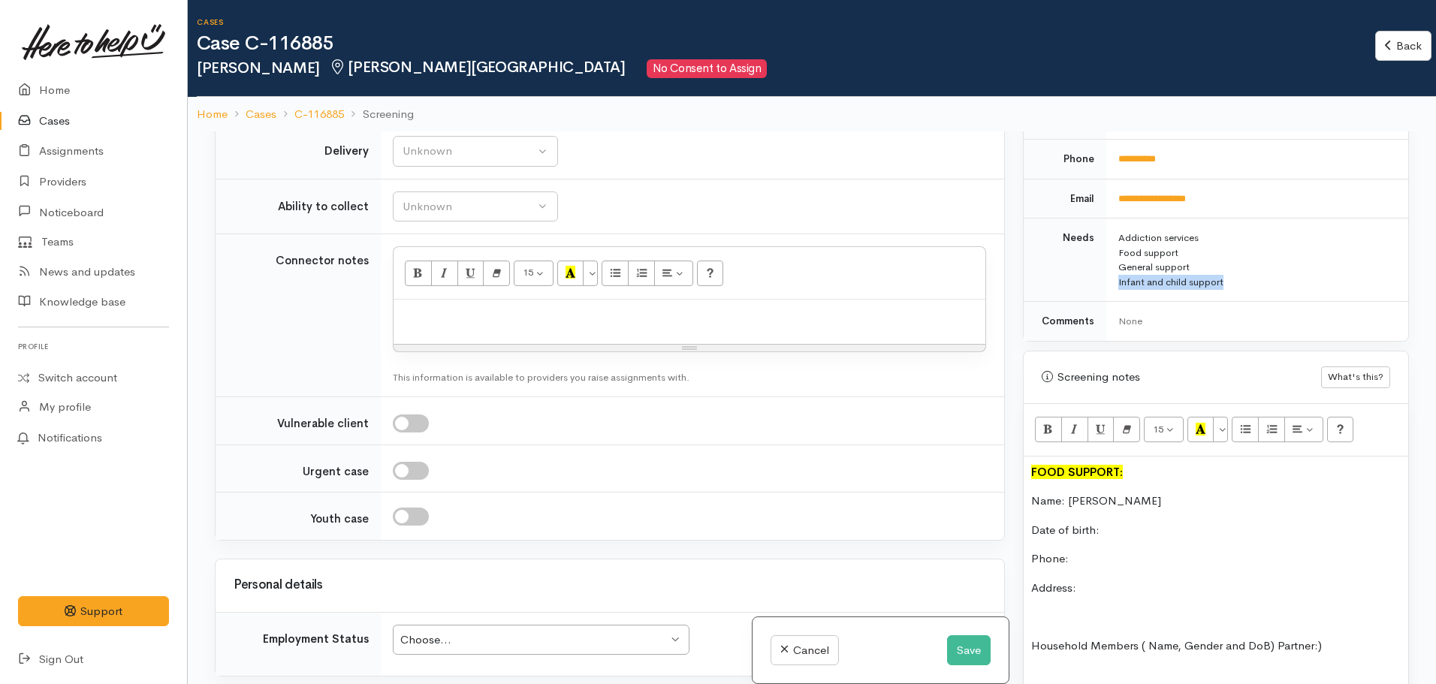
drag, startPoint x: 1241, startPoint y: 270, endPoint x: 1104, endPoint y: 271, distance: 137.4
click at [1106, 271] on td "Addiction services Food support General support Infant and child support" at bounding box center [1257, 259] width 302 height 83
click at [1204, 260] on div "General support" at bounding box center [1254, 267] width 272 height 15
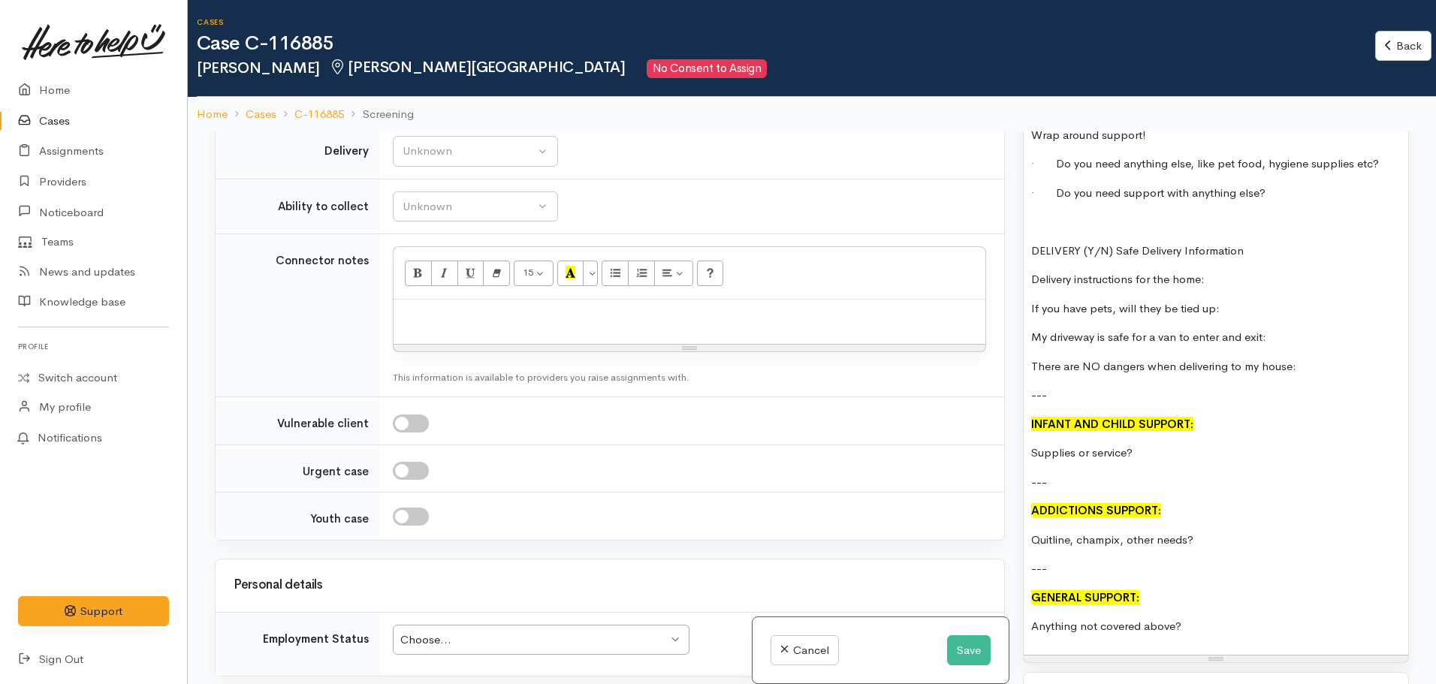
scroll to position [1538, 0]
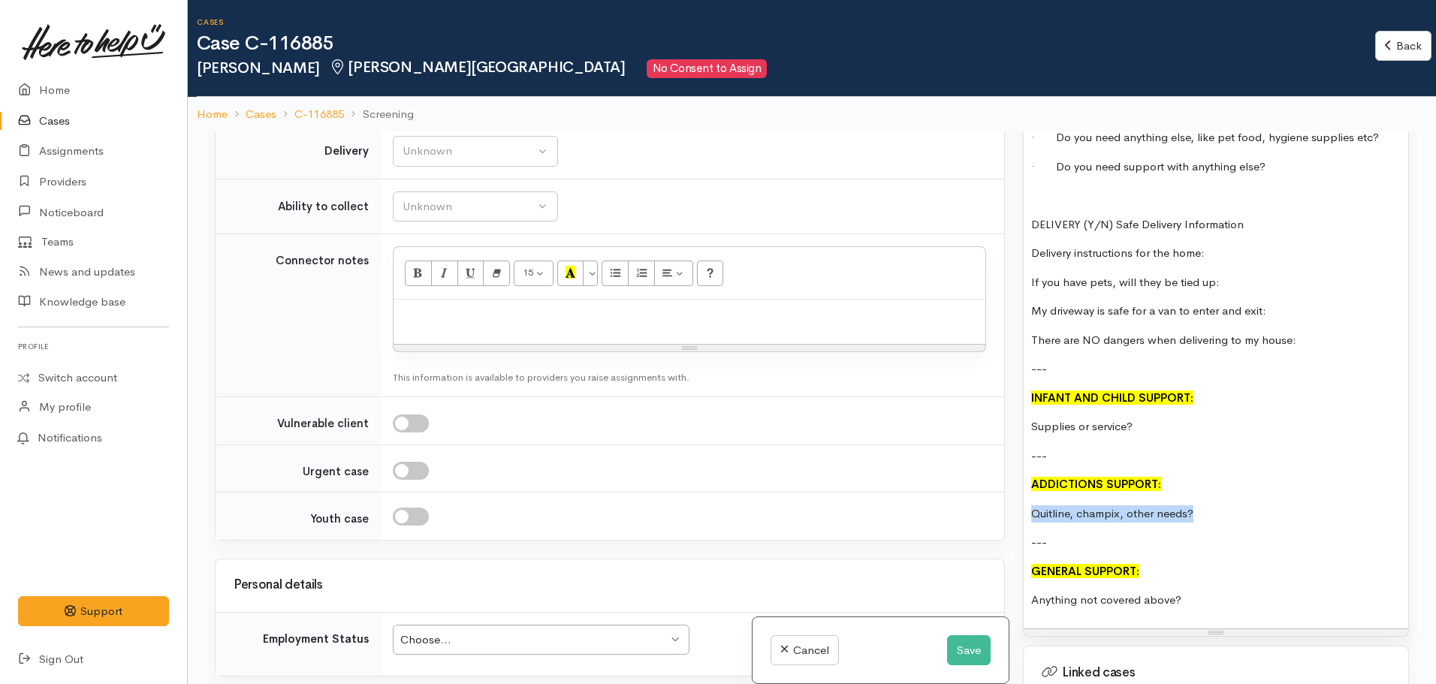
drag, startPoint x: 1213, startPoint y: 493, endPoint x: 1021, endPoint y: 505, distance: 191.8
click at [1021, 505] on div "Warnings Add No warnings have been raised against this case Add Warning Title ●…" at bounding box center [1216, 473] width 404 height 684
drag, startPoint x: 1186, startPoint y: 583, endPoint x: 1041, endPoint y: 587, distance: 144.2
click at [1041, 592] on p "Anything not covered above?" at bounding box center [1215, 600] width 369 height 17
click at [1321, 592] on p "Assignment not needed. Shemiah didn't want any extra" at bounding box center [1215, 600] width 369 height 17
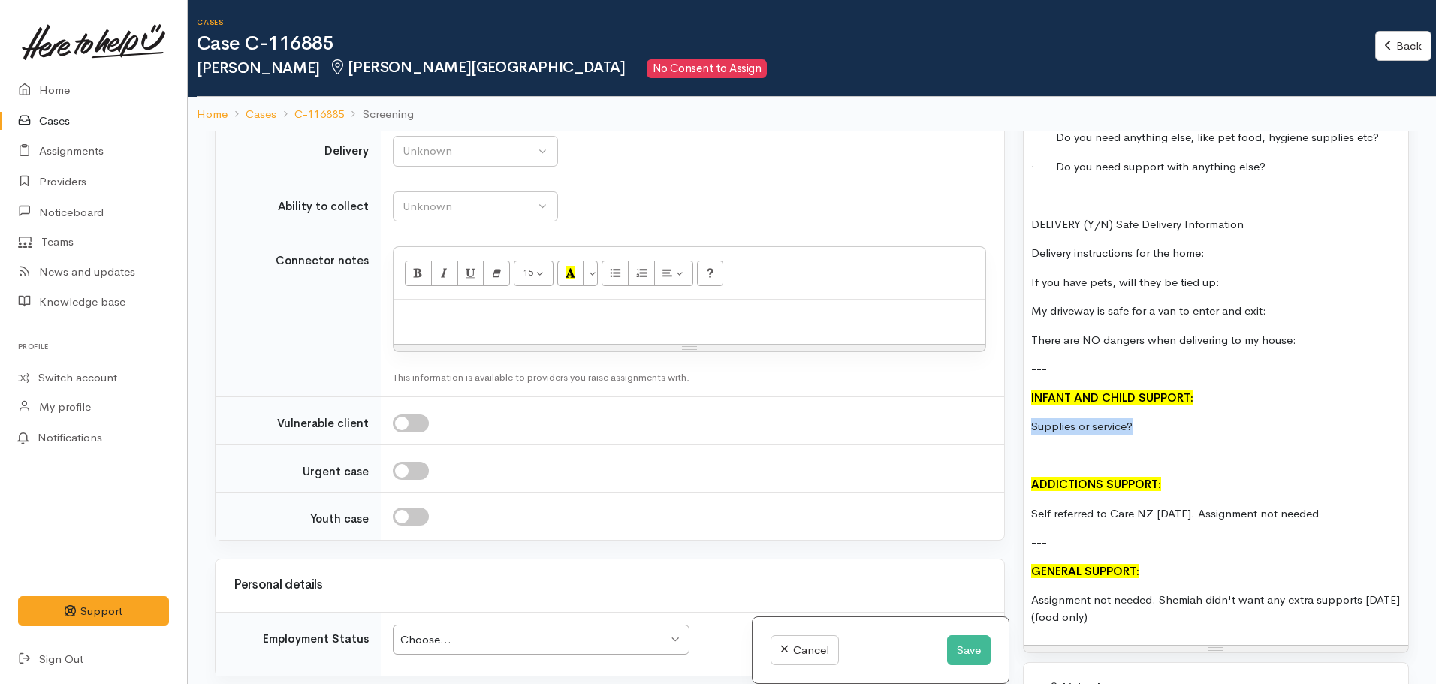
drag, startPoint x: 1174, startPoint y: 419, endPoint x: 1029, endPoint y: 408, distance: 145.3
click at [1029, 408] on div "FOOD SUPPORT: Name: Shemiah Houia Date of birth: Phone: Address: Household Memb…" at bounding box center [1215, 138] width 384 height 1015
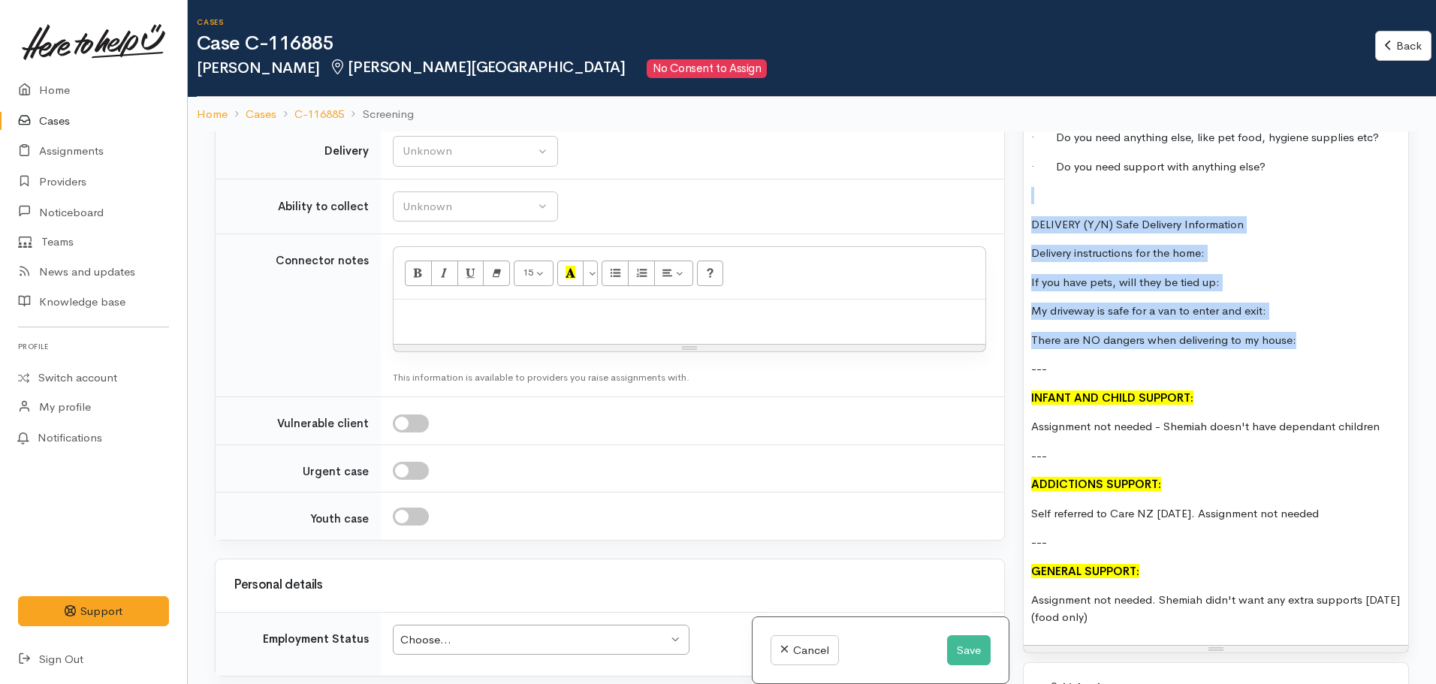
drag, startPoint x: 1322, startPoint y: 330, endPoint x: 1023, endPoint y: 182, distance: 333.4
click at [1023, 182] on div "FOOD SUPPORT: Name: Shemiah Houia Date of birth: Phone: Address: Household Memb…" at bounding box center [1215, 138] width 384 height 1015
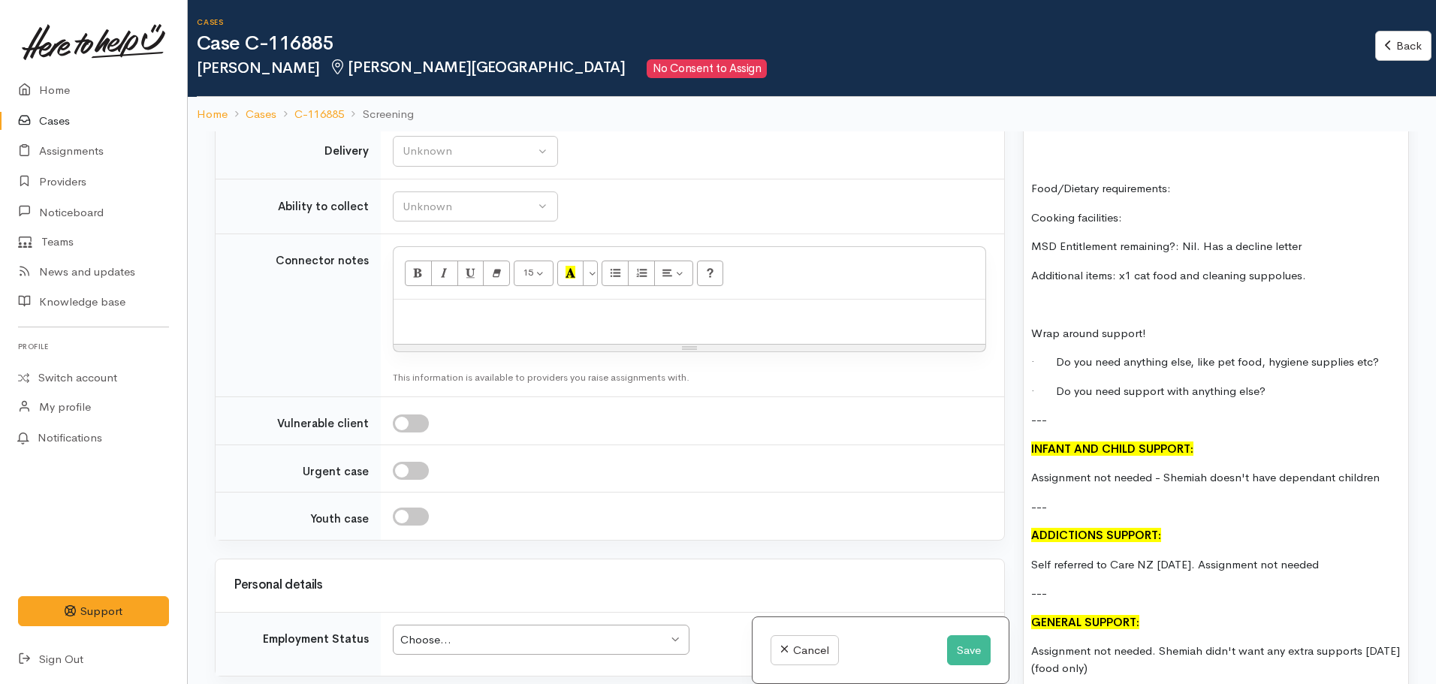
scroll to position [1312, 0]
drag, startPoint x: 1134, startPoint y: 261, endPoint x: 1122, endPoint y: 261, distance: 12.0
click at [1122, 268] on p "Additional items: x1 cat food and cleaning supplies." at bounding box center [1215, 276] width 369 height 17
click at [1163, 268] on p "Additional items: cat food and cleaning supplies." at bounding box center [1215, 276] width 369 height 17
drag, startPoint x: 1194, startPoint y: 260, endPoint x: 1122, endPoint y: 258, distance: 72.1
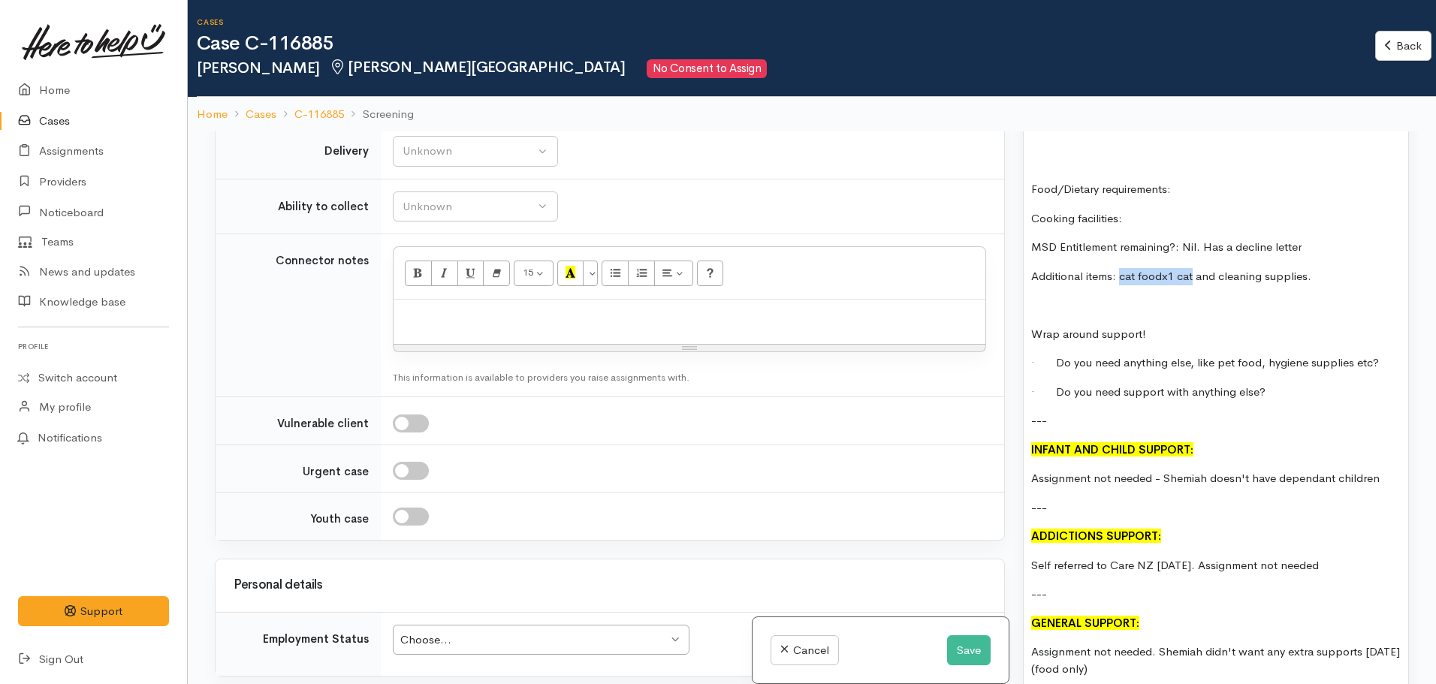
click at [1122, 268] on p "Additional items: cat foodx1 cat and cleaning supplies." at bounding box center [1215, 276] width 369 height 17
click at [1320, 268] on p "Additional items: cat food (1 cat) and cleaning supplies." at bounding box center [1215, 276] width 369 height 17
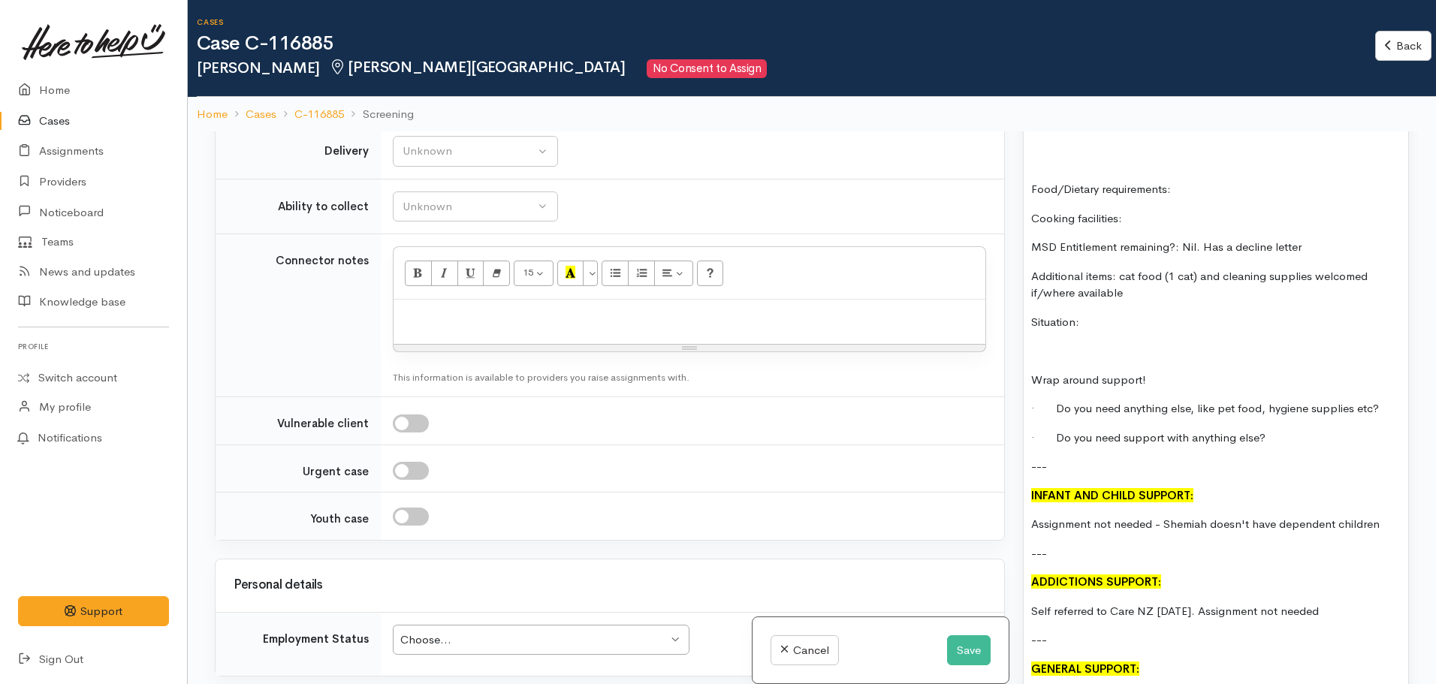
click at [1117, 314] on p "Situation:" at bounding box center [1215, 322] width 369 height 17
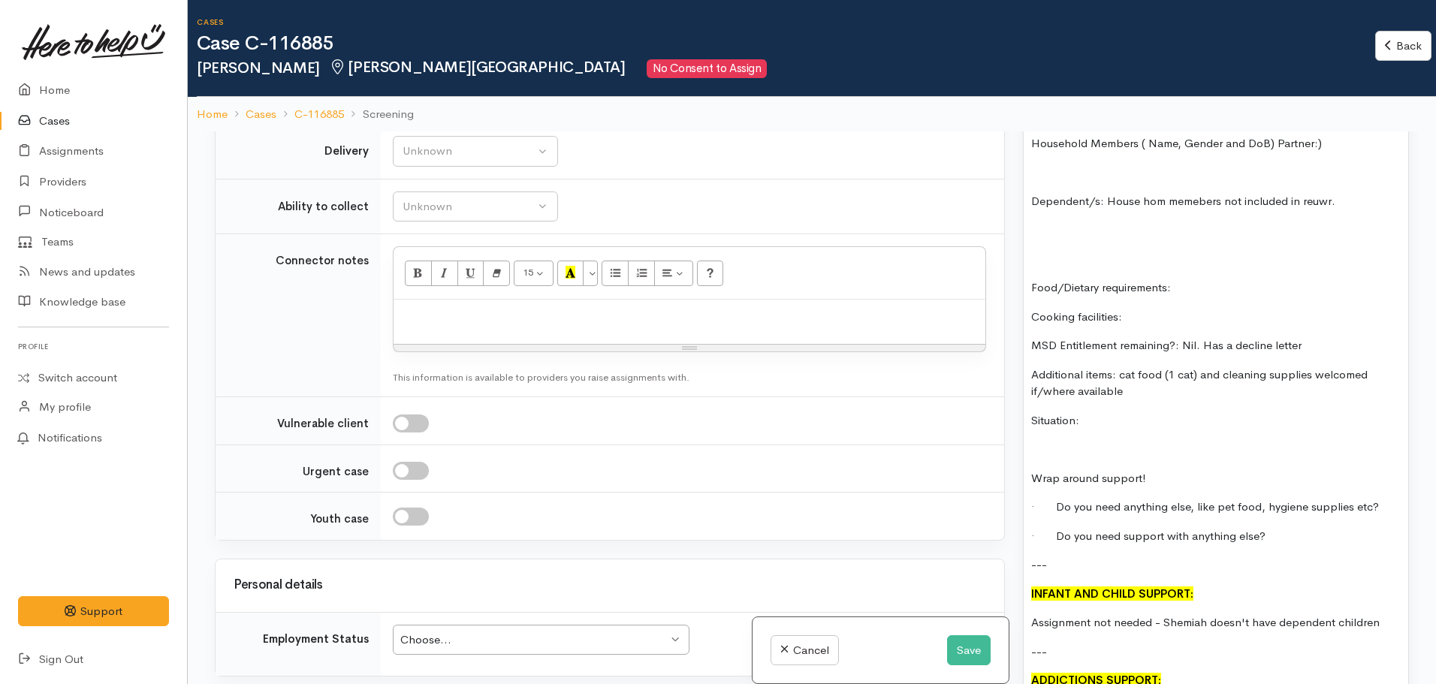
scroll to position [1237, 0]
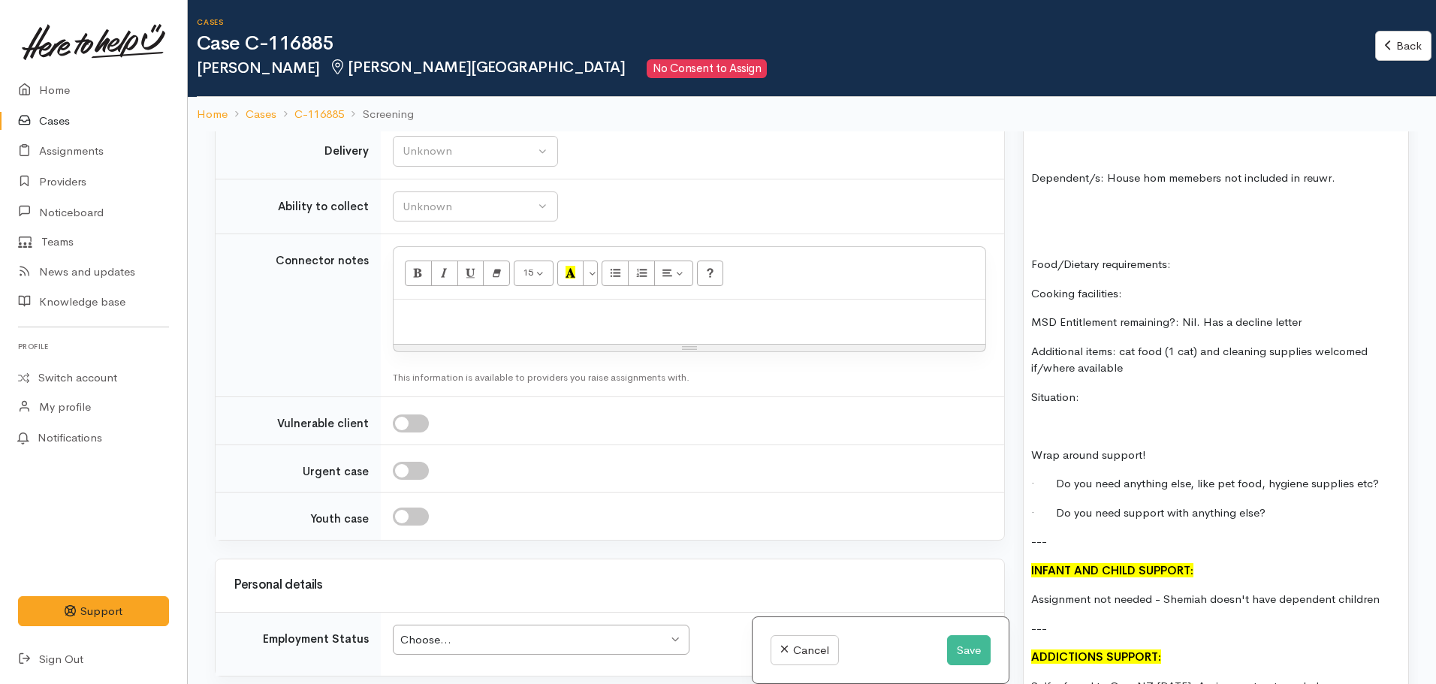
drag, startPoint x: 1074, startPoint y: 375, endPoint x: 1000, endPoint y: 378, distance: 74.4
click at [1000, 378] on div "Related cases There are other cases potentially from the same person, address o…" at bounding box center [812, 473] width 1212 height 684
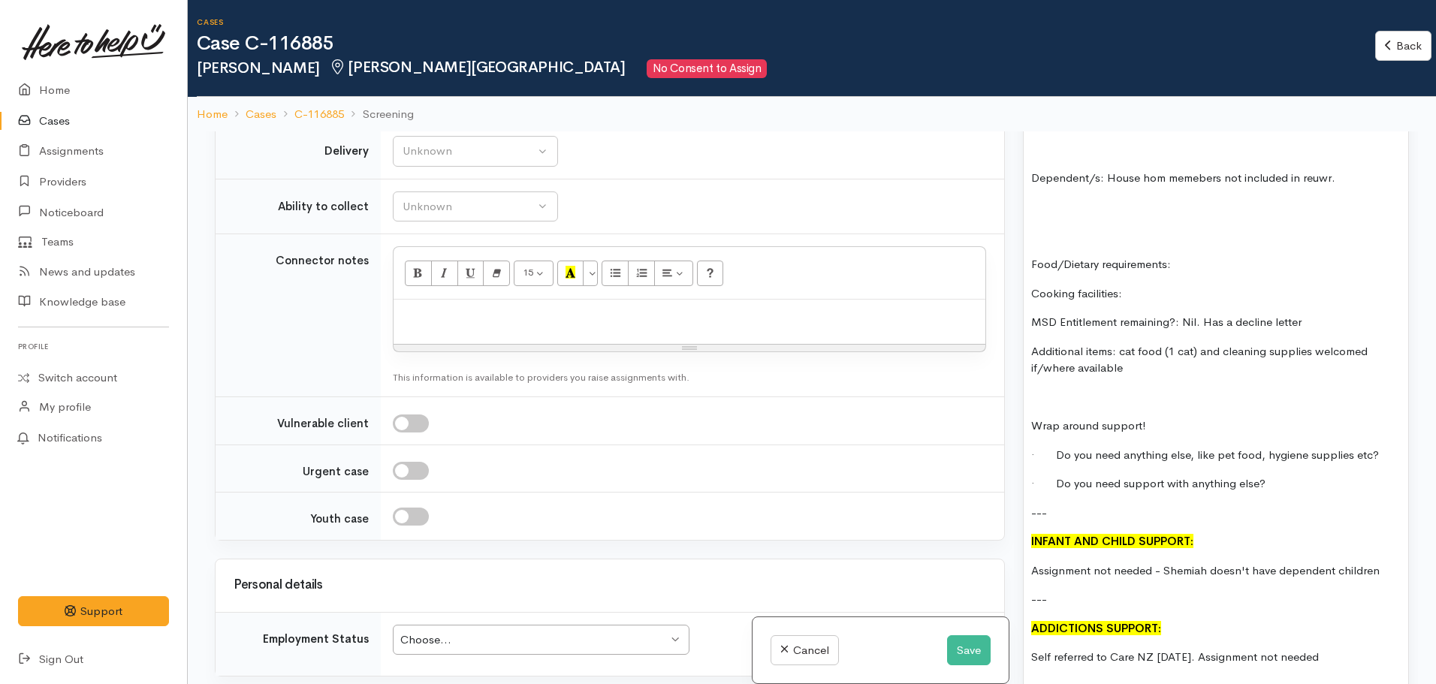
click at [1027, 396] on div "FOOD SUPPORT: Name: Shemiah Houia Date of birth: Phone: Address: Household Memb…" at bounding box center [1215, 360] width 384 height 858
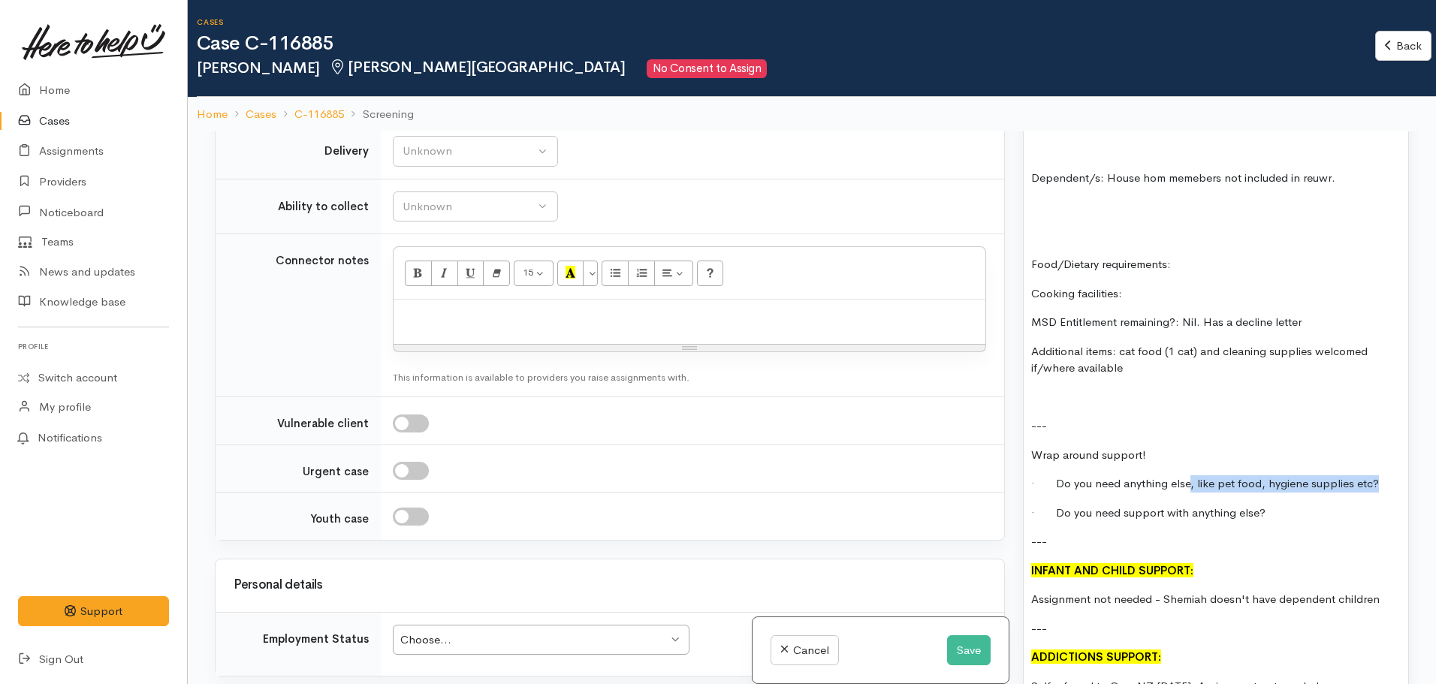
drag, startPoint x: 1189, startPoint y: 470, endPoint x: 1399, endPoint y: 462, distance: 209.6
click at [1398, 462] on div "FOOD SUPPORT: Name: Shemiah Houia Date of birth: Phone: Address: Household Memb…" at bounding box center [1215, 374] width 384 height 887
click at [1278, 521] on p "· Do you need support with anything else?" at bounding box center [1215, 513] width 369 height 17
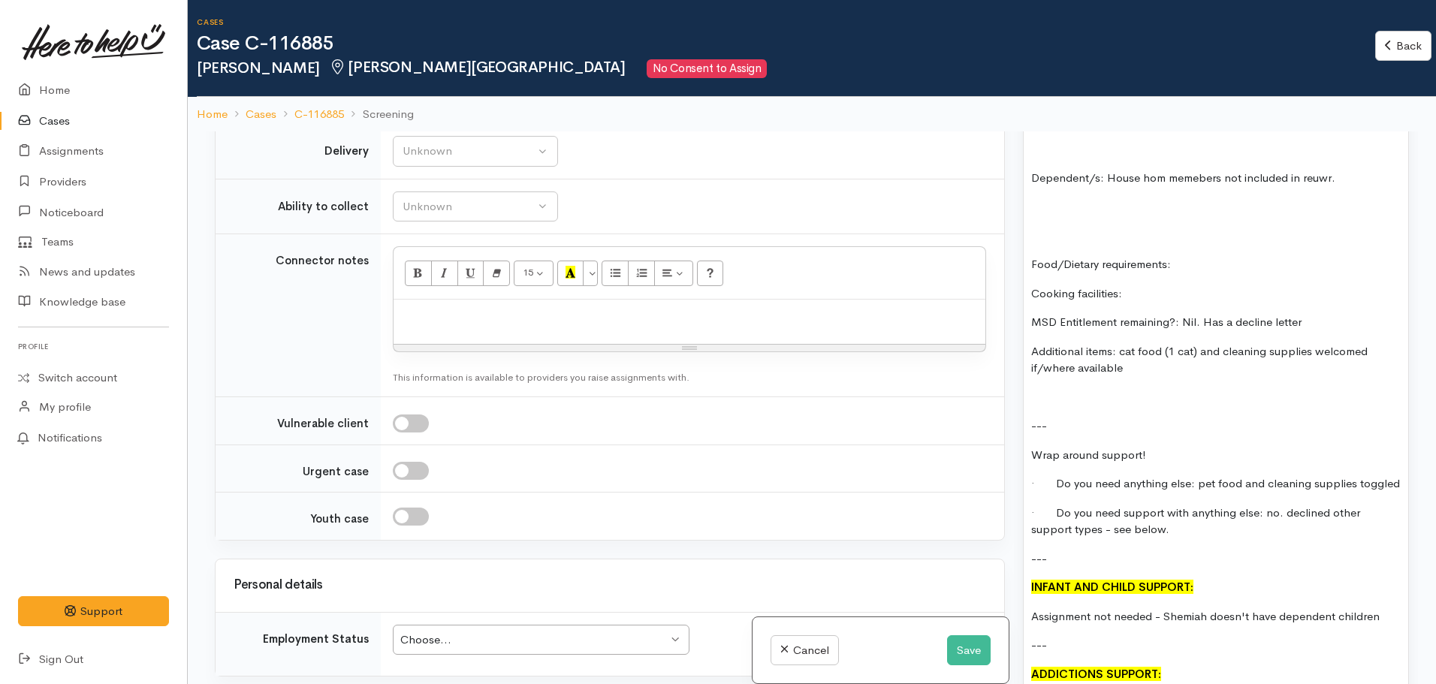
click at [1029, 381] on div "FOOD SUPPORT: Name: Shemiah Houia Date of birth: Phone: Address: Household Memb…" at bounding box center [1215, 383] width 384 height 904
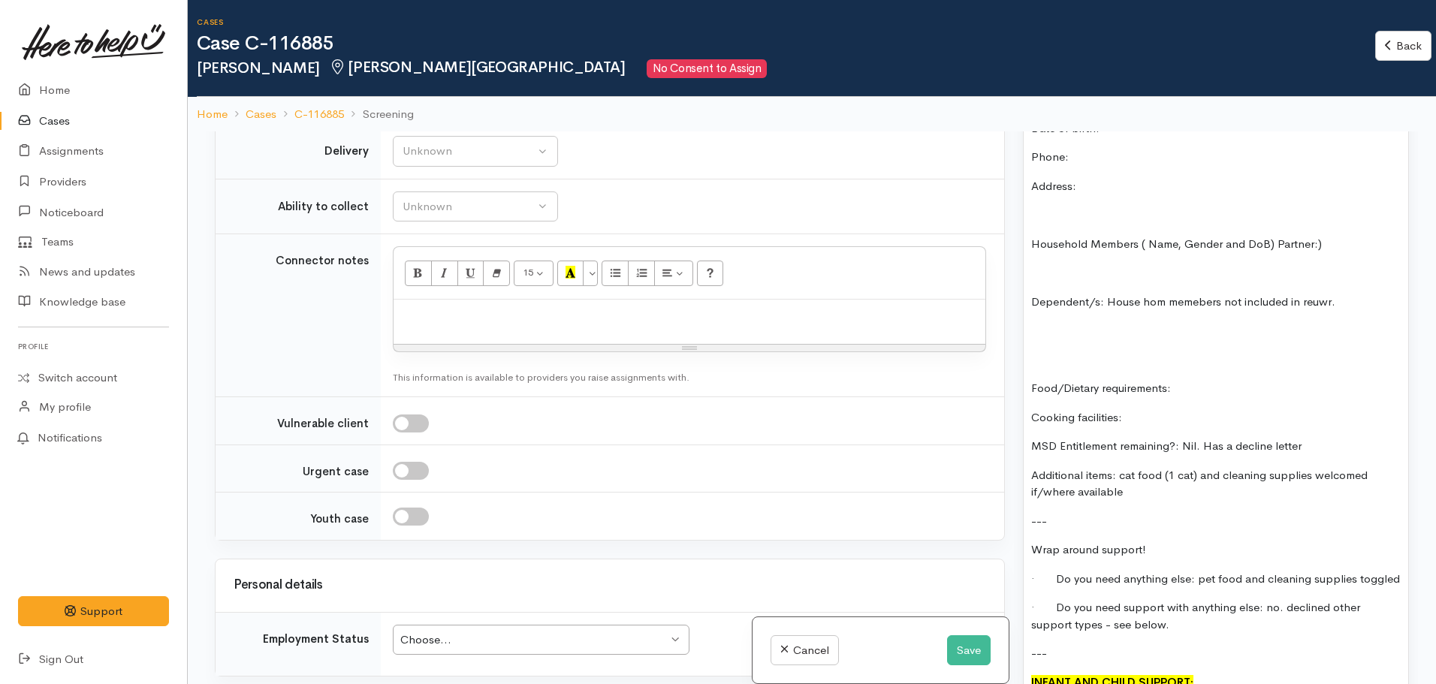
scroll to position [1087, 0]
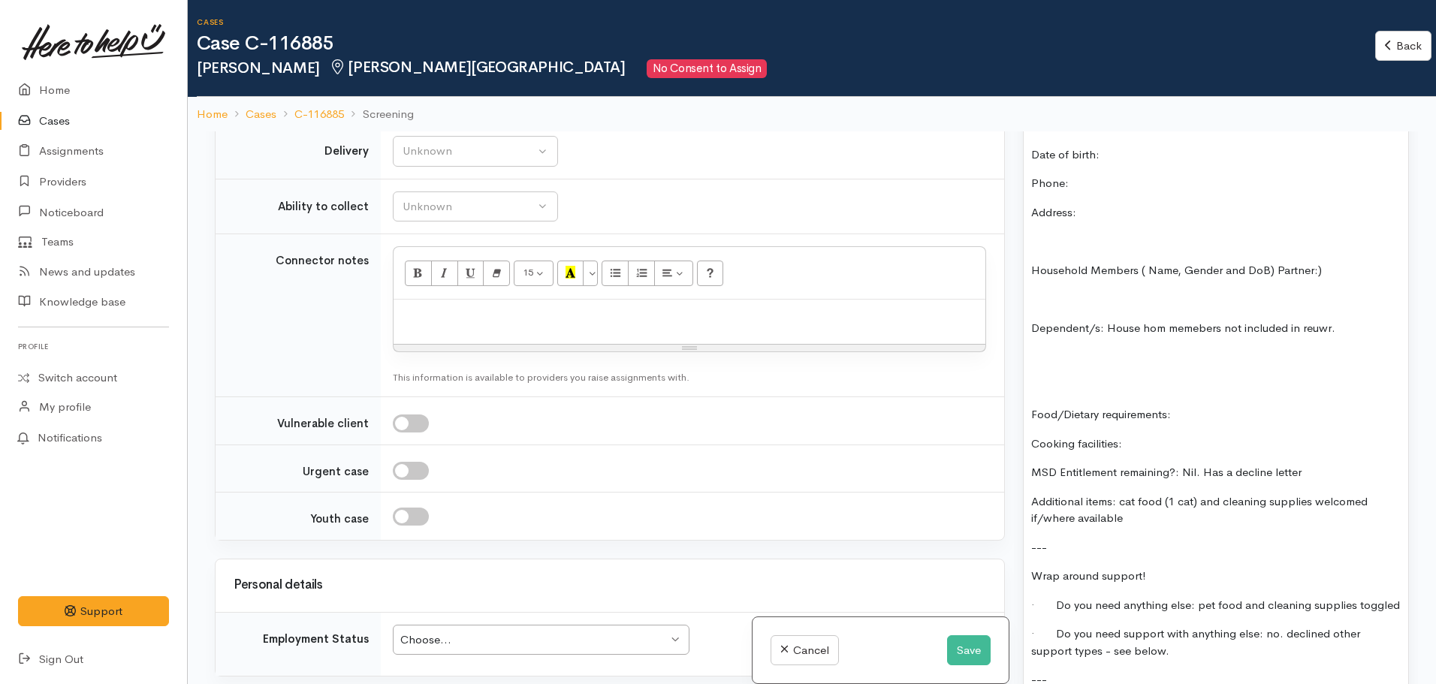
drag, startPoint x: 1335, startPoint y: 316, endPoint x: 1031, endPoint y: 307, distance: 304.2
click at [1031, 320] on p "Dependent/s: House hom memebers not included in reuwr." at bounding box center [1215, 328] width 369 height 17
click at [1273, 262] on p "Household Members ( Name, Gender and DoB) Partner:)" at bounding box center [1215, 270] width 369 height 17
drag, startPoint x: 1273, startPoint y: 255, endPoint x: 1023, endPoint y: 248, distance: 250.1
click at [1023, 248] on div "FOOD SUPPORT: Name: Shemiah Houia Date of birth: Phone: Address: Household Memb…" at bounding box center [1215, 518] width 384 height 875
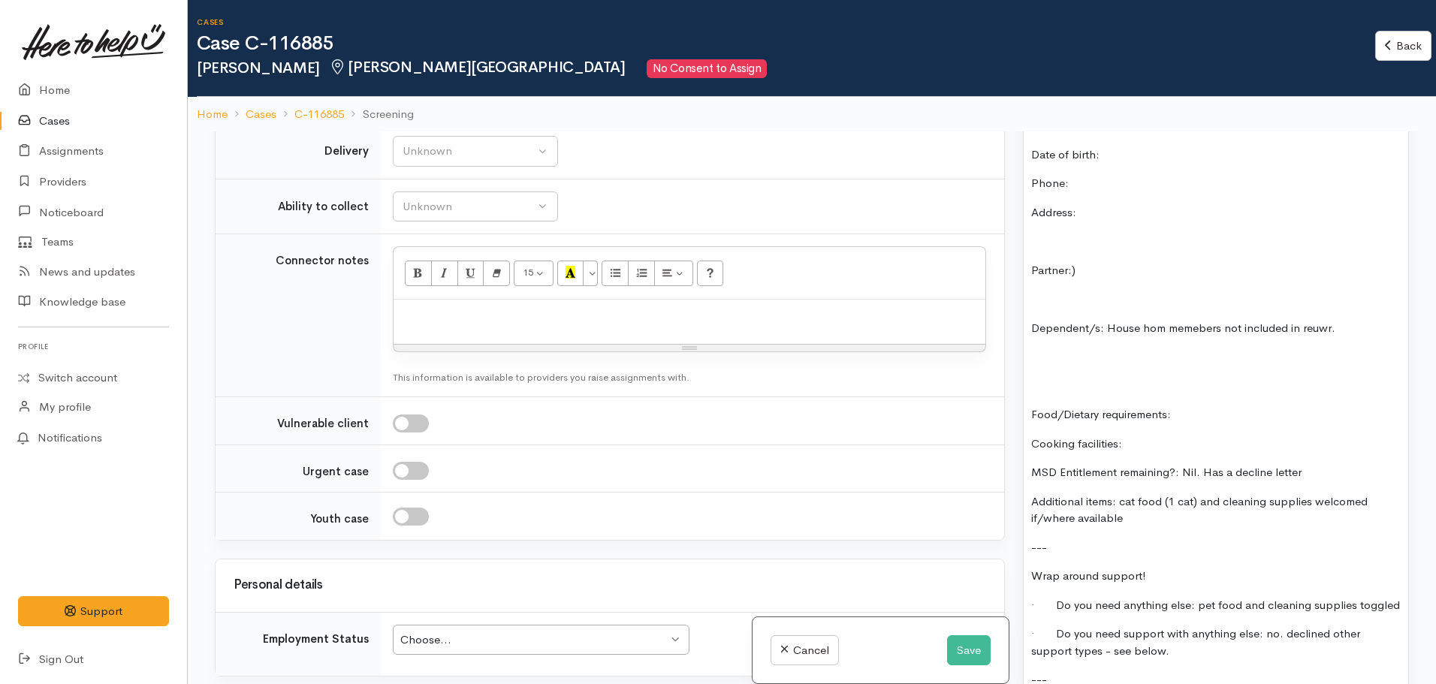
click at [1089, 262] on p "Partner:)" at bounding box center [1215, 270] width 369 height 17
drag, startPoint x: 1363, startPoint y: 314, endPoint x: 1109, endPoint y: 321, distance: 254.6
click at [1109, 321] on p "Dependent/s: House hom memebers not included in reuwr." at bounding box center [1215, 328] width 369 height 17
click at [1027, 315] on div "FOOD SUPPORT: Name: Shemiah Houia Date of birth: Phone: Address: Partner: N/A D…" at bounding box center [1215, 518] width 384 height 875
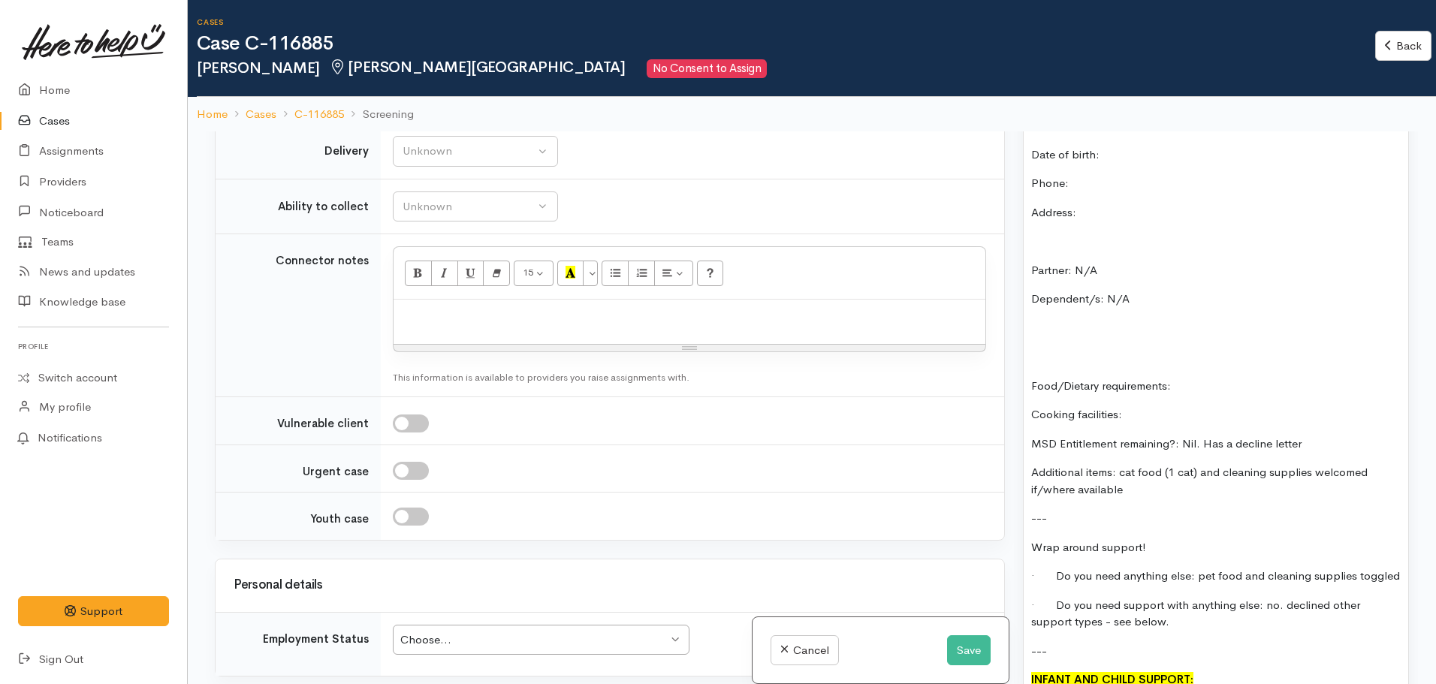
click at [1056, 348] on p at bounding box center [1215, 356] width 369 height 17
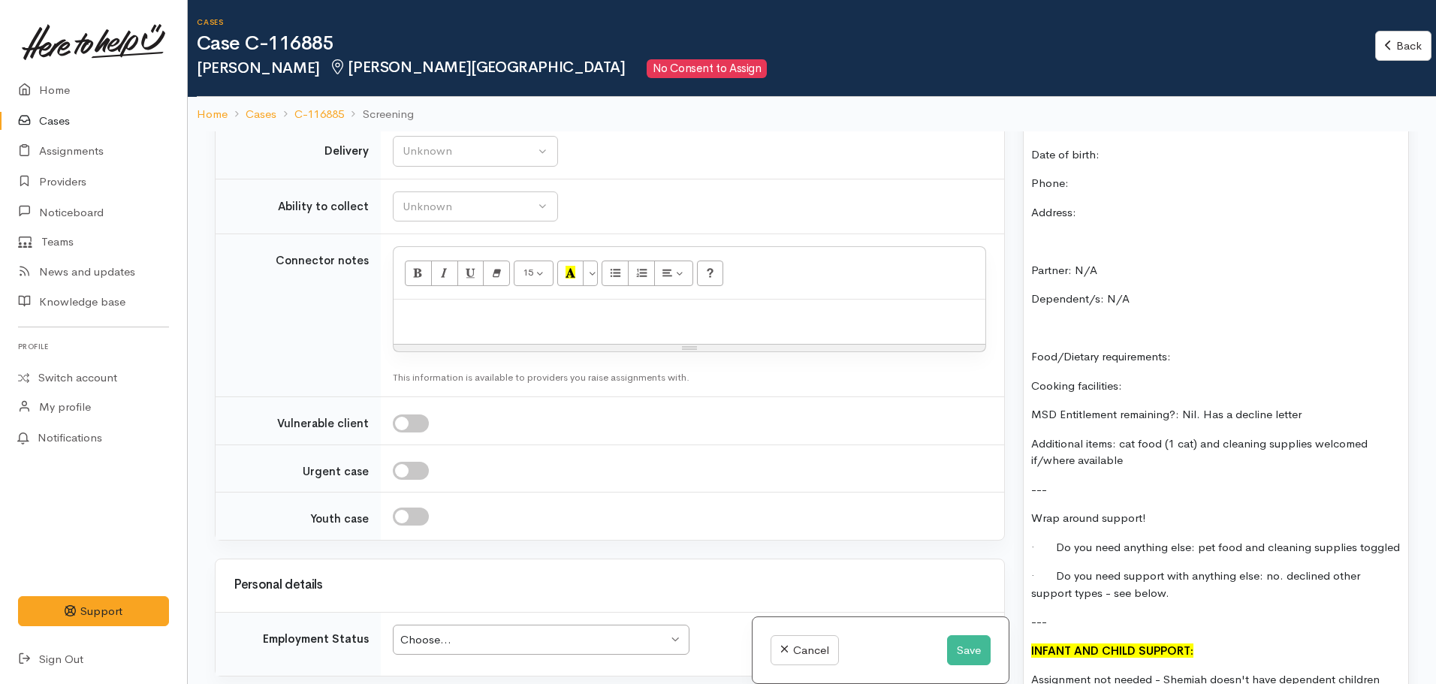
click at [1204, 348] on p "Food/Dietary requirements:" at bounding box center [1215, 356] width 369 height 17
click at [1183, 378] on p "Cooking facilities:" at bounding box center [1215, 386] width 369 height 17
click at [450, 631] on div "Choose..." at bounding box center [533, 639] width 267 height 17
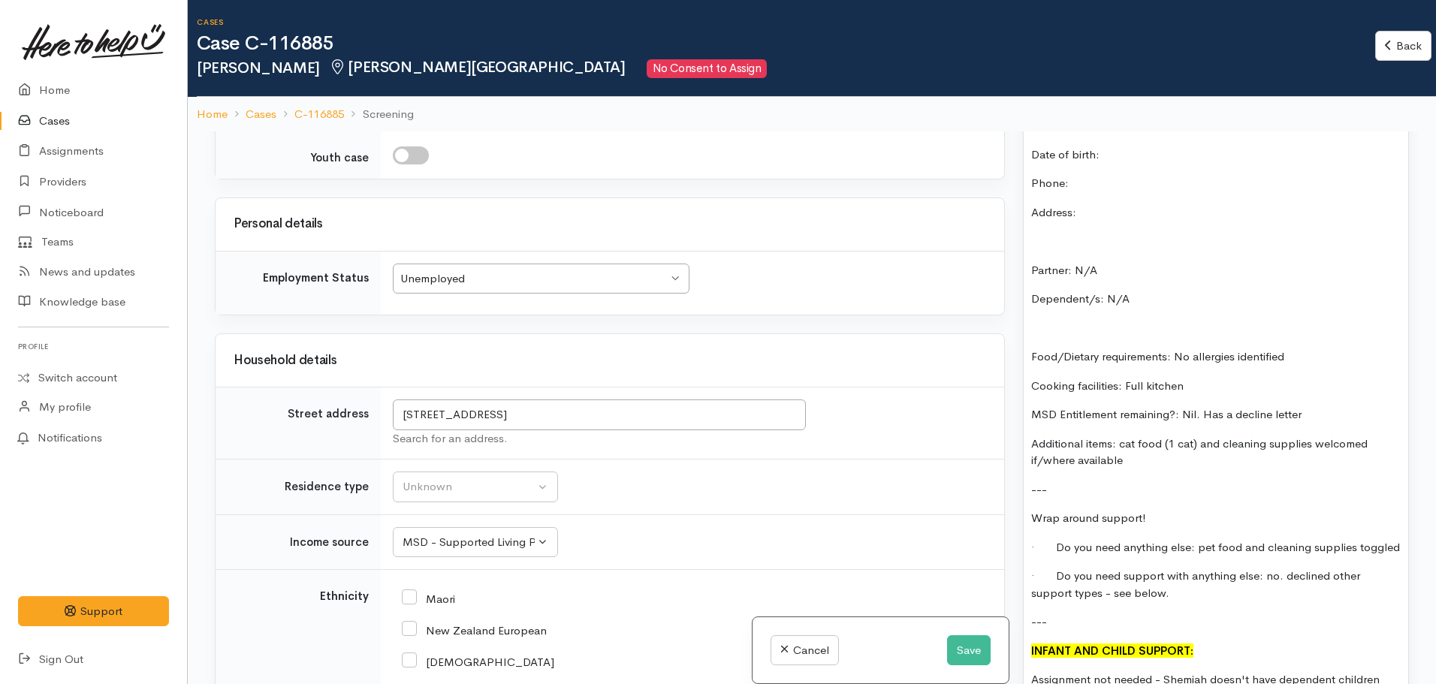
scroll to position [2354, 0]
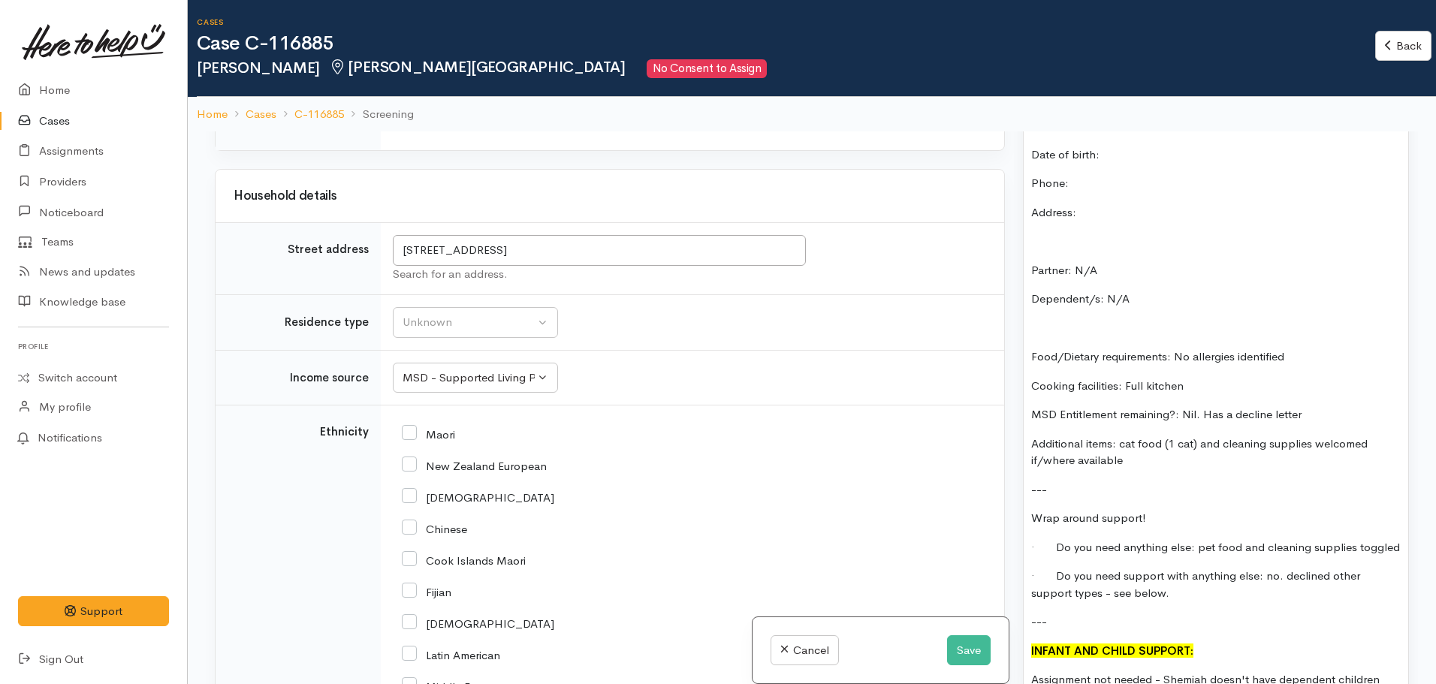
drag, startPoint x: 412, startPoint y: 312, endPoint x: 414, endPoint y: 291, distance: 20.4
click at [411, 426] on input "Maori" at bounding box center [428, 433] width 53 height 14
checkbox input "true"
click at [453, 307] on button "Unknown" at bounding box center [475, 322] width 165 height 31
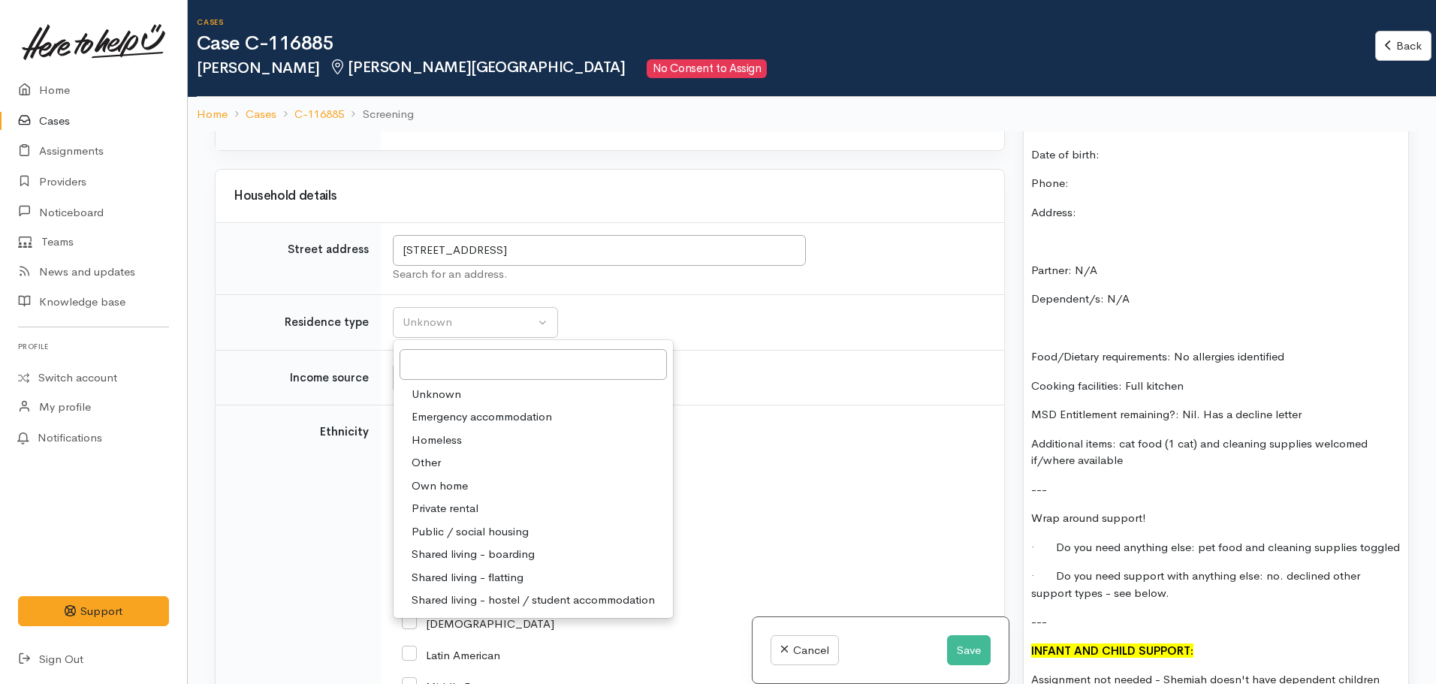
click at [466, 523] on span "Public / social housing" at bounding box center [469, 531] width 117 height 17
select select "3"
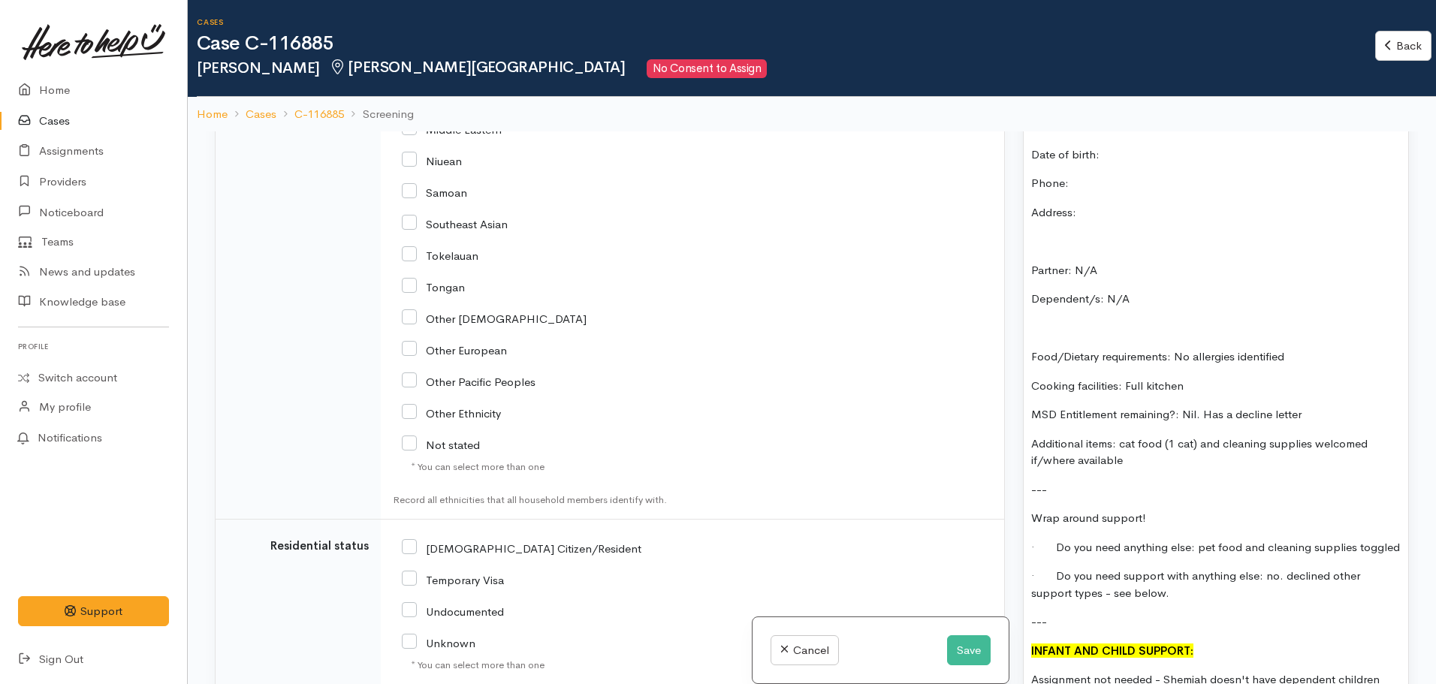
scroll to position [3029, 0]
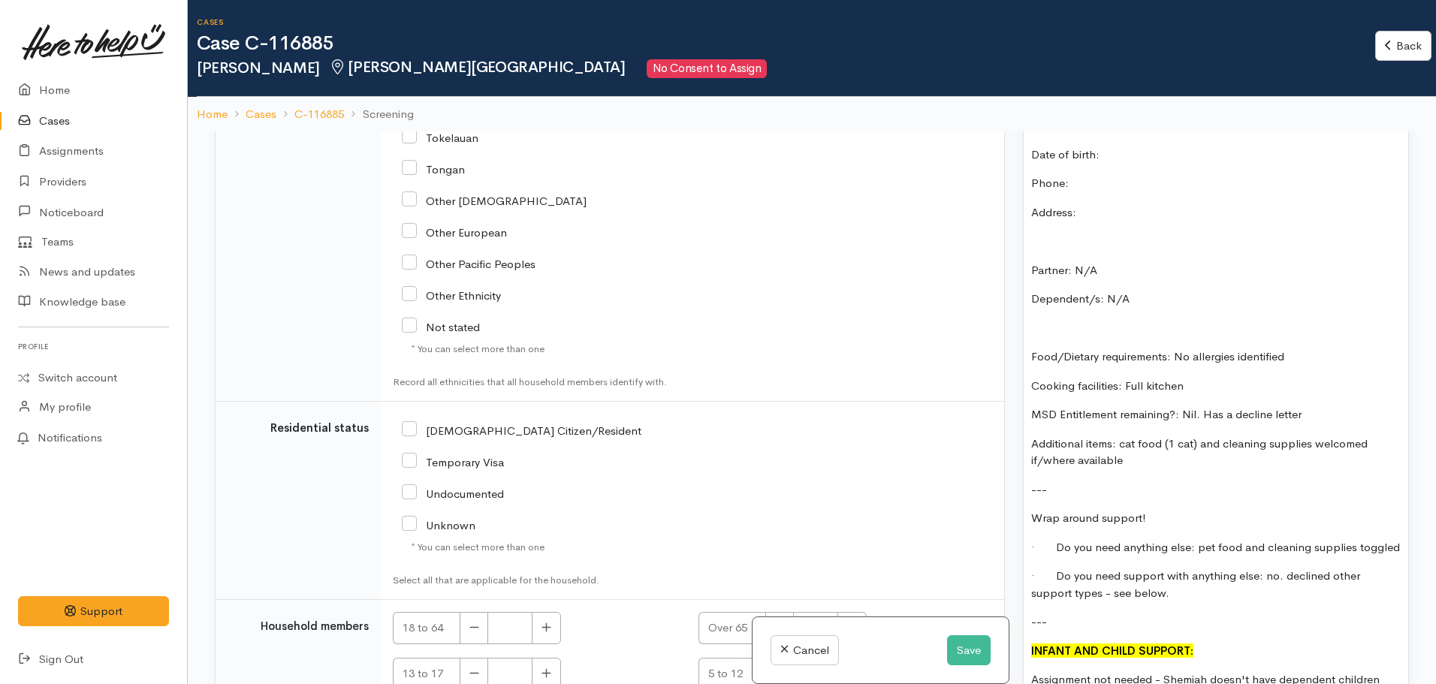
click at [407, 414] on div "NZ Citizen/Resident" at bounding box center [591, 430] width 378 height 32
click at [410, 423] on input "NZ Citizen/Resident" at bounding box center [522, 430] width 240 height 14
checkbox input "true"
click at [547, 612] on button "button" at bounding box center [546, 628] width 29 height 32
type input "1"
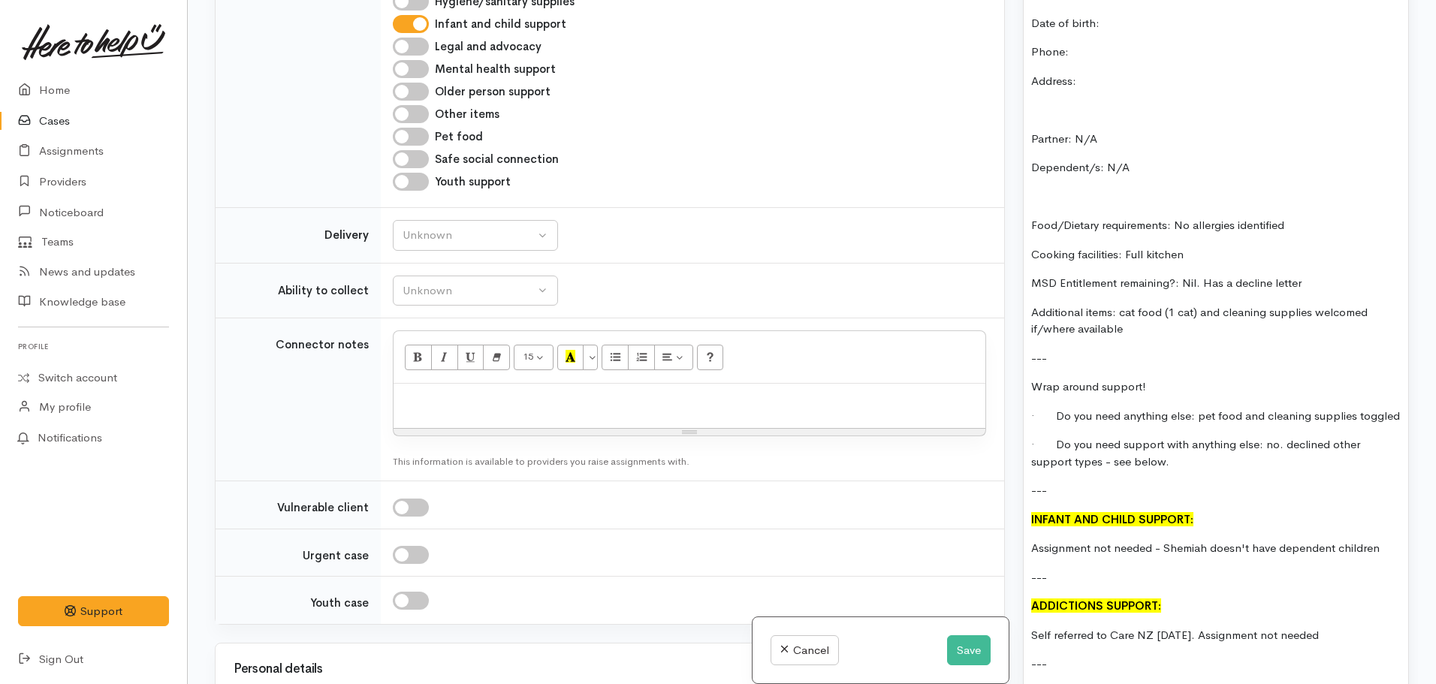
scroll to position [1527, 0]
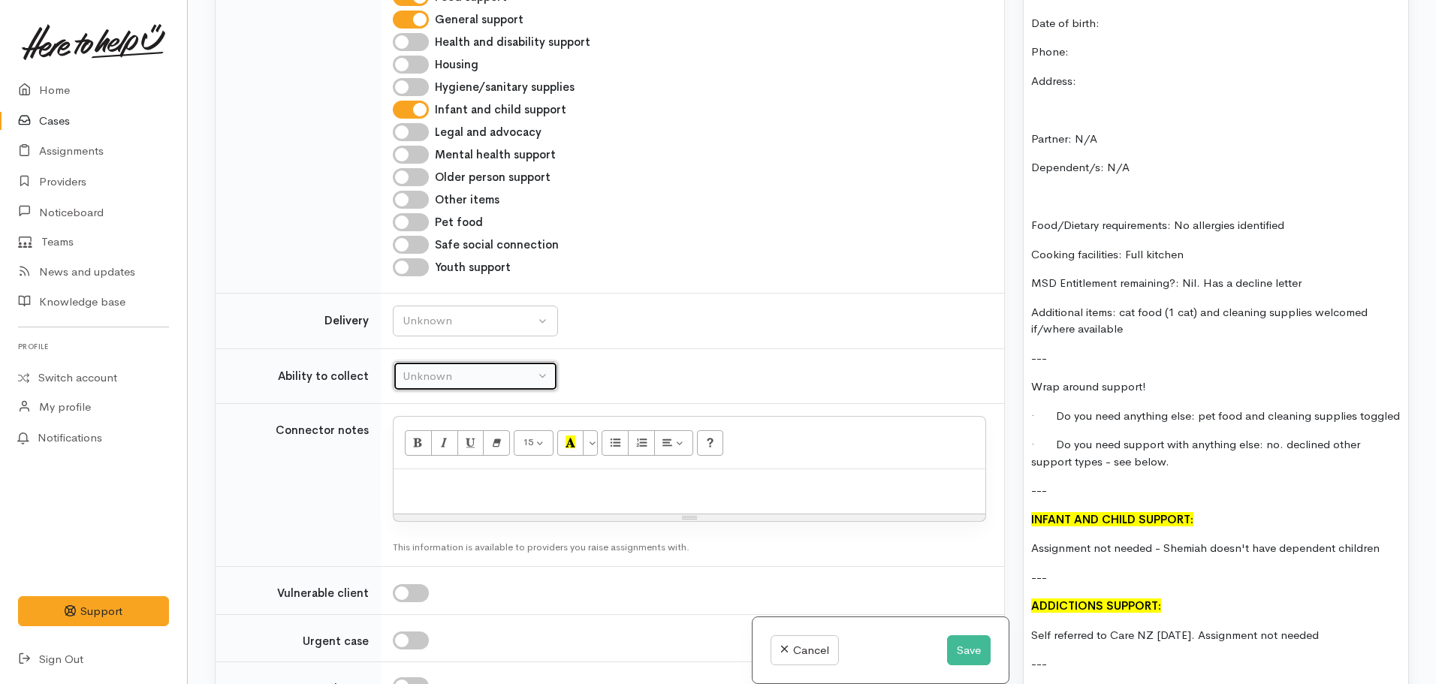
click at [423, 368] on div "Unknown" at bounding box center [468, 376] width 132 height 17
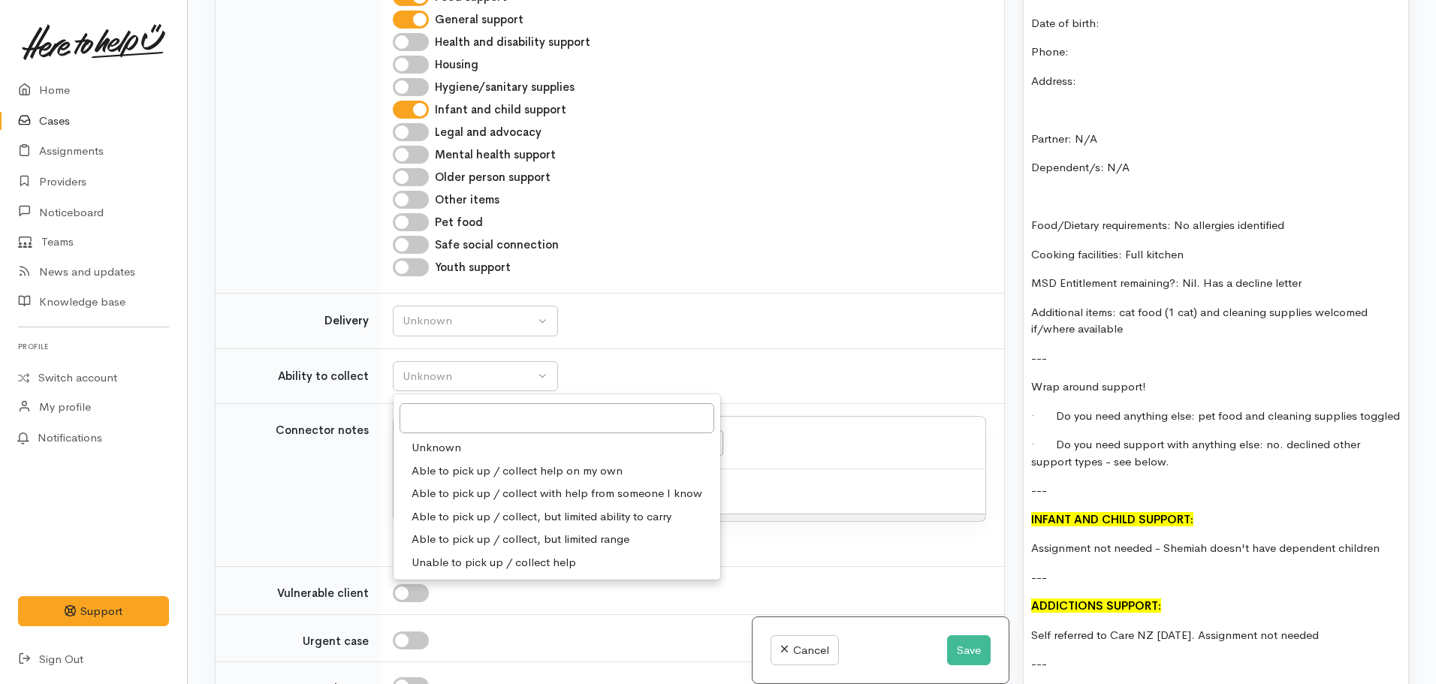
click at [488, 463] on span "Able to pick up / collect help on my own" at bounding box center [516, 471] width 211 height 17
select select "2"
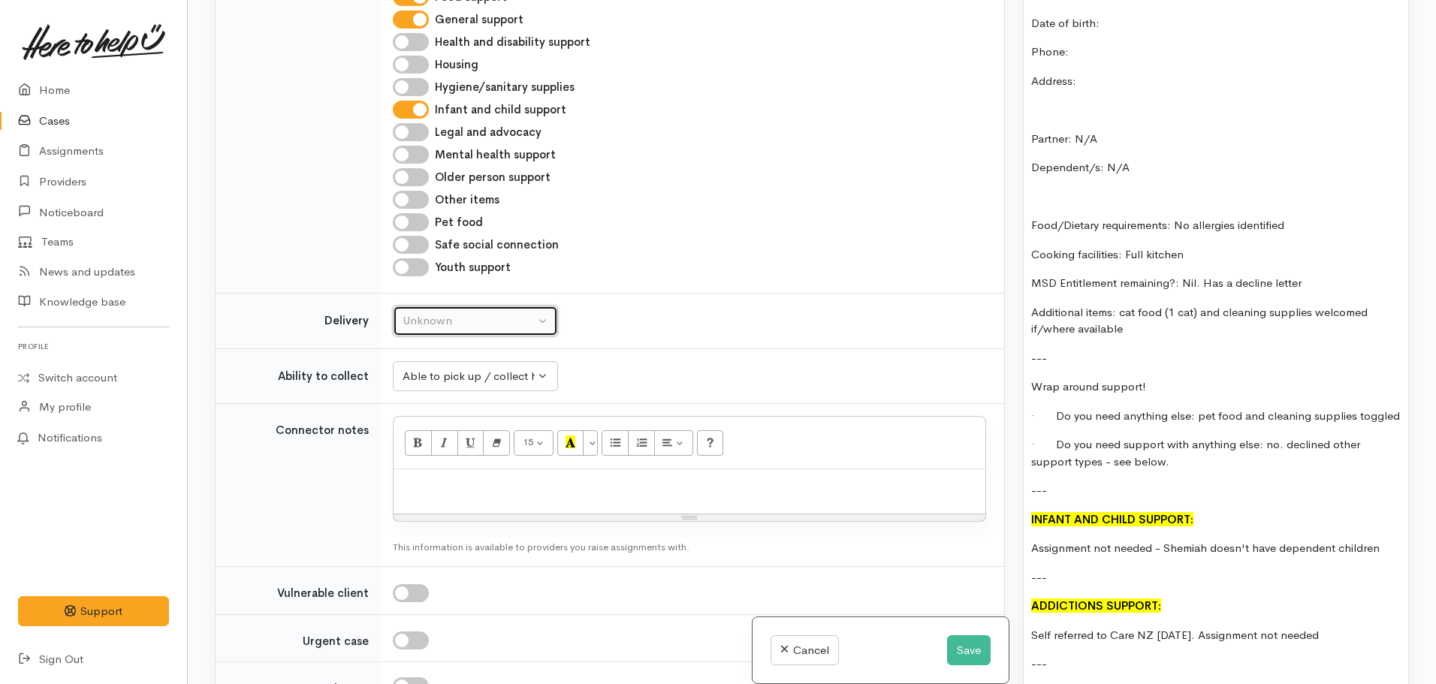
click at [418, 312] on div "Unknown" at bounding box center [468, 320] width 132 height 17
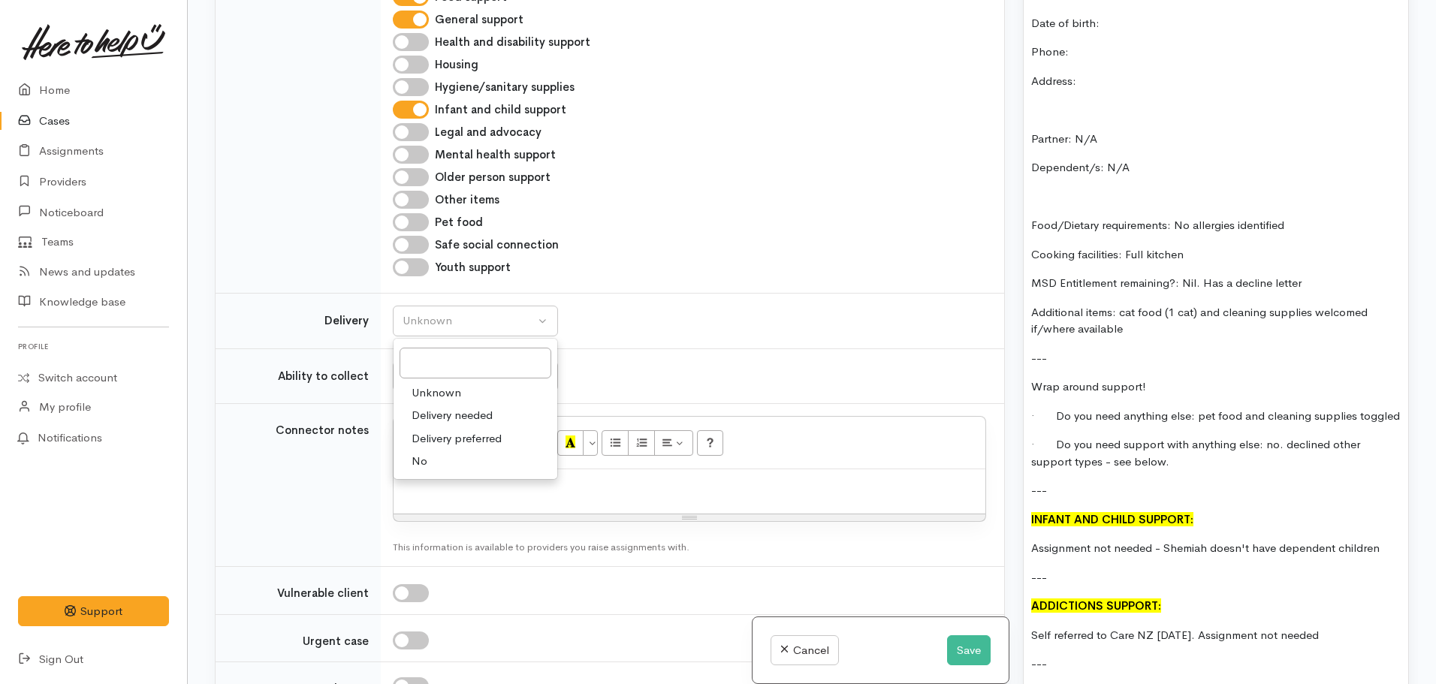
click at [438, 450] on link "No" at bounding box center [475, 461] width 164 height 23
select select "1"
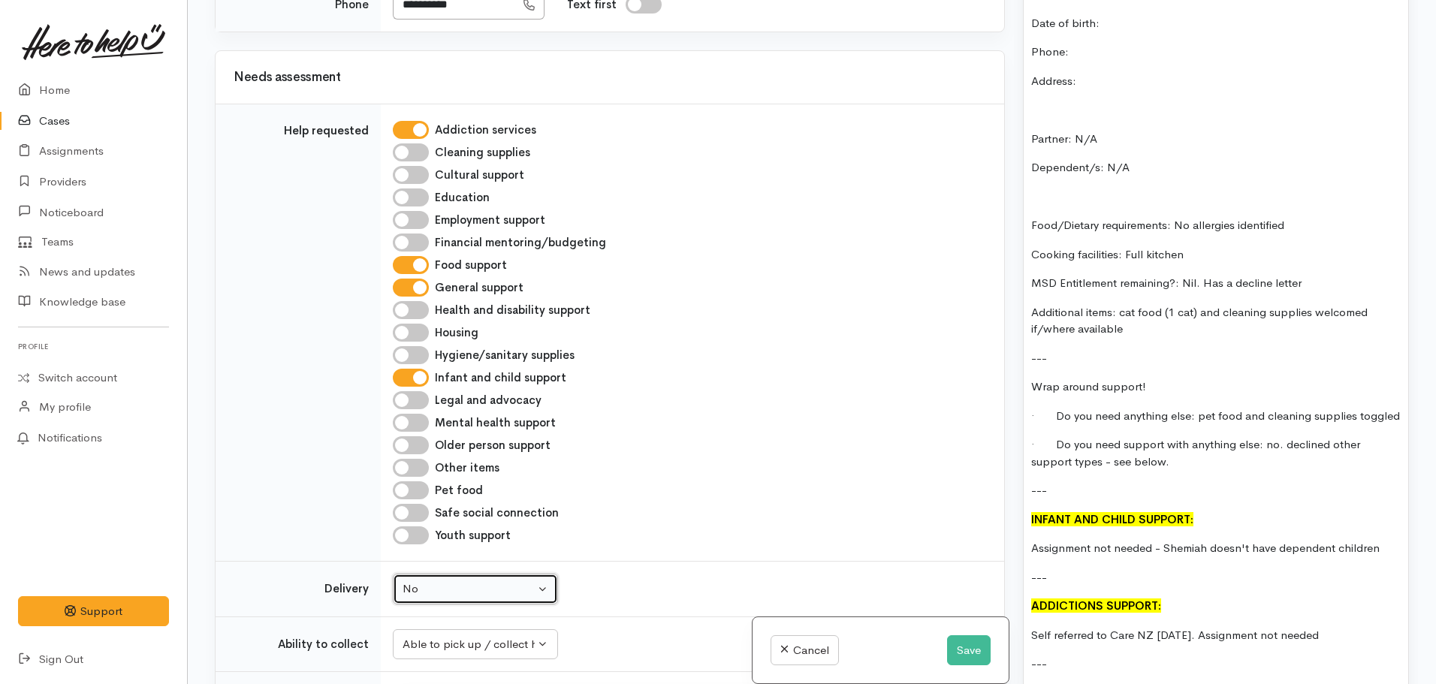
scroll to position [1227, 0]
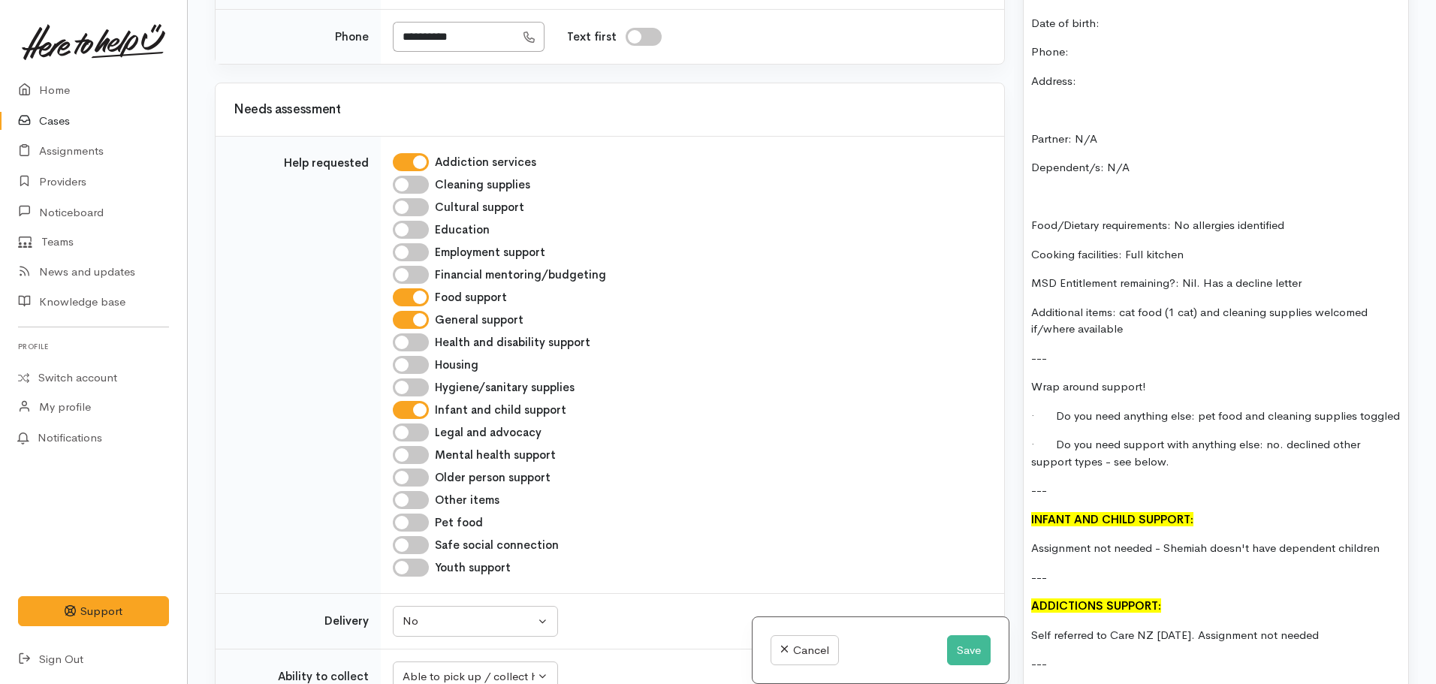
drag, startPoint x: 420, startPoint y: 399, endPoint x: 419, endPoint y: 384, distance: 15.1
click at [420, 514] on input "Pet food" at bounding box center [411, 523] width 36 height 18
checkbox input "true"
click at [416, 176] on input "Cleaning supplies" at bounding box center [411, 185] width 36 height 18
checkbox input "true"
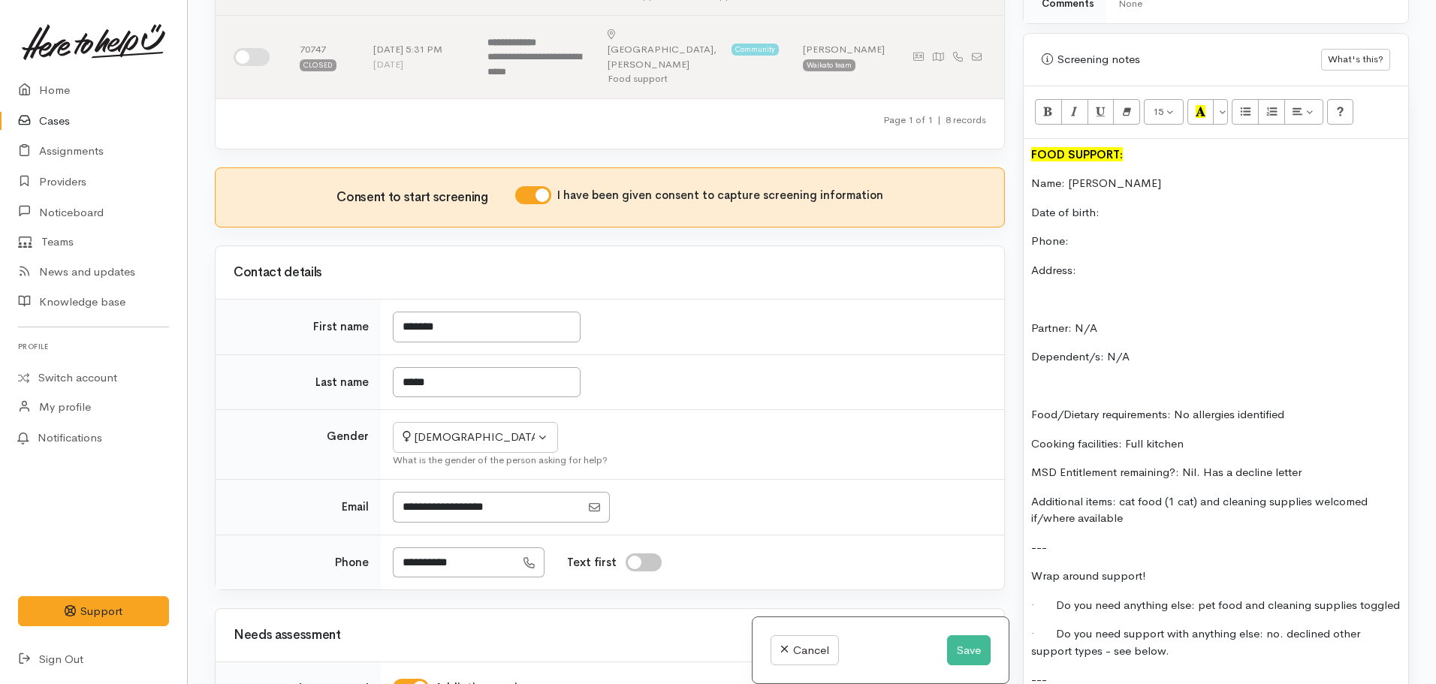
scroll to position [787, 0]
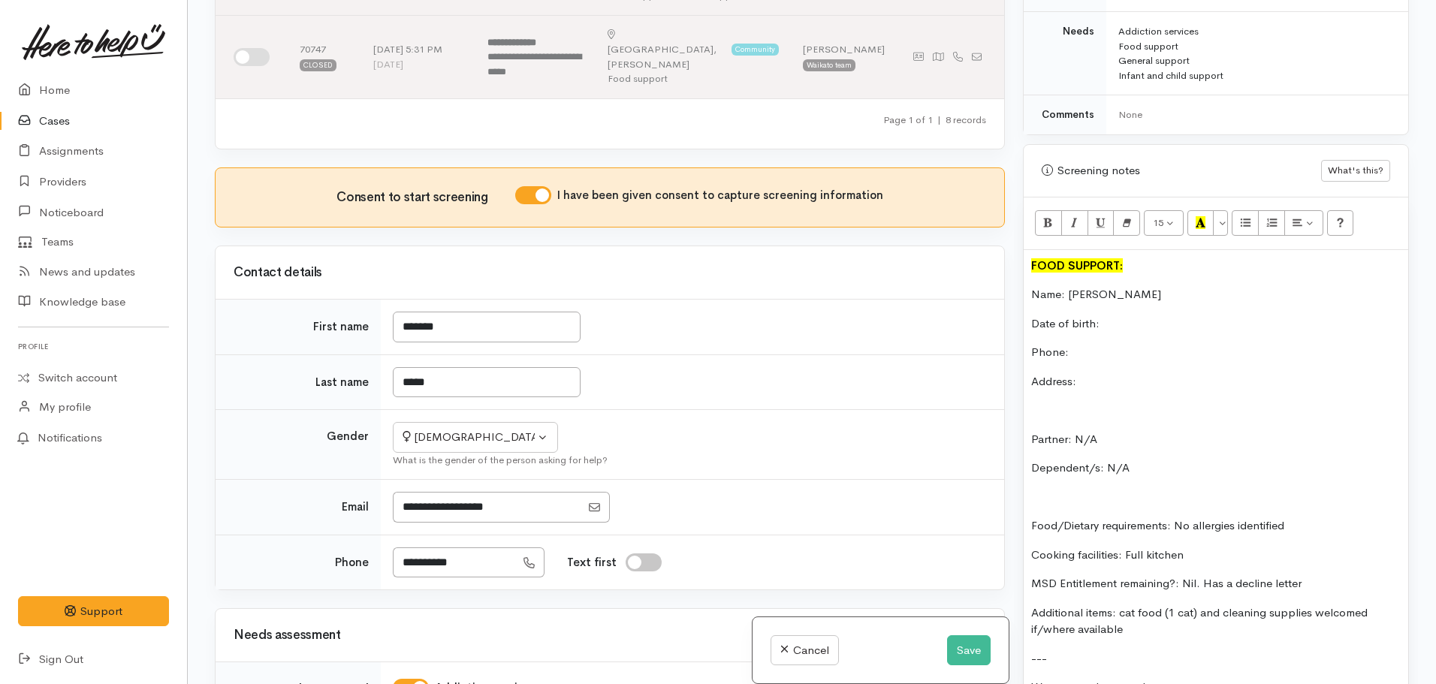
drag, startPoint x: 1116, startPoint y: 404, endPoint x: 1059, endPoint y: 321, distance: 101.4
click at [1055, 317] on div "FOOD SUPPORT: Name: Shemiah Houia Date of birth: Phone: Address: Partner: N/A D…" at bounding box center [1215, 659] width 384 height 818
click at [1114, 323] on div "FOOD SUPPORT: Name: Shemiah Houia Date of birth: Phone: Address: Partner: N/A D…" at bounding box center [1215, 659] width 384 height 818
click at [1122, 315] on p "Date of birth:" at bounding box center [1215, 323] width 369 height 17
click at [1159, 315] on p "Date of birth:" at bounding box center [1215, 323] width 369 height 17
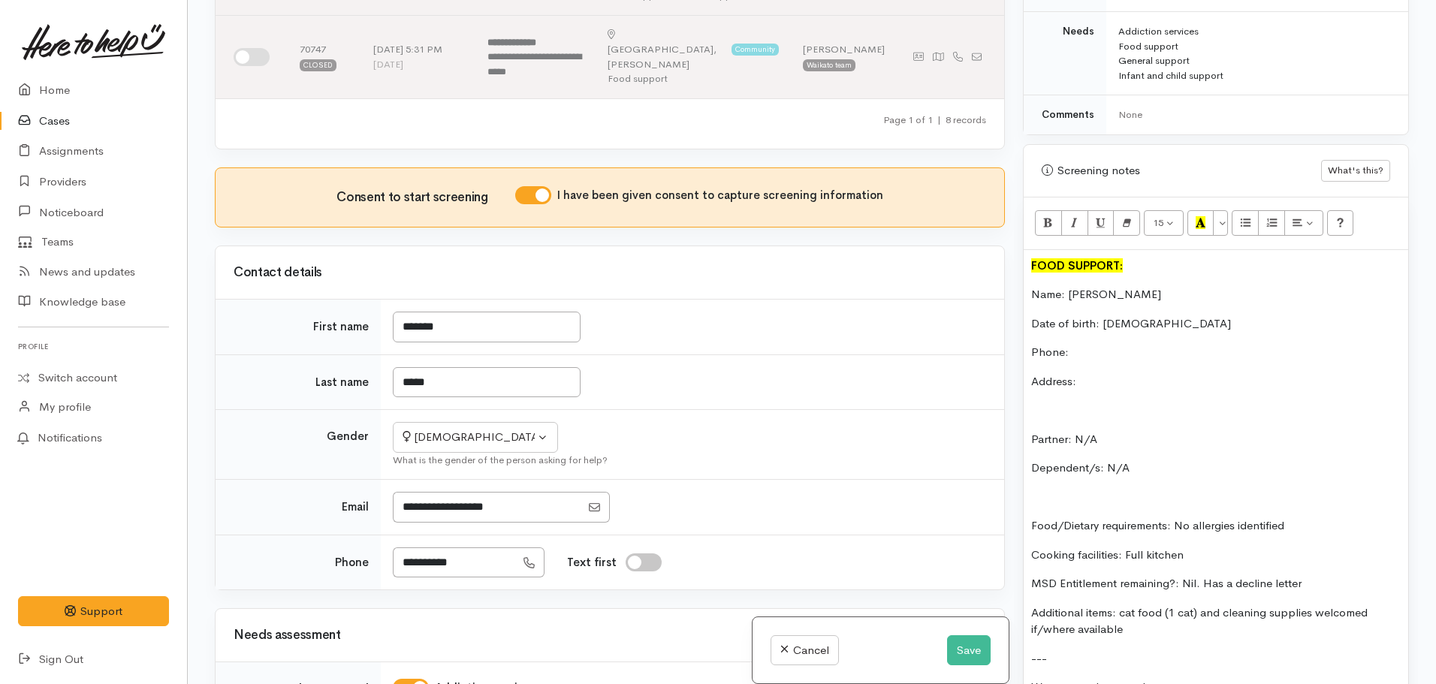
click at [1103, 344] on p "Phone:" at bounding box center [1215, 352] width 369 height 17
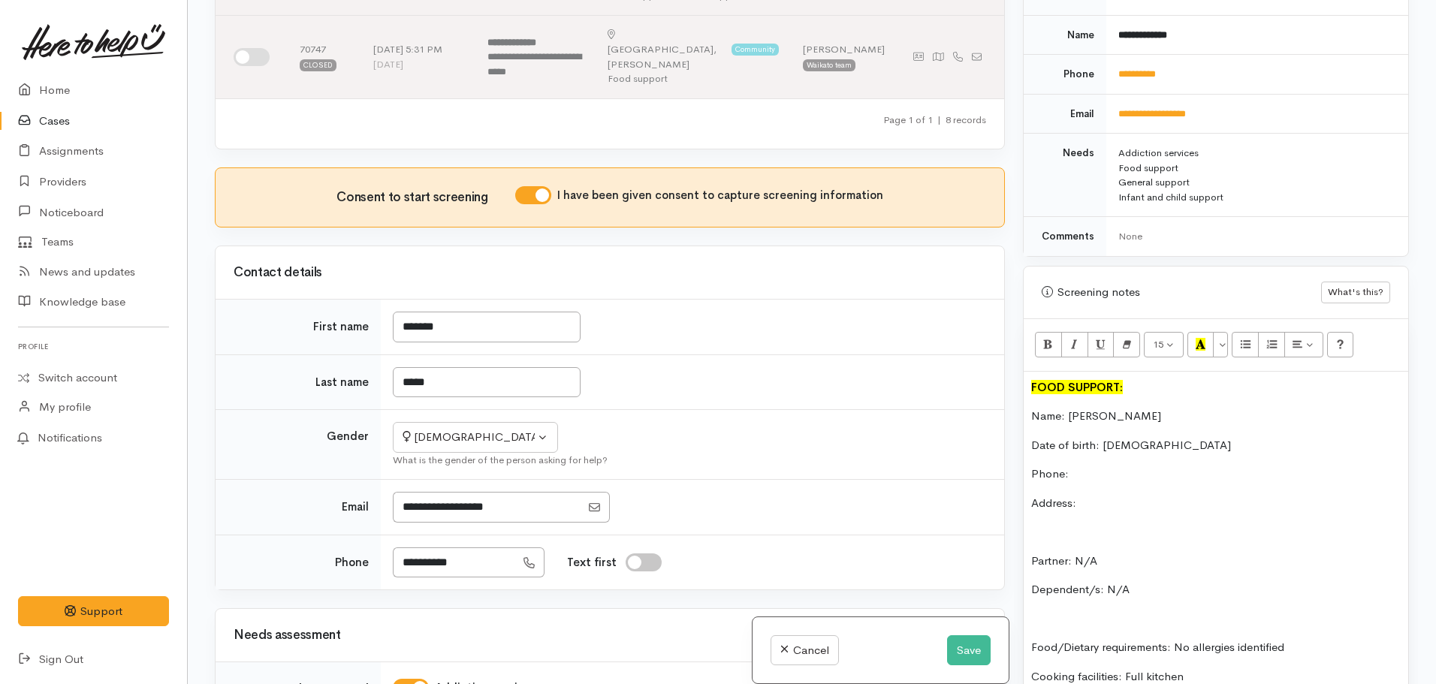
scroll to position [487, 0]
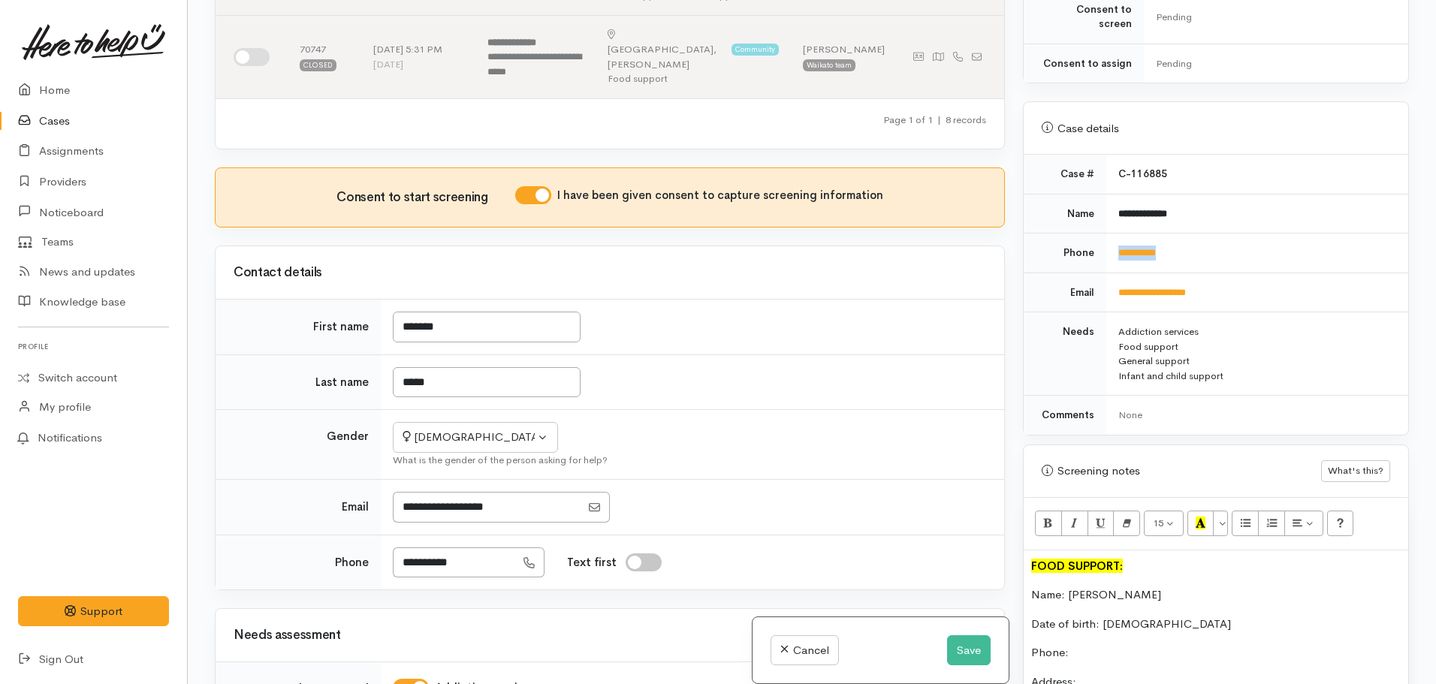
drag, startPoint x: 1197, startPoint y: 230, endPoint x: 1102, endPoint y: 239, distance: 95.0
click at [1102, 239] on tr "**********" at bounding box center [1215, 254] width 384 height 40
copy tr "**********"
click at [1097, 646] on p "Phone:" at bounding box center [1215, 652] width 369 height 17
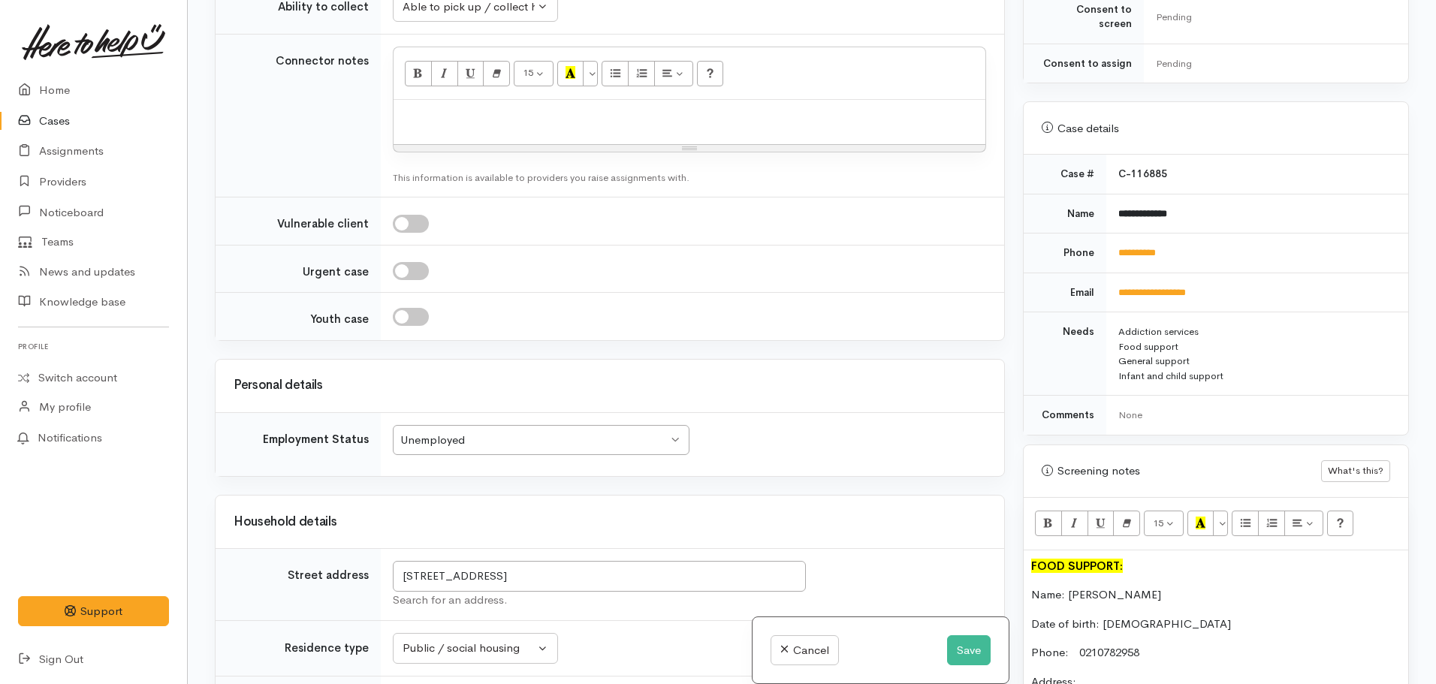
scroll to position [1903, 0]
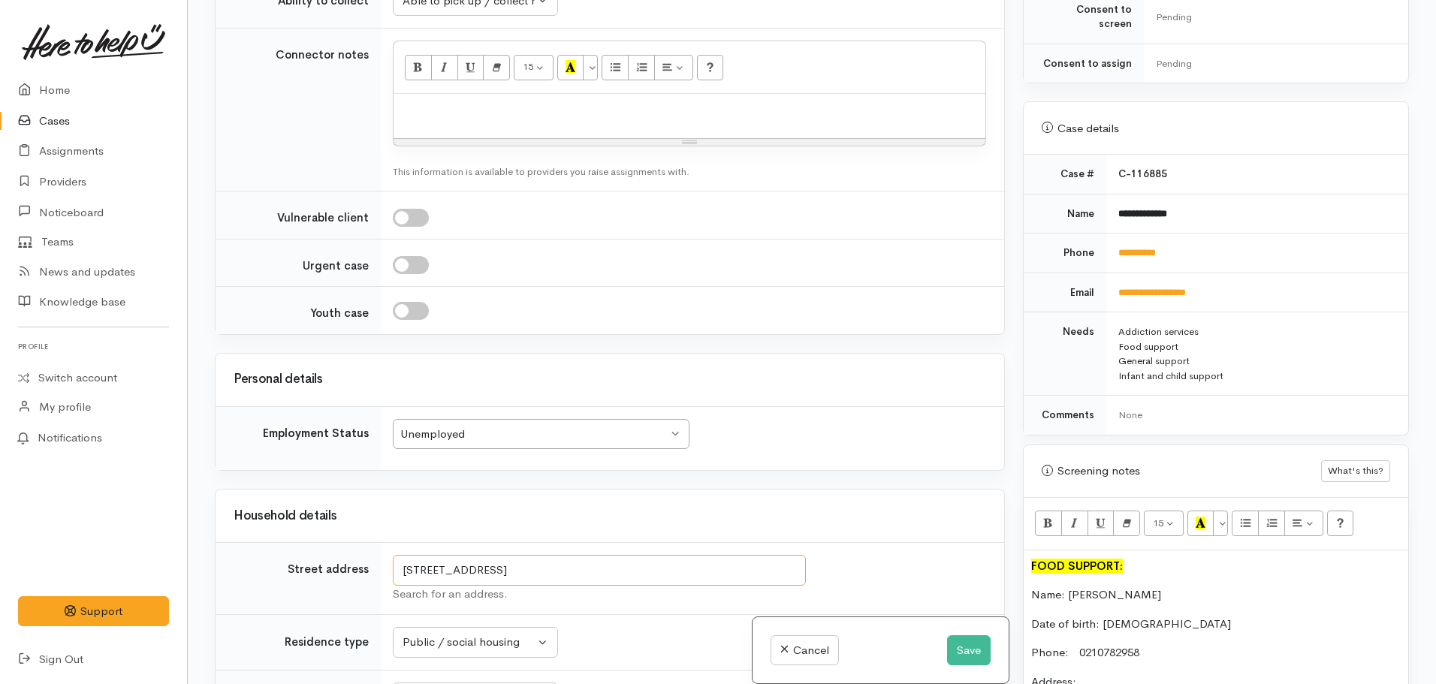
drag, startPoint x: 695, startPoint y: 452, endPoint x: 363, endPoint y: 463, distance: 332.0
click at [363, 543] on tr "Street address 108 Fairview Street, Chartwell, Hamilton, New Zealand Search for…" at bounding box center [609, 579] width 788 height 72
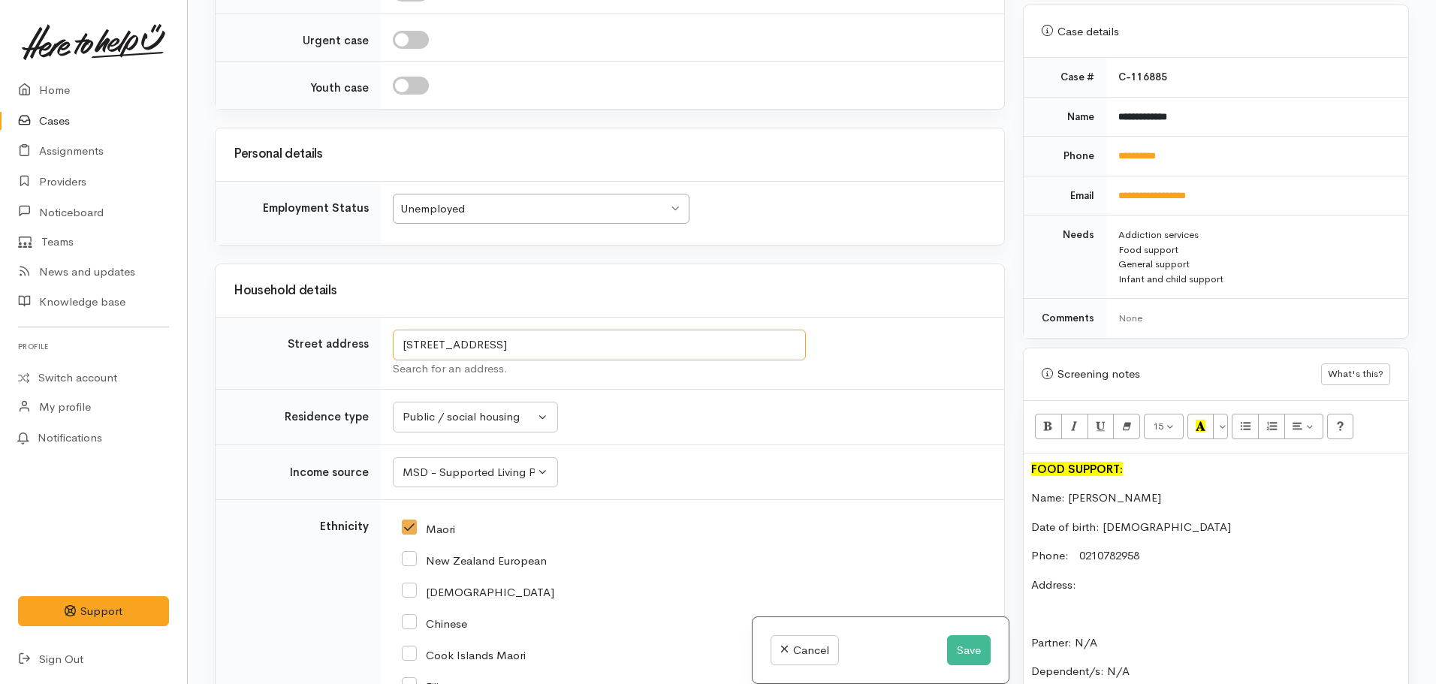
scroll to position [712, 0]
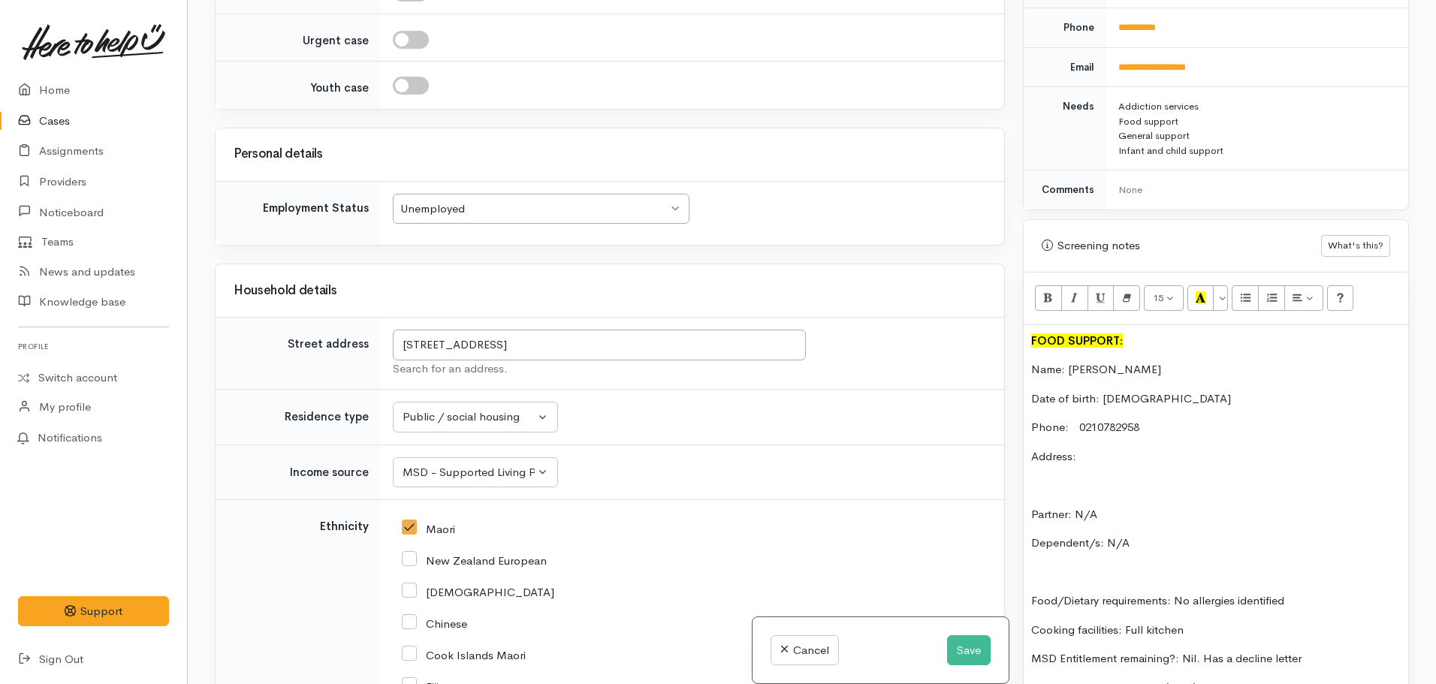
click at [1096, 448] on p "Address:" at bounding box center [1215, 456] width 369 height 17
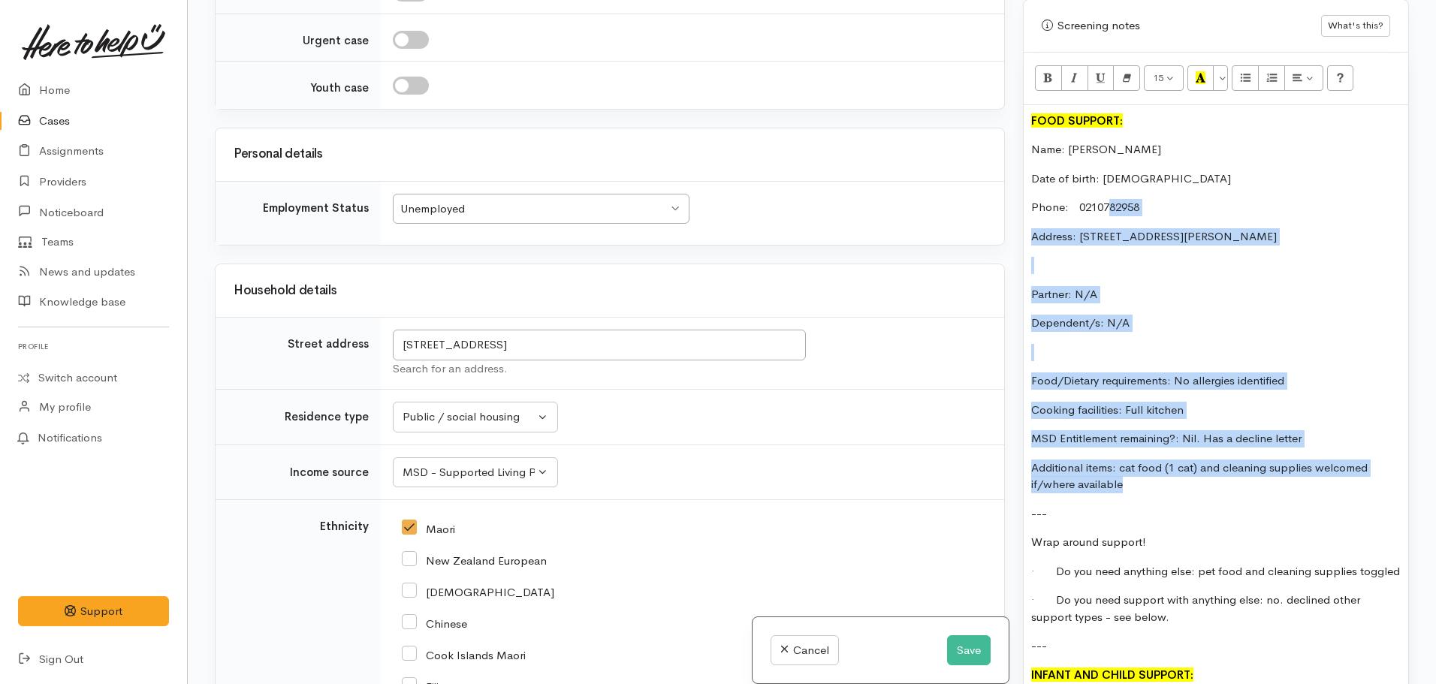
scroll to position [787, 0]
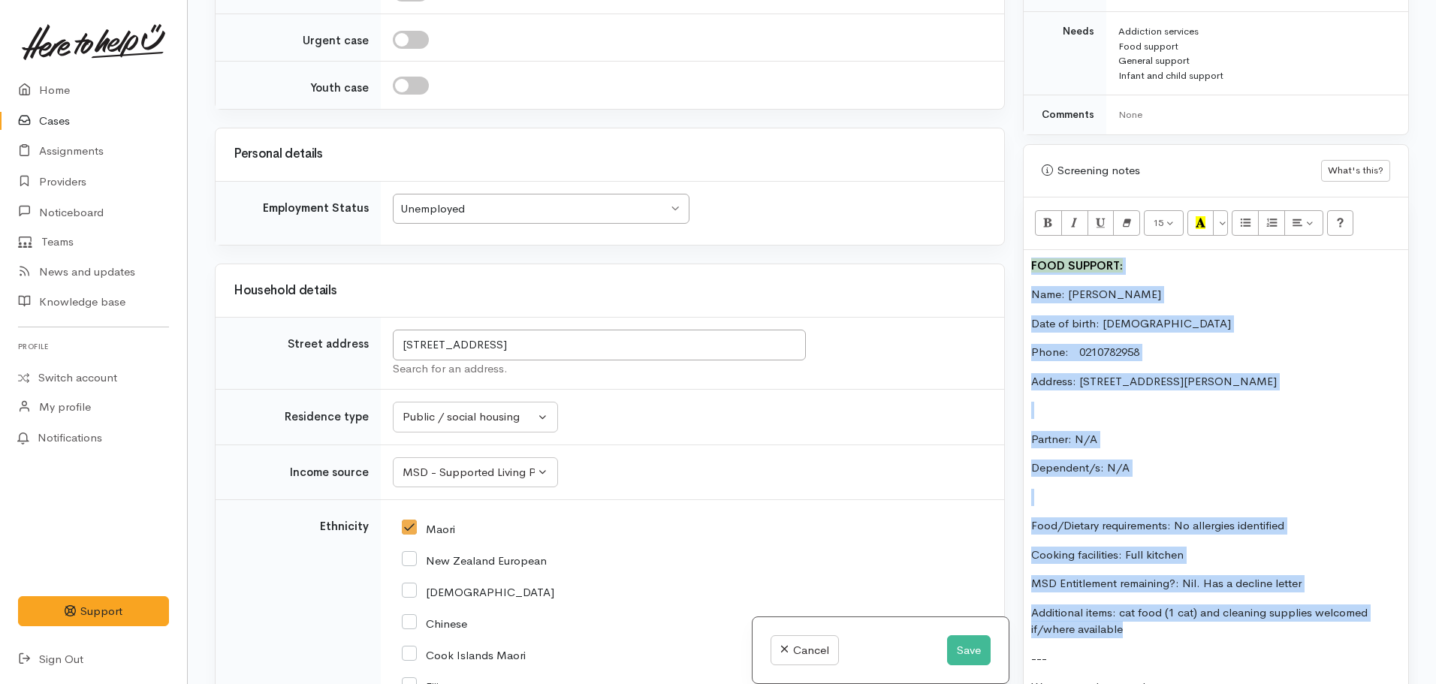
drag, startPoint x: 1137, startPoint y: 389, endPoint x: 960, endPoint y: 227, distance: 240.2
click at [956, 227] on div "Related cases There are other cases potentially from the same person, address o…" at bounding box center [812, 342] width 1212 height 684
copy div "FOOD SUPPORT: Name: Shemiah Houia Date of birth: 20/03/1995 Phone: 0210782958 A…"
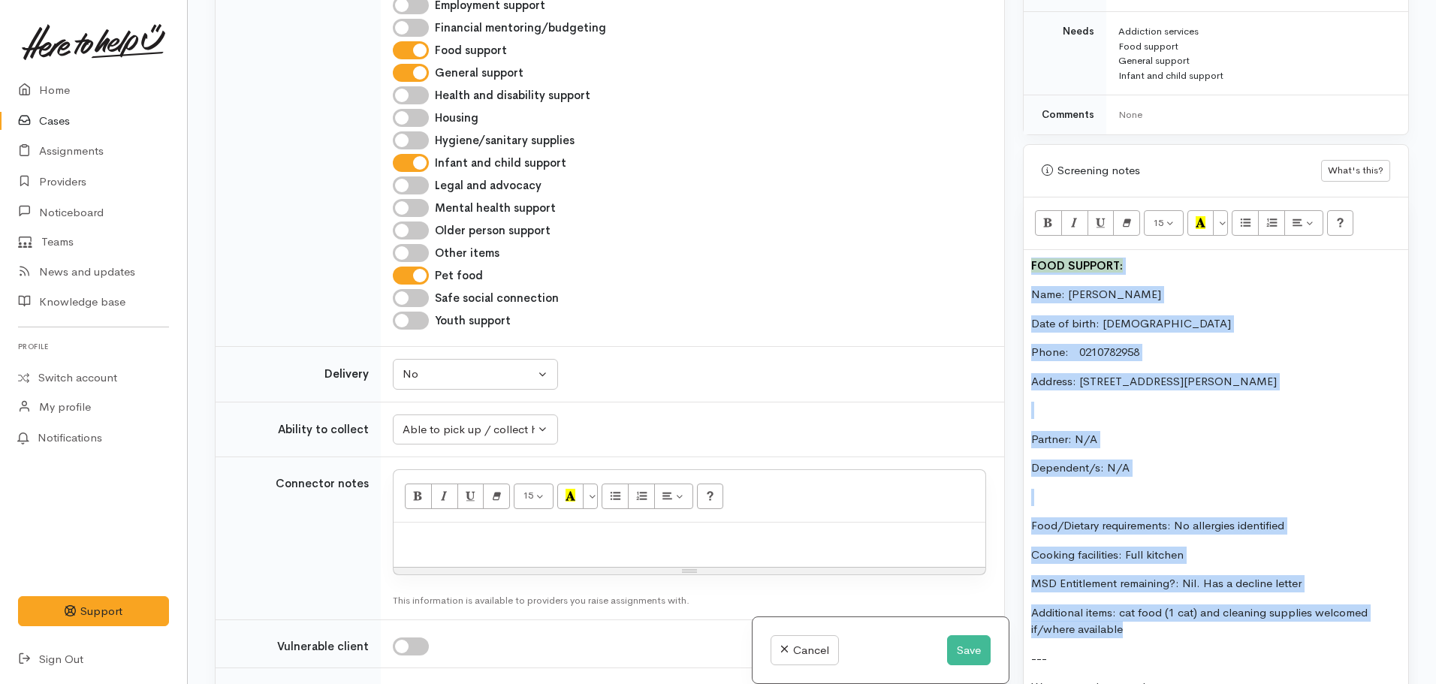
scroll to position [1452, 0]
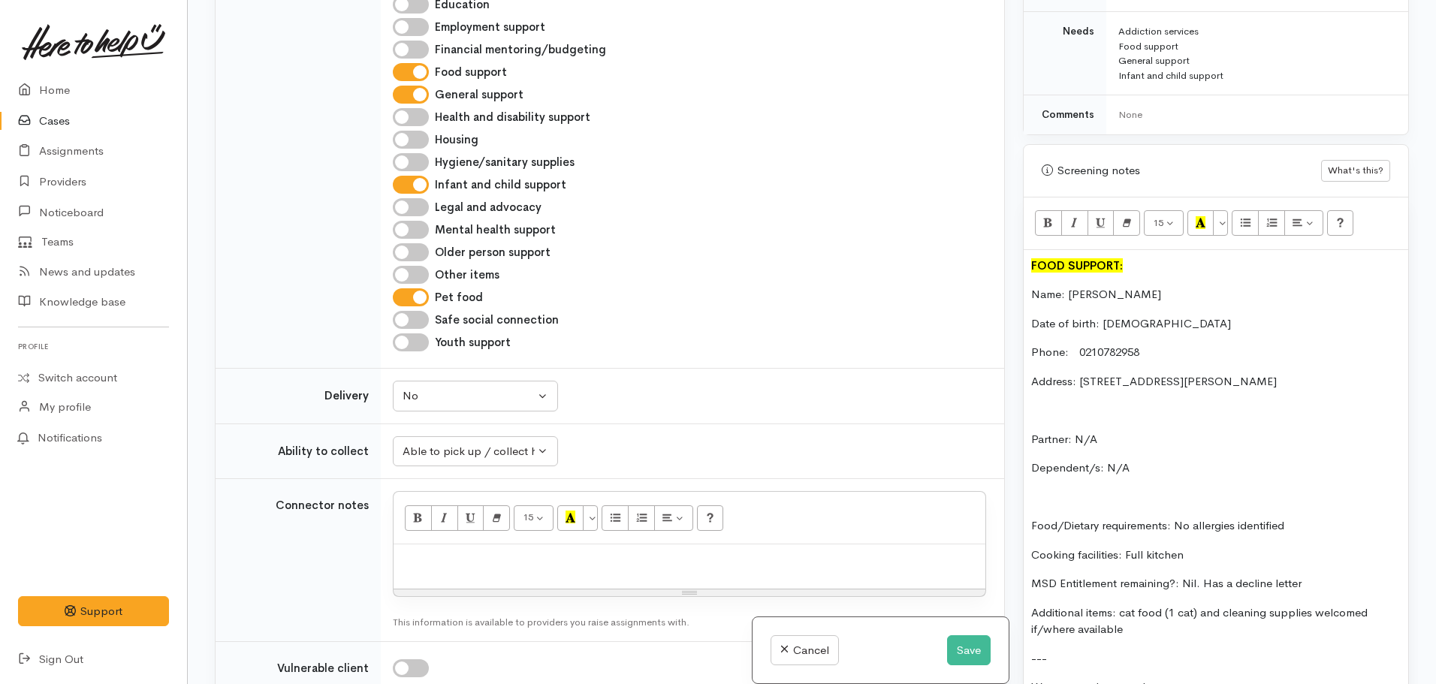
click at [466, 552] on p at bounding box center [689, 560] width 577 height 17
paste div
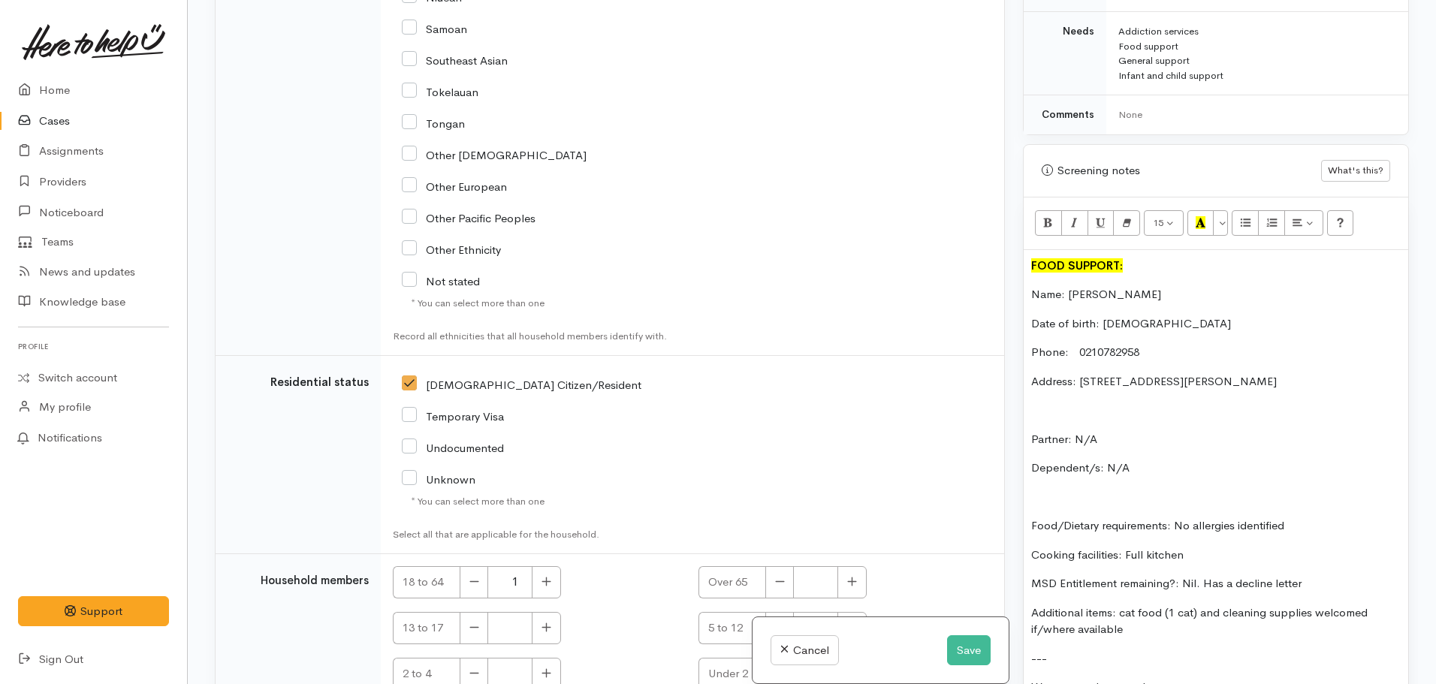
scroll to position [3376, 0]
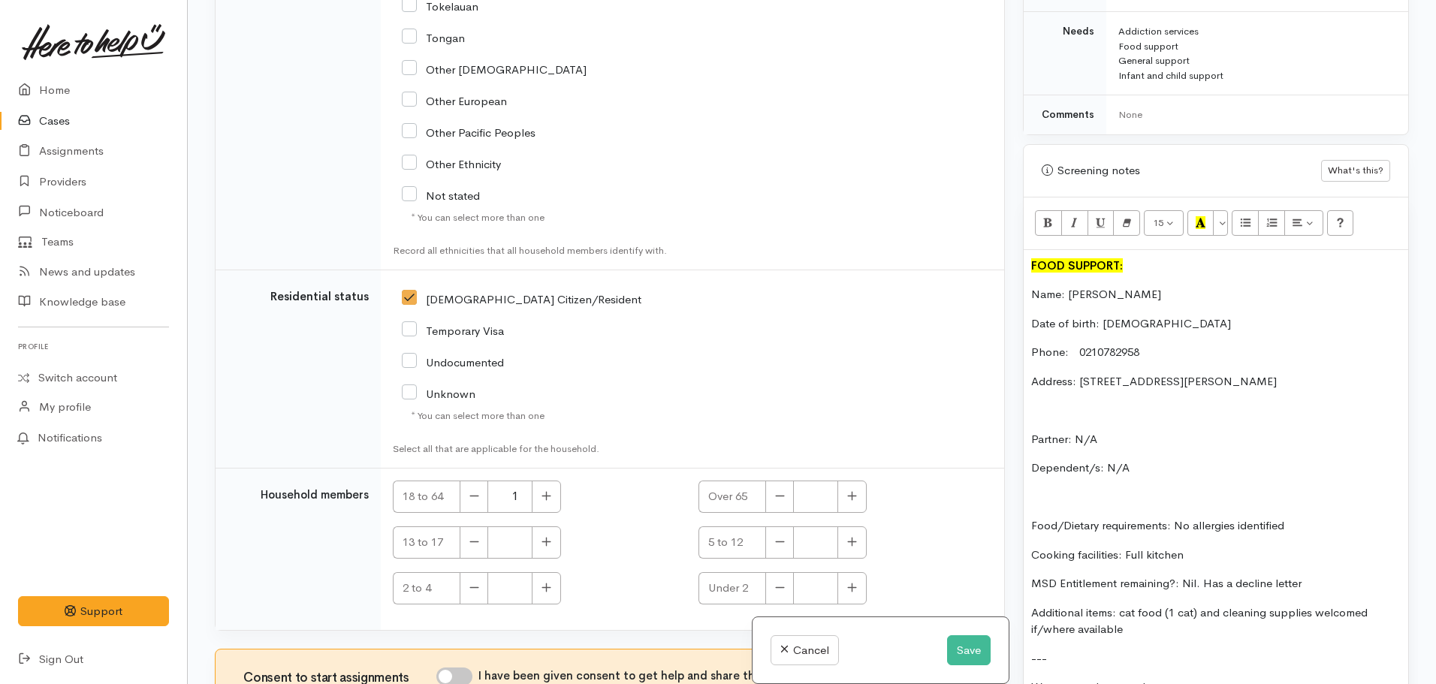
click at [472, 667] on input "I have been given consent to get help and share this information with appropria…" at bounding box center [454, 676] width 36 height 18
checkbox input "true"
click at [973, 647] on button "Save" at bounding box center [969, 650] width 44 height 31
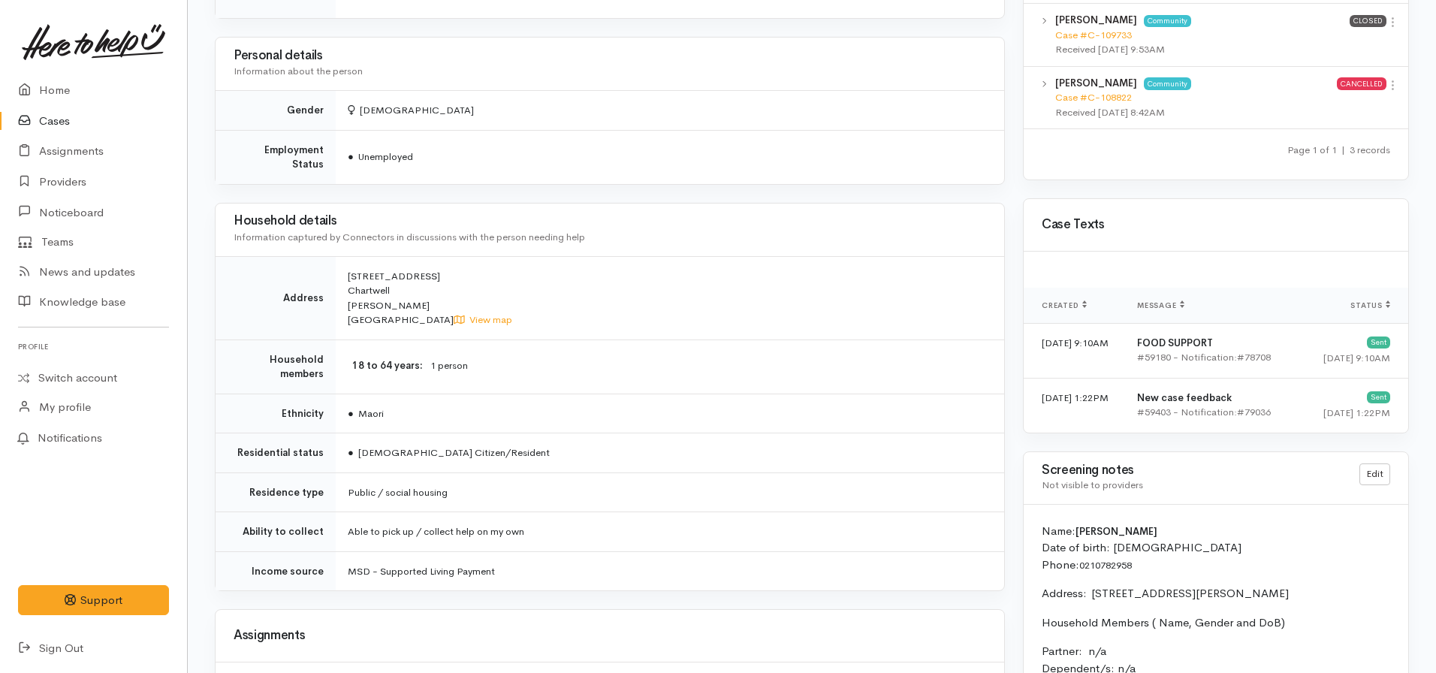
scroll to position [901, 0]
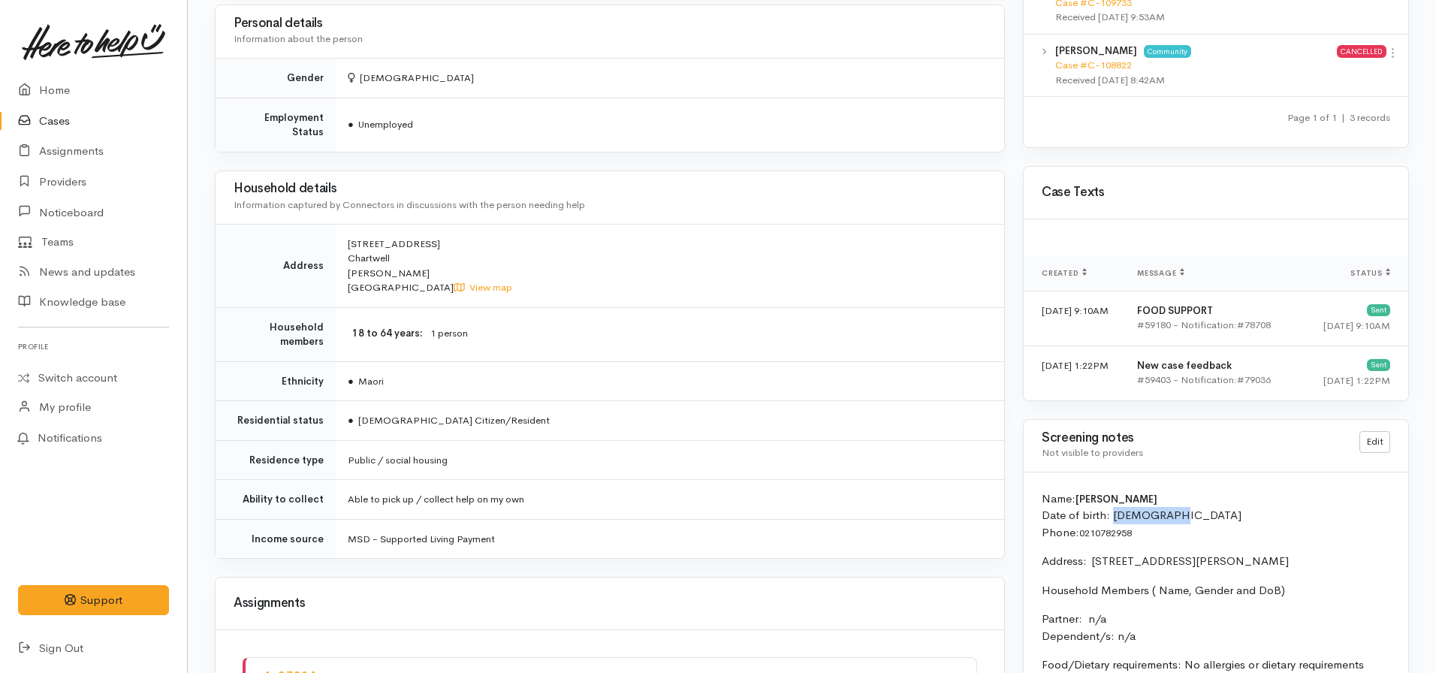
drag, startPoint x: 1198, startPoint y: 511, endPoint x: 1111, endPoint y: 514, distance: 87.2
click at [1111, 514] on p "Name: [PERSON_NAME] Date of birth: [DEMOGRAPHIC_DATA] Phone:  [PHONE_NUMBER]" at bounding box center [1215, 515] width 348 height 51
copy p "[DATE]"
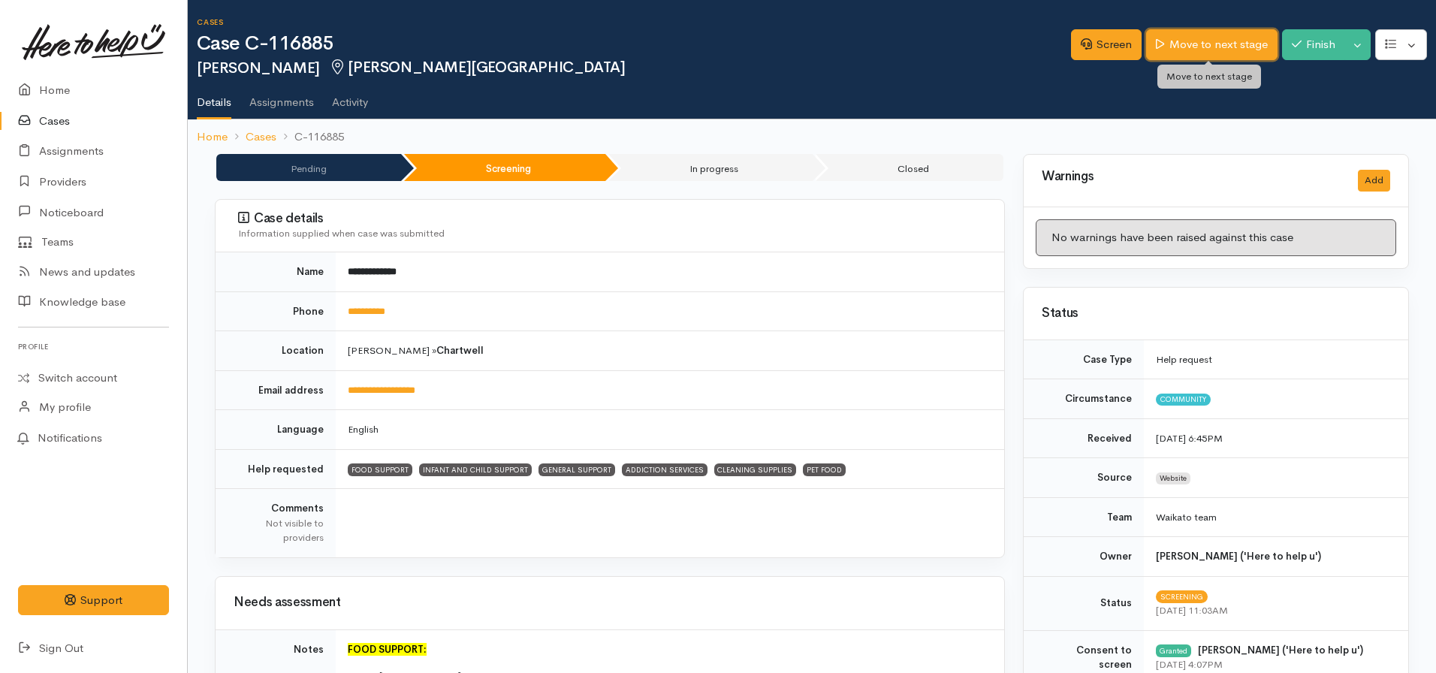
click at [1233, 38] on link "Move to next stage" at bounding box center [1211, 44] width 131 height 31
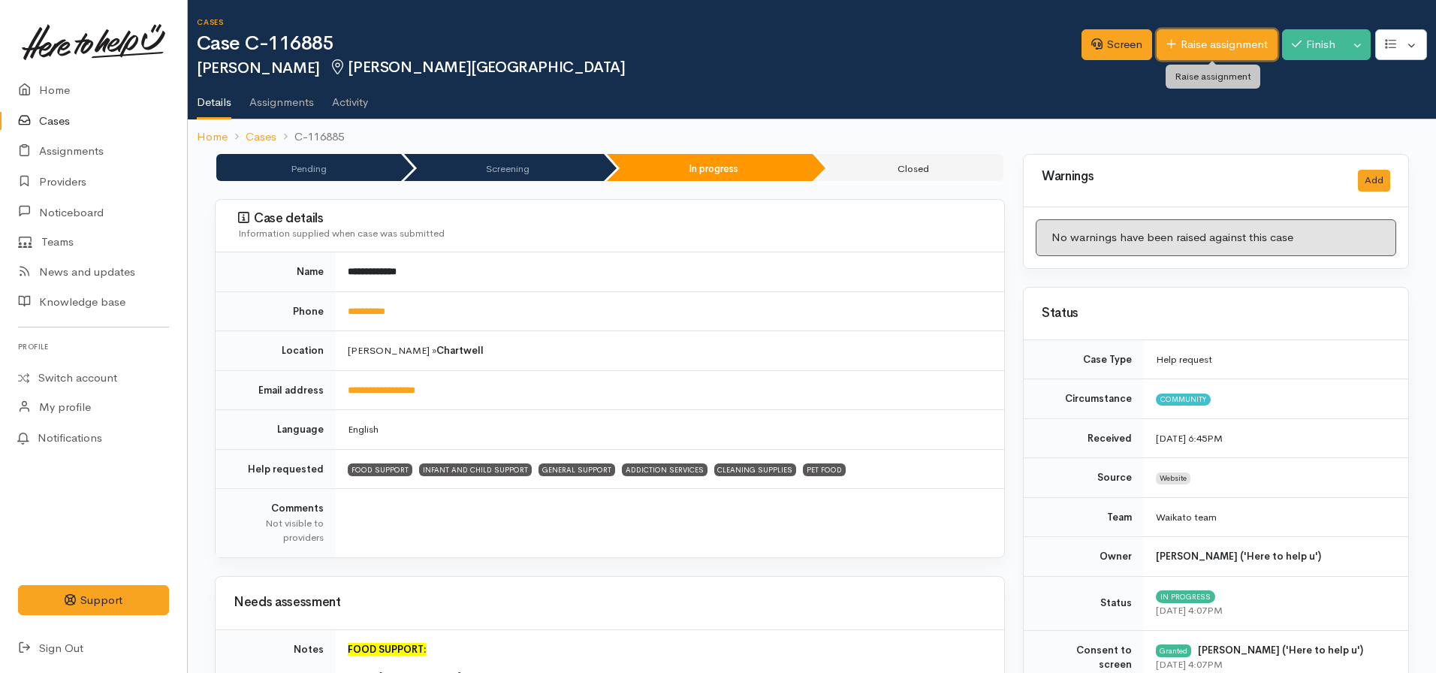
click at [1177, 38] on link "Raise assignment" at bounding box center [1216, 44] width 121 height 31
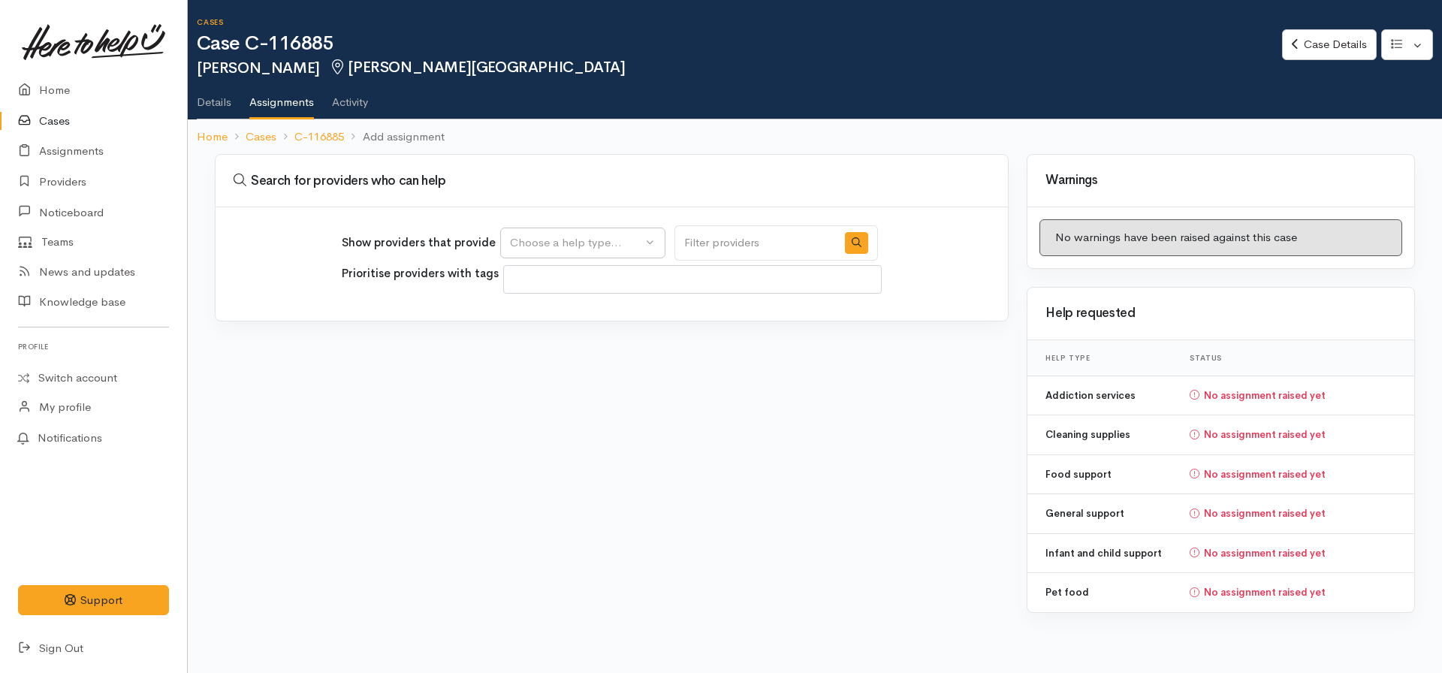
select select
click at [570, 245] on div "Choose a help type..." at bounding box center [576, 242] width 132 height 17
click at [580, 313] on span "Food support" at bounding box center [554, 314] width 70 height 17
select select "3"
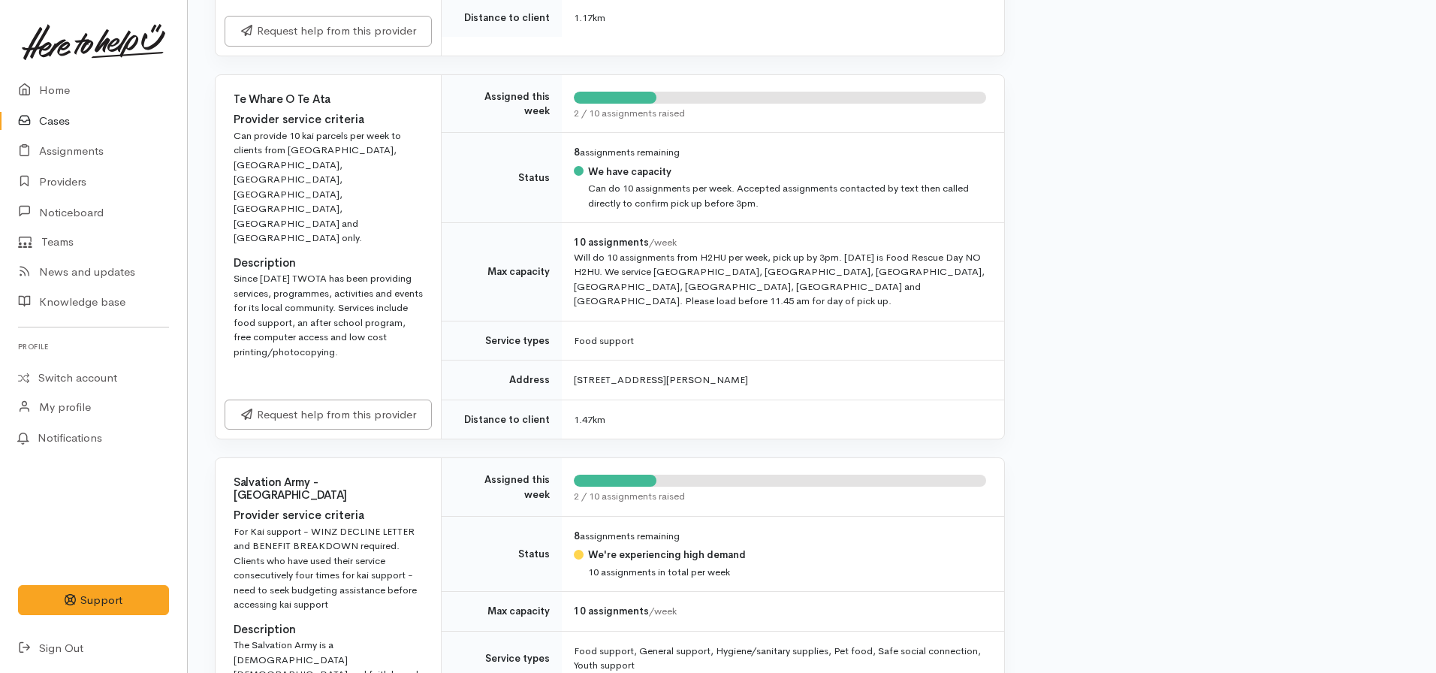
scroll to position [901, 0]
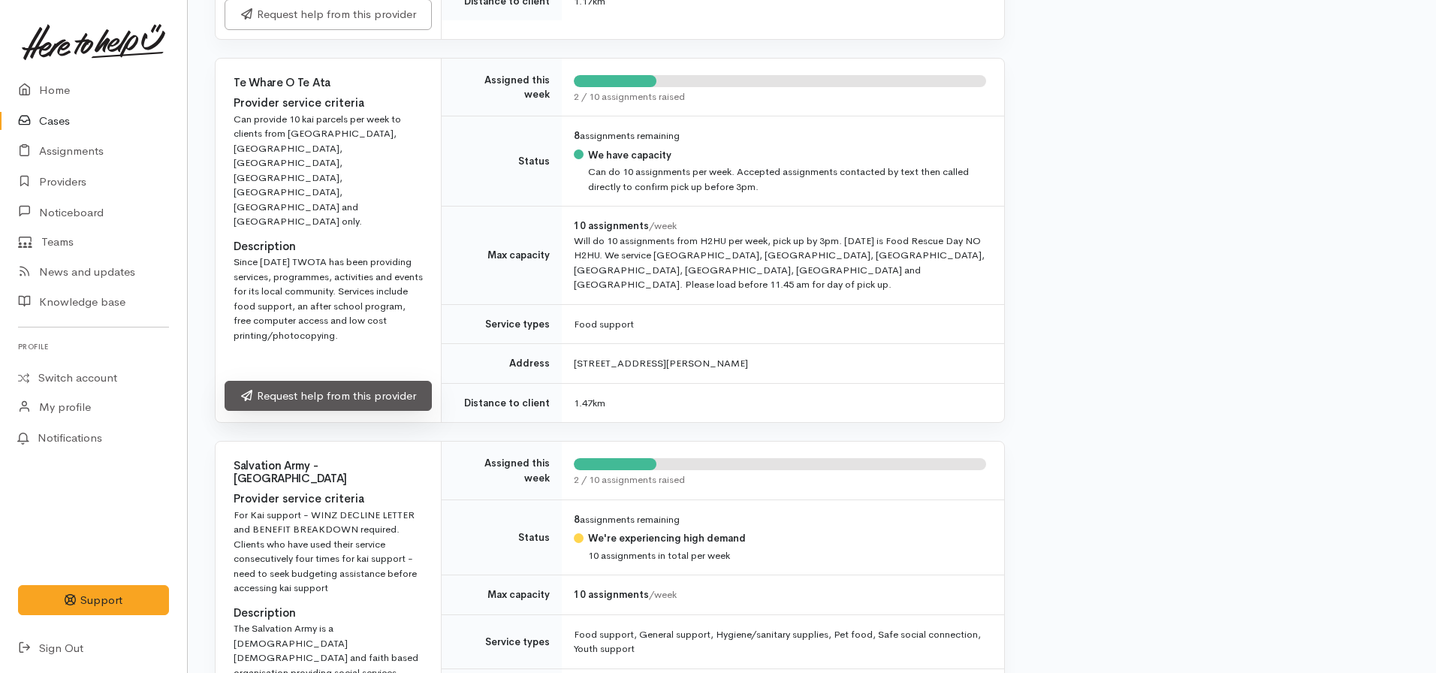
click at [338, 411] on link "Request help from this provider" at bounding box center [327, 396] width 207 height 31
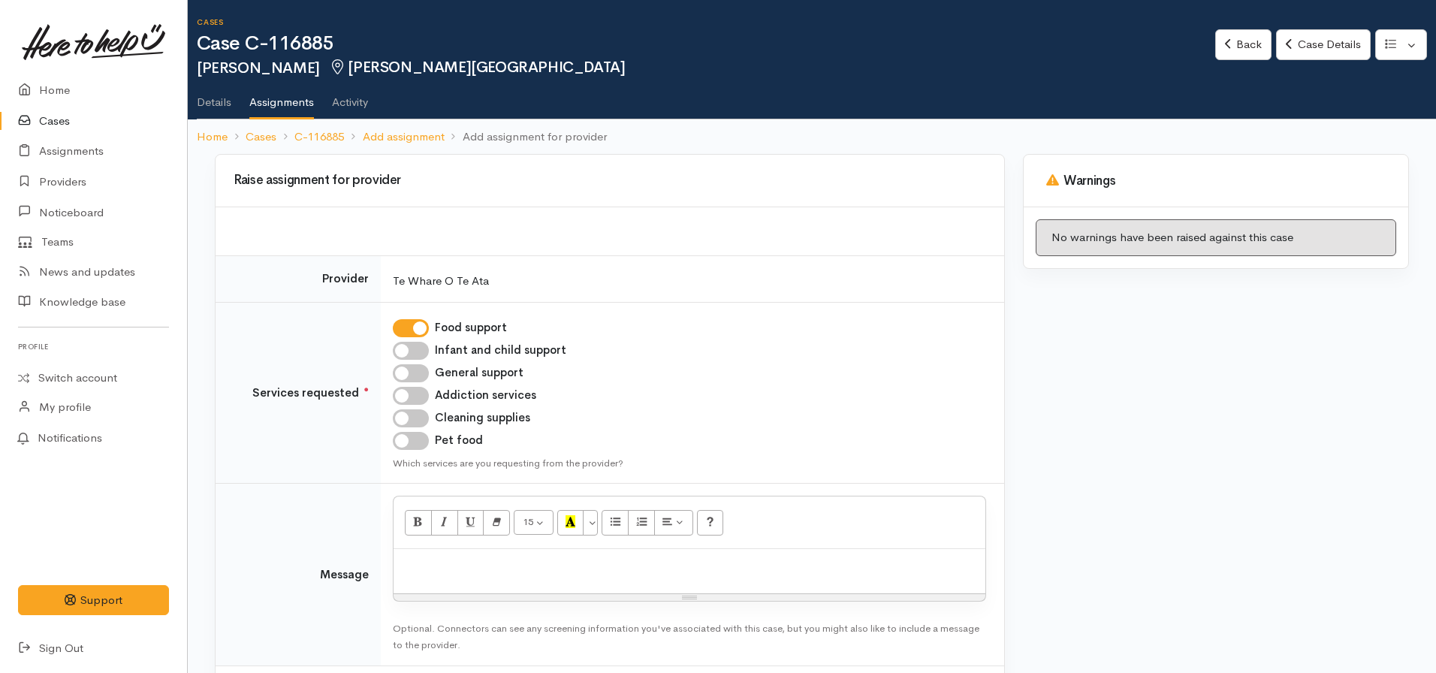
click at [411, 417] on input "Cleaning supplies" at bounding box center [411, 418] width 36 height 18
checkbox input "true"
click at [407, 447] on input "Pet food" at bounding box center [411, 441] width 36 height 18
checkbox input "true"
click at [457, 563] on p at bounding box center [689, 564] width 577 height 17
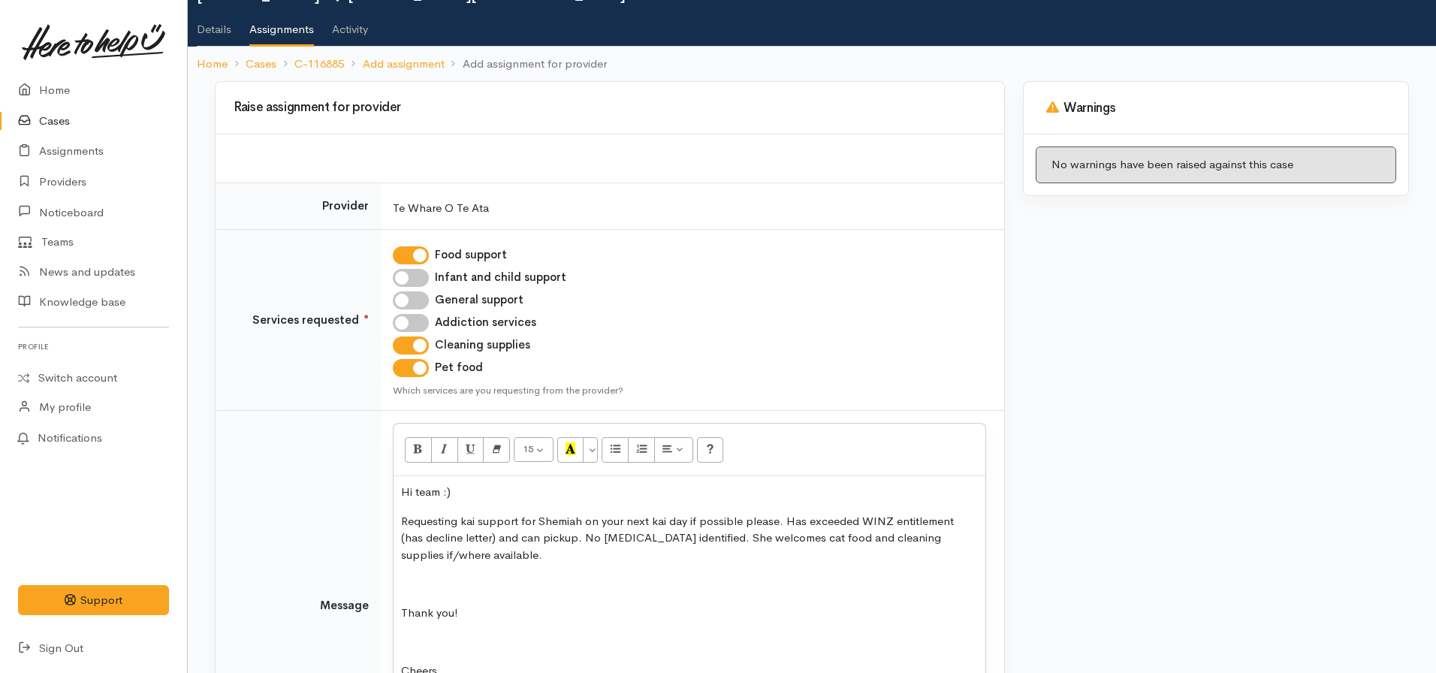
scroll to position [279, 0]
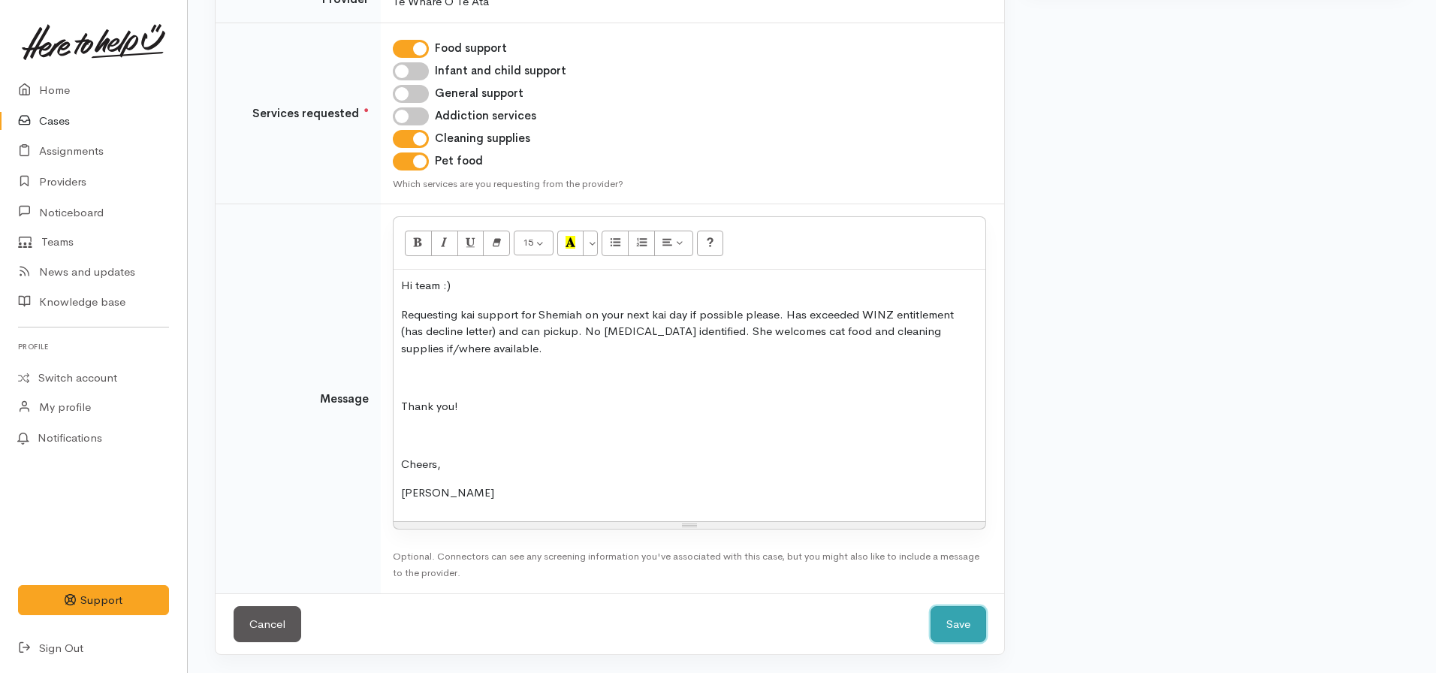
click at [970, 629] on button "Save" at bounding box center [958, 624] width 56 height 37
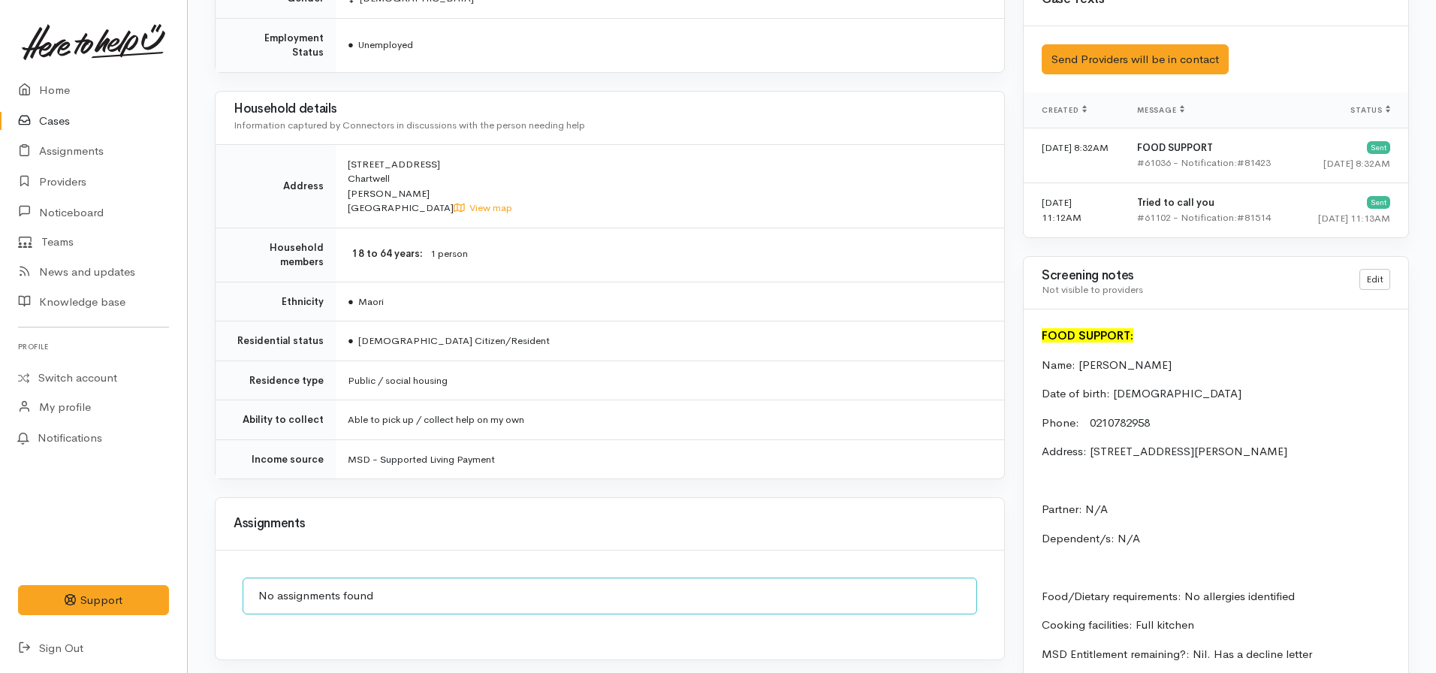
scroll to position [1201, 0]
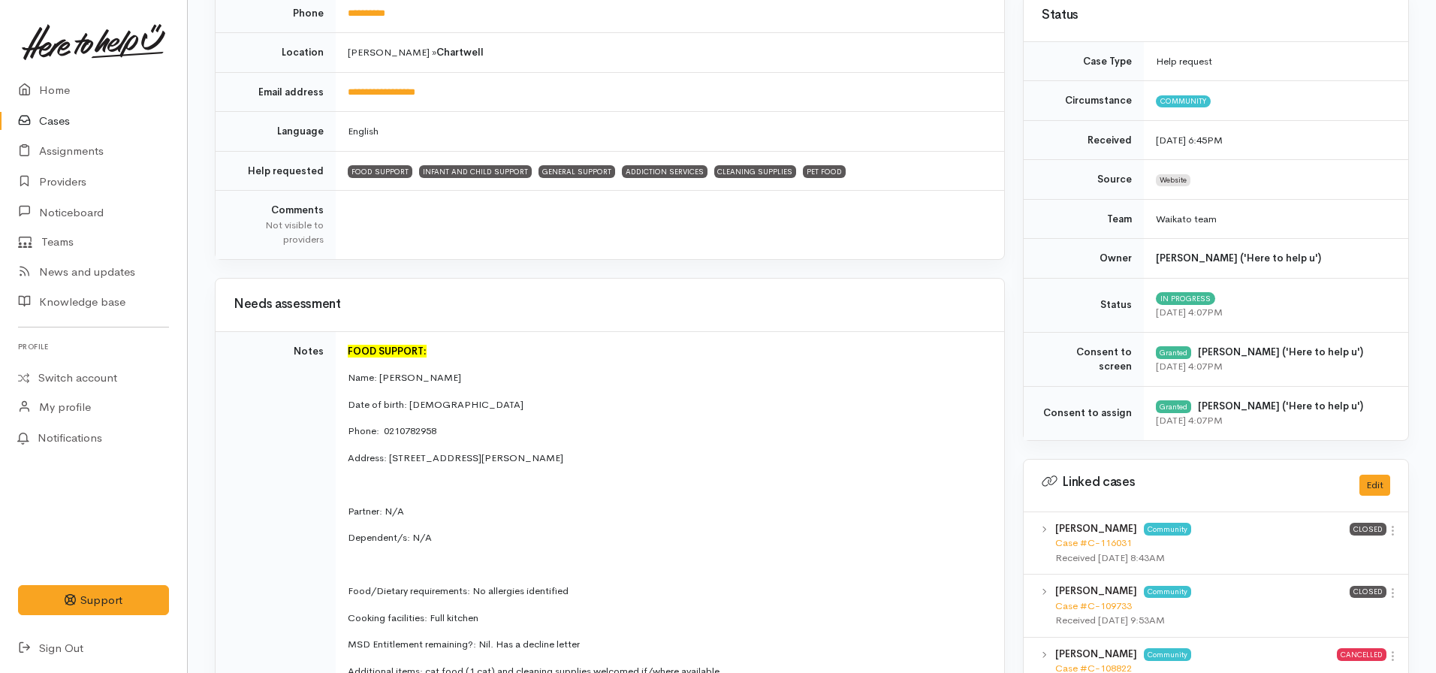
scroll to position [132, 0]
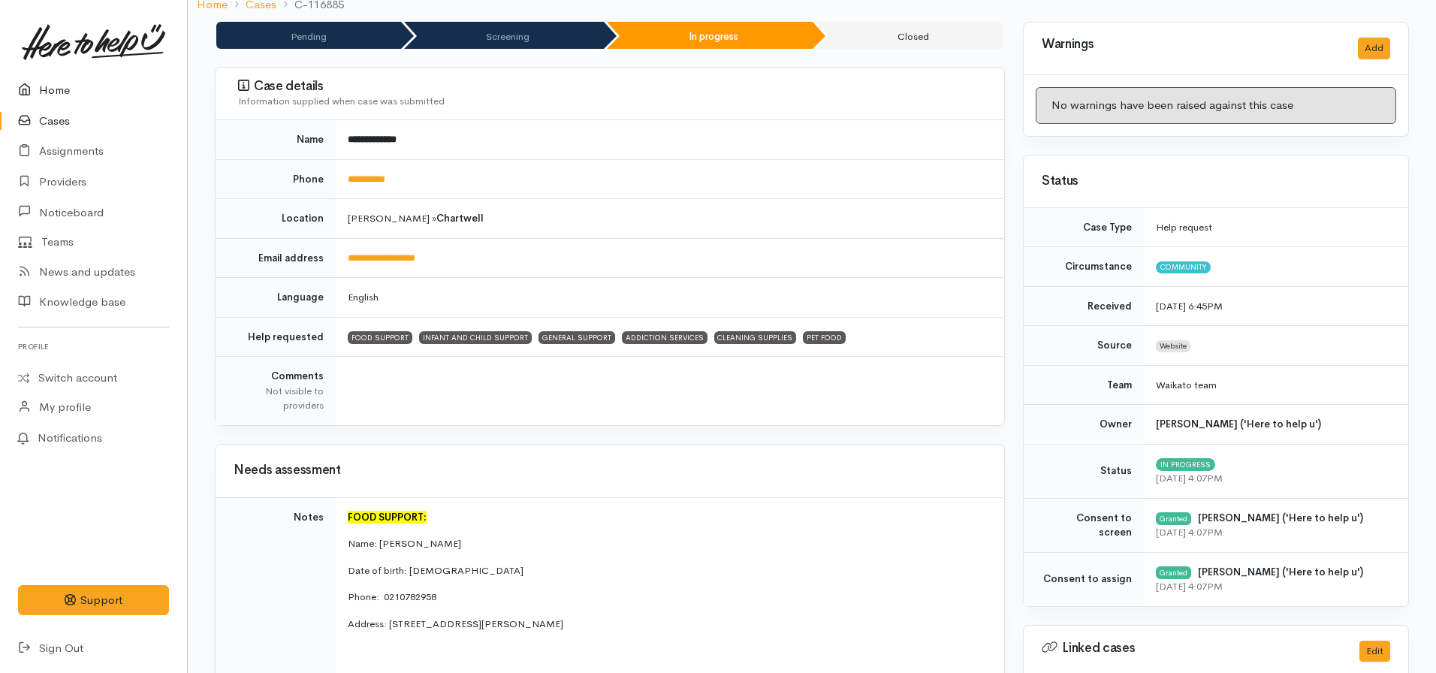
click at [47, 86] on link "Home" at bounding box center [93, 90] width 187 height 31
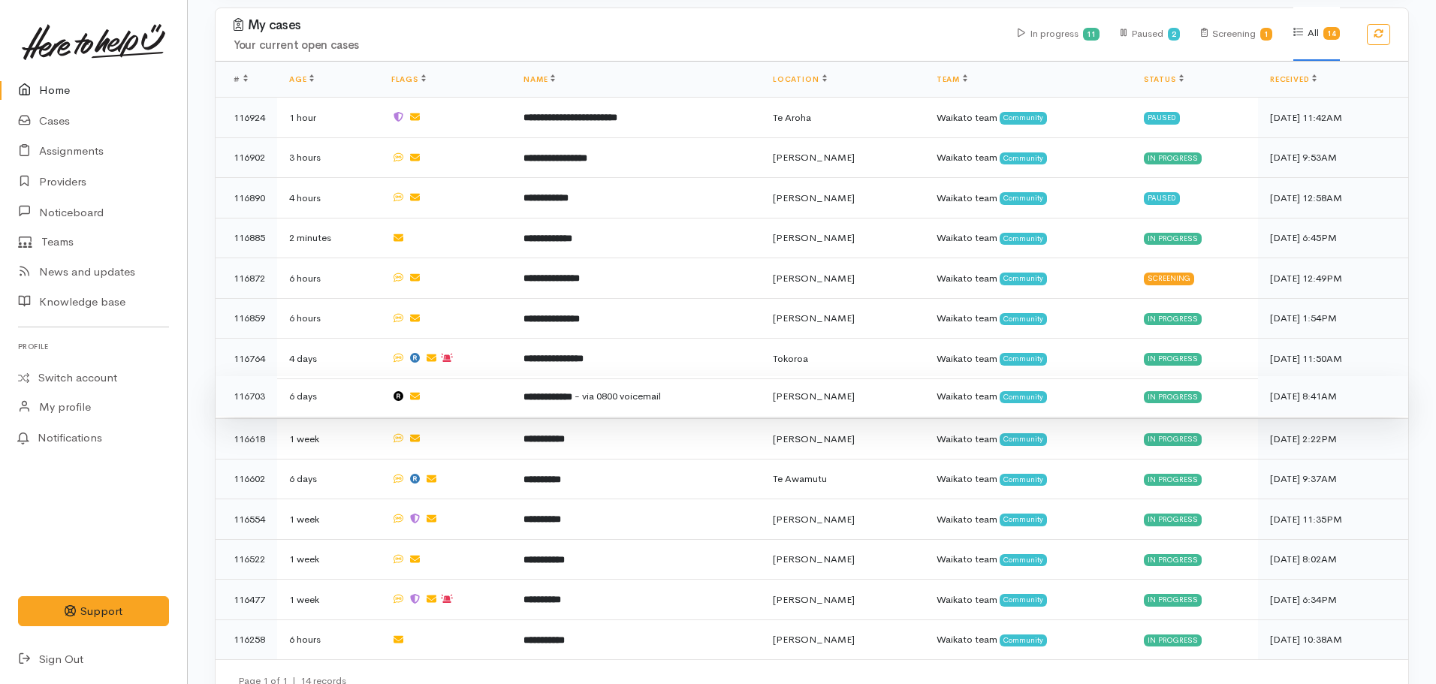
scroll to position [757, 0]
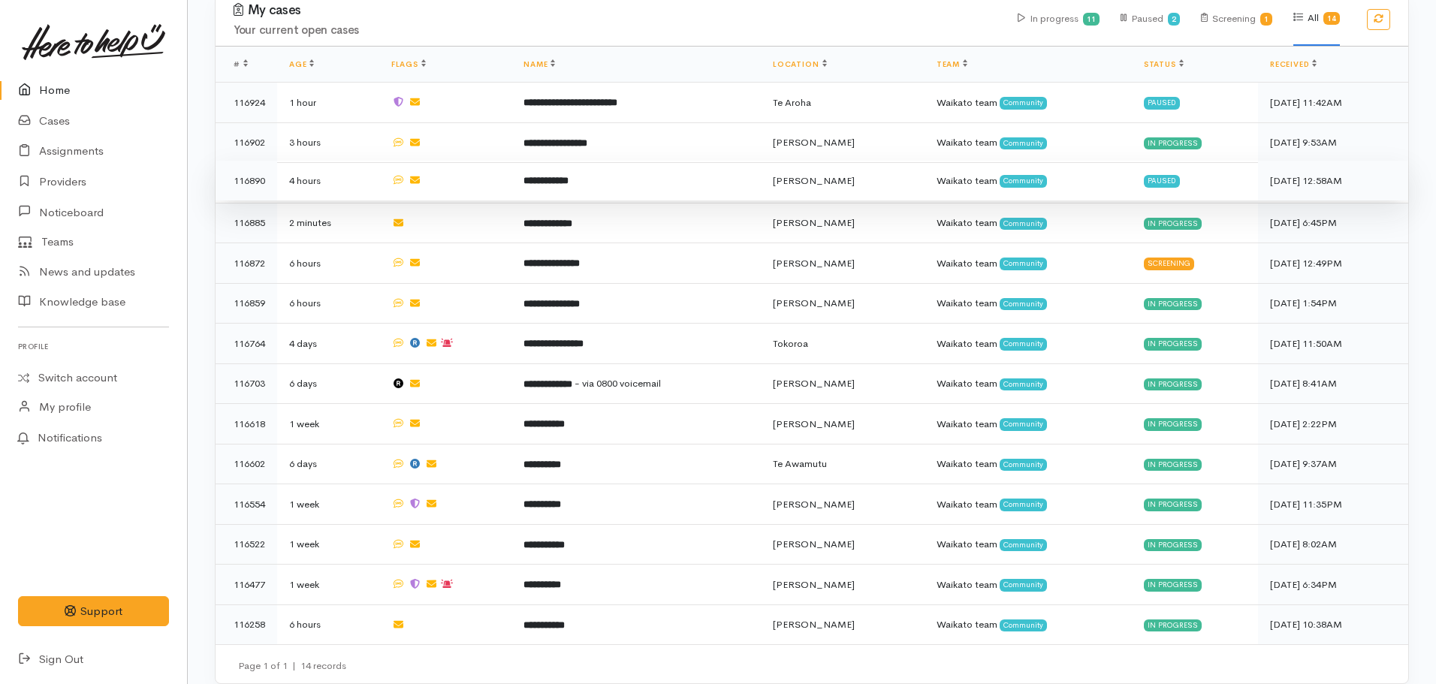
click at [577, 164] on td "**********" at bounding box center [635, 181] width 249 height 41
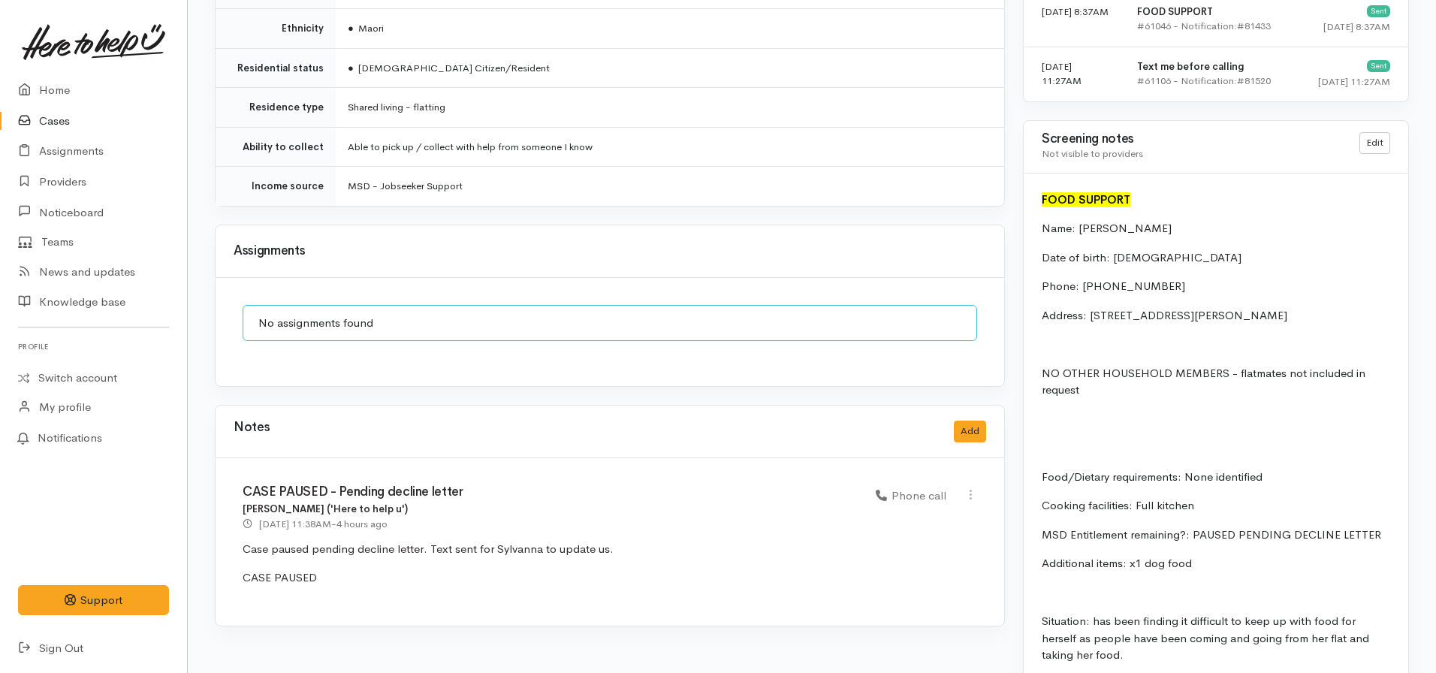
scroll to position [1126, 0]
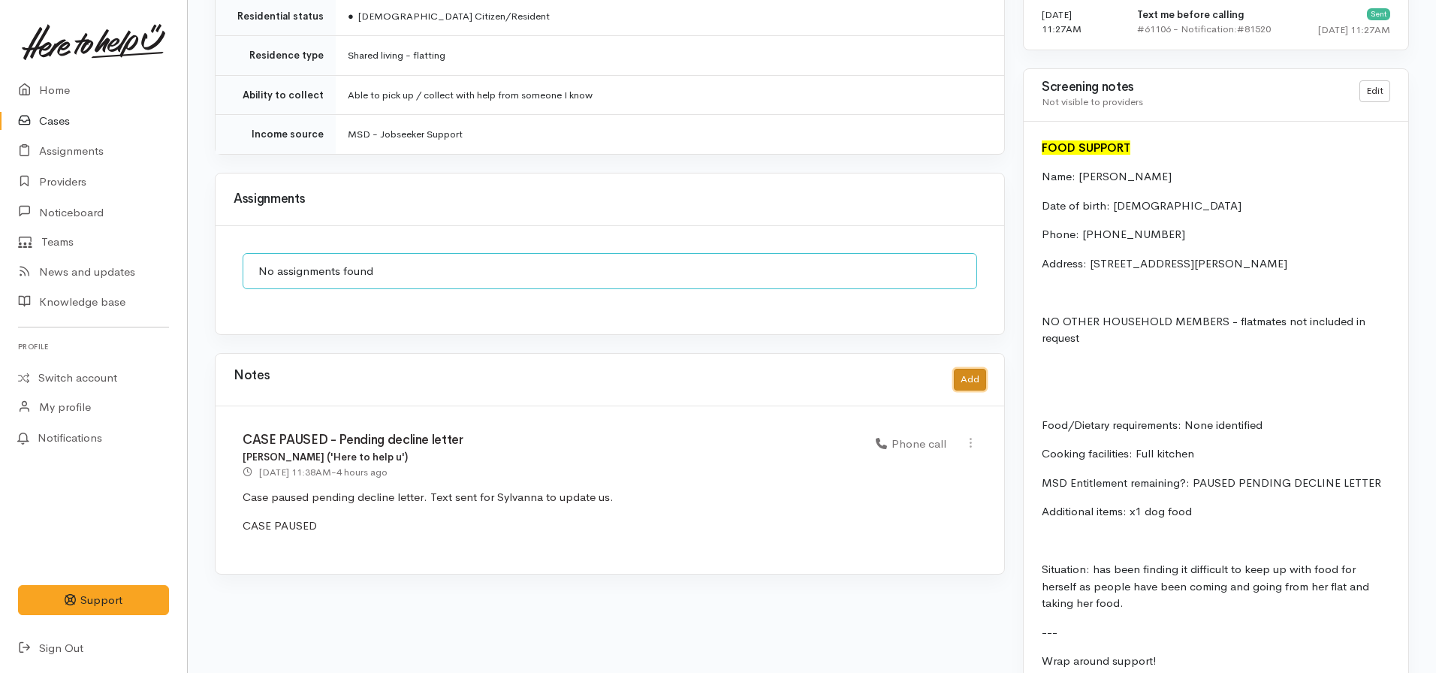
click at [975, 369] on button "Add" at bounding box center [970, 380] width 32 height 22
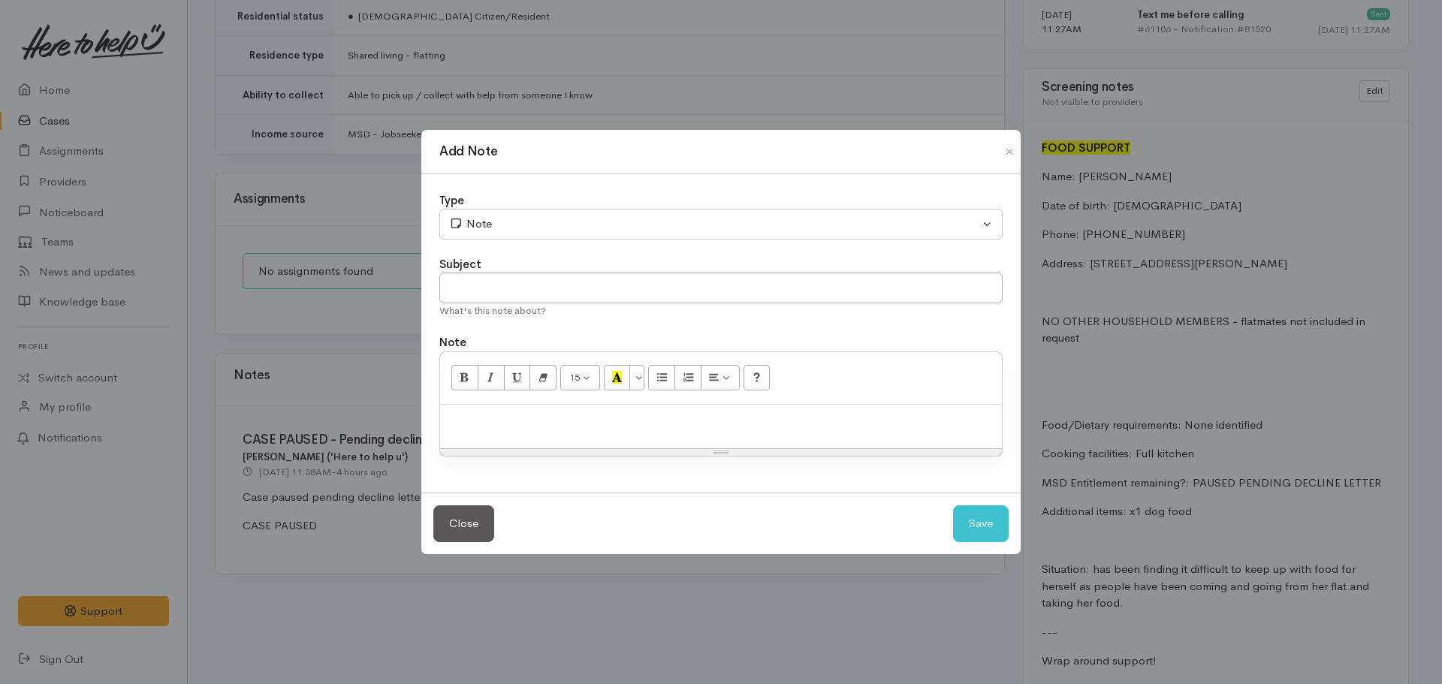
drag, startPoint x: 435, startPoint y: 418, endPoint x: 463, endPoint y: 421, distance: 27.9
click at [436, 418] on div "Type Correspondence Discussion Email Note Phone call SMS text message Note Subj…" at bounding box center [720, 333] width 599 height 319
click at [469, 422] on p at bounding box center [720, 420] width 547 height 17
click at [1006, 153] on button "Close" at bounding box center [1009, 152] width 24 height 18
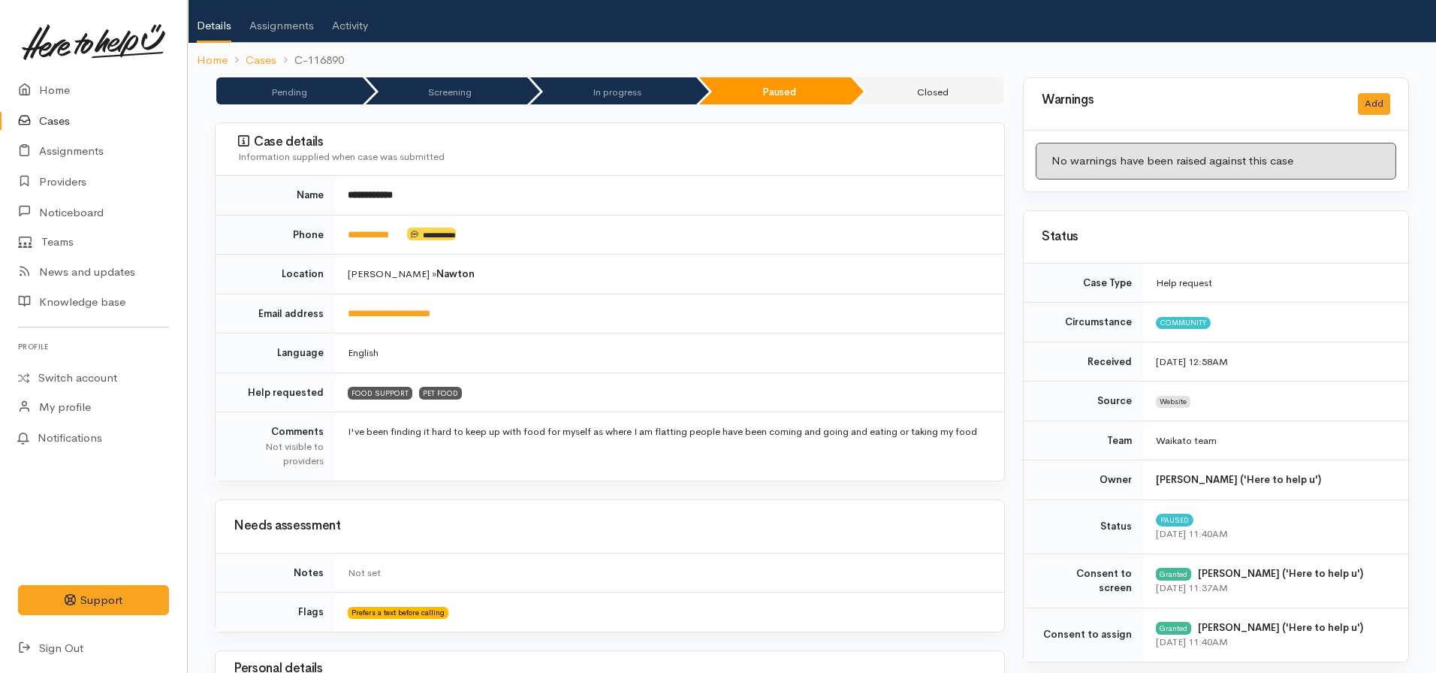
scroll to position [75, 0]
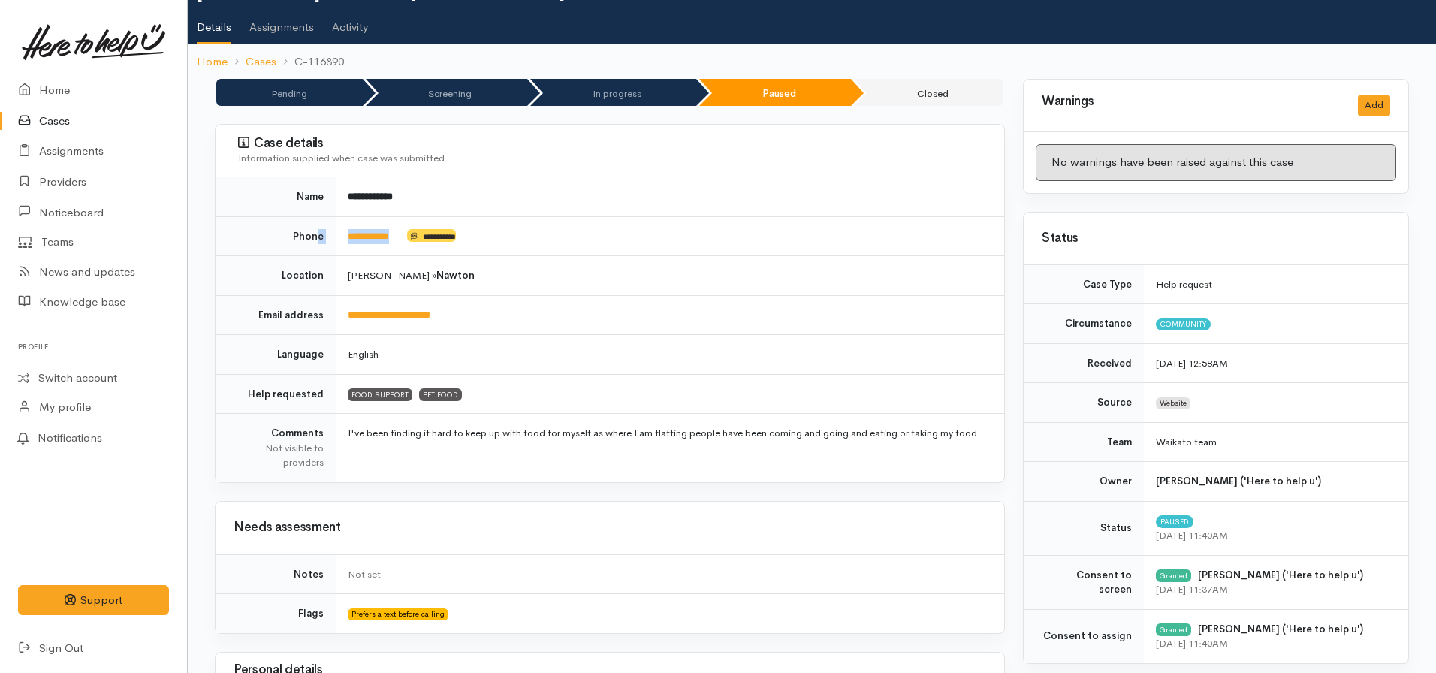
drag, startPoint x: 407, startPoint y: 237, endPoint x: 318, endPoint y: 240, distance: 89.4
click at [318, 240] on tr "**********" at bounding box center [609, 236] width 788 height 40
click at [556, 186] on td "**********" at bounding box center [670, 196] width 668 height 39
drag, startPoint x: 408, startPoint y: 237, endPoint x: 341, endPoint y: 239, distance: 67.6
click at [341, 239] on td "**********" at bounding box center [670, 236] width 668 height 40
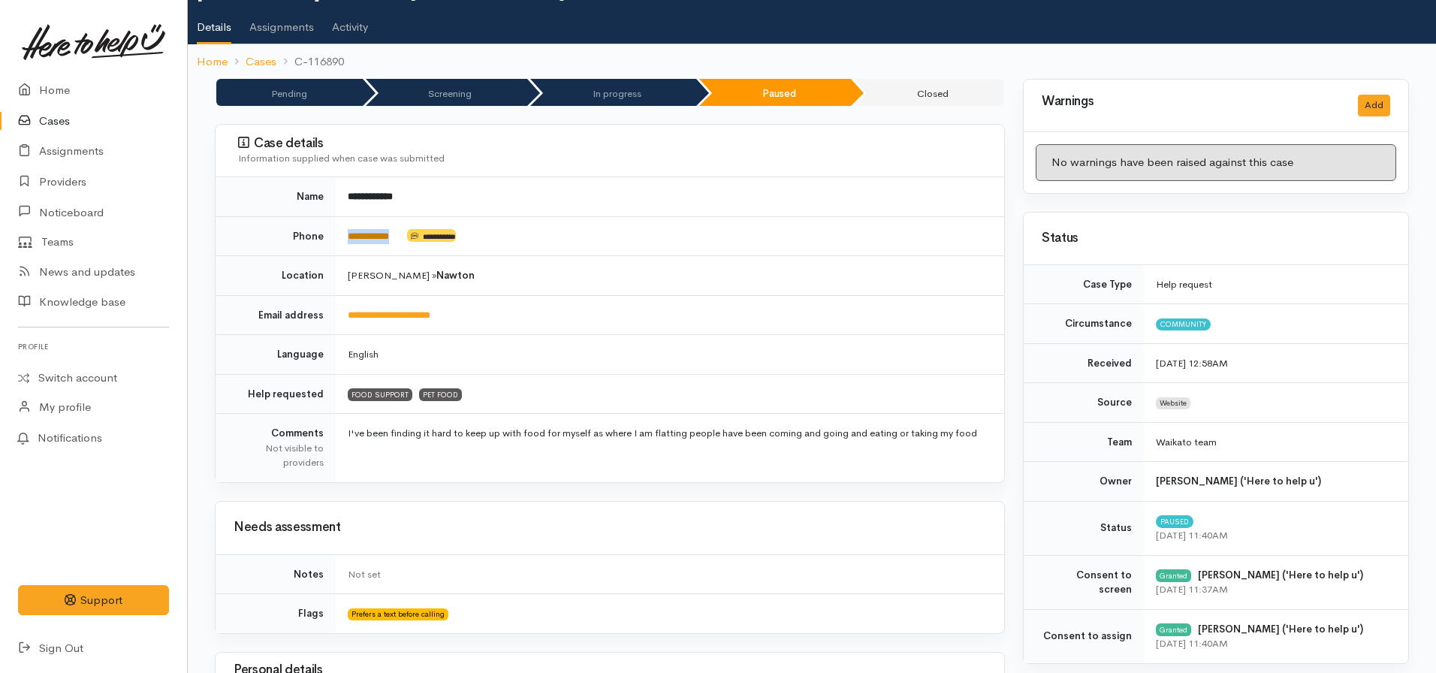
copy td "**********"
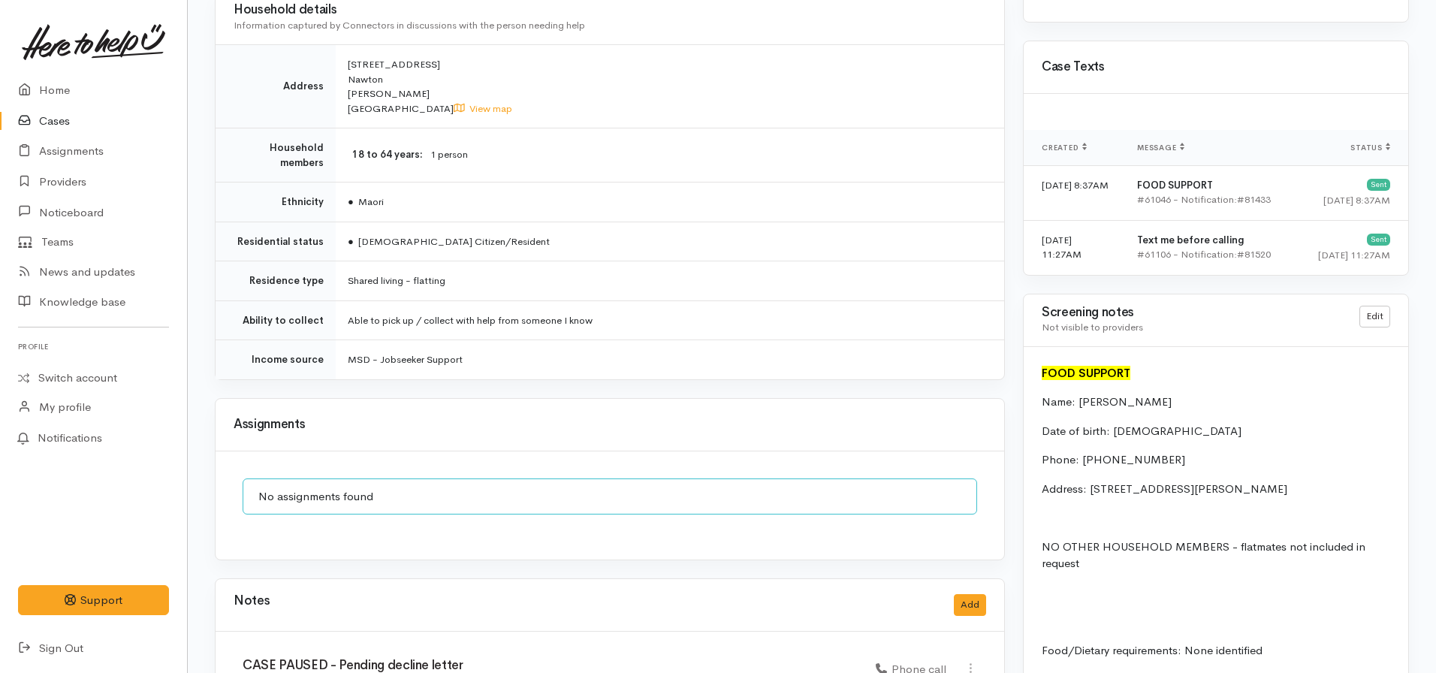
scroll to position [1255, 0]
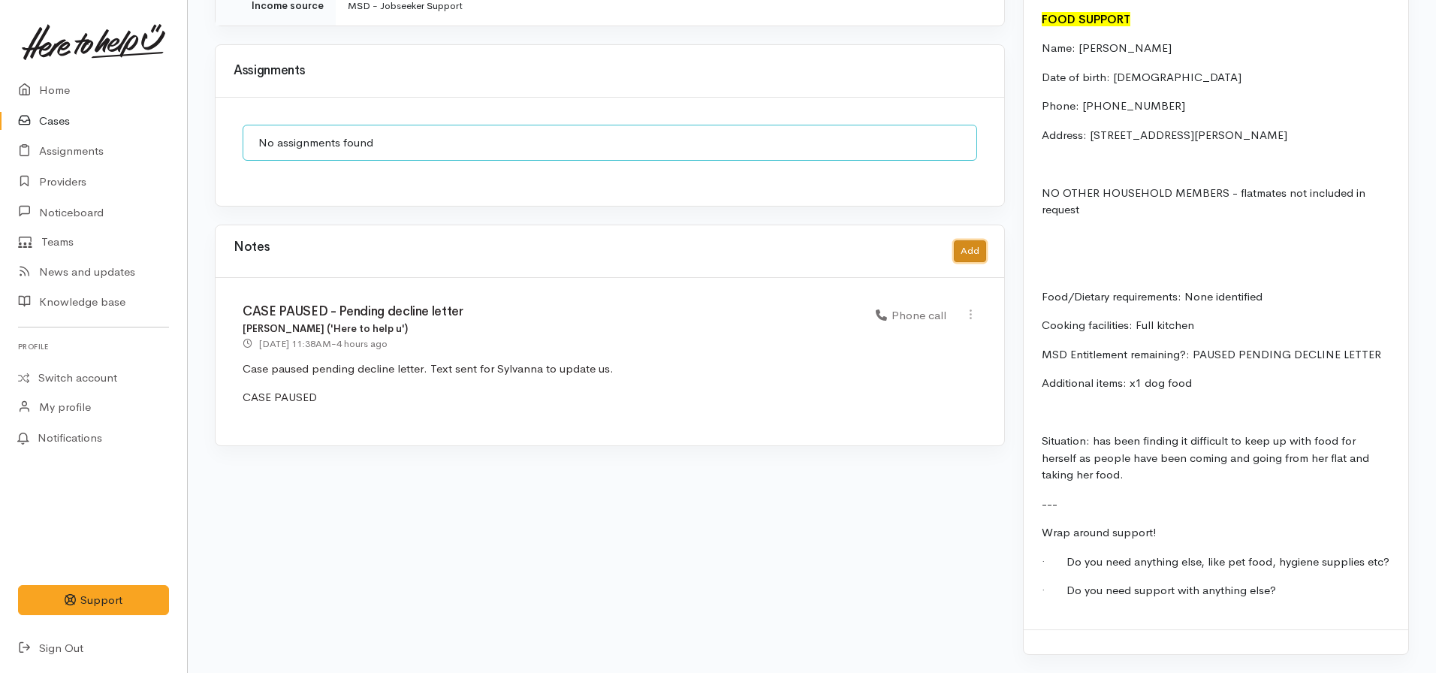
click at [969, 240] on button "Add" at bounding box center [970, 251] width 32 height 22
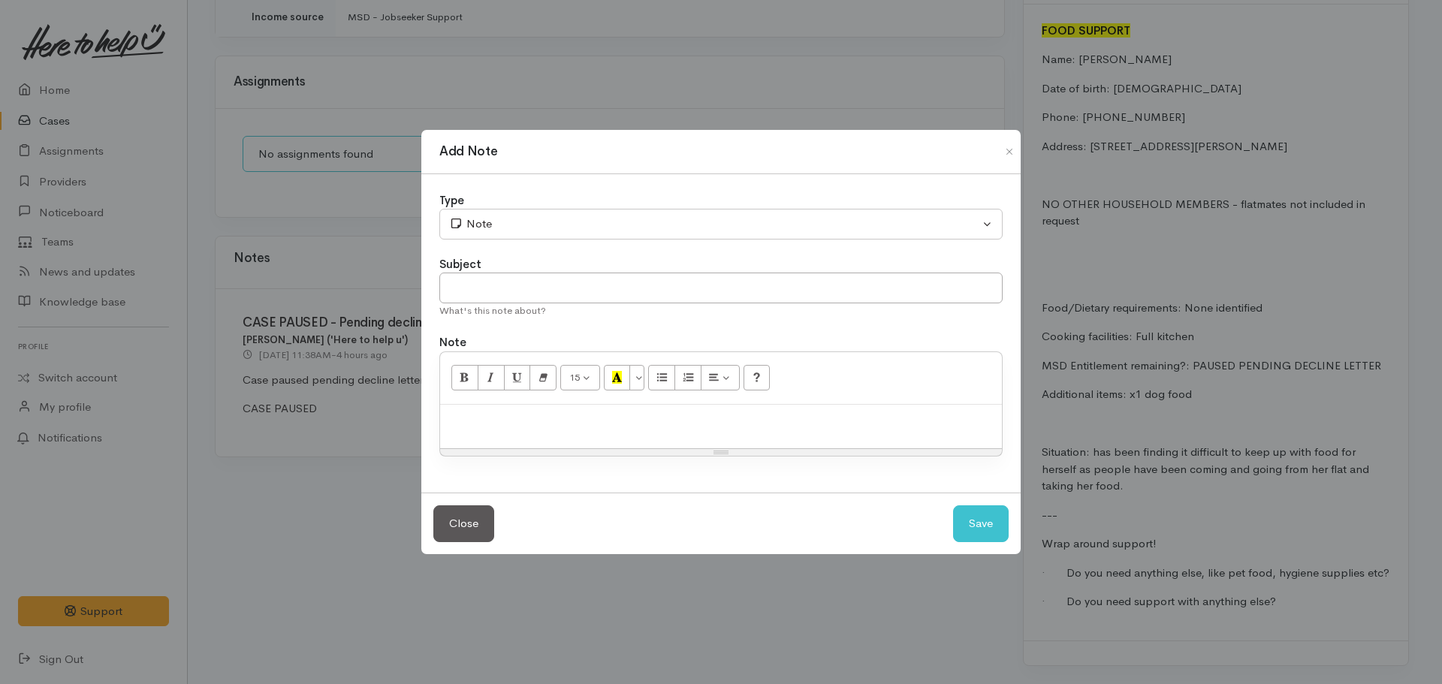
click at [549, 431] on div at bounding box center [721, 427] width 562 height 44
paste div
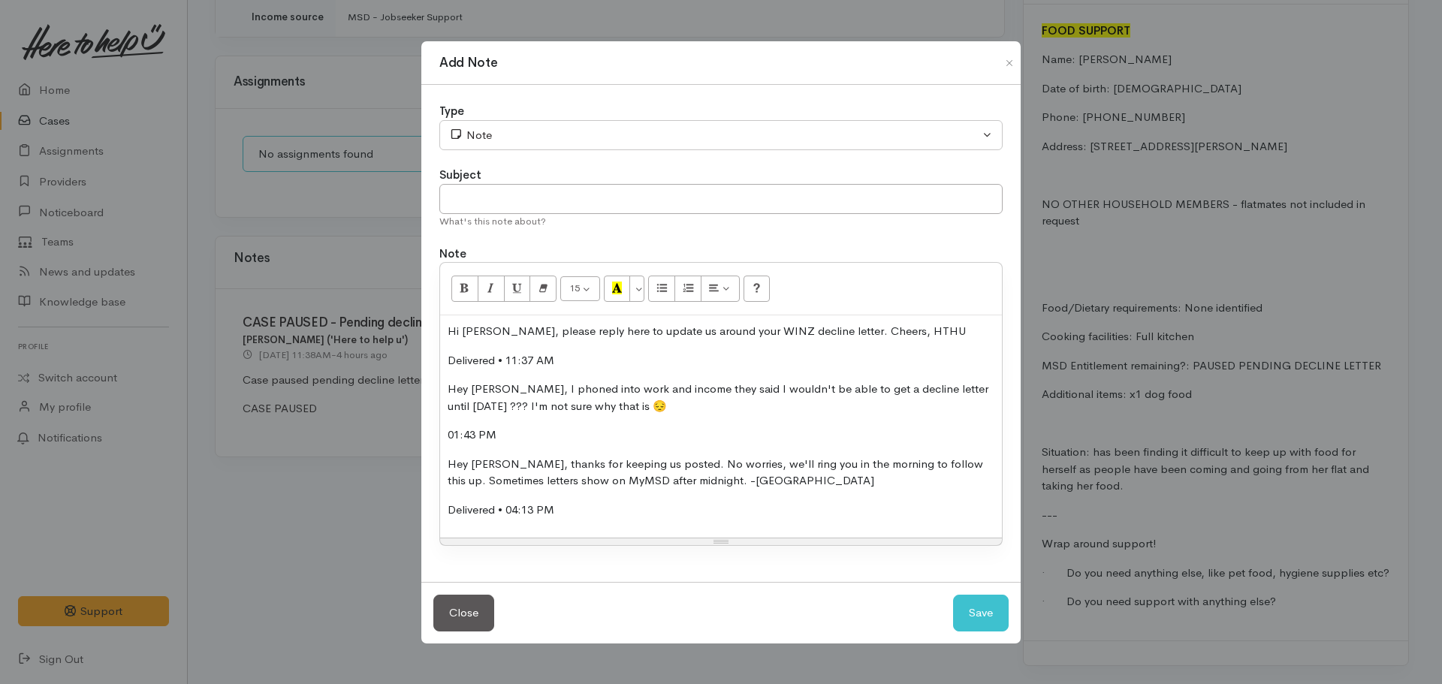
click at [574, 359] on p "Delivered • 11:37 AM" at bounding box center [720, 360] width 547 height 17
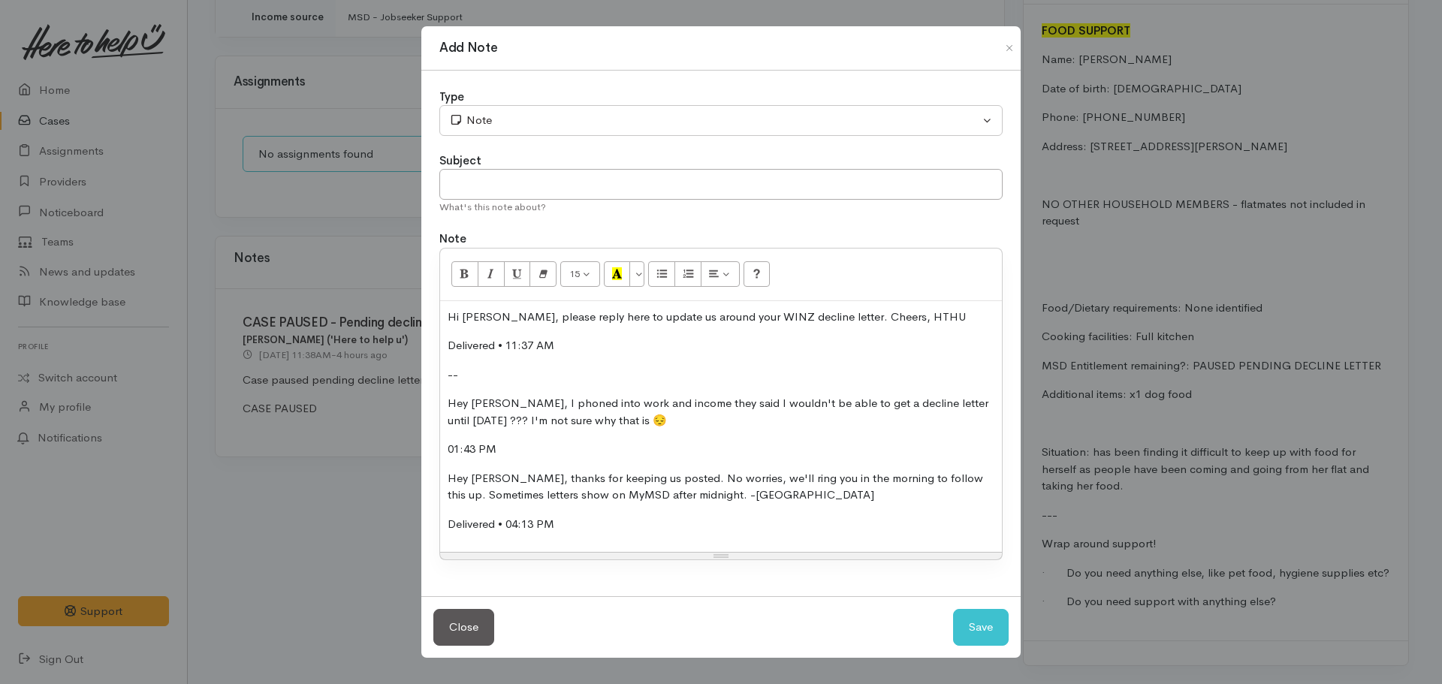
click at [526, 445] on p "01:43 PM" at bounding box center [720, 449] width 547 height 17
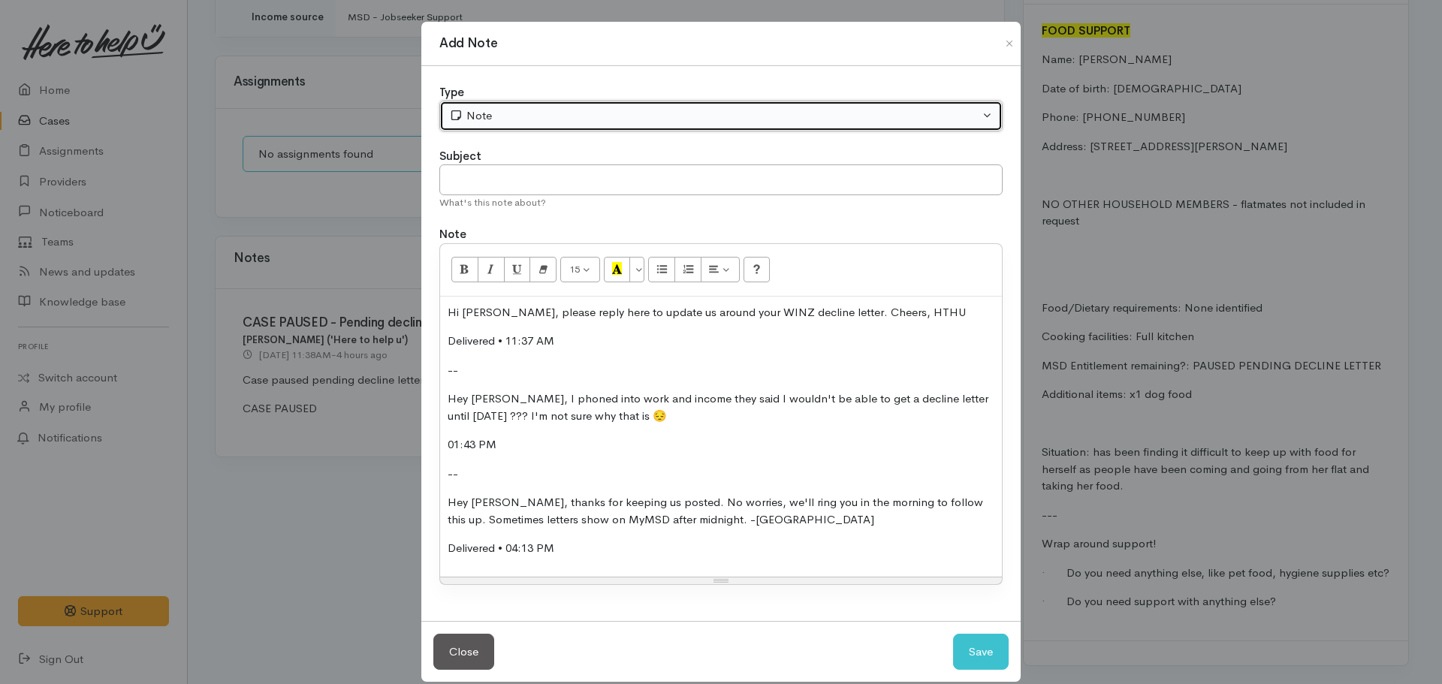
click at [553, 108] on div "Note" at bounding box center [714, 115] width 530 height 17
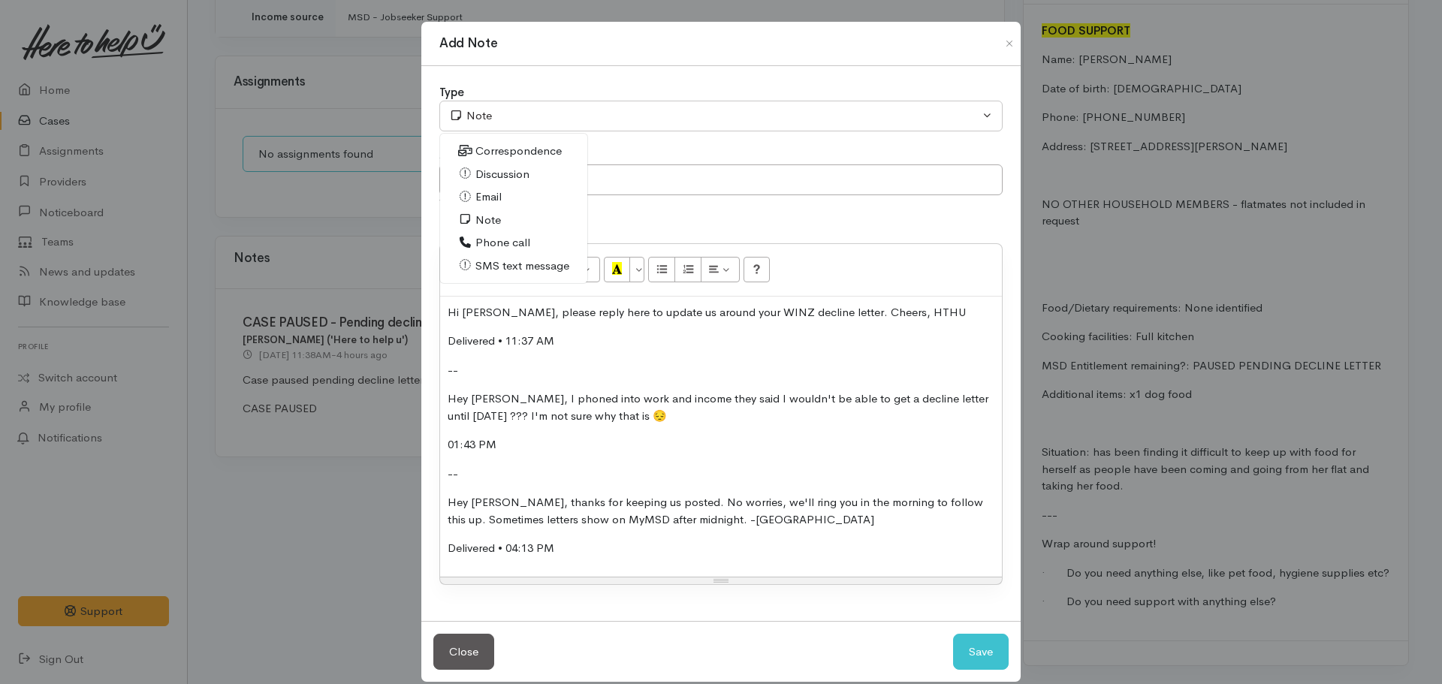
click at [495, 264] on span "SMS text message" at bounding box center [522, 266] width 94 height 17
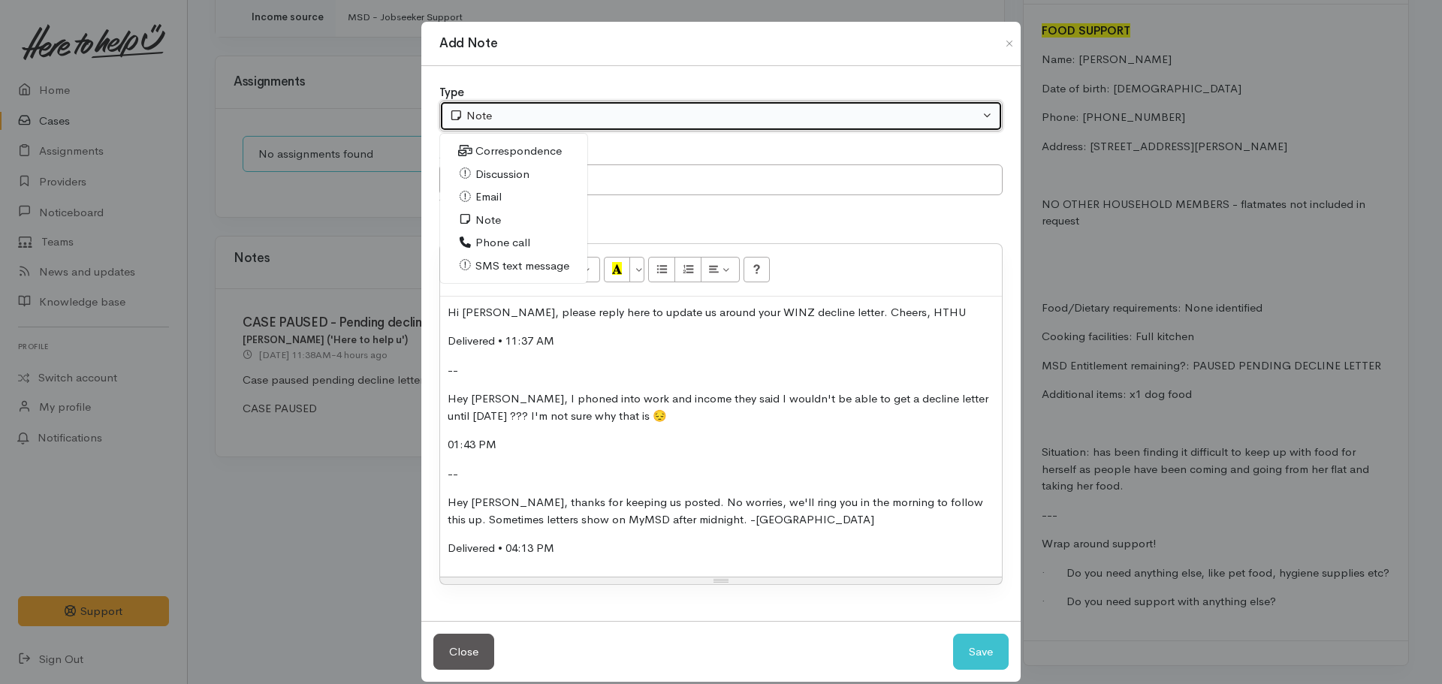
select select "5"
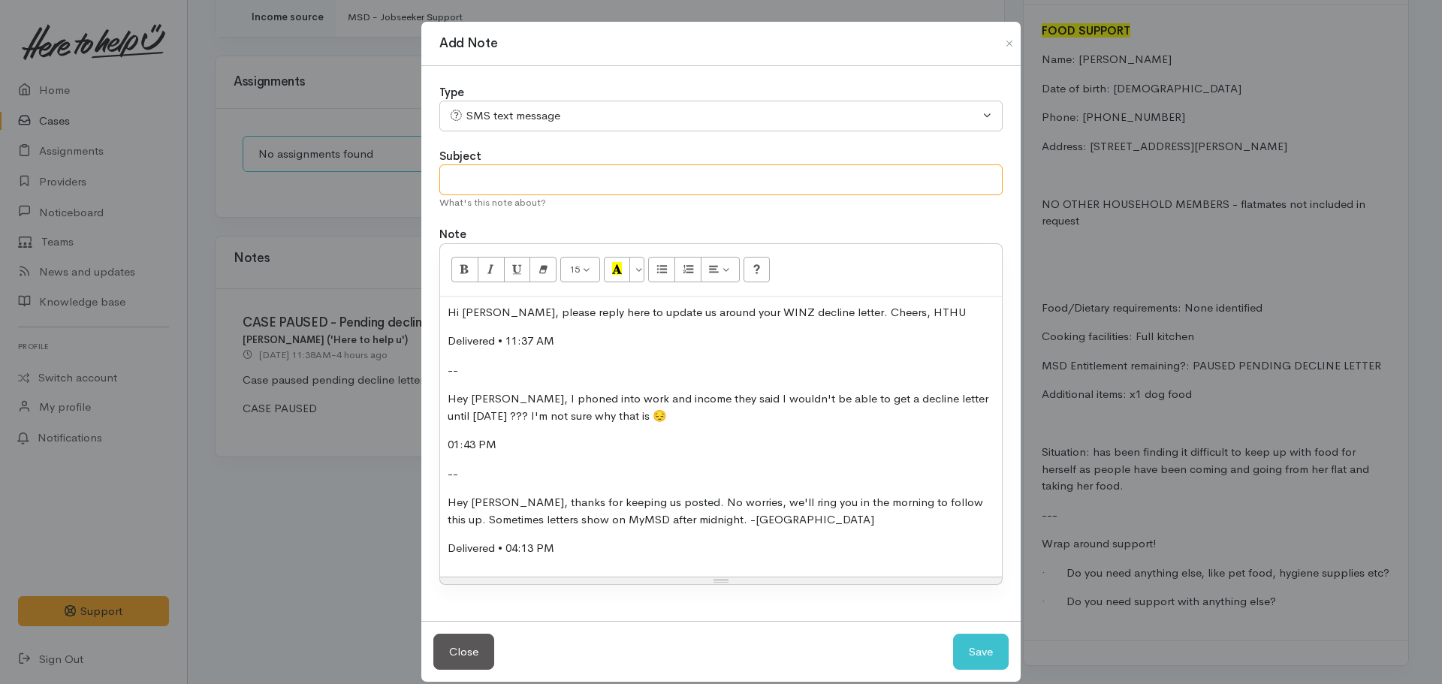
click at [542, 189] on input "text" at bounding box center [720, 179] width 563 height 31
type input "P"
type input "Text exchange - follow up with Sylvanna on Tues morning"
click at [953, 634] on button "Save" at bounding box center [981, 652] width 56 height 37
select select "1"
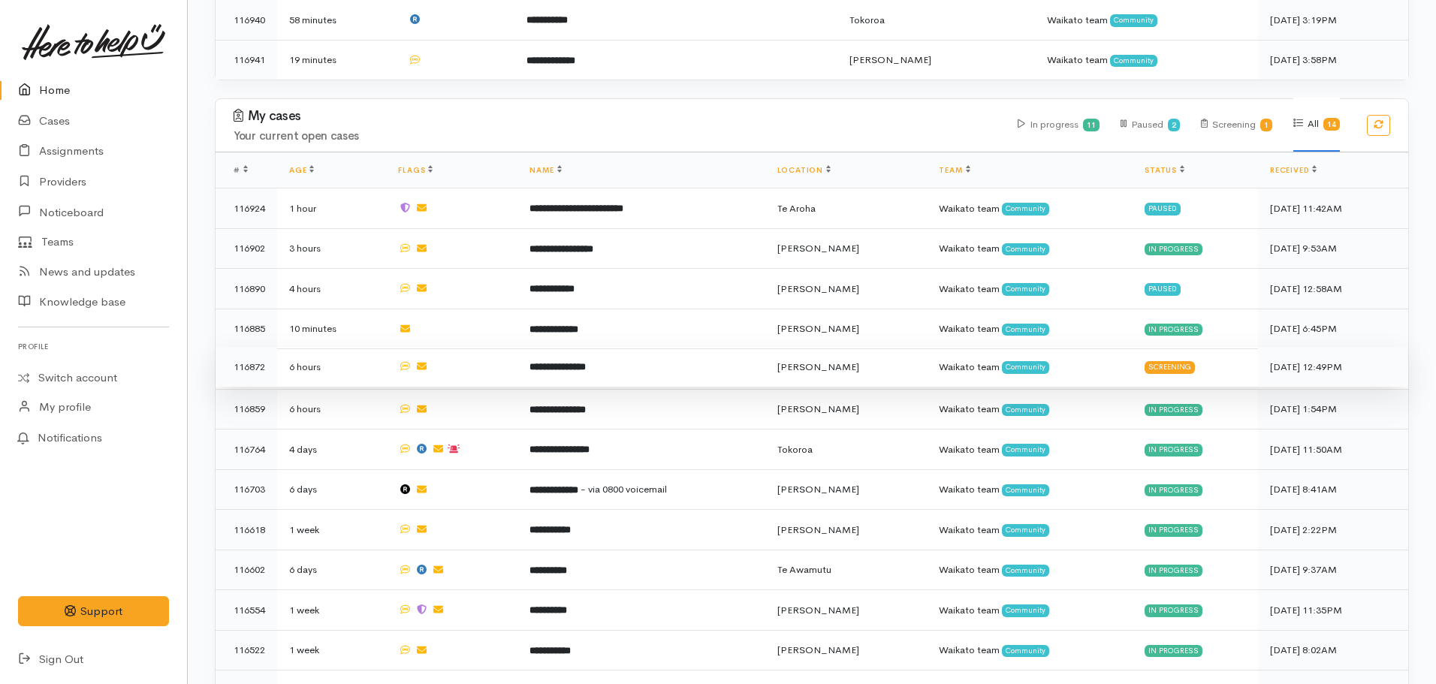
scroll to position [751, 0]
